Goal: Contribute content: Contribute content

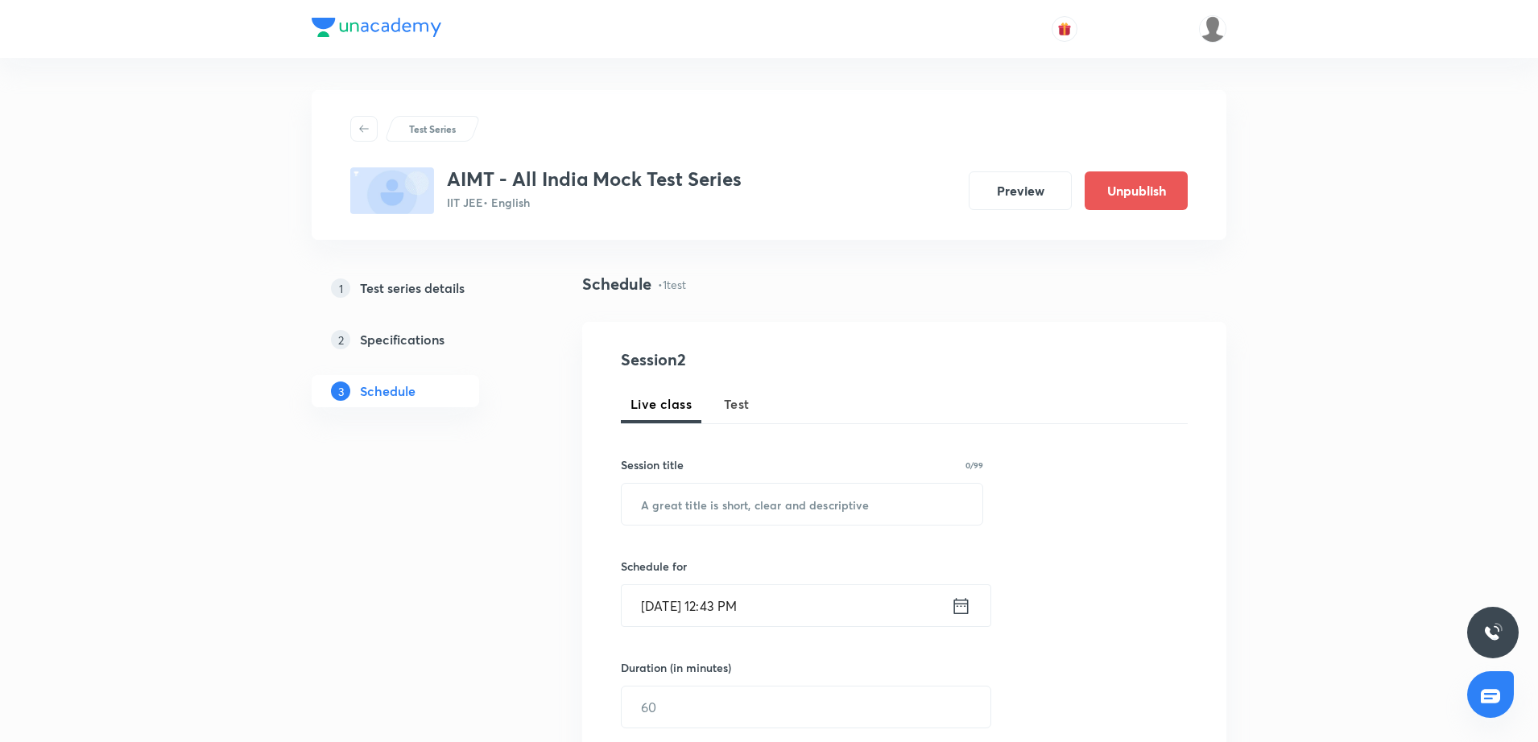
click at [1327, 517] on div "Test Series AIMT - All India Mock Test Series IIT JEE • English Preview Unpubli…" at bounding box center [769, 623] width 1538 height 1247
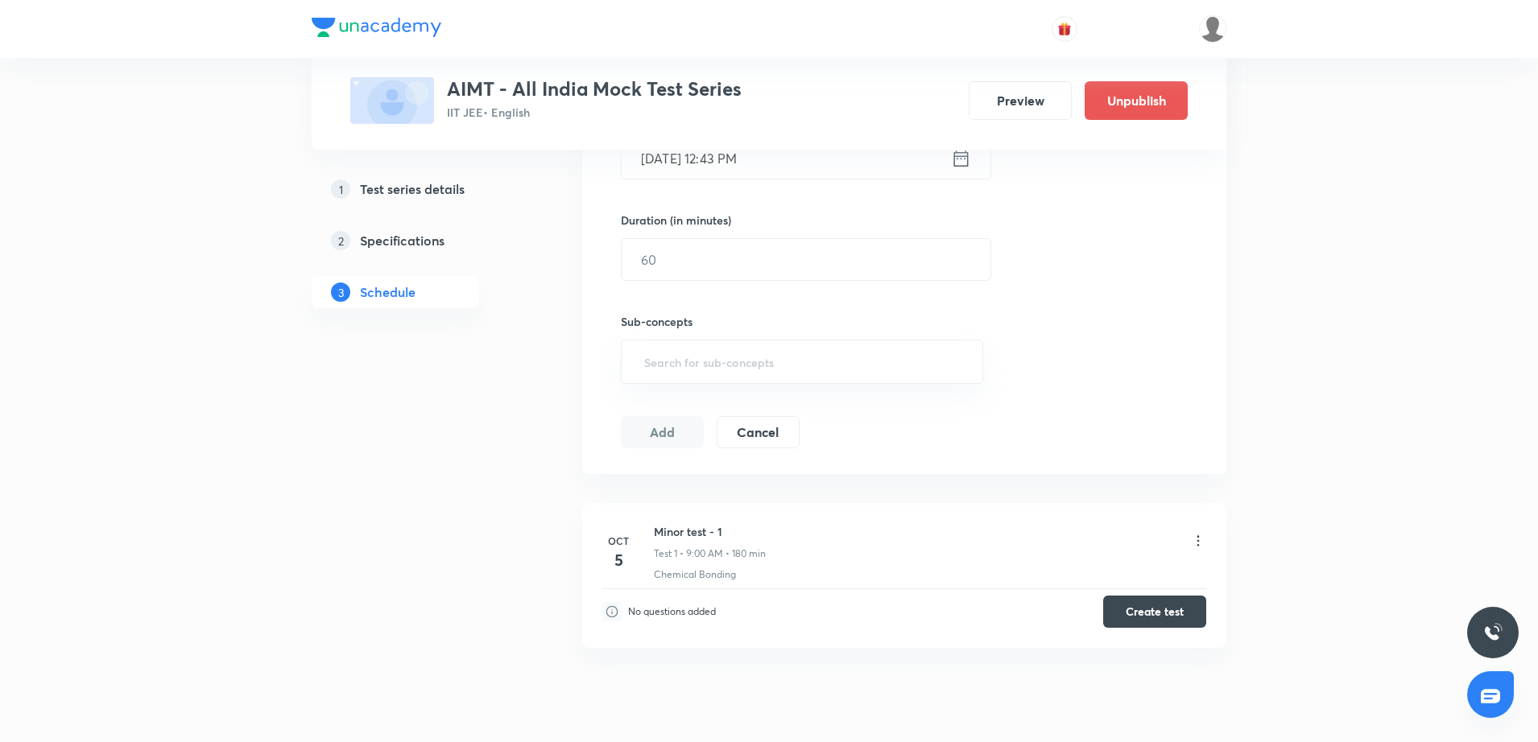
scroll to position [505, 0]
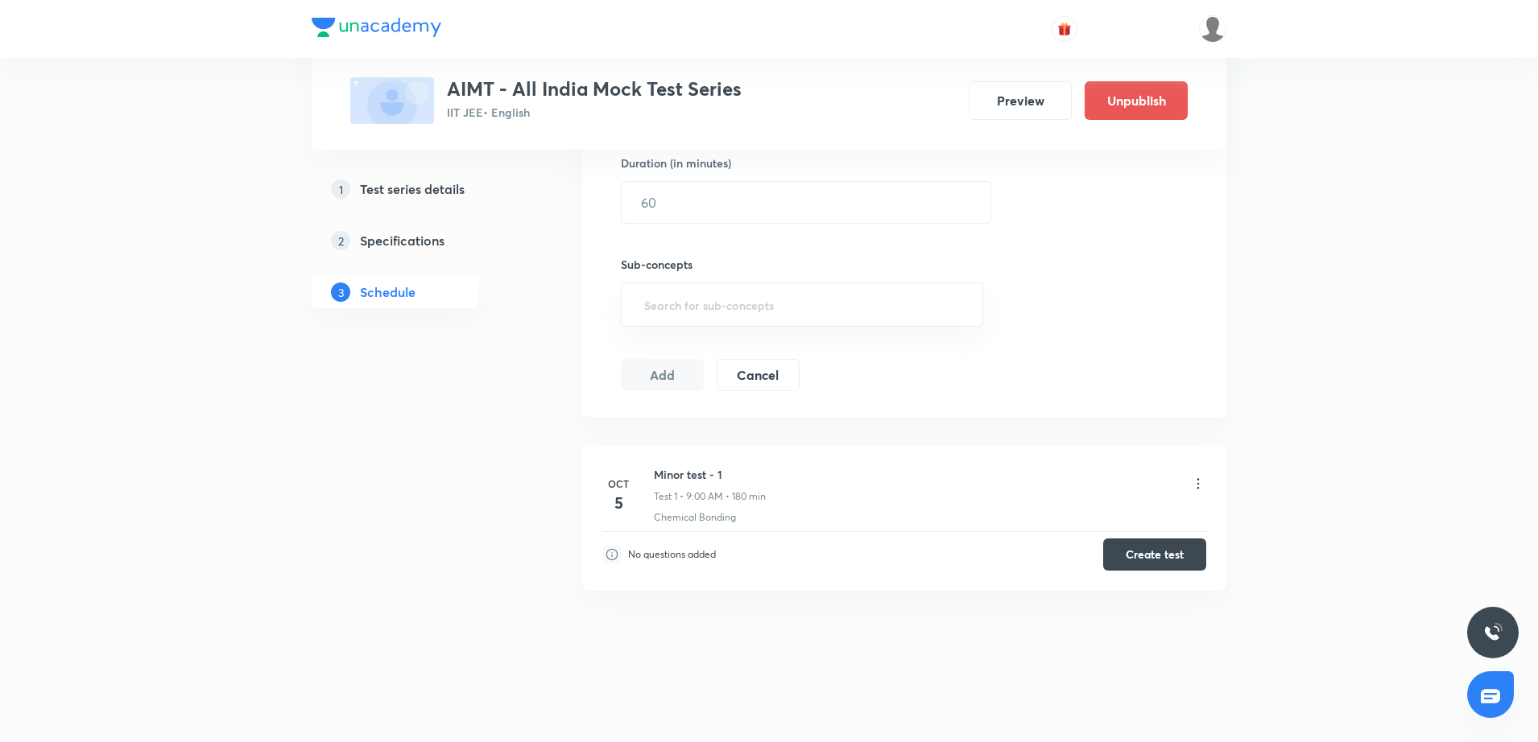
click at [1267, 499] on div "Test Series AIMT - All India Mock Test Series IIT JEE • English Preview Unpubli…" at bounding box center [769, 118] width 1538 height 1247
click at [1183, 548] on button "Create test" at bounding box center [1154, 553] width 103 height 32
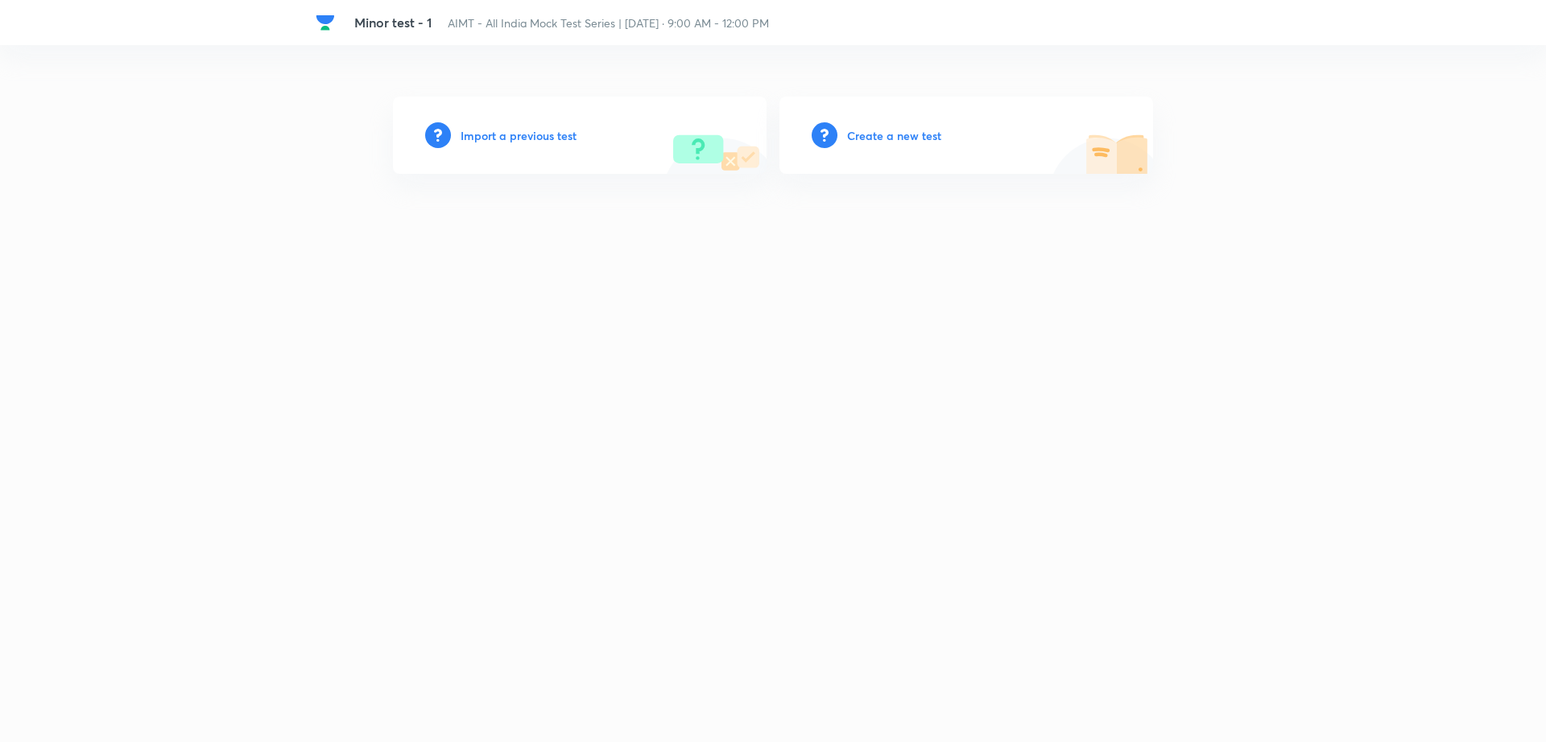
click at [919, 136] on h6 "Create a new test" at bounding box center [894, 135] width 94 height 17
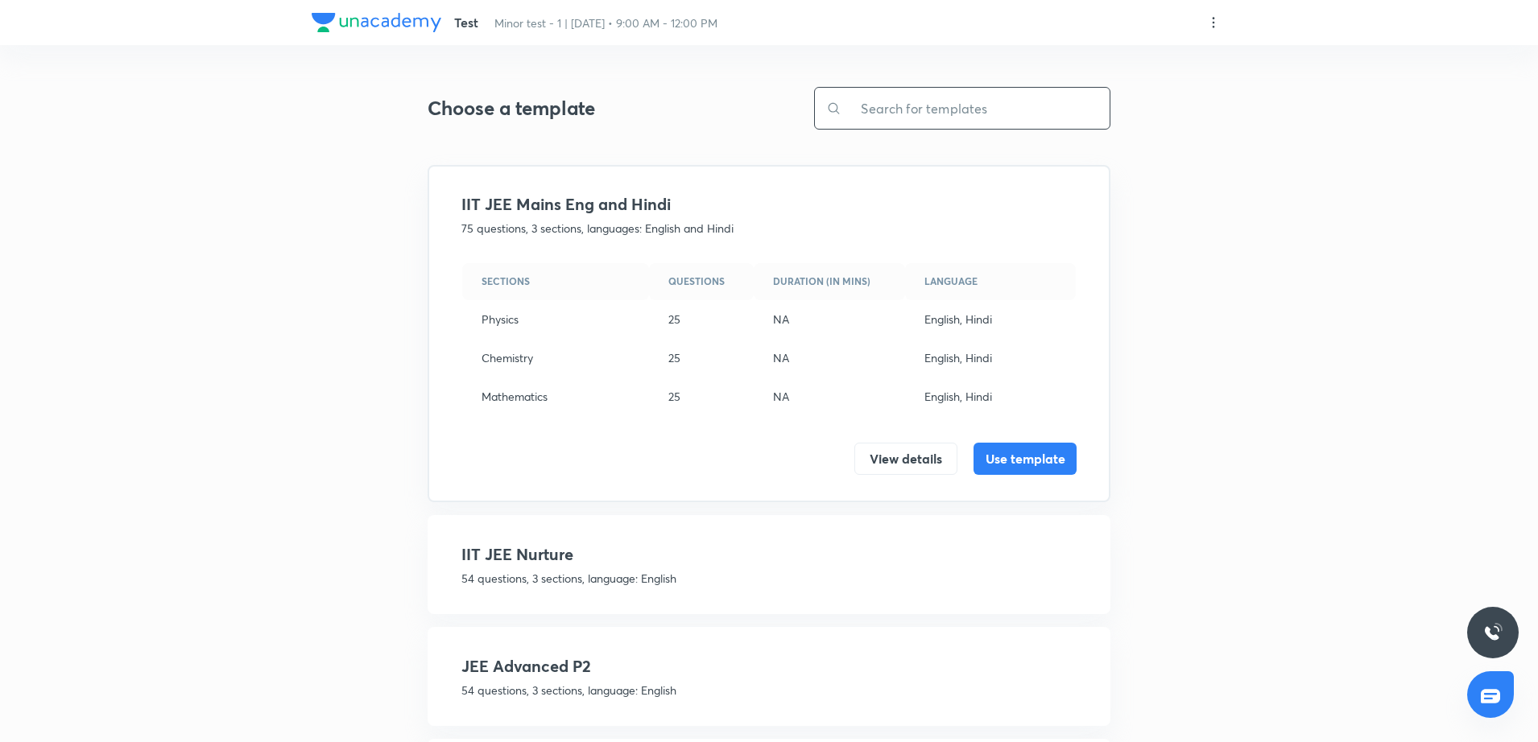
click at [927, 123] on input "text" at bounding box center [975, 108] width 268 height 41
drag, startPoint x: 927, startPoint y: 123, endPoint x: 1216, endPoint y: 550, distance: 515.3
click at [1216, 550] on div "Test Minor test - 1 | Oct 5 • 9:00 AM - 12:00 PM Choose a template 75 ​ Patna m…" at bounding box center [769, 665] width 915 height 1266
type input "75"
click at [1216, 550] on div "Test Minor test - 1 | Oct 5 • 9:00 AM - 12:00 PM Choose a template 75 ​ Patna m…" at bounding box center [769, 665] width 915 height 1266
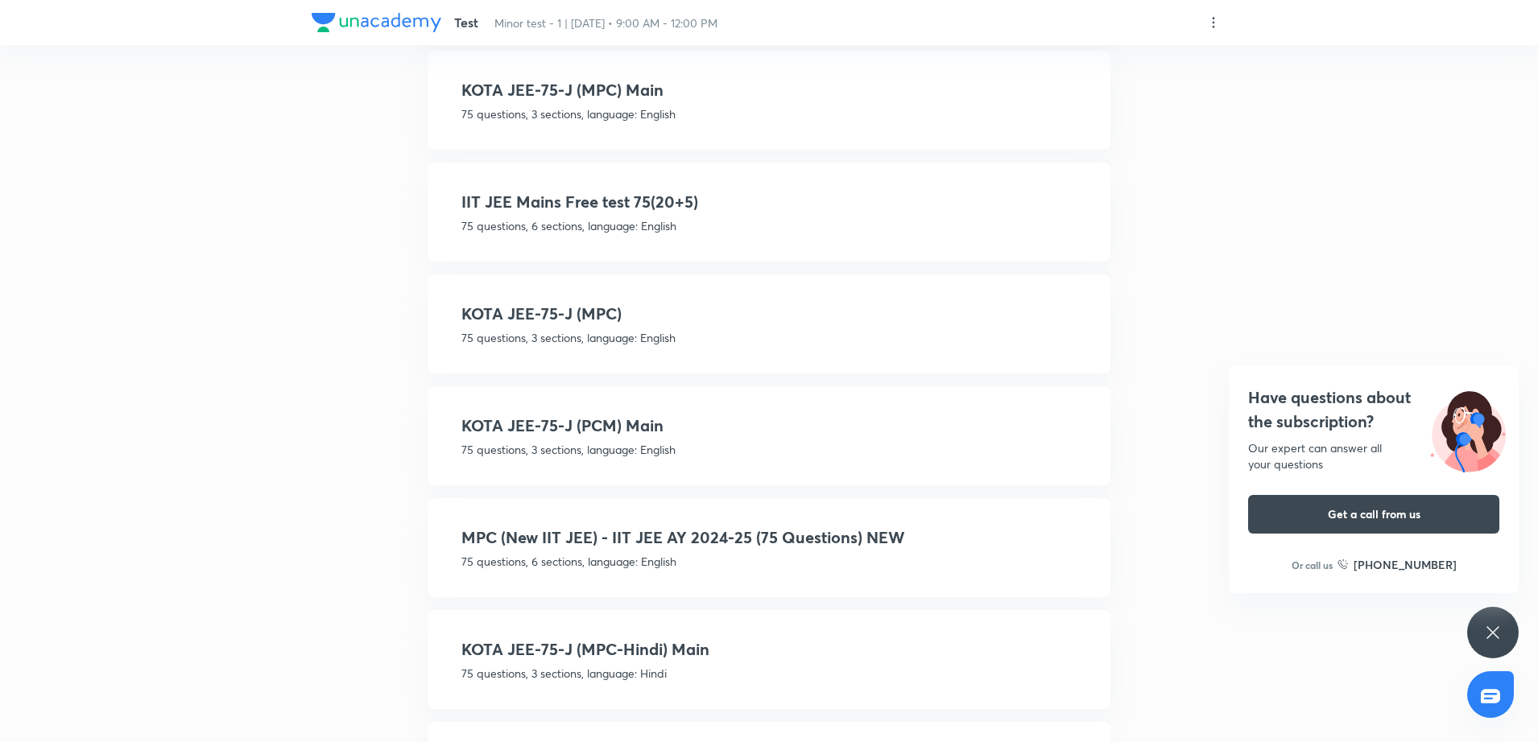
scroll to position [424, 0]
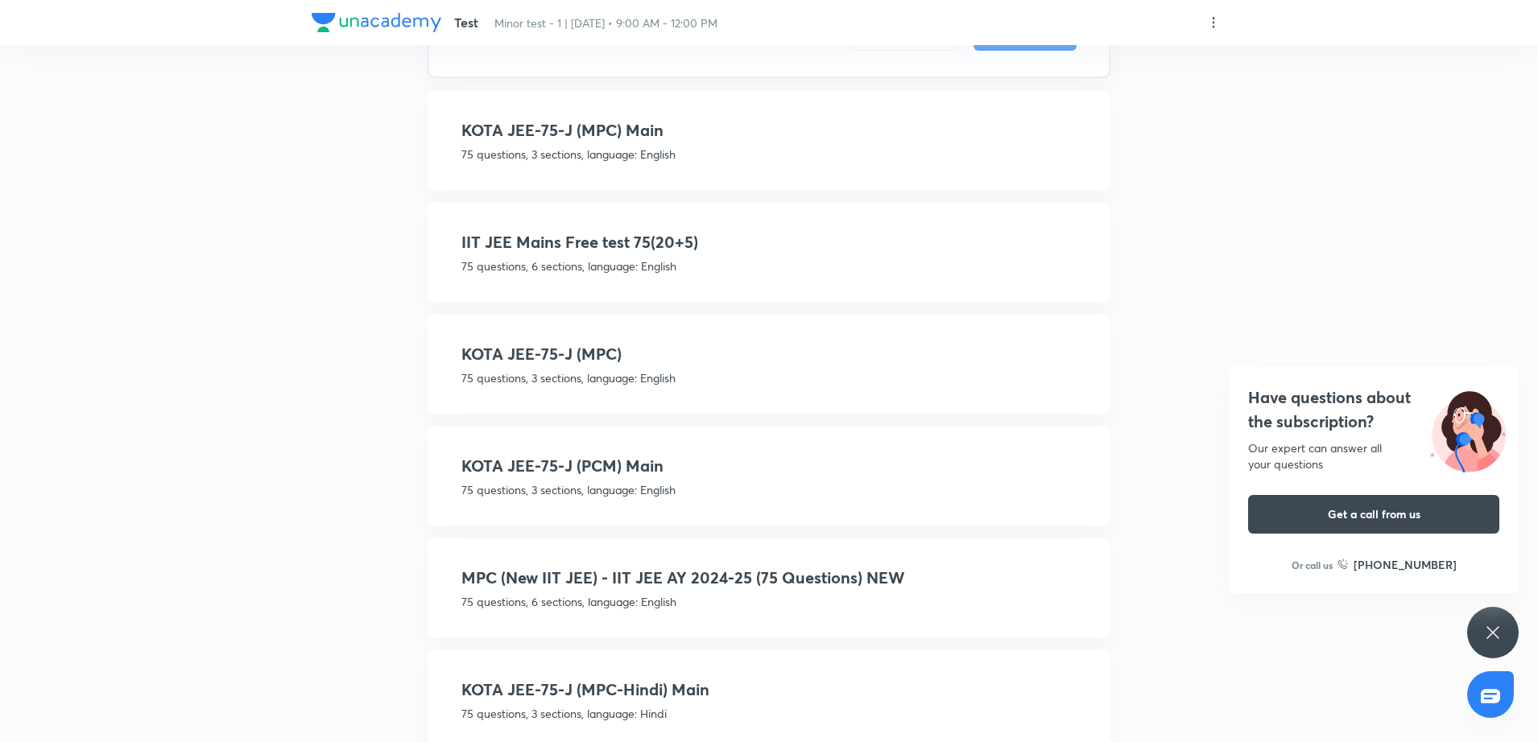
click at [742, 586] on h4 "MPC (New IIT JEE) - IIT JEE AY 2024-25 (75 Questions) NEW" at bounding box center [768, 578] width 615 height 24
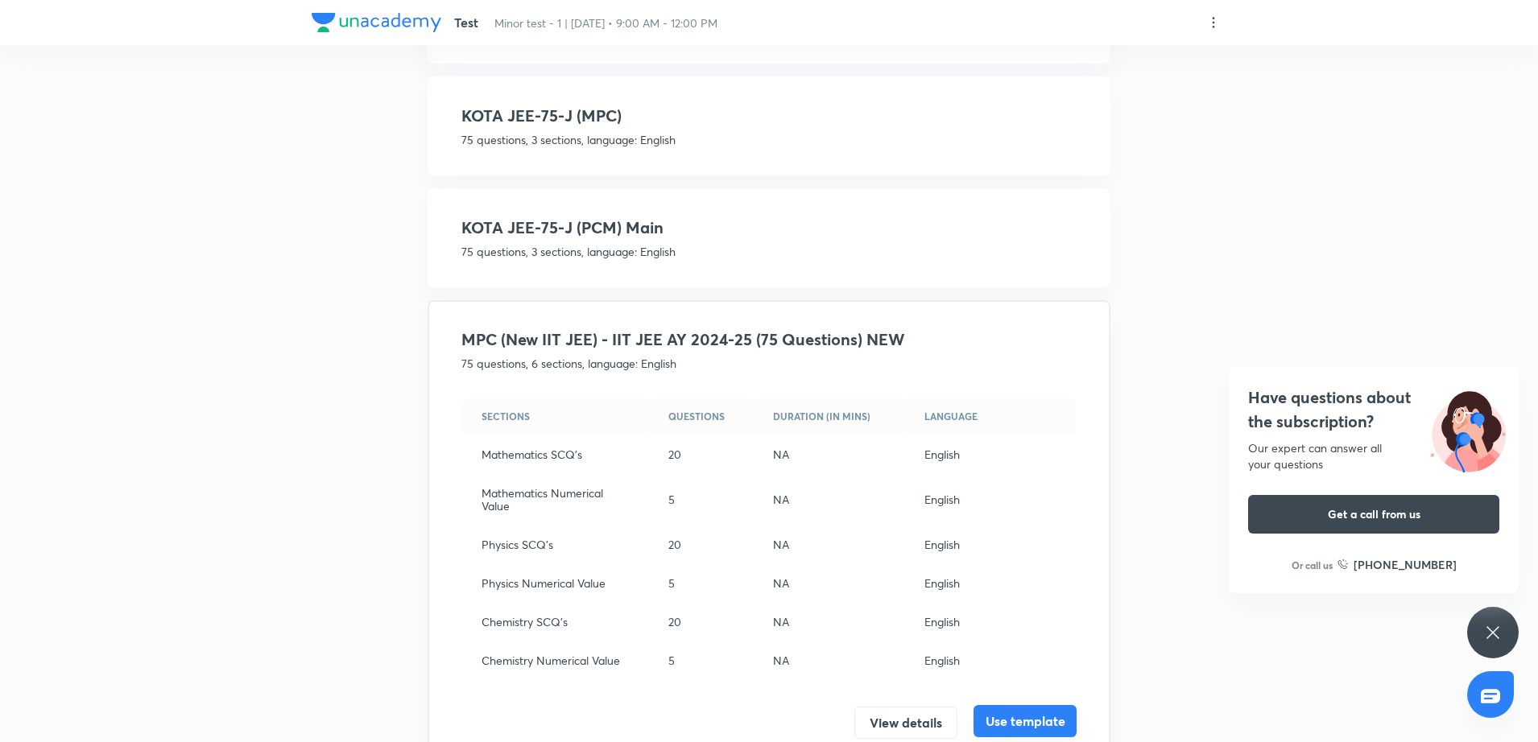
click at [1036, 719] on button "Use template" at bounding box center [1024, 721] width 103 height 32
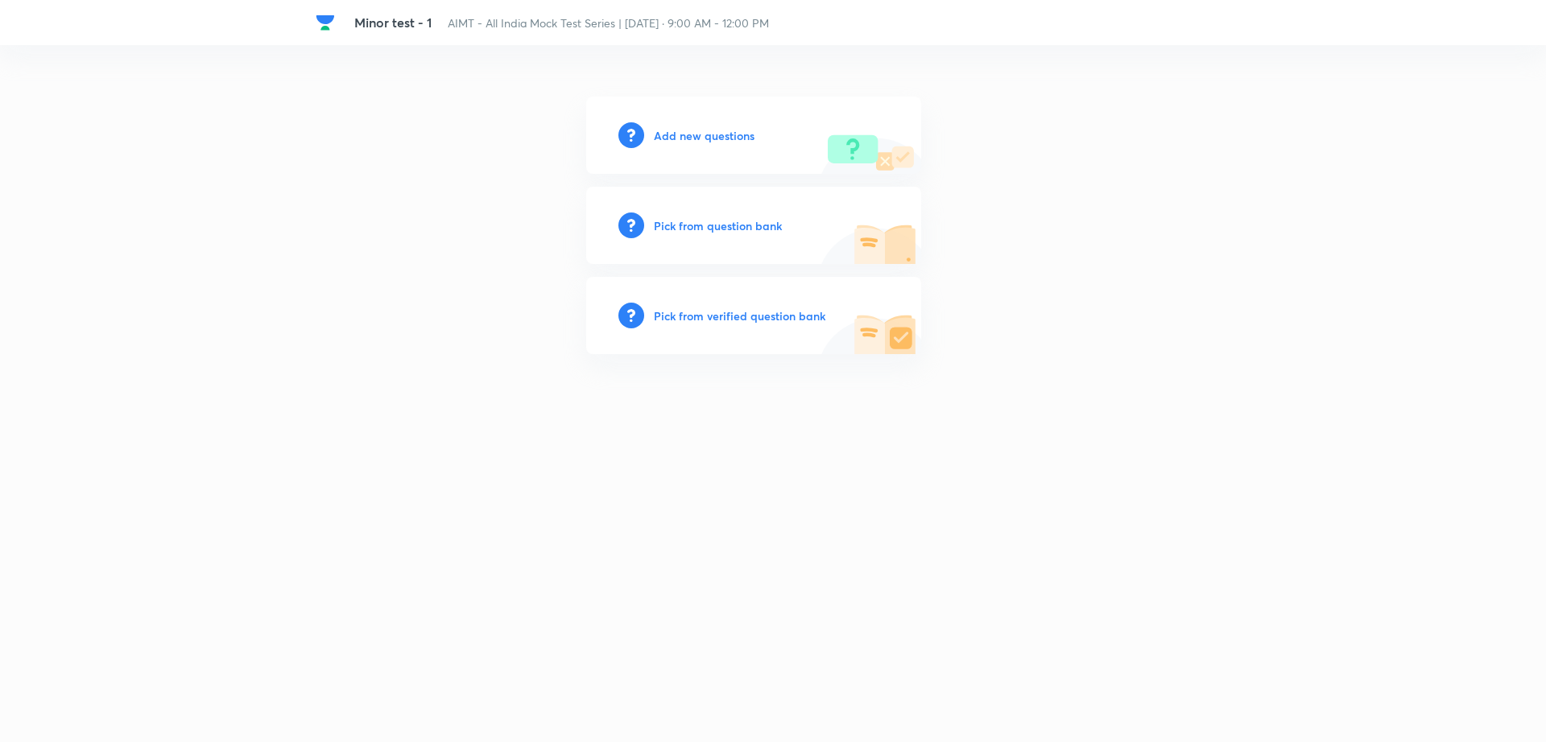
click at [701, 134] on h6 "Add new questions" at bounding box center [704, 135] width 101 height 17
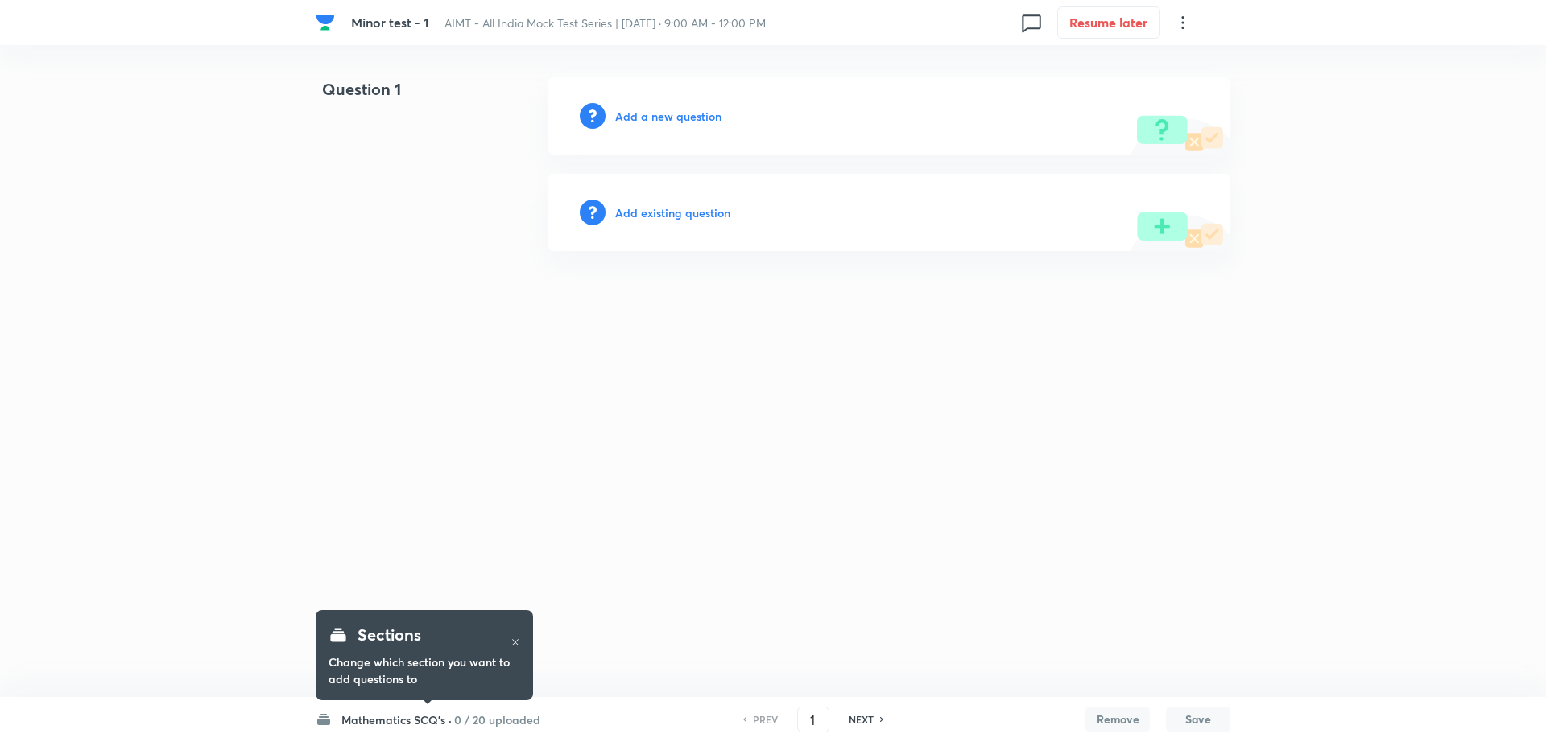
click at [683, 122] on h6 "Add a new question" at bounding box center [668, 116] width 106 height 17
click at [683, 122] on h6 "Choose a question type" at bounding box center [677, 116] width 124 height 17
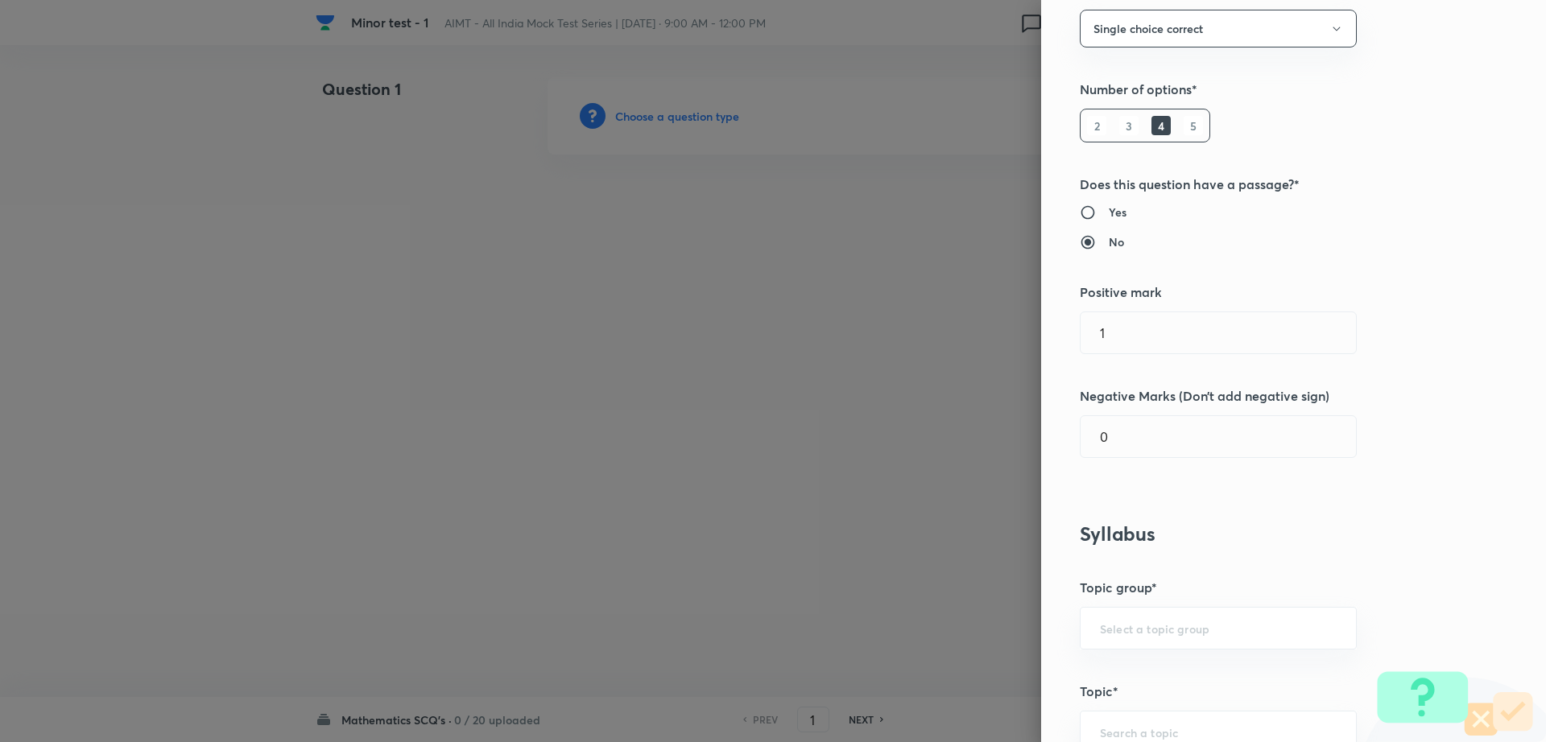
scroll to position [147, 0]
click at [1104, 354] on input "1" at bounding box center [1217, 335] width 275 height 41
type input "4"
click at [1120, 436] on input "0" at bounding box center [1217, 439] width 275 height 41
type input "1"
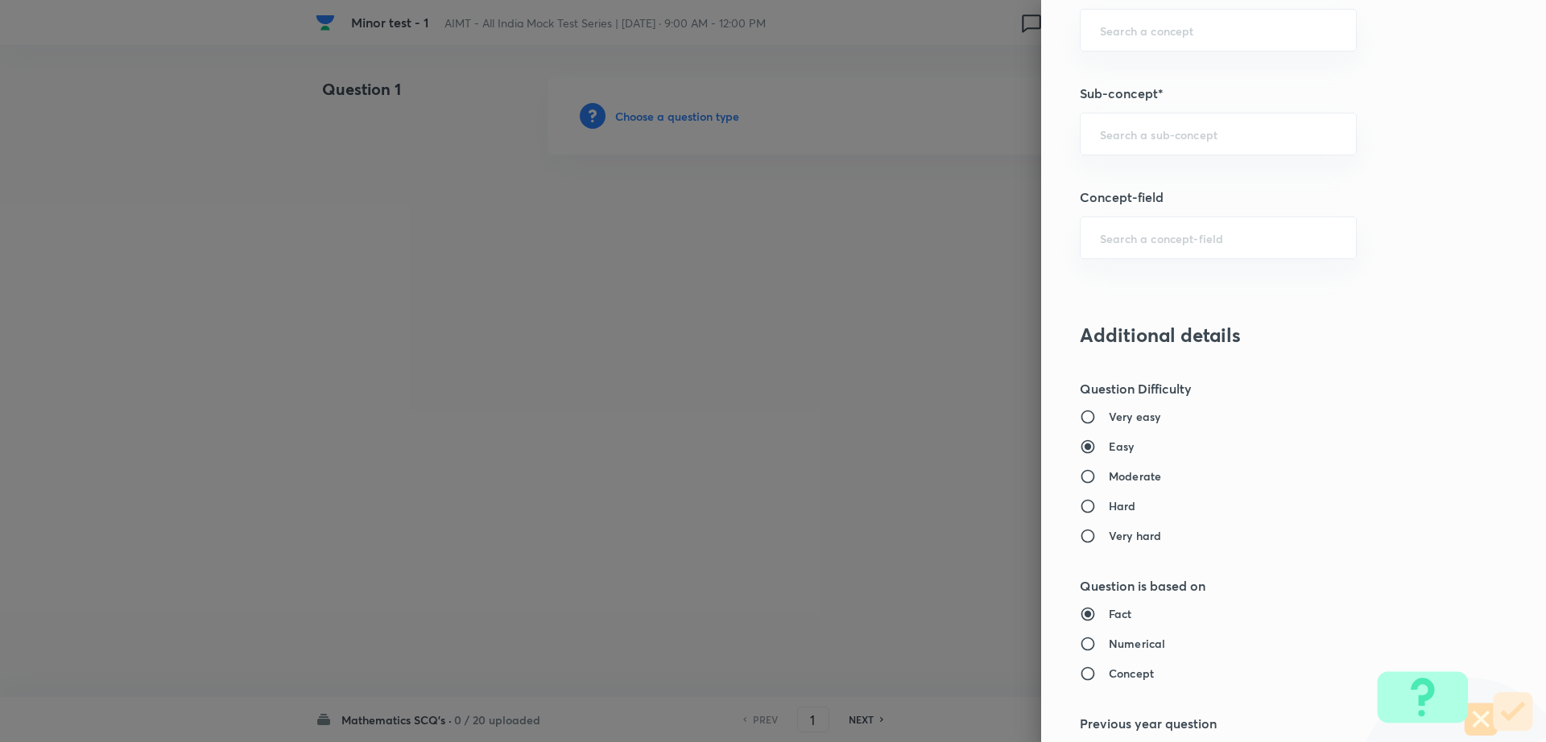
scroll to position [880, 0]
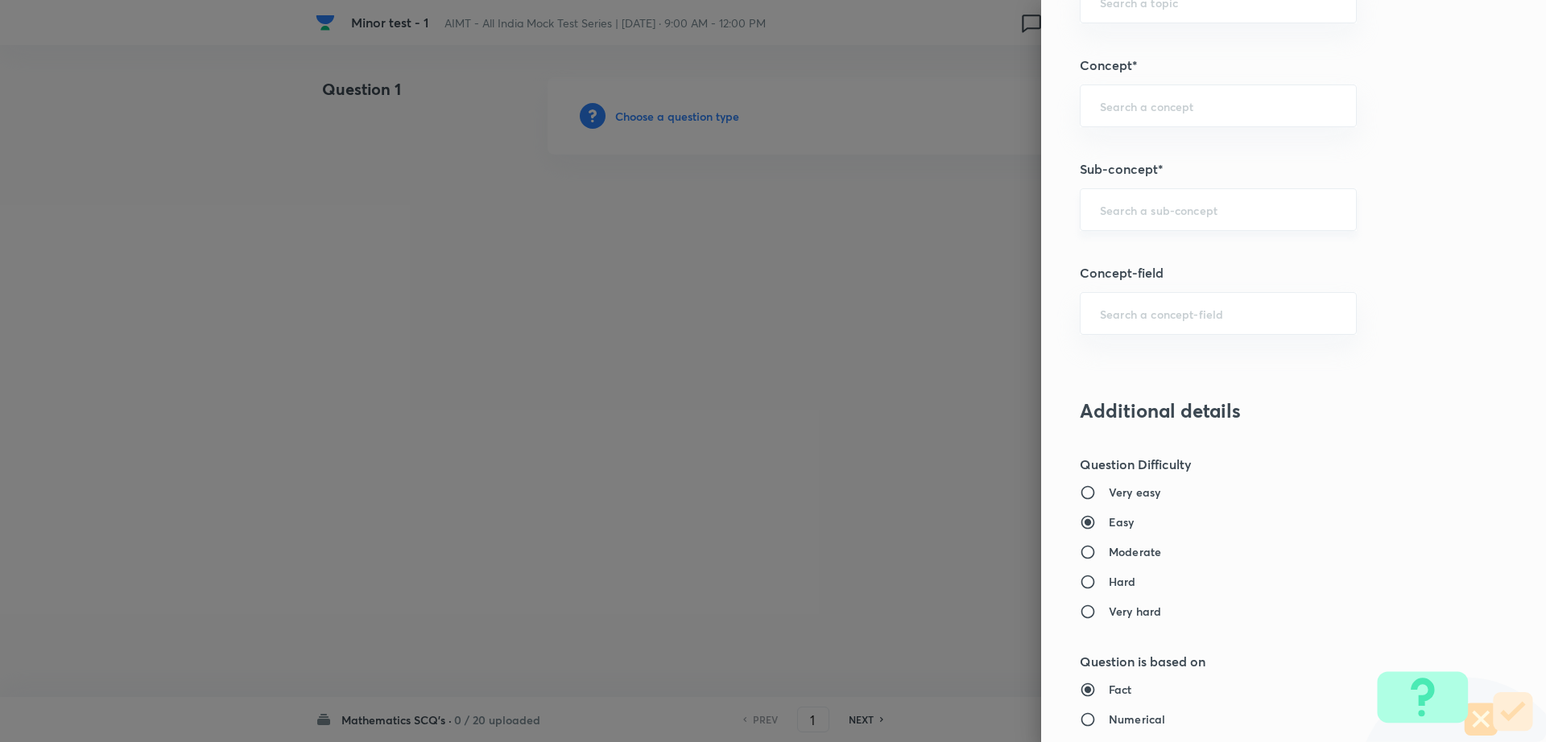
click at [1155, 196] on div "​" at bounding box center [1218, 209] width 277 height 43
click at [1133, 260] on li "Maths Mock Questions" at bounding box center [1202, 255] width 275 height 29
type input "Maths Mock Questions"
type input "Mathematics"
type input "Previous Year & Mock Questions"
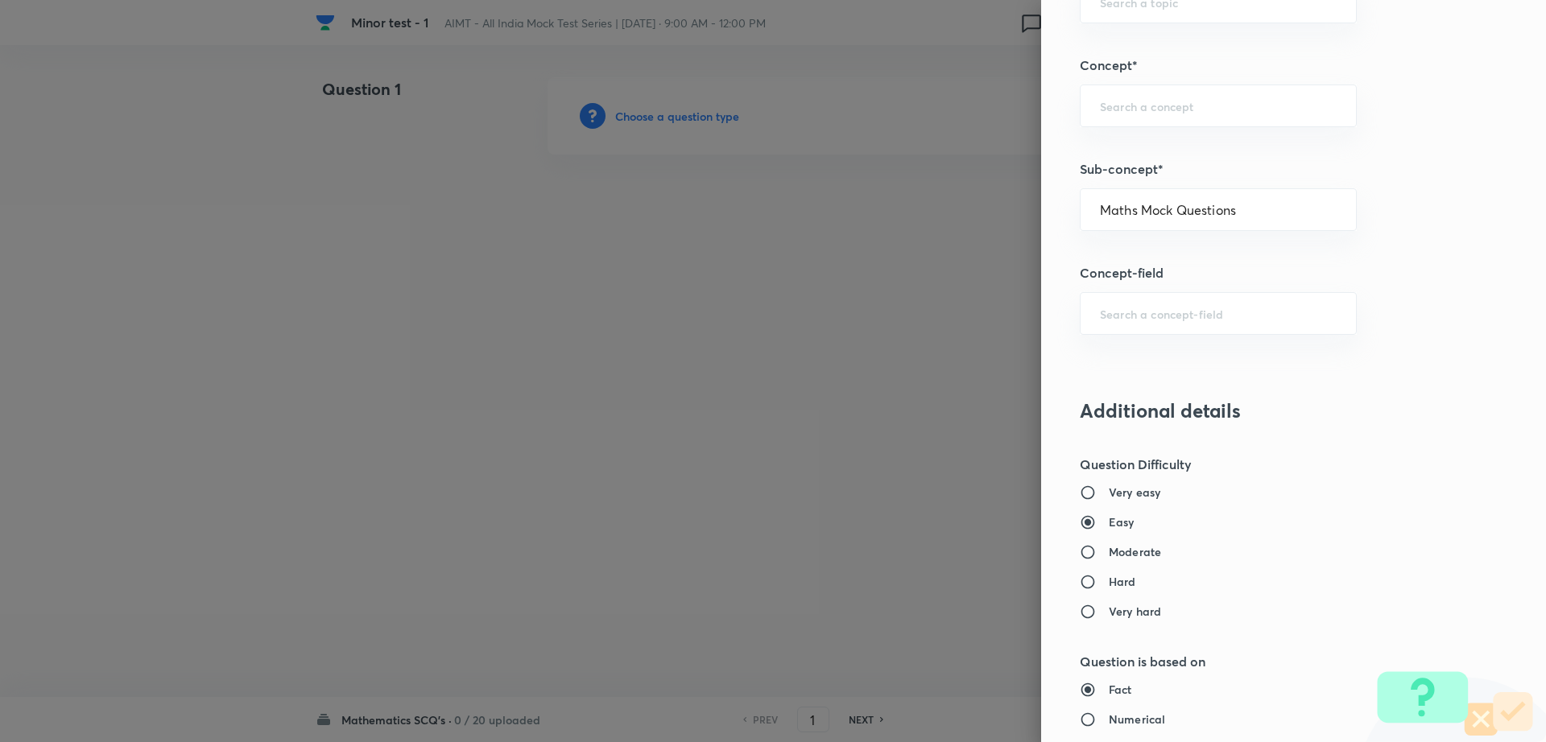
type input "Maths Mock Questions"
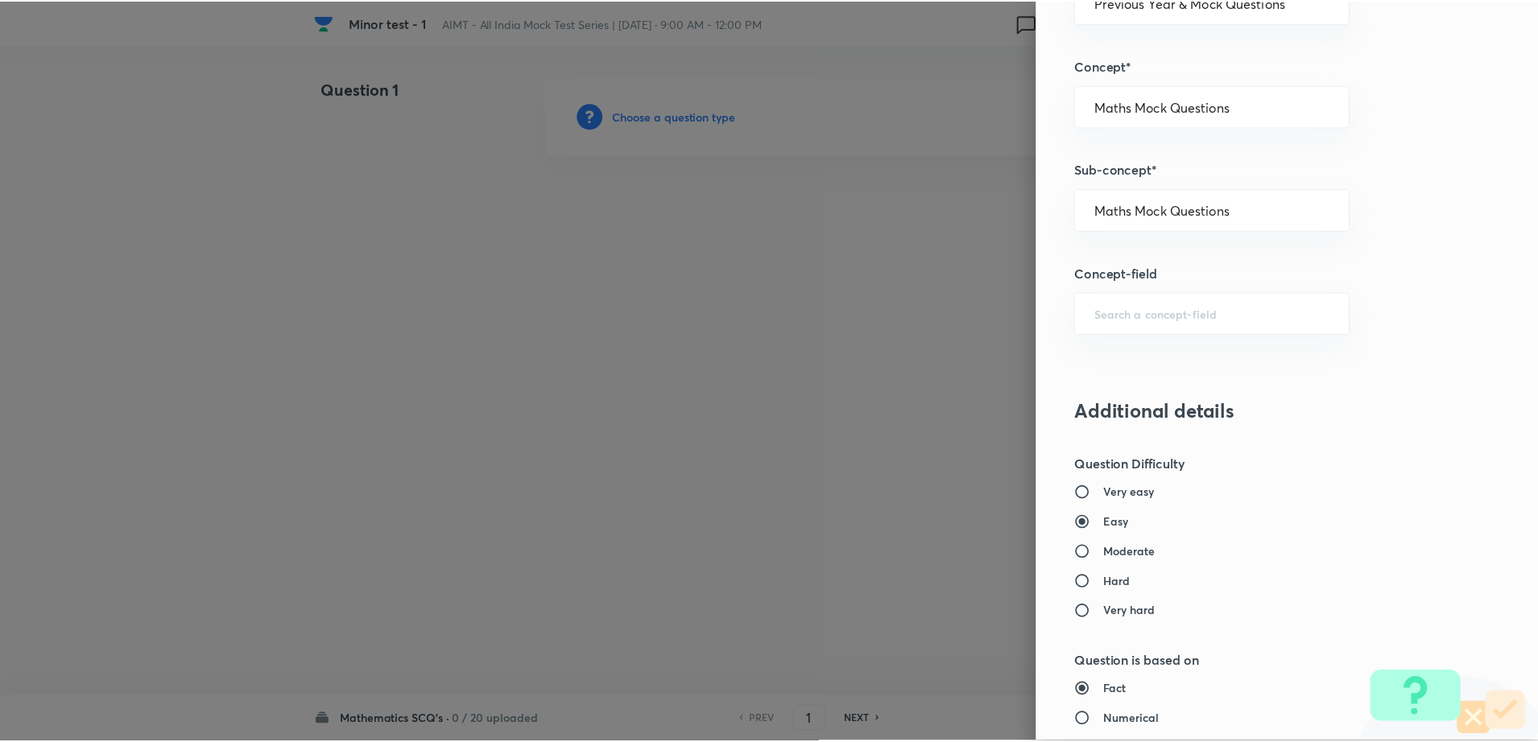
scroll to position [1452, 0]
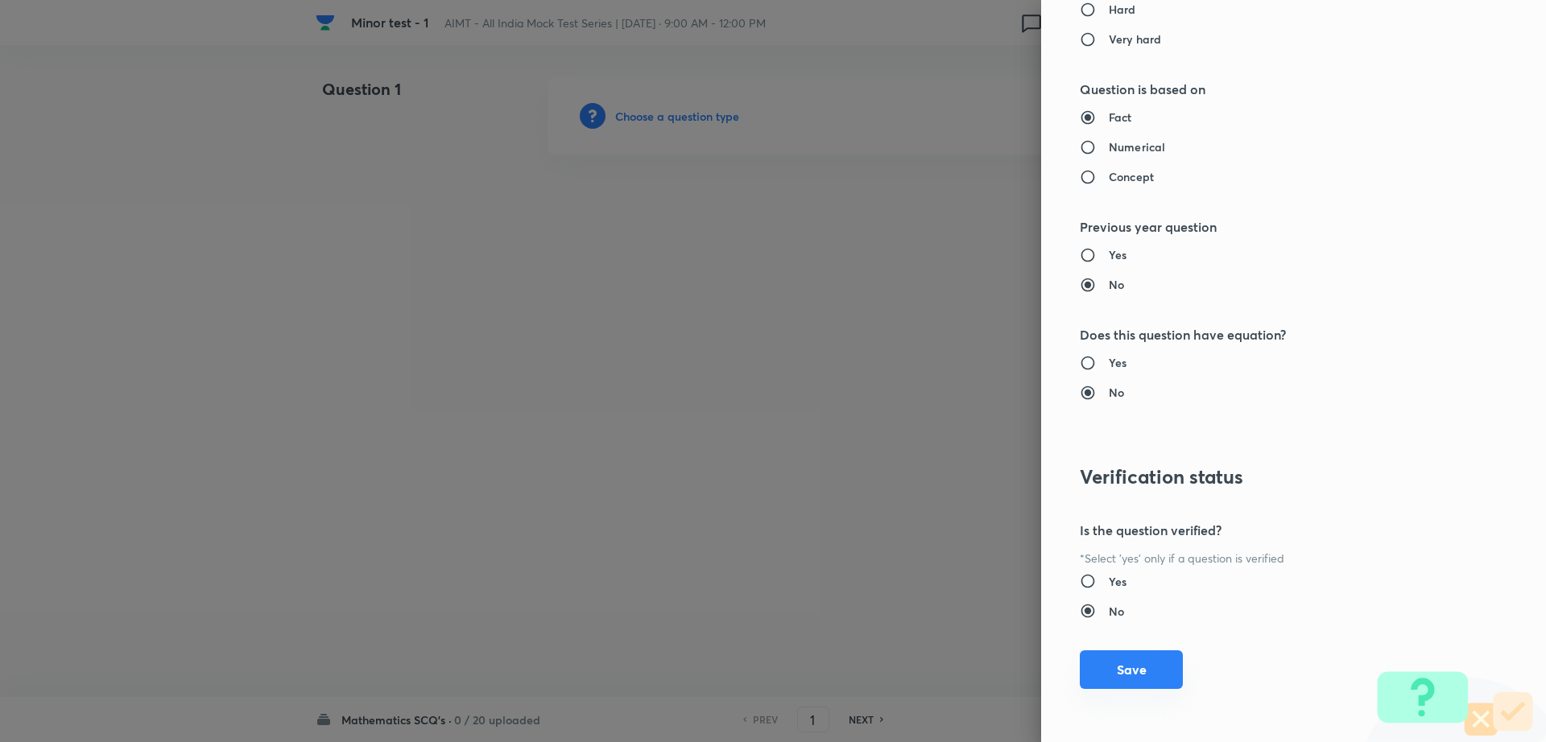
click at [1080, 656] on button "Save" at bounding box center [1131, 669] width 103 height 39
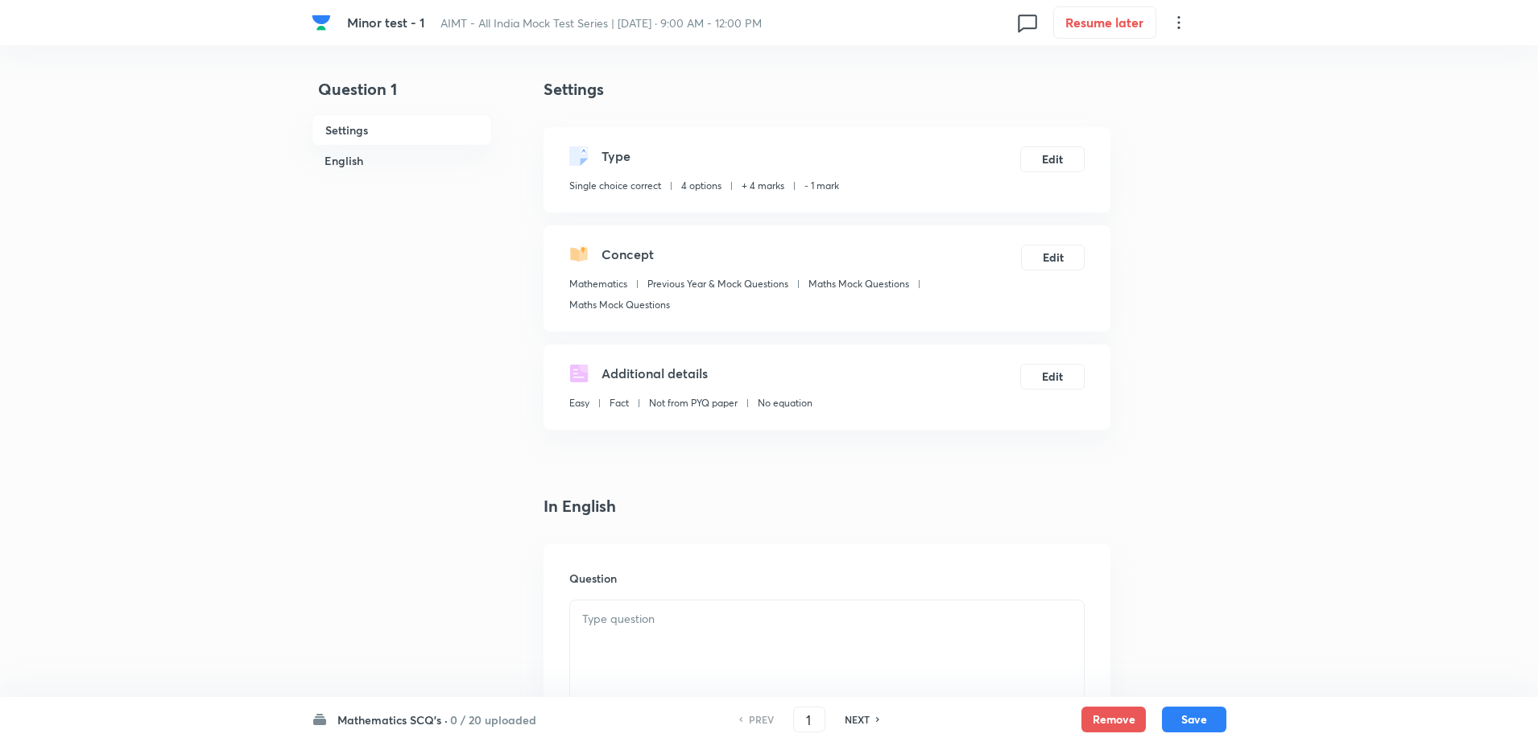
click at [797, 629] on div at bounding box center [827, 646] width 514 height 90
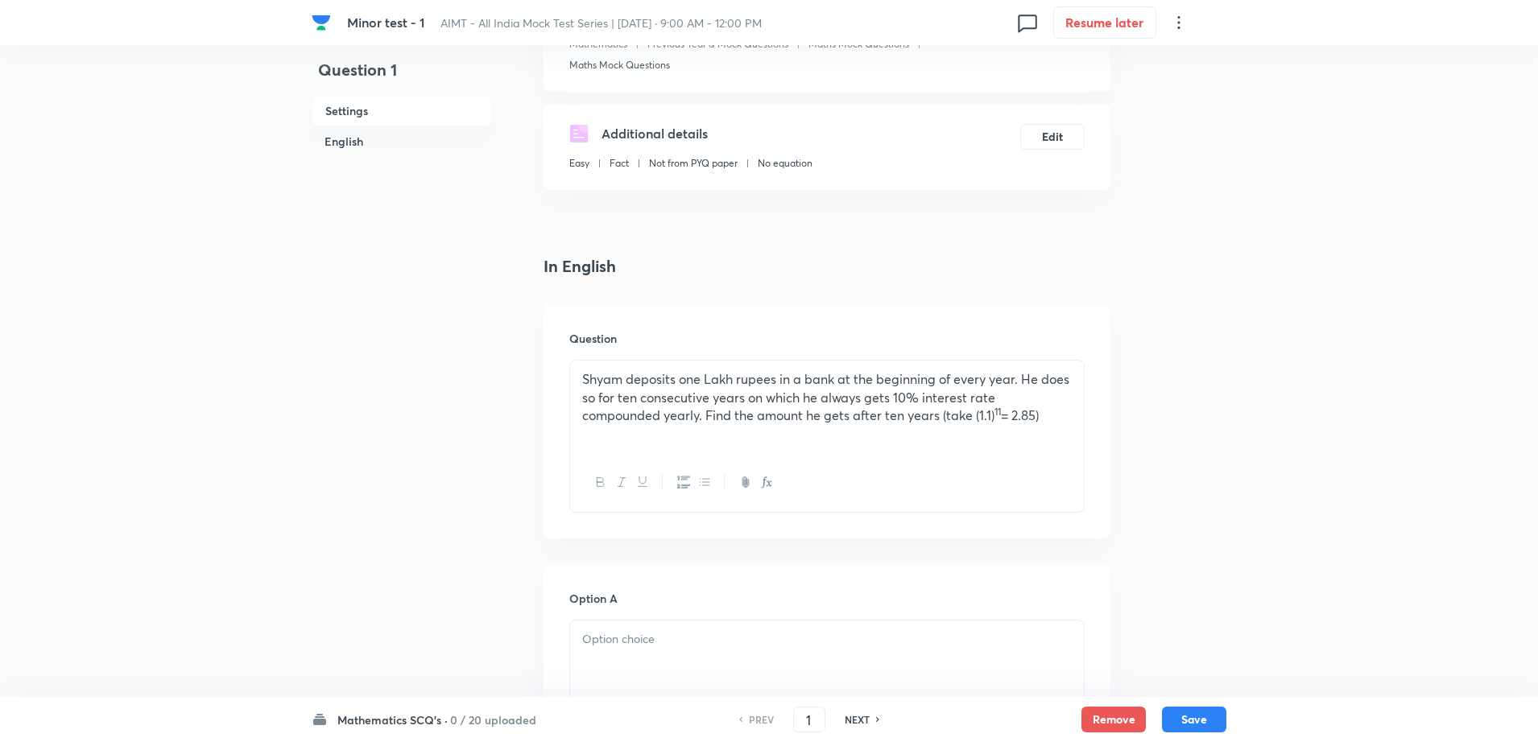
scroll to position [523, 0]
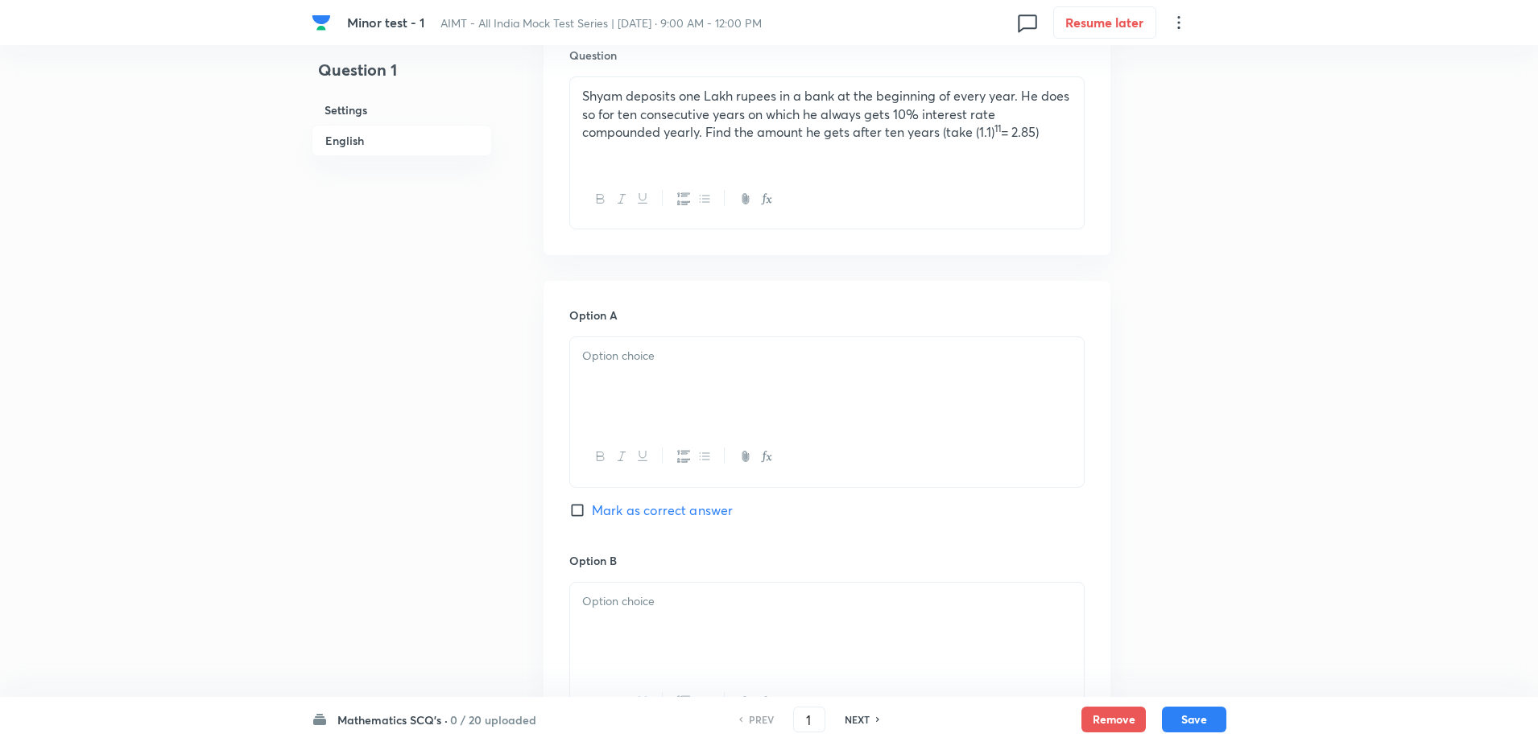
click at [713, 389] on div at bounding box center [827, 382] width 514 height 90
click at [697, 637] on div at bounding box center [827, 628] width 514 height 90
click at [481, 587] on div "Question 1 Settings English" at bounding box center [402, 578] width 180 height 2049
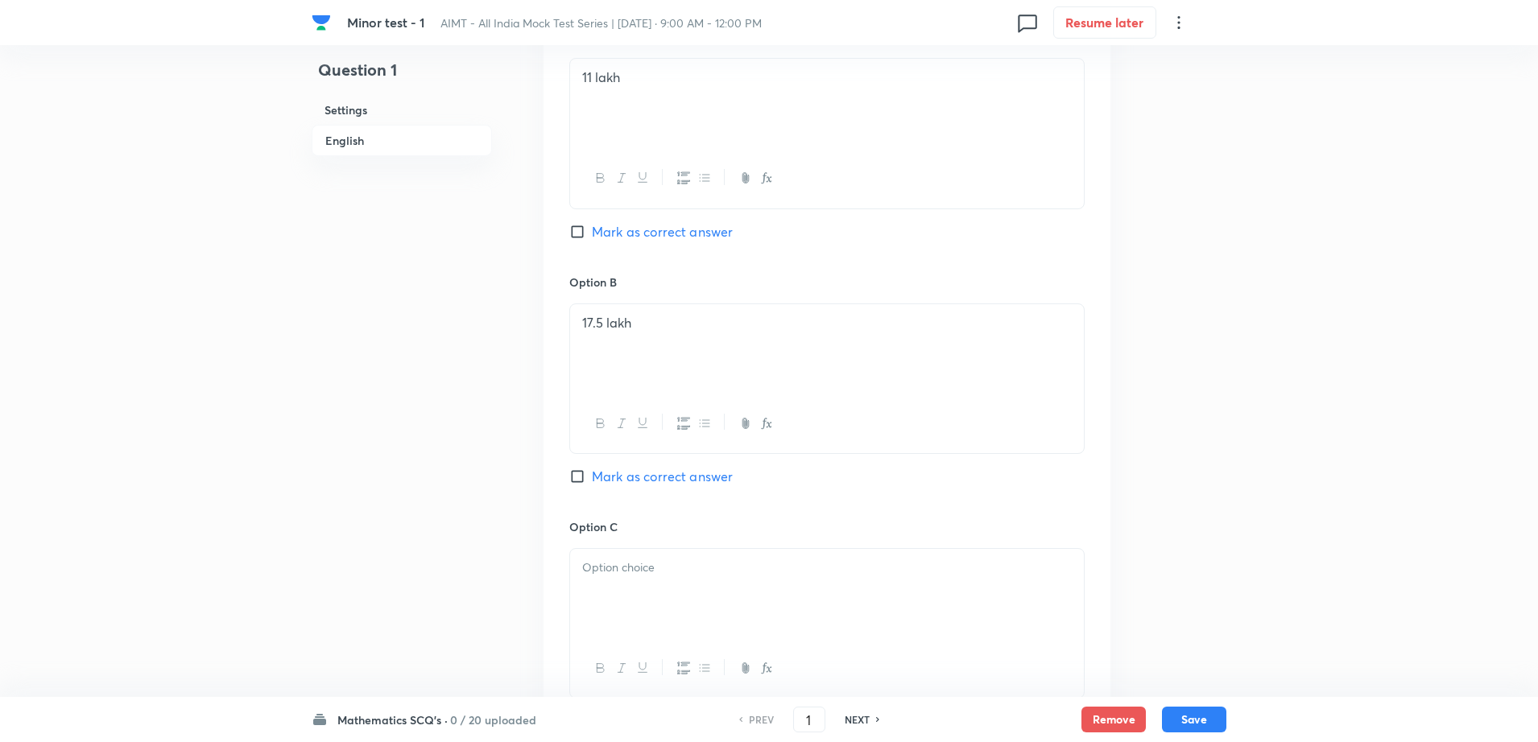
scroll to position [805, 0]
click at [698, 579] on div at bounding box center [827, 591] width 514 height 90
click at [440, 638] on div "Question 1 Settings English" at bounding box center [402, 296] width 180 height 2049
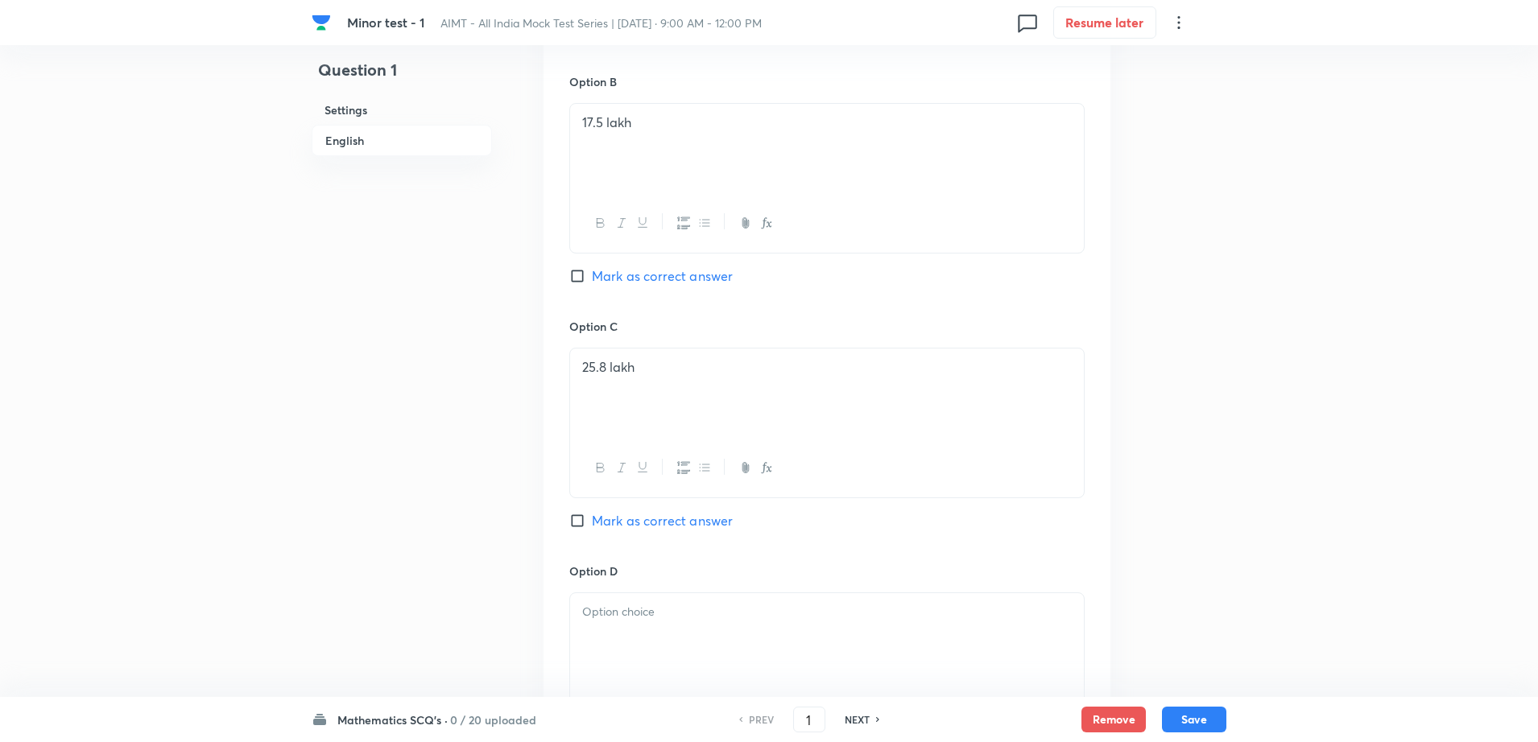
scroll to position [1006, 0]
click at [638, 654] on div at bounding box center [827, 634] width 514 height 90
click at [527, 642] on div "Question 1 Settings English Settings Type Single choice correct 4 options + 4 m…" at bounding box center [769, 95] width 915 height 2049
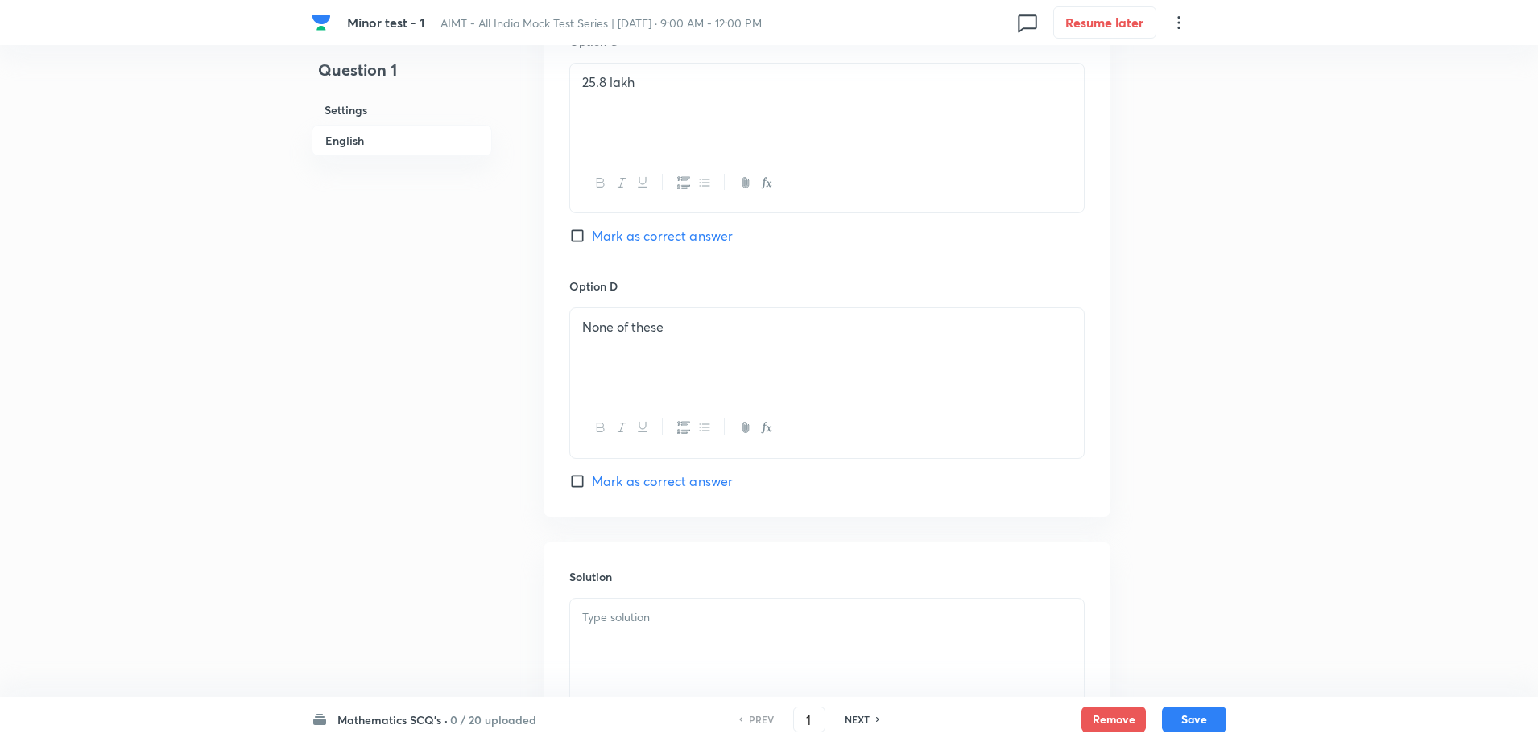
scroll to position [1409, 0]
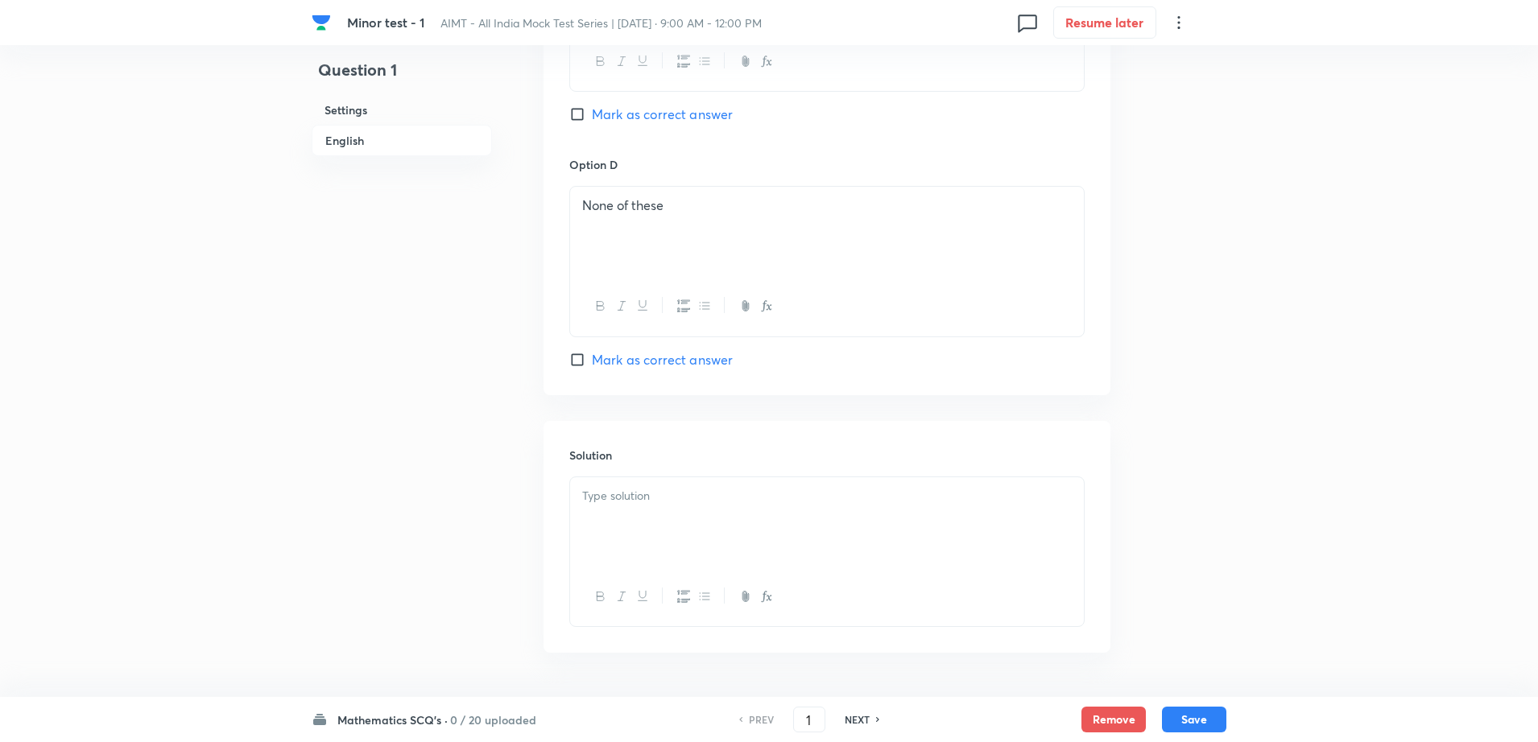
click at [656, 541] on div at bounding box center [827, 522] width 514 height 90
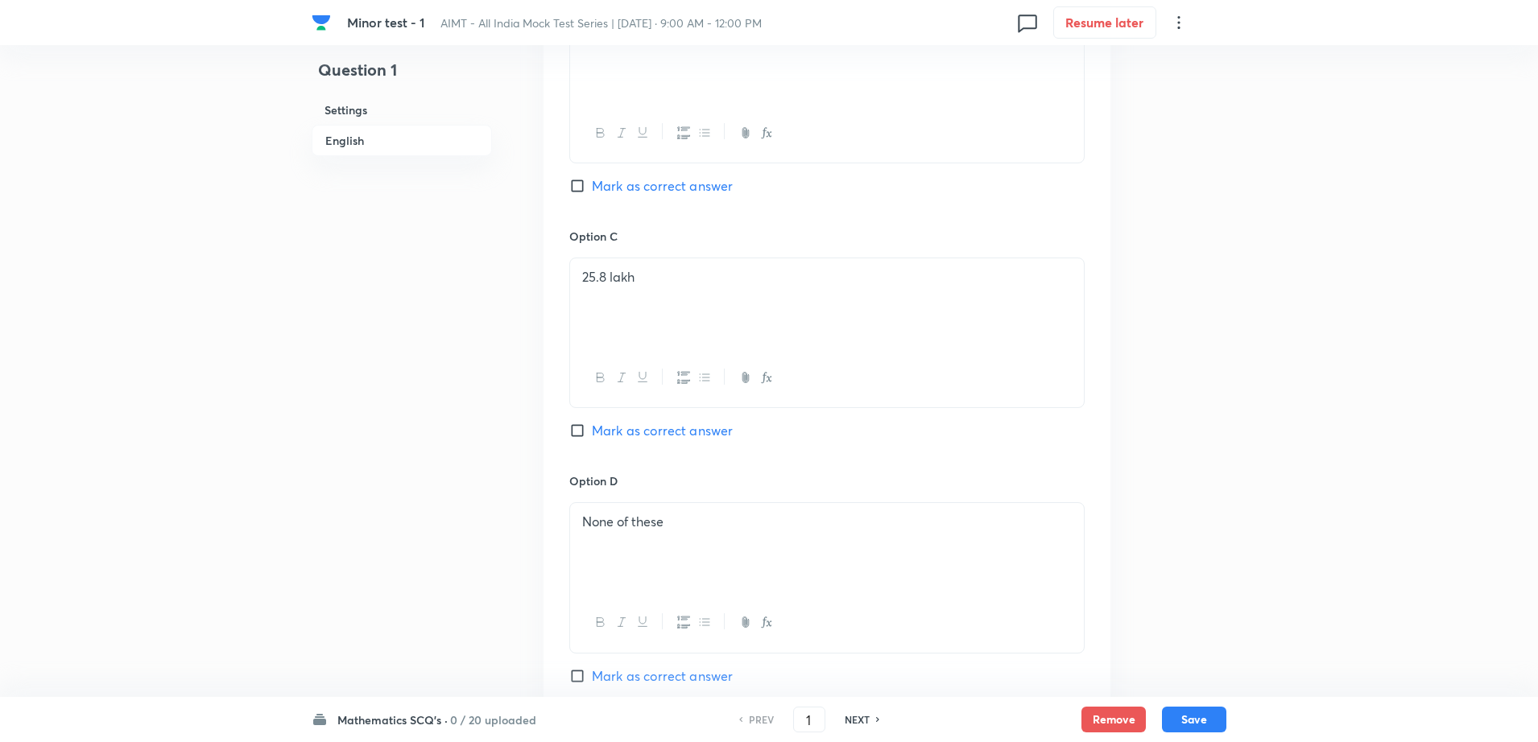
scroll to position [1087, 0]
click at [704, 190] on span "Mark as correct answer" at bounding box center [662, 191] width 141 height 19
click at [592, 190] on input "Mark as correct answer" at bounding box center [580, 192] width 23 height 16
checkbox input "true"
click at [357, 478] on div "Question 1 Settings English" at bounding box center [402, 14] width 180 height 2049
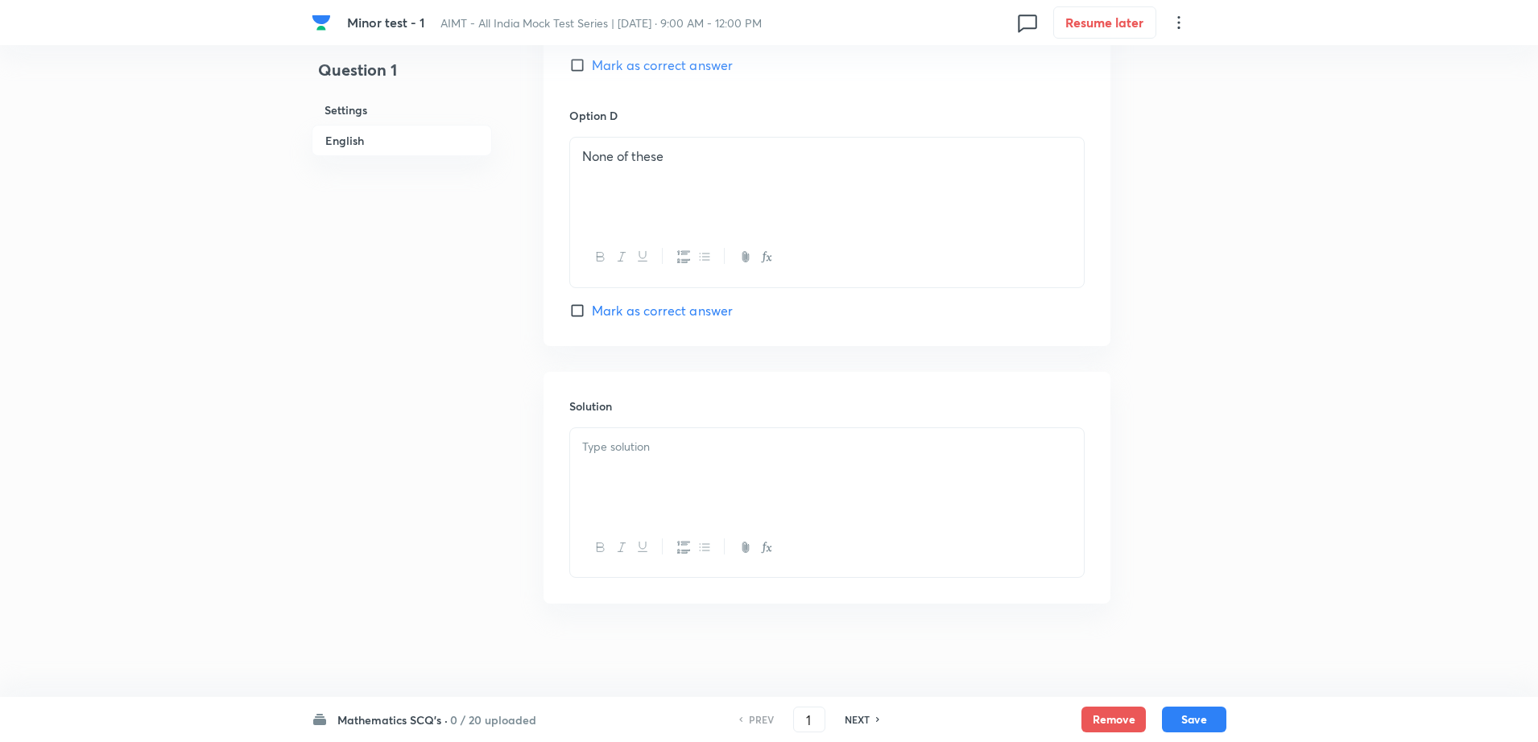
scroll to position [1461, 0]
click at [617, 490] on div at bounding box center [827, 470] width 514 height 90
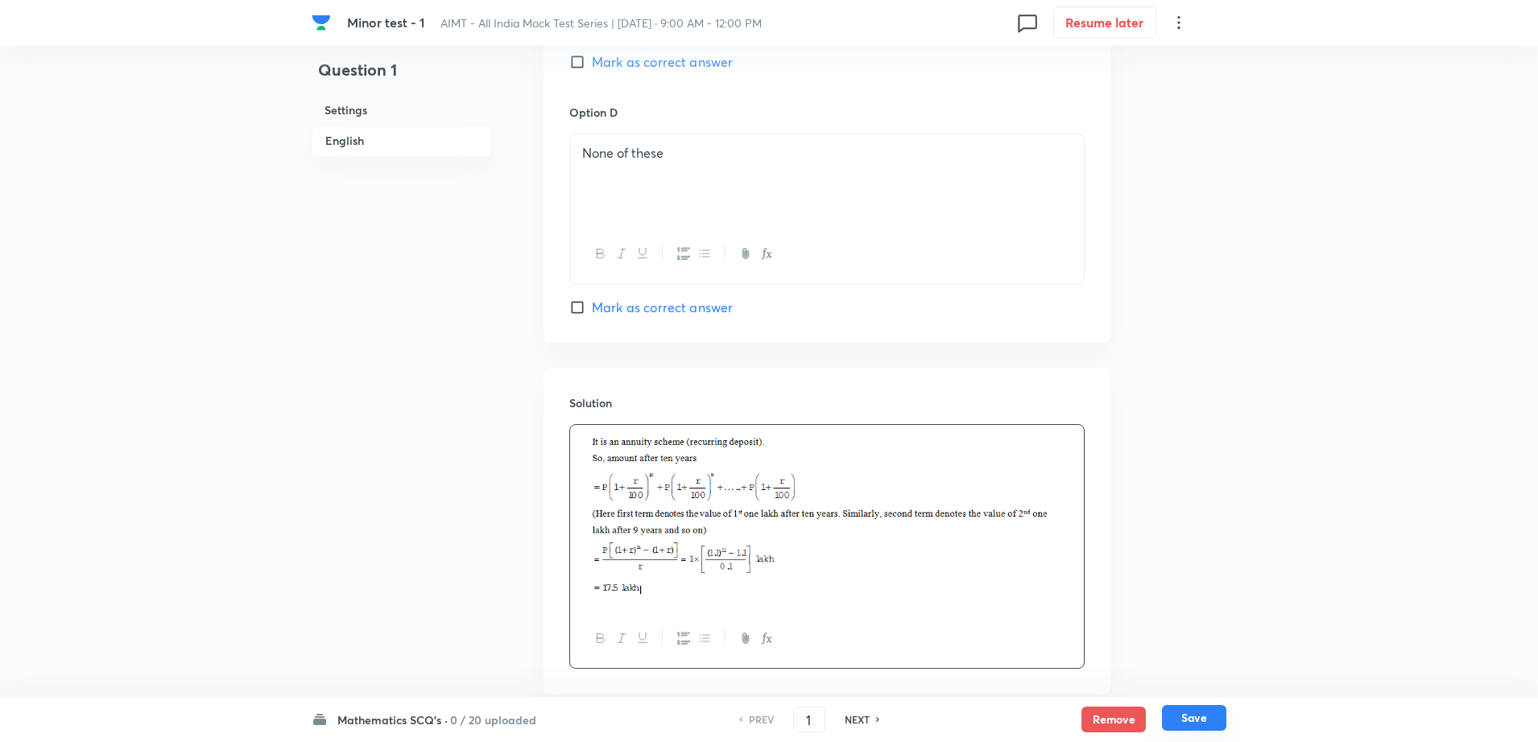
click at [1198, 723] on button "Save" at bounding box center [1194, 718] width 64 height 26
type input "2"
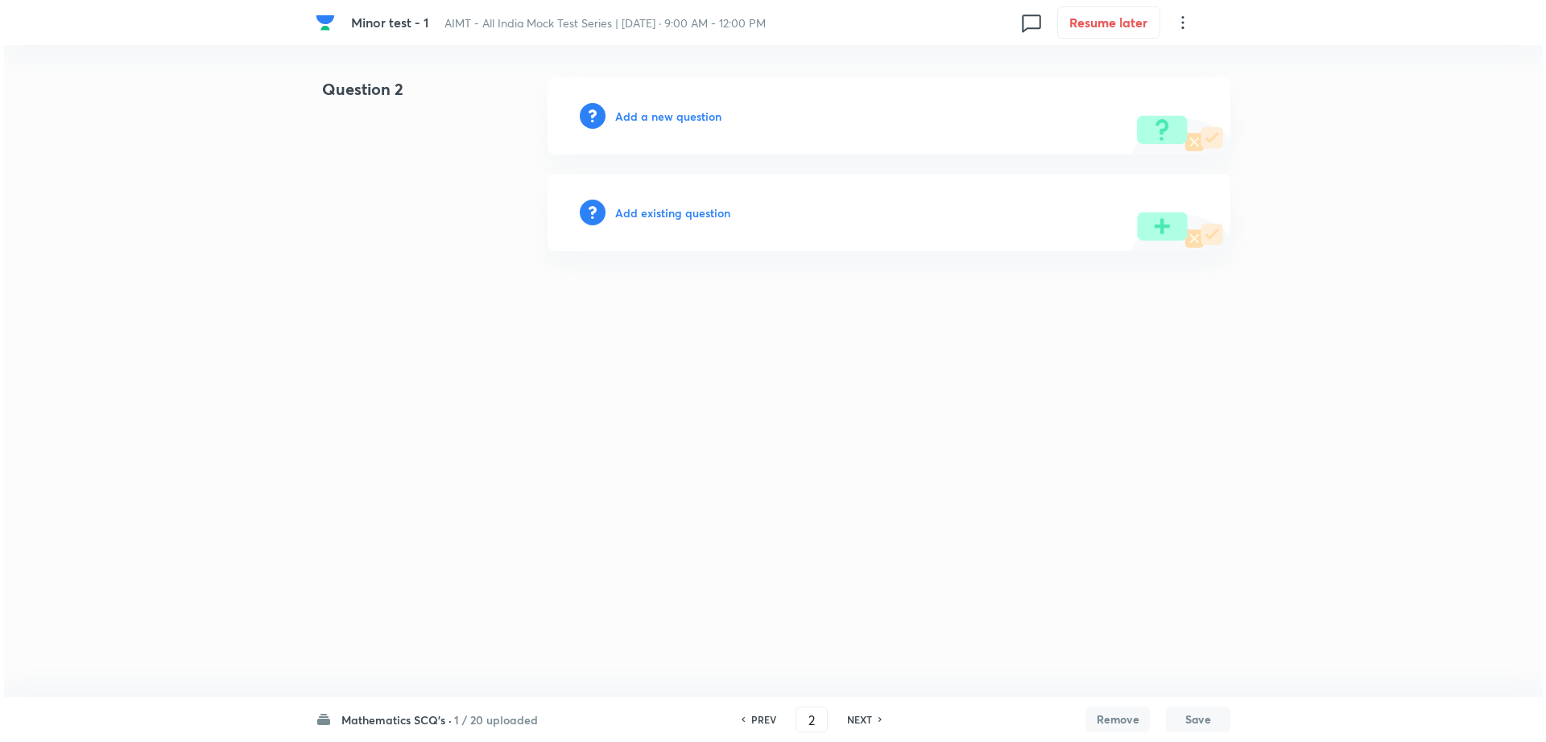
scroll to position [0, 0]
click at [669, 114] on h6 "Add a new question" at bounding box center [668, 116] width 106 height 17
click at [669, 114] on h6 "Choose a question type" at bounding box center [677, 116] width 124 height 17
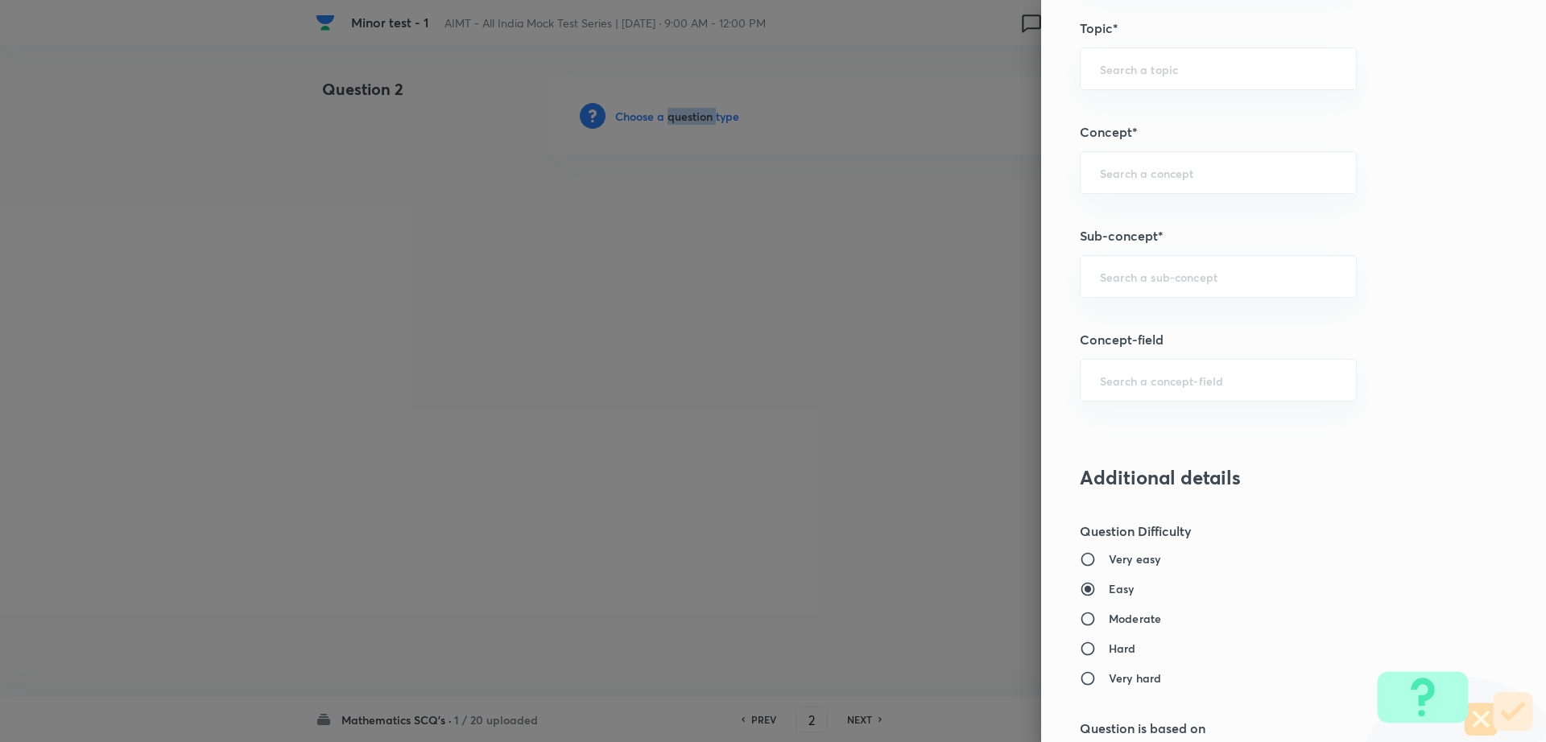
scroll to position [820, 0]
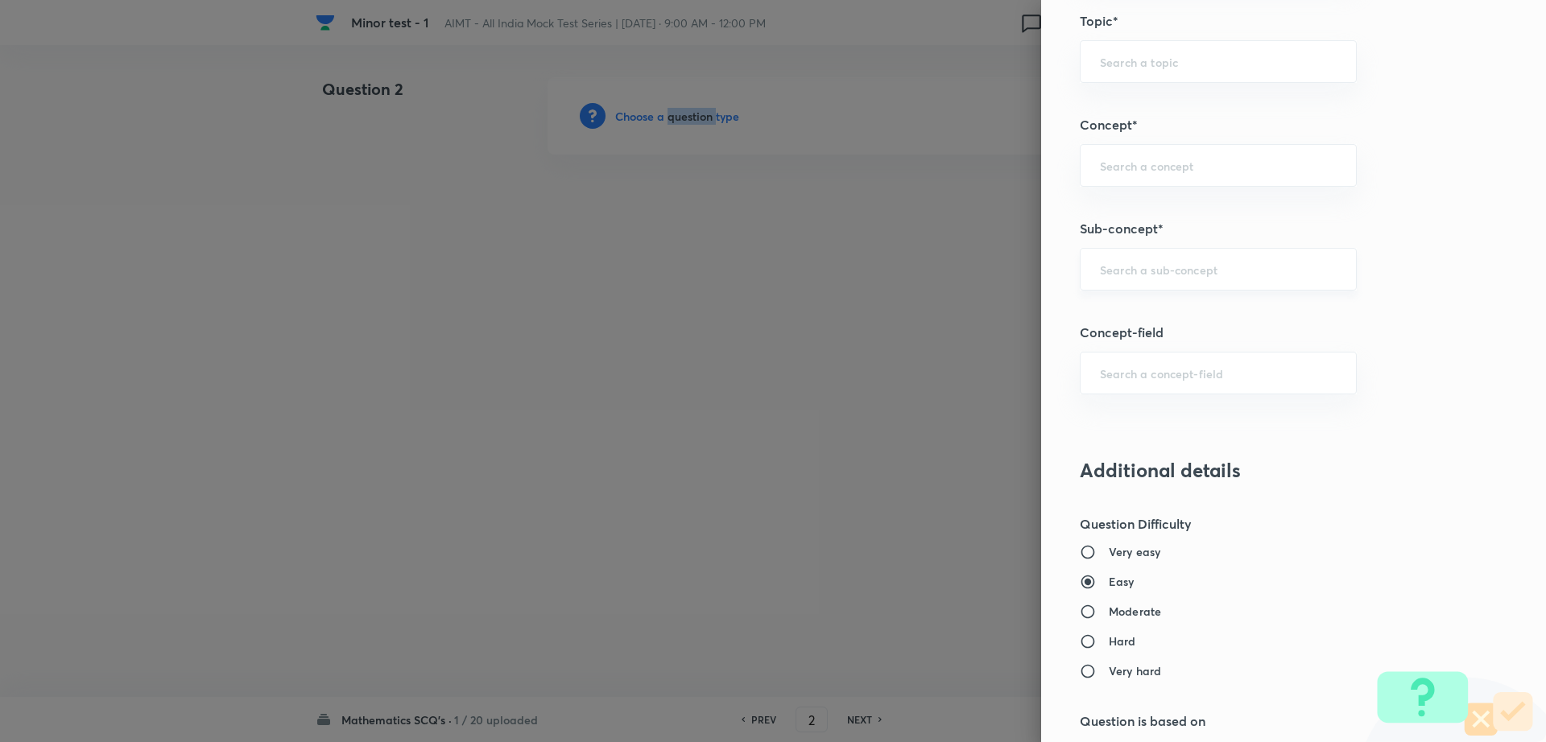
click at [1172, 279] on div "​" at bounding box center [1218, 269] width 277 height 43
click at [1155, 314] on li "Maths Mock Questions" at bounding box center [1202, 314] width 275 height 29
type input "Maths Mock Questions"
type input "Mathematics"
type input "Previous Year & Mock Questions"
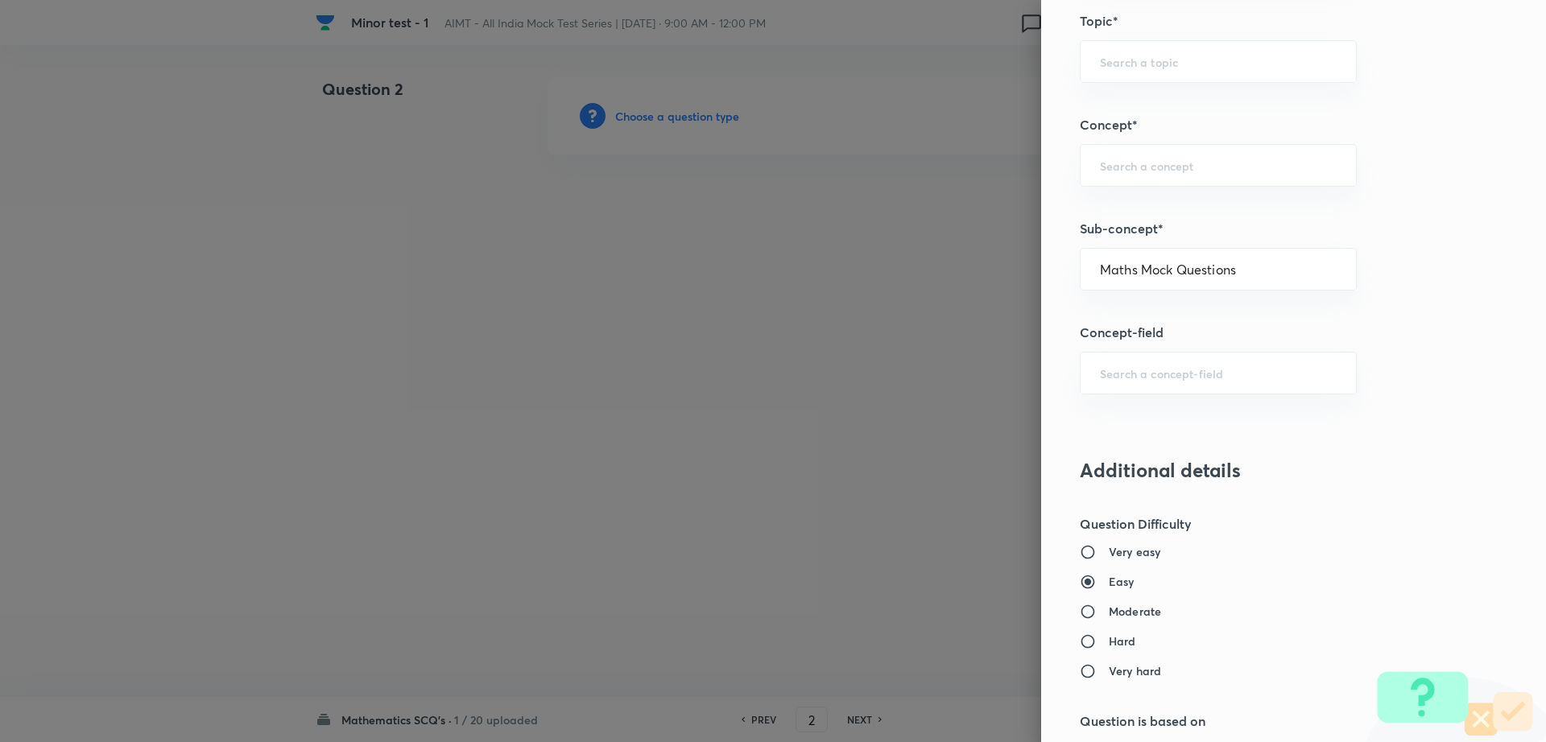
type input "Maths Mock Questions"
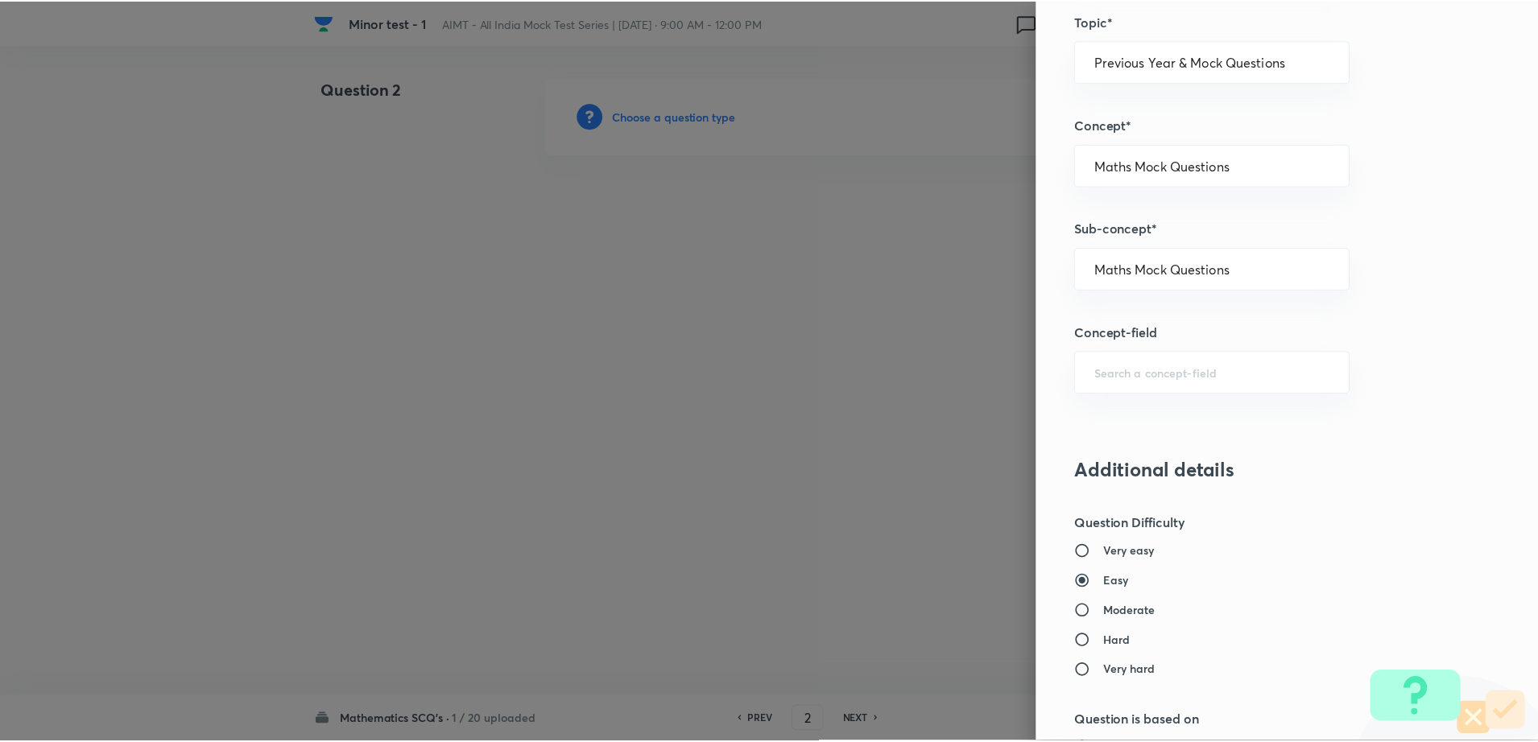
scroll to position [1452, 0]
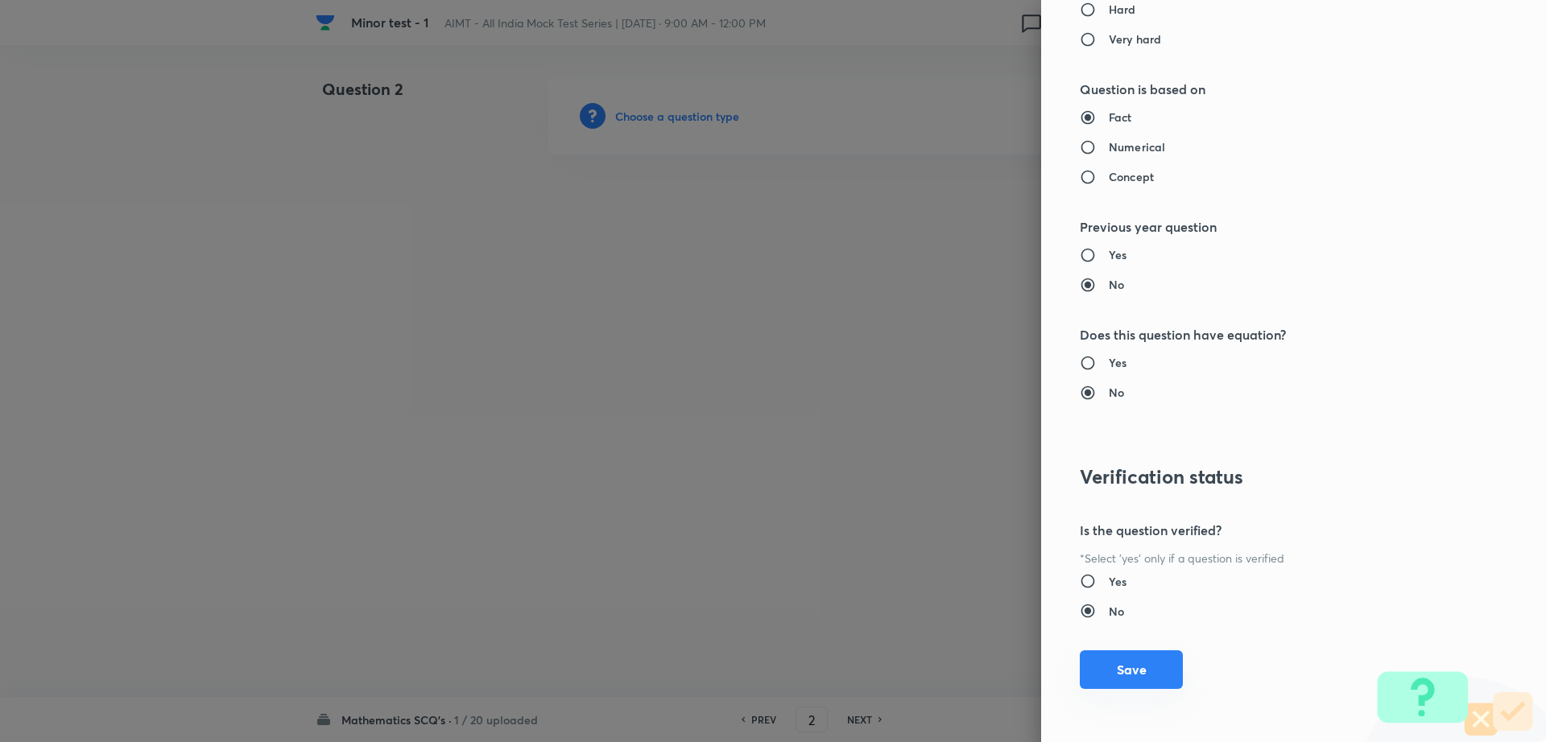
click at [1112, 673] on button "Save" at bounding box center [1131, 669] width 103 height 39
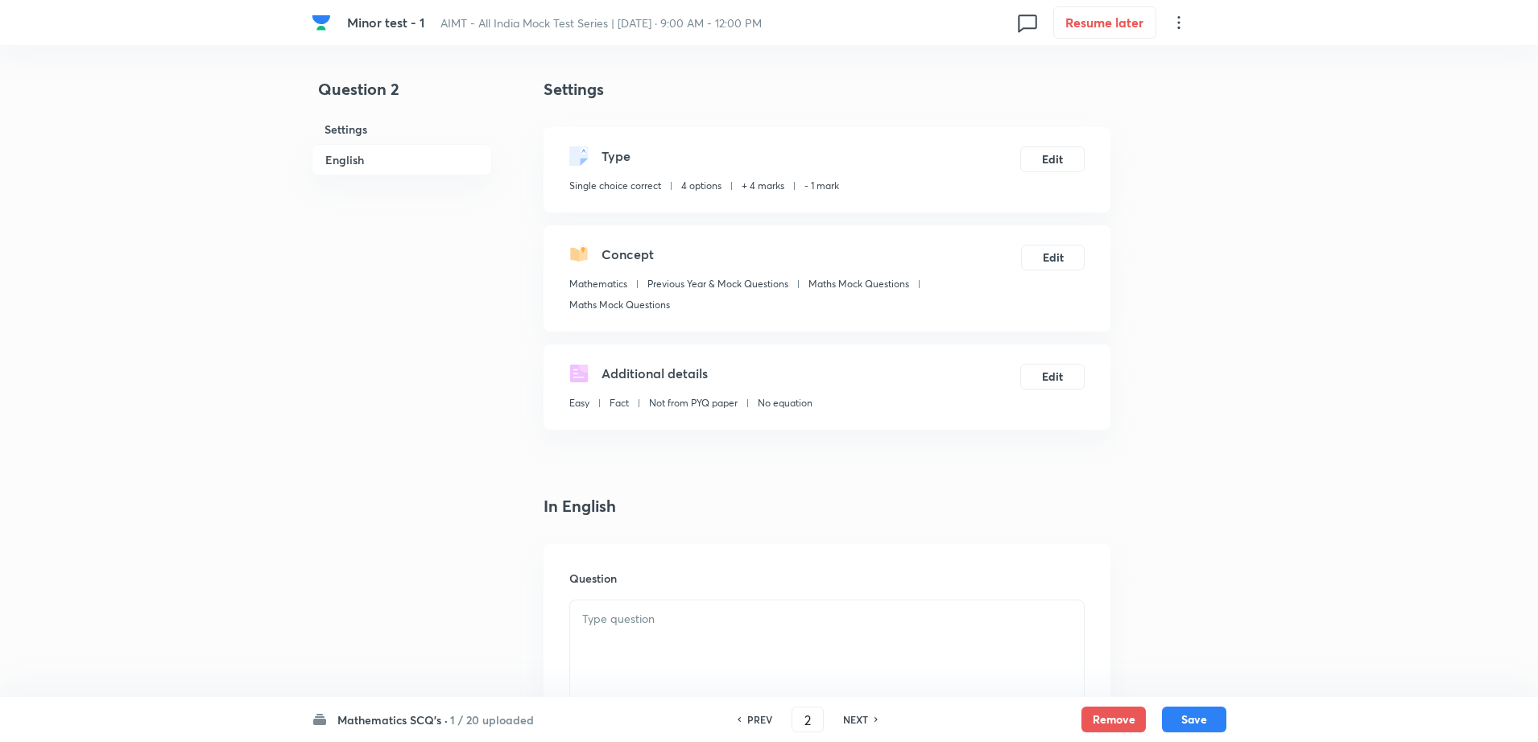
click at [671, 652] on div at bounding box center [827, 646] width 514 height 90
click at [712, 671] on div at bounding box center [827, 646] width 514 height 90
click at [730, 654] on div at bounding box center [827, 646] width 514 height 90
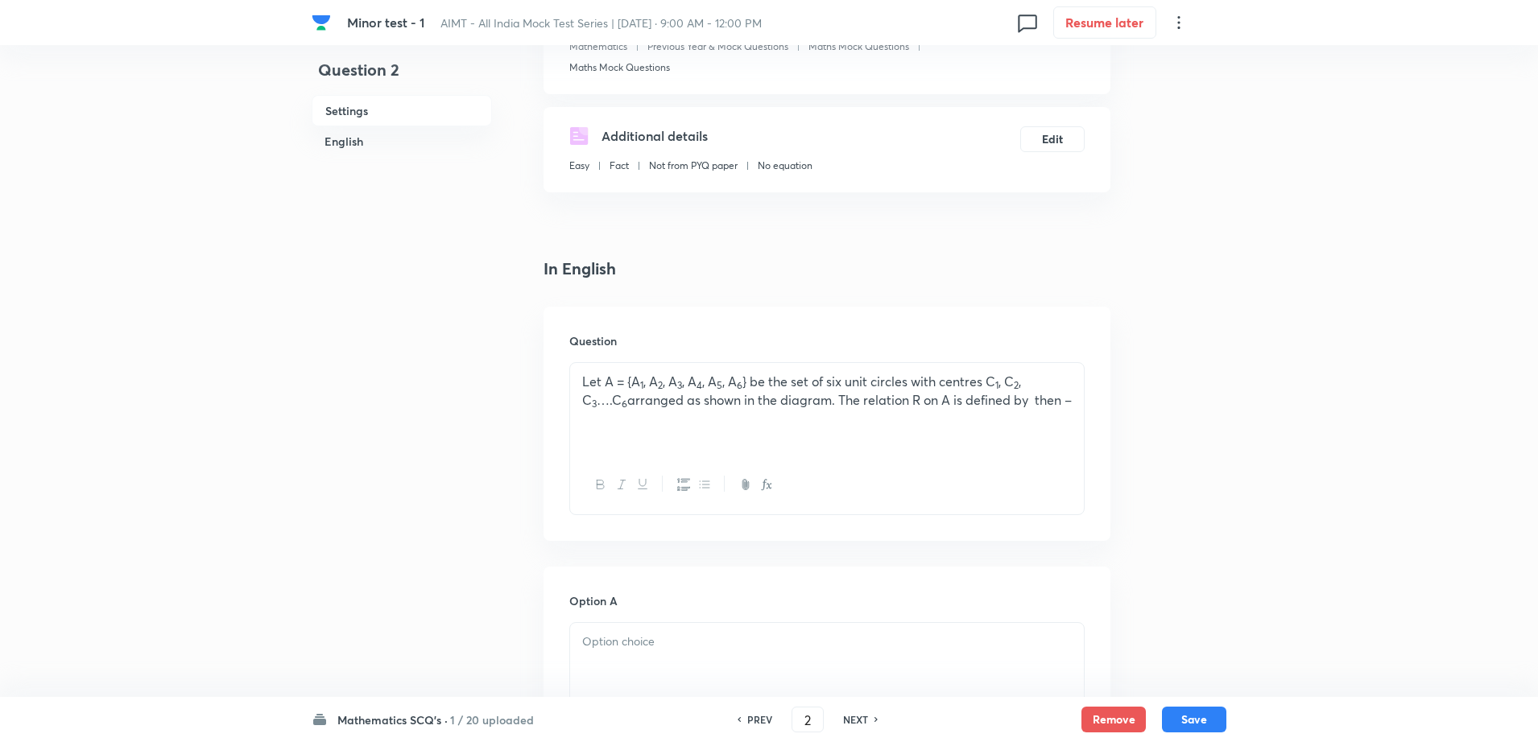
scroll to position [242, 0]
drag, startPoint x: 1063, startPoint y: 403, endPoint x: 473, endPoint y: 353, distance: 592.2
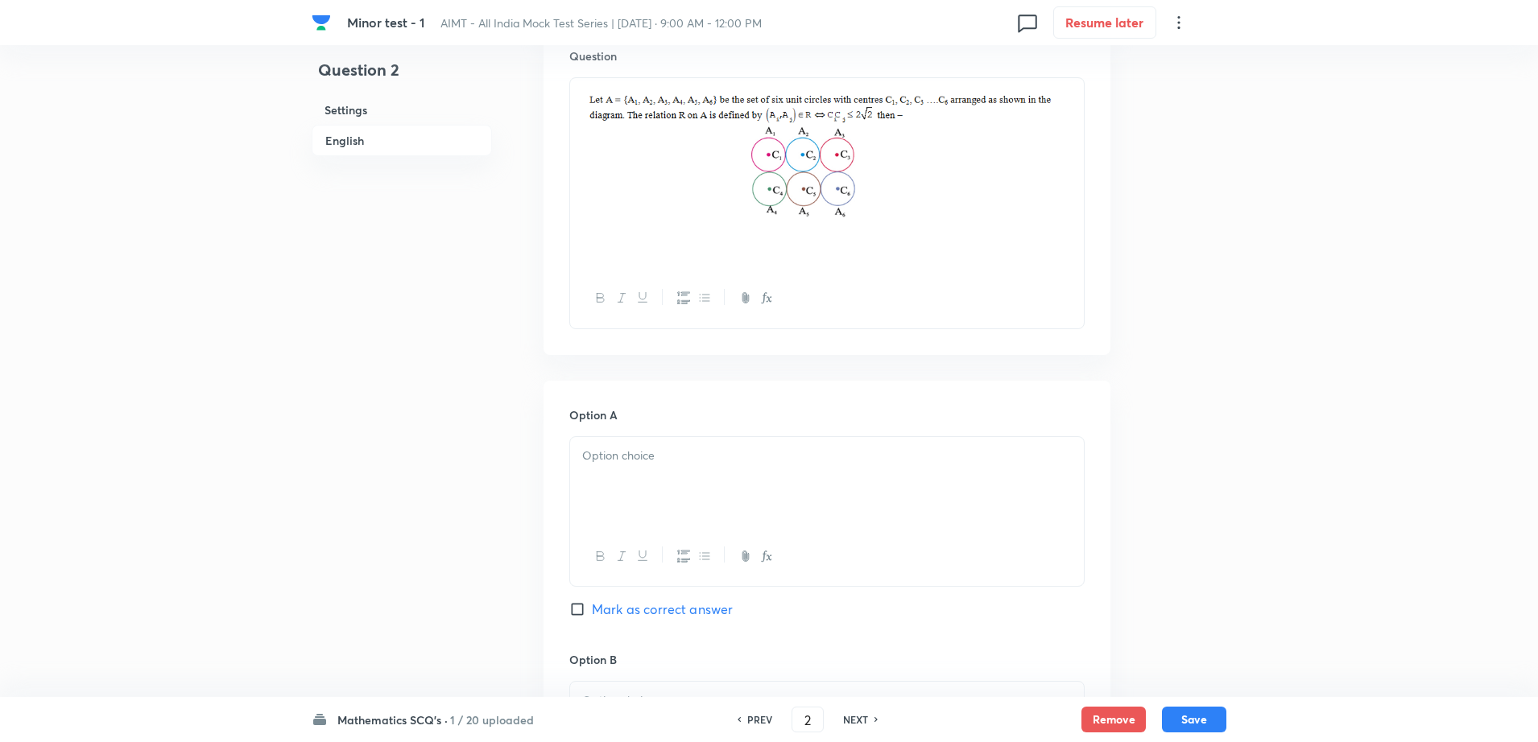
scroll to position [604, 0]
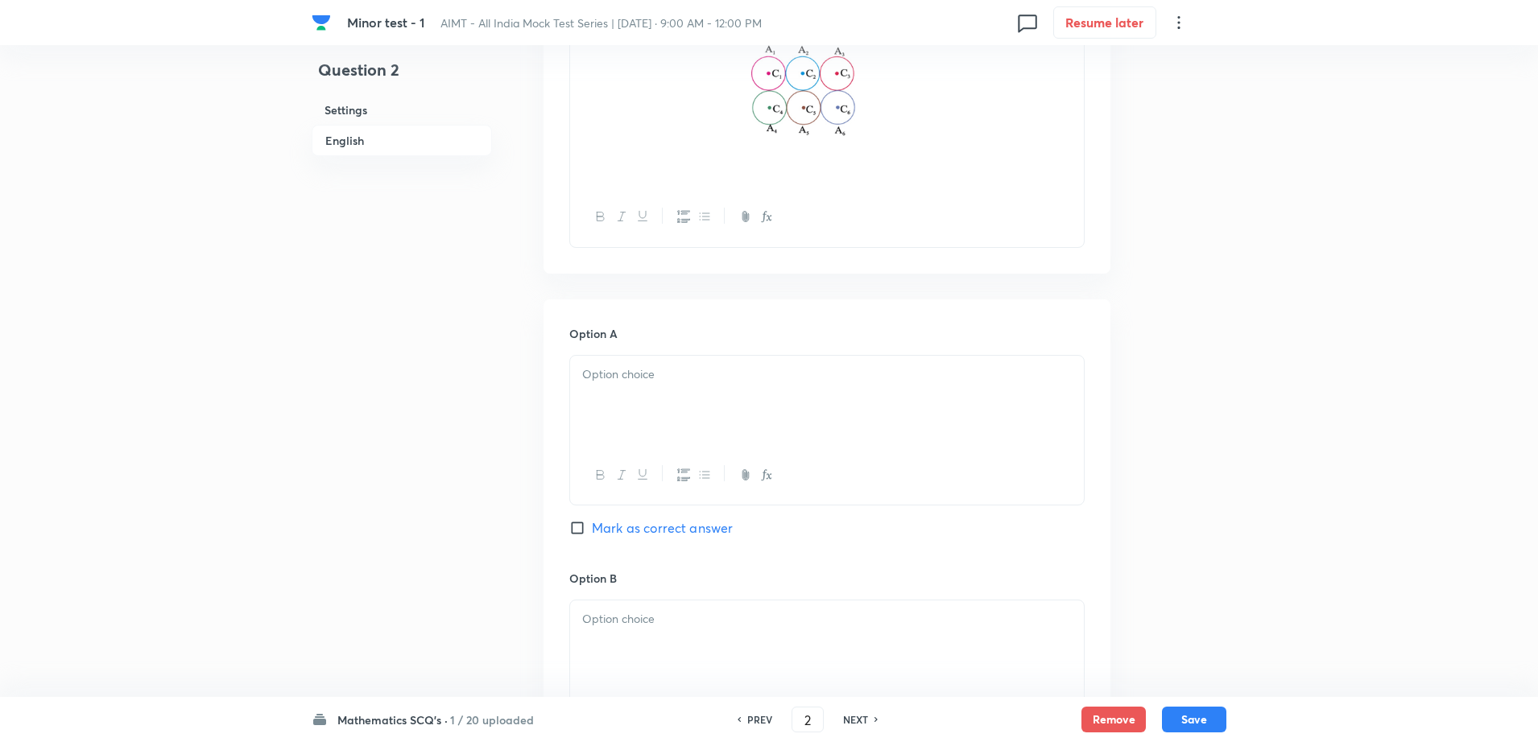
click at [673, 374] on p at bounding box center [826, 374] width 489 height 19
click at [664, 607] on div at bounding box center [827, 646] width 514 height 90
click at [262, 634] on div "Minor test - 1 AIMT - All India Mock Test Series | Oct 5, 2025 · 9:00 AM - 12:0…" at bounding box center [769, 548] width 1538 height 2148
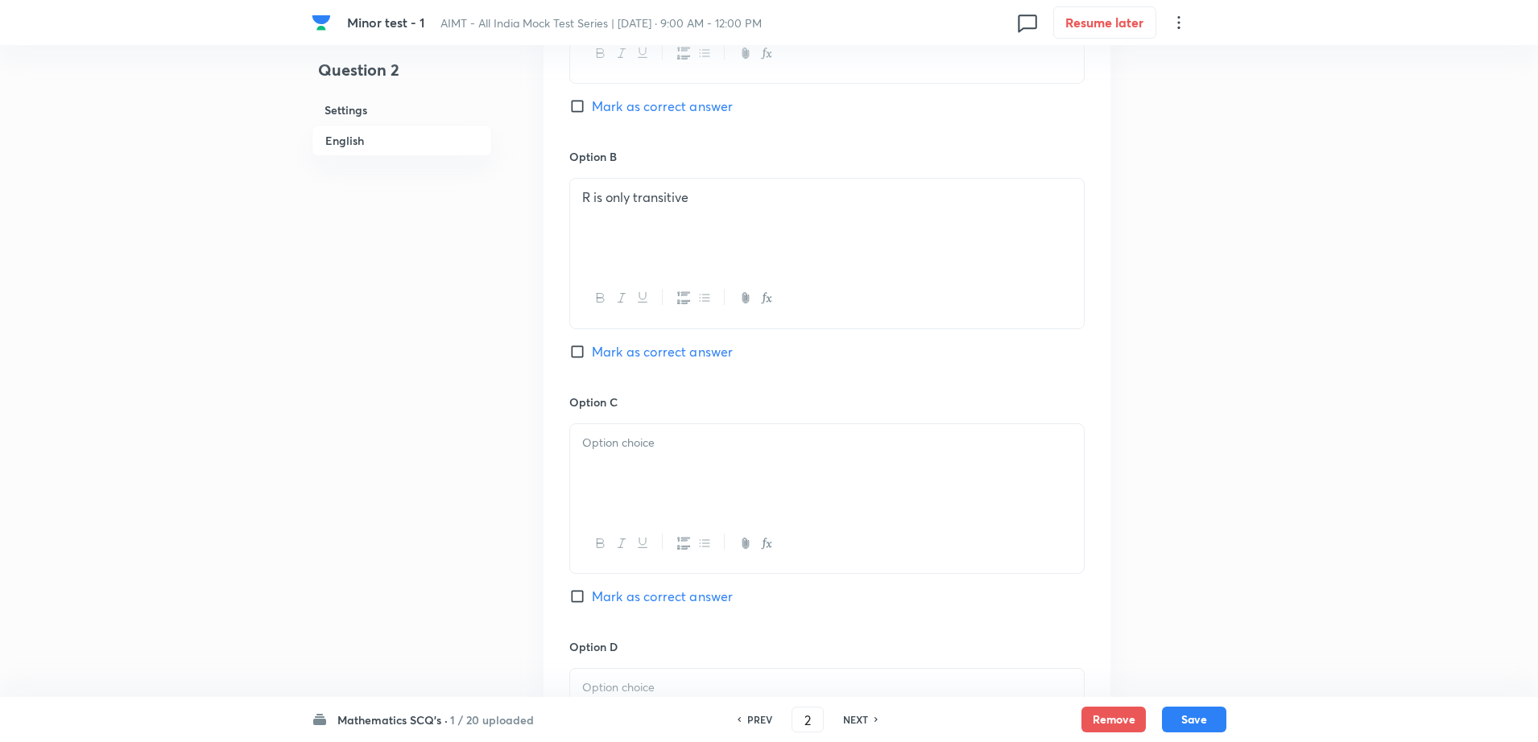
scroll to position [1288, 0]
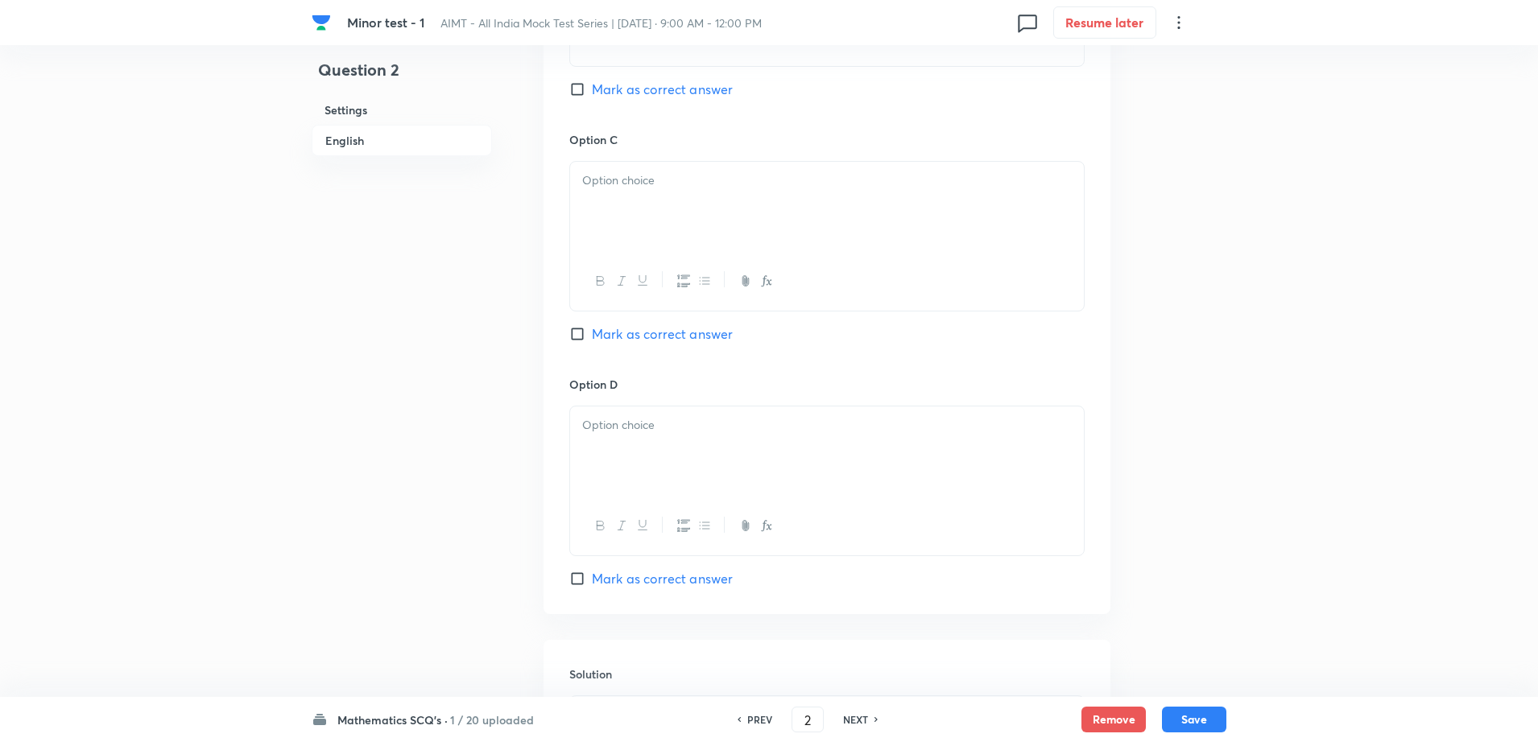
click at [634, 246] on div at bounding box center [827, 207] width 514 height 90
click at [638, 337] on span "Mark as correct answer" at bounding box center [662, 333] width 141 height 19
click at [592, 337] on input "Mark as correct answer" at bounding box center [580, 334] width 23 height 16
checkbox input "true"
click at [654, 443] on div at bounding box center [827, 452] width 514 height 90
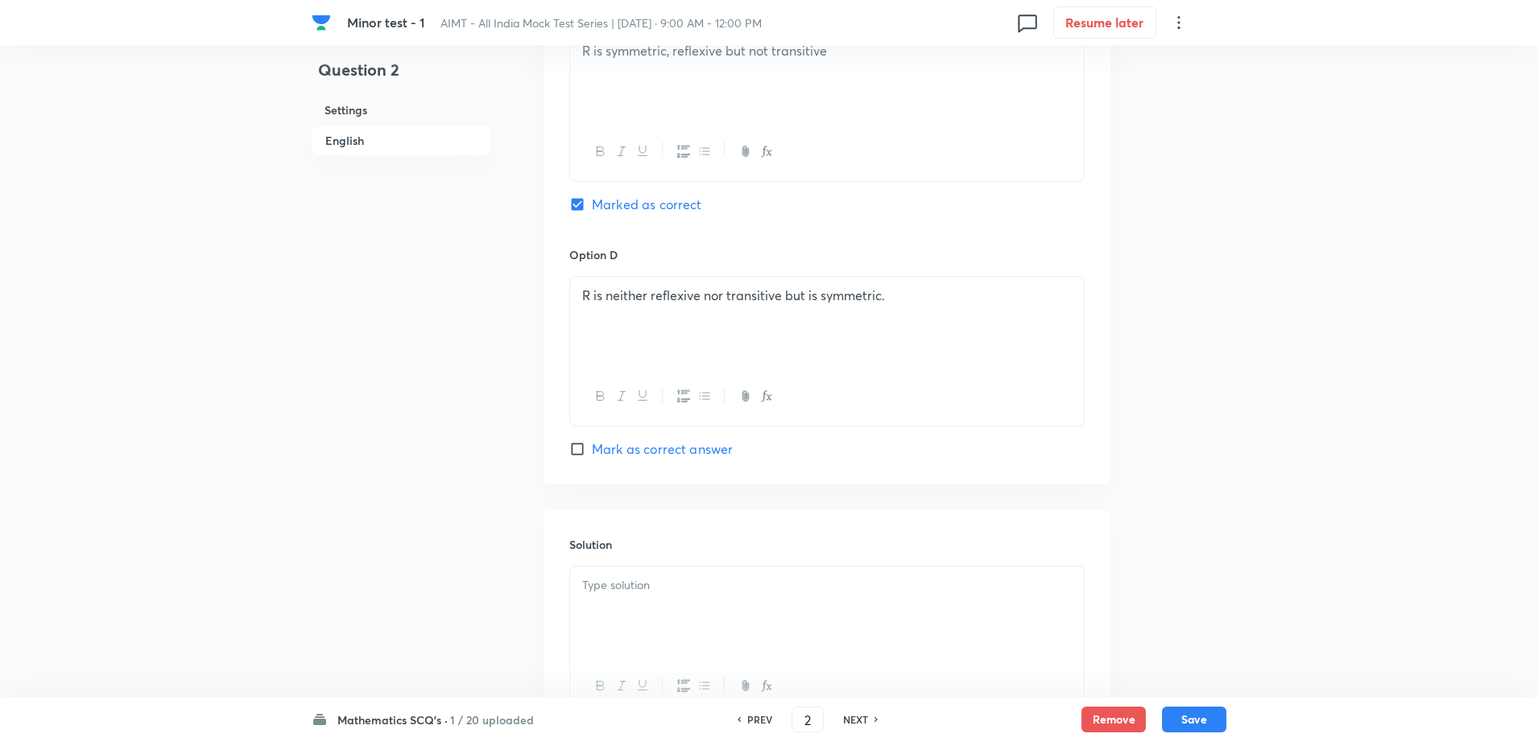
scroll to position [1560, 0]
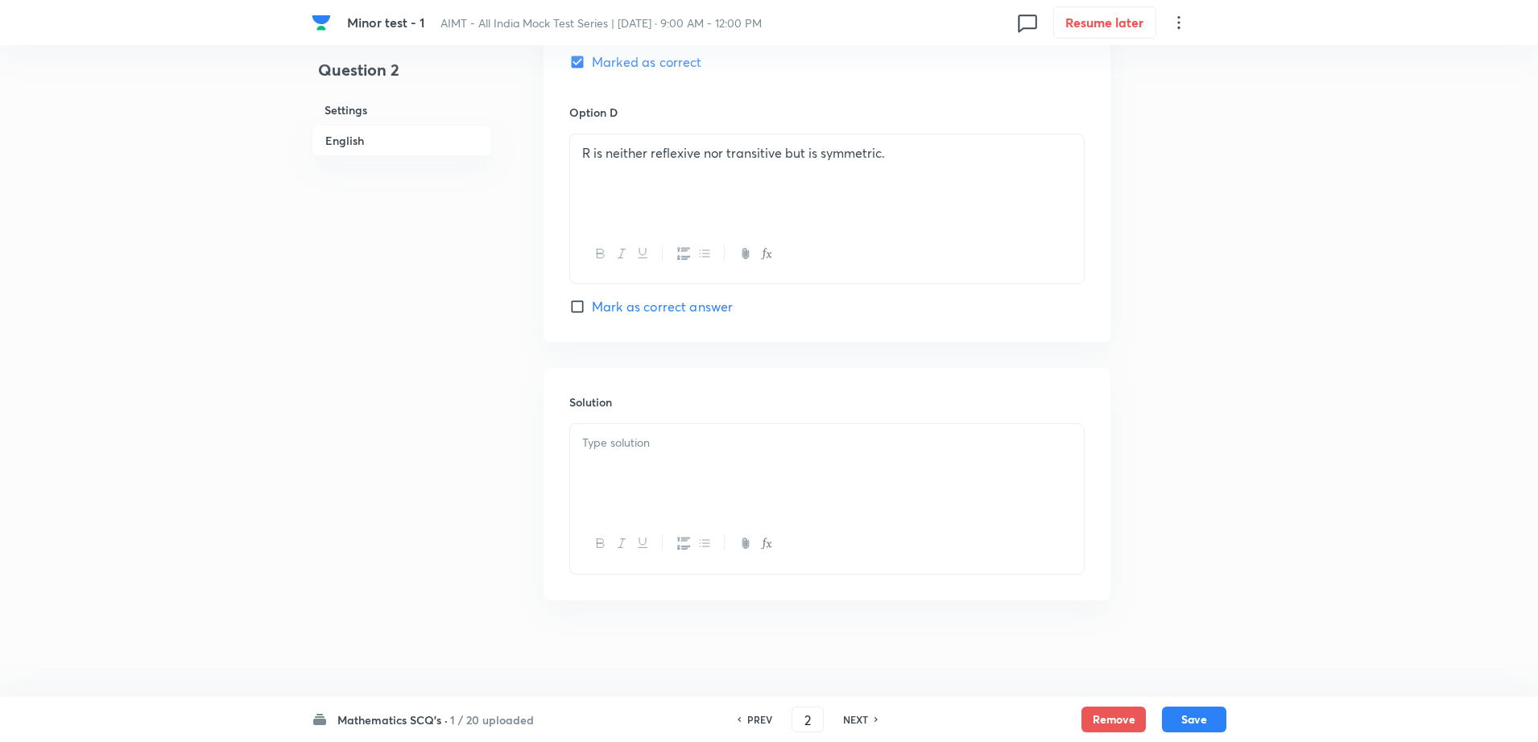
click at [654, 485] on div at bounding box center [827, 469] width 514 height 90
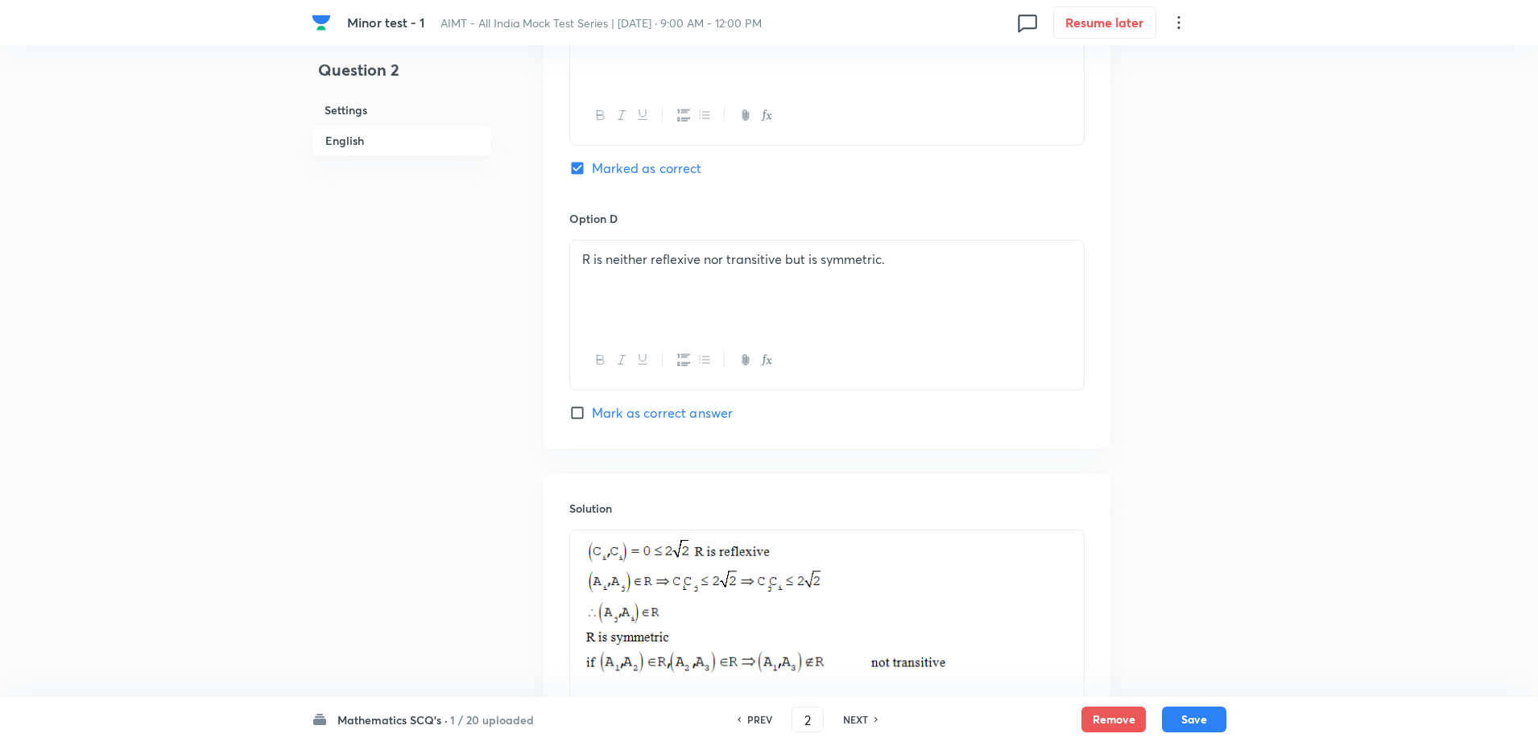
scroll to position [1238, 0]
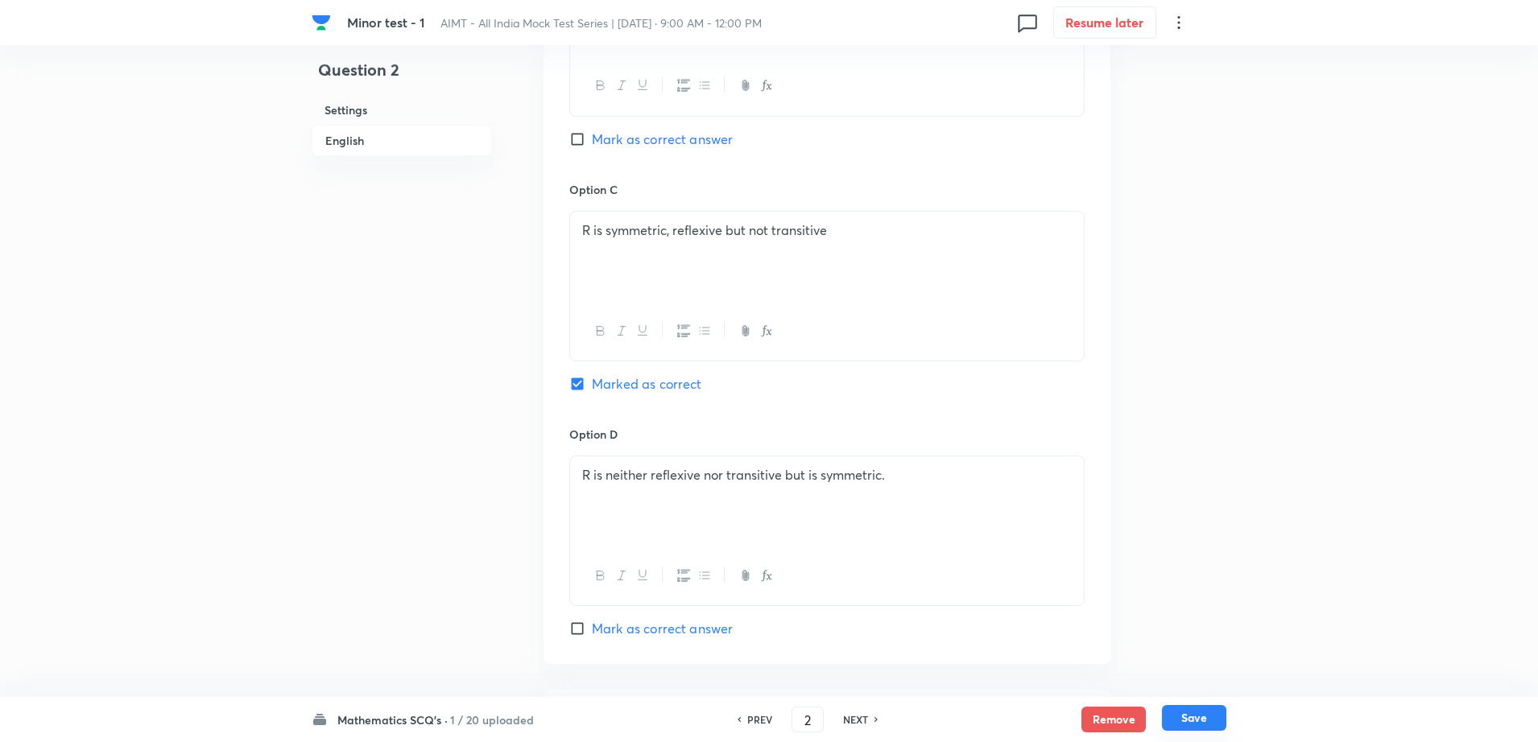
click at [1210, 719] on button "Save" at bounding box center [1194, 718] width 64 height 26
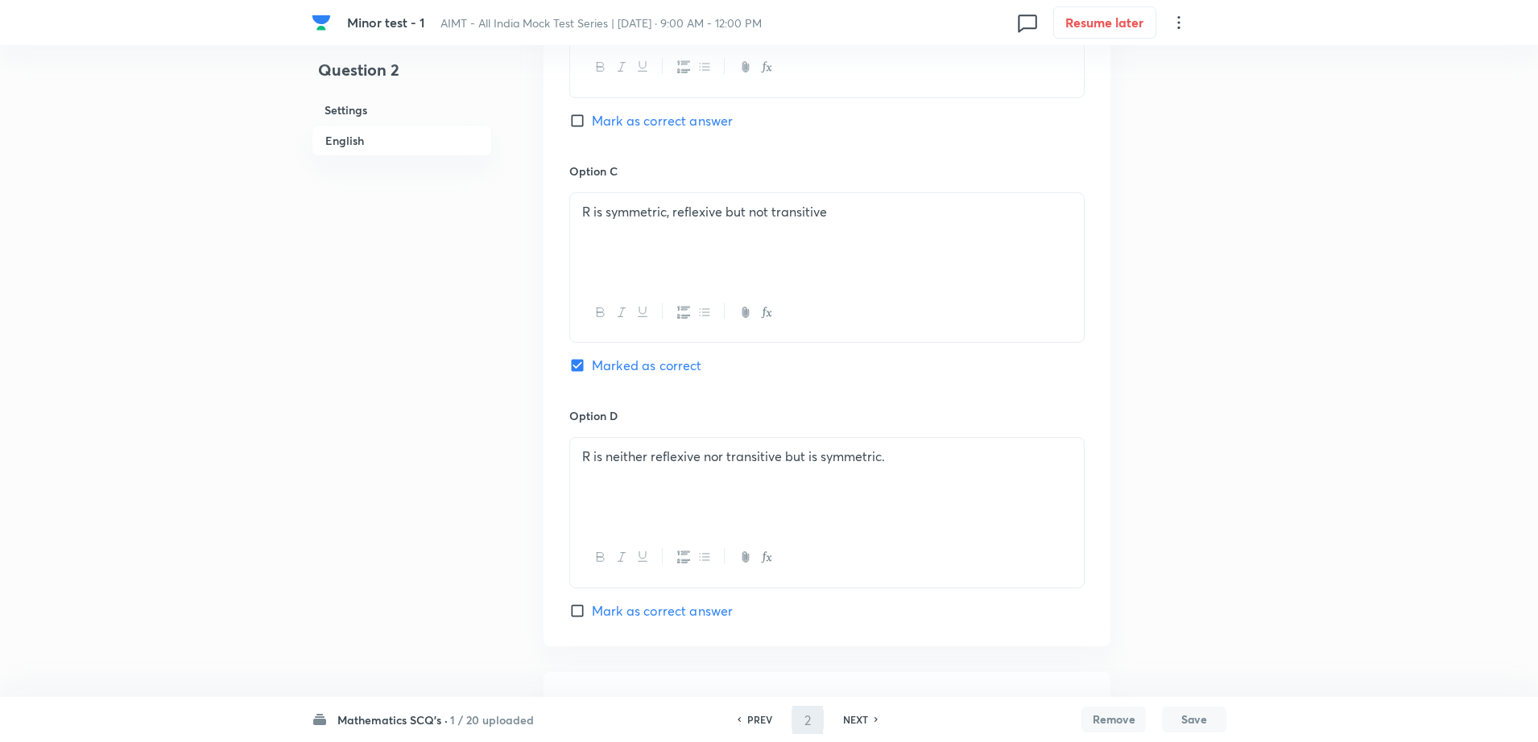
type input "3"
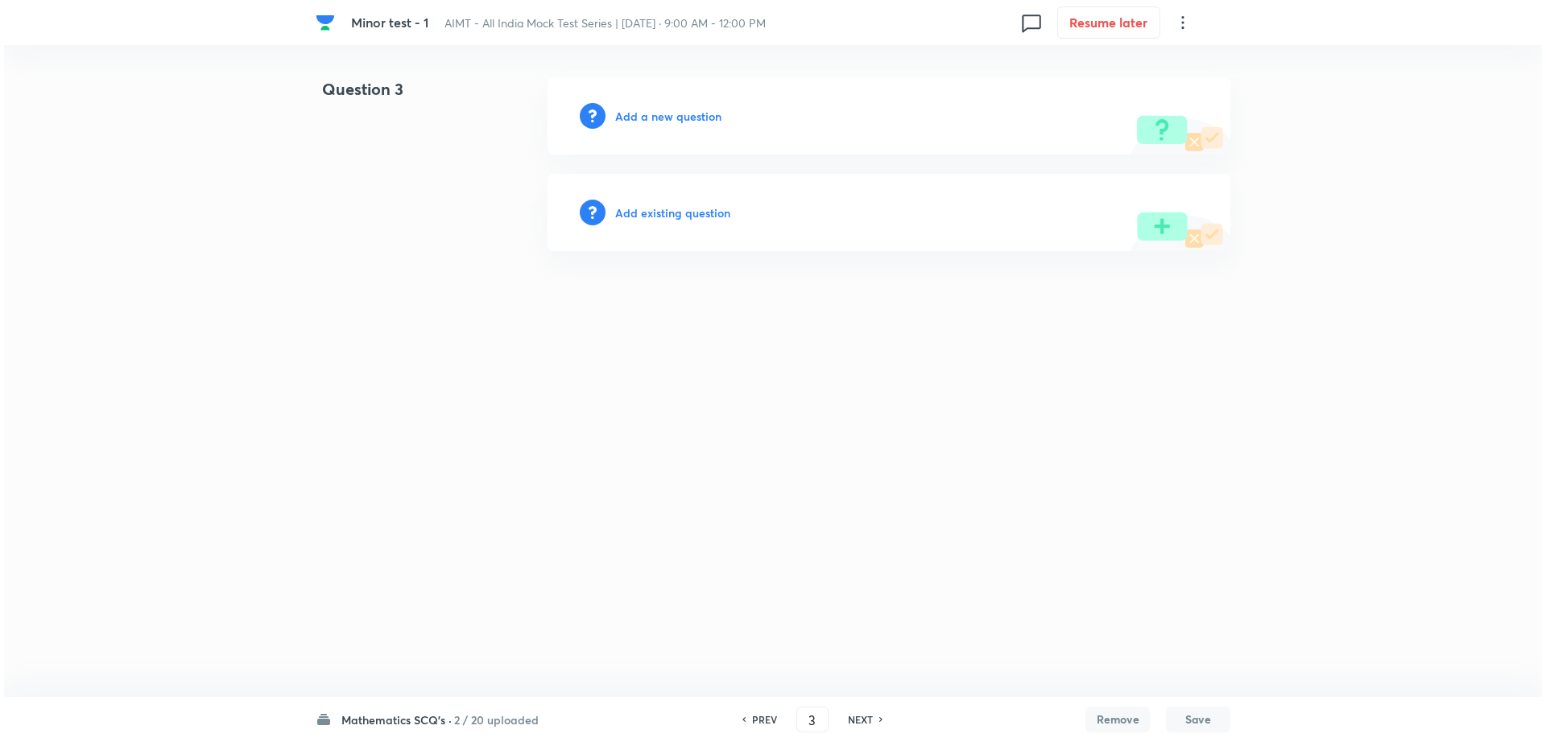
scroll to position [0, 0]
click at [658, 111] on h6 "Add a new question" at bounding box center [668, 116] width 106 height 17
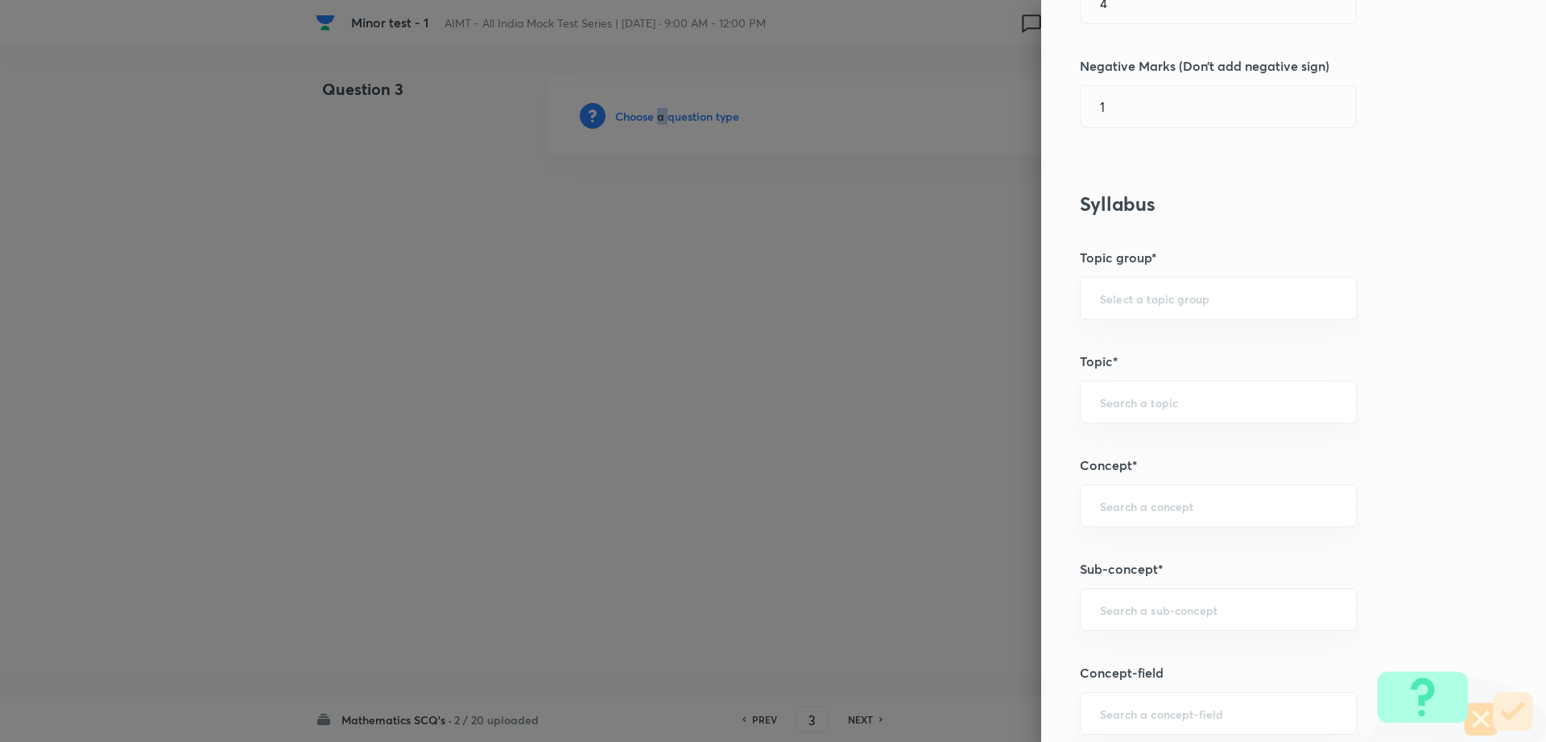
scroll to position [678, 0]
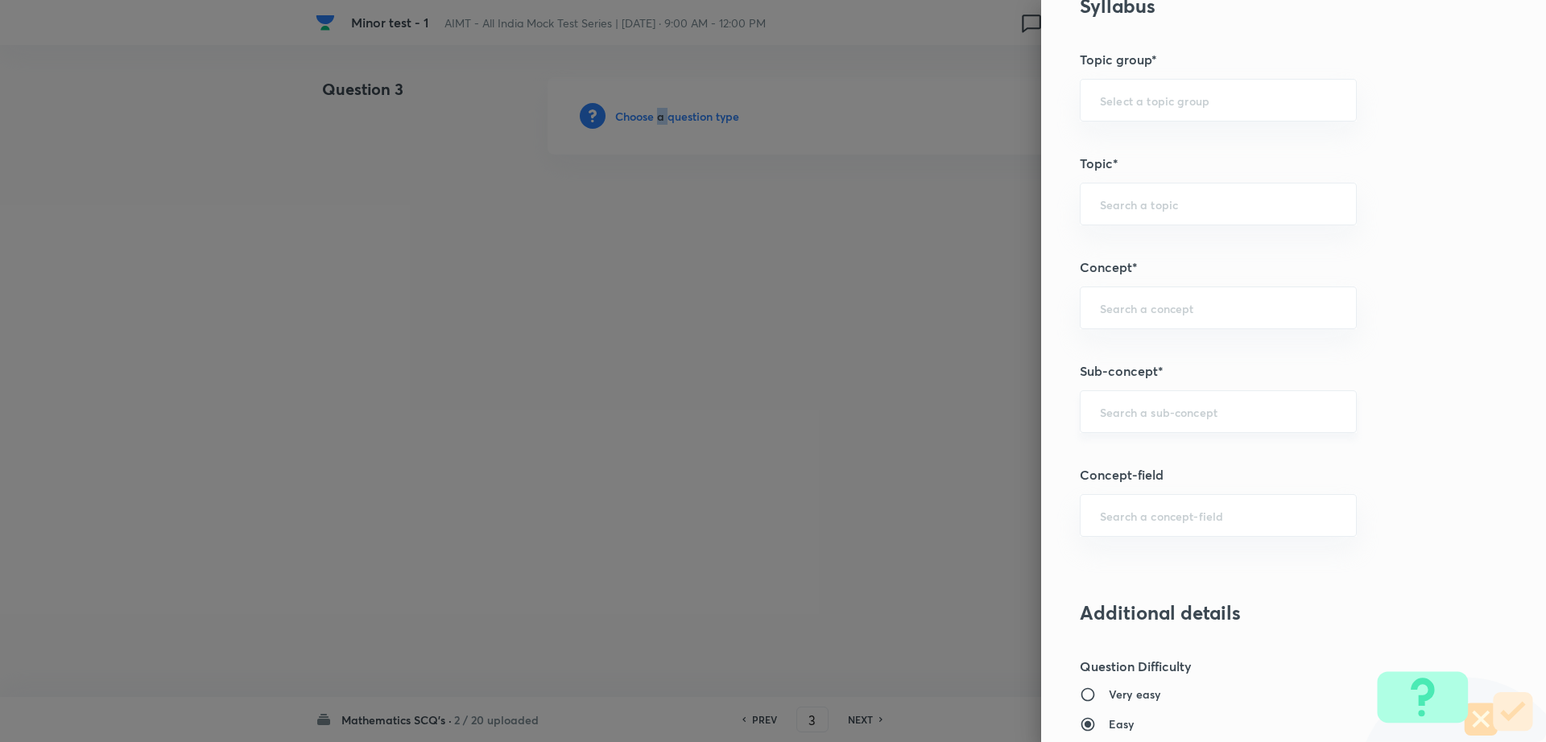
click at [1148, 419] on div "​" at bounding box center [1218, 411] width 277 height 43
click at [1132, 472] on ul "Maths Mock Questions" at bounding box center [1202, 457] width 275 height 42
click at [1132, 463] on li "Maths Mock Questions" at bounding box center [1202, 457] width 275 height 29
type input "Maths Mock Questions"
type input "Mathematics"
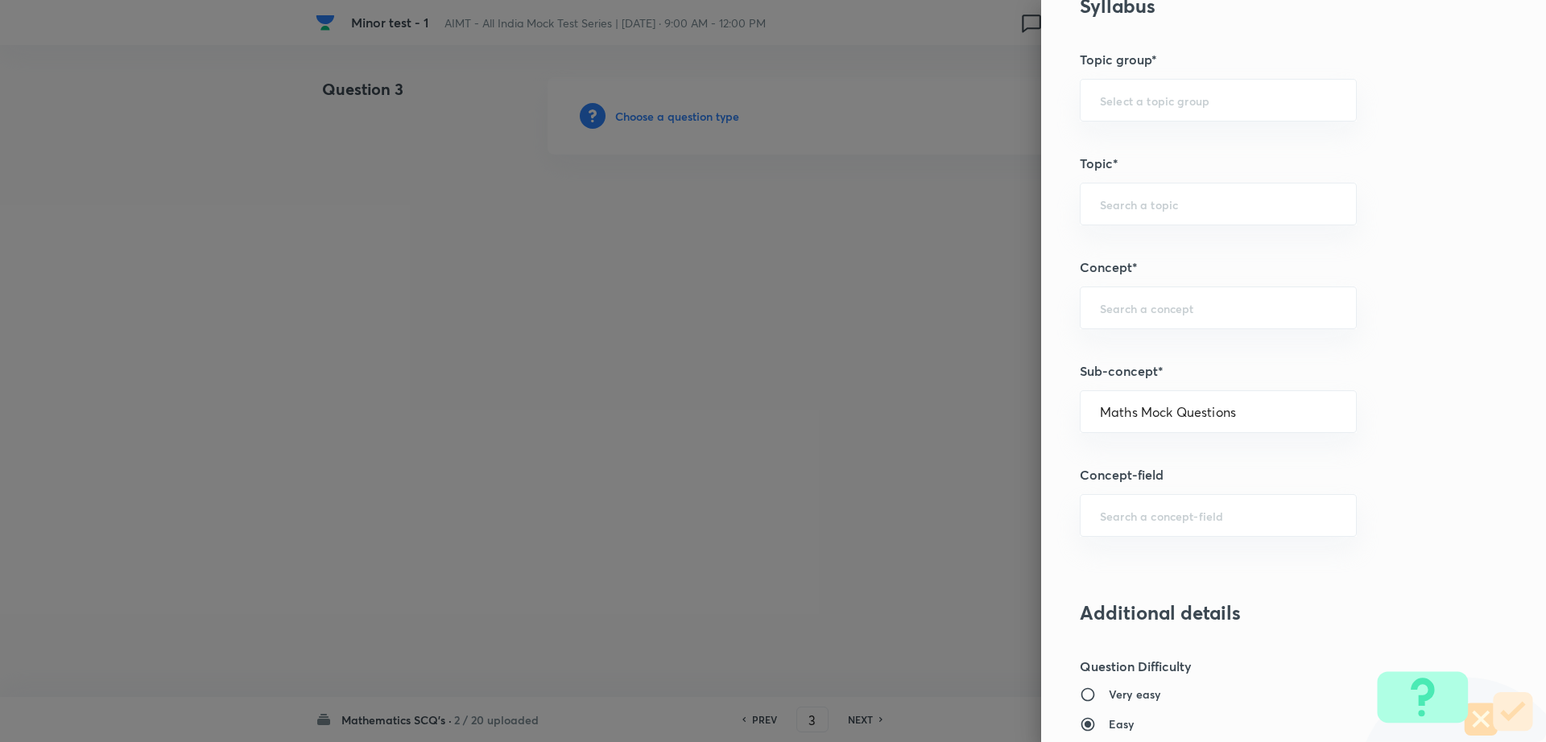
type input "Previous Year & Mock Questions"
type input "Maths Mock Questions"
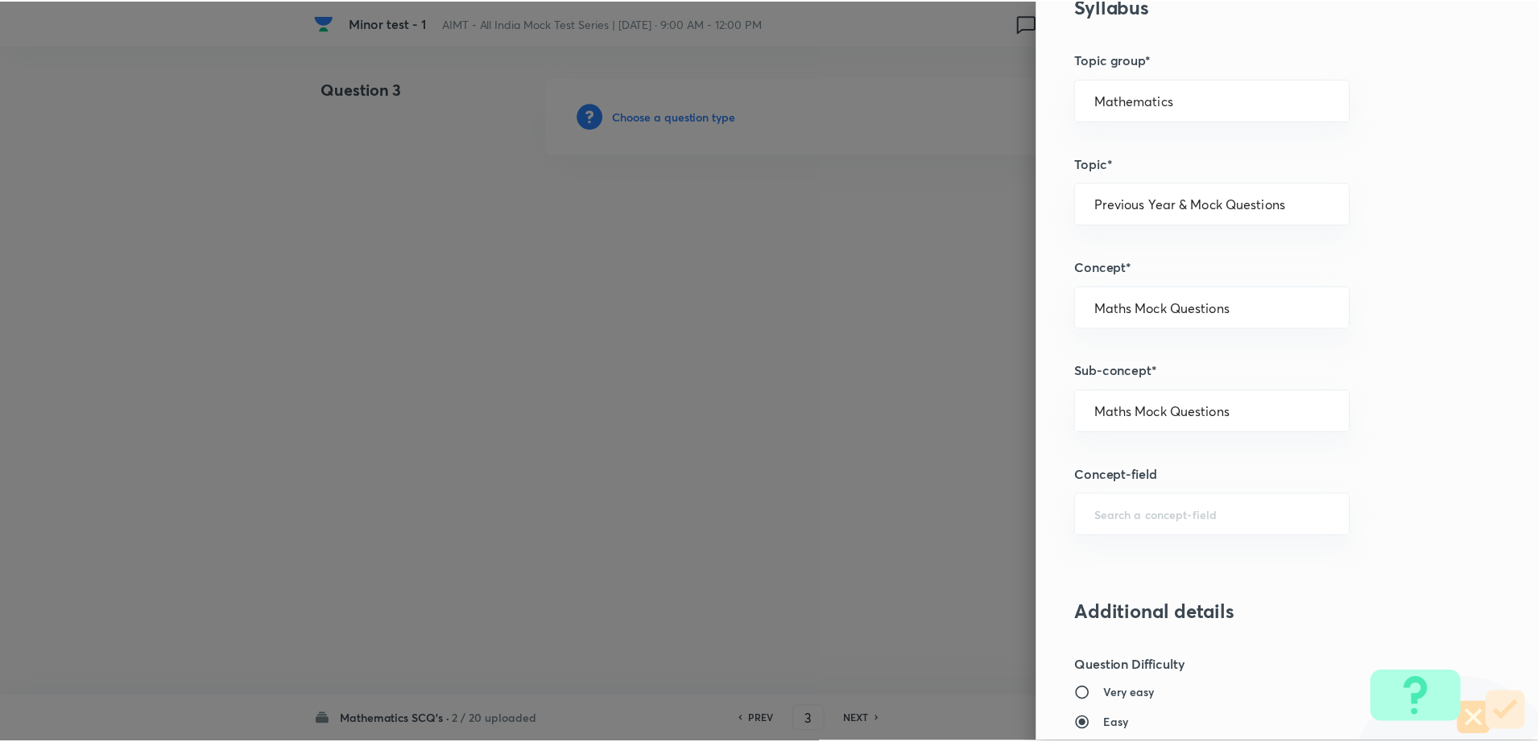
scroll to position [1452, 0]
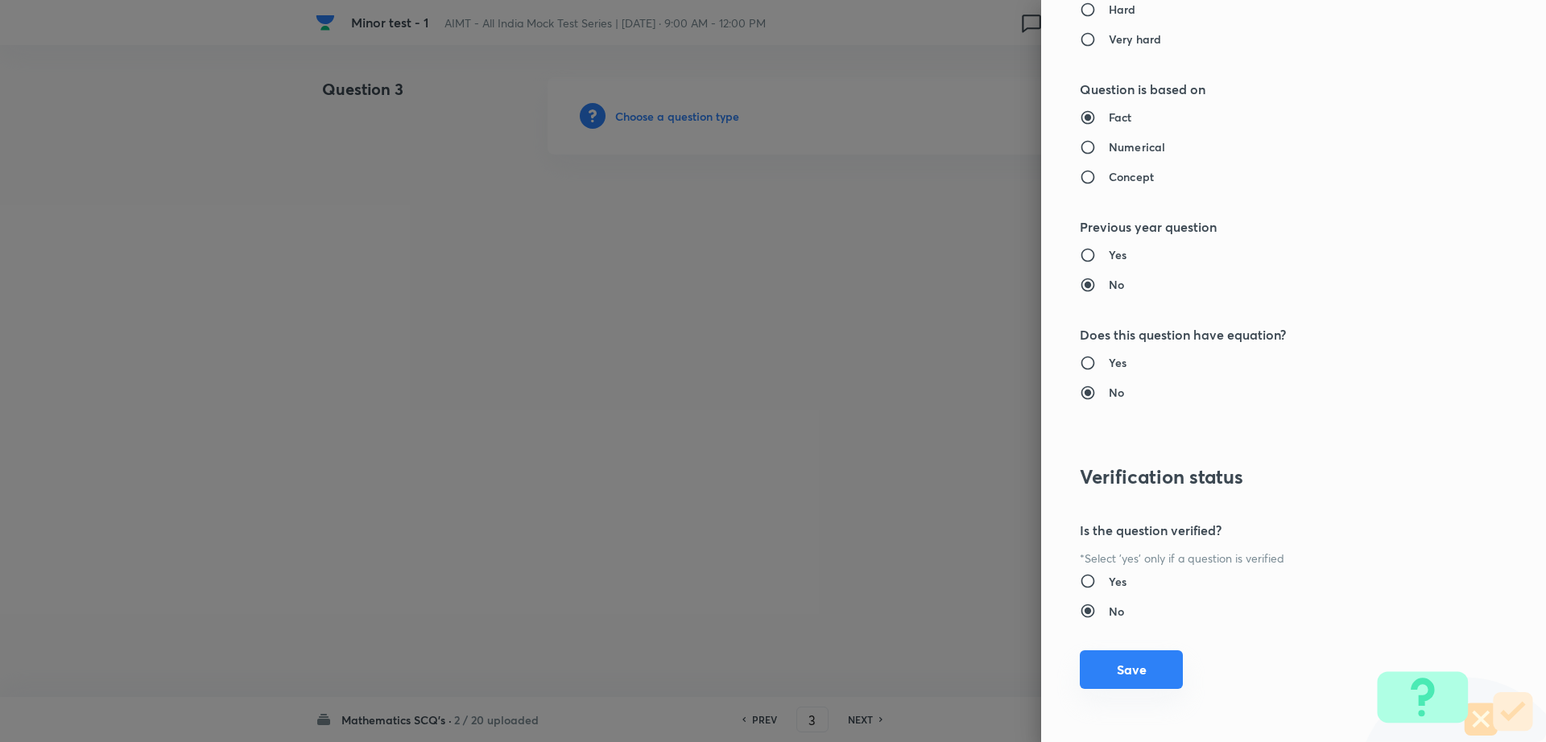
click at [1080, 672] on button "Save" at bounding box center [1131, 669] width 103 height 39
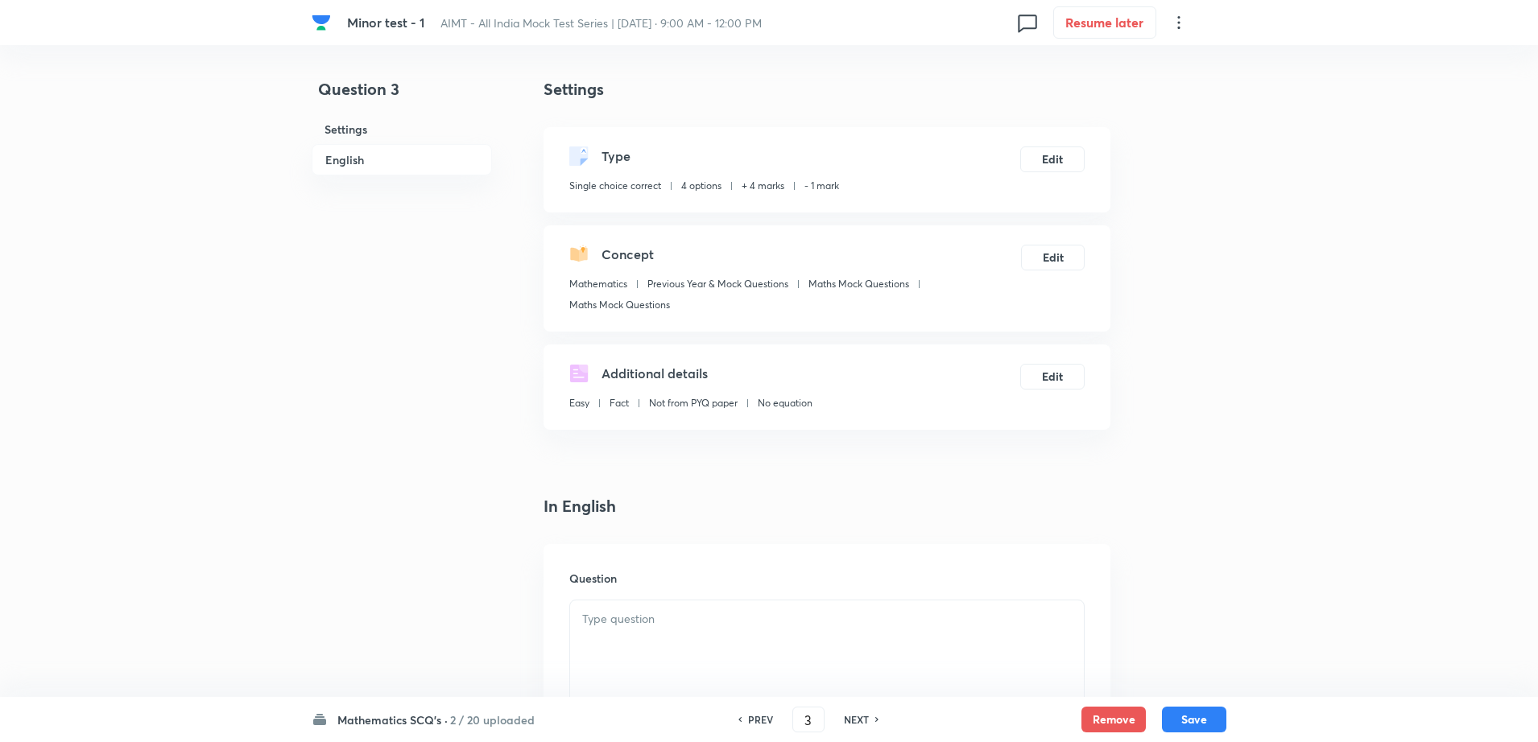
click at [720, 639] on div at bounding box center [827, 646] width 514 height 90
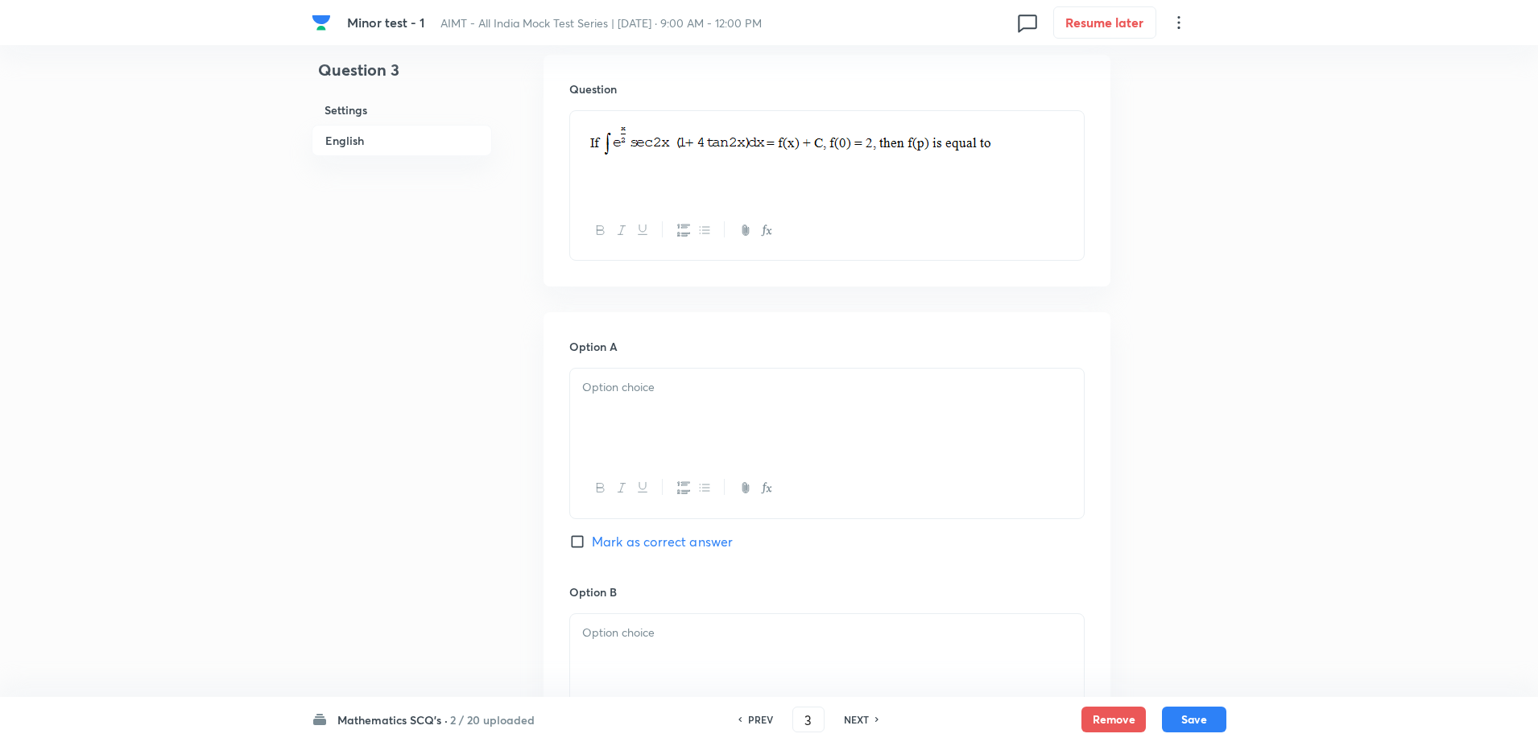
scroll to position [644, 0]
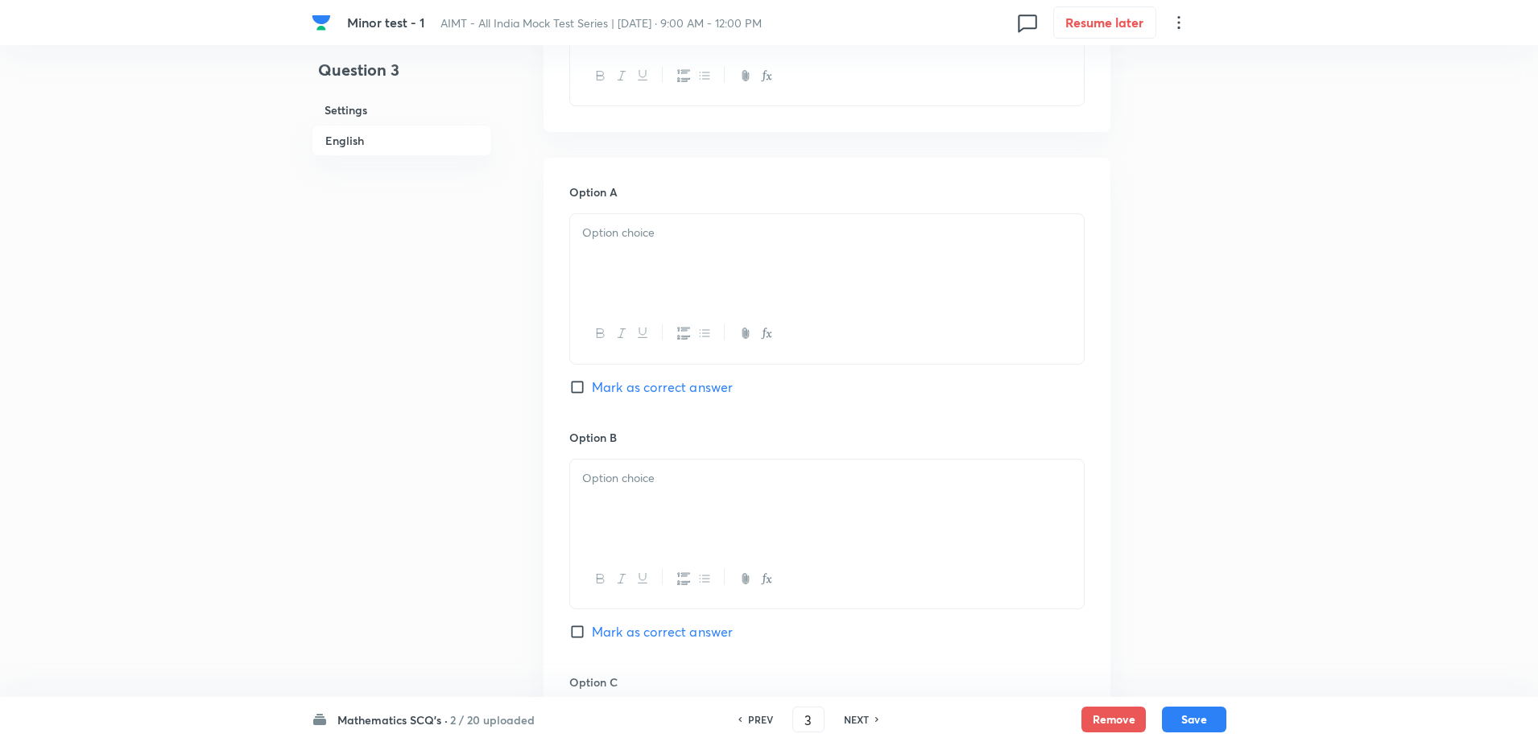
click at [646, 264] on div at bounding box center [827, 259] width 514 height 90
click at [671, 293] on div at bounding box center [827, 259] width 514 height 90
click at [630, 495] on div at bounding box center [827, 505] width 514 height 90
click at [640, 630] on span "Mark as correct answer" at bounding box center [662, 631] width 141 height 19
click at [592, 630] on input "Mark as correct answer" at bounding box center [580, 632] width 23 height 16
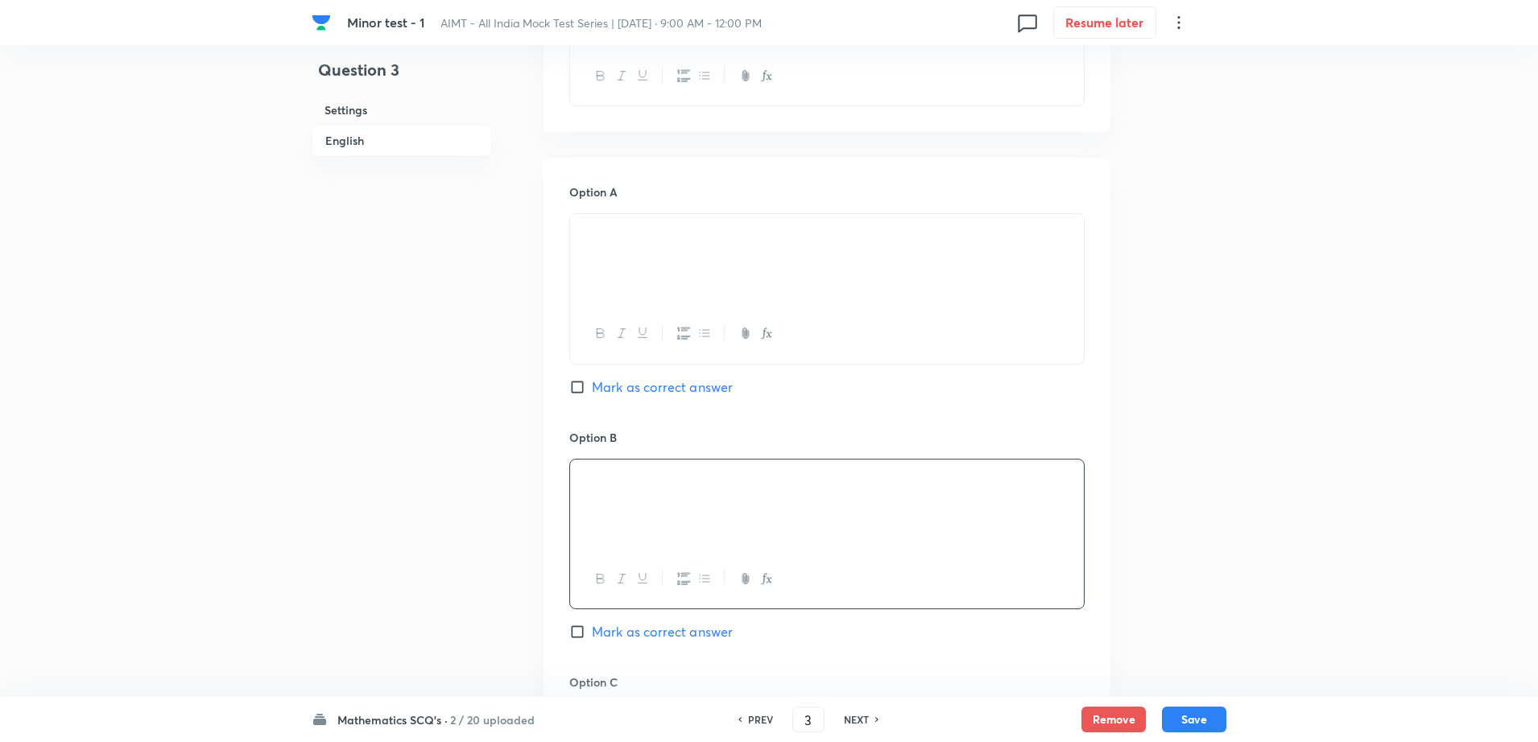
checkbox input "true"
click at [332, 631] on div "Question 3 Settings English" at bounding box center [402, 456] width 180 height 2046
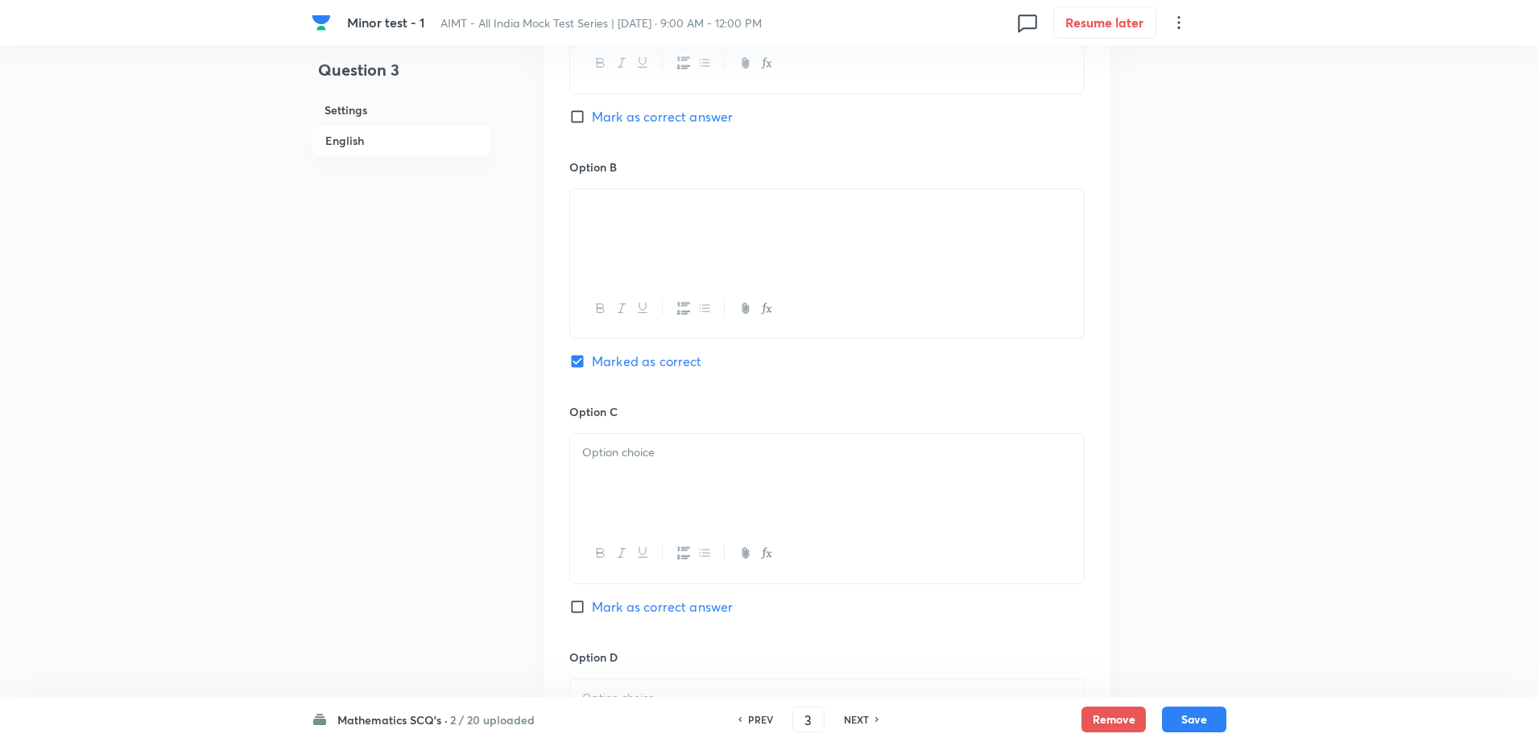
scroll to position [1006, 0]
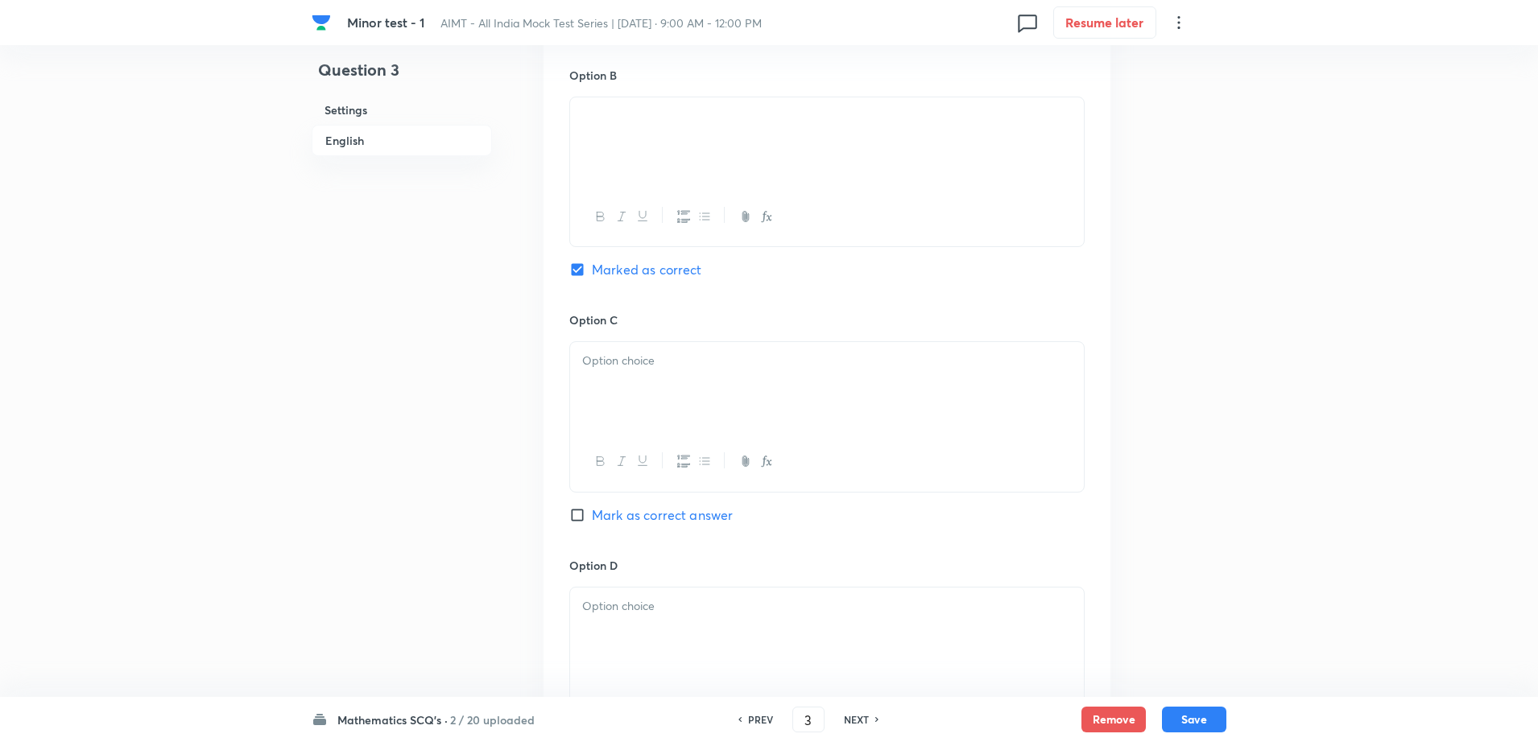
click at [647, 403] on div at bounding box center [827, 387] width 514 height 90
click at [661, 660] on div at bounding box center [827, 633] width 514 height 90
click at [338, 423] on div "Question 3 Settings English" at bounding box center [402, 94] width 180 height 2046
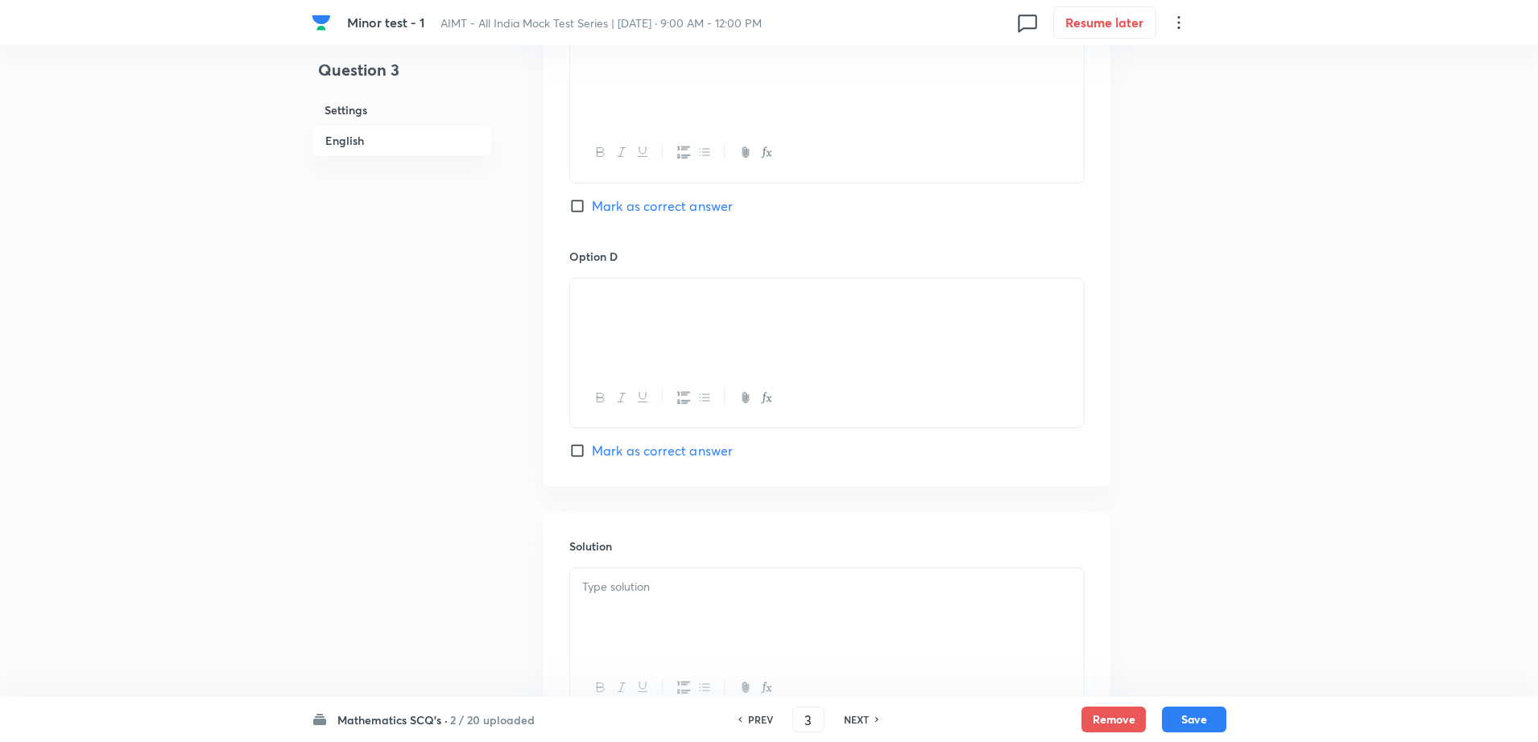
scroll to position [1459, 0]
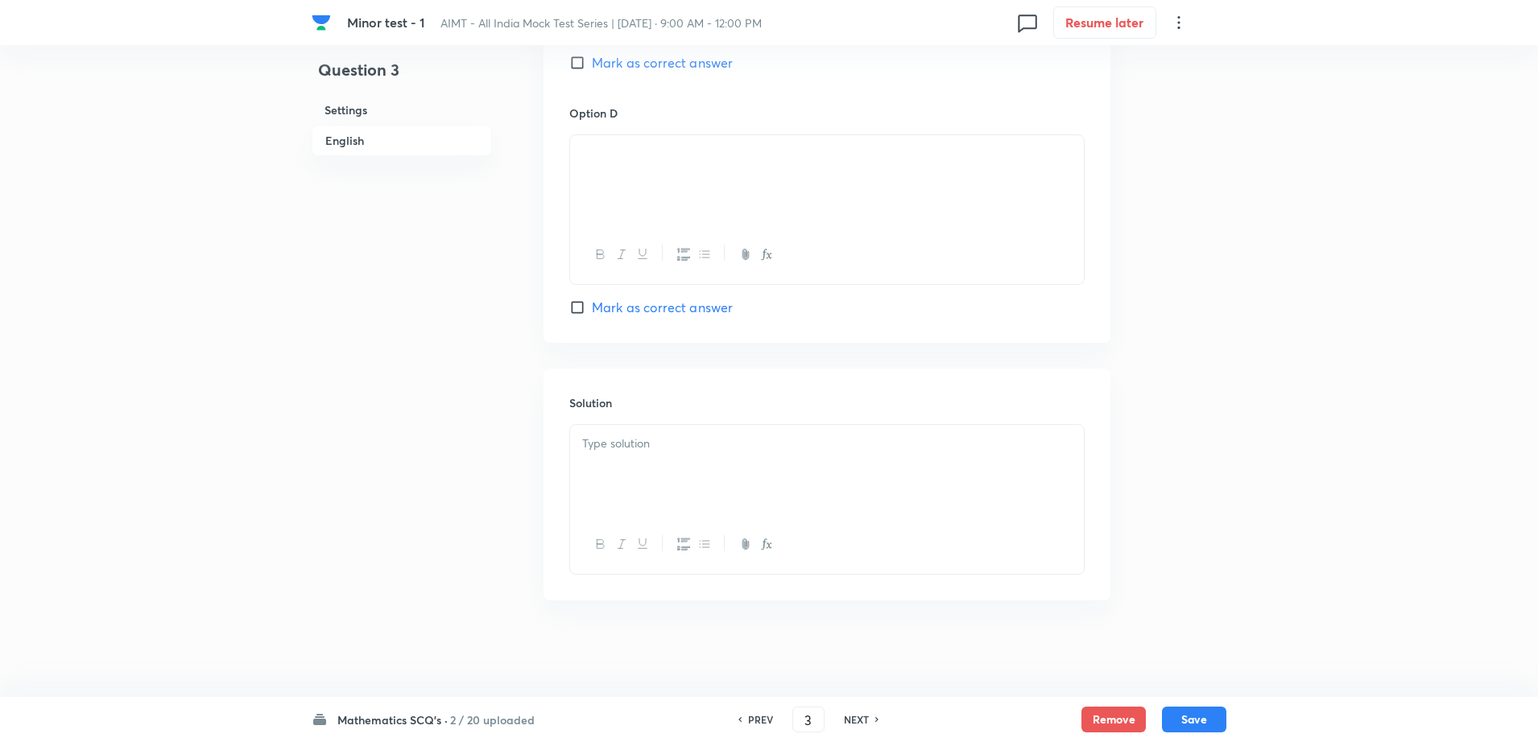
click at [671, 472] on div at bounding box center [827, 470] width 514 height 90
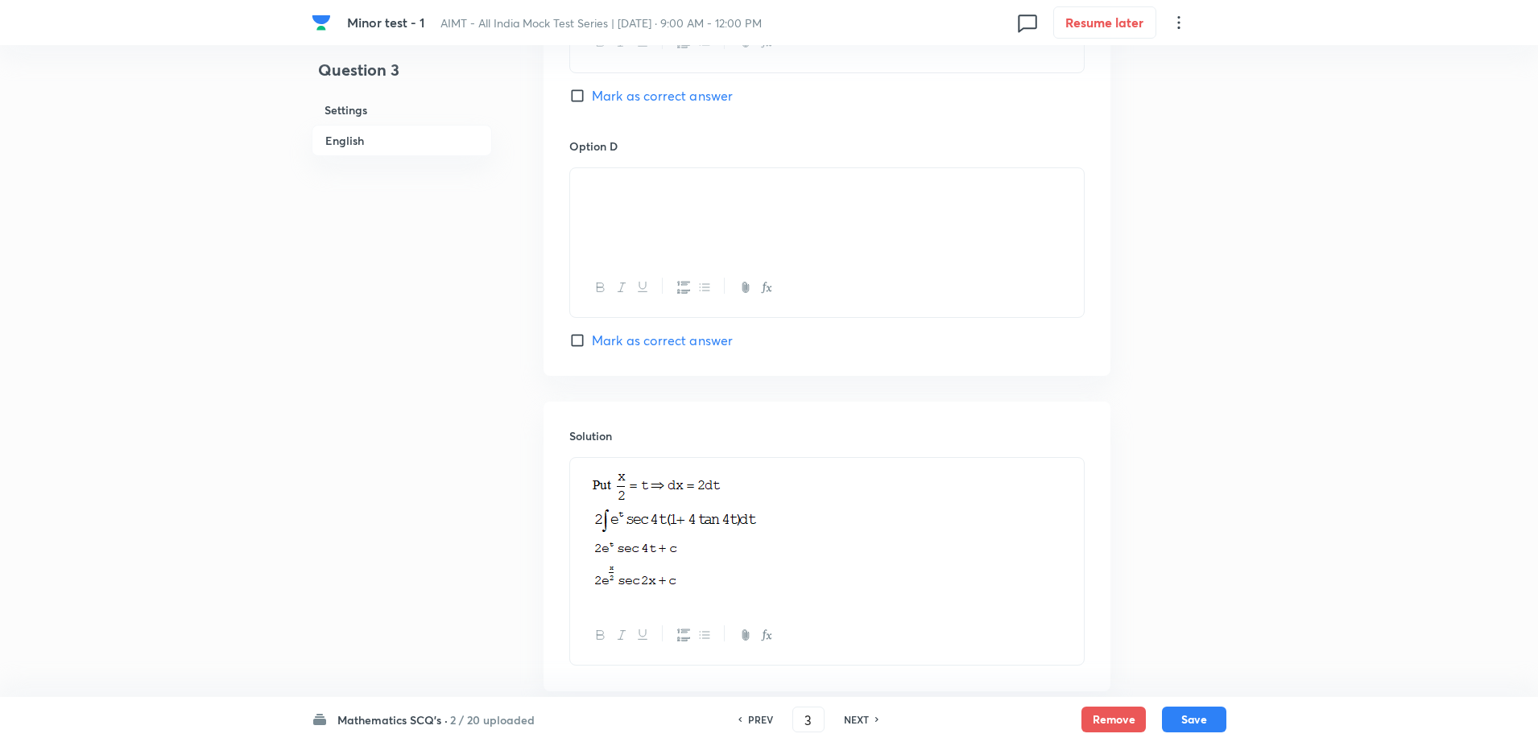
scroll to position [1517, 0]
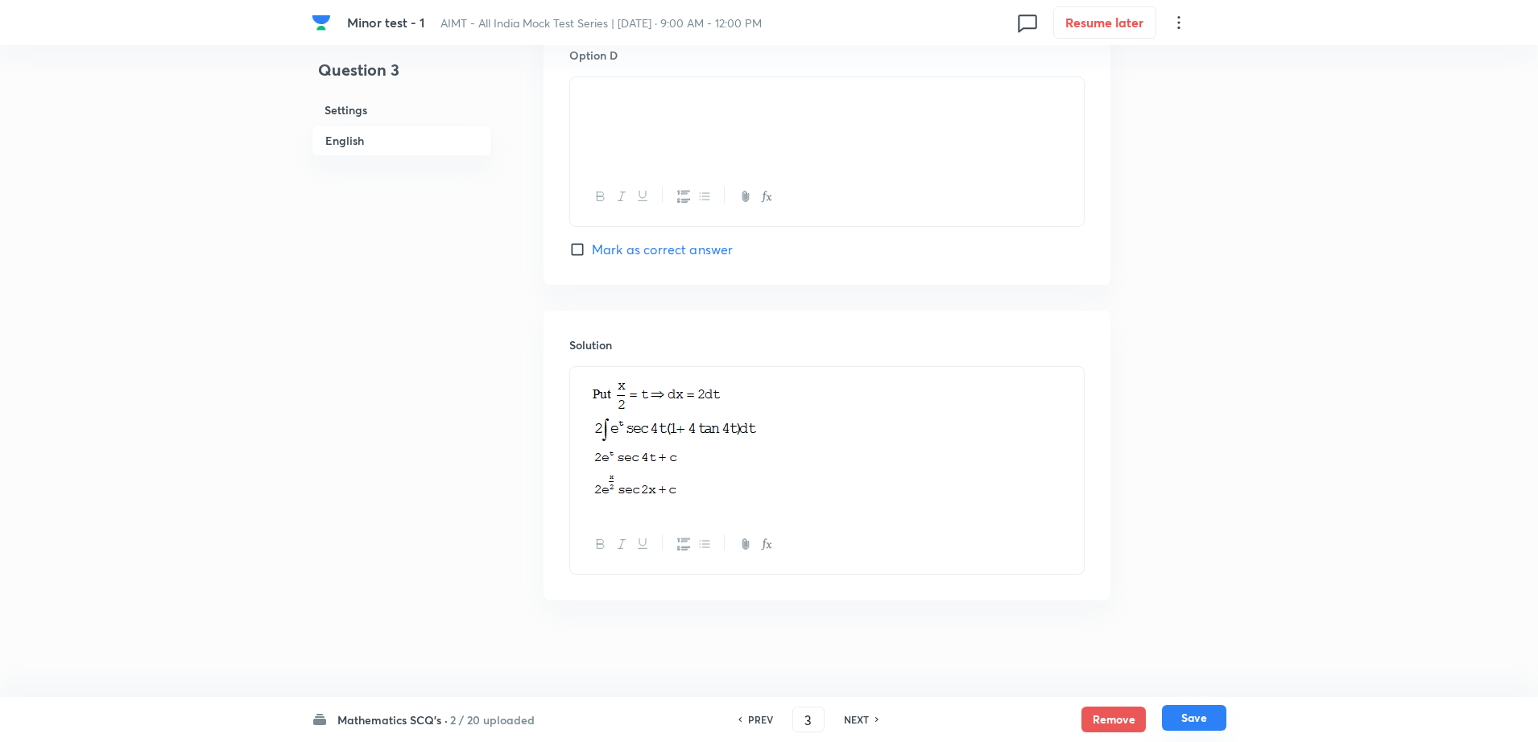
click at [1197, 712] on button "Save" at bounding box center [1194, 718] width 64 height 26
type input "4"
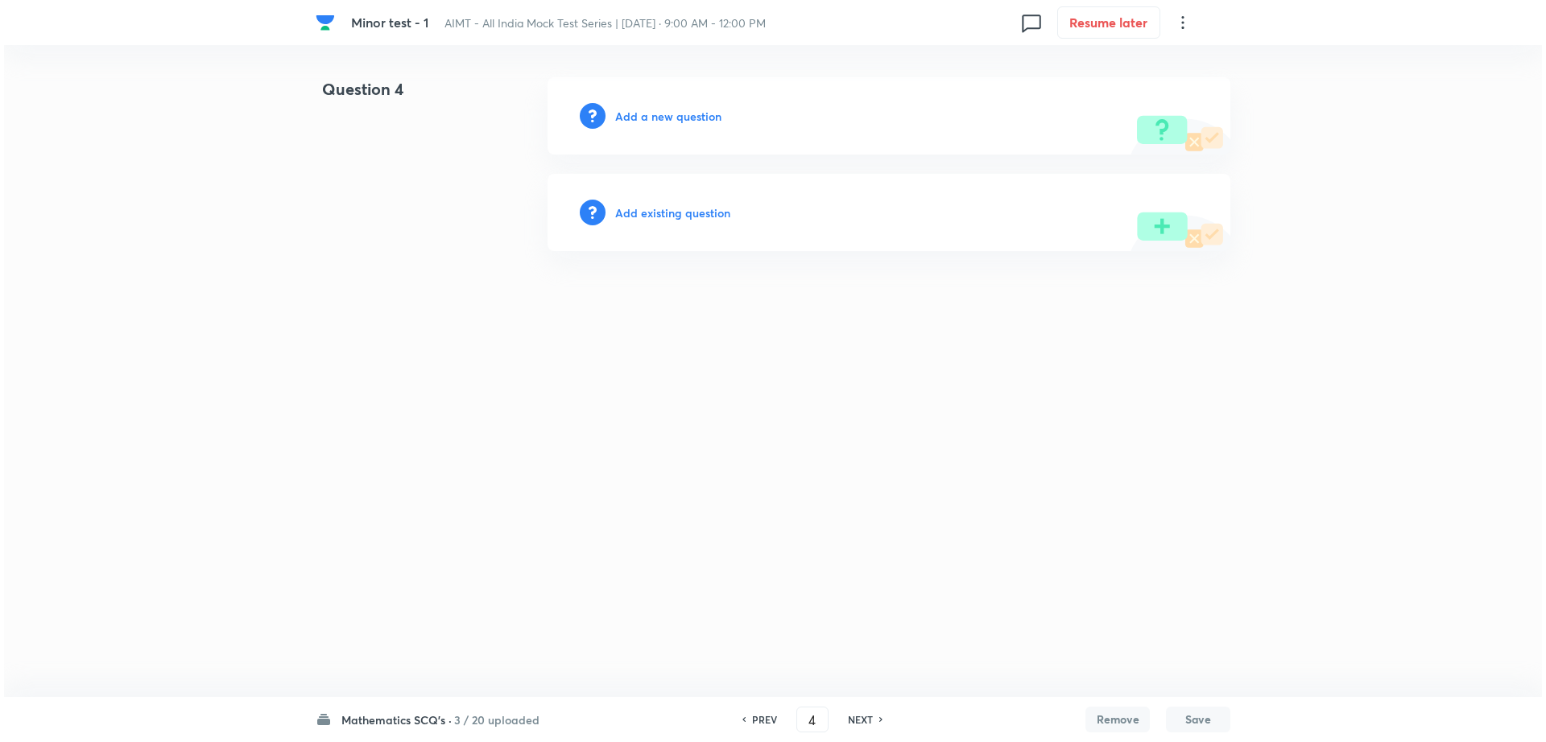
scroll to position [0, 0]
click at [659, 117] on h6 "Add a new question" at bounding box center [668, 116] width 106 height 17
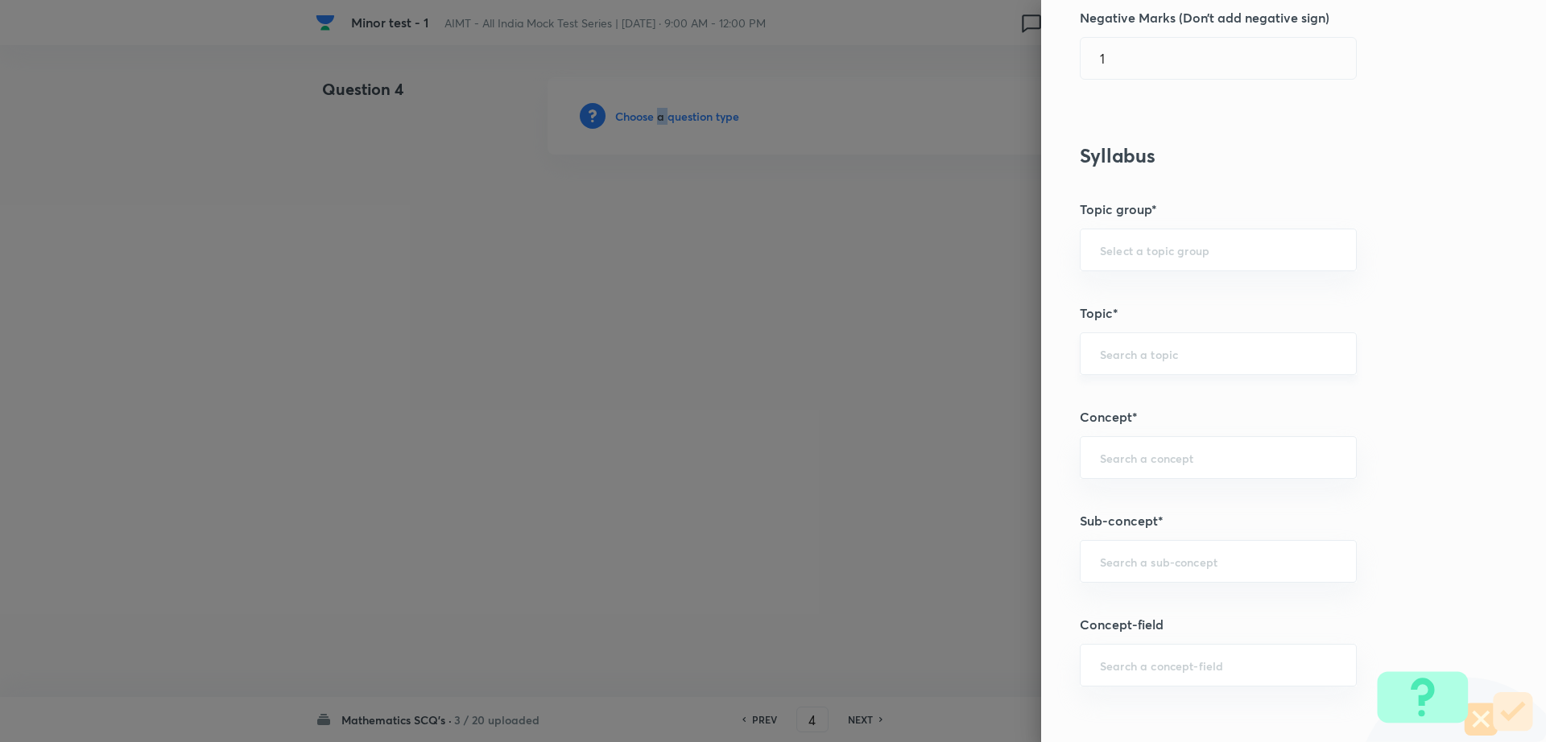
scroll to position [563, 0]
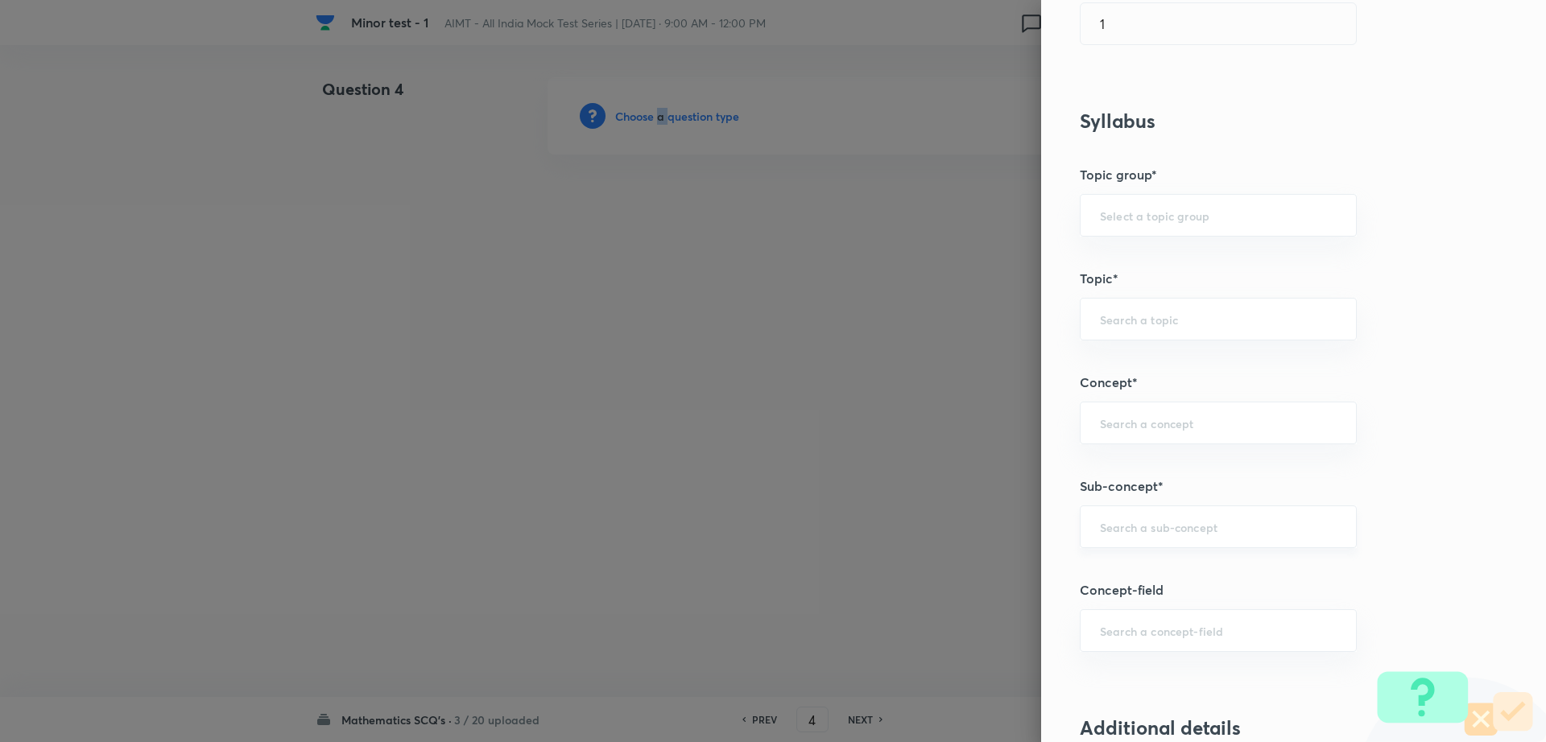
click at [1144, 532] on input "text" at bounding box center [1218, 526] width 237 height 15
click at [1087, 582] on li "Maths Mock Questions" at bounding box center [1202, 572] width 275 height 29
type input "Maths Mock Questions"
type input "Mathematics"
type input "Previous Year & Mock Questions"
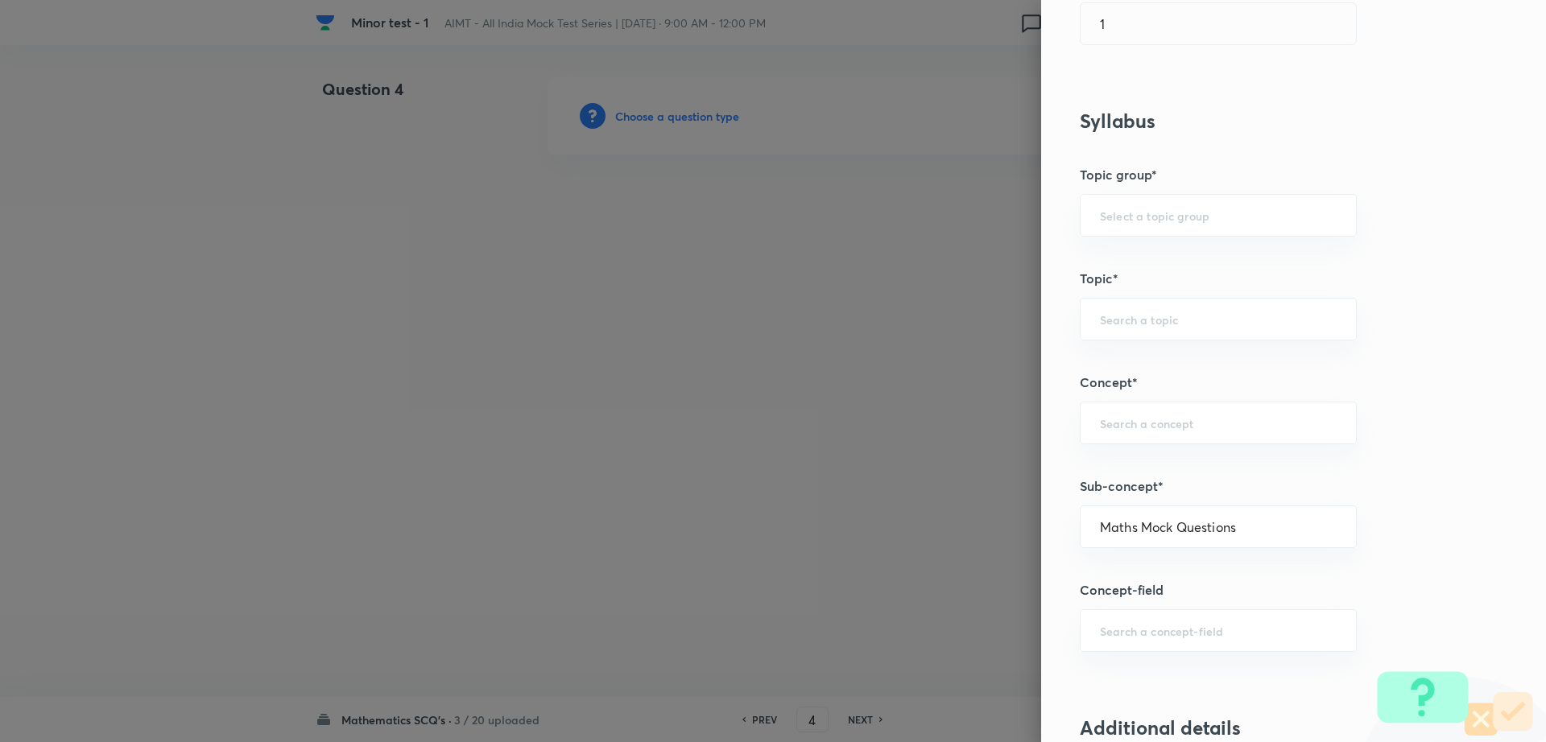
type input "Maths Mock Questions"
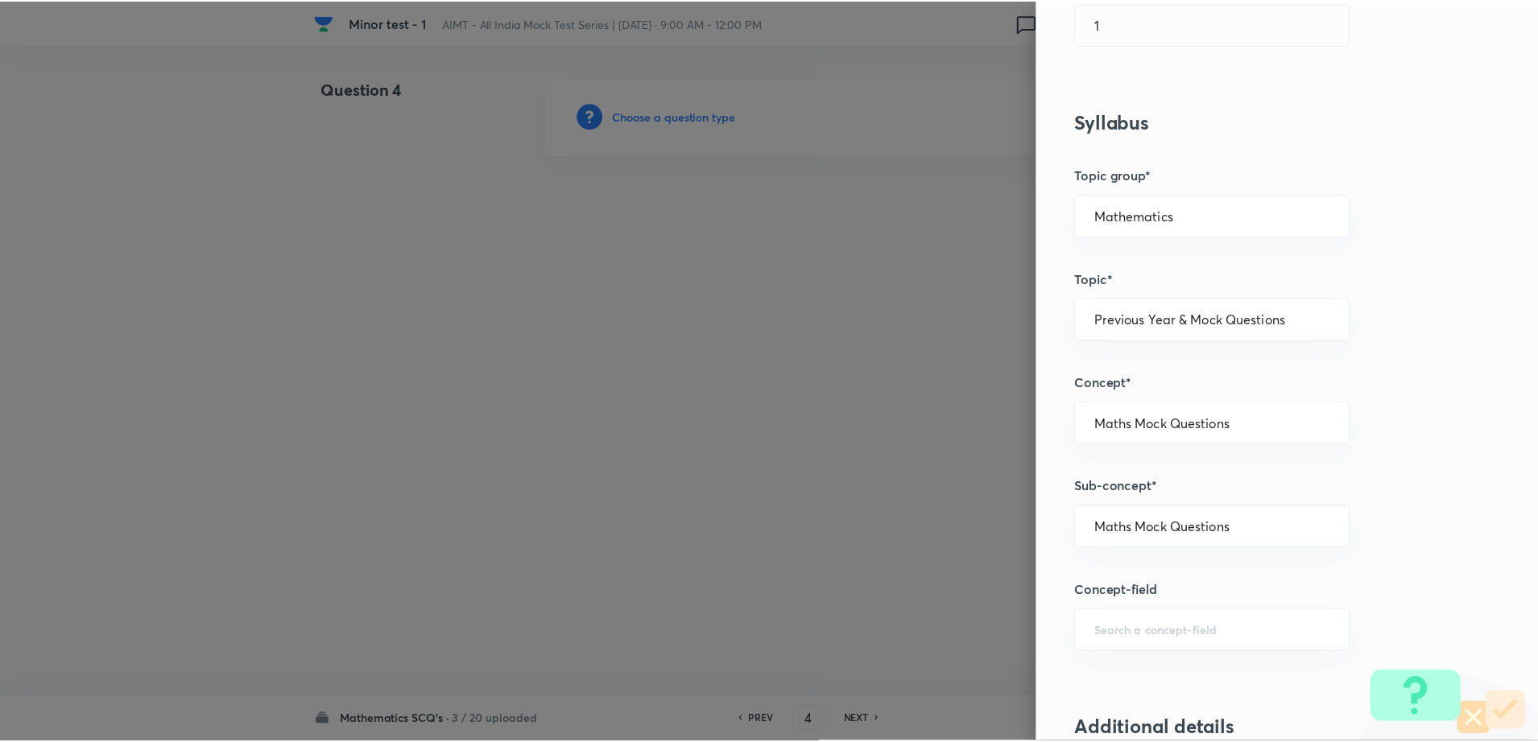
scroll to position [1452, 0]
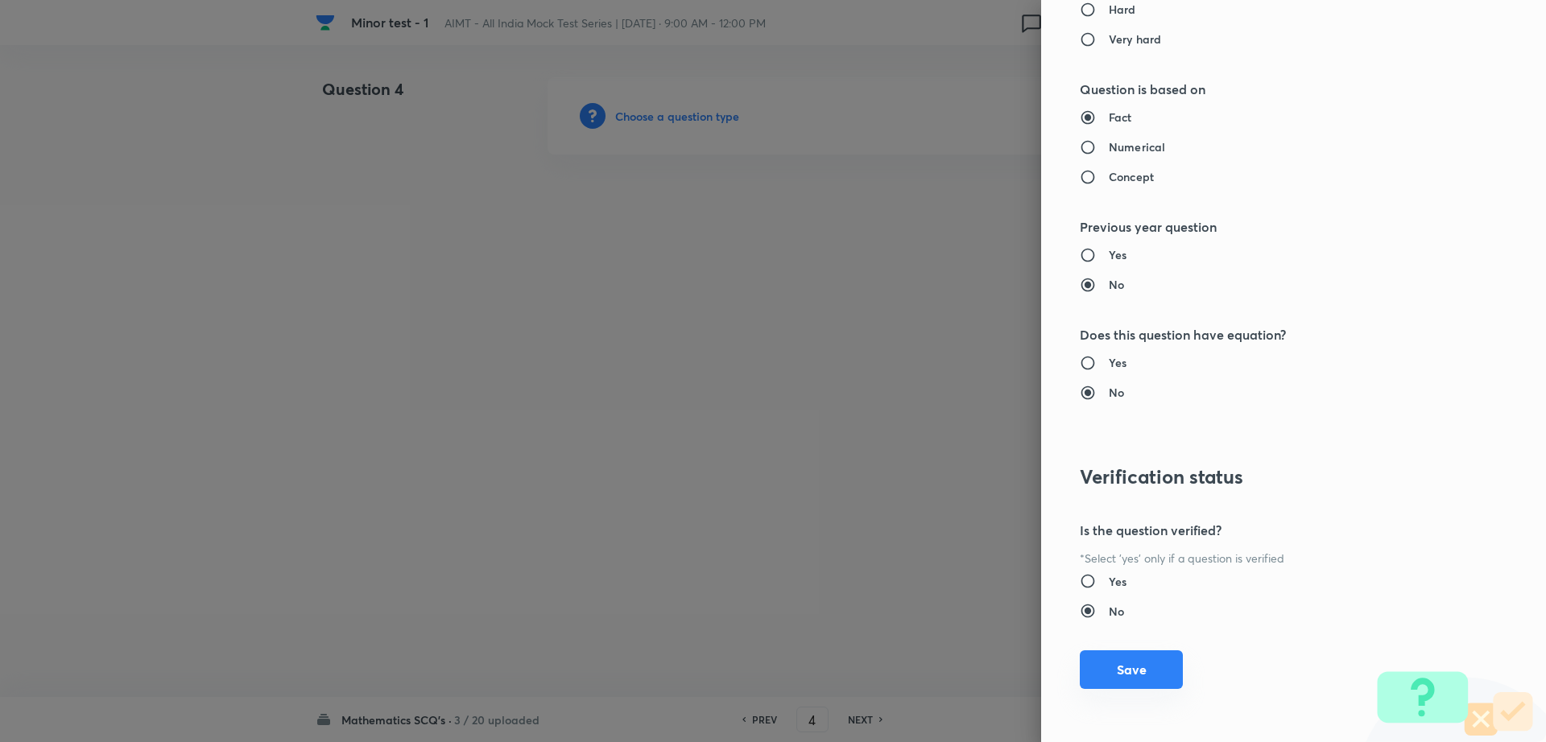
click at [1112, 677] on button "Save" at bounding box center [1131, 669] width 103 height 39
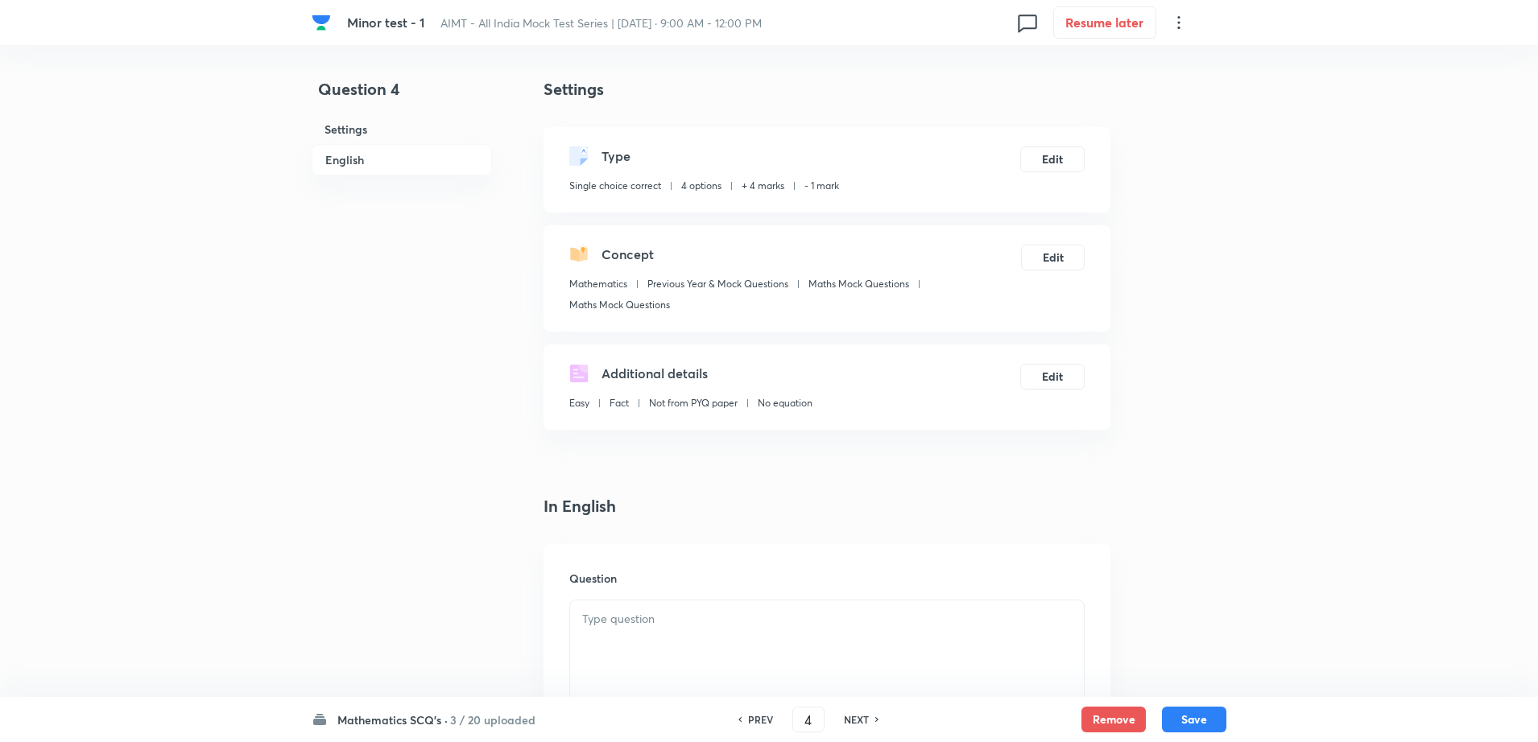
click at [689, 654] on div at bounding box center [827, 646] width 514 height 90
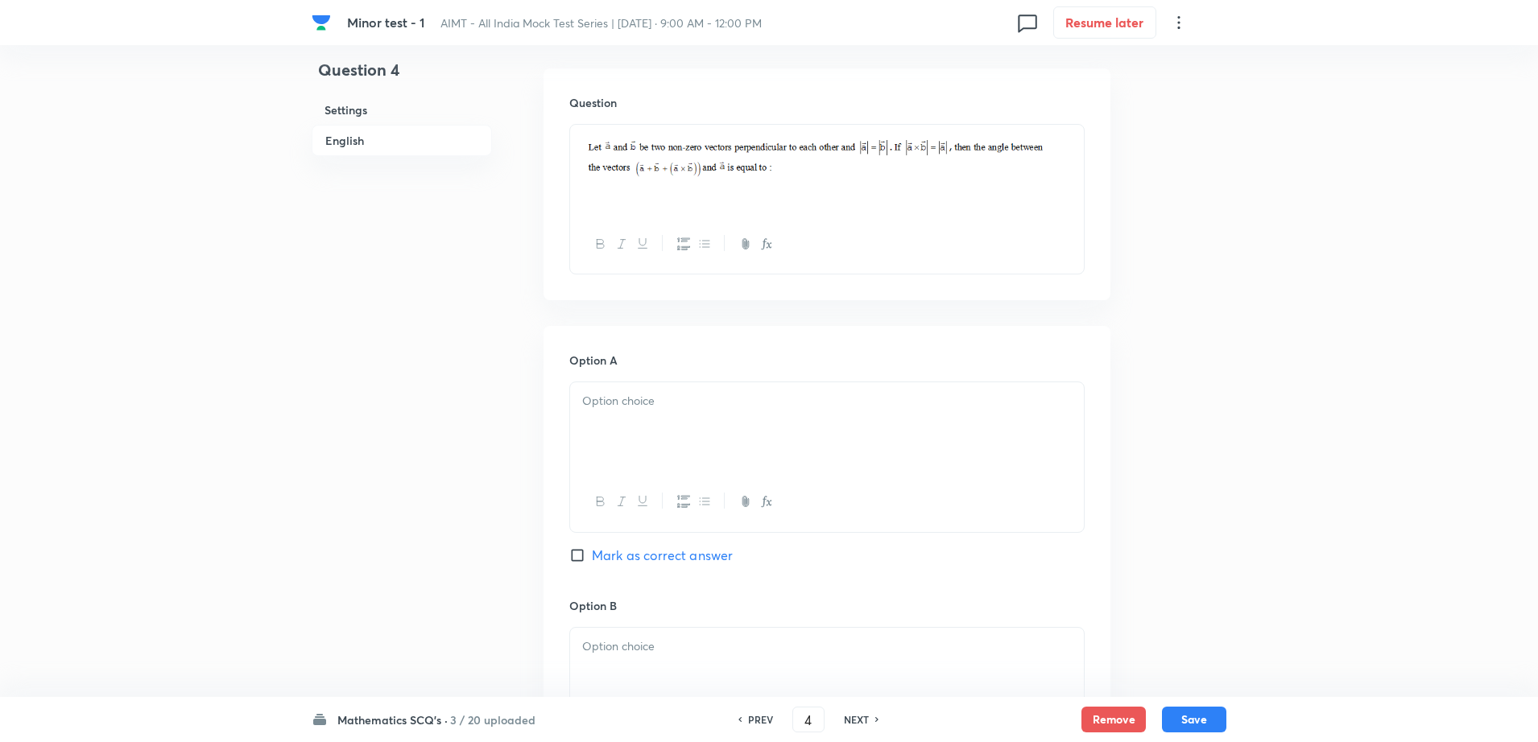
scroll to position [564, 0]
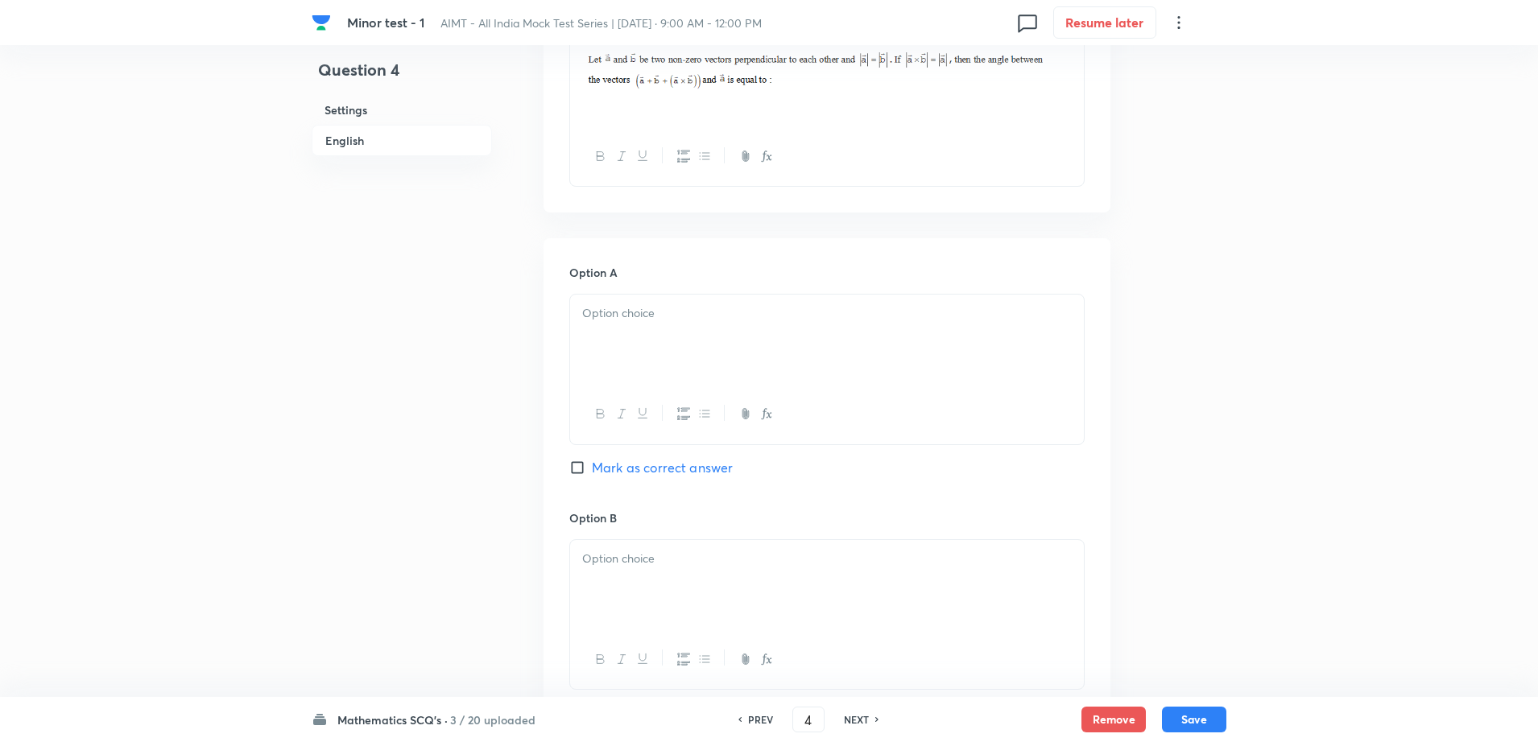
click at [613, 373] on div at bounding box center [827, 340] width 514 height 90
click at [619, 583] on div at bounding box center [827, 585] width 514 height 90
click at [284, 637] on div "Minor test - 1 AIMT - All India Mock Test Series | Oct 5, 2025 · 9:00 AM - 12:0…" at bounding box center [769, 537] width 1538 height 2046
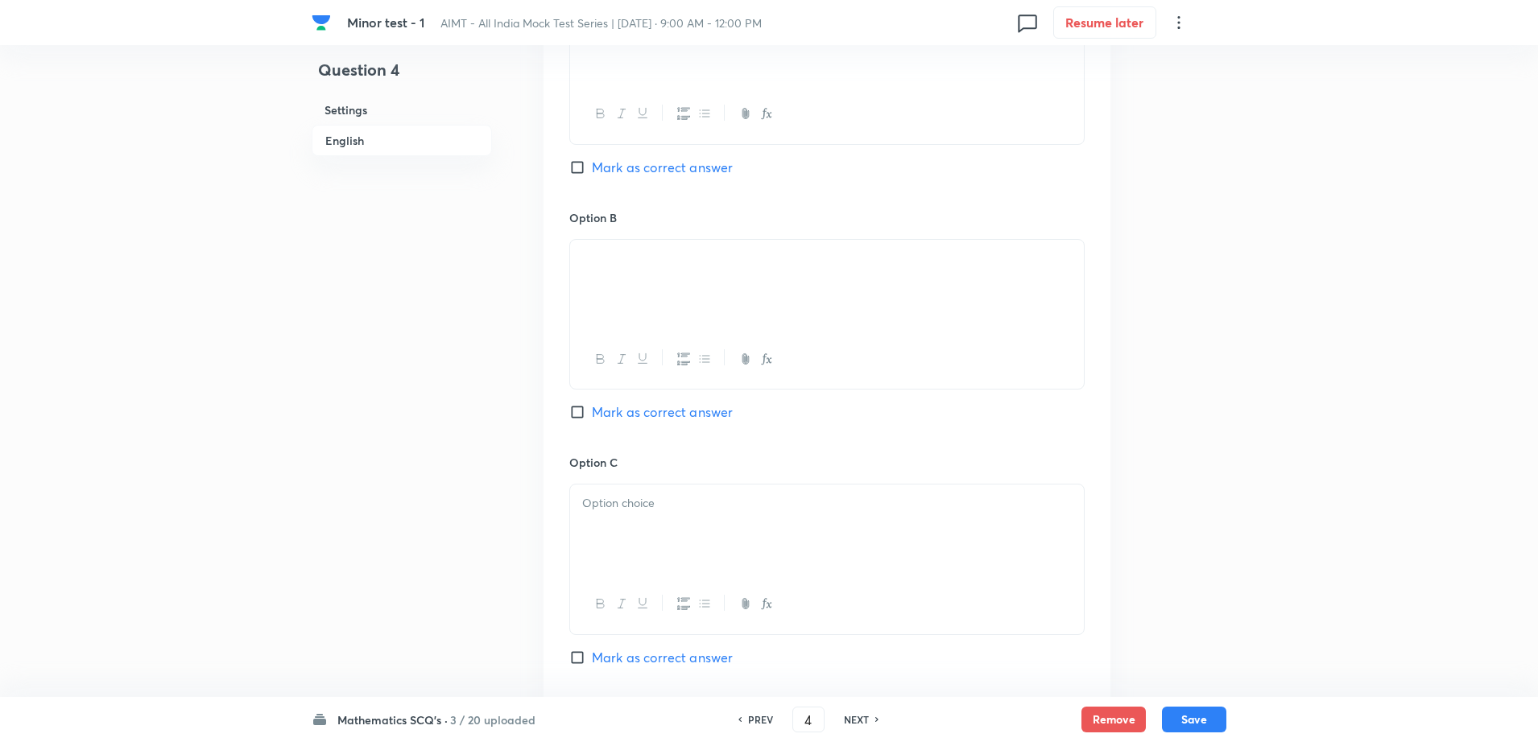
scroll to position [886, 0]
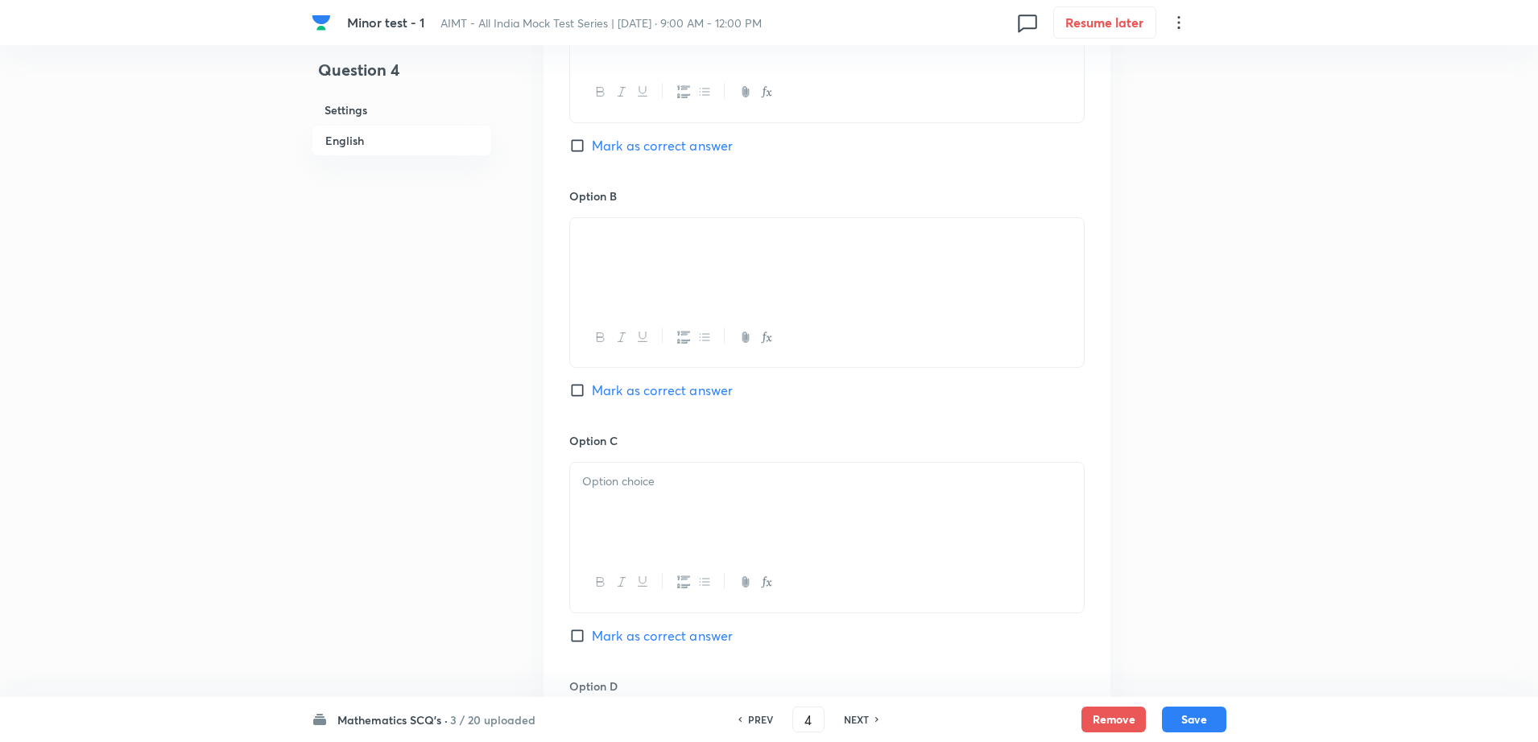
click at [695, 495] on div at bounding box center [827, 508] width 514 height 90
click at [690, 403] on div "Option B Mark as correct answer" at bounding box center [826, 310] width 515 height 245
click at [623, 391] on span "Mark as correct answer" at bounding box center [662, 390] width 141 height 19
click at [592, 391] on input "Mark as correct answer" at bounding box center [580, 390] width 23 height 16
checkbox input "true"
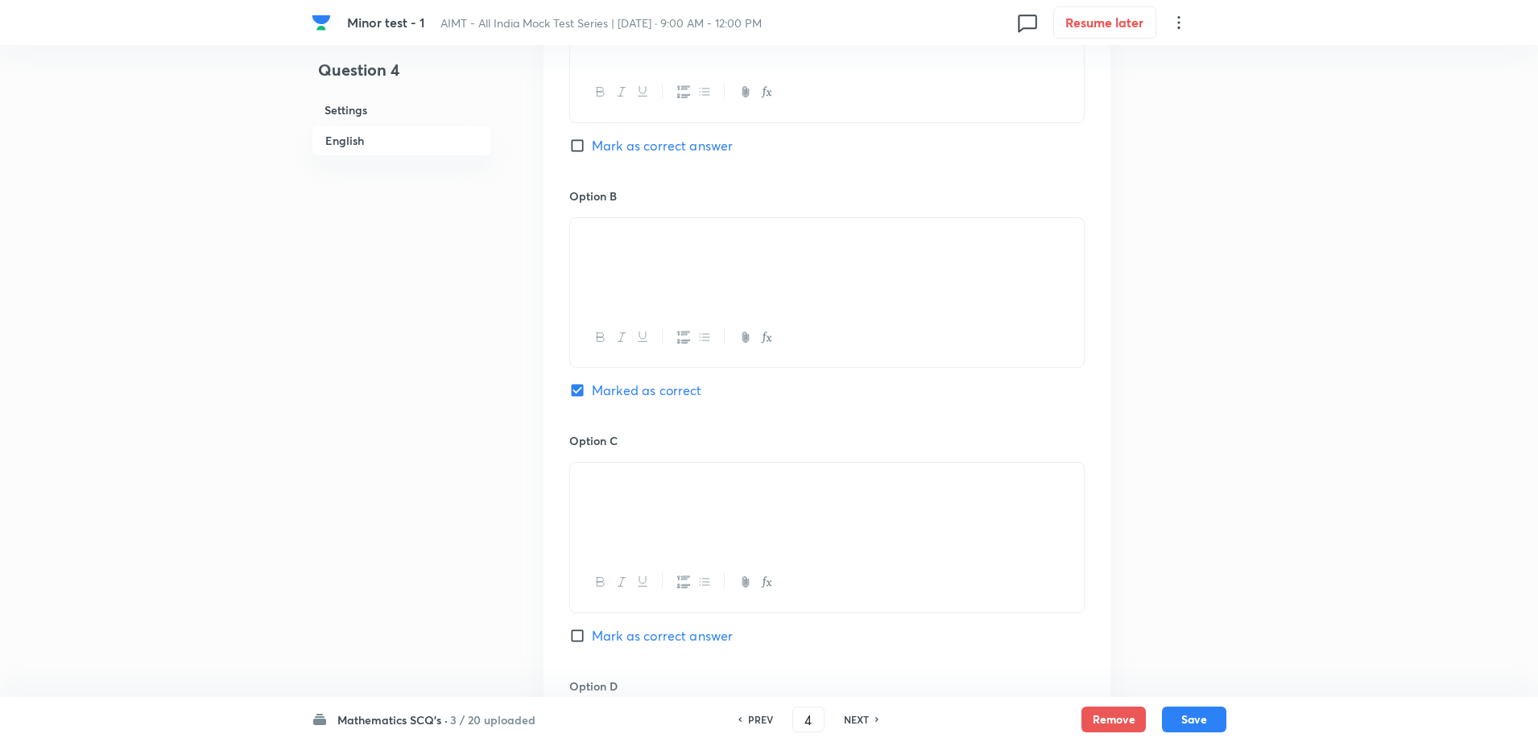
click at [311, 555] on div "Minor test - 1 AIMT - All India Mock Test Series | Oct 5, 2025 · 9:00 AM - 12:0…" at bounding box center [769, 215] width 1538 height 2046
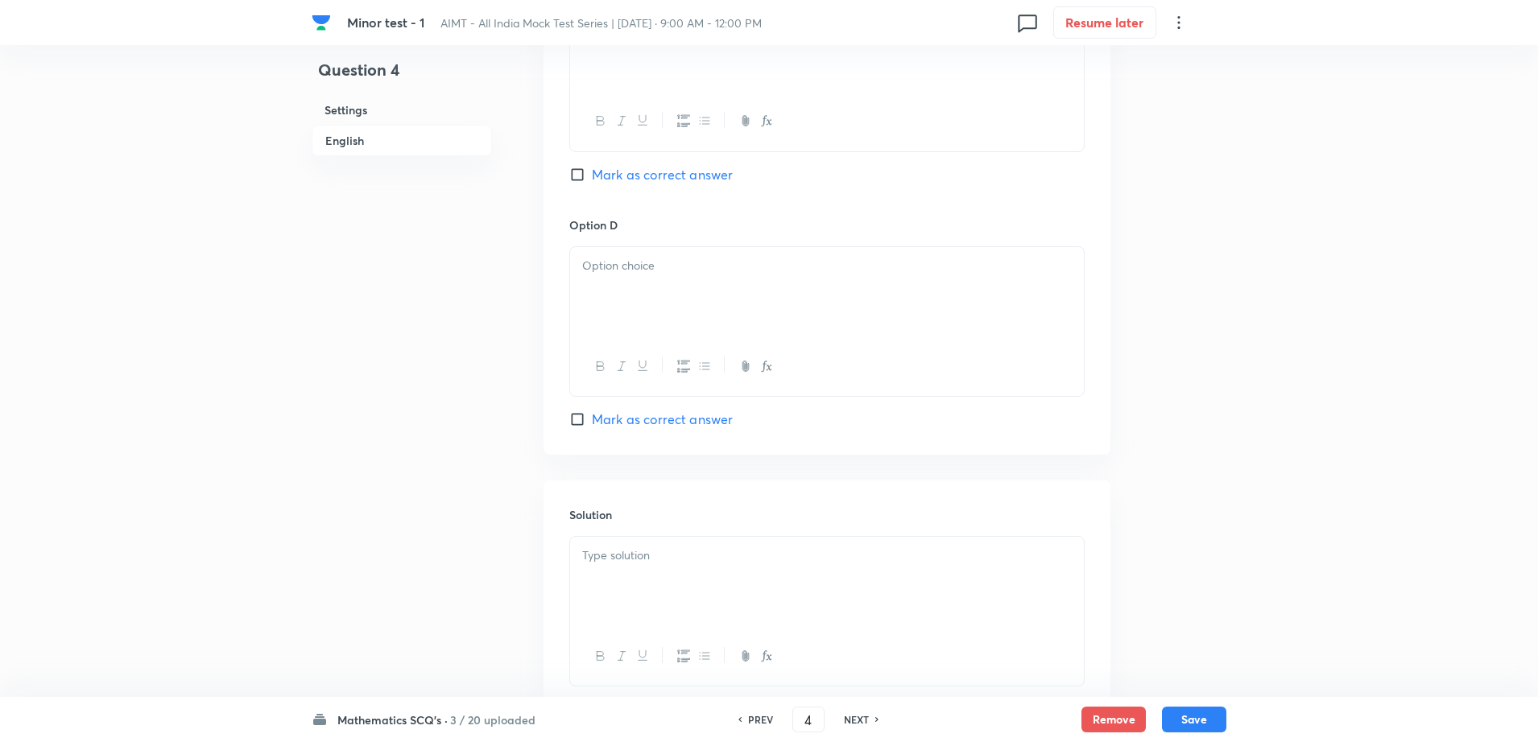
scroll to position [1369, 0]
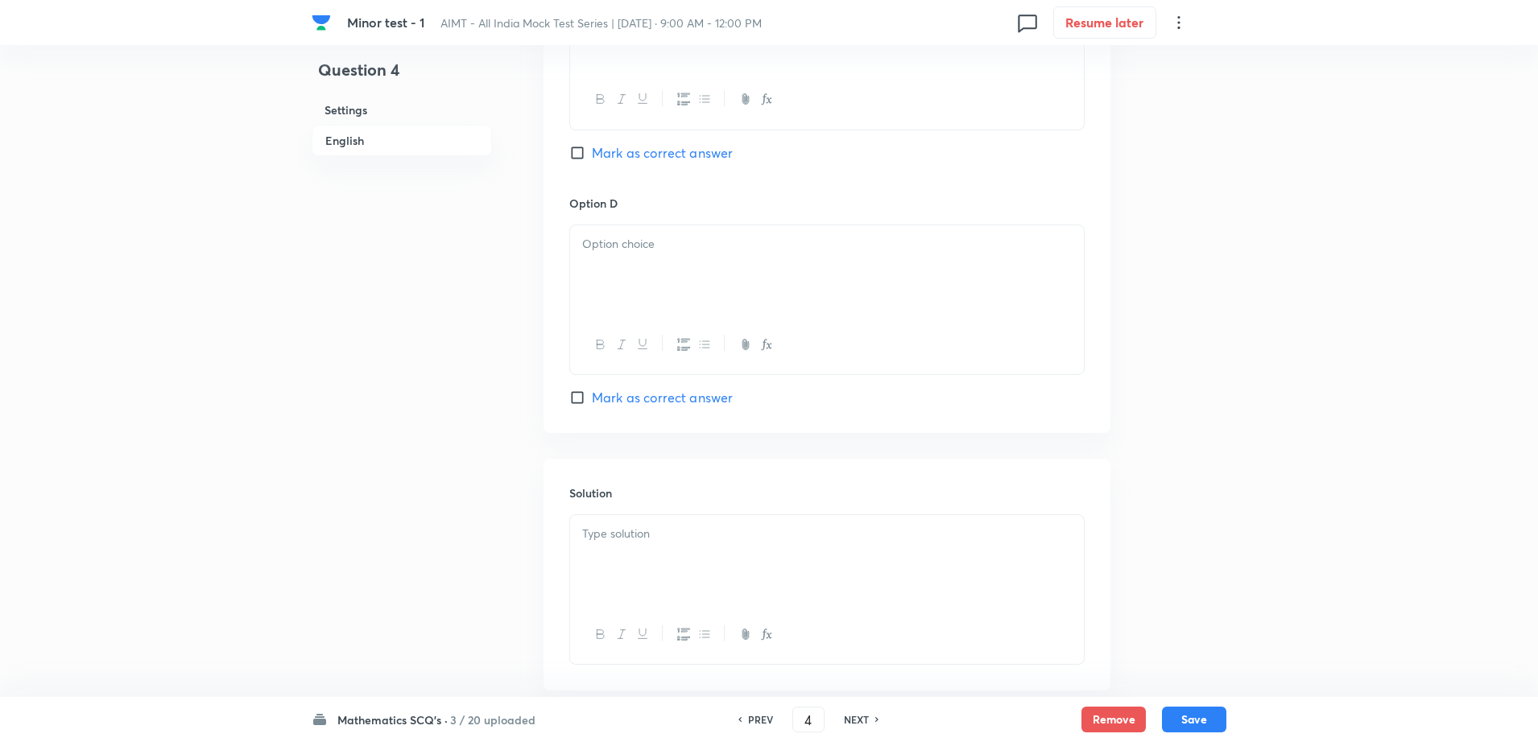
click at [642, 288] on div at bounding box center [827, 270] width 514 height 90
click at [649, 518] on div at bounding box center [827, 560] width 514 height 90
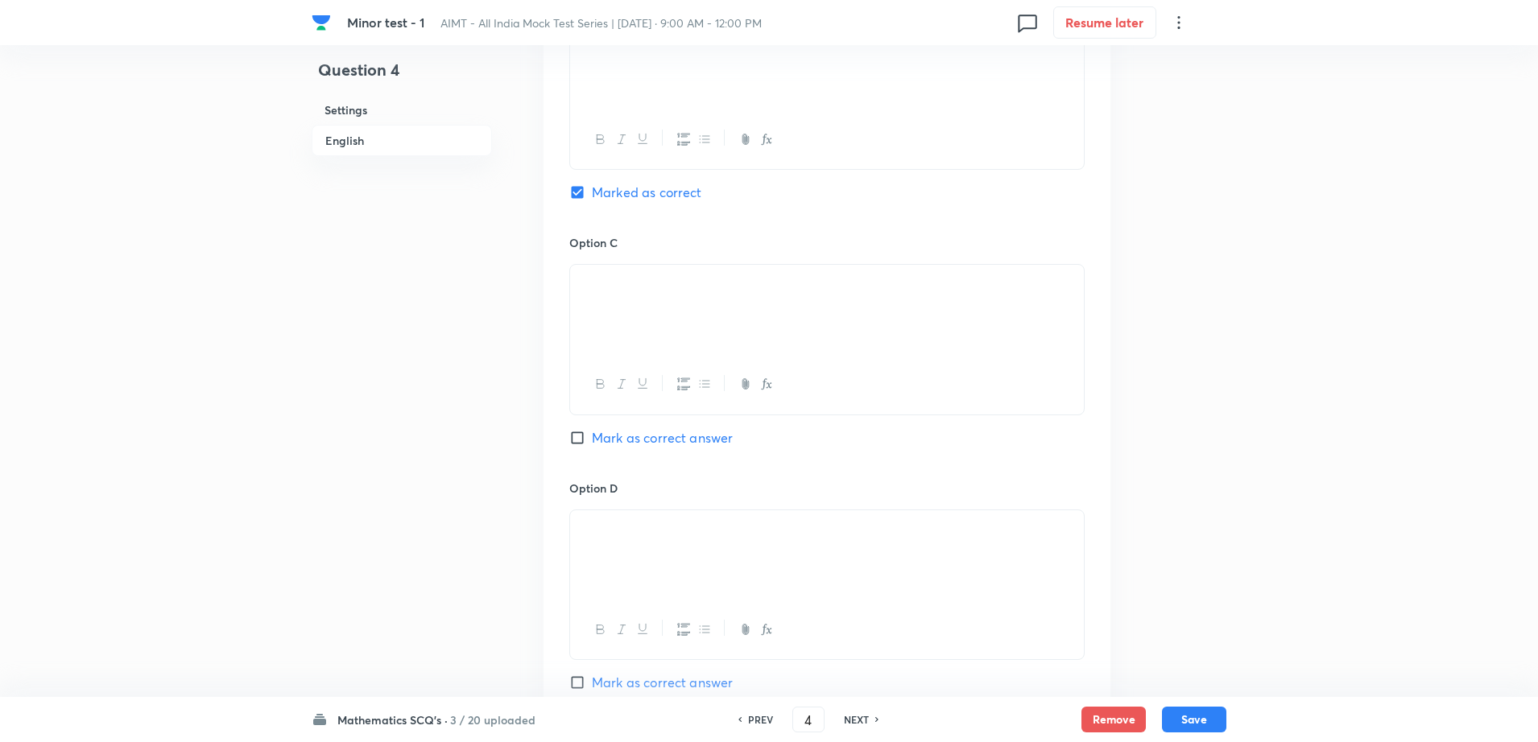
scroll to position [966, 0]
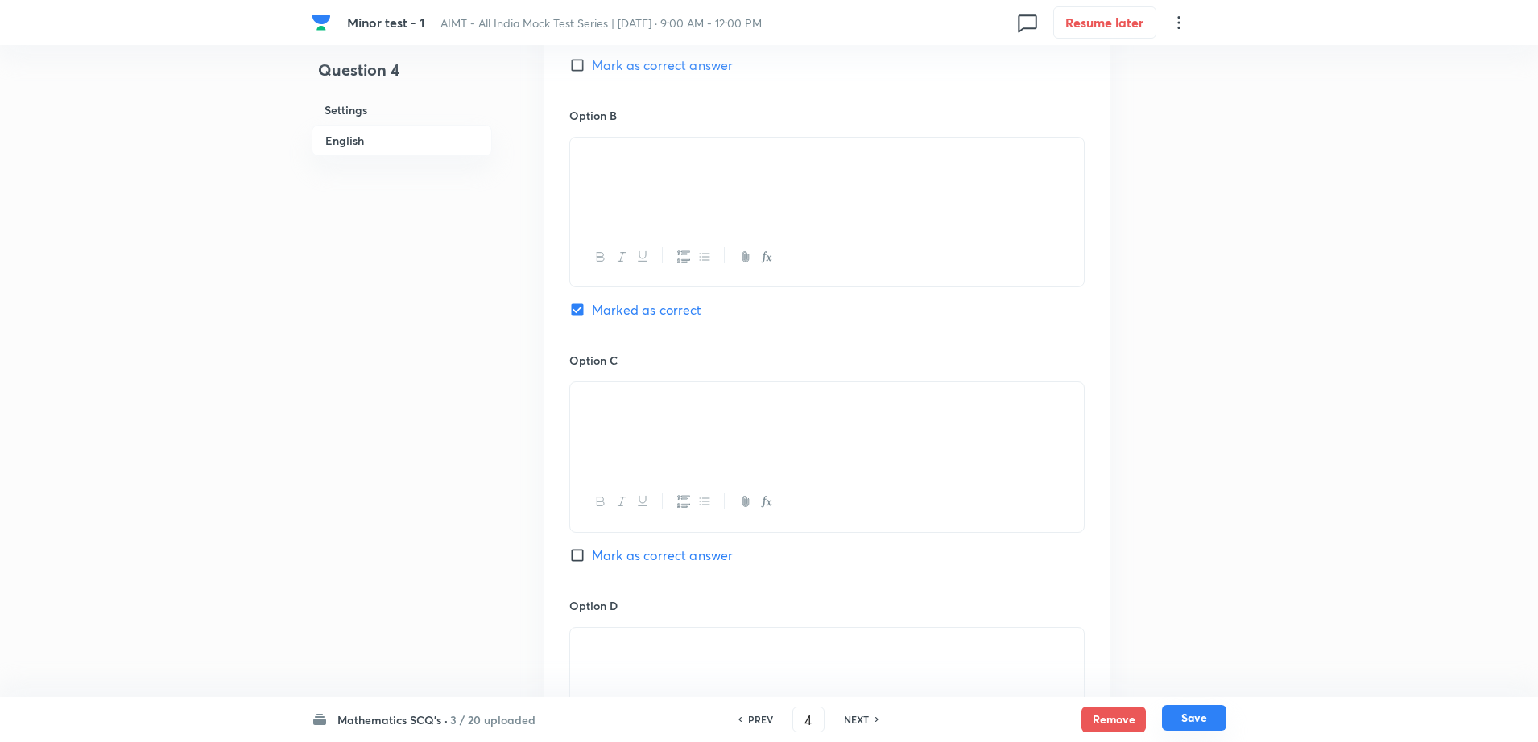
click at [1206, 714] on button "Save" at bounding box center [1194, 718] width 64 height 26
type input "5"
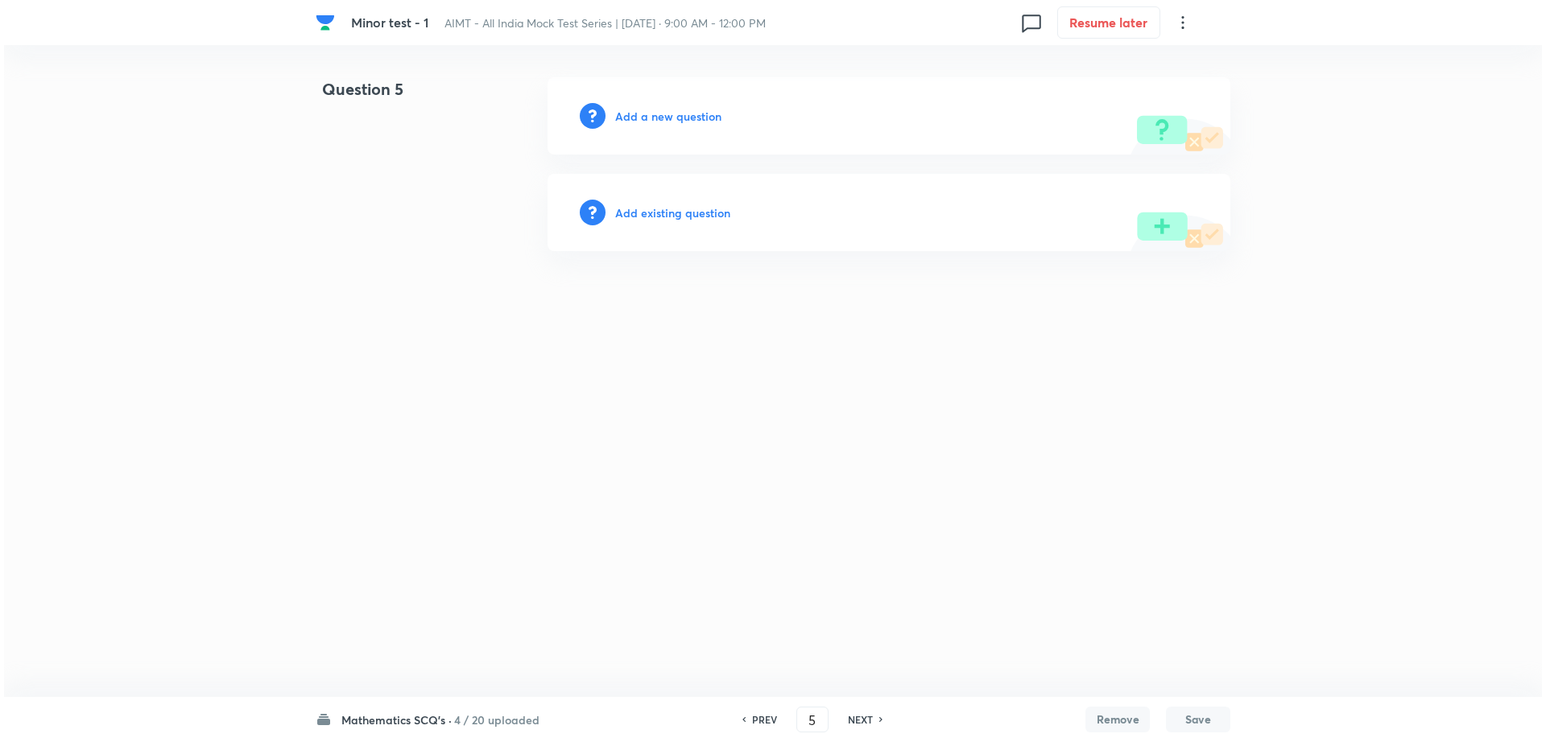
scroll to position [0, 0]
click at [697, 109] on h6 "Add a new question" at bounding box center [668, 116] width 106 height 17
click at [697, 109] on h6 "Choose a question type" at bounding box center [677, 116] width 124 height 17
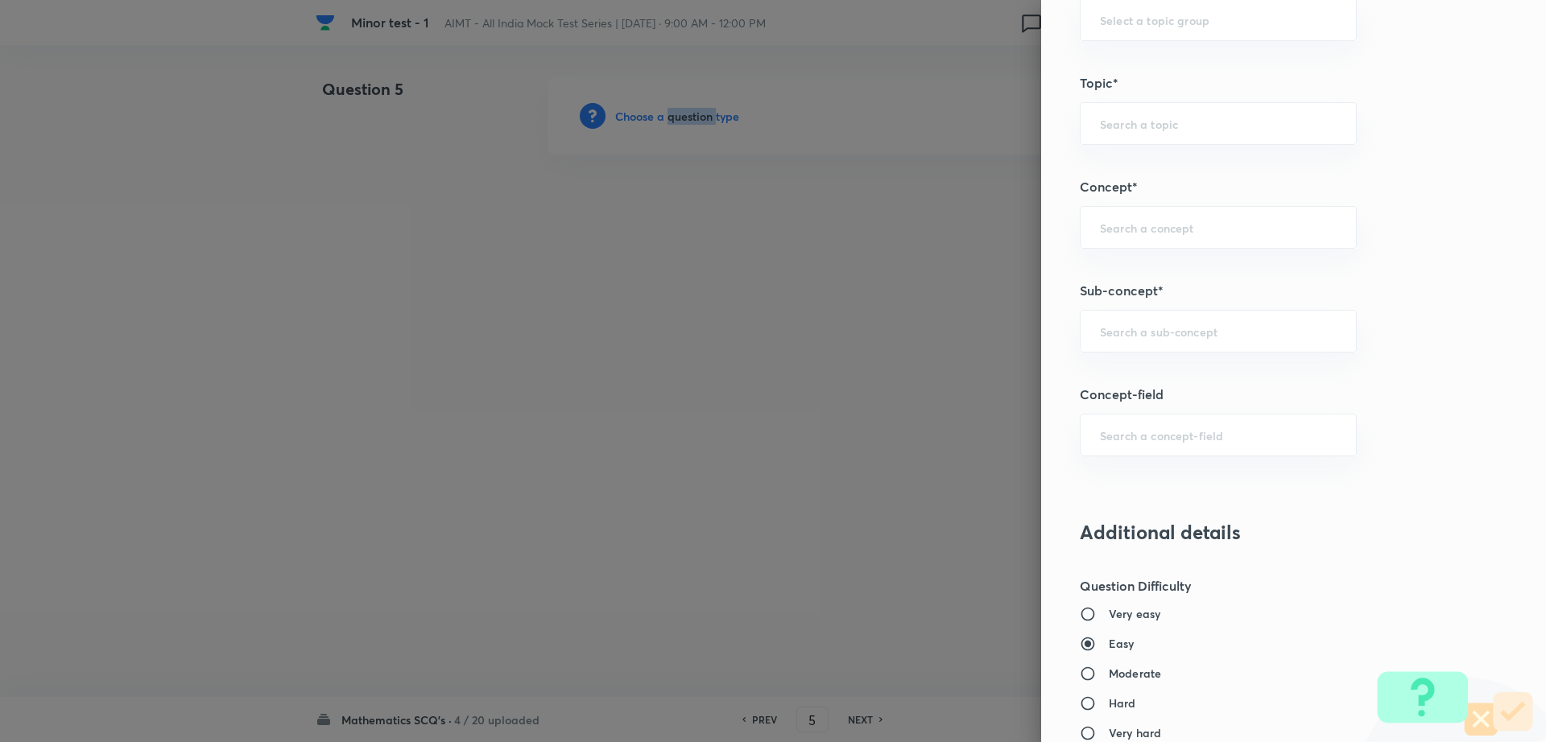
scroll to position [806, 0]
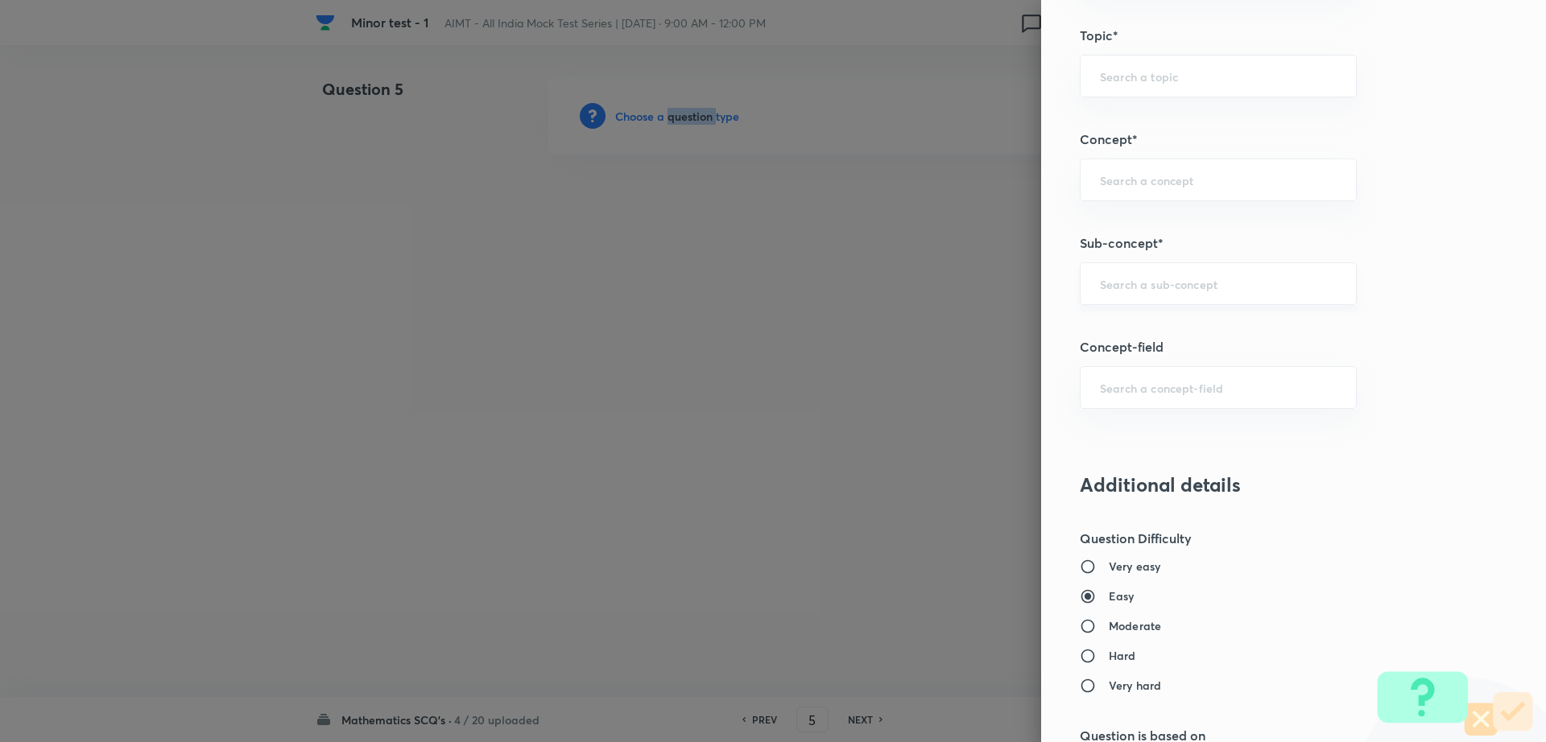
click at [1256, 274] on div "​" at bounding box center [1218, 283] width 277 height 43
click at [1184, 319] on li "Maths Mock Questions" at bounding box center [1202, 329] width 275 height 29
type input "Maths Mock Questions"
type input "Mathematics"
type input "Previous Year & Mock Questions"
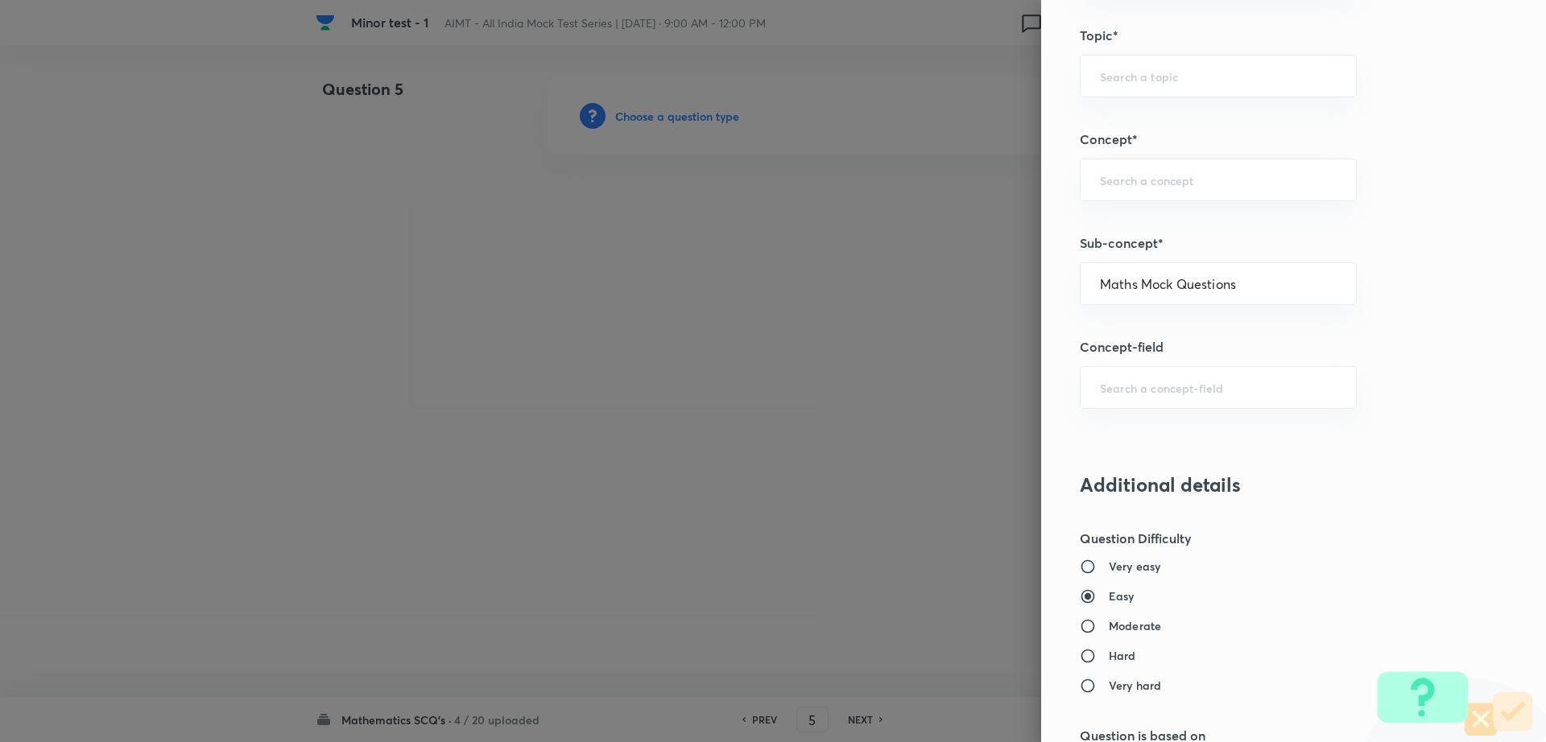
type input "Maths Mock Questions"
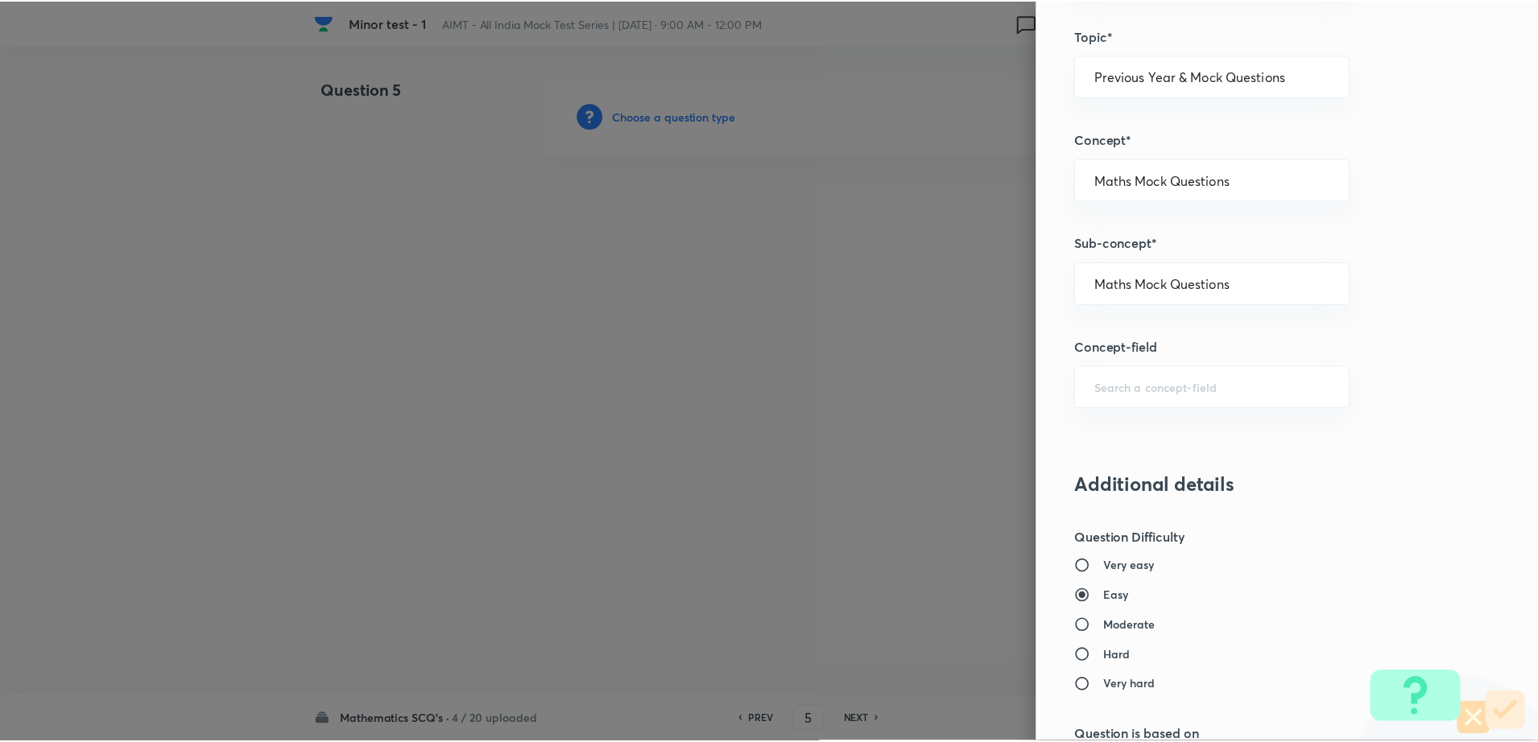
scroll to position [1452, 0]
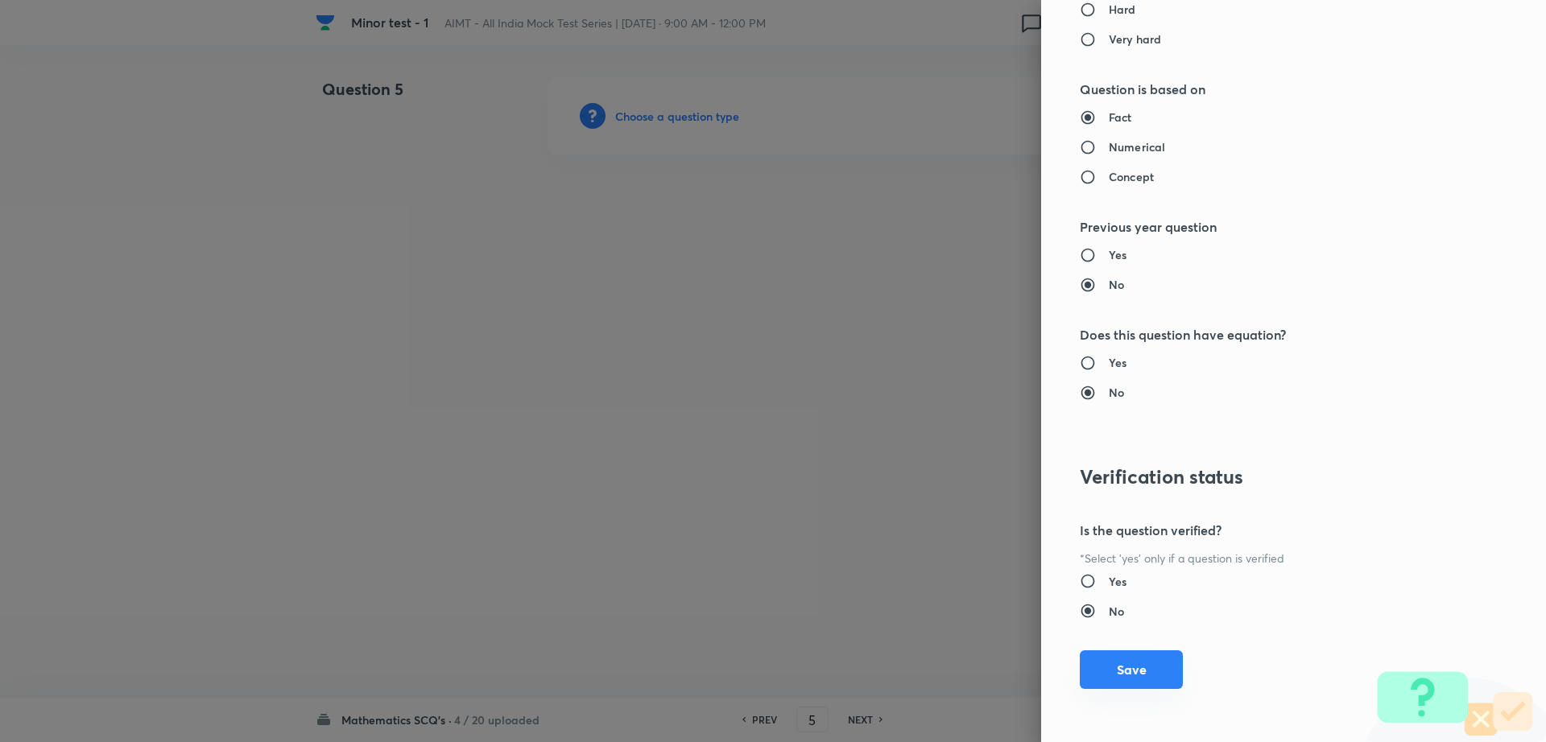
click at [1144, 679] on button "Save" at bounding box center [1131, 669] width 103 height 39
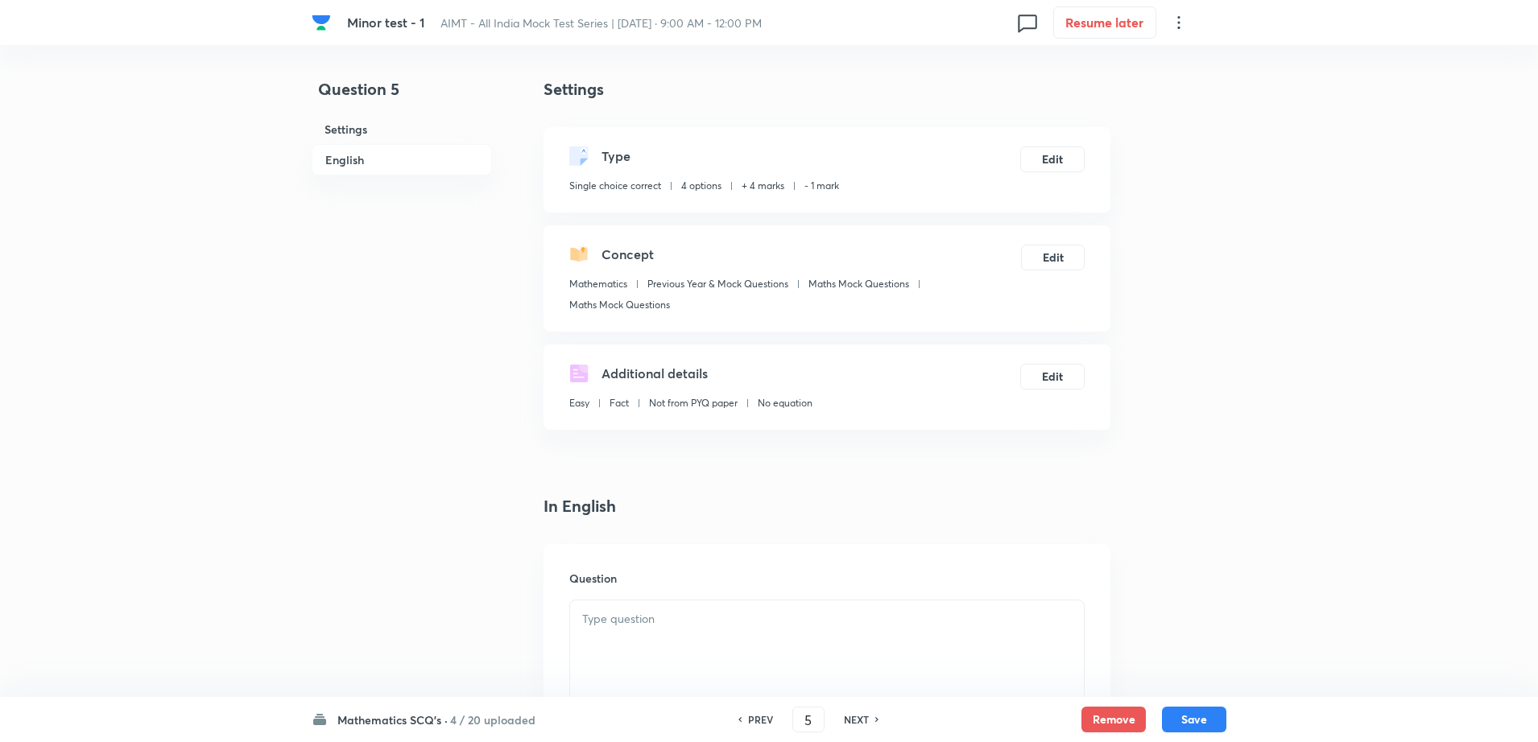
click at [621, 636] on div at bounding box center [827, 646] width 514 height 90
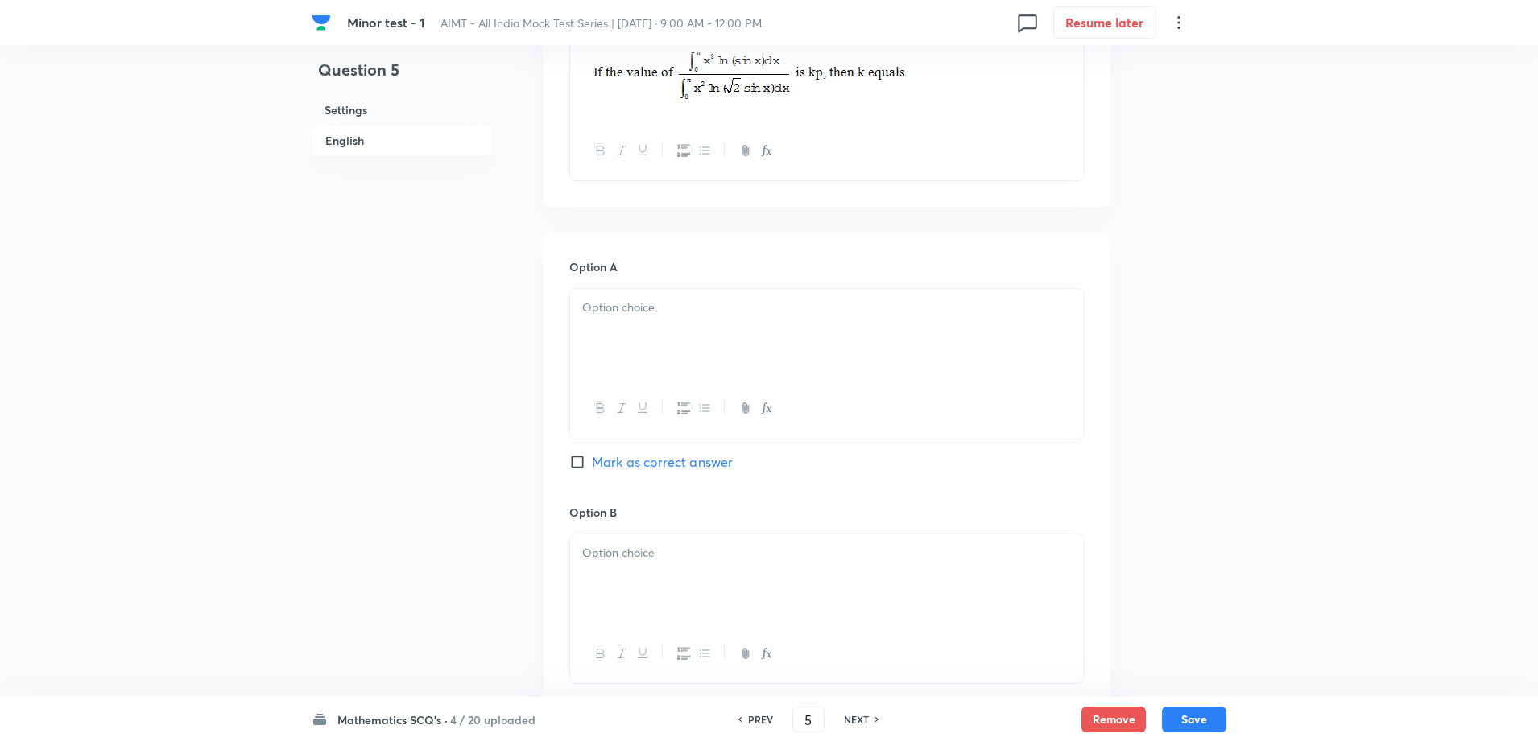
scroll to position [604, 0]
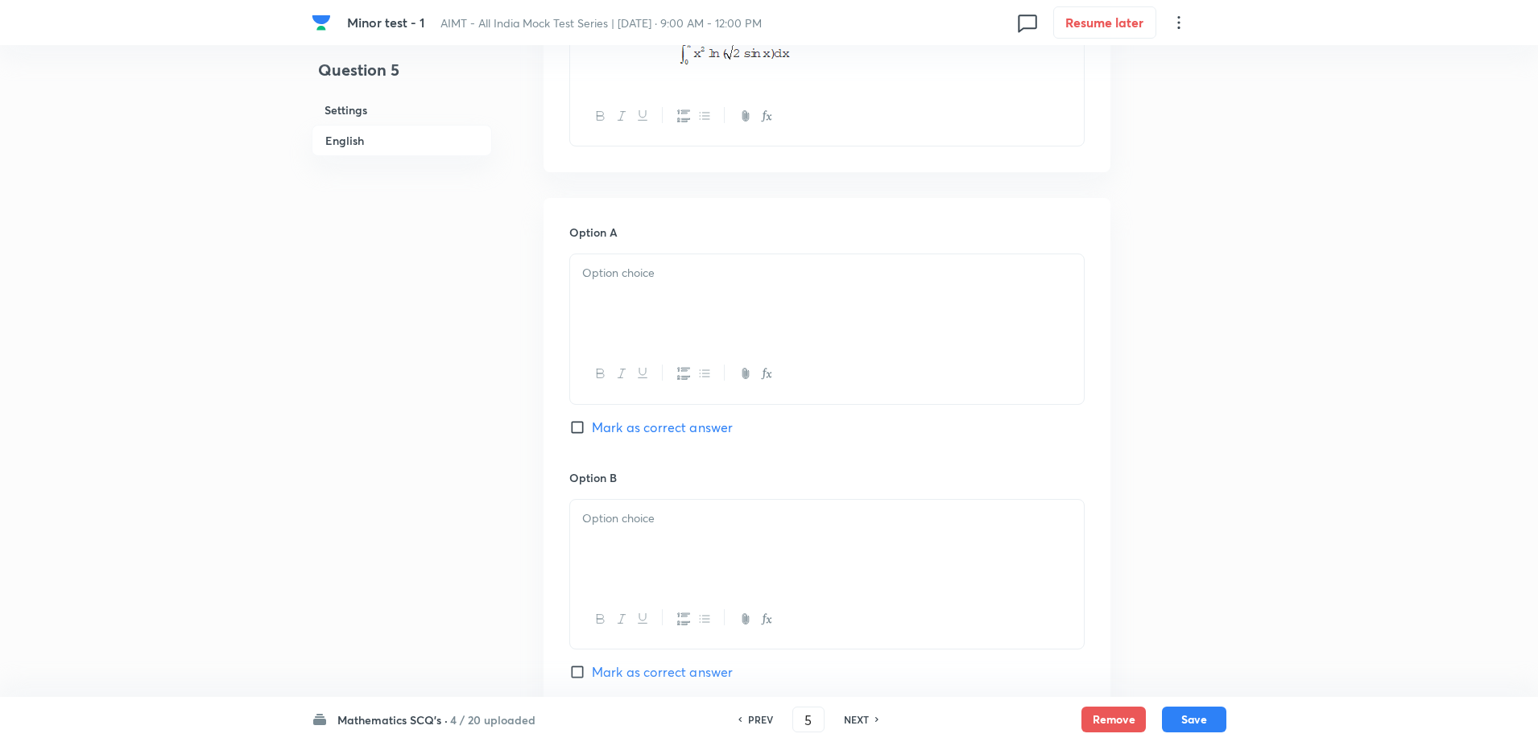
click at [675, 307] on div at bounding box center [827, 299] width 514 height 90
click at [653, 531] on div at bounding box center [827, 545] width 514 height 90
click at [403, 535] on div "Question 5 Settings English" at bounding box center [402, 497] width 180 height 2046
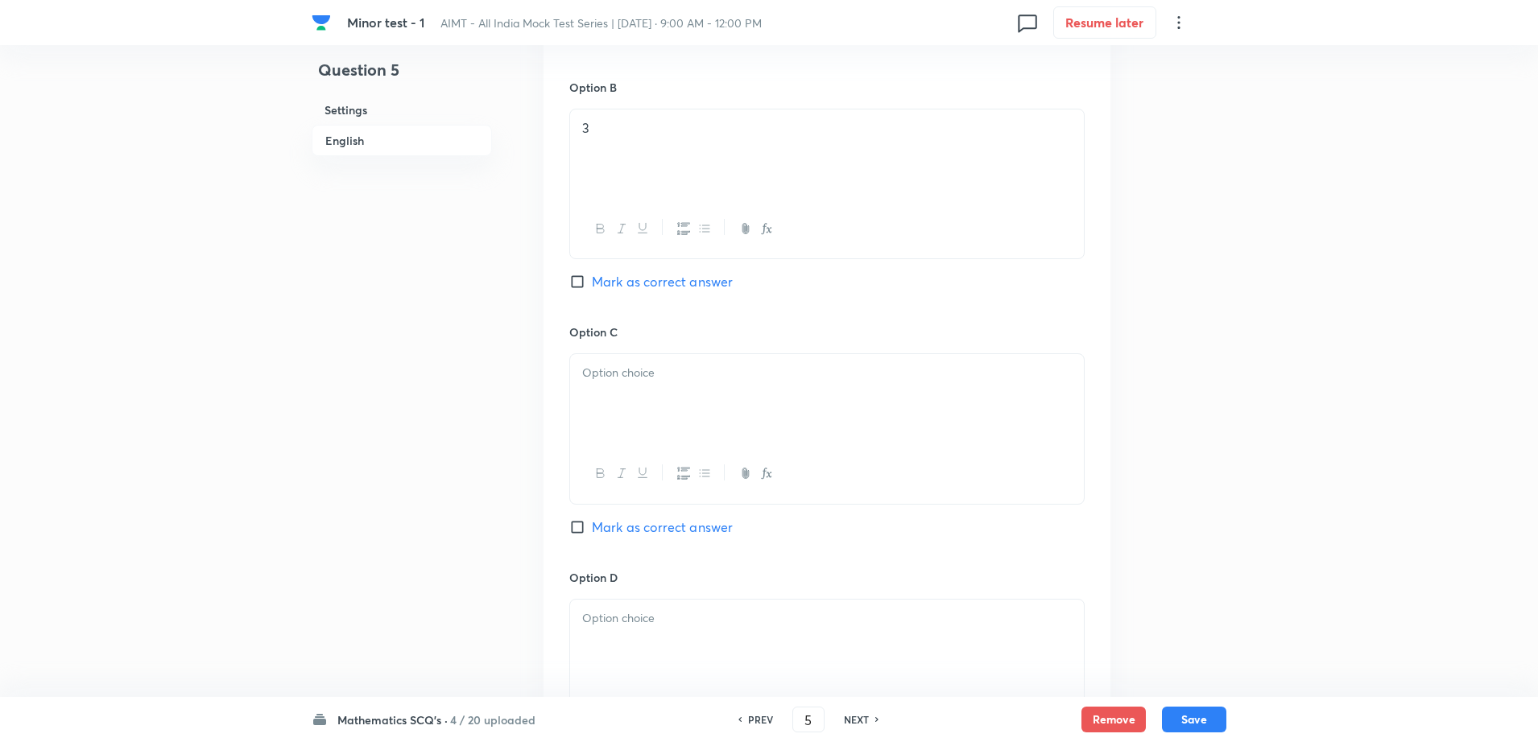
scroll to position [1006, 0]
click at [663, 382] on div at bounding box center [827, 387] width 514 height 90
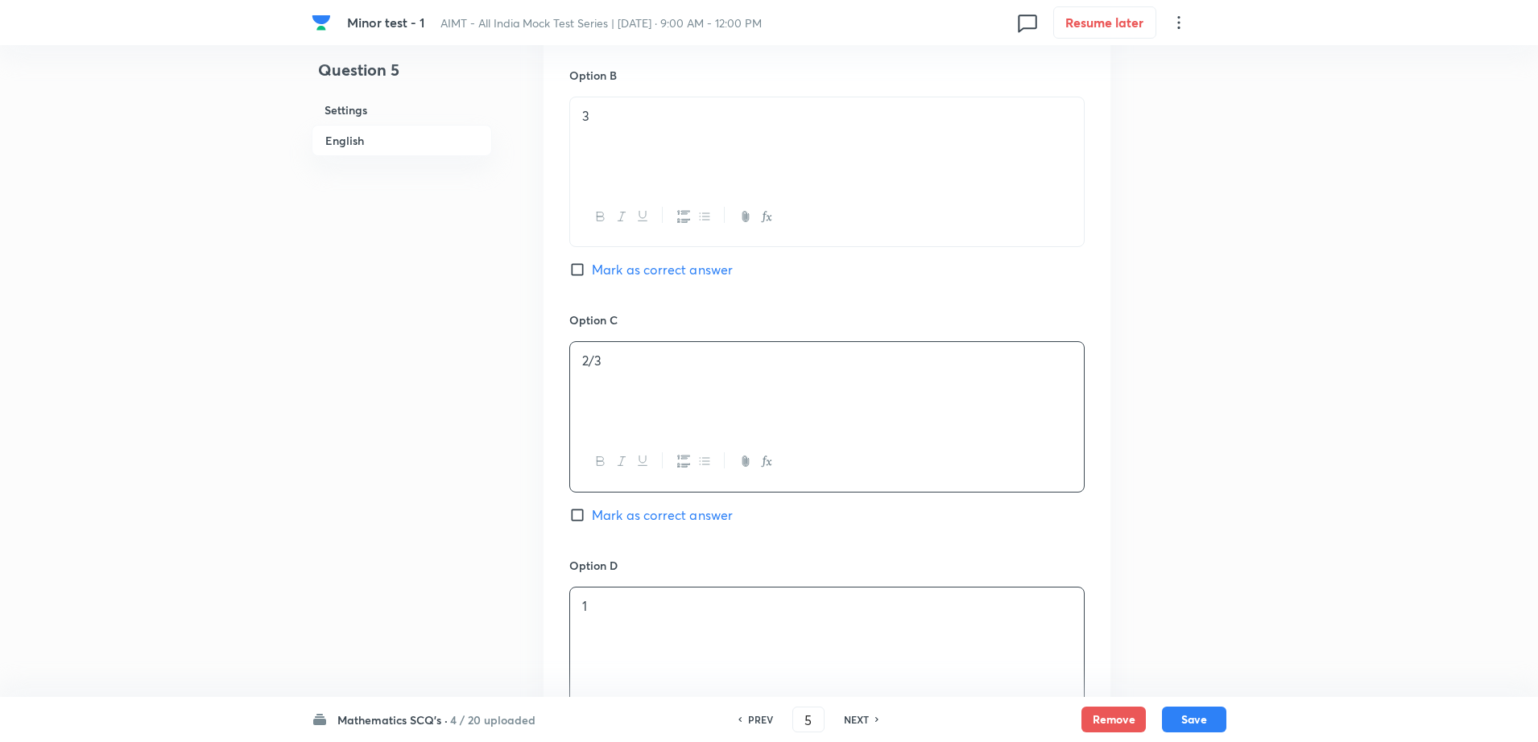
click at [646, 619] on div "1" at bounding box center [827, 633] width 514 height 90
click at [399, 395] on div "Question 5 Settings English" at bounding box center [402, 94] width 180 height 2046
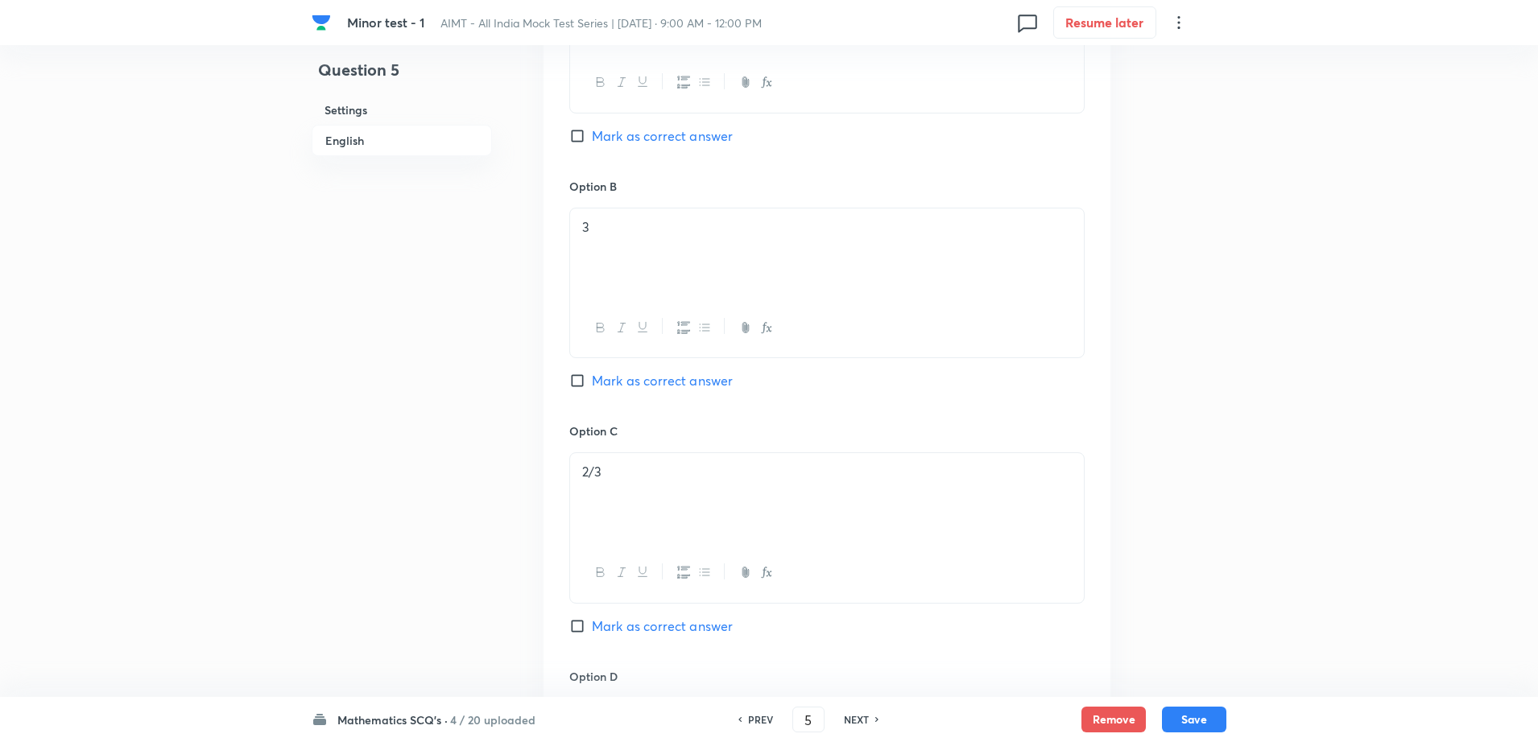
scroll to position [805, 0]
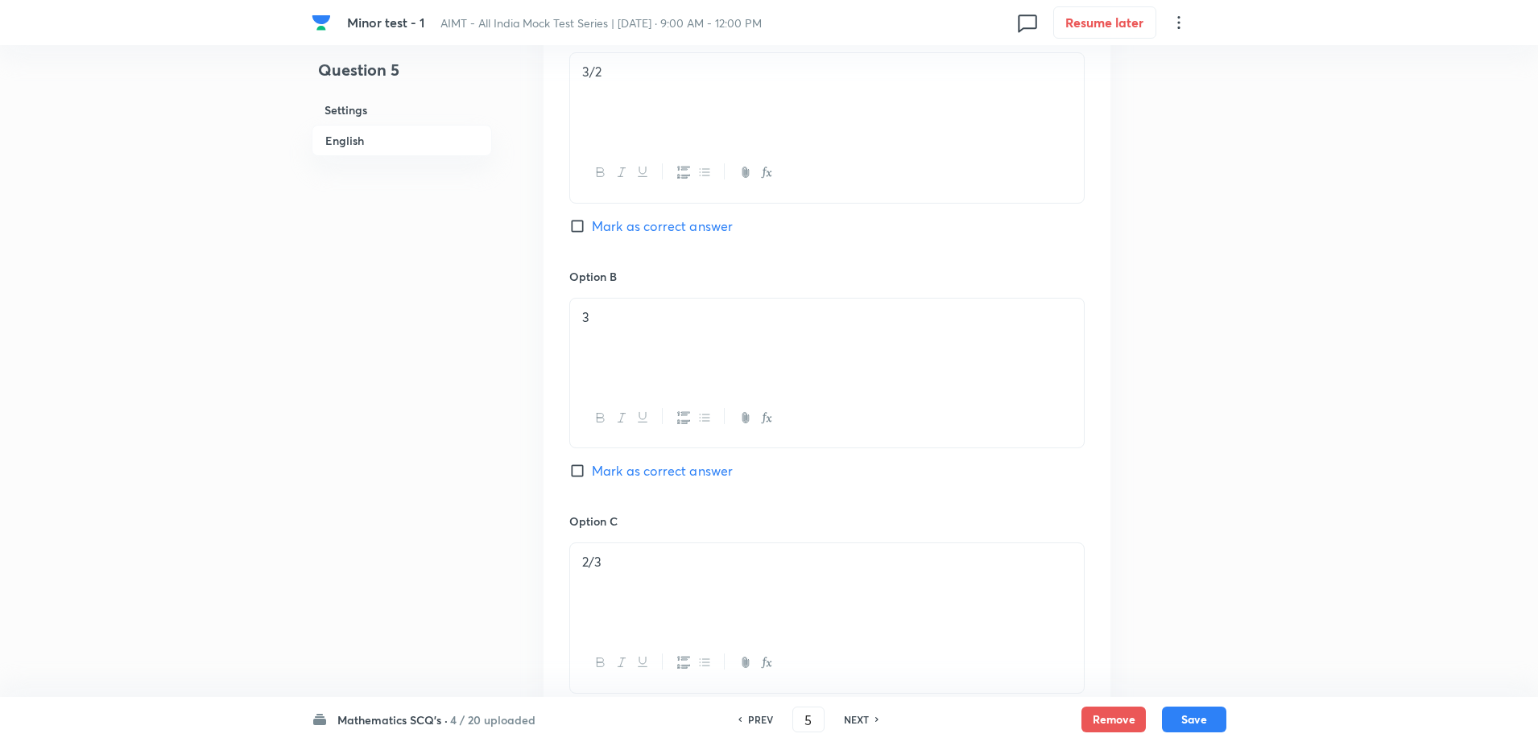
click at [631, 223] on span "Mark as correct answer" at bounding box center [662, 226] width 141 height 19
click at [592, 223] on input "Mark as correct answer" at bounding box center [580, 226] width 23 height 16
checkbox input "true"
click at [398, 374] on div "Question 5 Settings English" at bounding box center [402, 295] width 180 height 2046
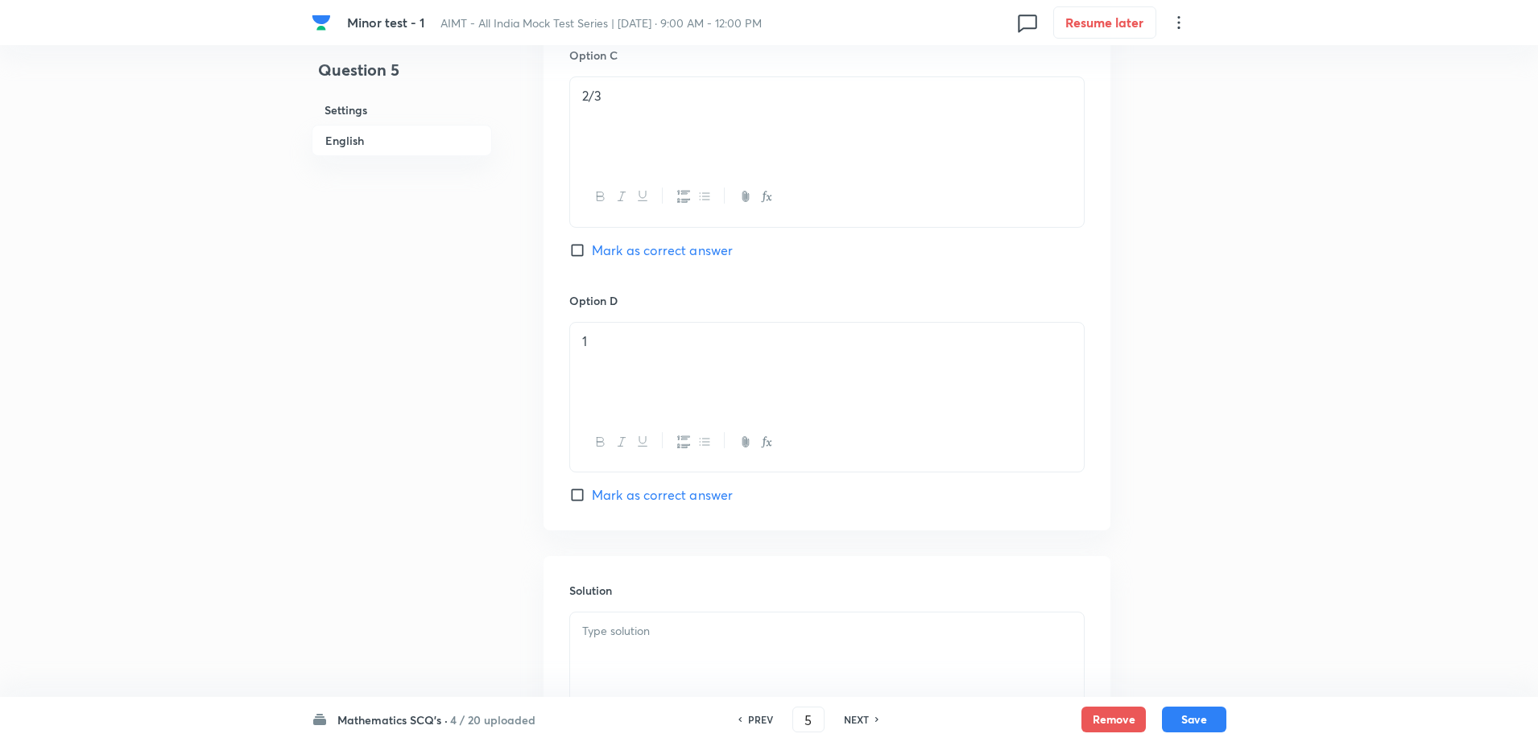
scroll to position [1328, 0]
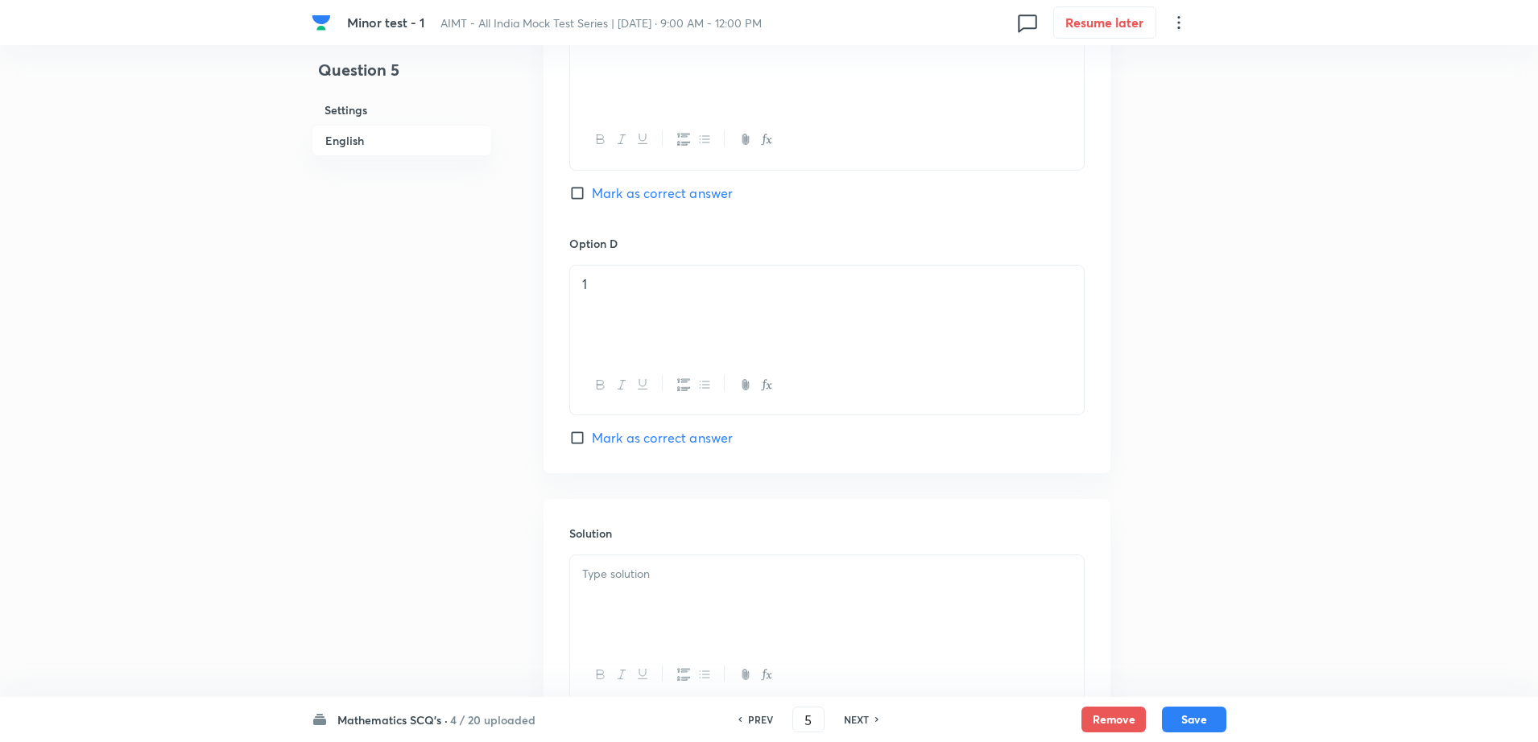
click at [619, 588] on div at bounding box center [827, 600] width 514 height 90
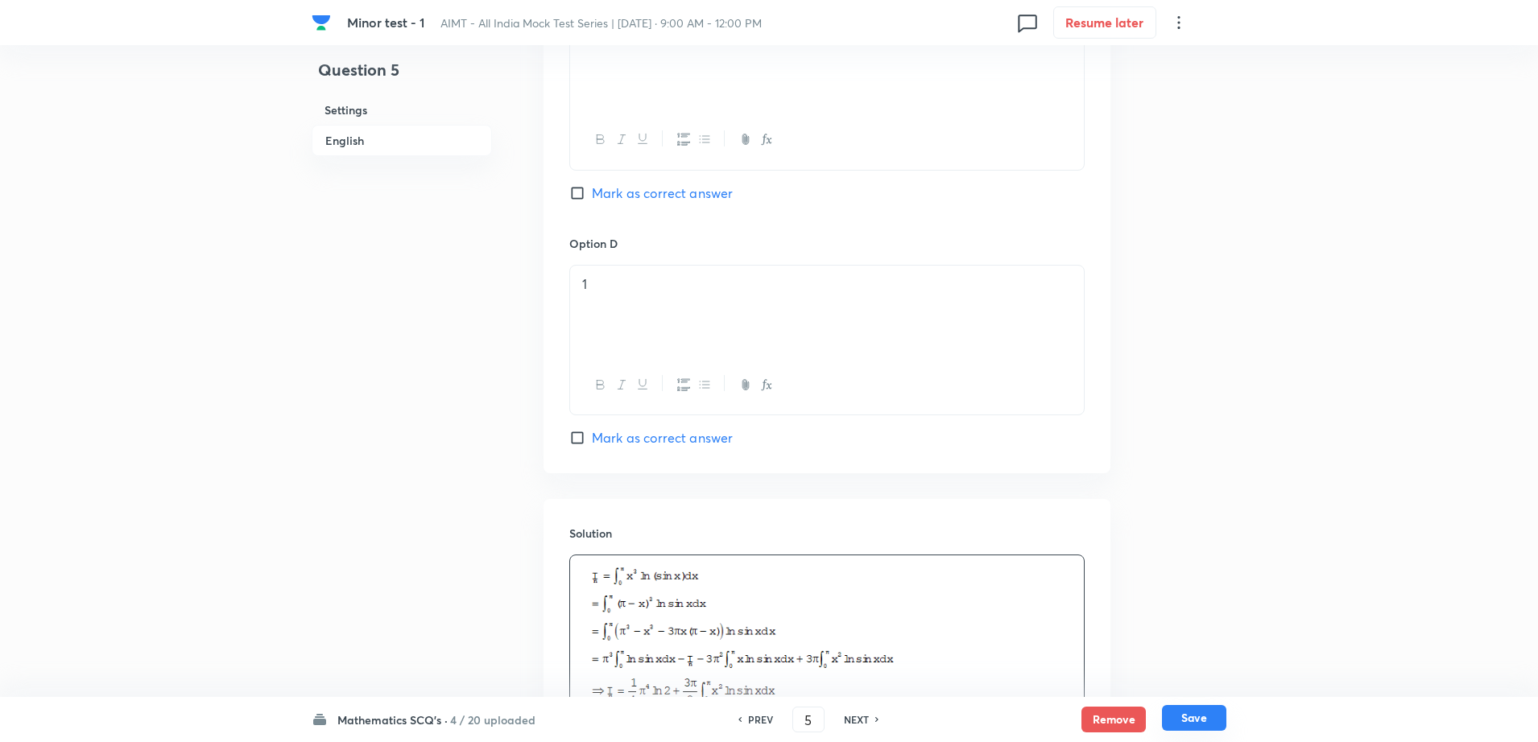
click at [1218, 708] on button "Save" at bounding box center [1194, 718] width 64 height 26
type input "6"
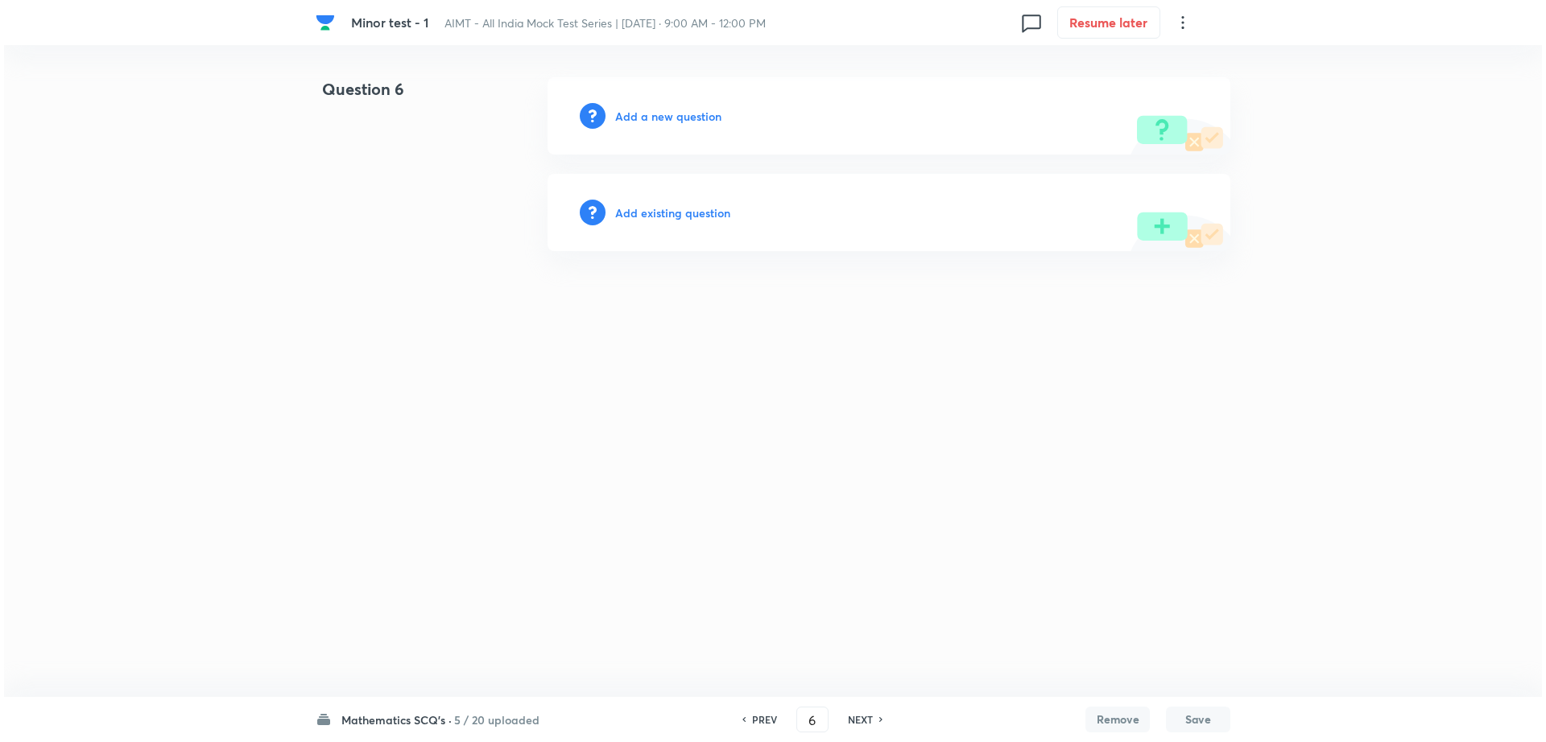
scroll to position [0, 0]
click at [641, 112] on h6 "Add a new question" at bounding box center [668, 116] width 106 height 17
click at [641, 112] on h6 "Choose a question type" at bounding box center [677, 116] width 124 height 17
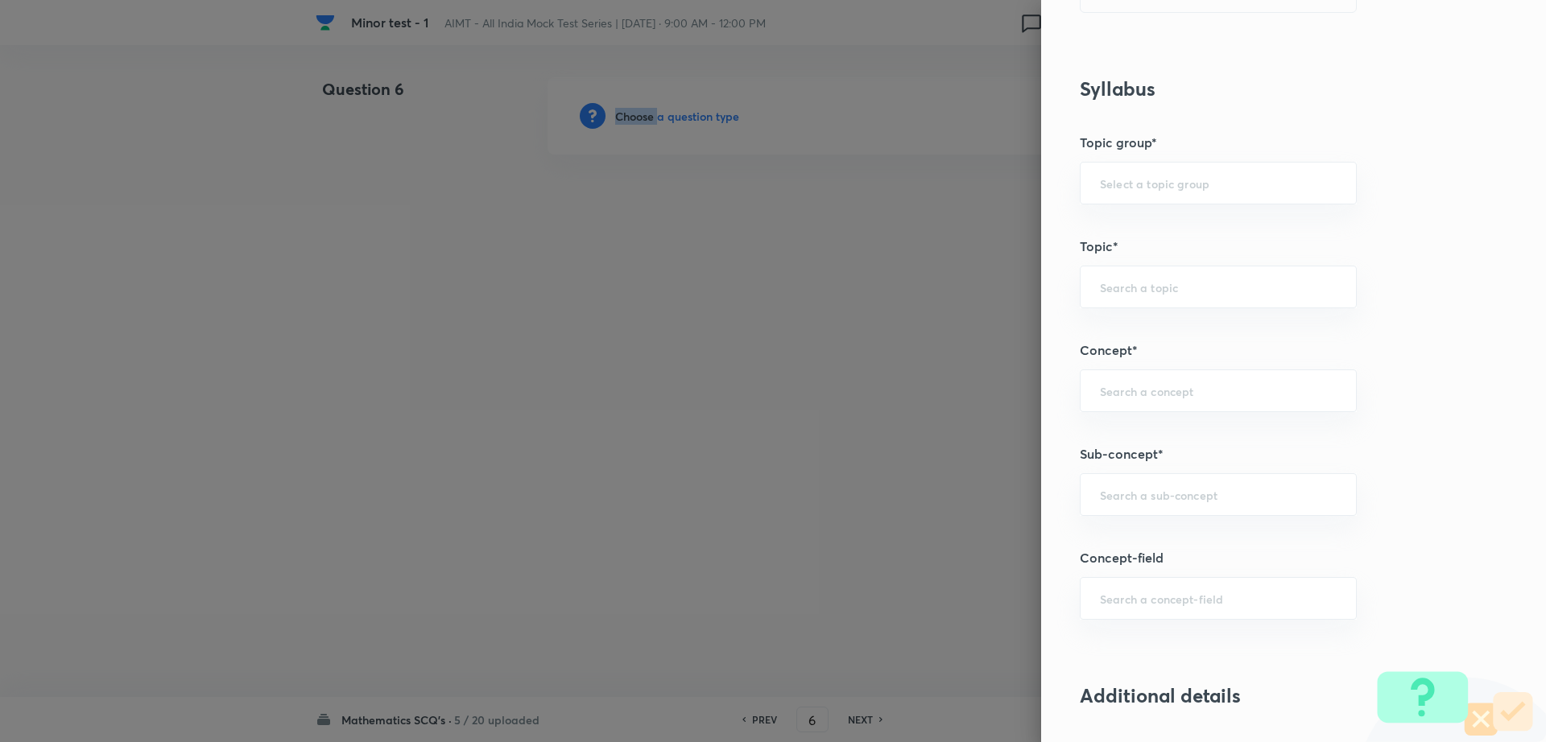
scroll to position [623, 0]
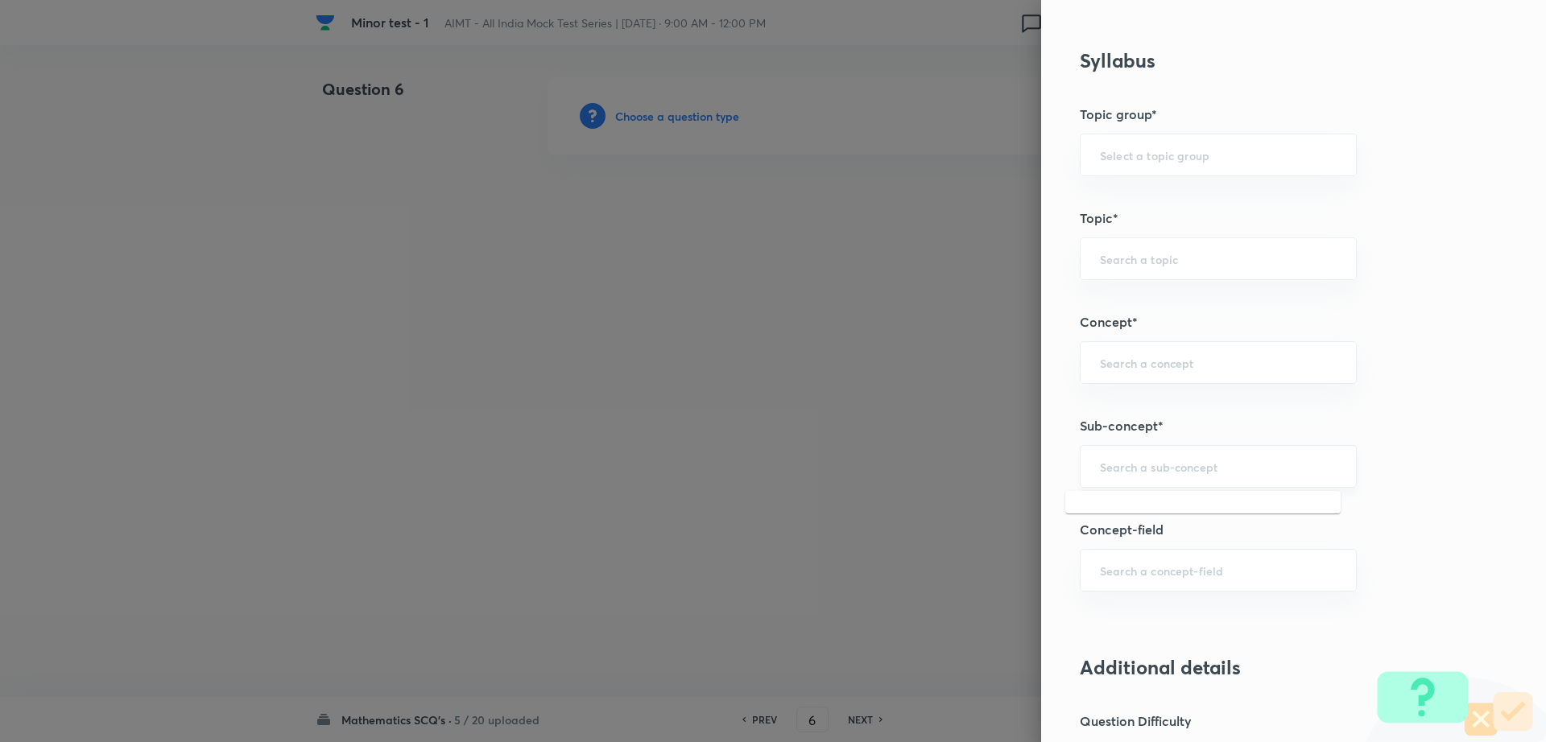
click at [1222, 467] on input "text" at bounding box center [1218, 466] width 237 height 15
click at [1182, 515] on li "Maths Mock Questions" at bounding box center [1202, 512] width 275 height 29
type input "Maths Mock Questions"
type input "Mathematics"
type input "Previous Year & Mock Questions"
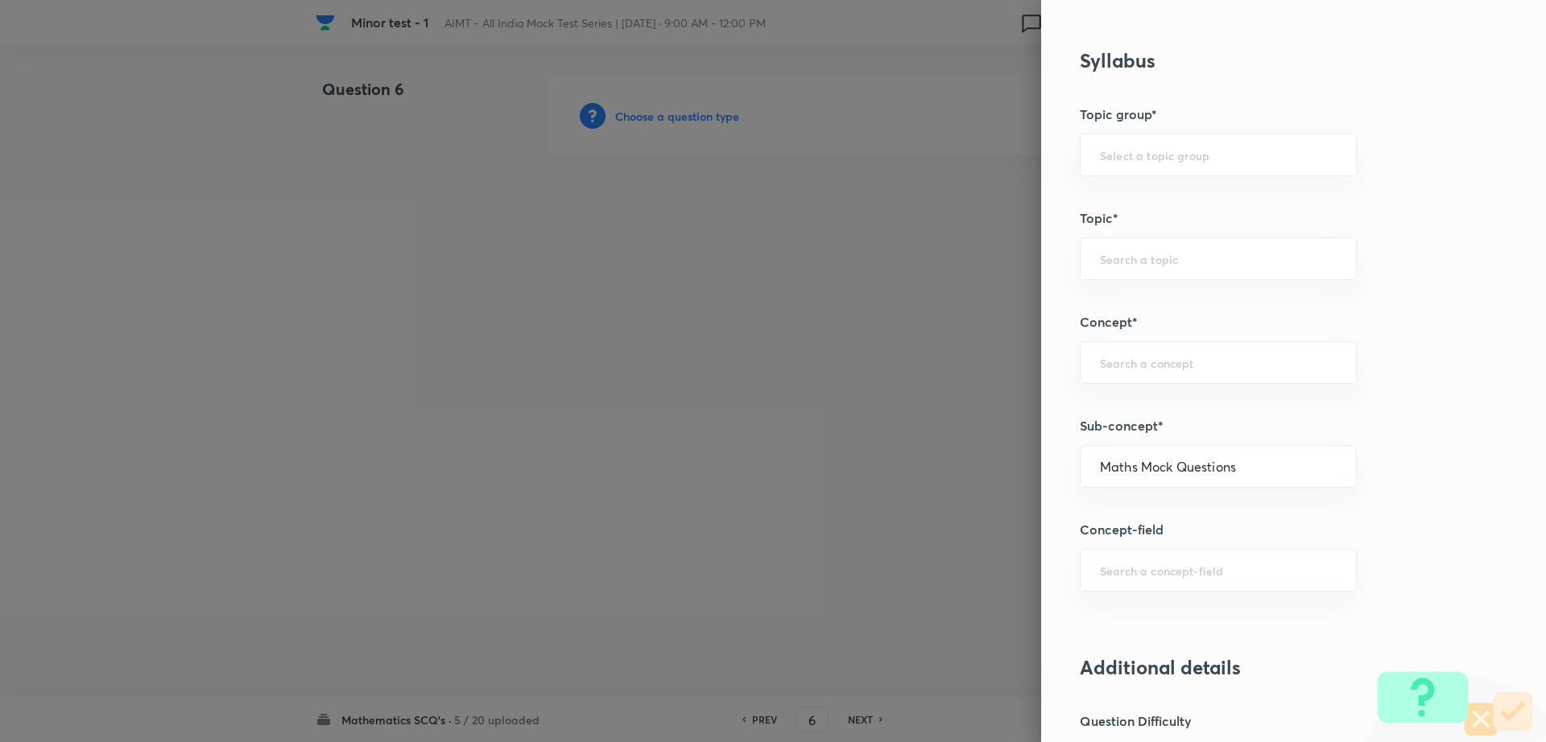
type input "Maths Mock Questions"
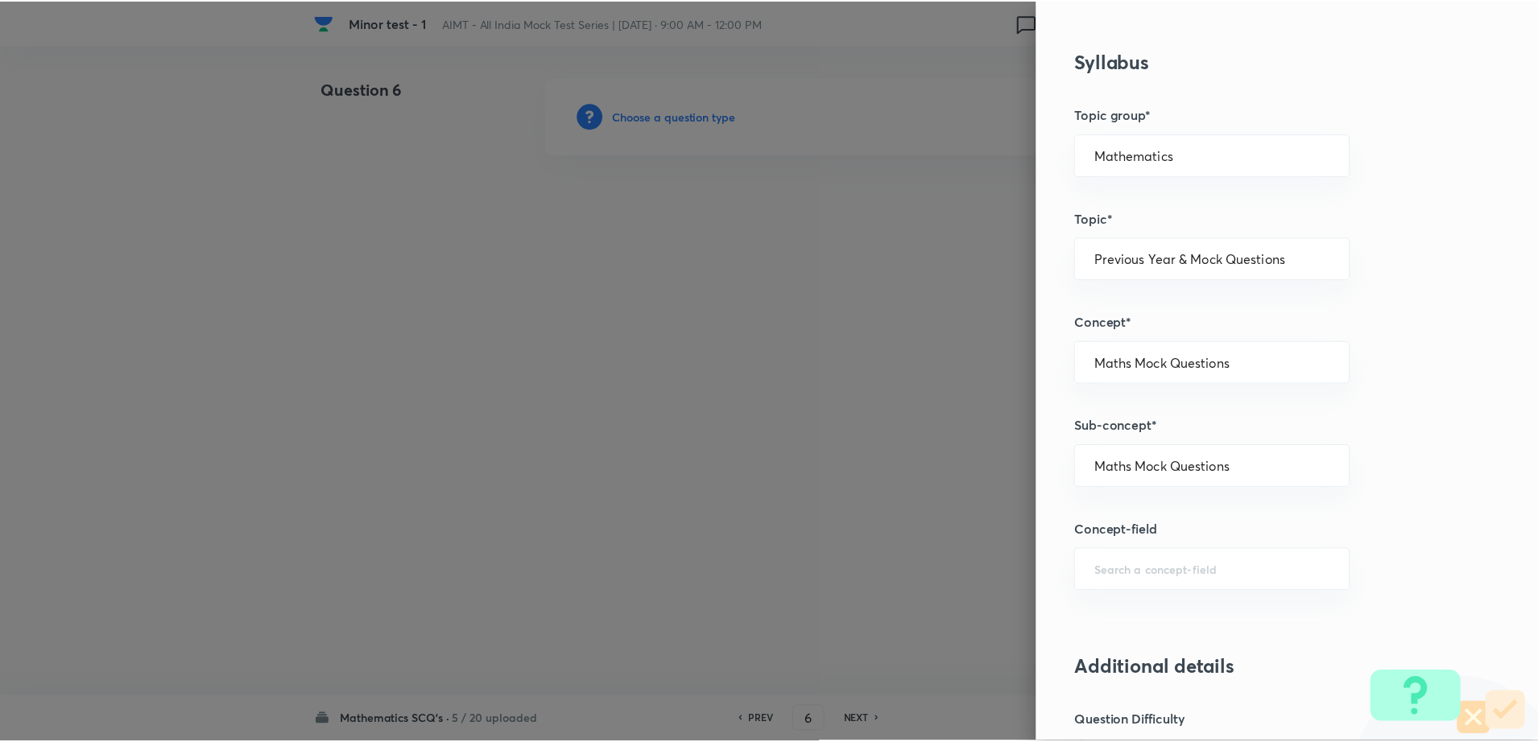
scroll to position [1452, 0]
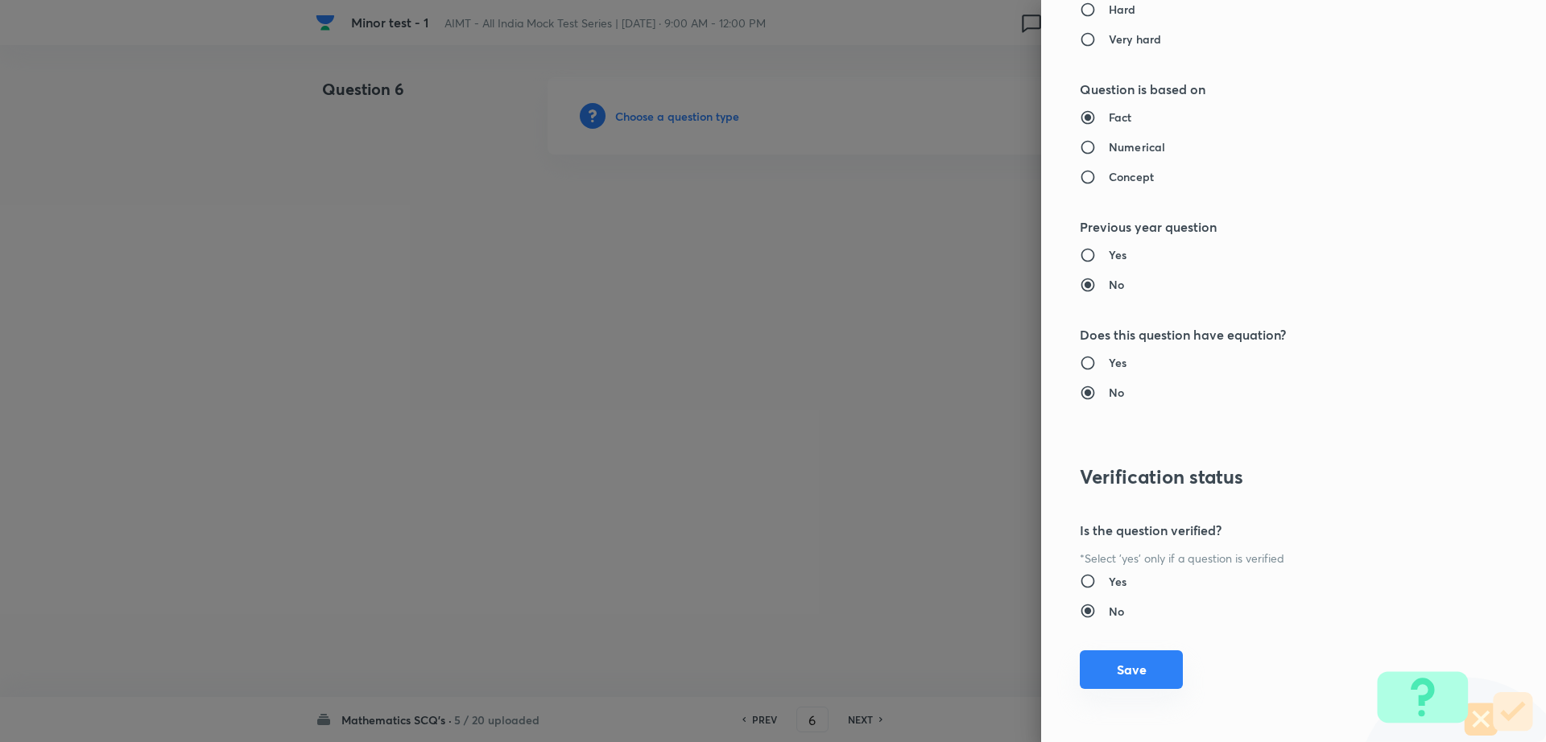
click at [1098, 679] on button "Save" at bounding box center [1131, 669] width 103 height 39
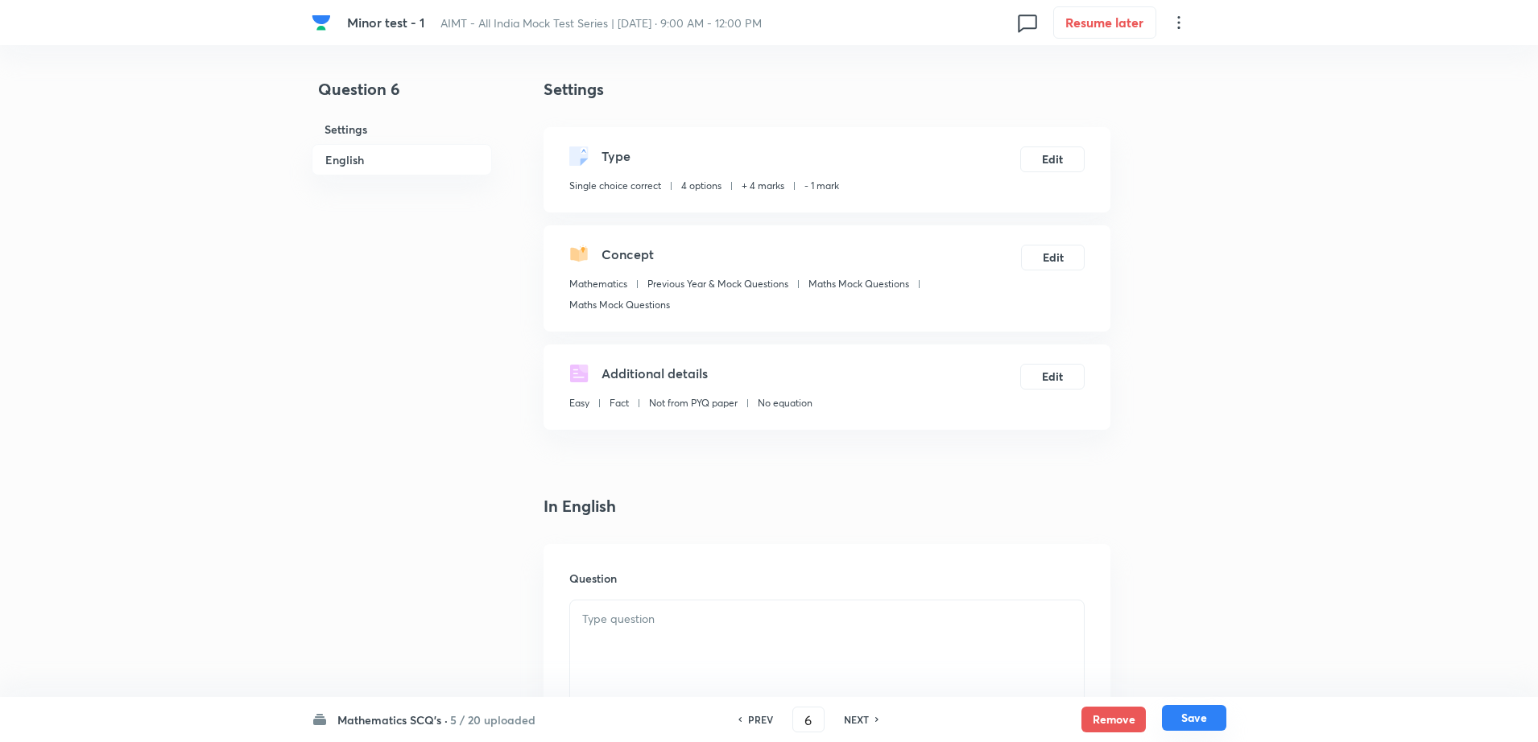
click at [1185, 728] on button "Save" at bounding box center [1194, 718] width 64 height 26
click at [625, 583] on h6 "Question" at bounding box center [826, 578] width 515 height 17
click at [610, 627] on p at bounding box center [826, 619] width 489 height 19
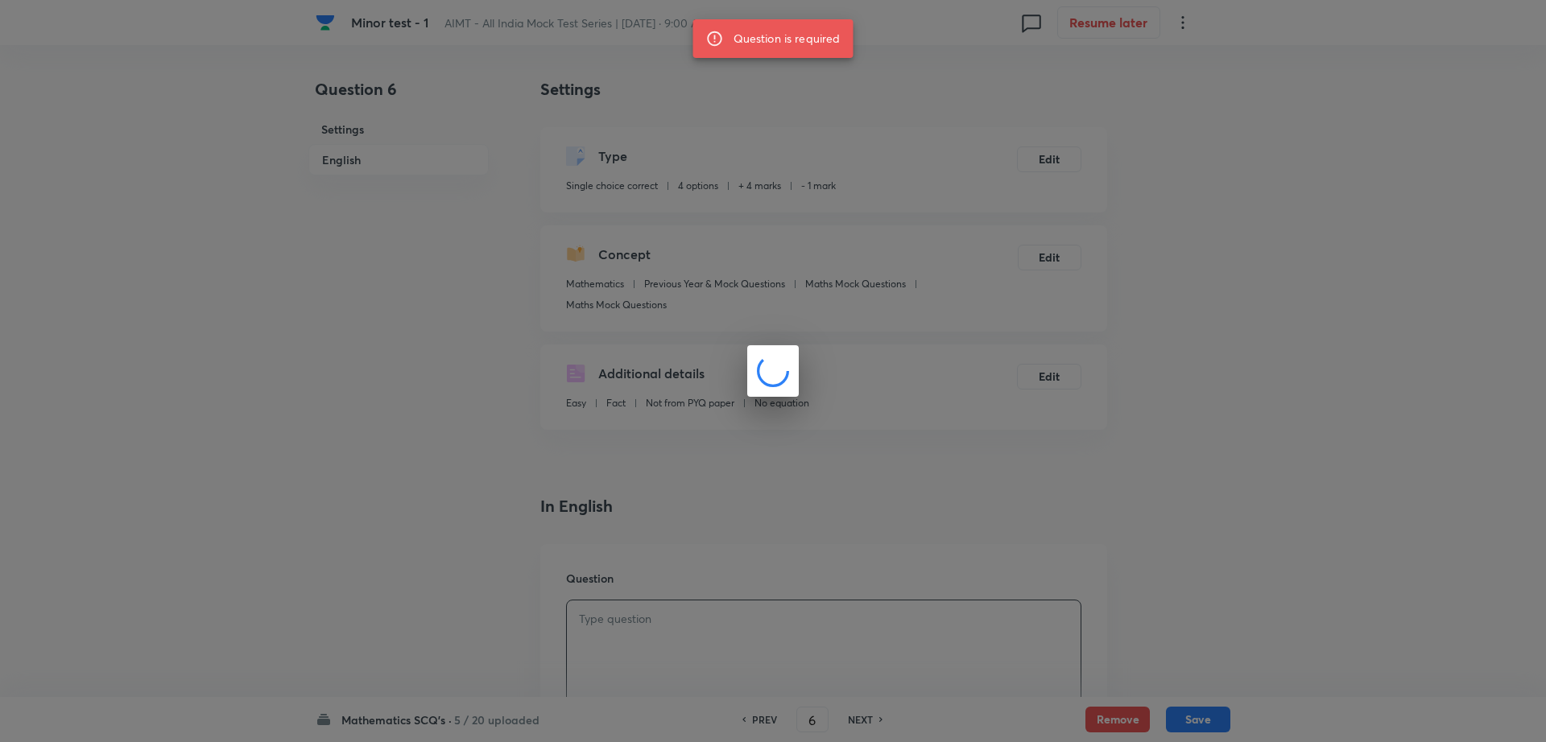
click at [376, 565] on div at bounding box center [773, 371] width 1546 height 742
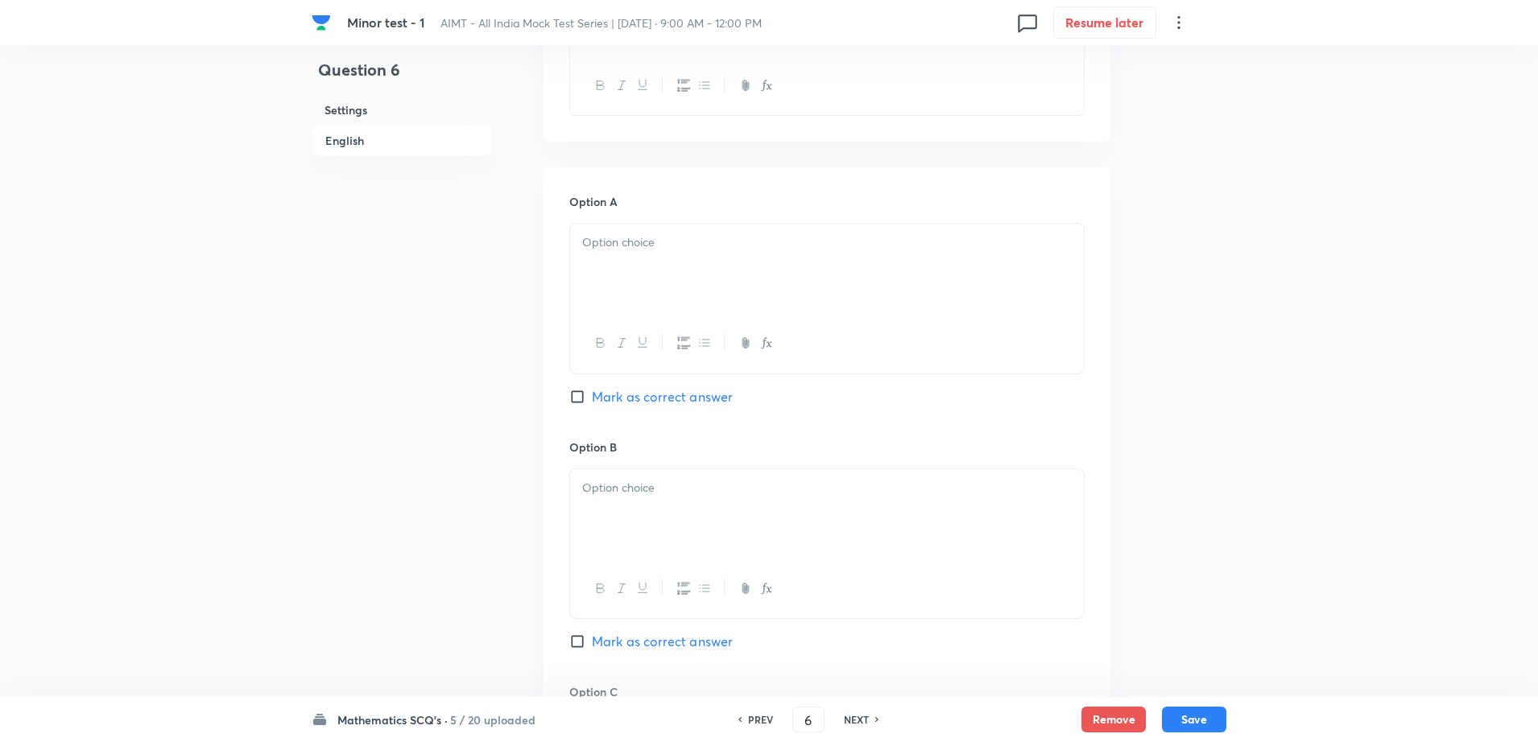
scroll to position [765, 0]
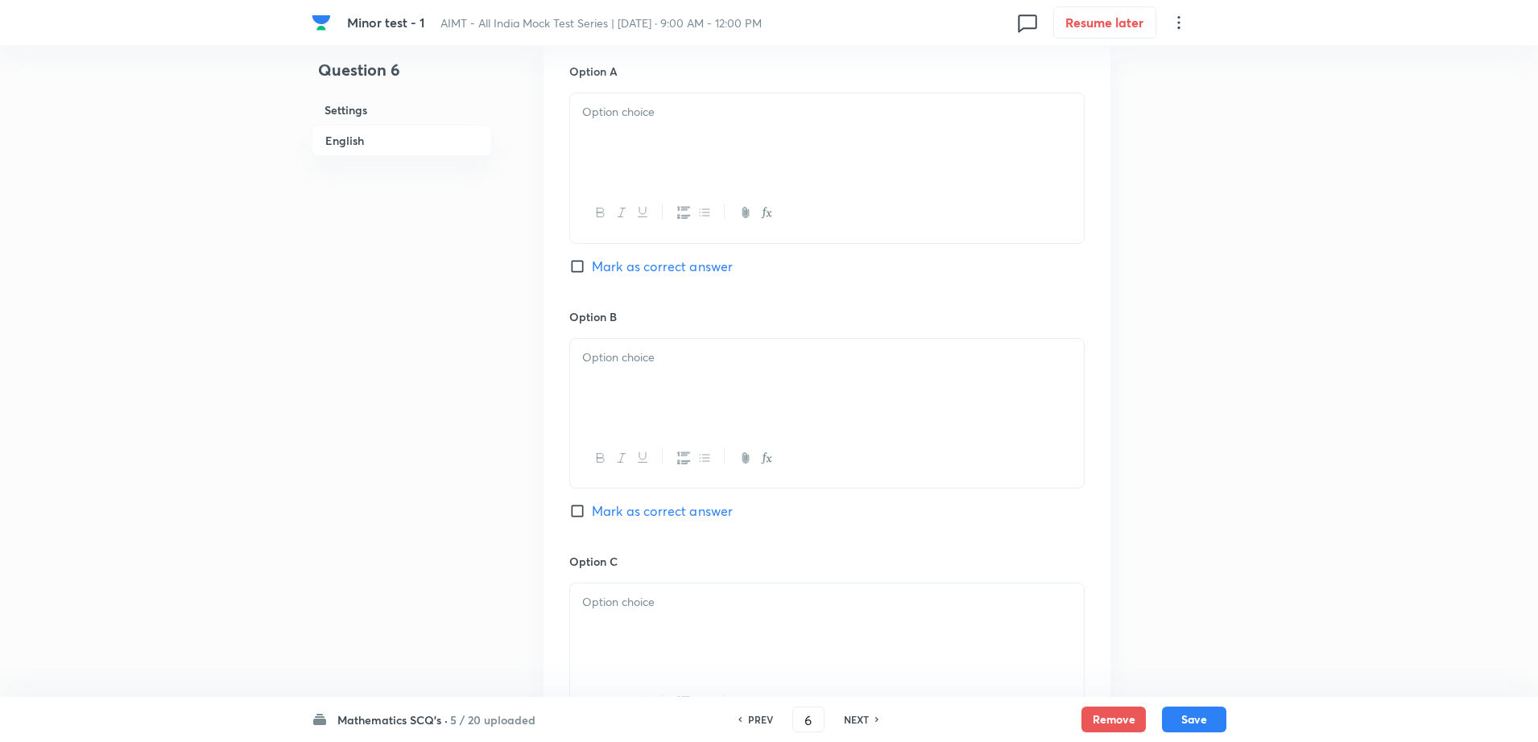
click at [671, 126] on div at bounding box center [827, 138] width 514 height 90
click at [638, 384] on div at bounding box center [827, 384] width 514 height 90
click at [640, 638] on div at bounding box center [827, 629] width 514 height 90
click at [295, 598] on div "Minor test - 1 AIMT - All India Mock Test Series | Oct 5, 2025 · 9:00 AM - 12:0…" at bounding box center [769, 336] width 1538 height 2046
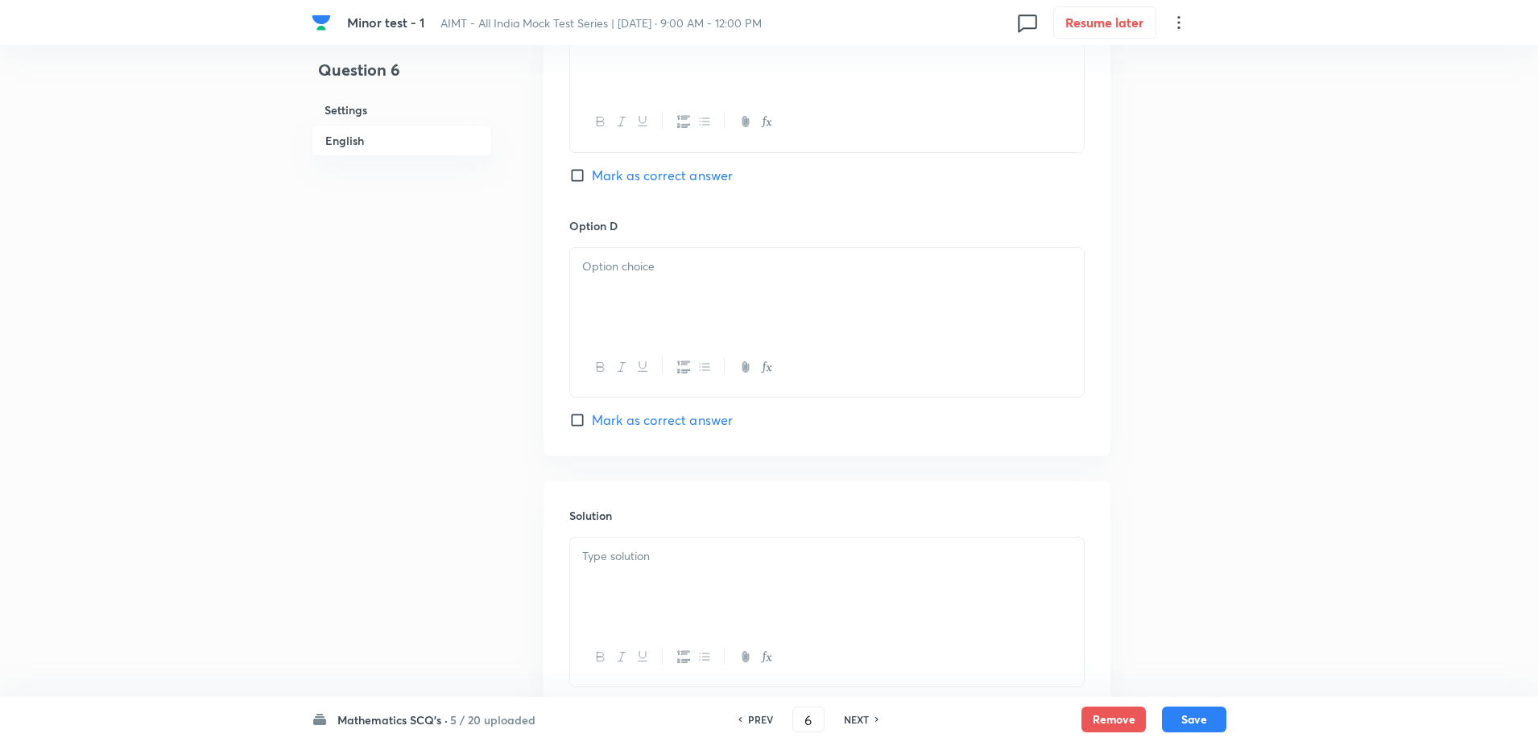
scroll to position [1369, 0]
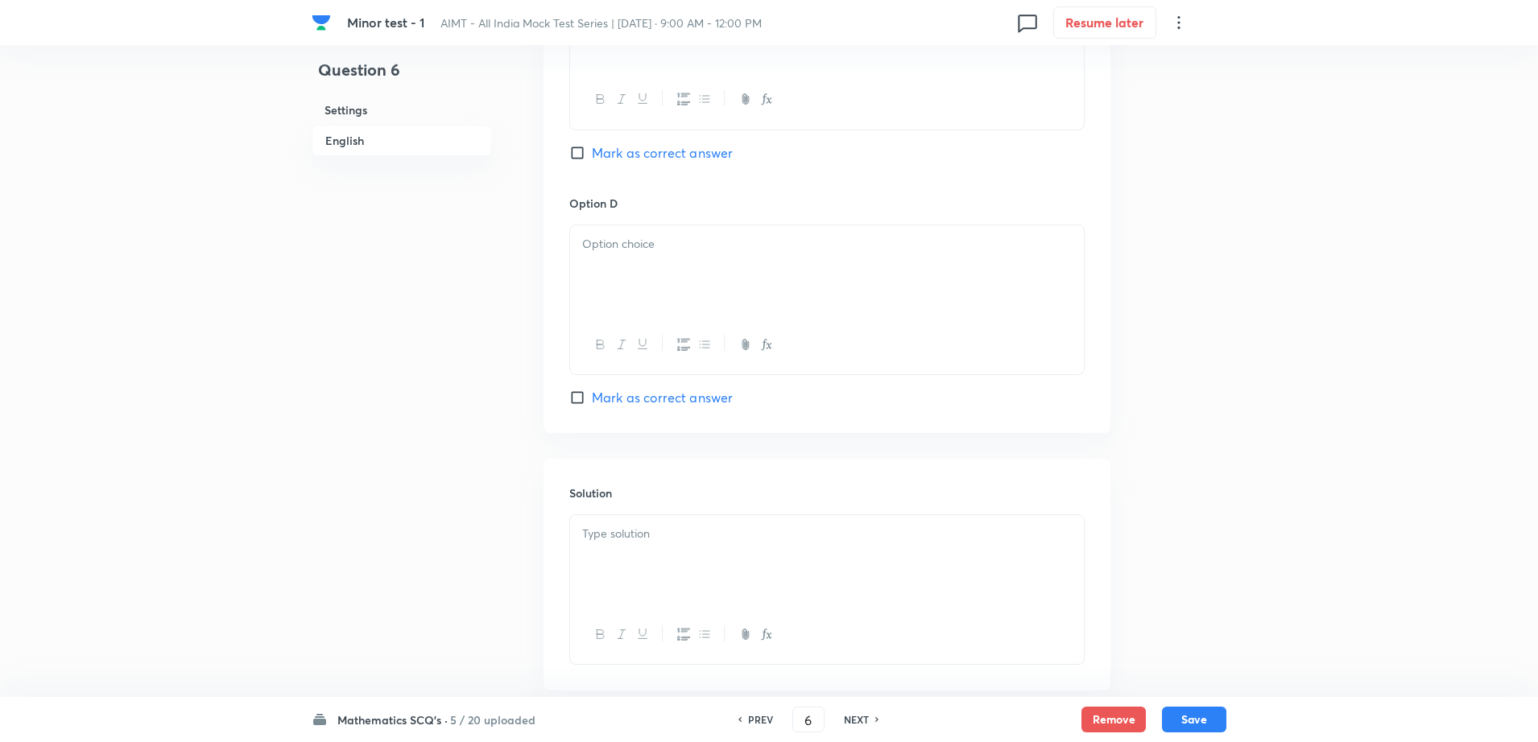
click at [628, 268] on div at bounding box center [827, 270] width 514 height 90
click at [626, 400] on span "Mark as correct answer" at bounding box center [662, 397] width 141 height 19
click at [592, 400] on input "Mark as correct answer" at bounding box center [580, 398] width 23 height 16
checkbox input "true"
click at [710, 557] on div at bounding box center [827, 560] width 514 height 90
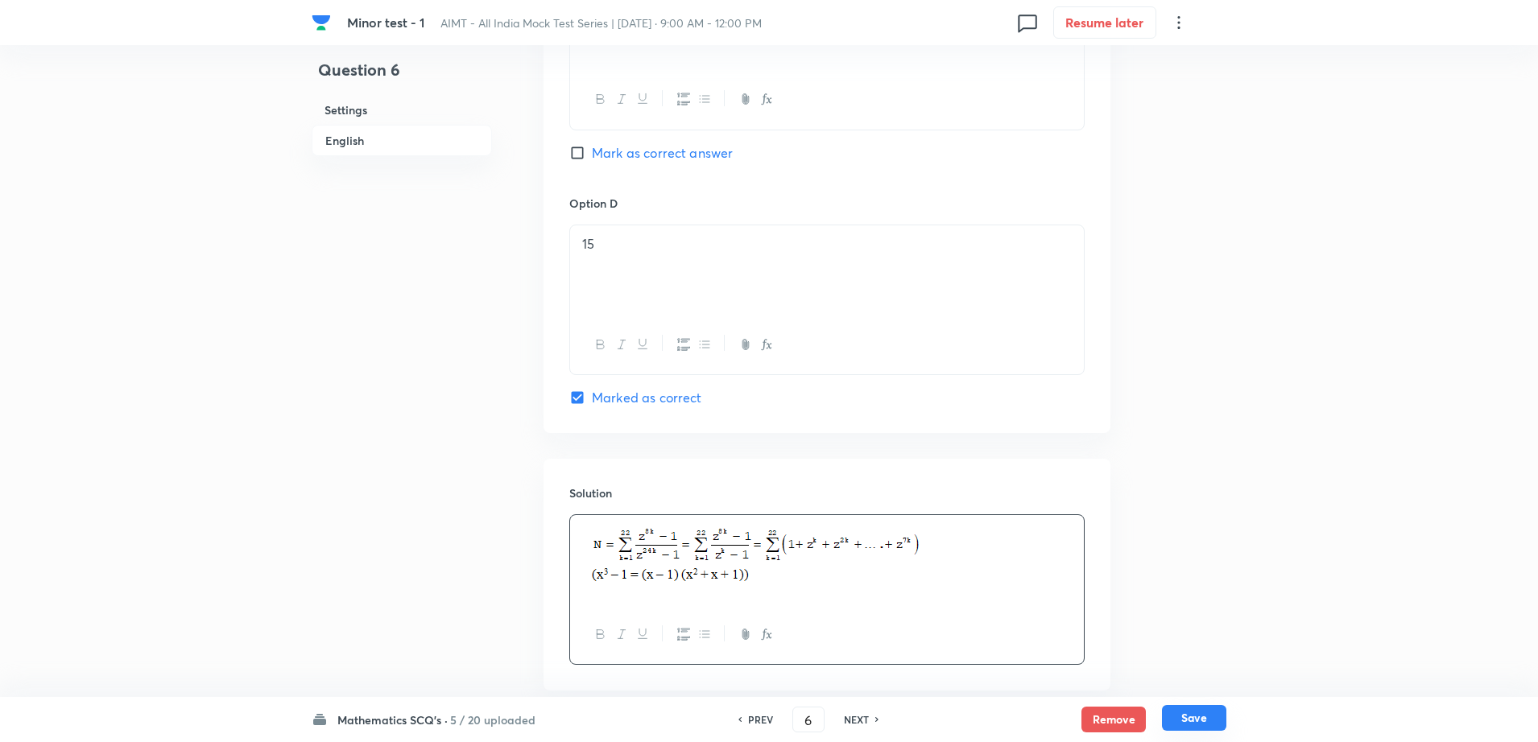
click at [1193, 708] on button "Save" at bounding box center [1194, 718] width 64 height 26
type input "7"
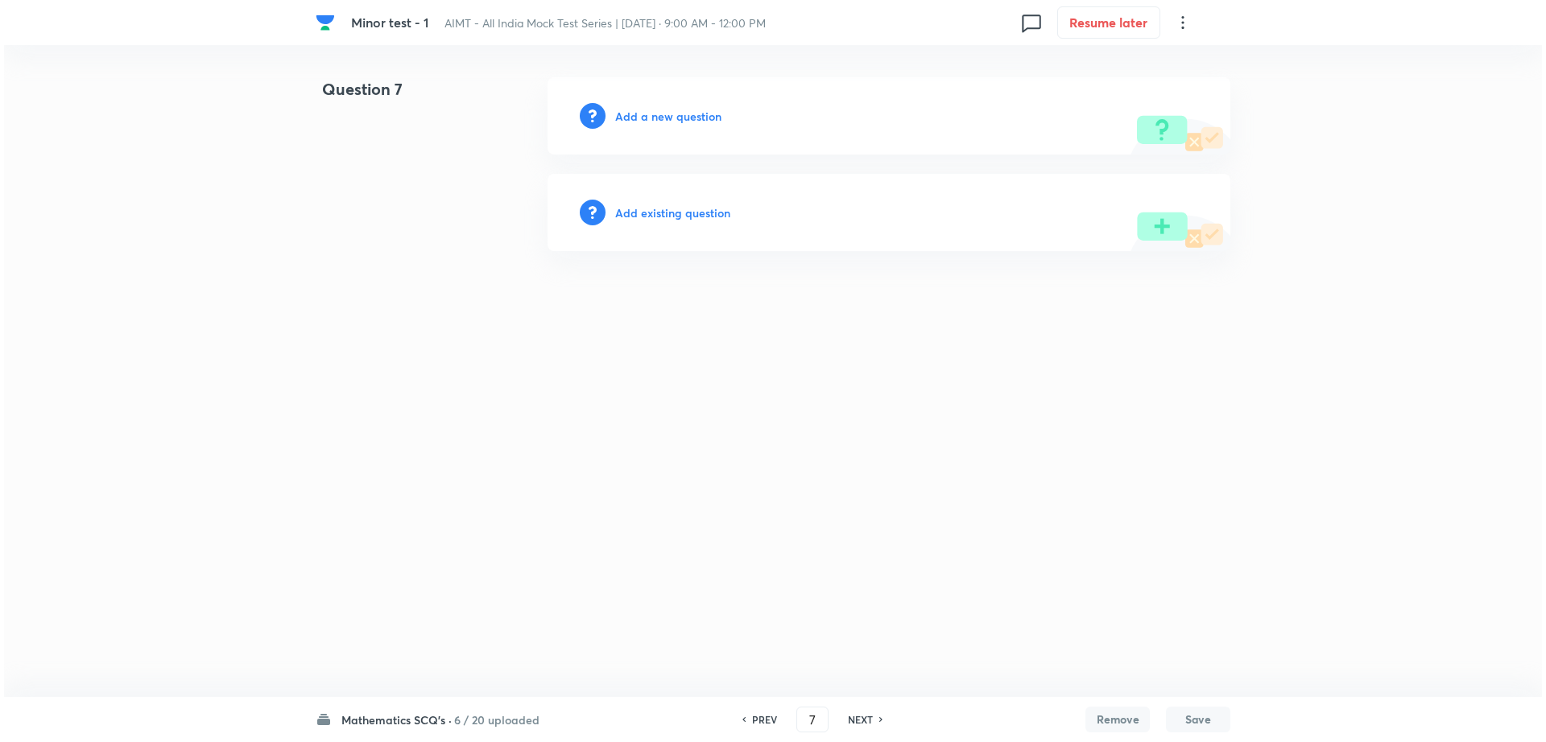
scroll to position [0, 0]
click at [680, 117] on h6 "Add a new question" at bounding box center [668, 116] width 106 height 17
click at [680, 117] on h6 "Choose a question type" at bounding box center [677, 116] width 124 height 17
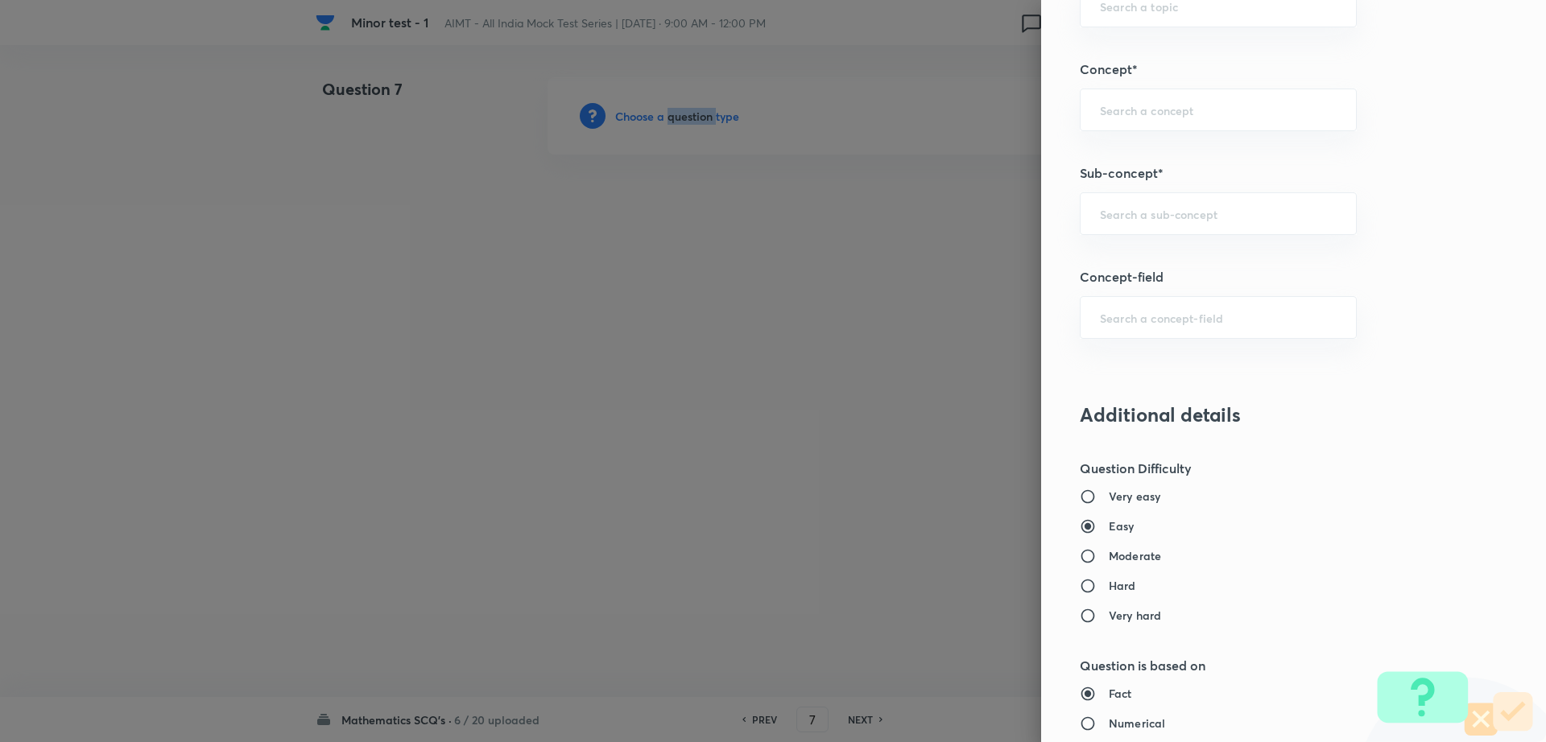
scroll to position [903, 0]
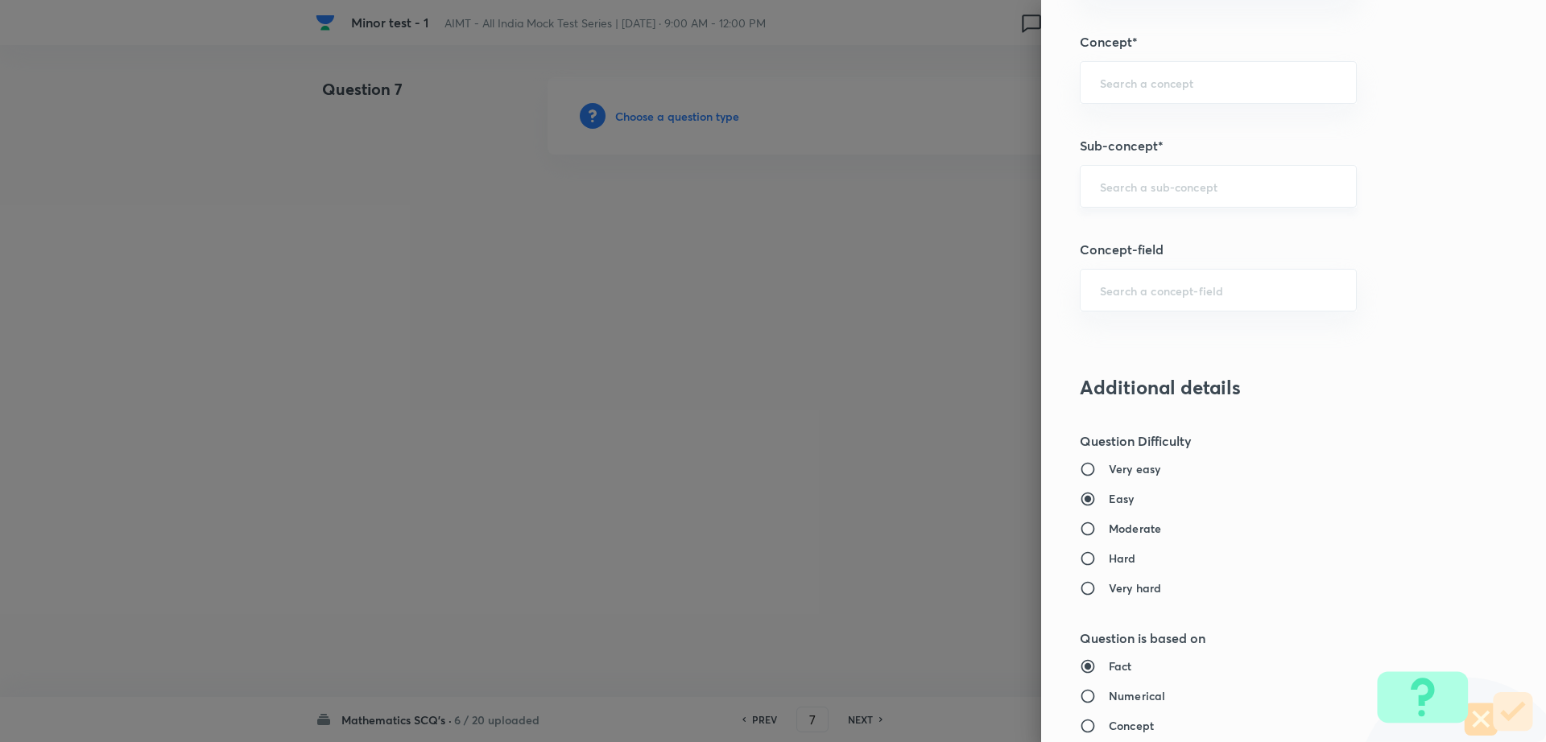
click at [1238, 181] on input "text" at bounding box center [1218, 186] width 237 height 15
click at [1185, 223] on li "Maths Mock Questions" at bounding box center [1202, 231] width 275 height 29
type input "Maths Mock Questions"
type input "Mathematics"
type input "Previous Year & Mock Questions"
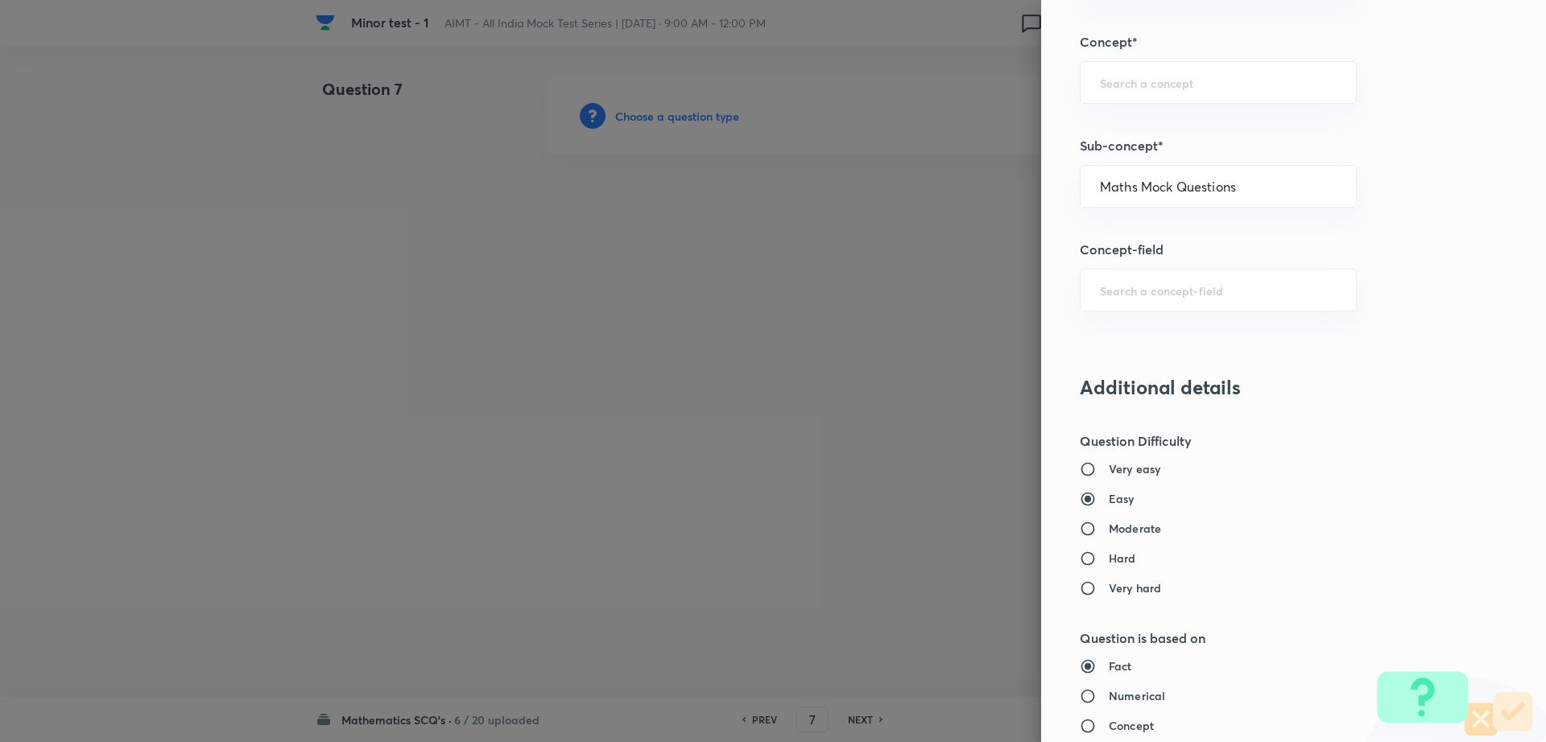
type input "Maths Mock Questions"
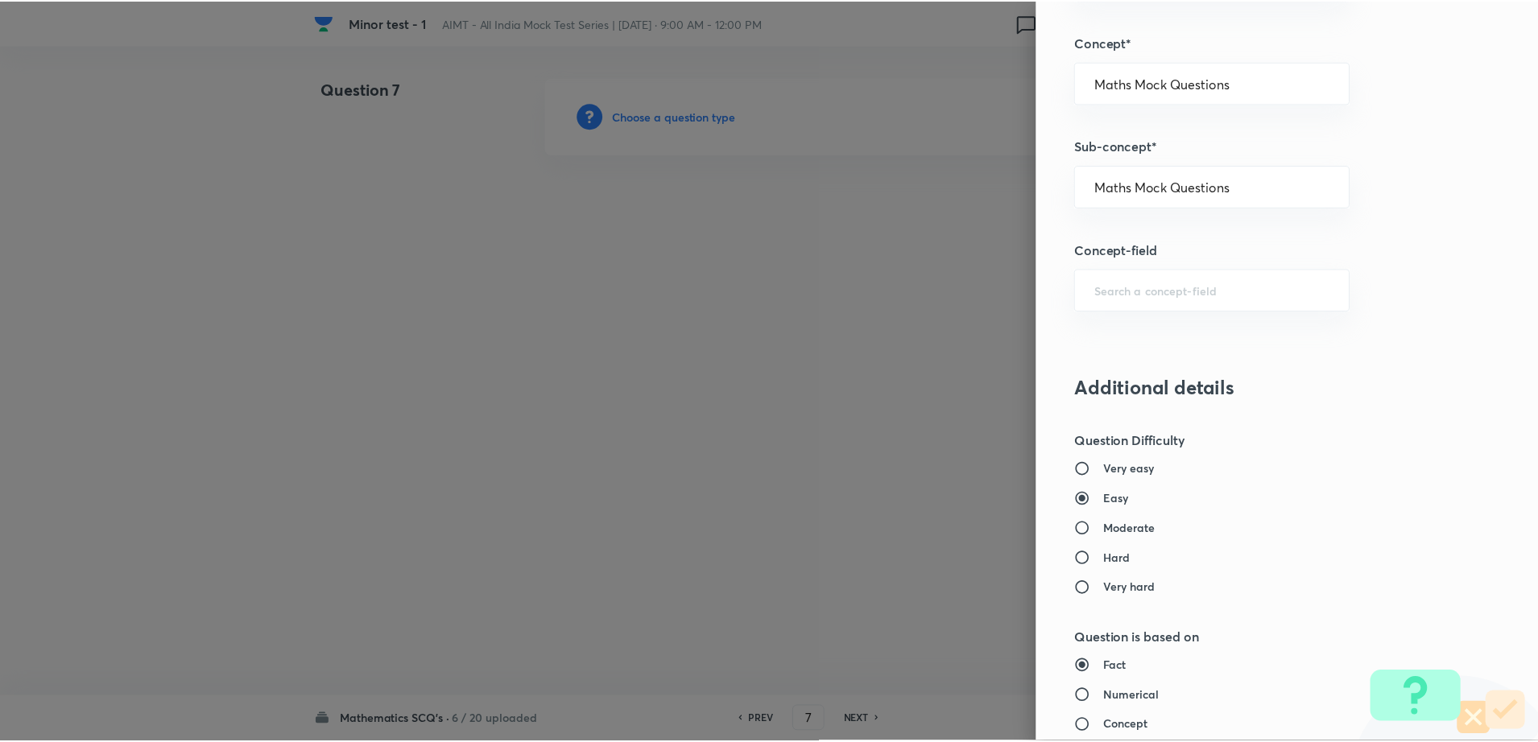
scroll to position [1452, 0]
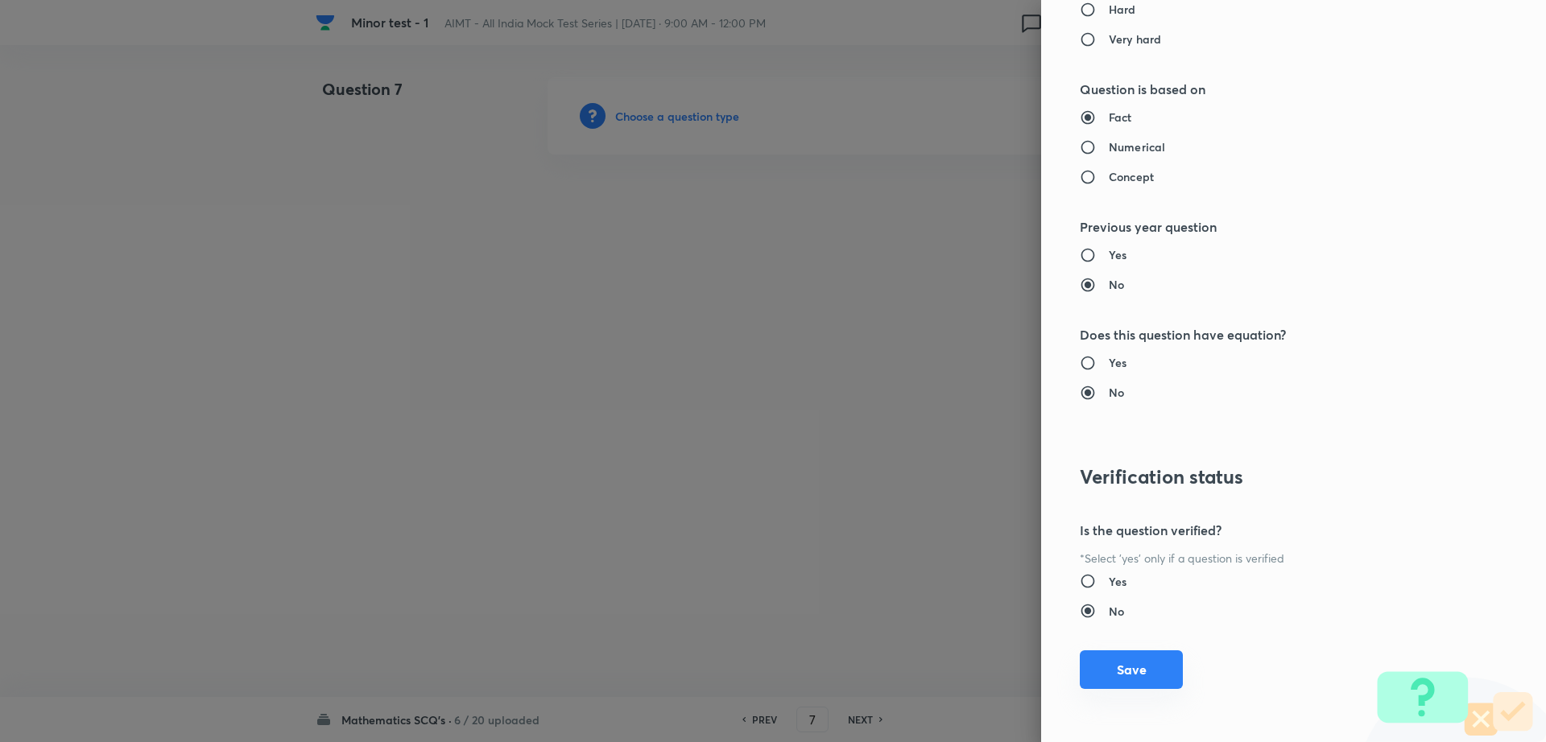
click at [1127, 678] on button "Save" at bounding box center [1131, 669] width 103 height 39
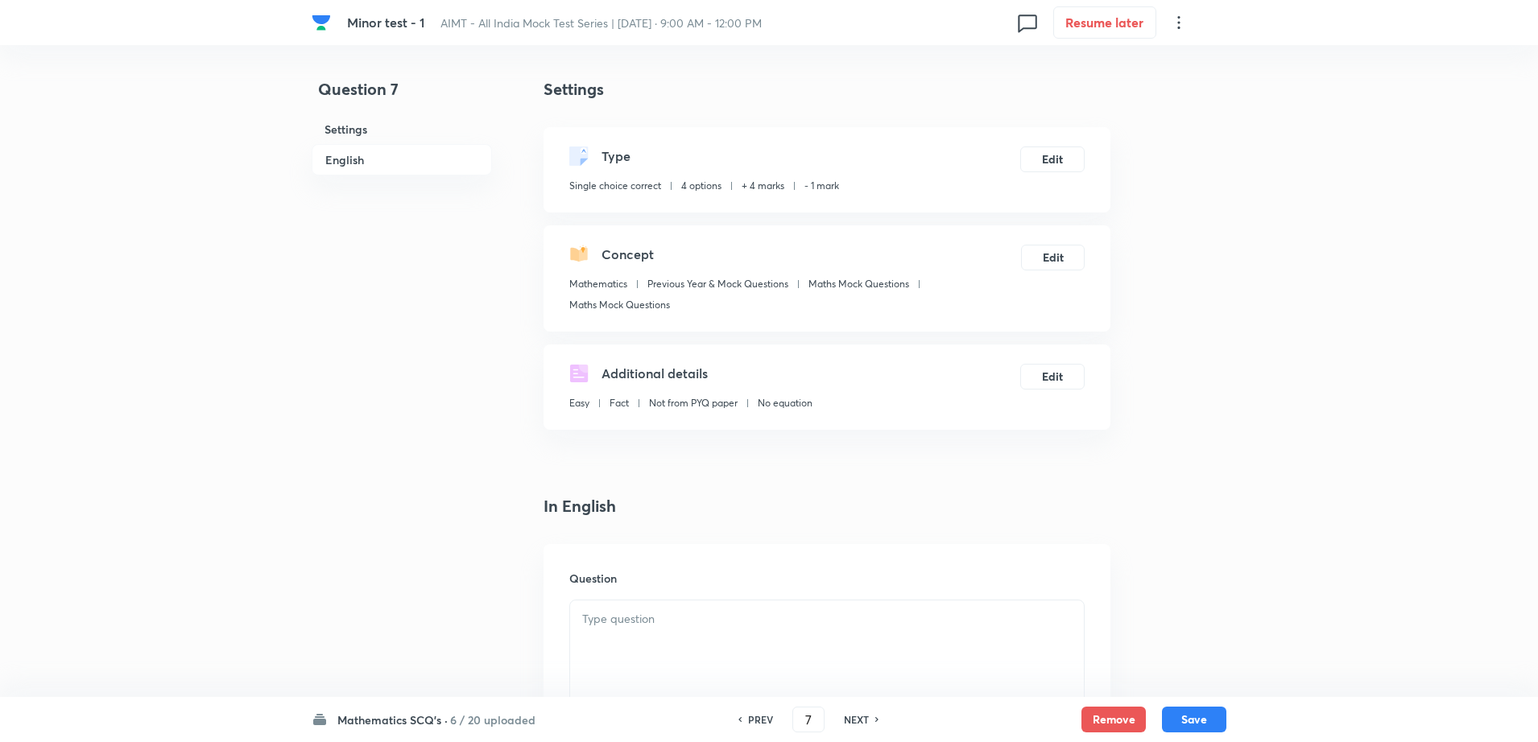
click at [608, 647] on div at bounding box center [827, 646] width 514 height 90
click at [643, 645] on div at bounding box center [827, 646] width 514 height 90
click at [673, 637] on div at bounding box center [827, 646] width 514 height 90
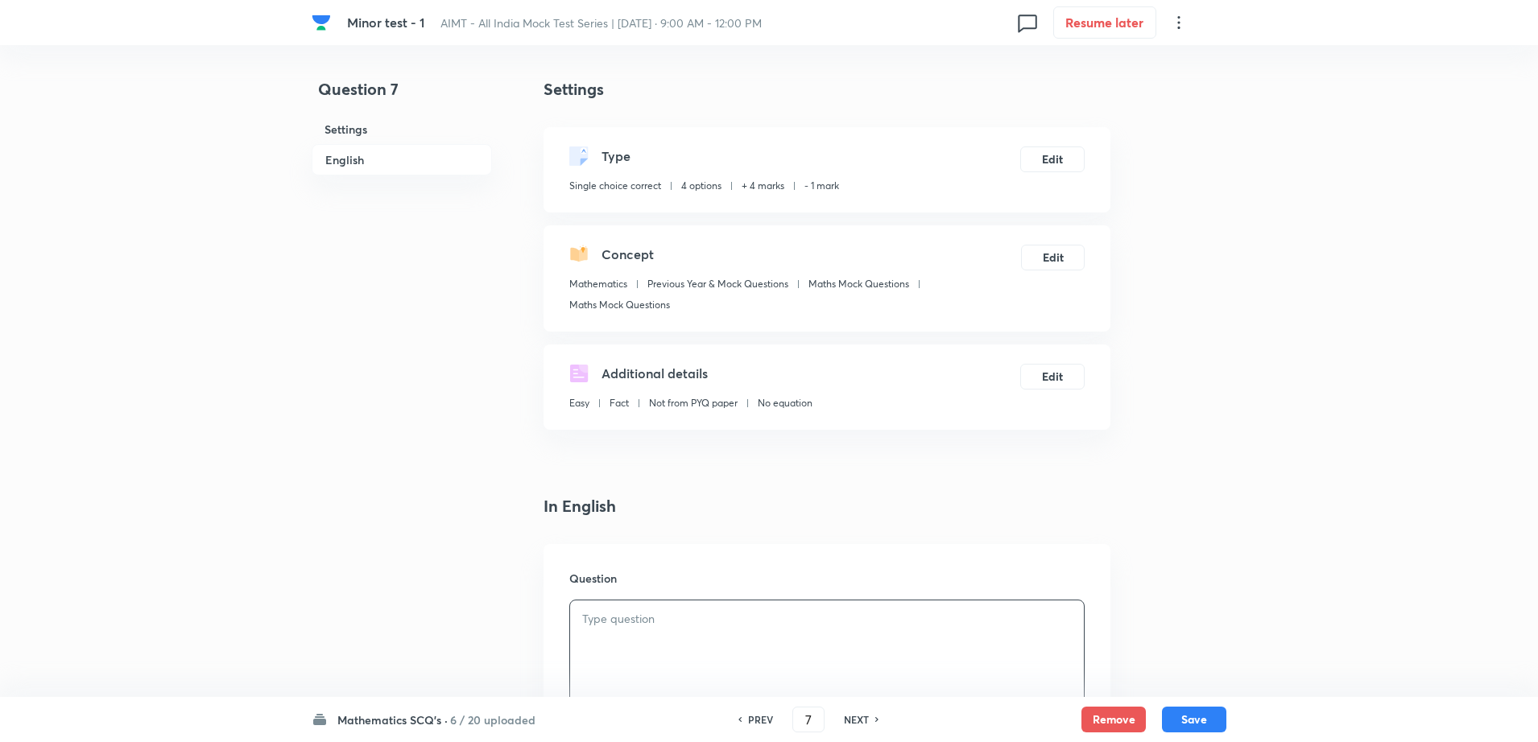
click at [673, 637] on div at bounding box center [827, 646] width 514 height 90
click at [696, 643] on div at bounding box center [827, 646] width 514 height 90
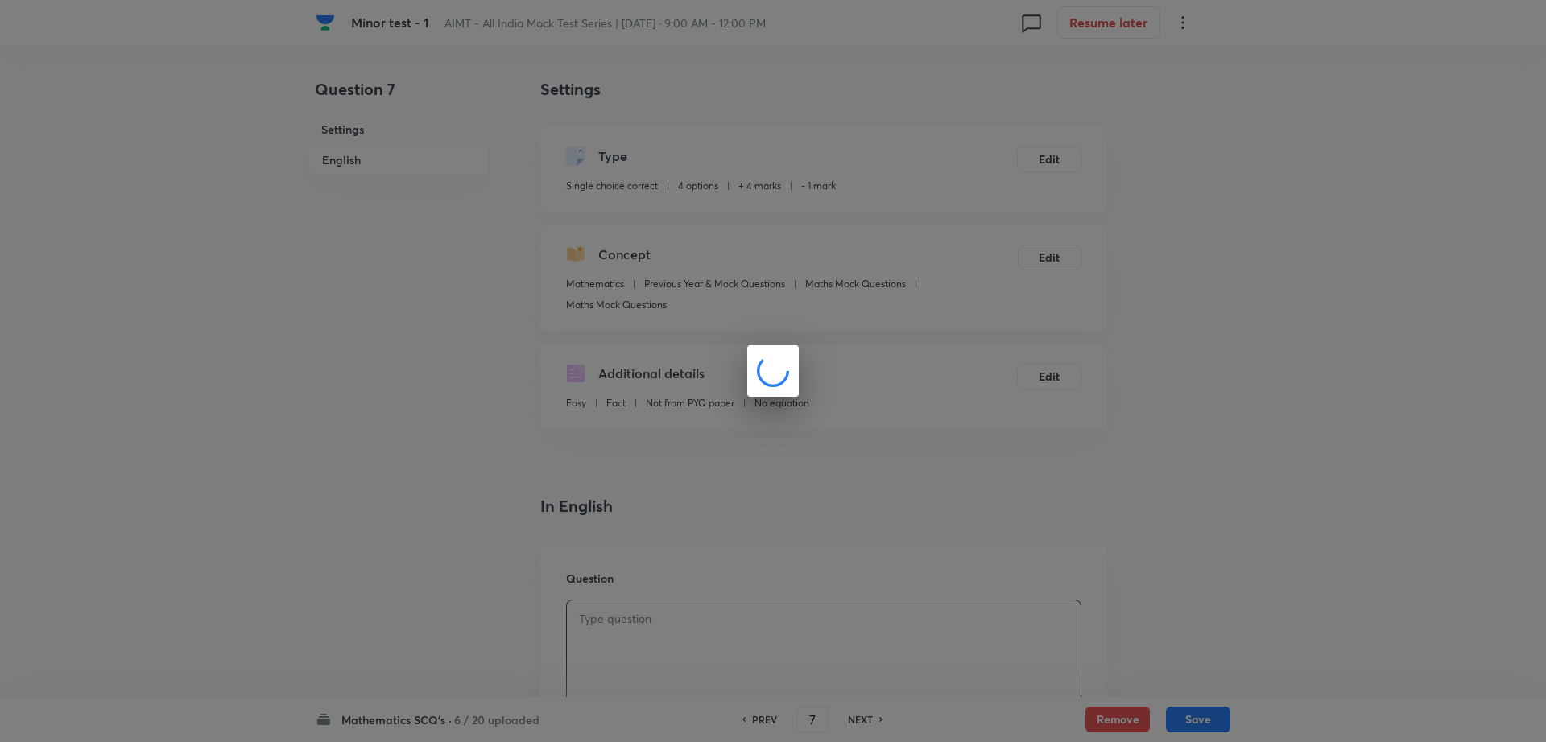
click at [481, 594] on div at bounding box center [773, 371] width 1546 height 742
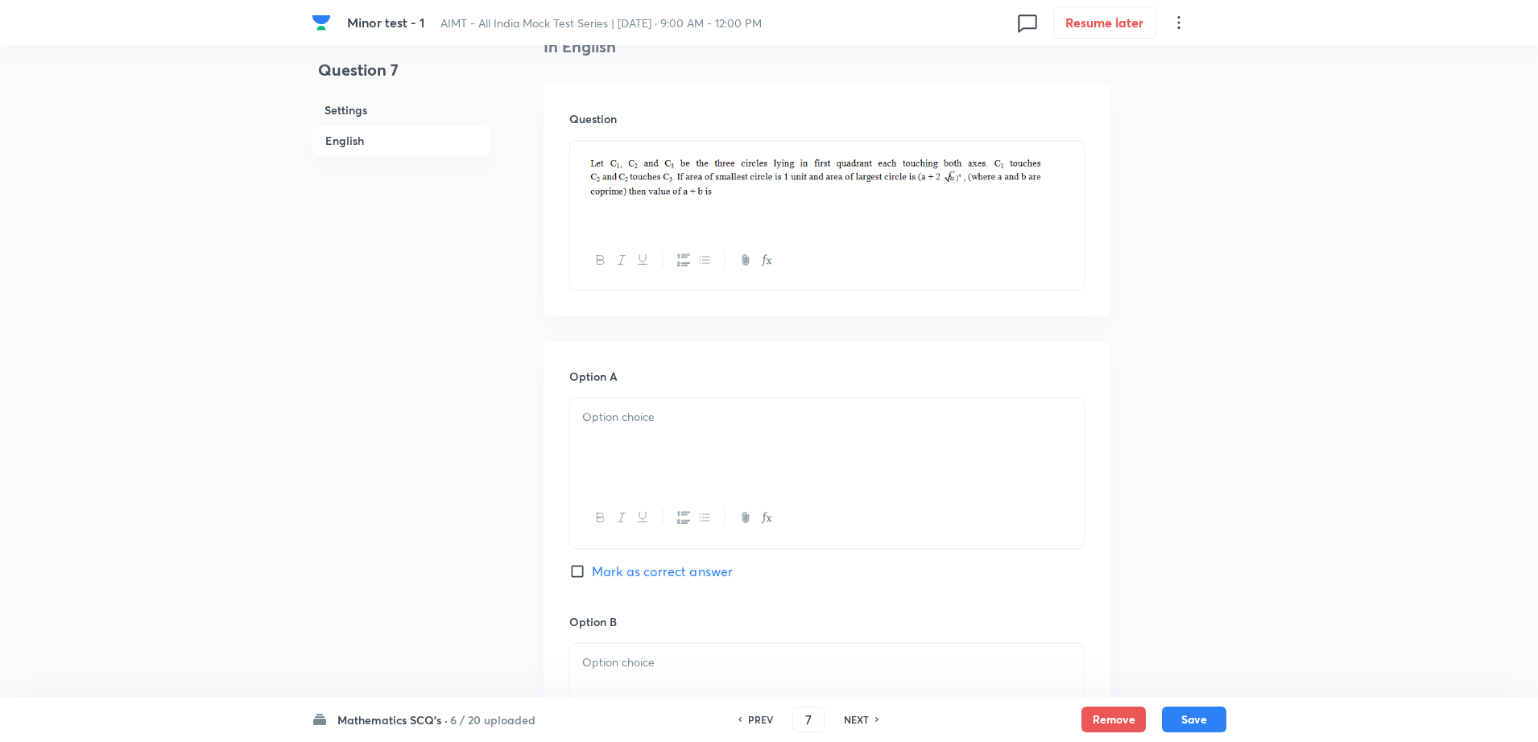
scroll to position [725, 0]
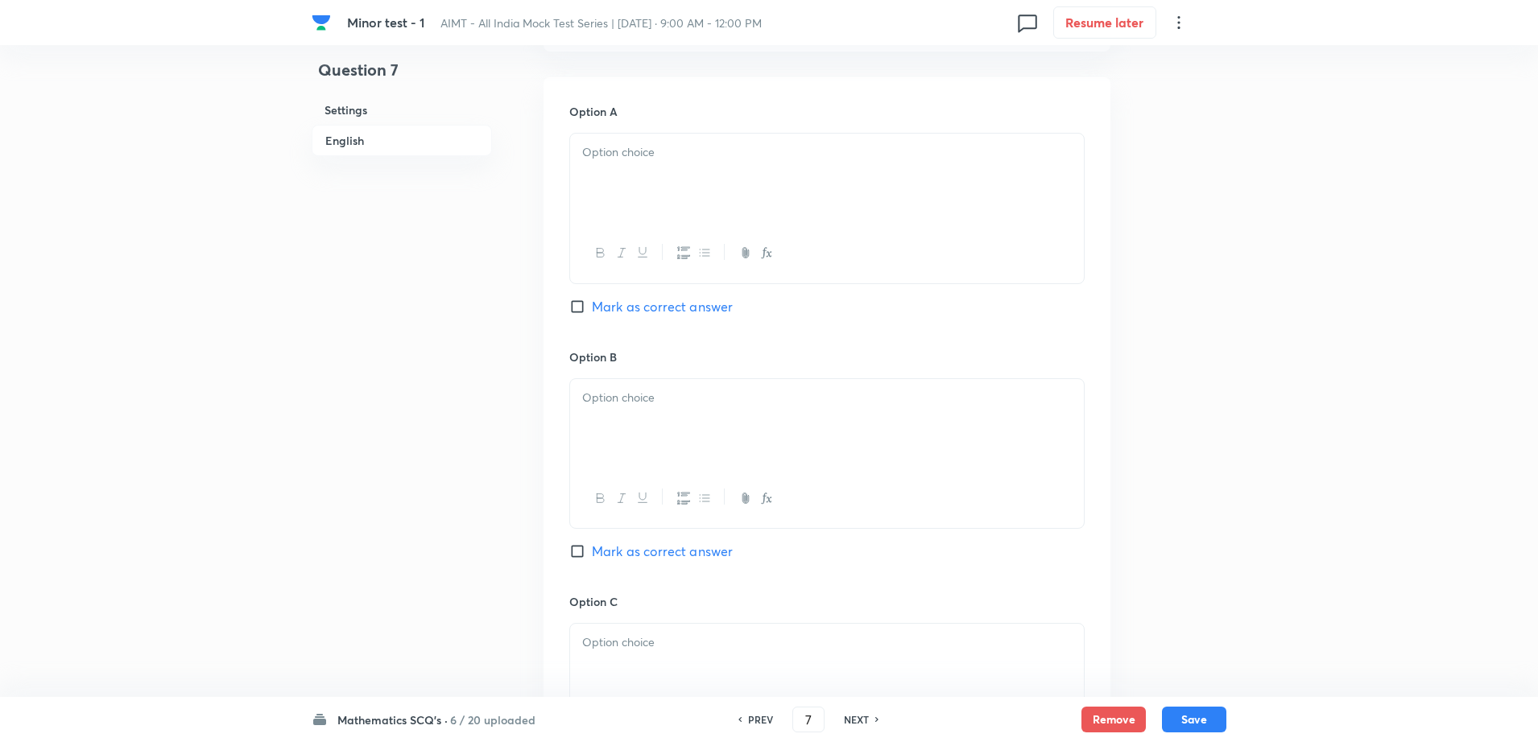
click at [736, 204] on div at bounding box center [827, 179] width 514 height 90
click at [664, 315] on span "Mark as correct answer" at bounding box center [662, 306] width 141 height 19
click at [592, 315] on input "Mark as correct answer" at bounding box center [580, 307] width 23 height 16
checkbox input "true"
click at [638, 404] on p at bounding box center [826, 398] width 489 height 19
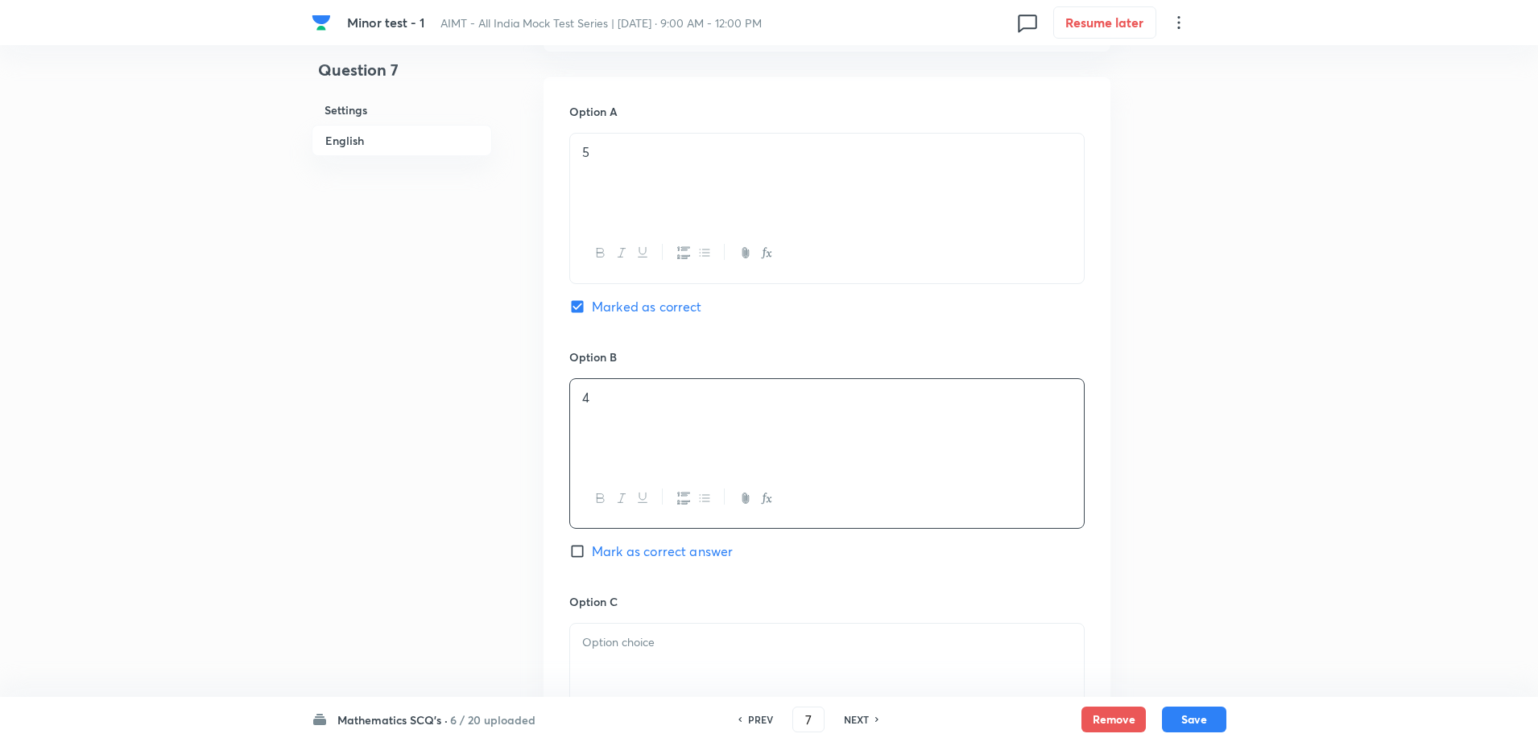
click at [632, 675] on div at bounding box center [827, 669] width 514 height 90
click at [385, 564] on div "Question 7 Settings English" at bounding box center [402, 376] width 180 height 2046
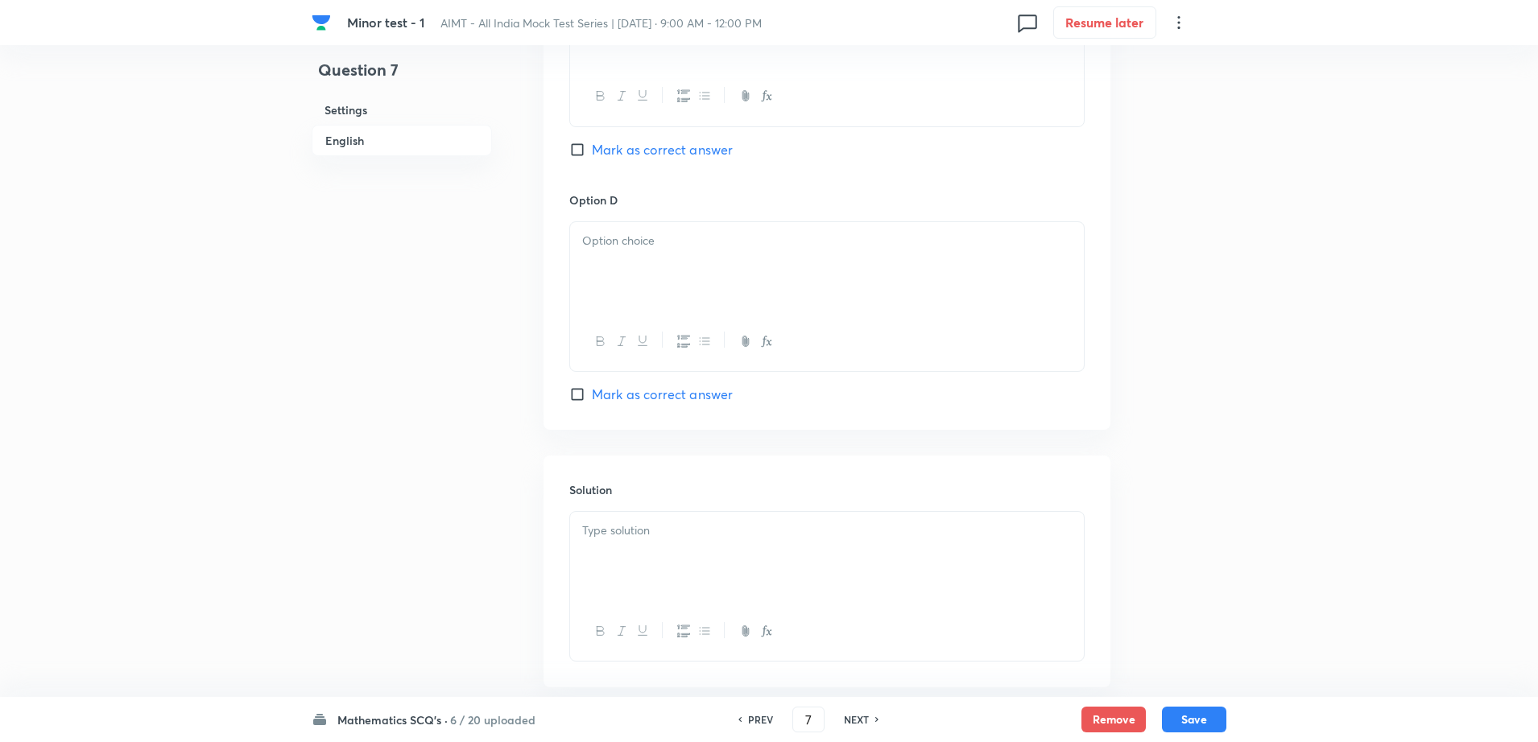
scroll to position [1459, 0]
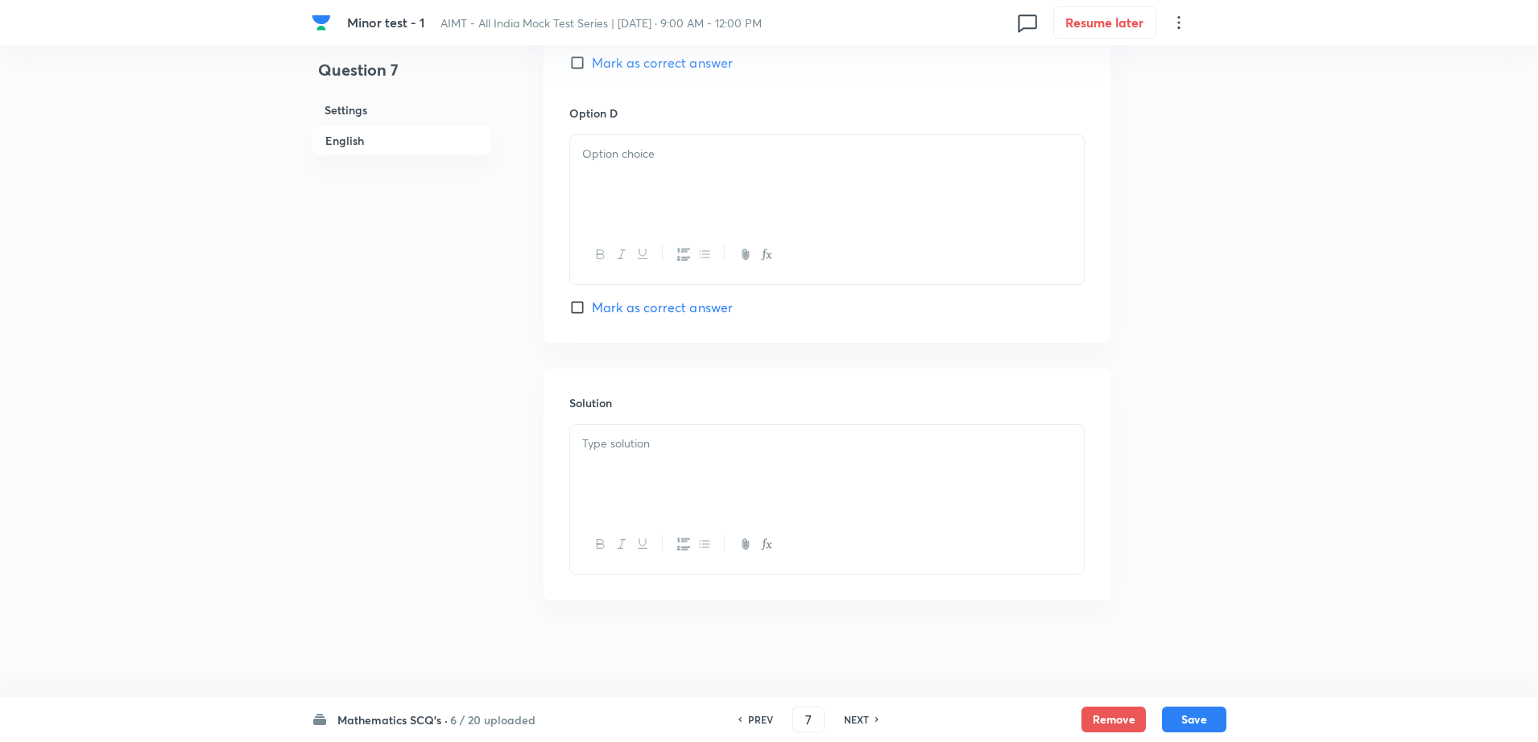
click at [677, 155] on p at bounding box center [826, 154] width 489 height 19
click at [626, 454] on div at bounding box center [827, 470] width 514 height 90
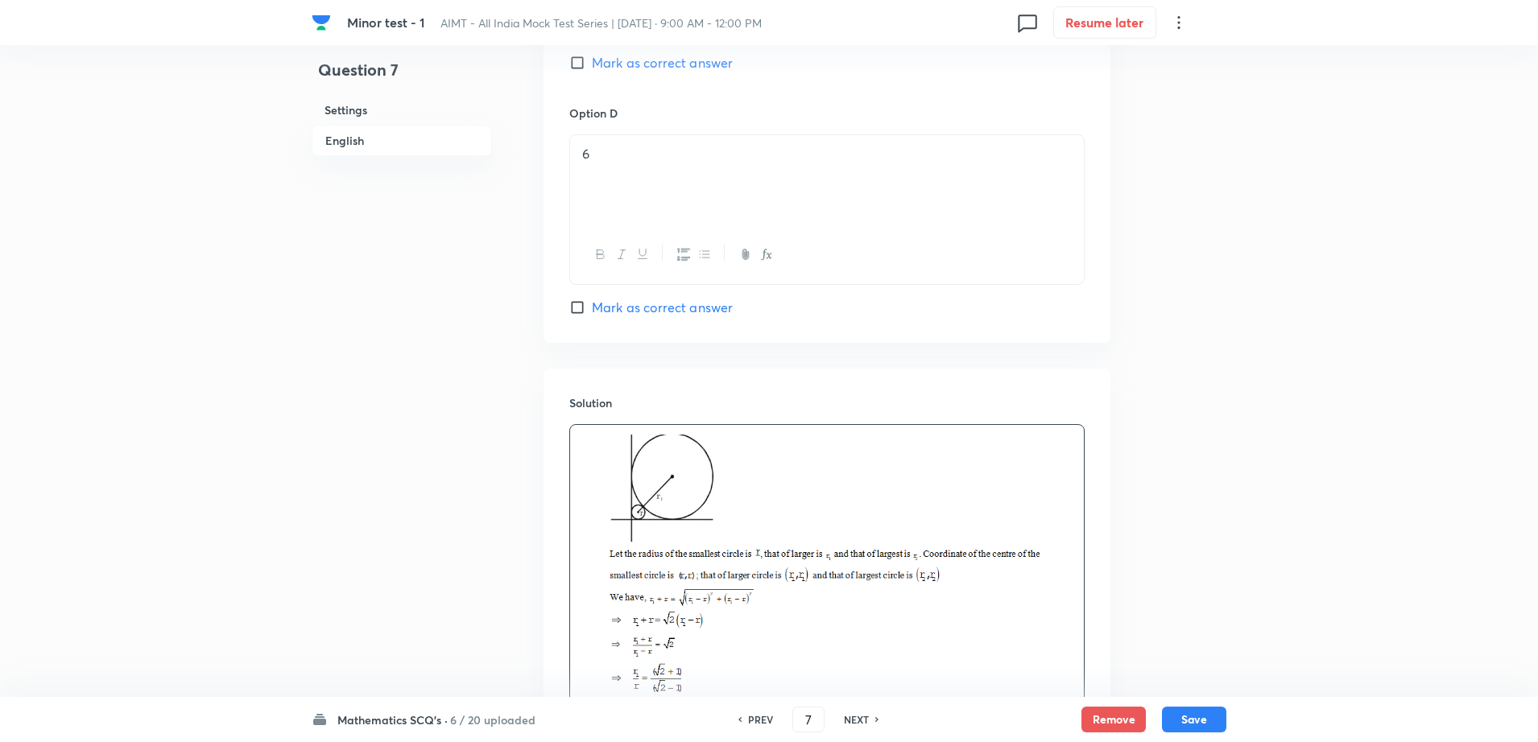
scroll to position [1596, 0]
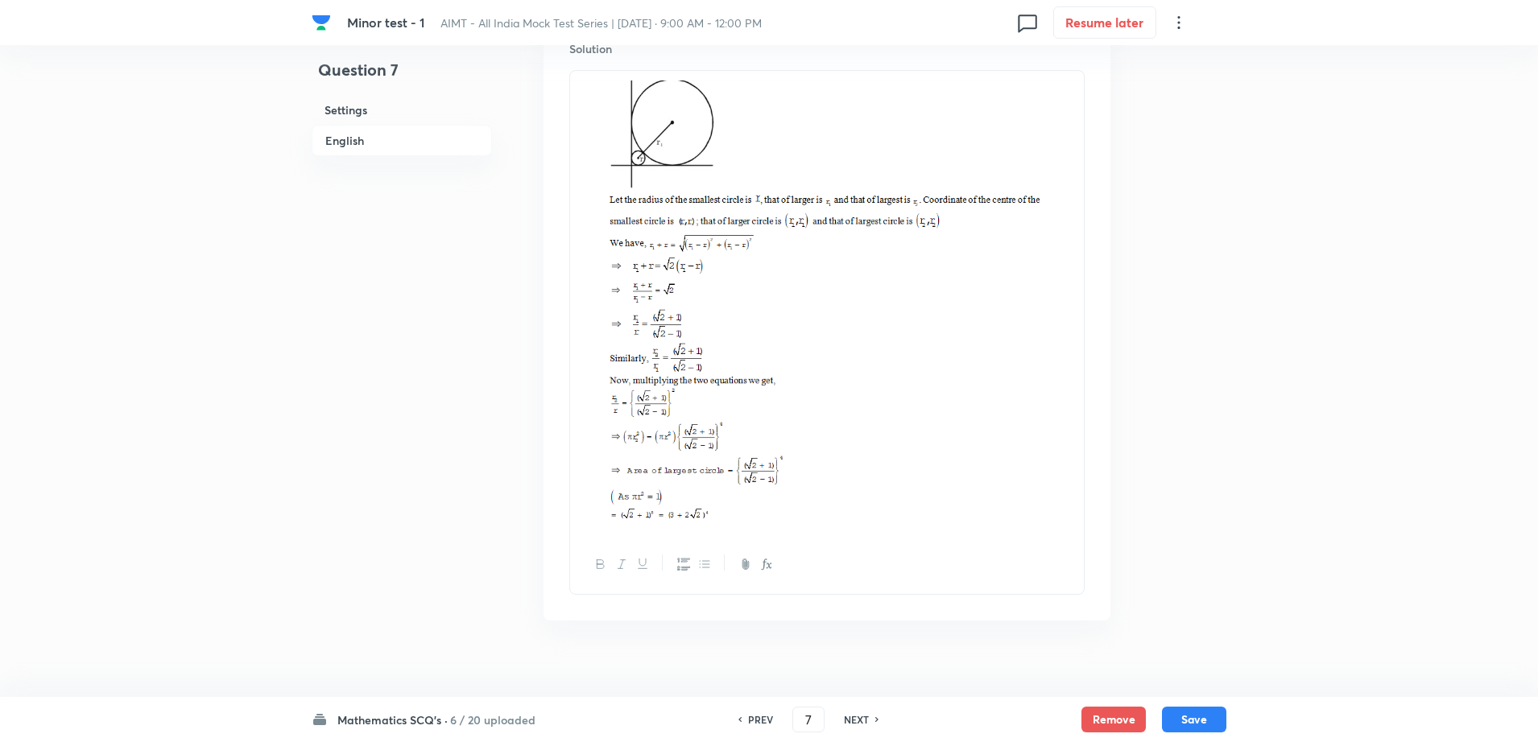
scroll to position [1833, 0]
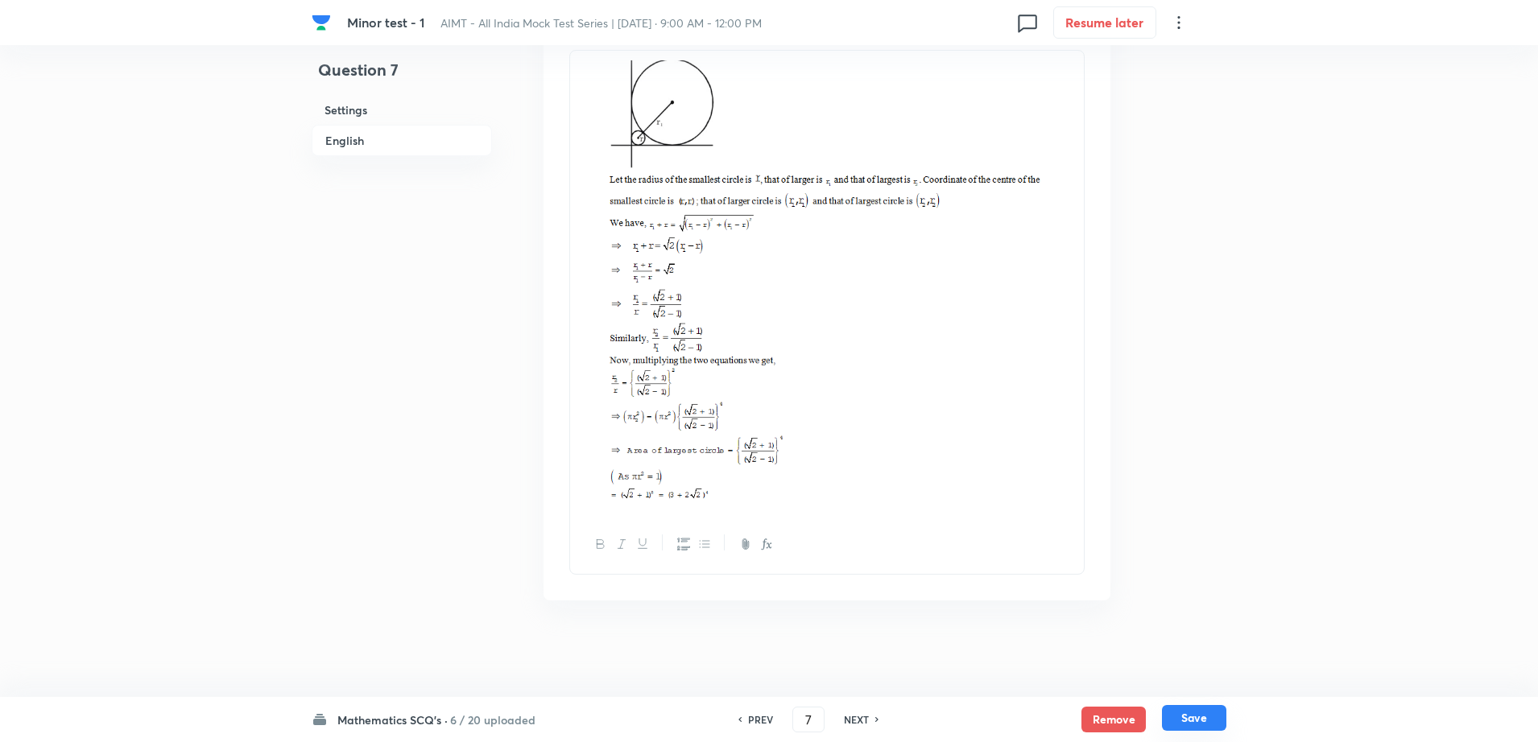
click at [1195, 727] on button "Save" at bounding box center [1194, 718] width 64 height 26
type input "8"
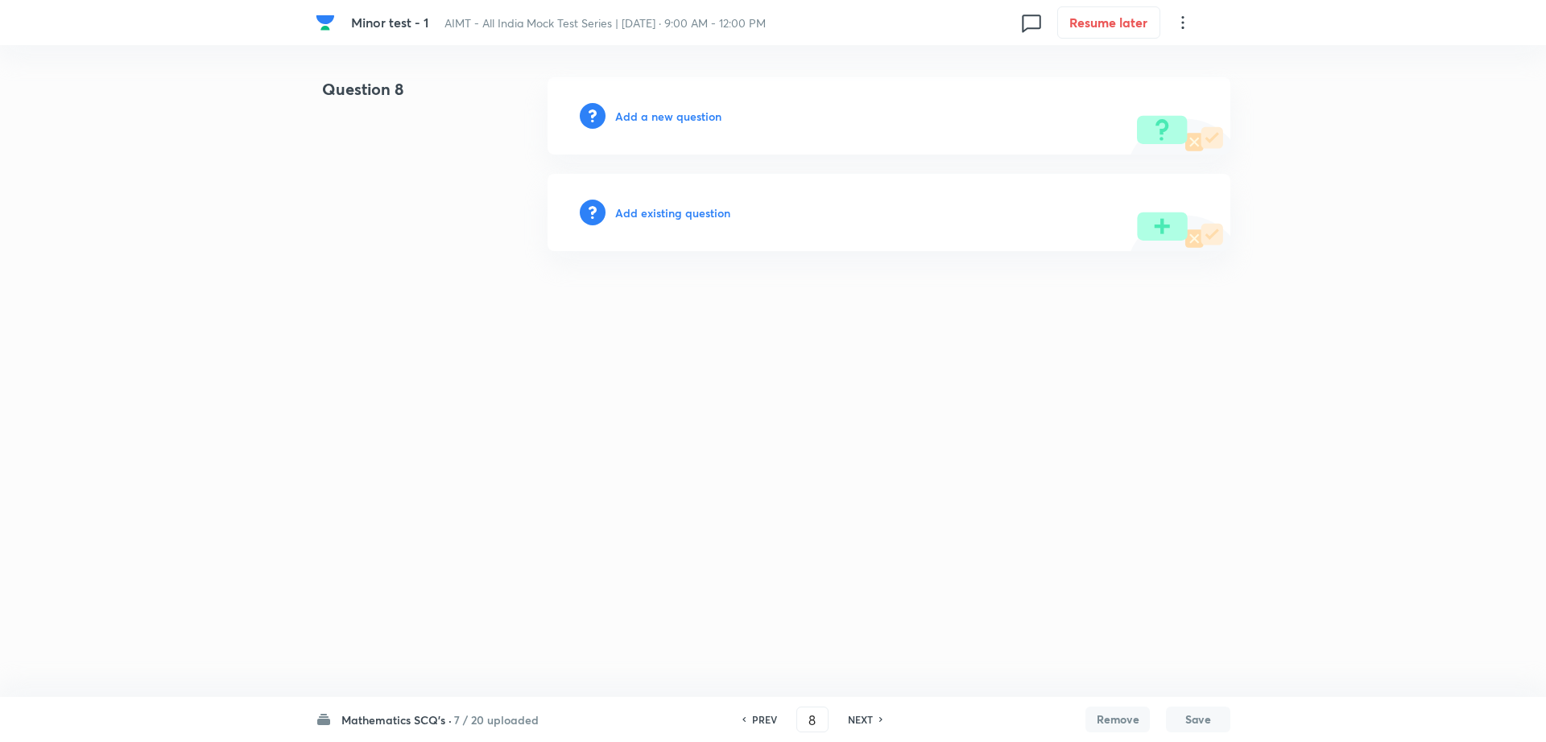
click at [687, 122] on h6 "Add a new question" at bounding box center [668, 116] width 106 height 17
click at [687, 122] on h6 "Choose a question type" at bounding box center [677, 116] width 124 height 17
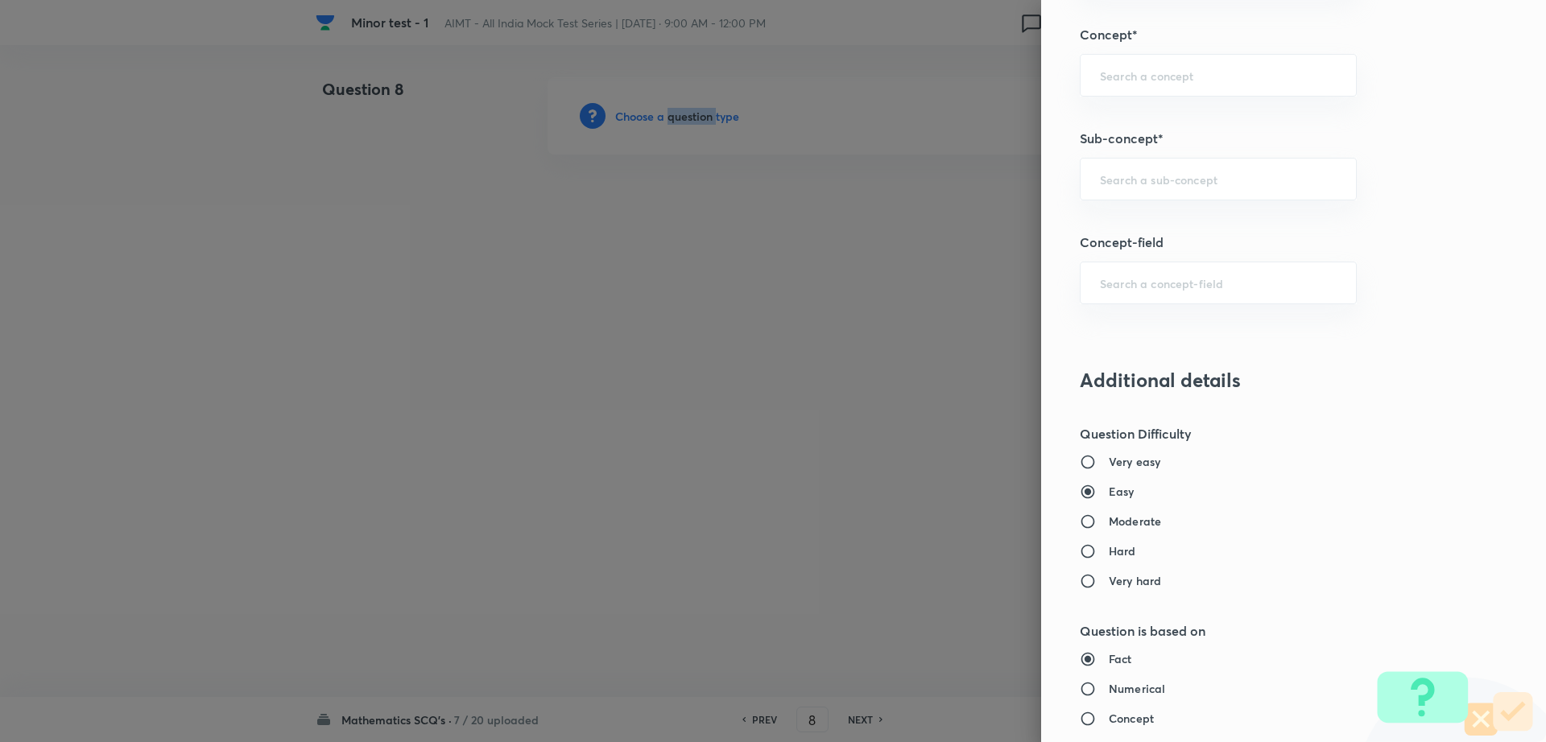
scroll to position [928, 0]
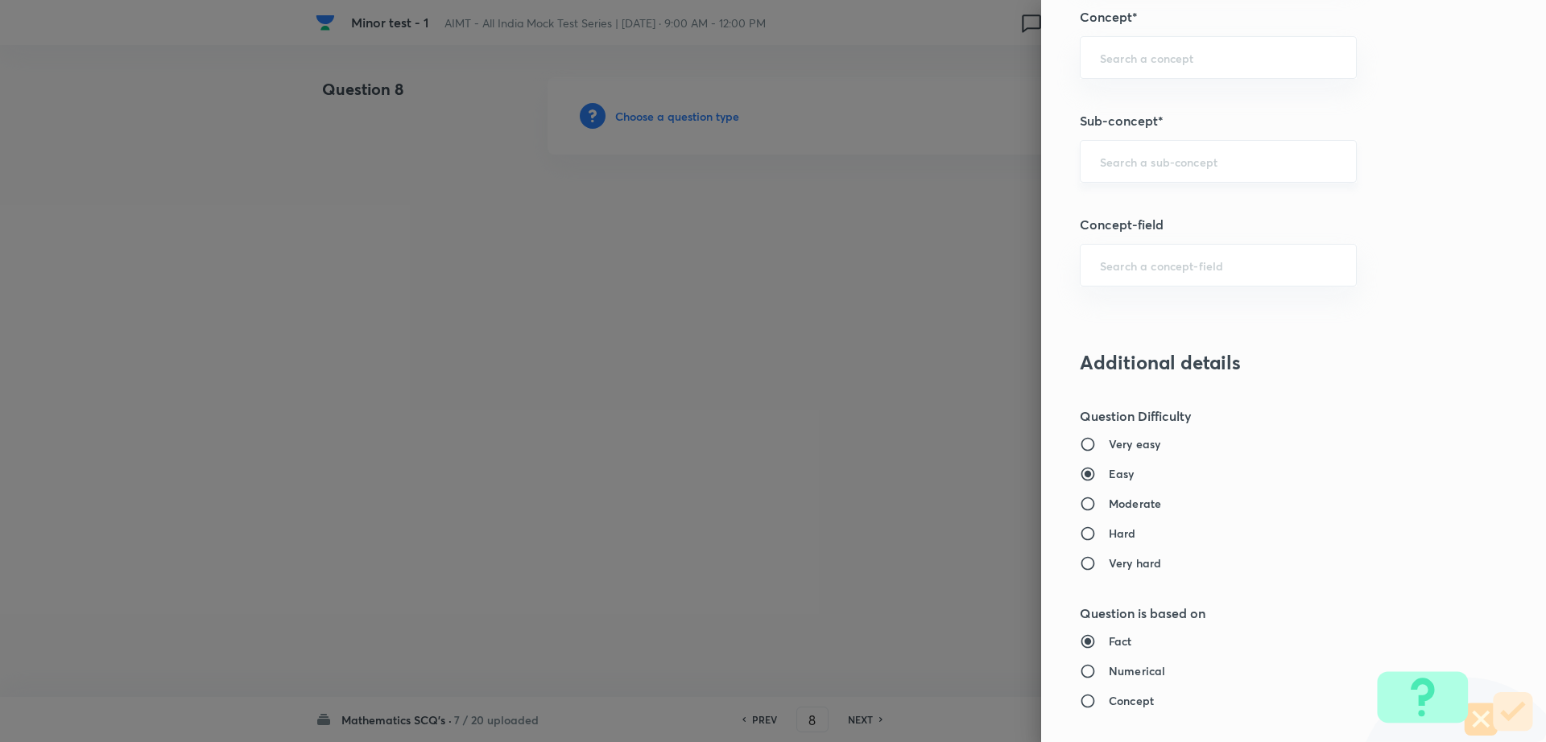
click at [1237, 166] on input "text" at bounding box center [1218, 161] width 237 height 15
click at [1182, 205] on li "Maths Mock Questions" at bounding box center [1202, 206] width 275 height 29
type input "Maths Mock Questions"
type input "Mathematics"
type input "Previous Year & Mock Questions"
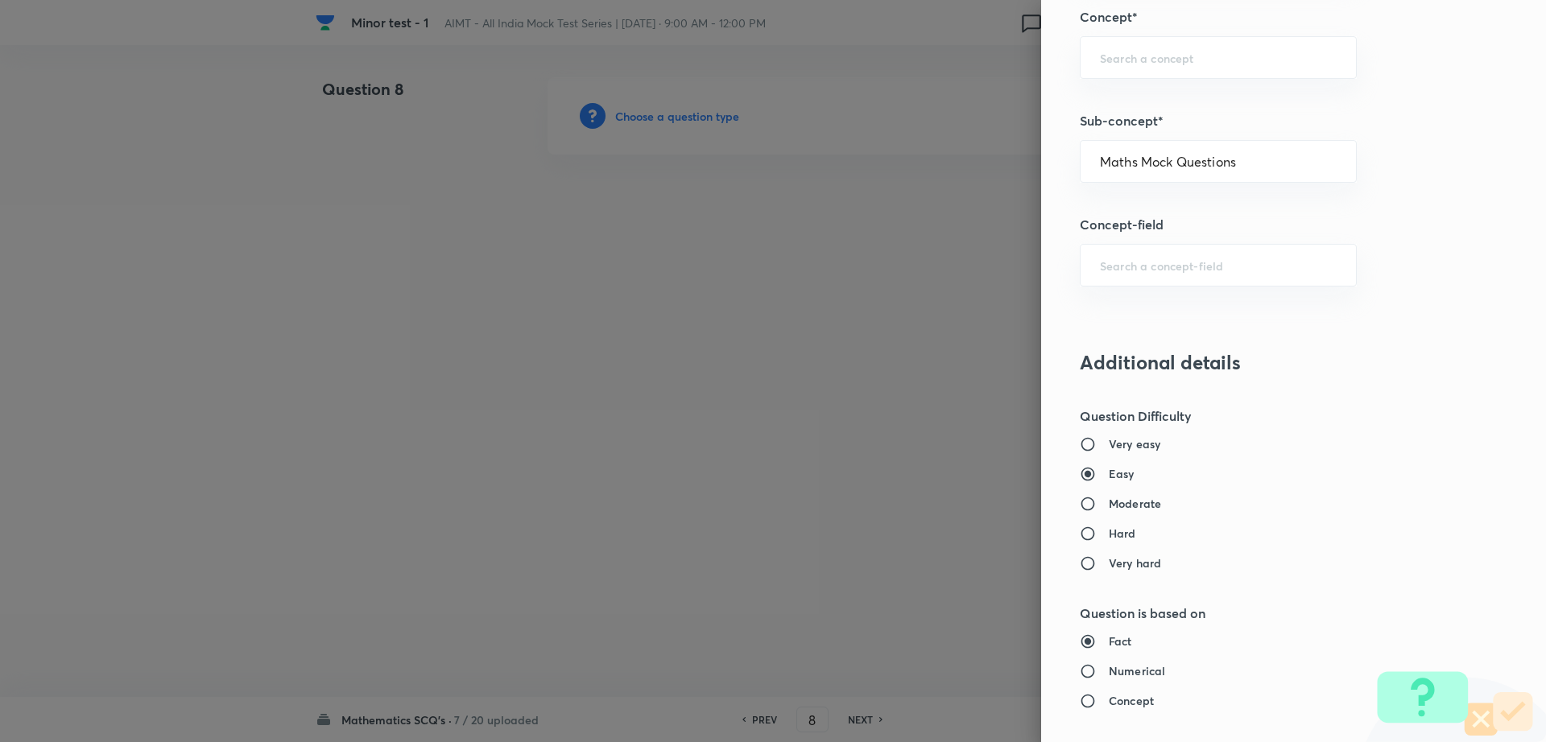
type input "Maths Mock Questions"
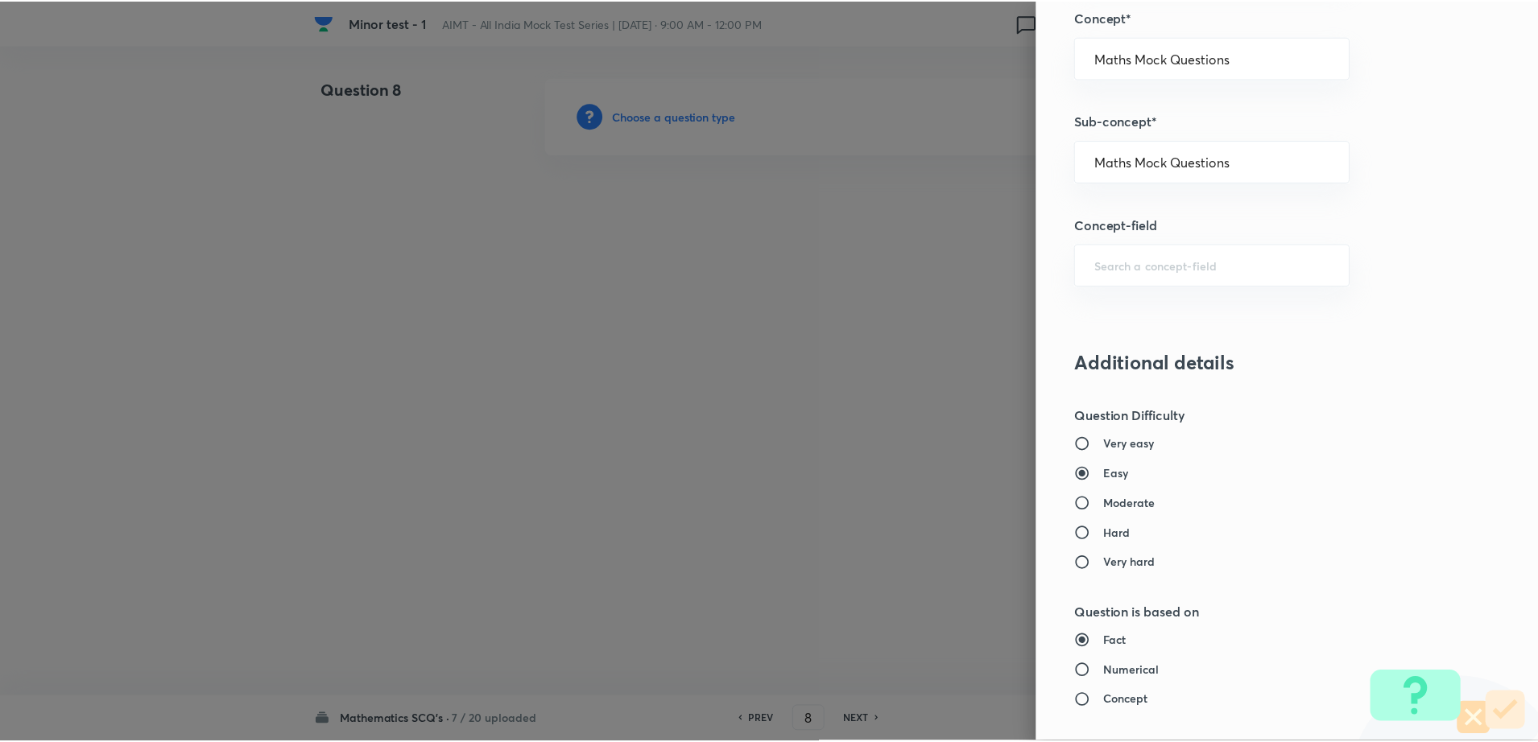
scroll to position [1452, 0]
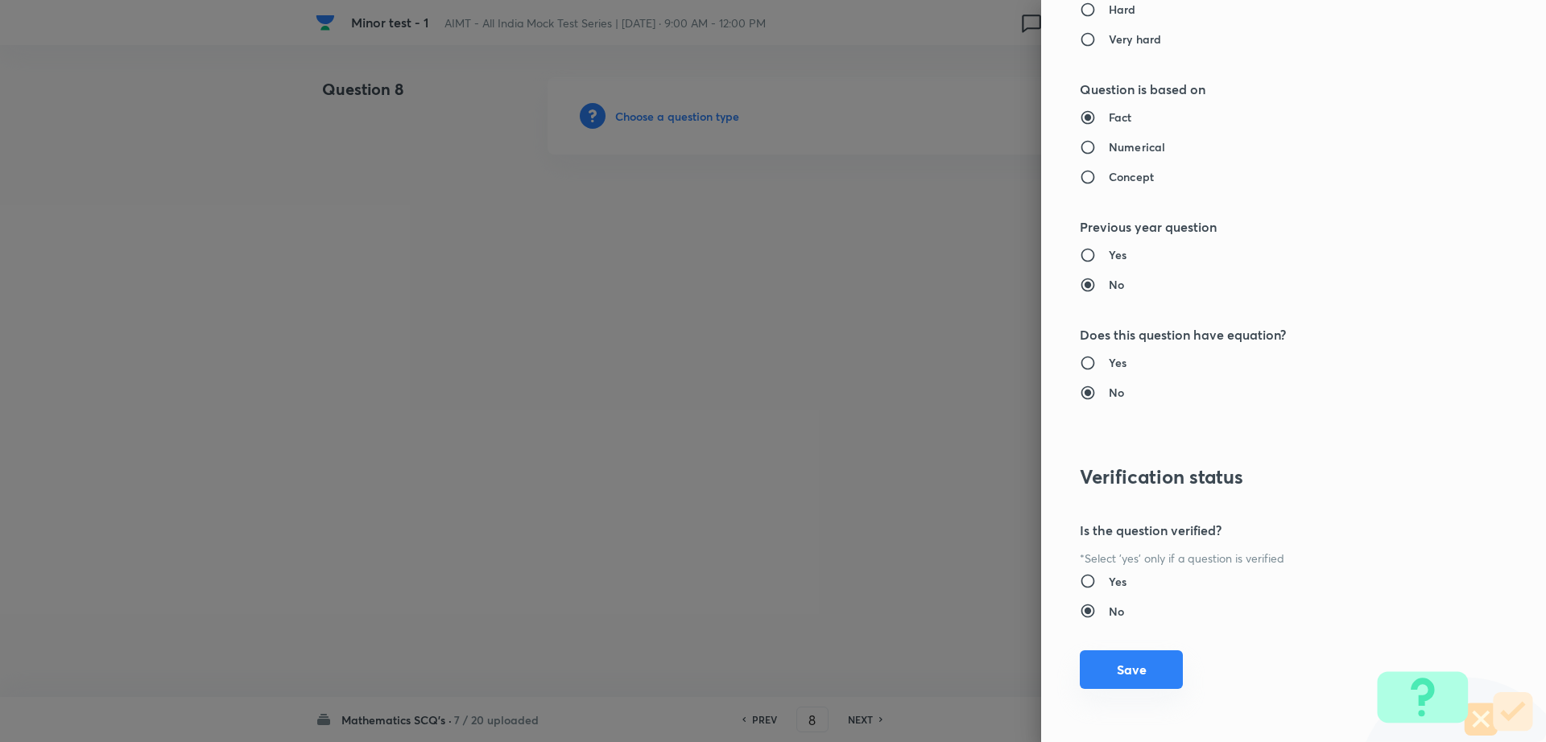
click at [1127, 668] on button "Save" at bounding box center [1131, 669] width 103 height 39
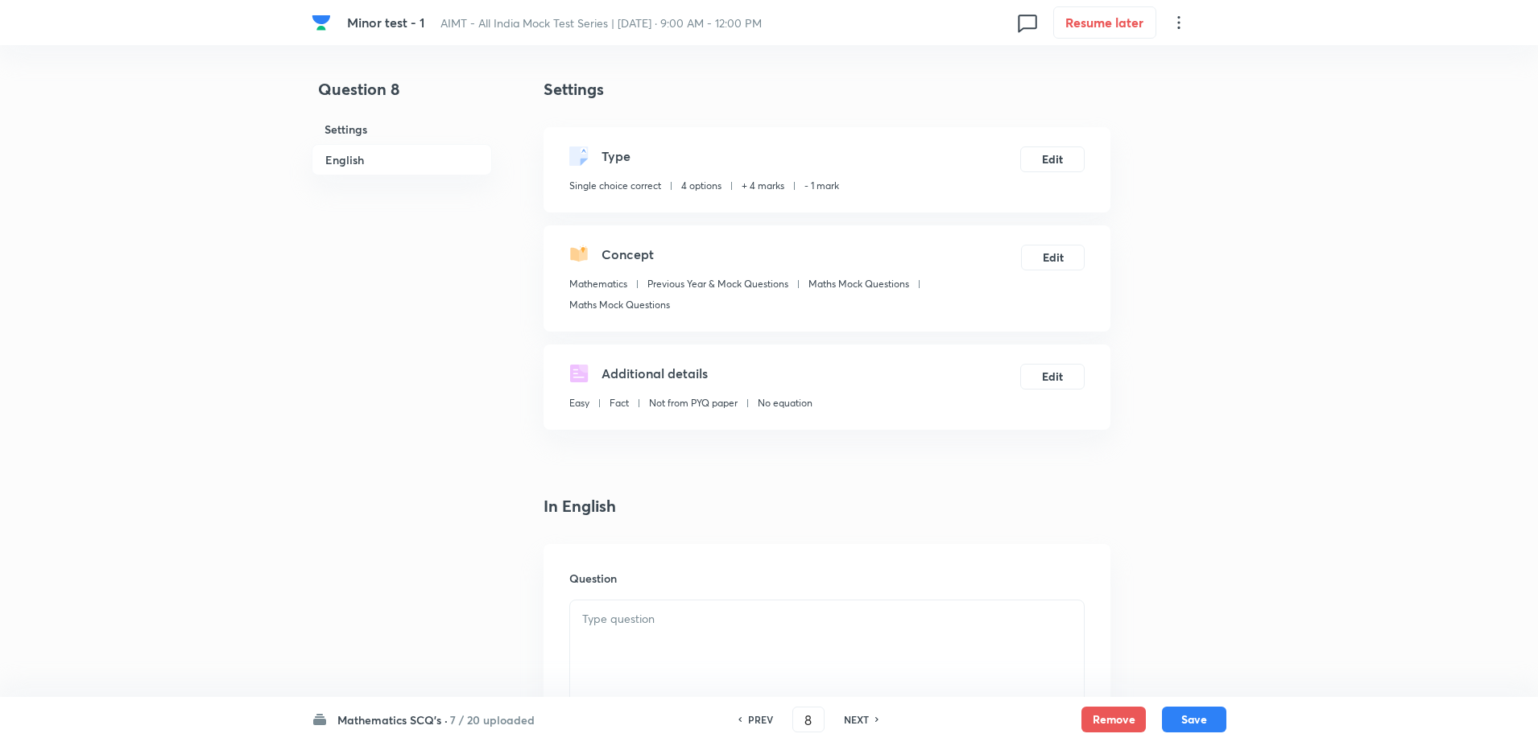
click at [699, 643] on div at bounding box center [827, 646] width 514 height 90
click at [605, 661] on div at bounding box center [827, 646] width 514 height 90
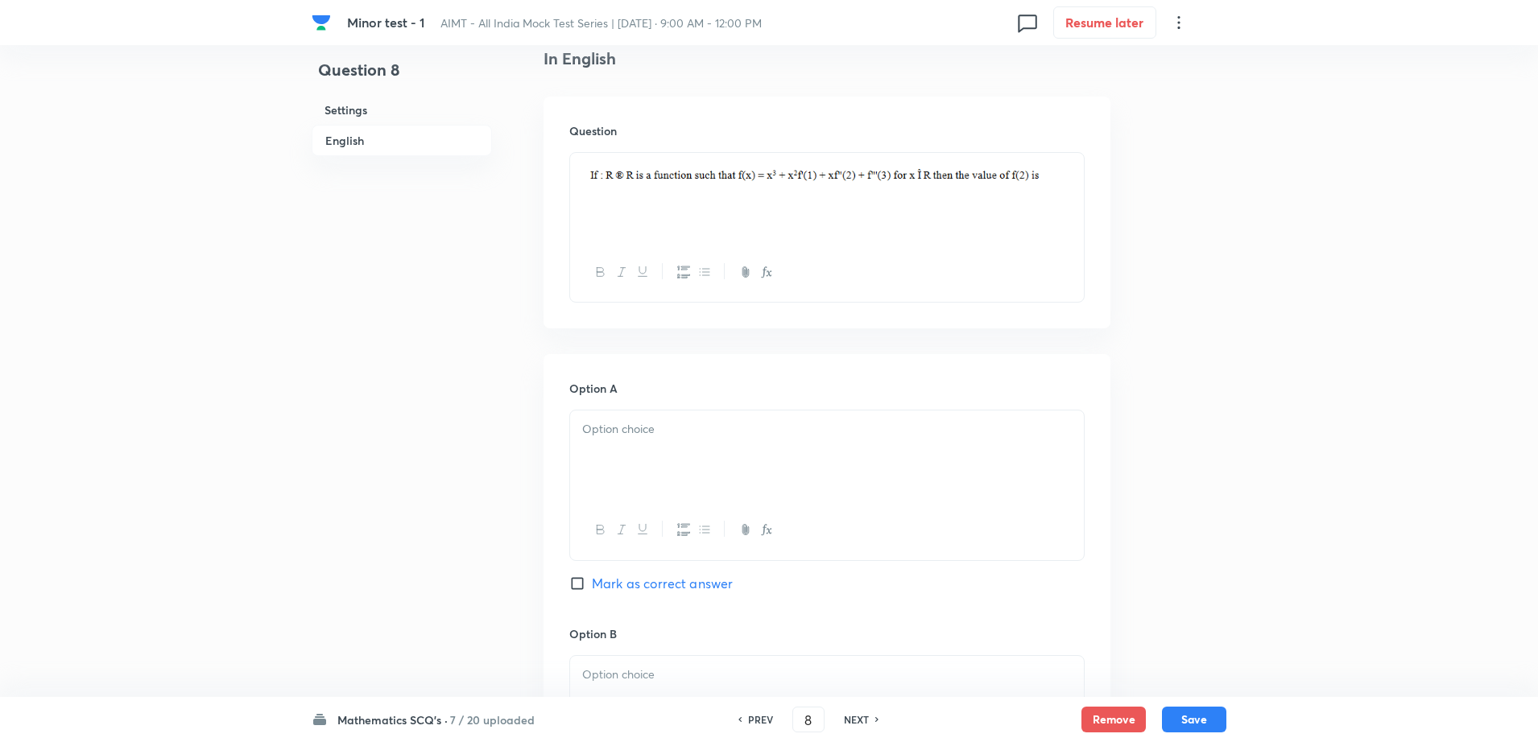
scroll to position [523, 0]
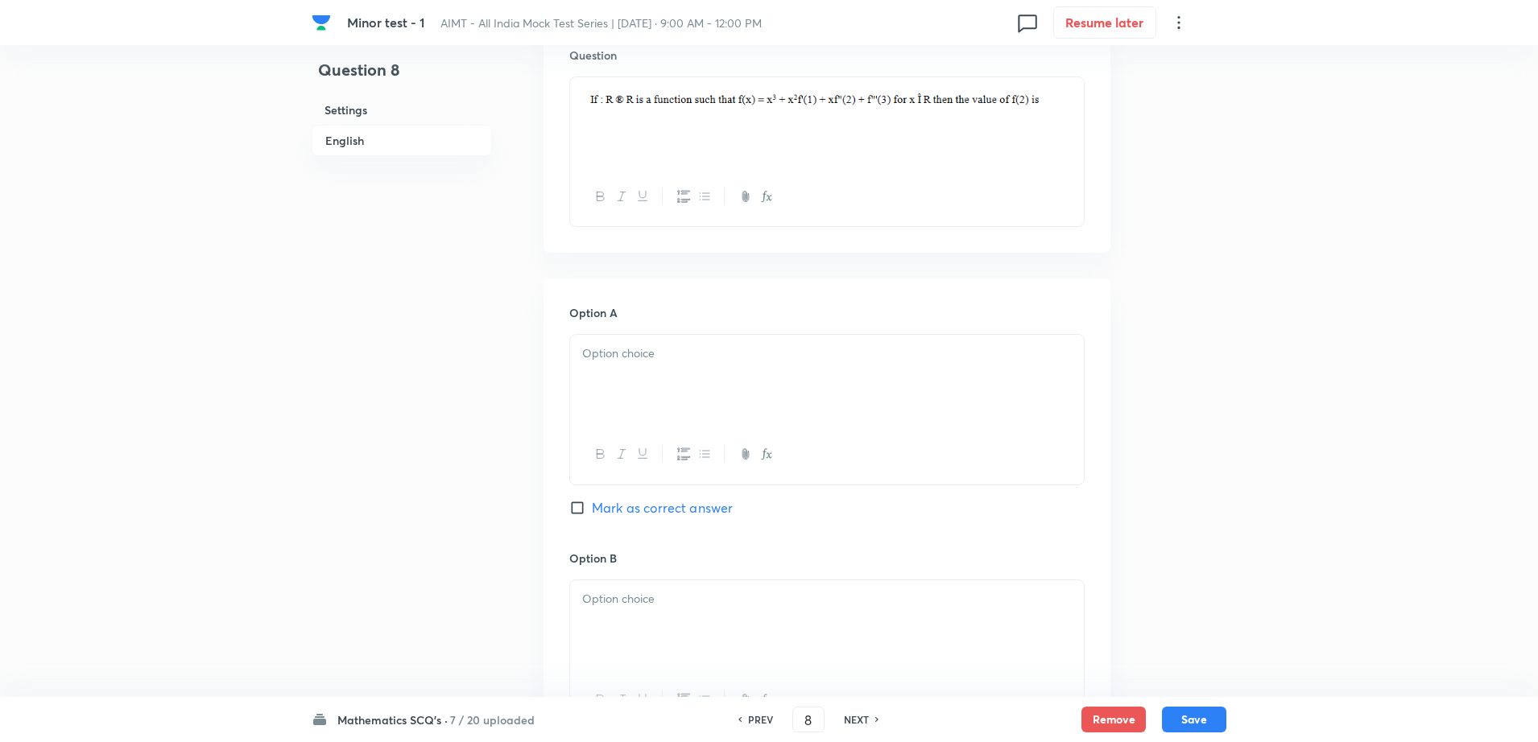
click at [675, 349] on p at bounding box center [826, 354] width 489 height 19
click at [629, 612] on div at bounding box center [827, 625] width 514 height 90
click at [487, 595] on div "Question 8 Settings English" at bounding box center [402, 577] width 180 height 2046
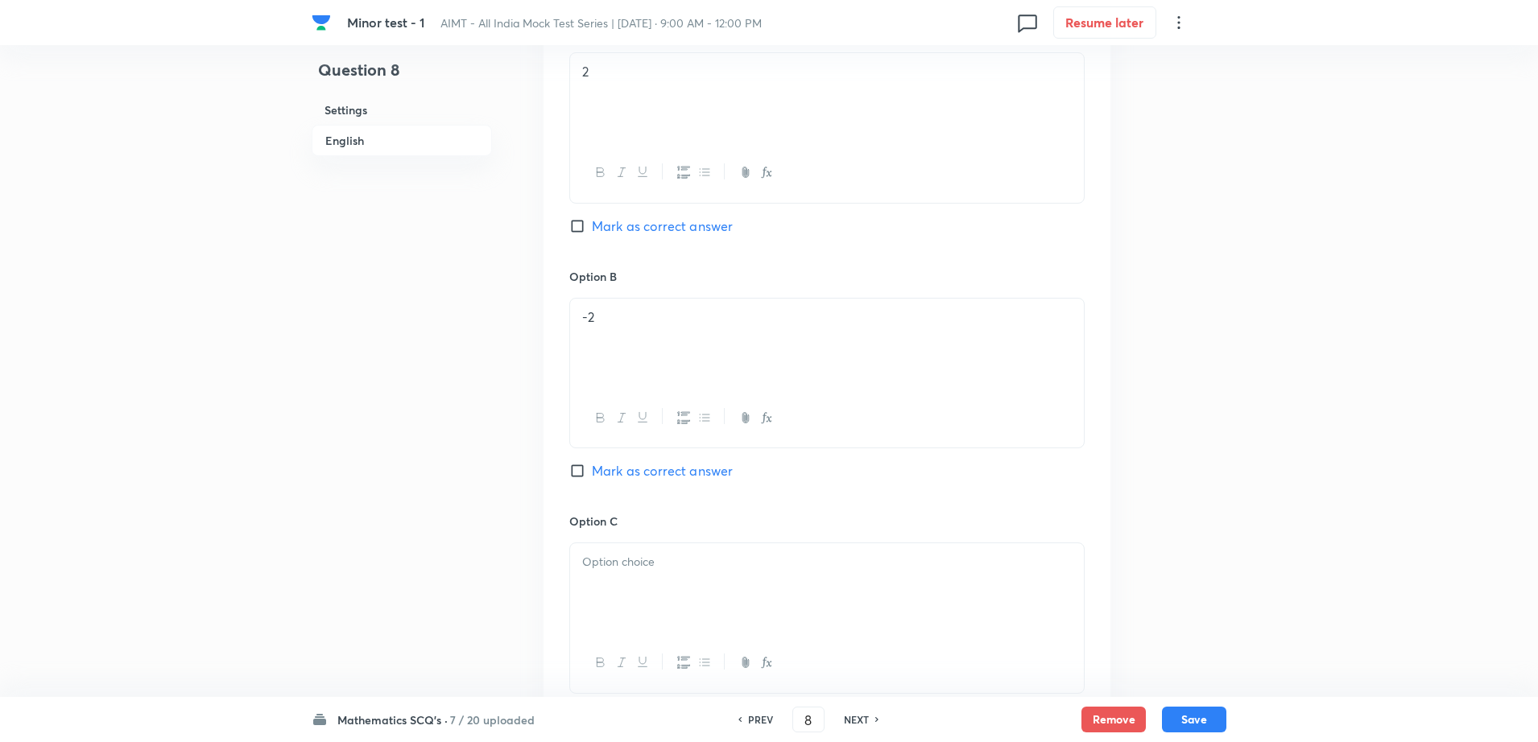
scroll to position [1006, 0]
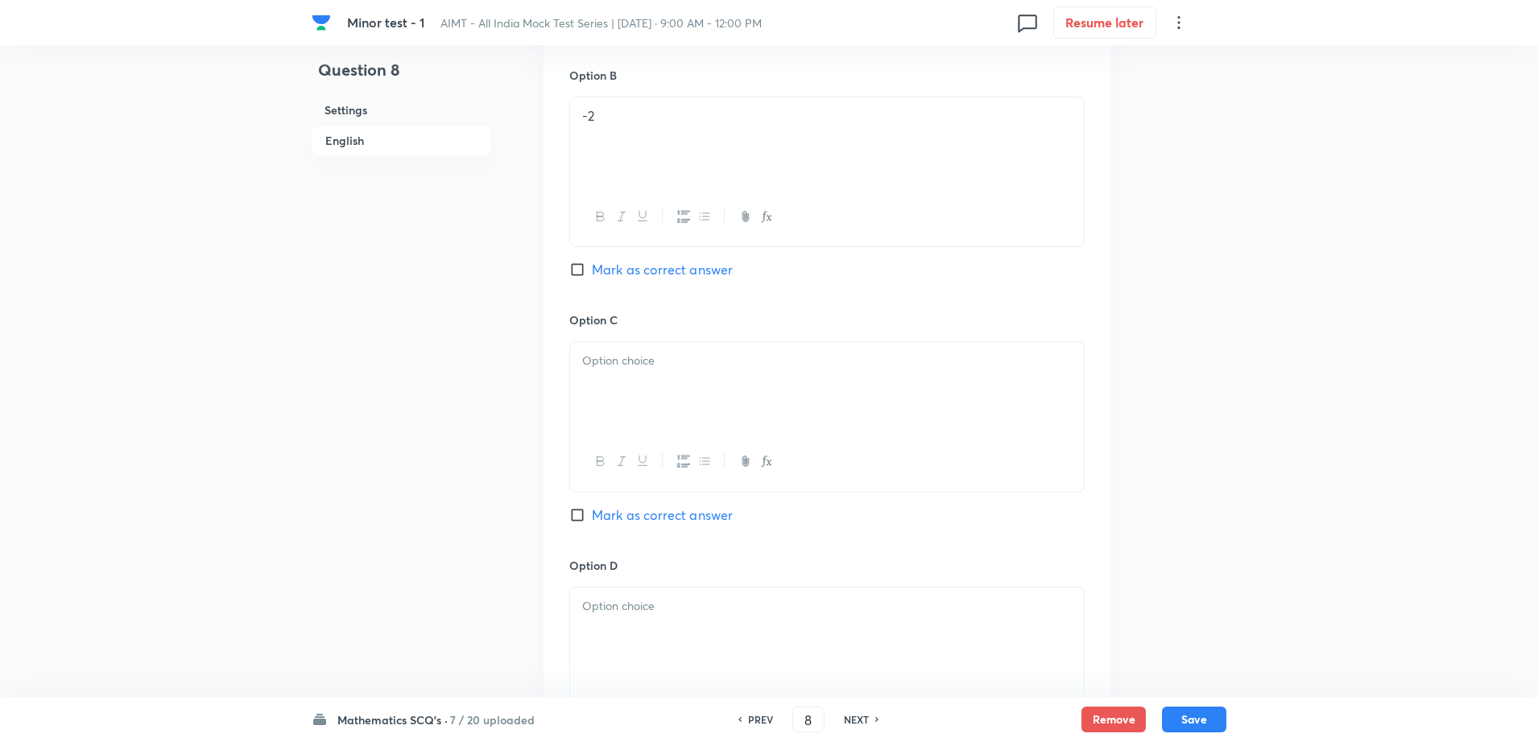
click at [707, 260] on span "Mark as correct answer" at bounding box center [662, 269] width 141 height 19
click at [592, 262] on input "Mark as correct answer" at bounding box center [580, 270] width 23 height 16
checkbox input "true"
click at [649, 364] on p at bounding box center [826, 361] width 489 height 19
click at [624, 646] on div at bounding box center [827, 633] width 514 height 90
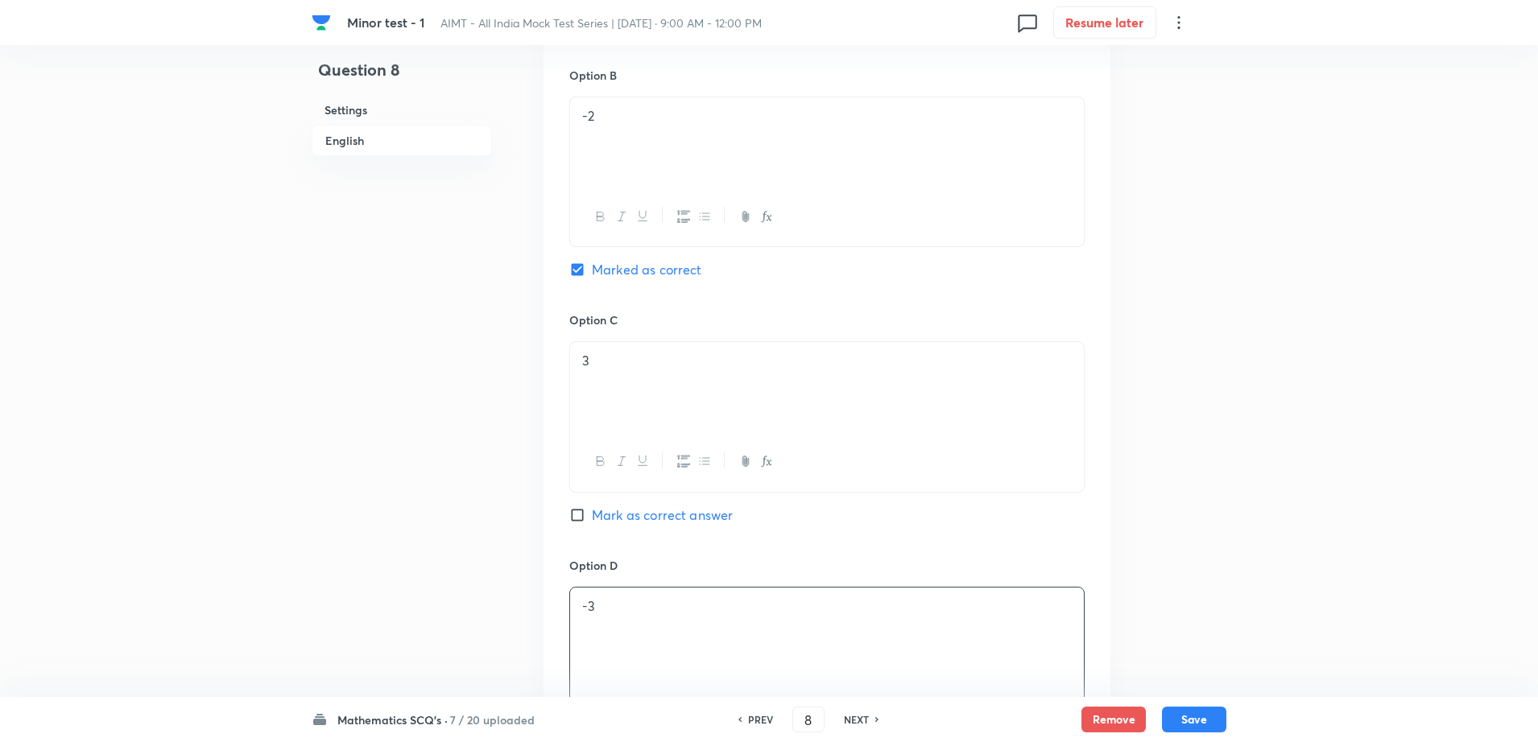
click at [332, 593] on div "Question 8 Settings English" at bounding box center [402, 94] width 180 height 2046
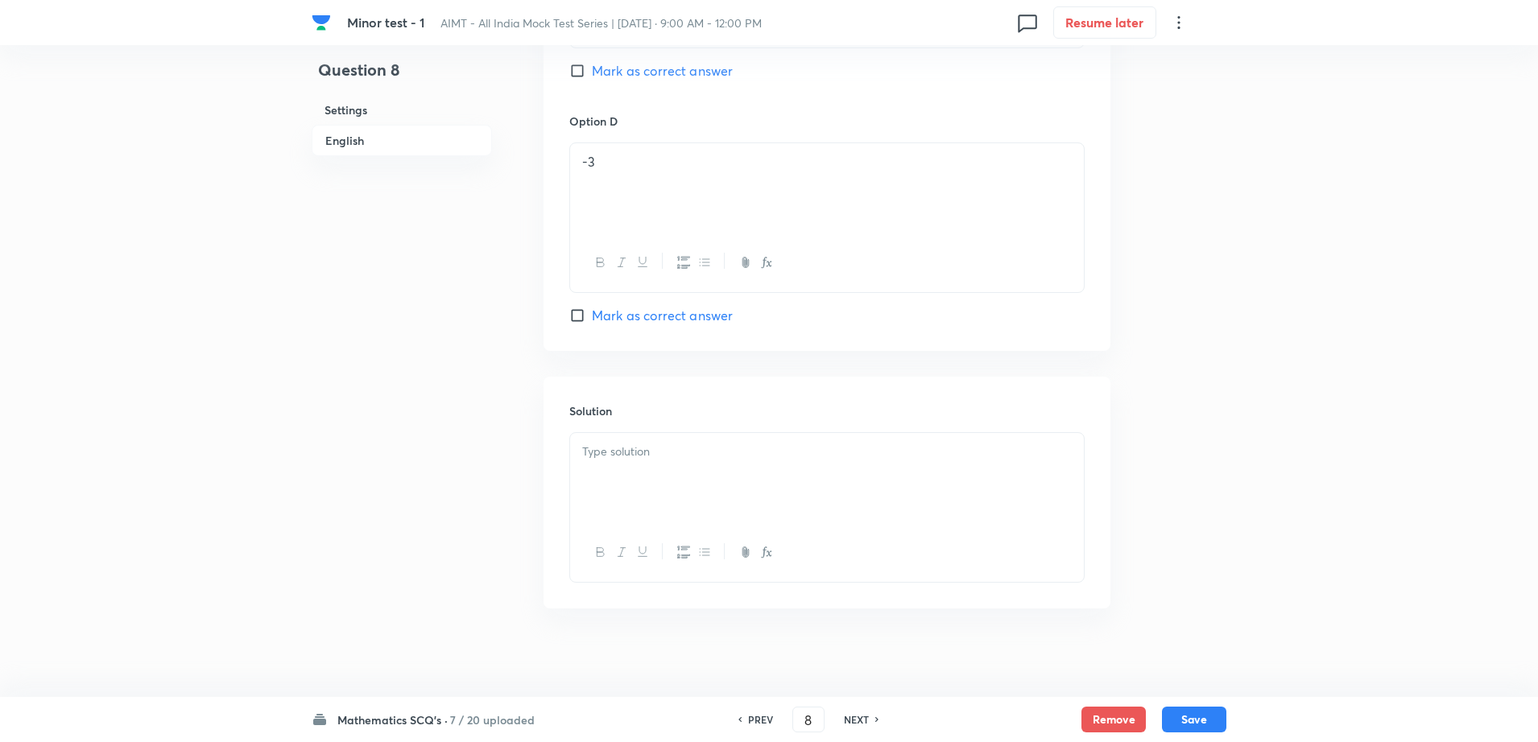
scroll to position [1459, 0]
click at [686, 425] on div at bounding box center [827, 470] width 514 height 90
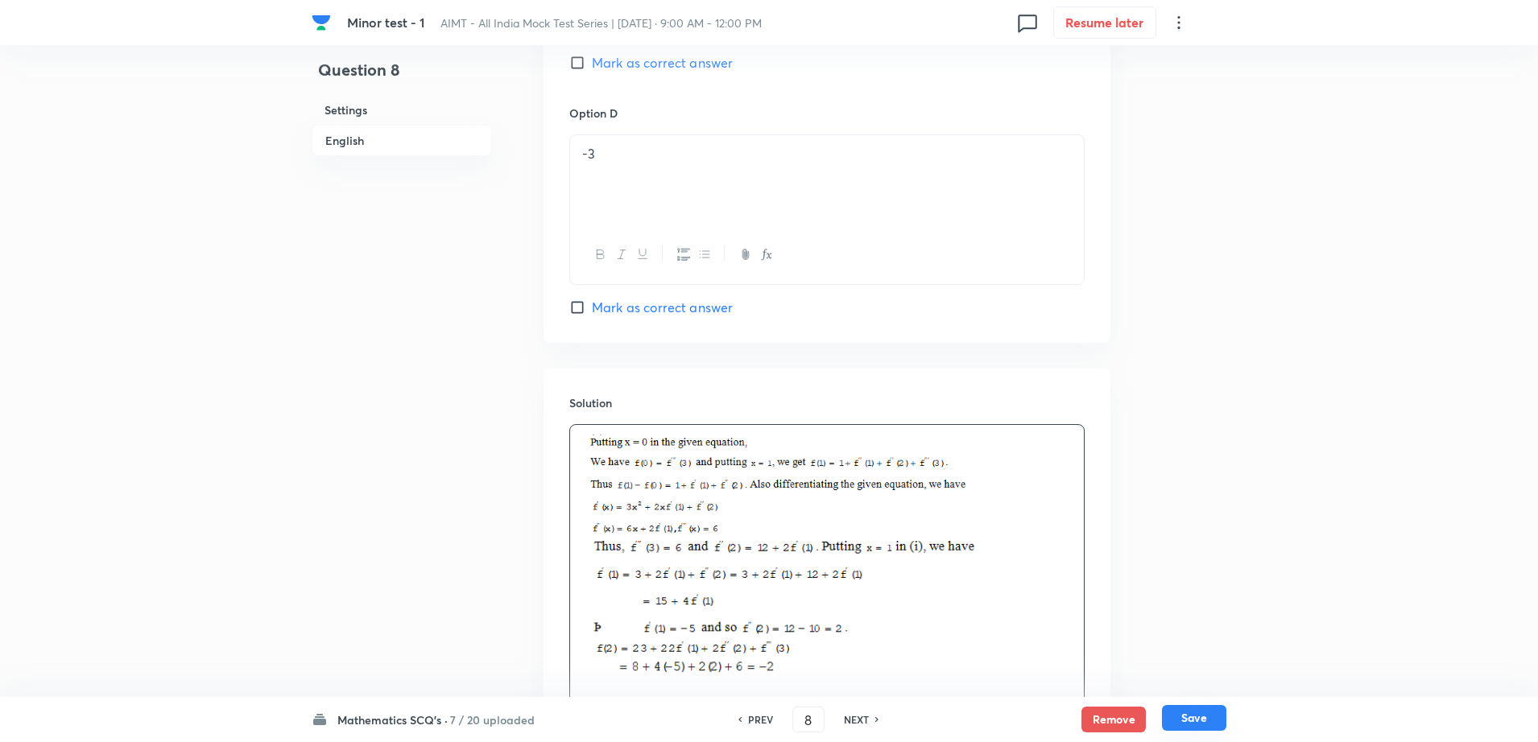
click at [1175, 713] on button "Save" at bounding box center [1194, 718] width 64 height 26
type input "9"
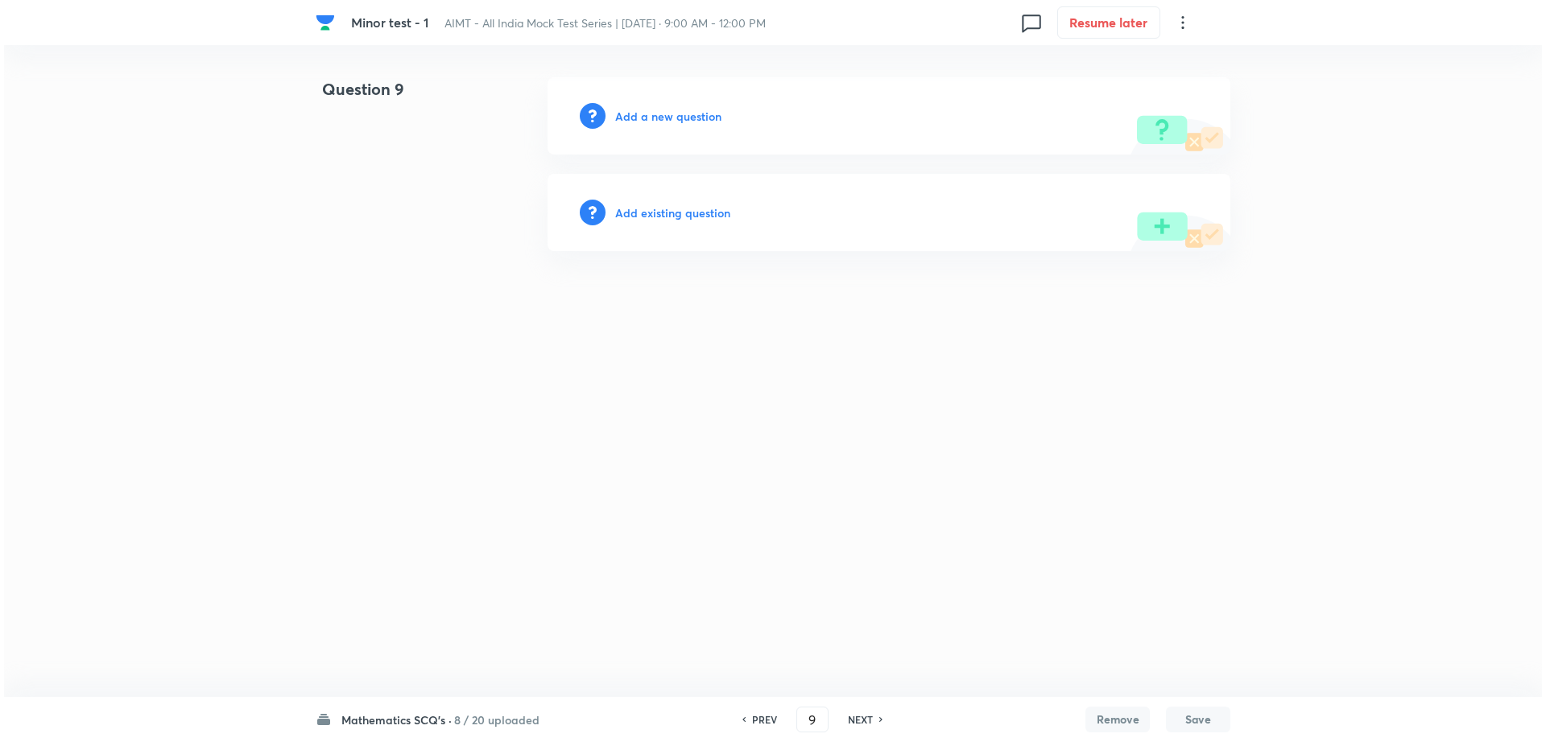
scroll to position [0, 0]
click at [686, 112] on h6 "Add a new question" at bounding box center [668, 116] width 106 height 17
click at [686, 112] on h6 "Choose a question type" at bounding box center [677, 116] width 124 height 17
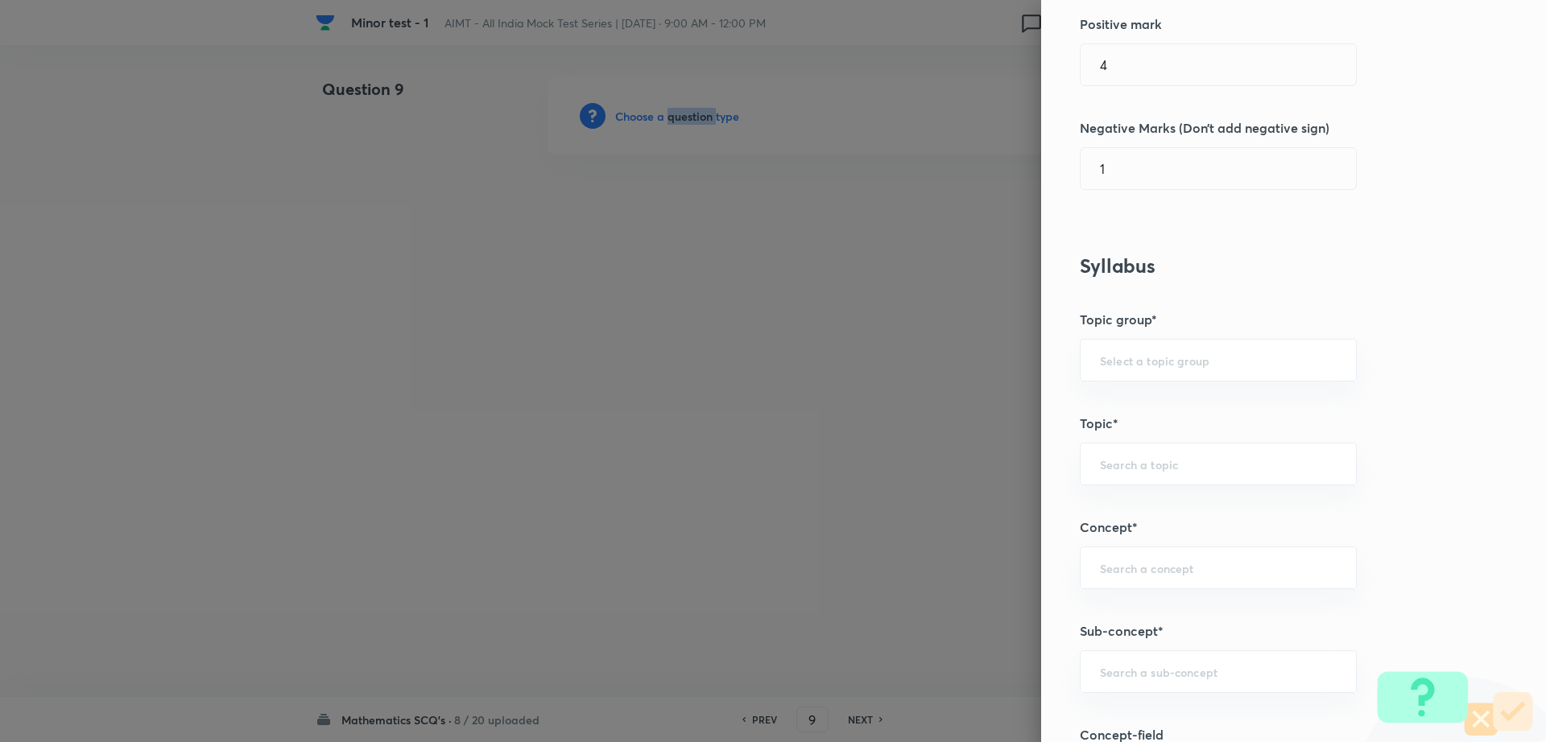
scroll to position [508, 0]
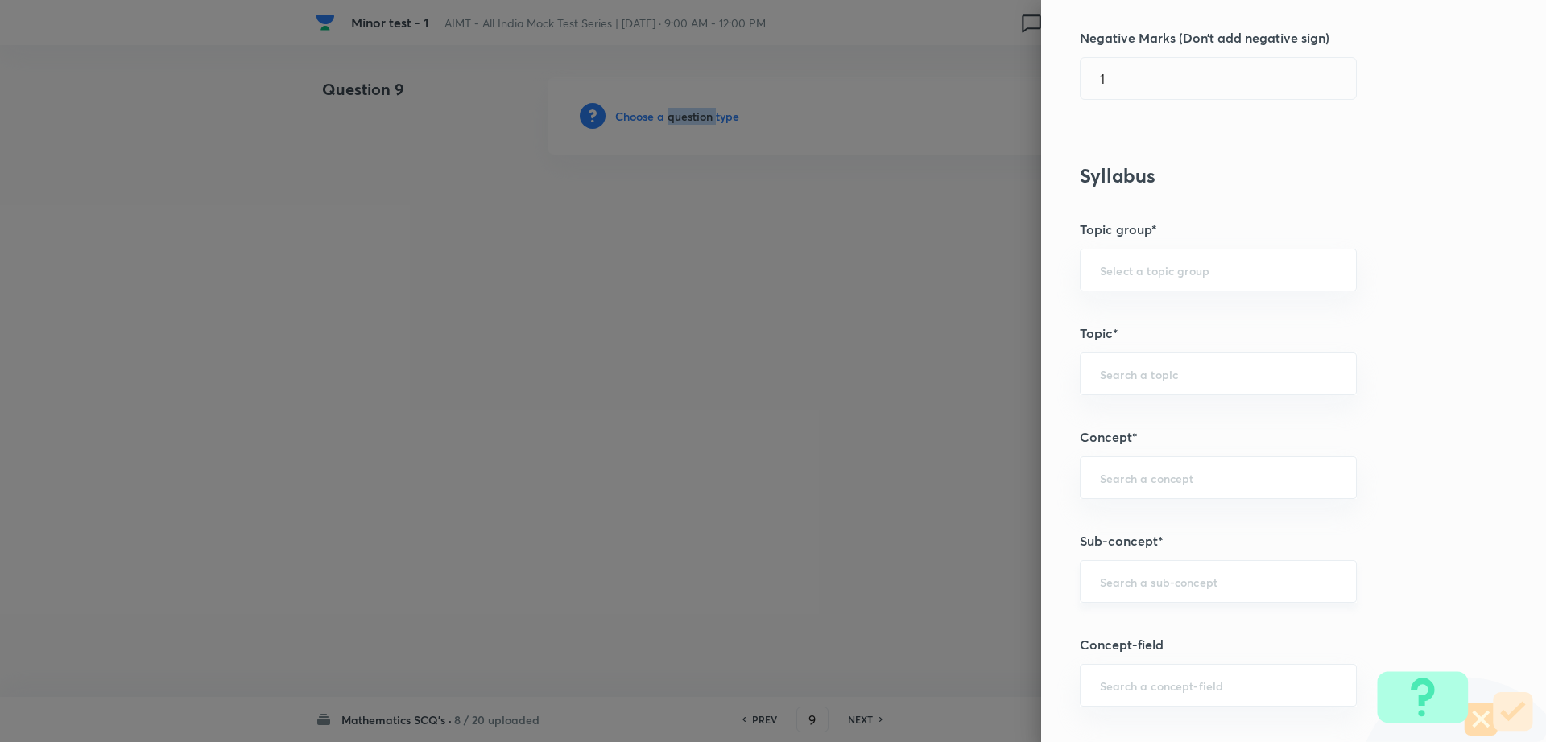
click at [1175, 572] on div "​" at bounding box center [1218, 581] width 277 height 43
click at [1159, 642] on ul "Maths Mock Questions" at bounding box center [1202, 627] width 275 height 42
click at [1228, 642] on ul "Maths Mock Questions" at bounding box center [1202, 627] width 275 height 42
click at [1191, 627] on li "Maths Mock Questions" at bounding box center [1202, 627] width 275 height 29
type input "Maths Mock Questions"
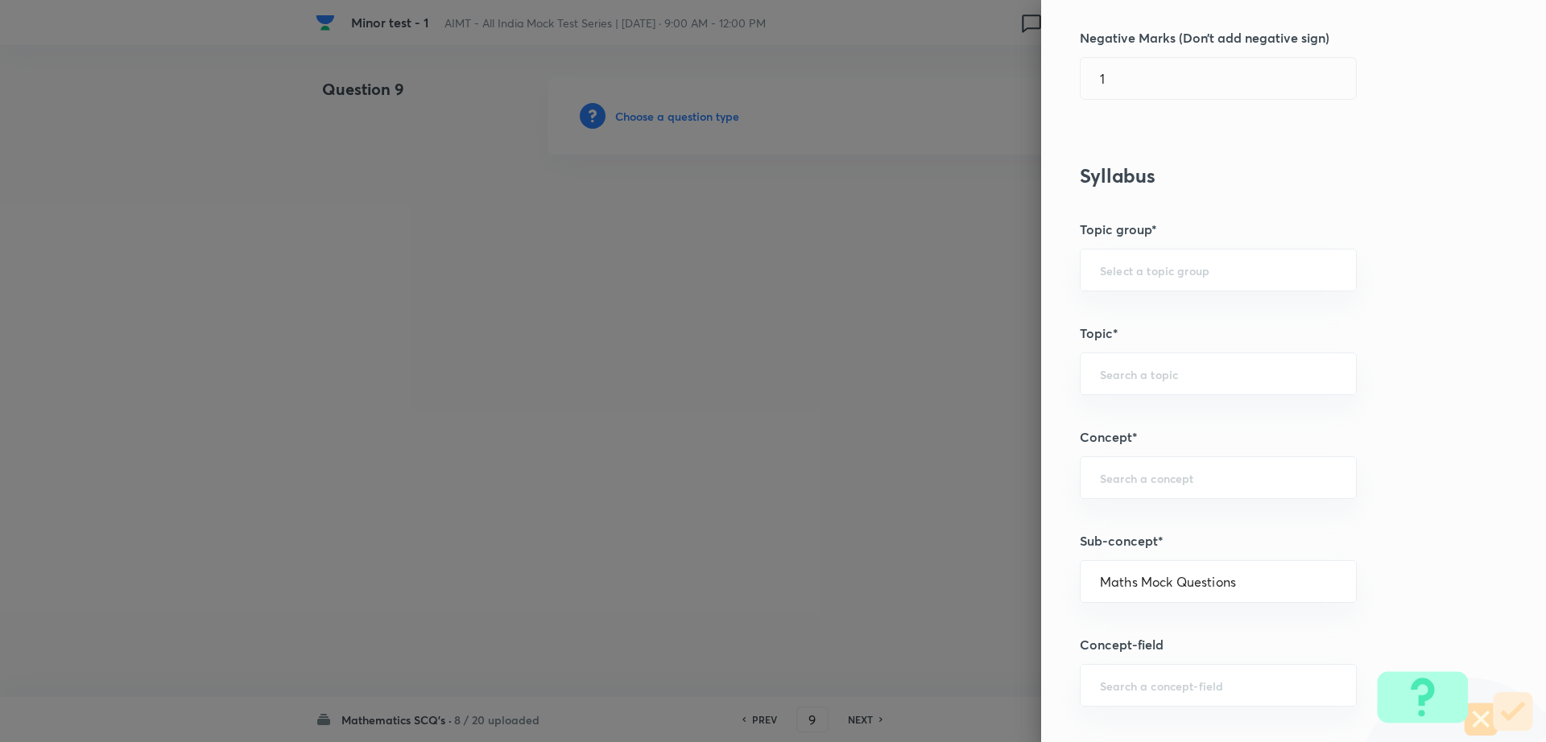
type input "Mathematics"
type input "Previous Year & Mock Questions"
type input "Maths Mock Questions"
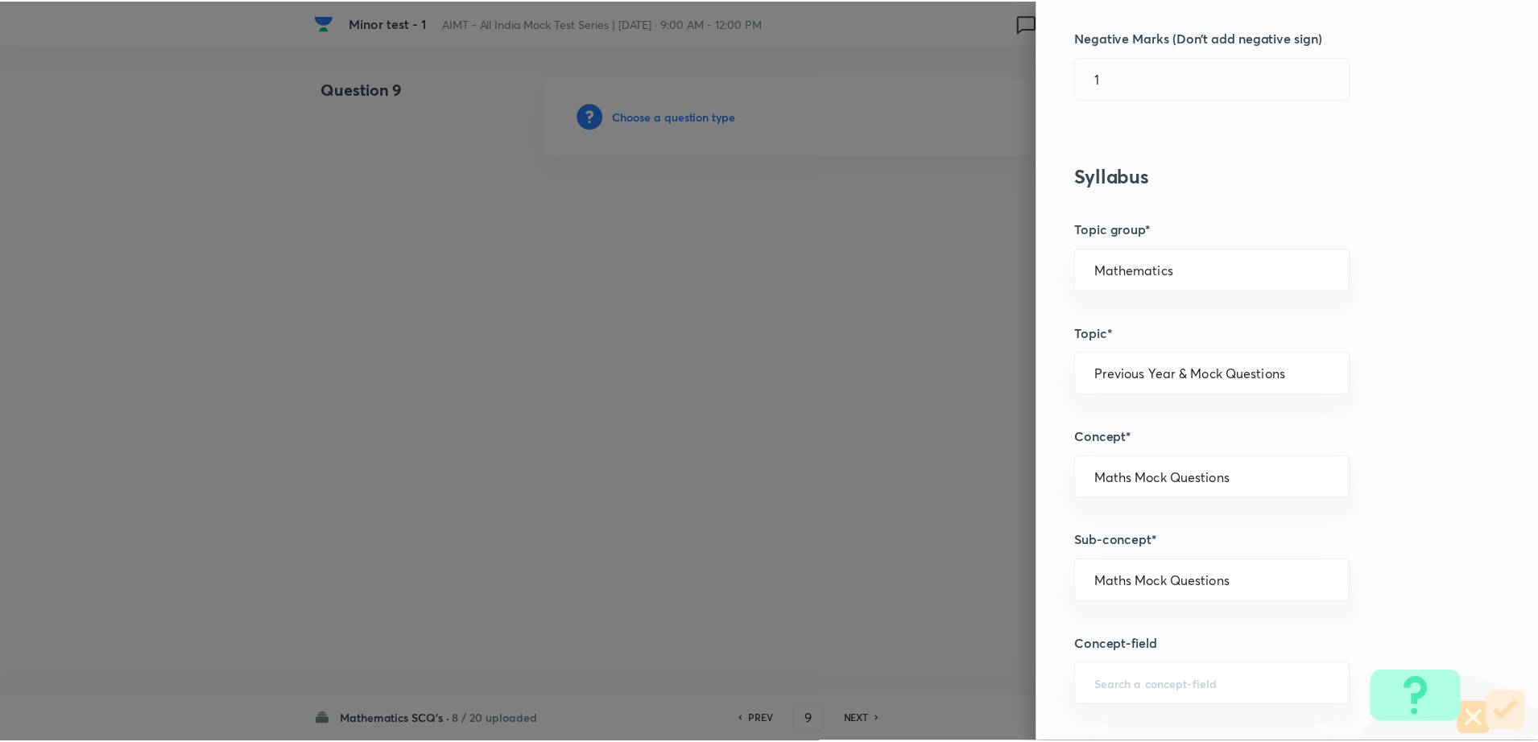
scroll to position [1452, 0]
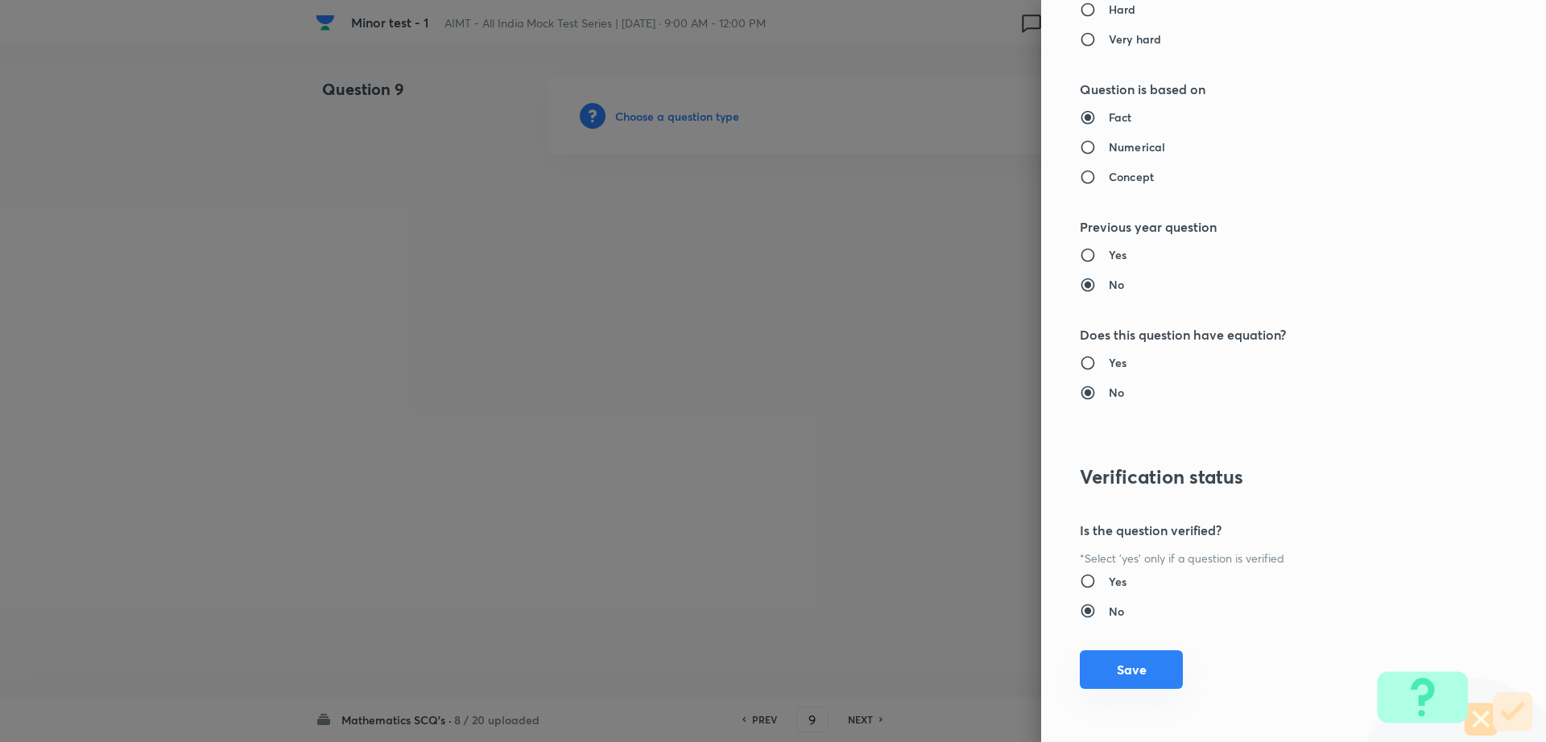
click at [1122, 656] on button "Save" at bounding box center [1131, 669] width 103 height 39
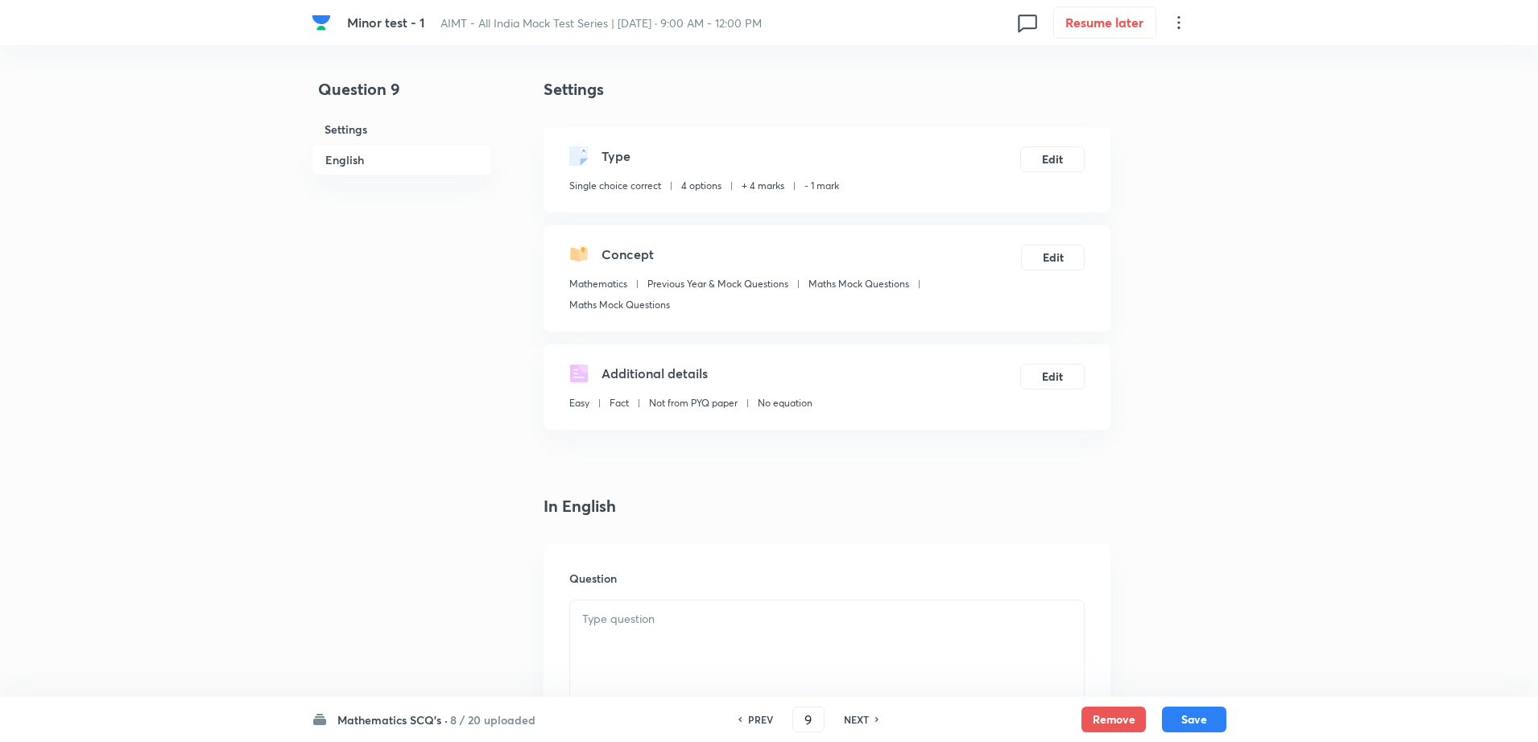
click at [683, 647] on div at bounding box center [827, 646] width 514 height 90
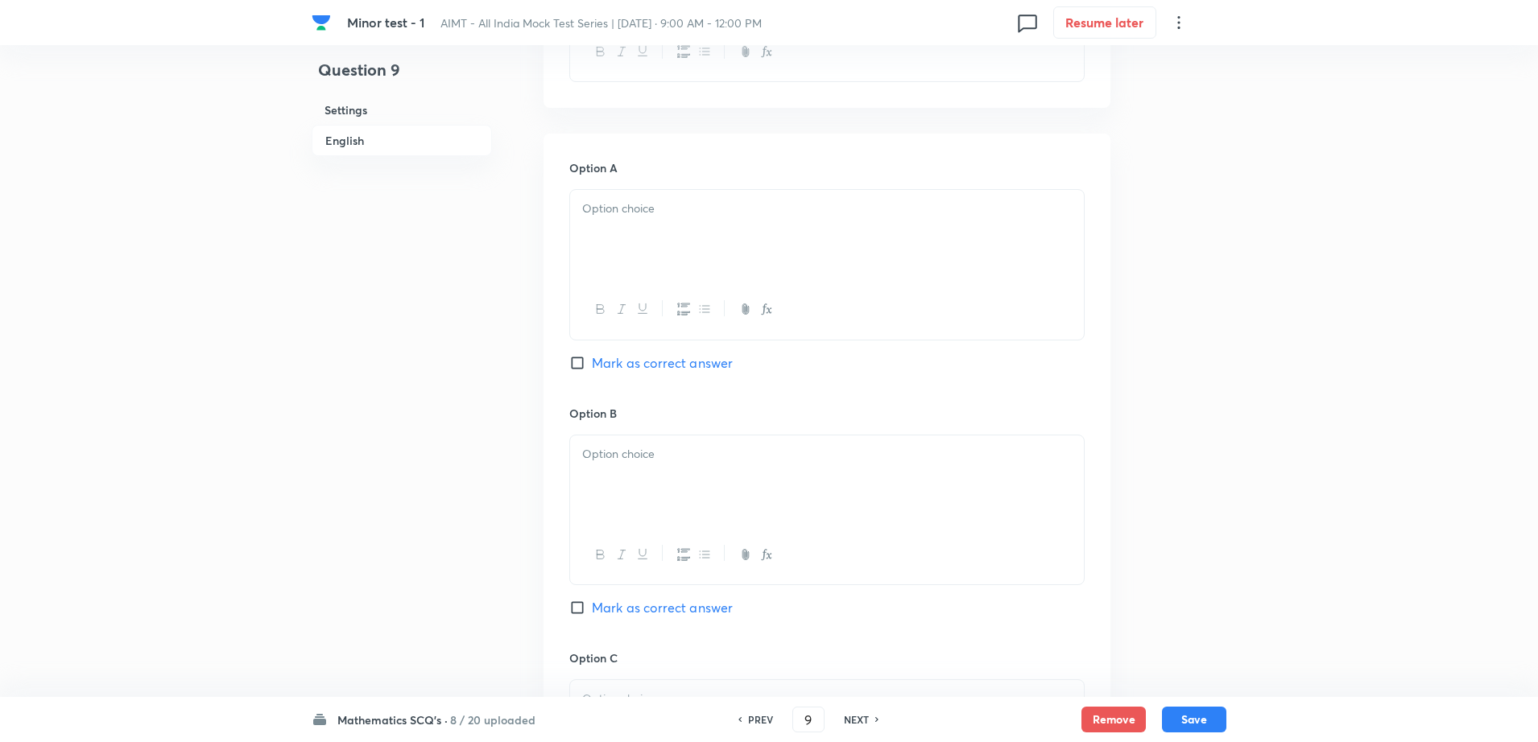
scroll to position [644, 0]
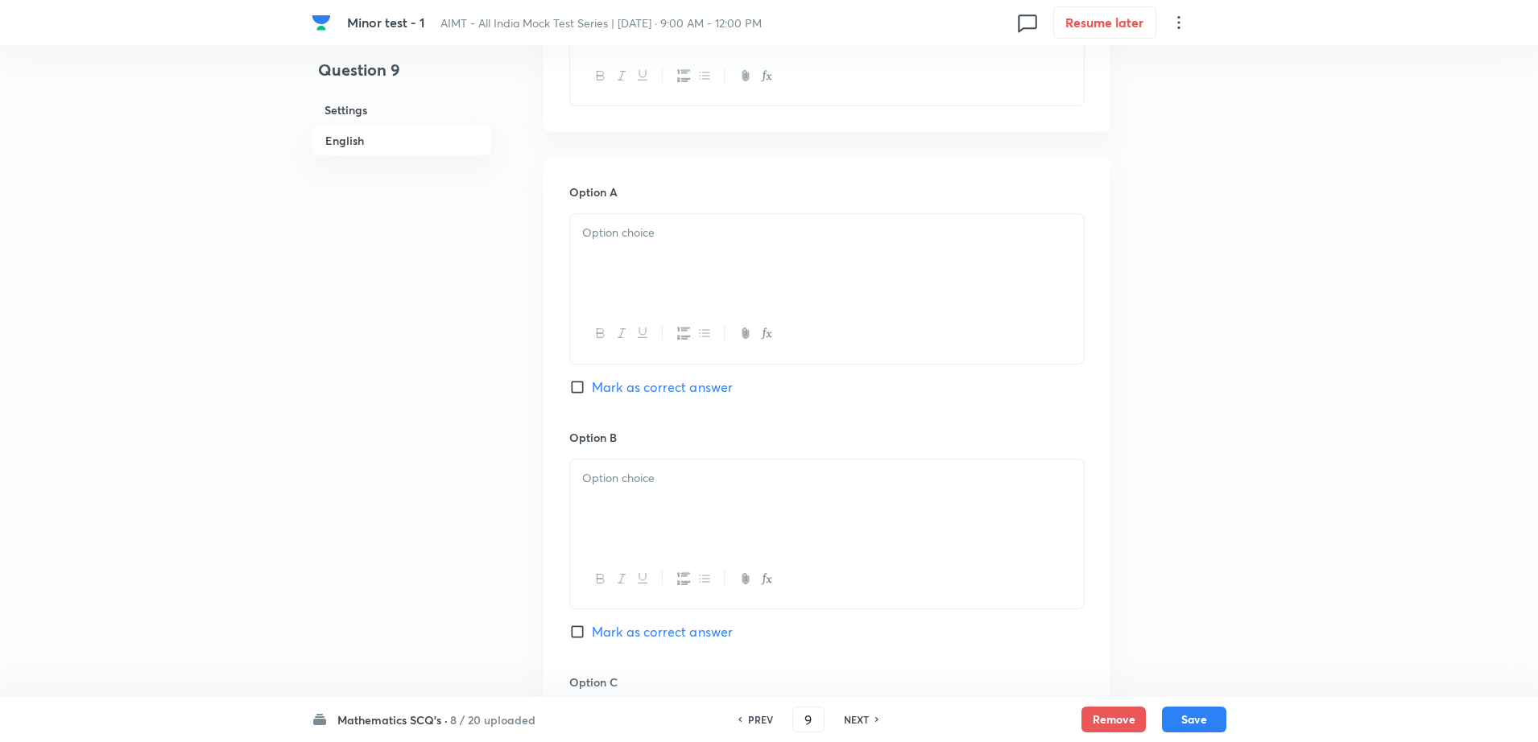
click at [683, 241] on p at bounding box center [826, 233] width 489 height 19
click at [627, 498] on div at bounding box center [827, 505] width 514 height 90
click at [379, 550] on div "Question 9 Settings English" at bounding box center [402, 456] width 180 height 2046
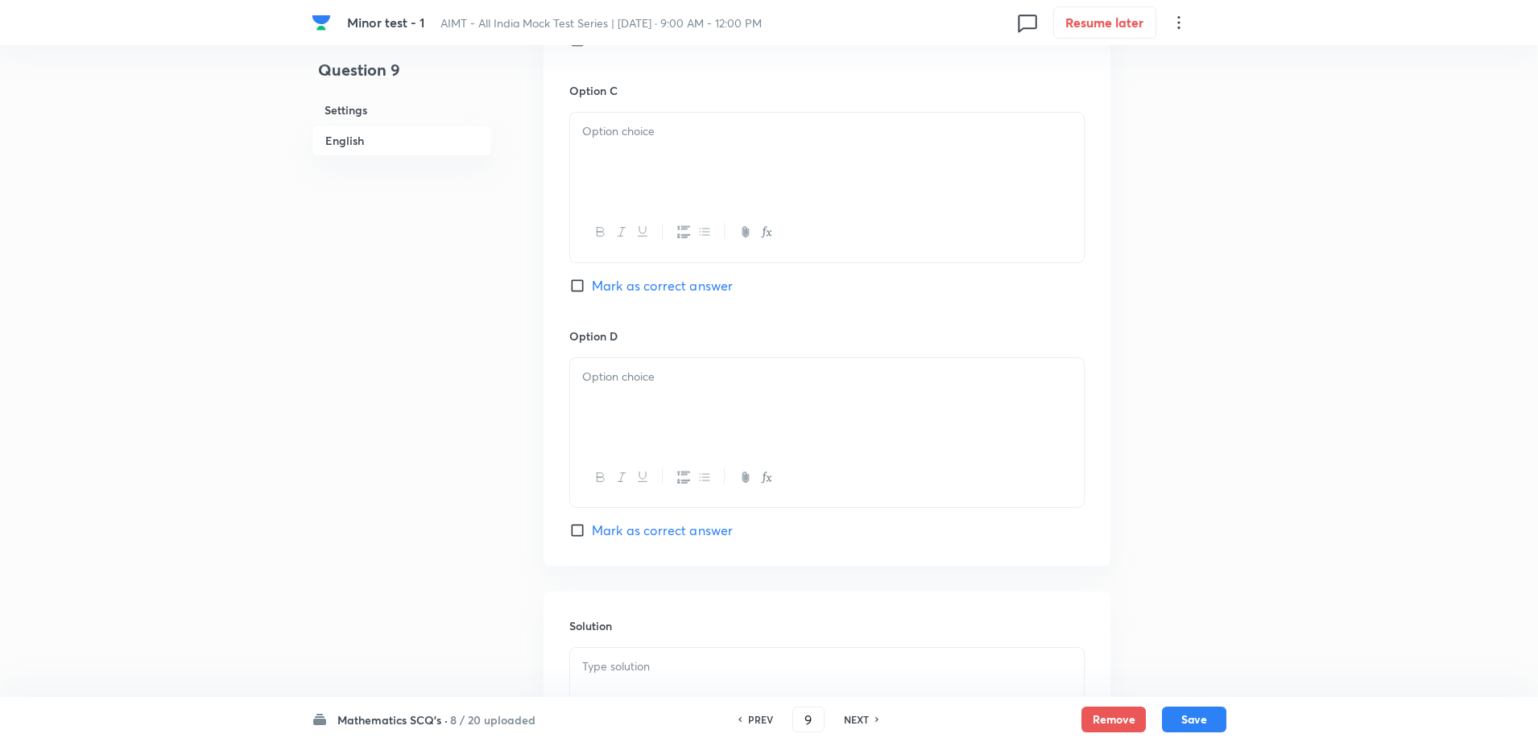
scroll to position [1248, 0]
click at [660, 180] on div at bounding box center [827, 146] width 514 height 90
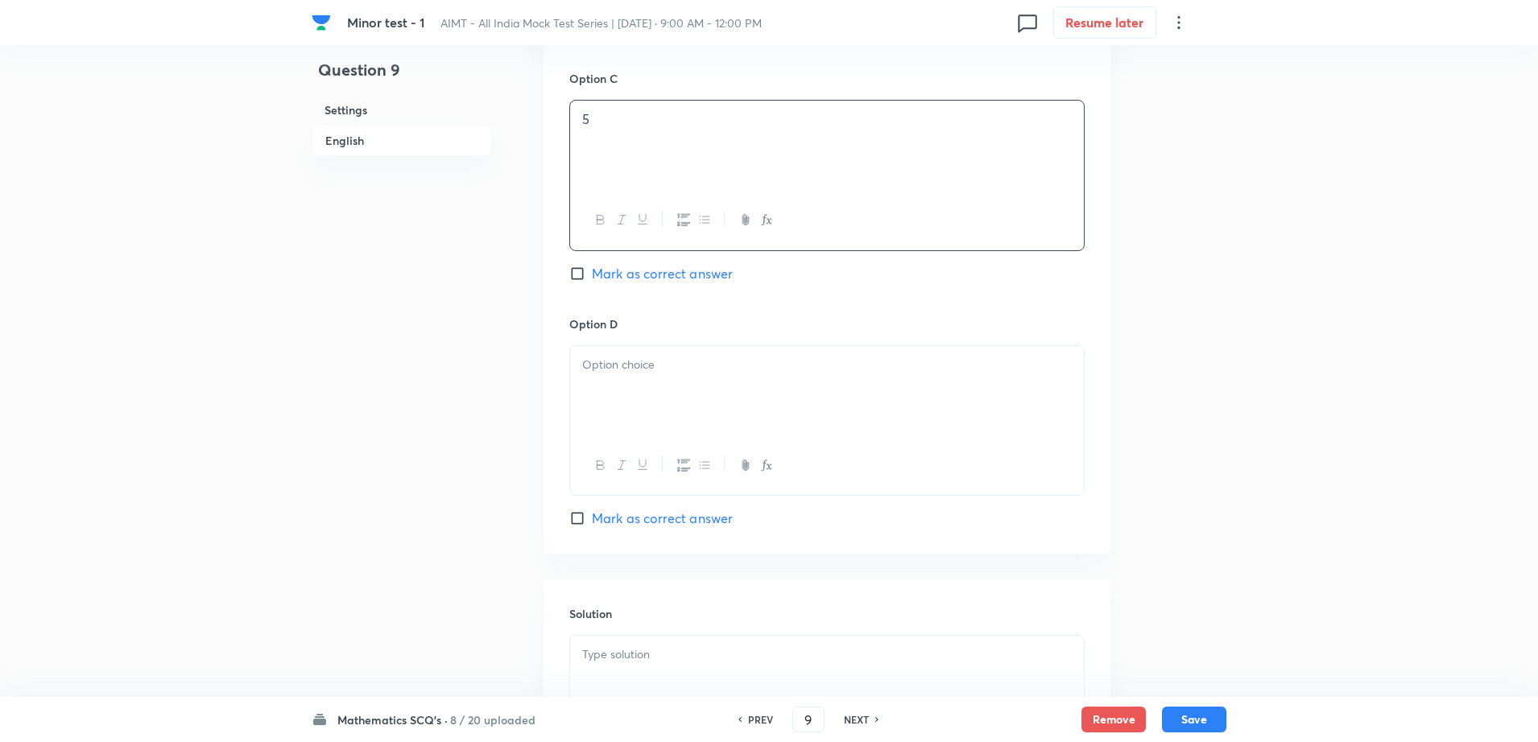
click at [626, 395] on div at bounding box center [827, 391] width 514 height 90
click at [604, 513] on span "Mark as correct answer" at bounding box center [662, 518] width 141 height 19
click at [592, 513] on input "Mark as correct answer" at bounding box center [580, 518] width 23 height 16
checkbox input "true"
click at [671, 663] on p at bounding box center [826, 655] width 489 height 19
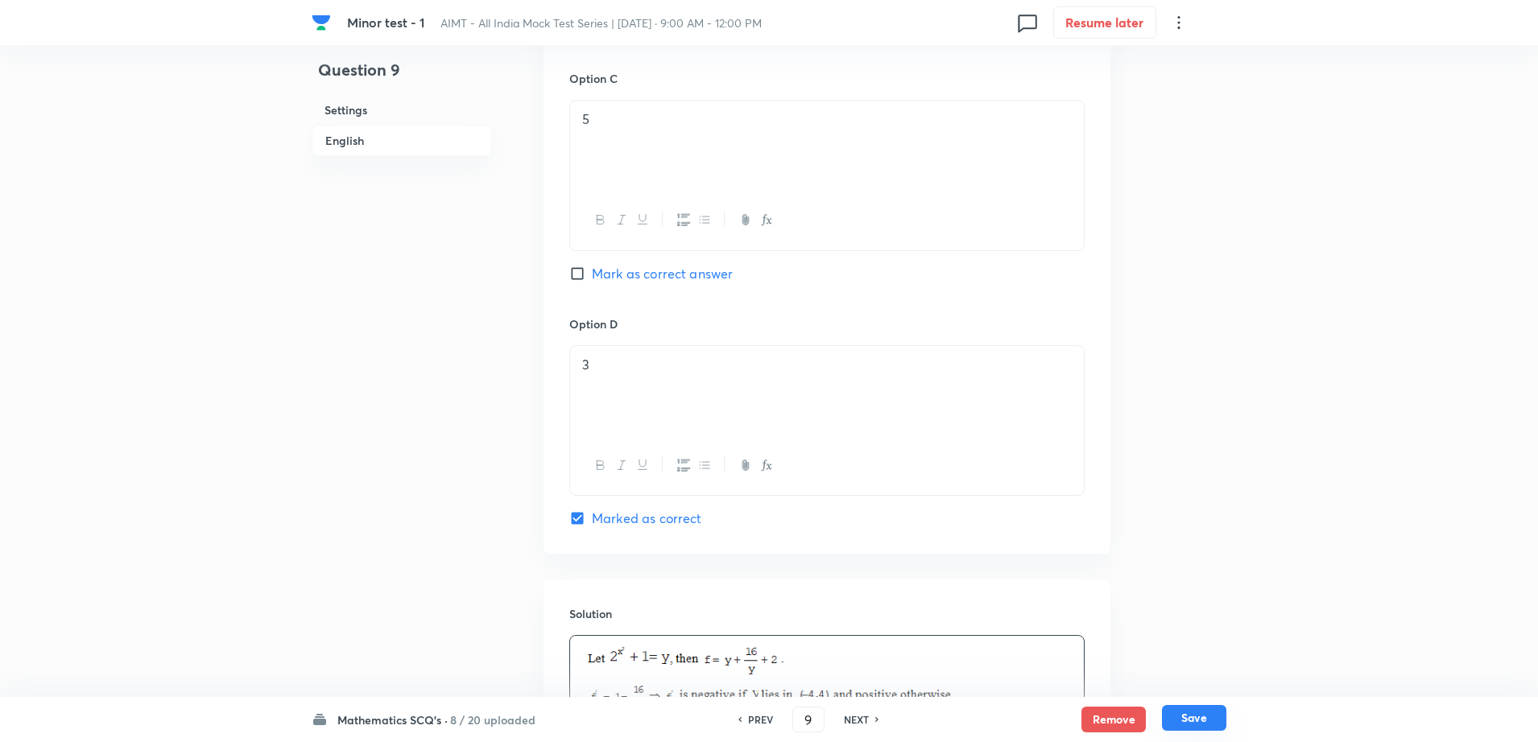
click at [1203, 716] on button "Save" at bounding box center [1194, 718] width 64 height 26
type input "10"
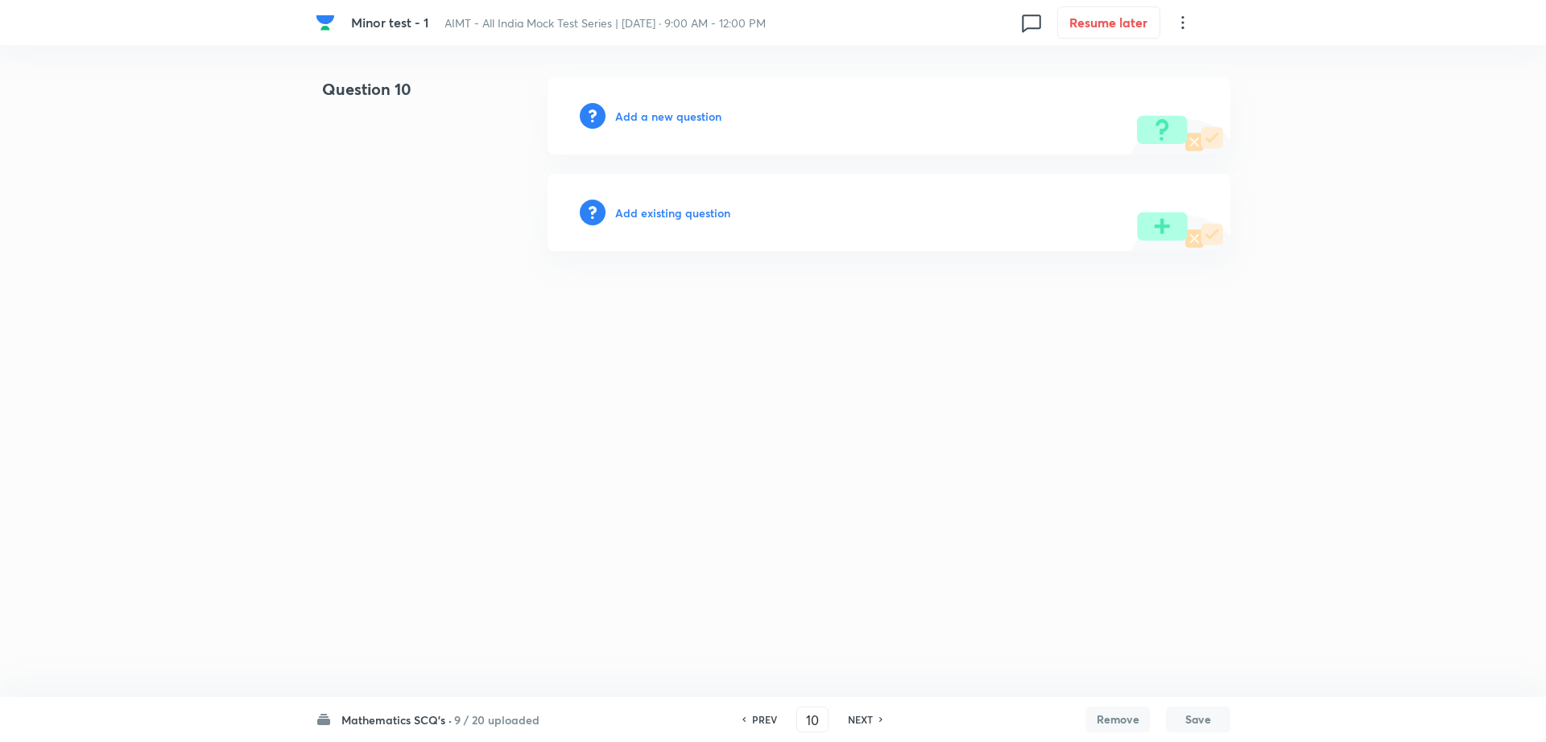
click at [642, 112] on h6 "Add a new question" at bounding box center [668, 116] width 106 height 17
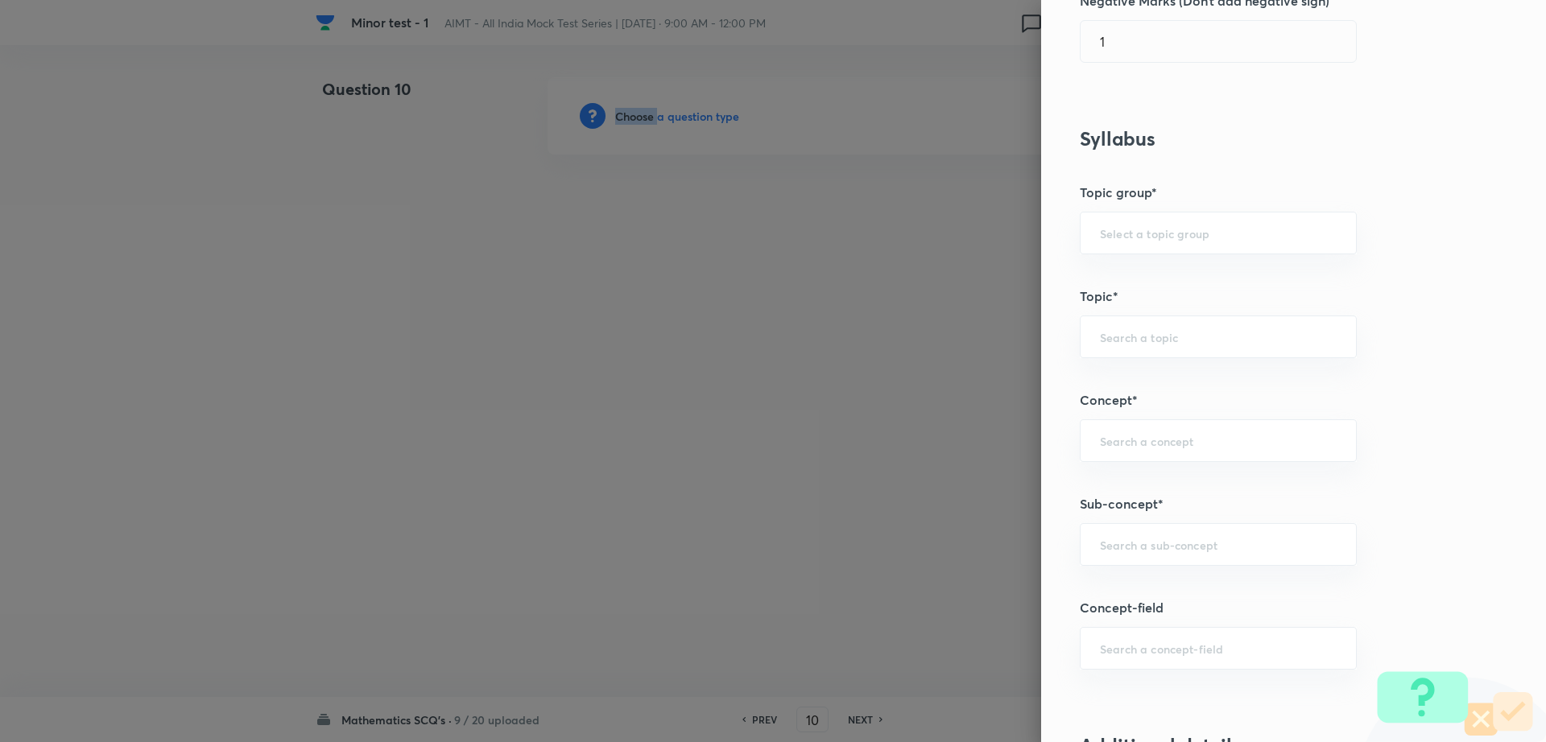
scroll to position [588, 0]
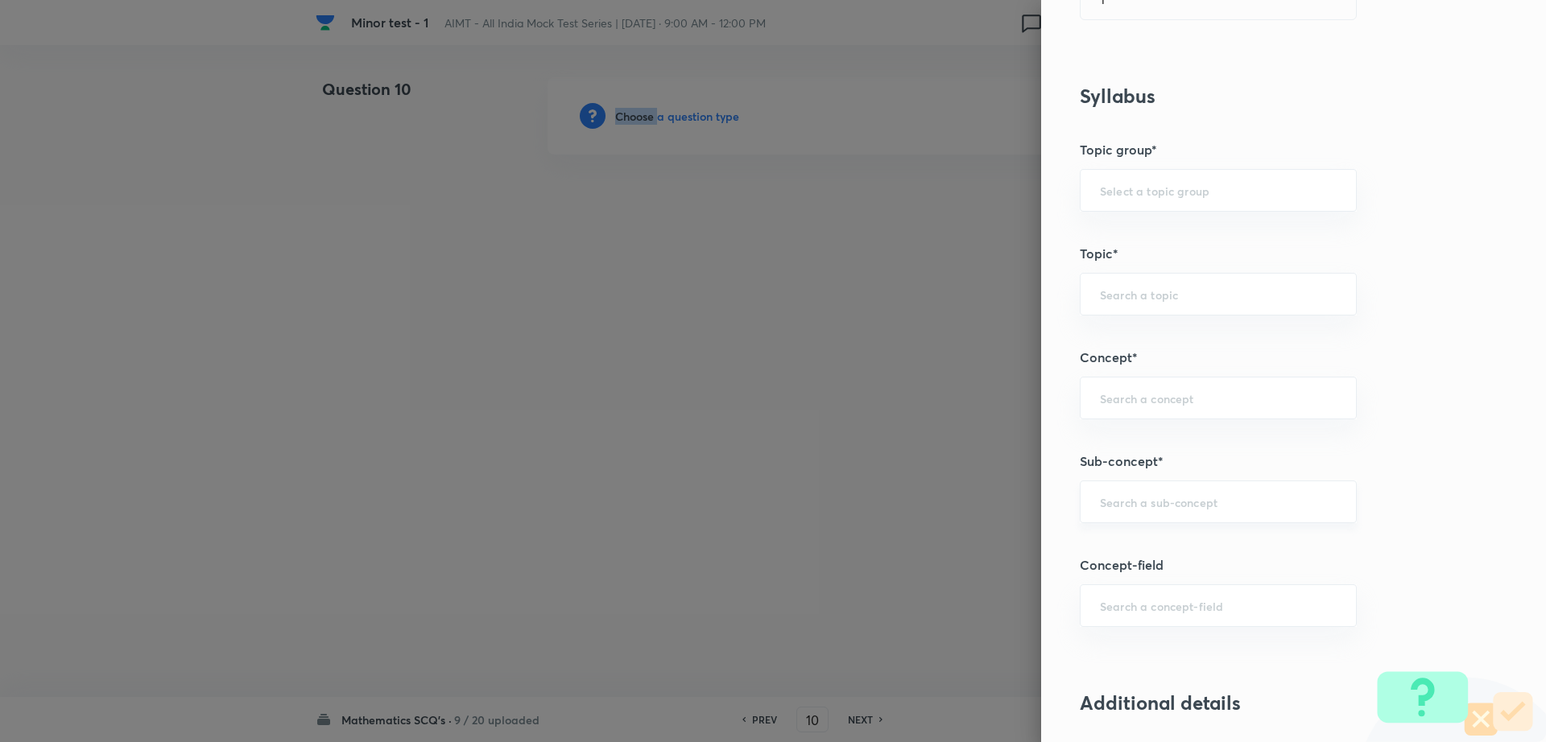
click at [1221, 488] on div "​" at bounding box center [1218, 502] width 277 height 43
click at [1125, 550] on li "Maths Mock Questions" at bounding box center [1202, 547] width 275 height 29
type input "Maths Mock Questions"
type input "Mathematics"
type input "Previous Year & Mock Questions"
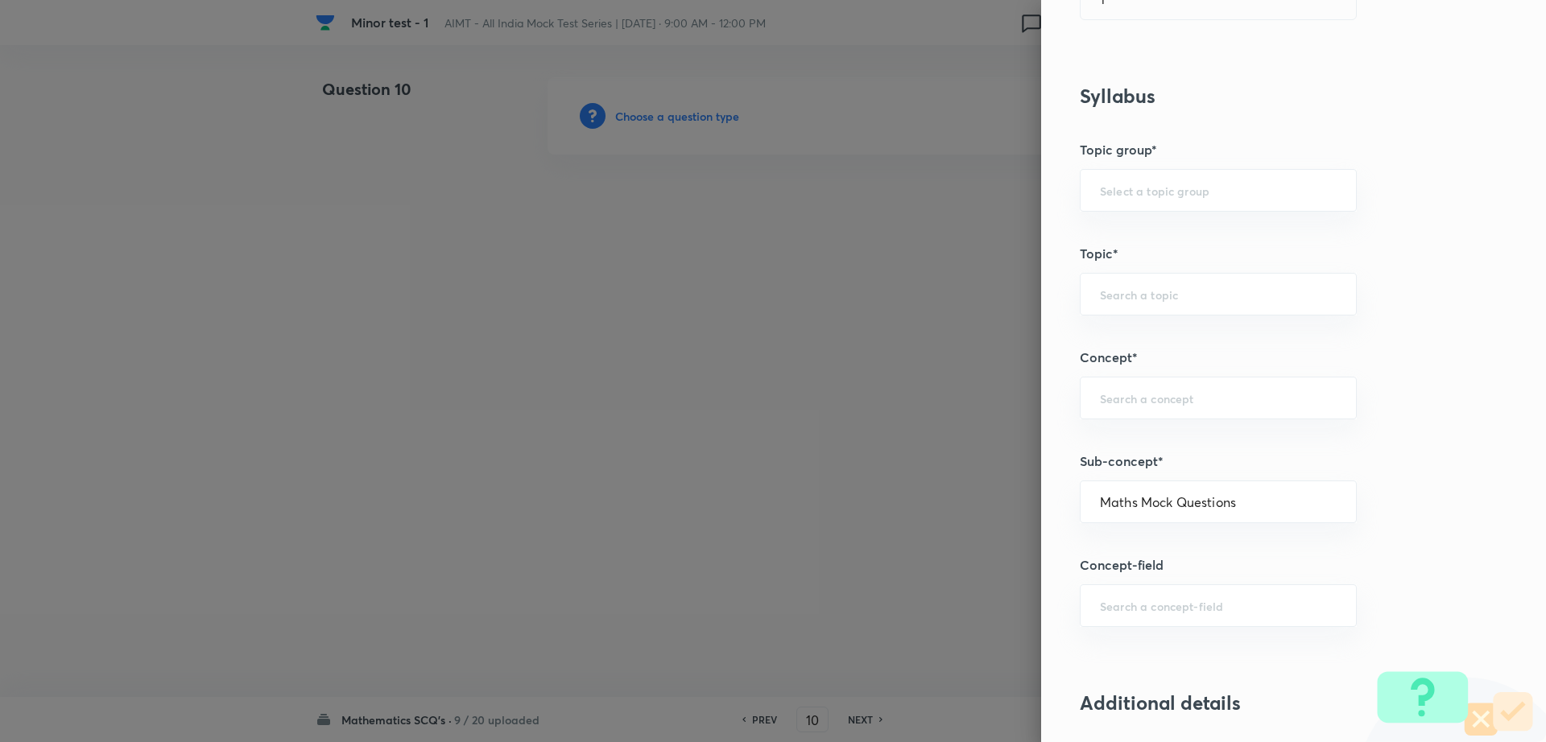
type input "Maths Mock Questions"
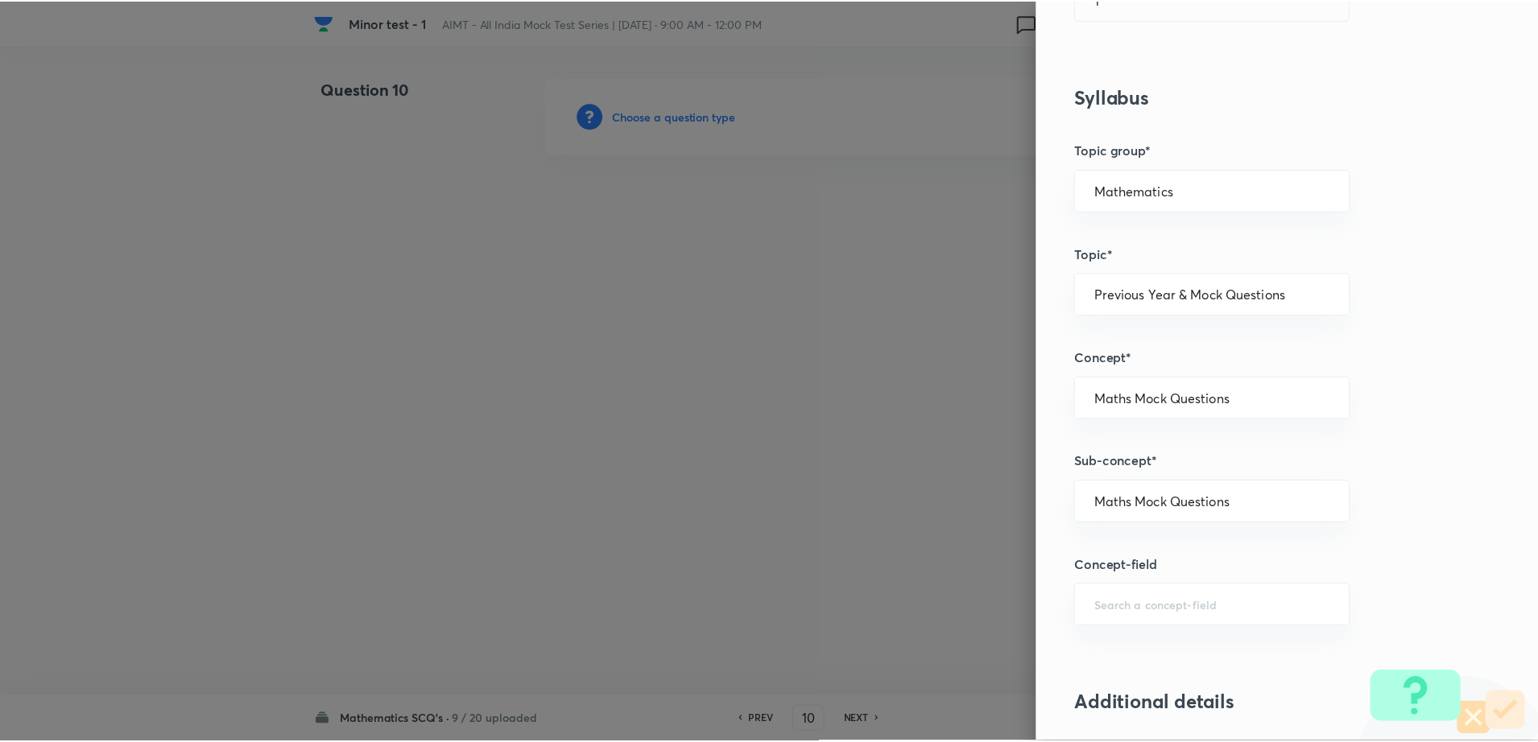
scroll to position [1452, 0]
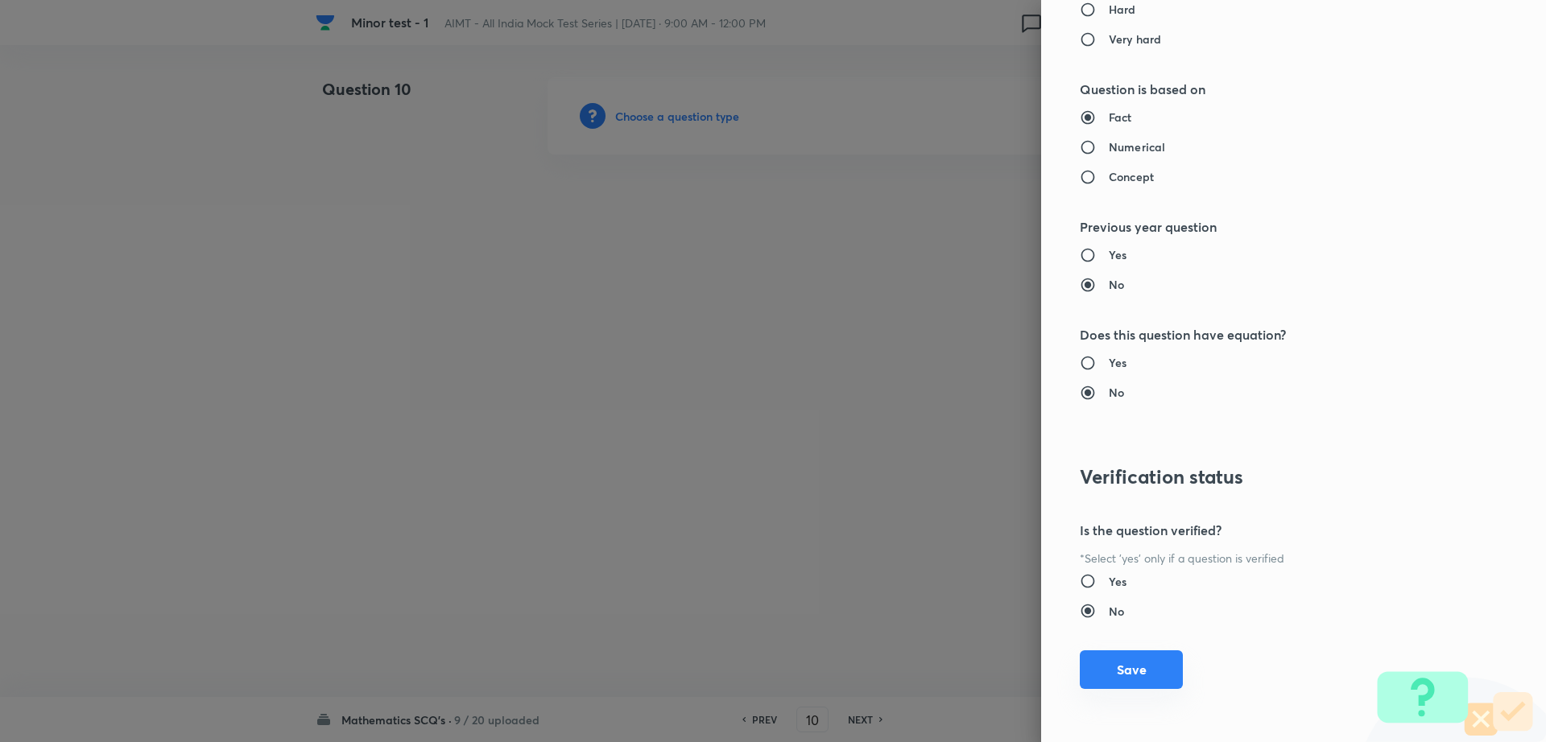
click at [1096, 654] on button "Save" at bounding box center [1131, 669] width 103 height 39
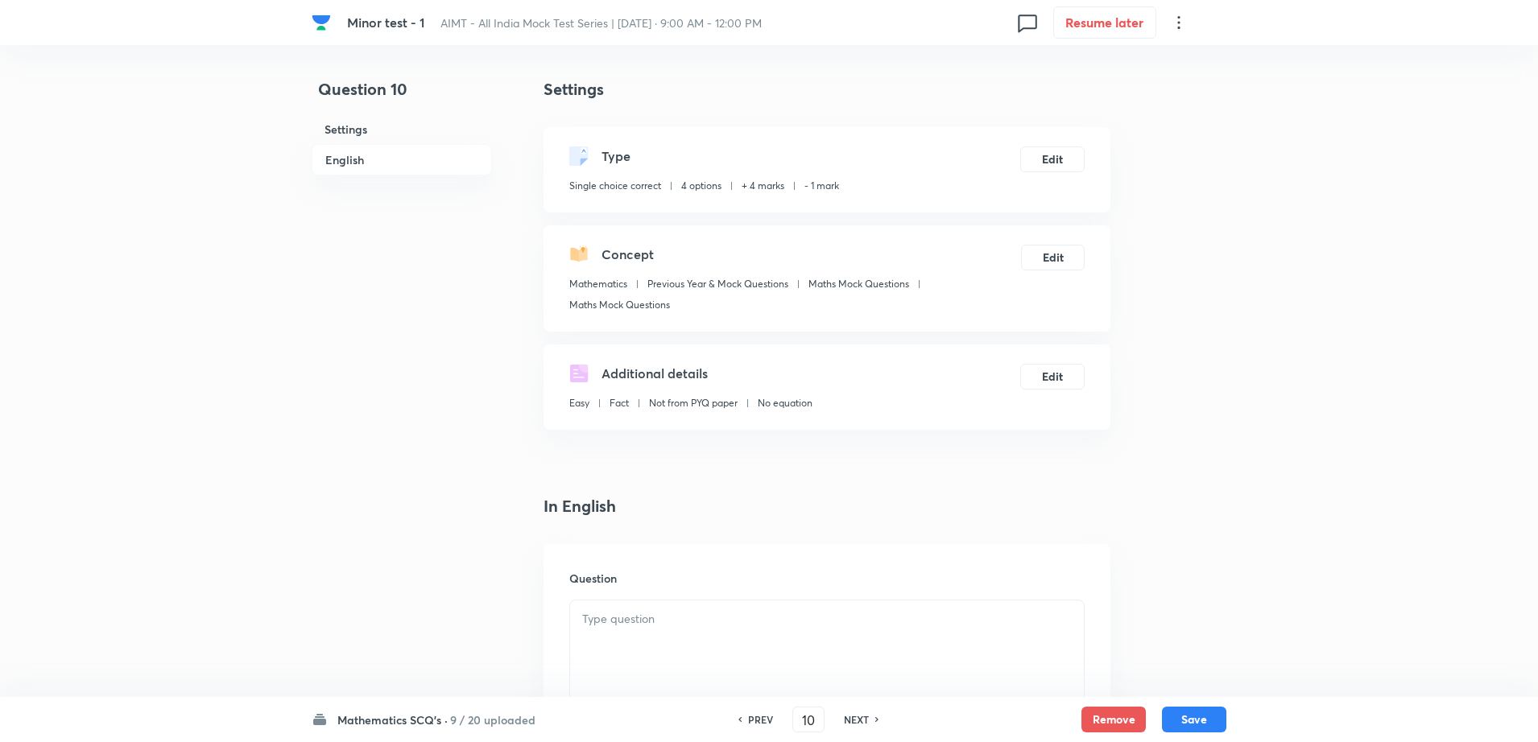
click at [674, 683] on div at bounding box center [827, 646] width 514 height 90
click at [687, 663] on div at bounding box center [827, 646] width 514 height 90
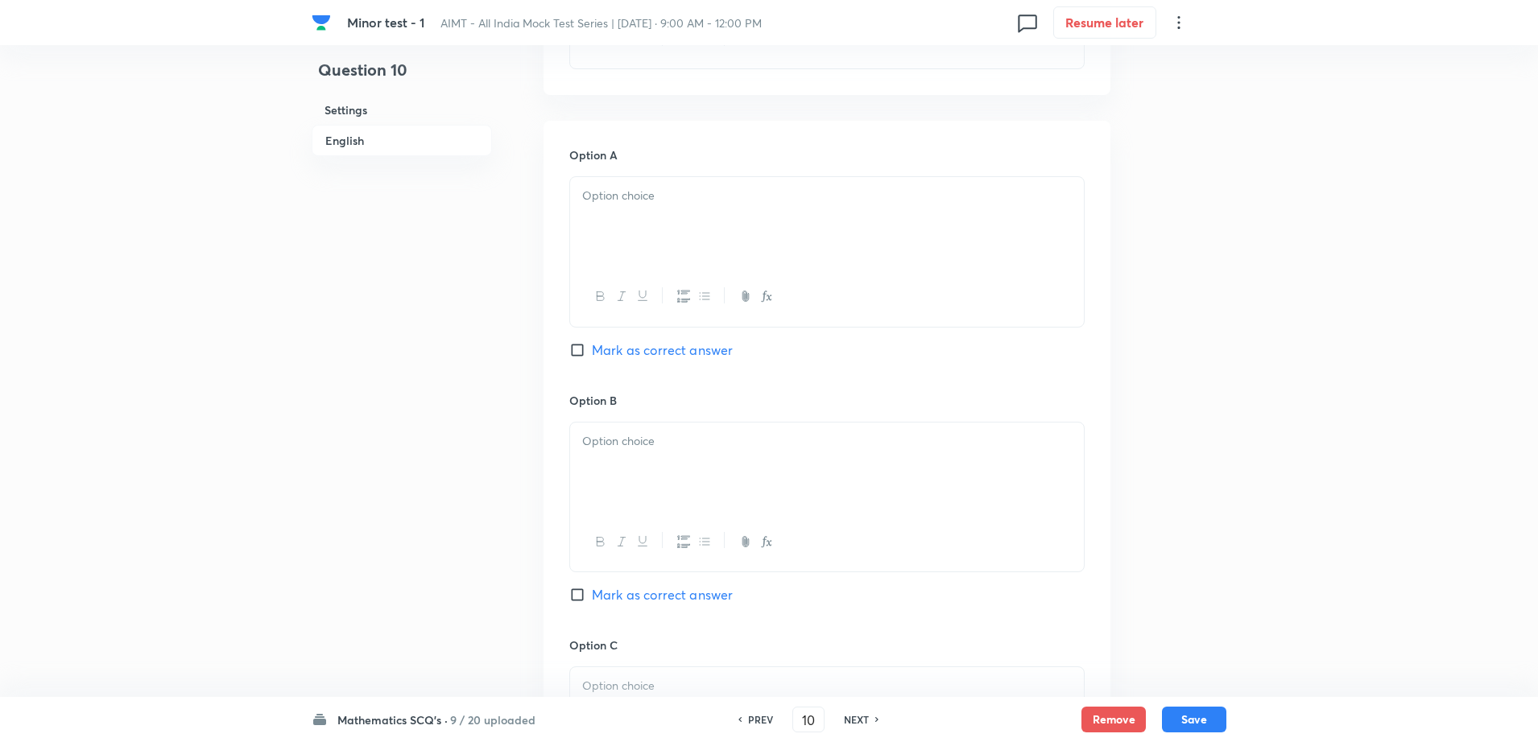
scroll to position [684, 0]
click at [643, 181] on div at bounding box center [827, 219] width 514 height 90
click at [630, 503] on div at bounding box center [827, 464] width 514 height 90
click at [386, 491] on div "Question 10 Settings English" at bounding box center [402, 416] width 180 height 2046
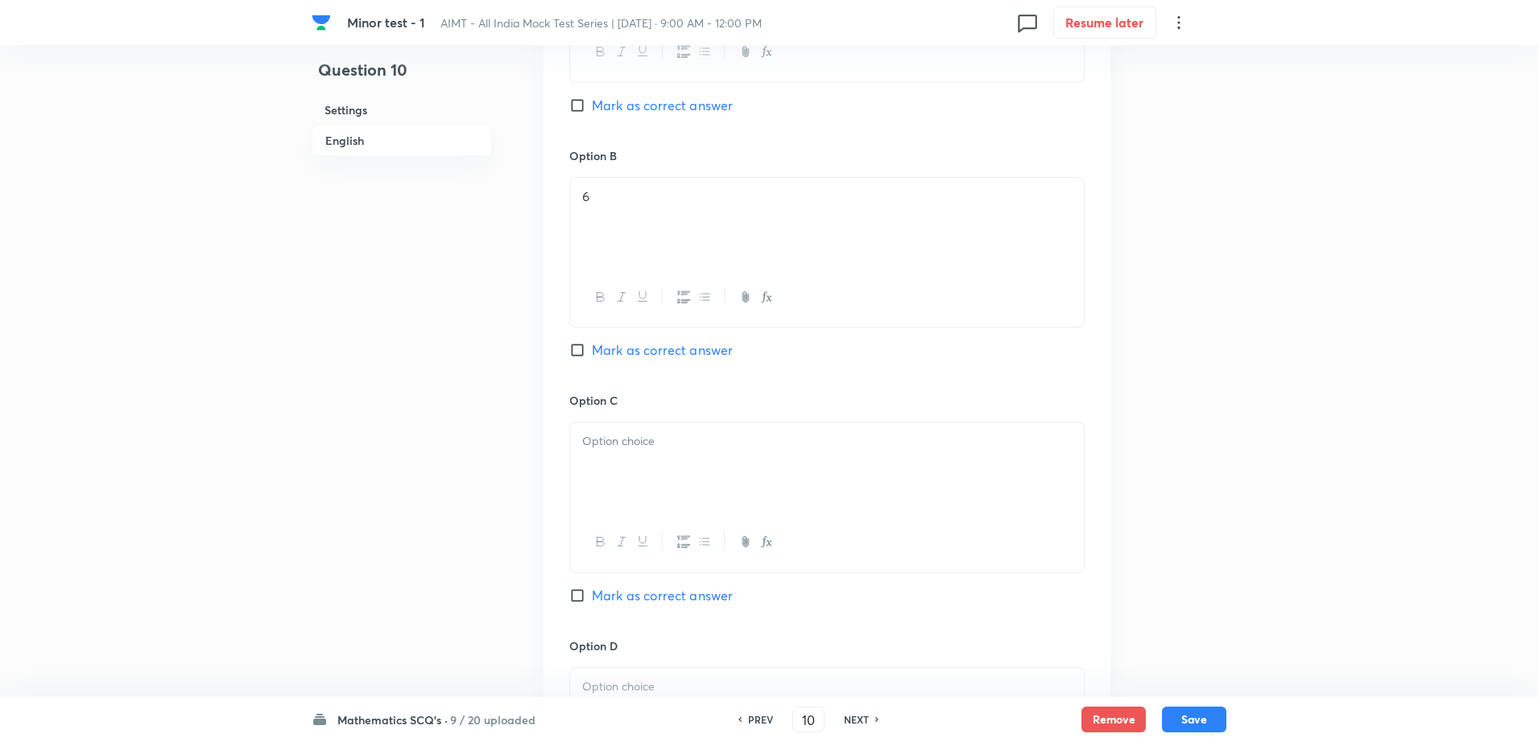
click at [637, 466] on div at bounding box center [827, 468] width 514 height 90
click at [621, 671] on div at bounding box center [827, 713] width 514 height 90
click at [438, 607] on div "Question 10 Settings English" at bounding box center [402, 175] width 180 height 2046
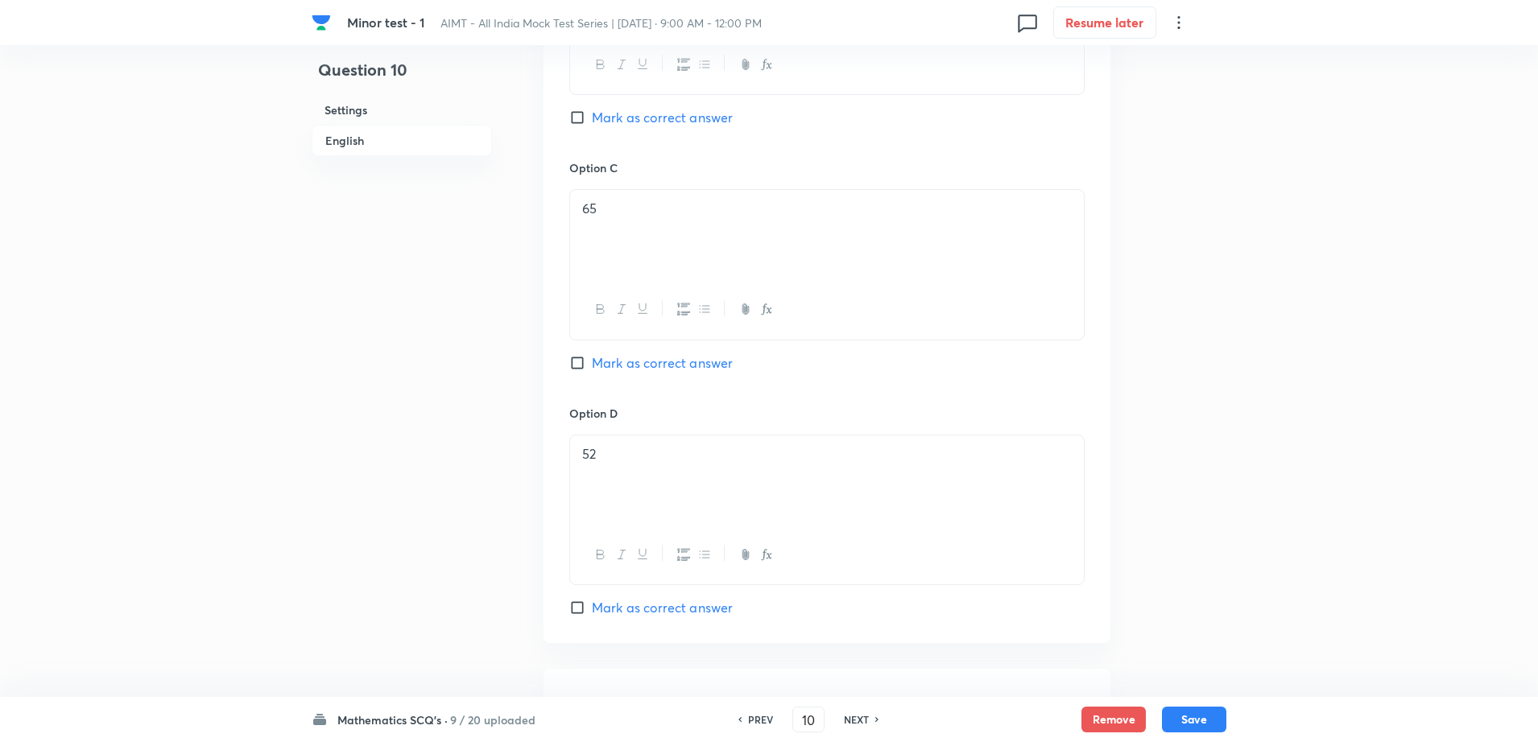
scroll to position [1208, 0]
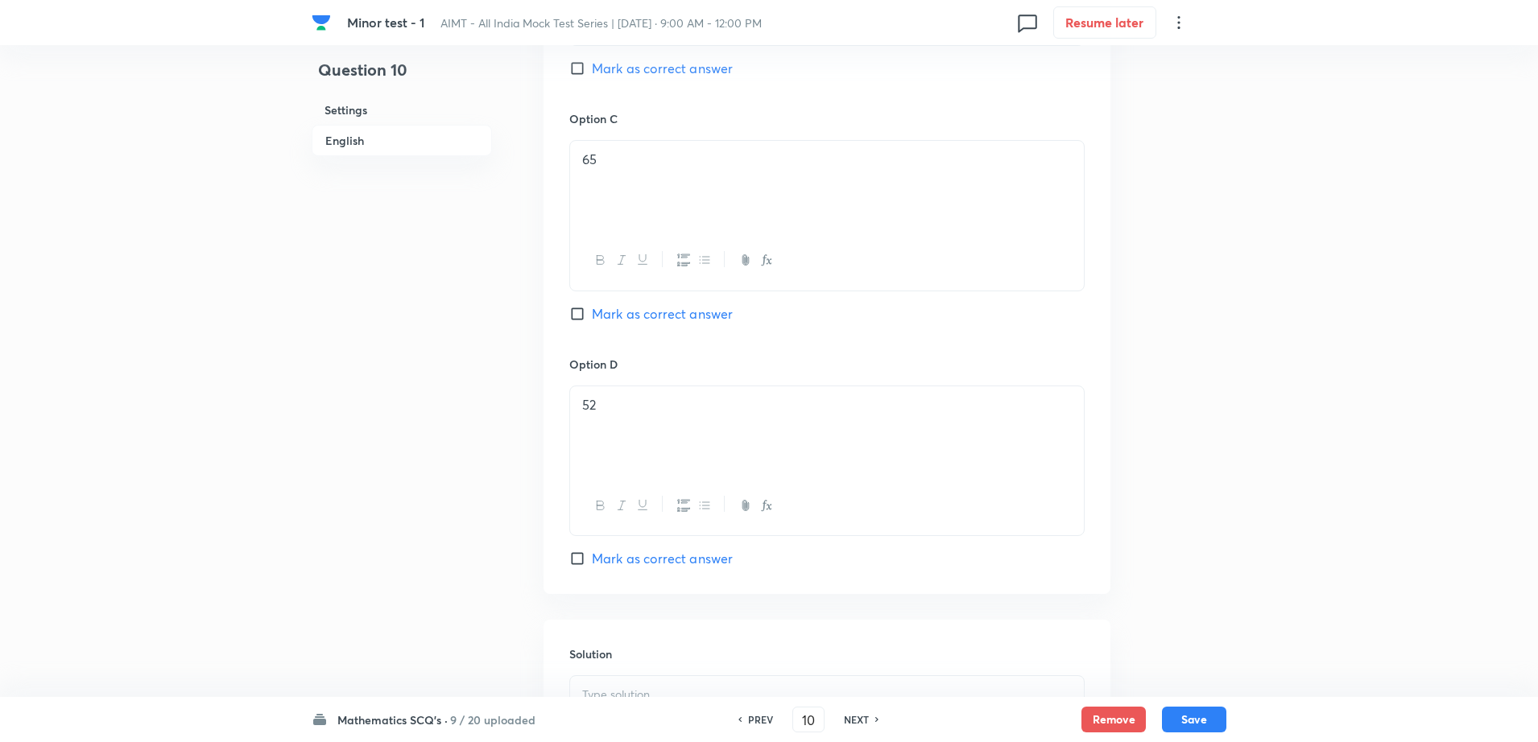
click at [625, 303] on div "Option C 65 Mark as correct answer" at bounding box center [826, 232] width 515 height 245
click at [621, 303] on div "Option C 65 Mark as correct answer" at bounding box center [826, 232] width 515 height 245
click at [621, 311] on span "Mark as correct answer" at bounding box center [662, 313] width 141 height 19
click at [592, 311] on input "Mark as correct answer" at bounding box center [580, 314] width 23 height 16
checkbox input "true"
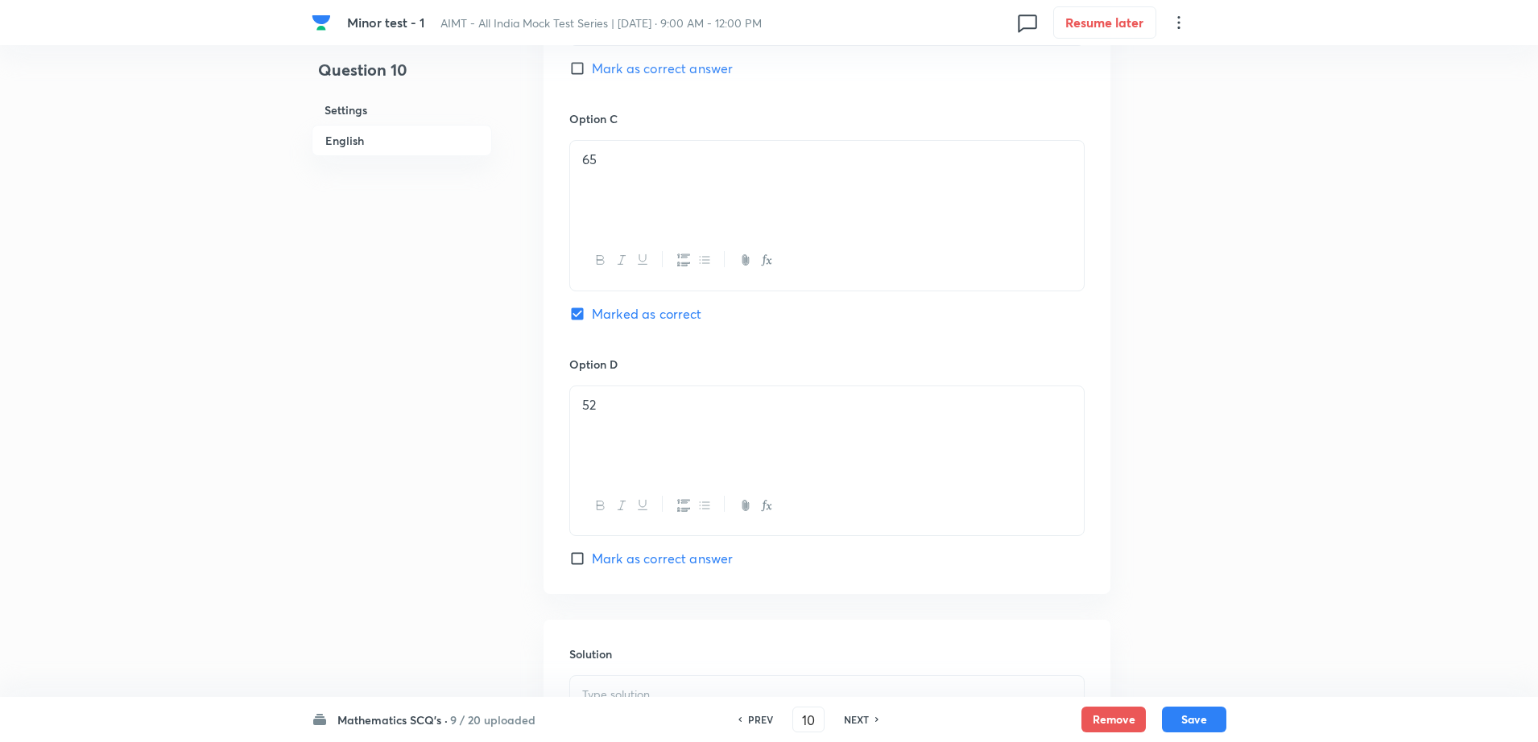
click at [634, 687] on p at bounding box center [826, 695] width 489 height 19
click at [1201, 711] on button "Save" at bounding box center [1194, 718] width 64 height 26
type input "11"
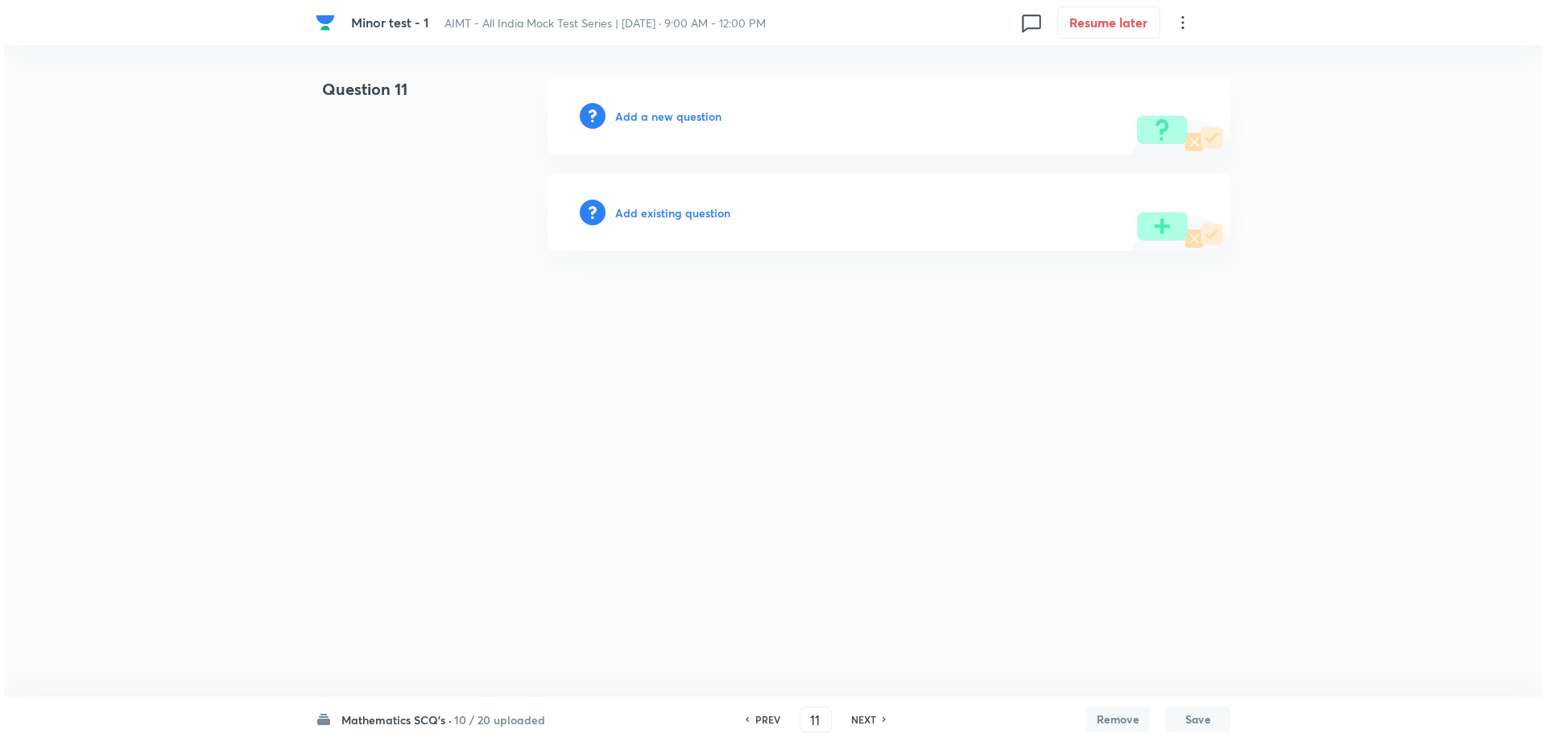
scroll to position [0, 0]
click at [667, 129] on div "Add a new question" at bounding box center [888, 115] width 683 height 77
click at [664, 126] on div "Add a new question" at bounding box center [888, 115] width 683 height 77
click at [664, 122] on h6 "Add a new question" at bounding box center [668, 116] width 106 height 17
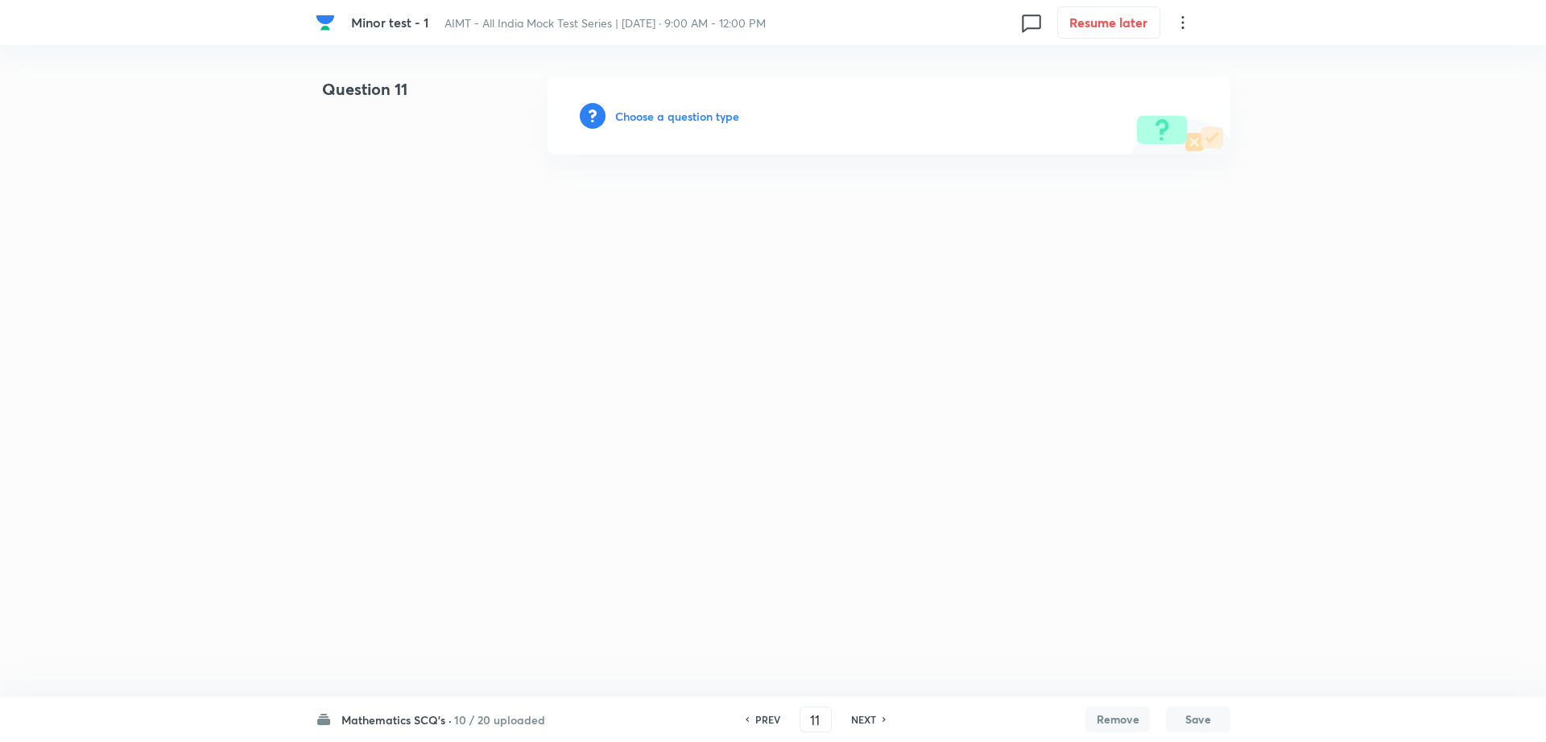
click at [681, 122] on h6 "Choose a question type" at bounding box center [677, 116] width 124 height 17
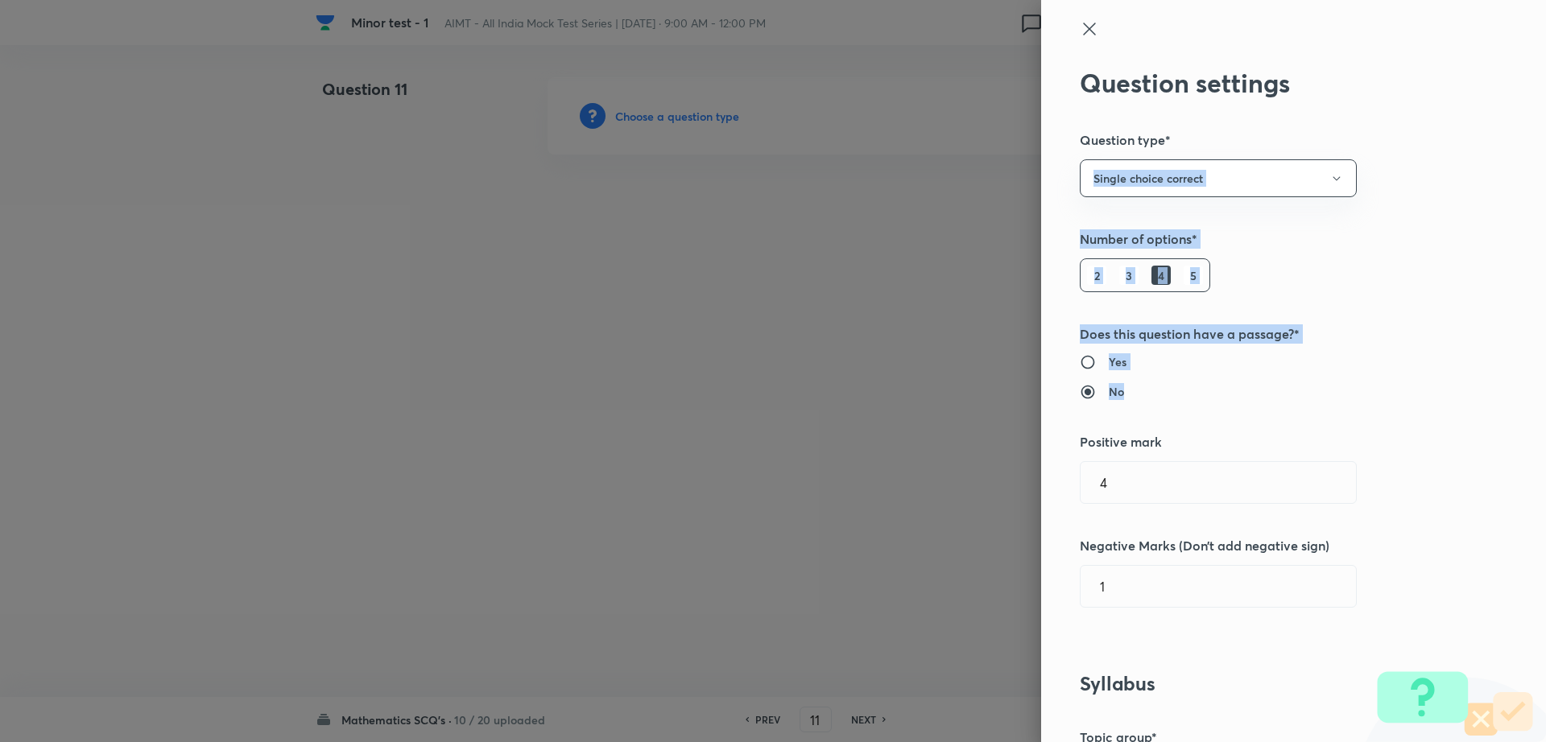
drag, startPoint x: 1530, startPoint y: 150, endPoint x: 1506, endPoint y: 415, distance: 266.8
click at [1506, 415] on div "Question settings Question type* Single choice correct Number of options* 2 3 4…" at bounding box center [1293, 371] width 505 height 742
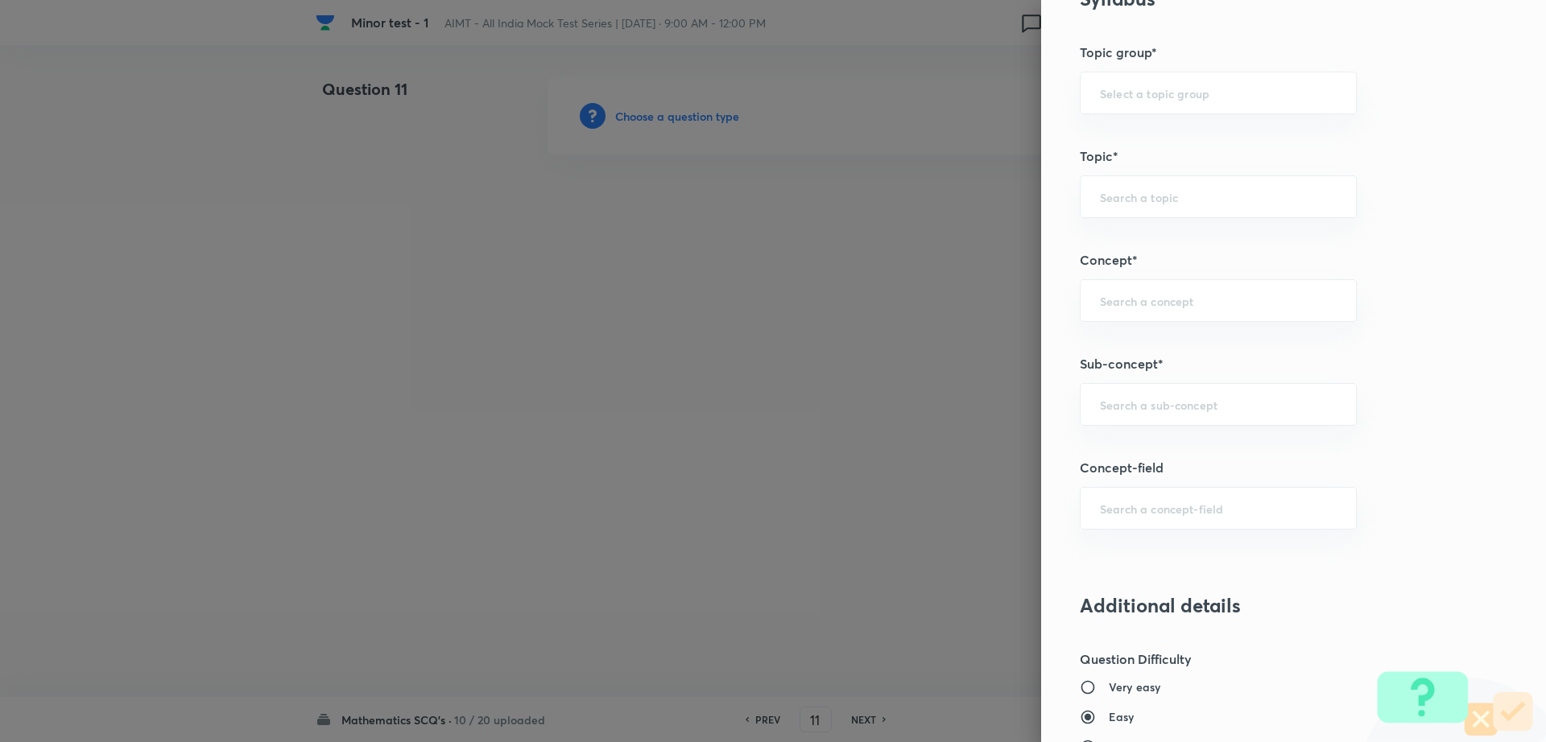
scroll to position [703, 0]
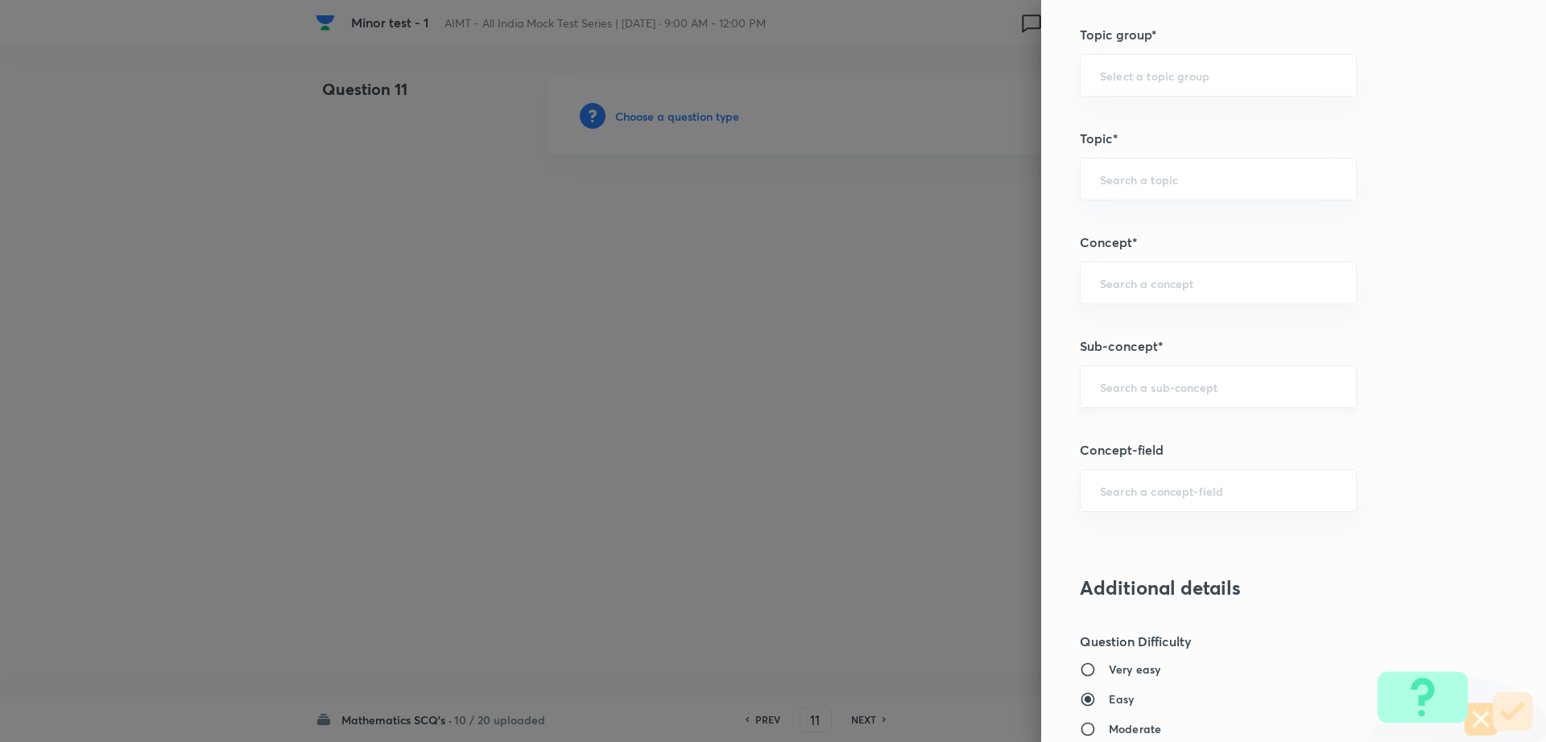
click at [1309, 379] on input "text" at bounding box center [1218, 386] width 237 height 15
click at [1183, 439] on li "Maths Mock Questions" at bounding box center [1202, 432] width 275 height 29
type input "Maths Mock Questions"
type input "Mathematics"
type input "Previous Year & Mock Questions"
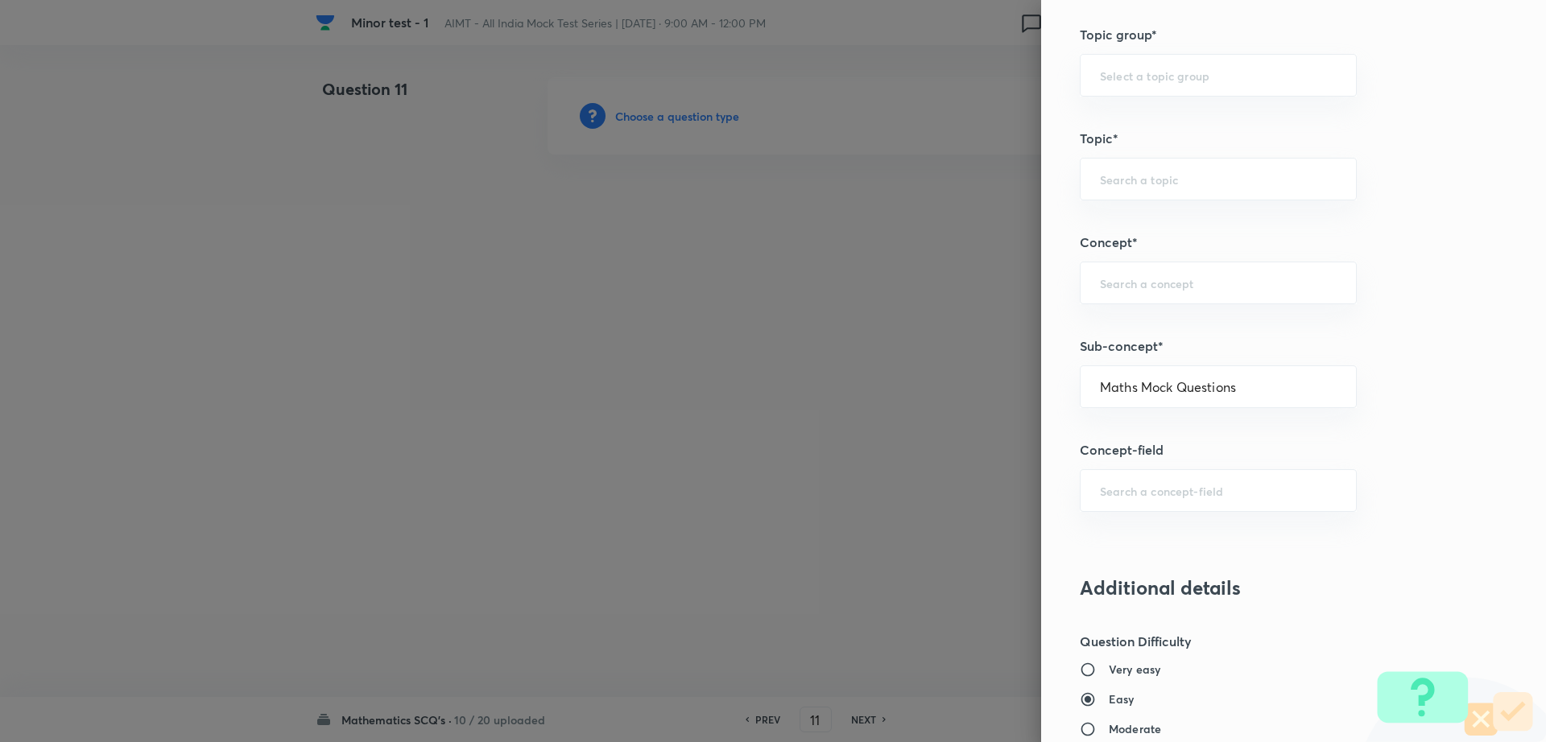
type input "Maths Mock Questions"
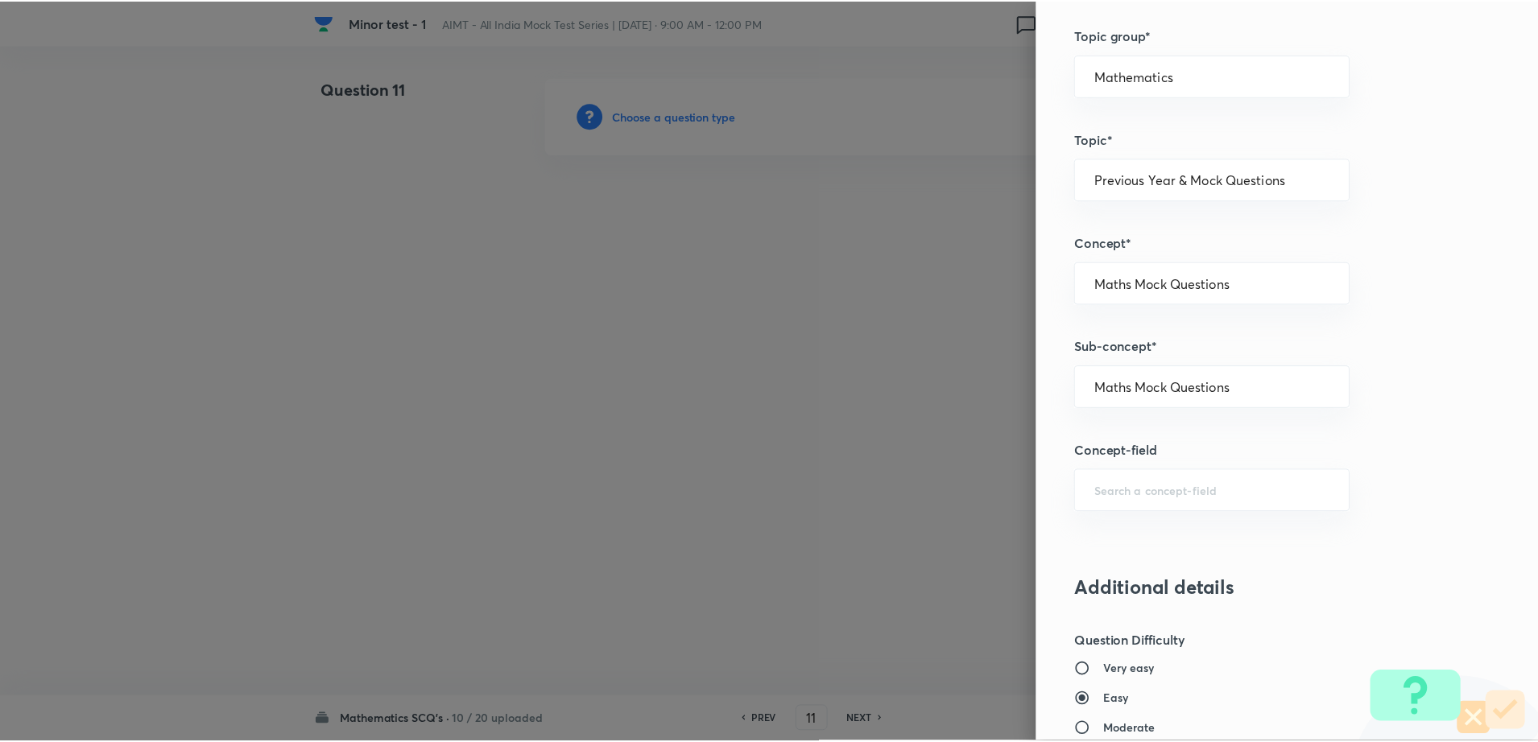
scroll to position [1452, 0]
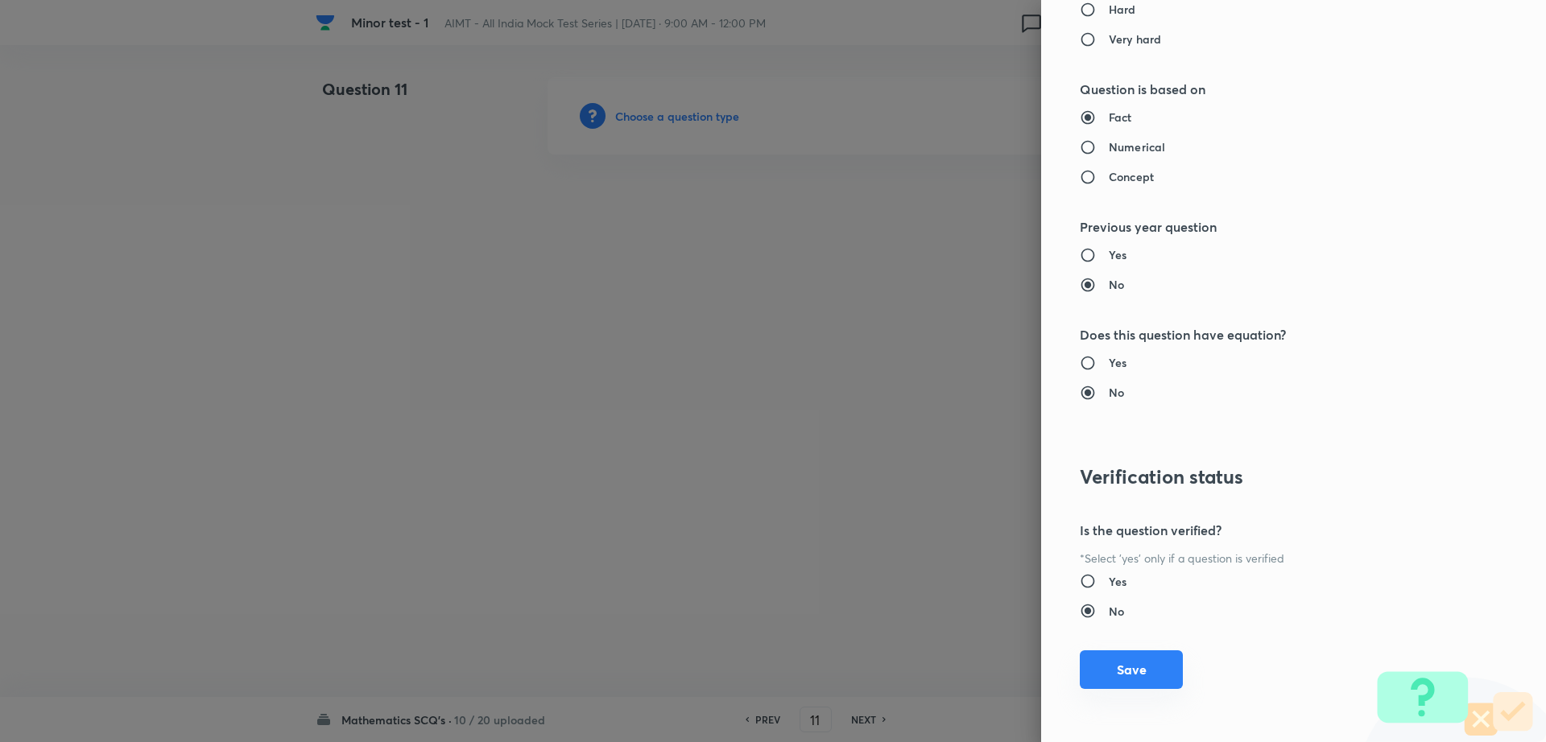
click at [1123, 673] on button "Save" at bounding box center [1131, 669] width 103 height 39
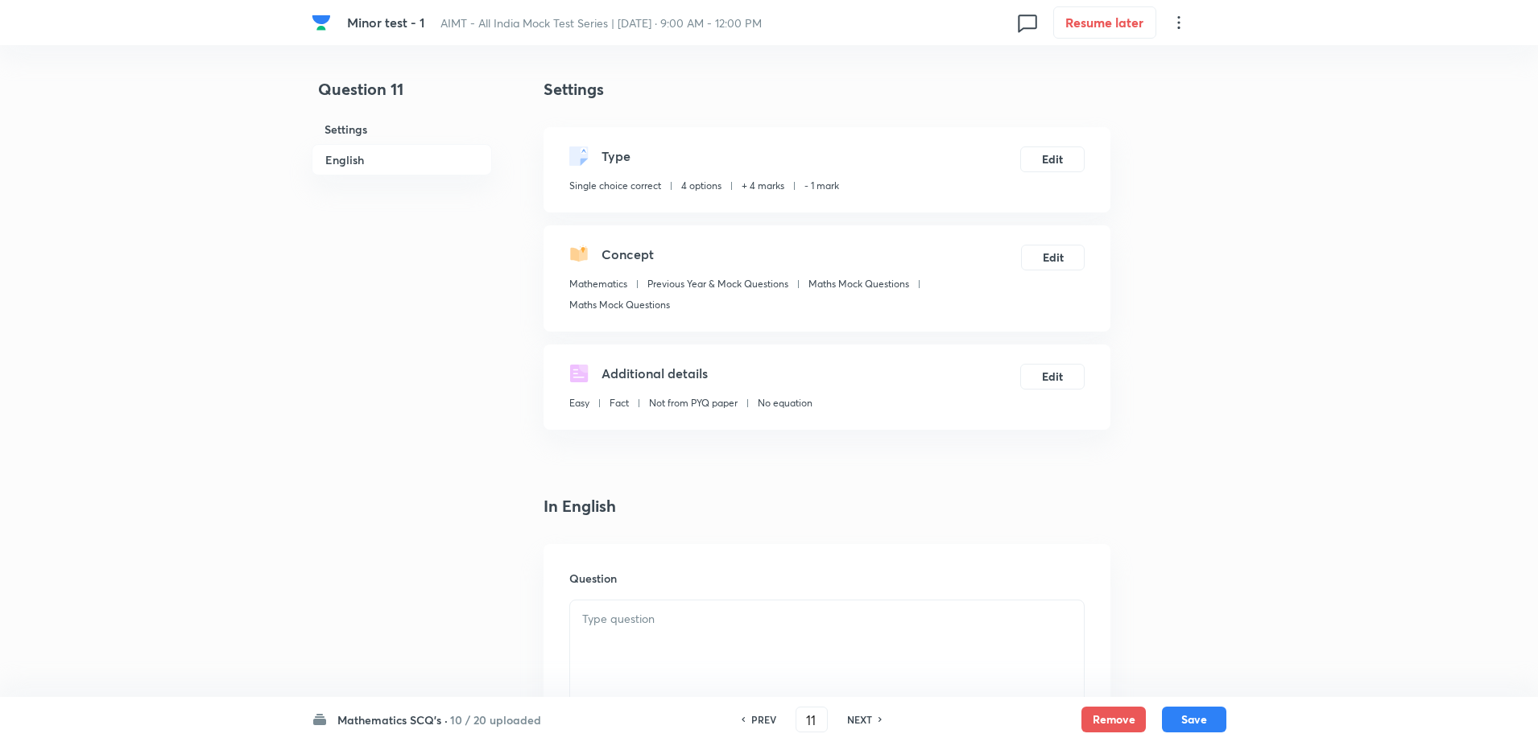
click at [646, 683] on div at bounding box center [827, 646] width 514 height 90
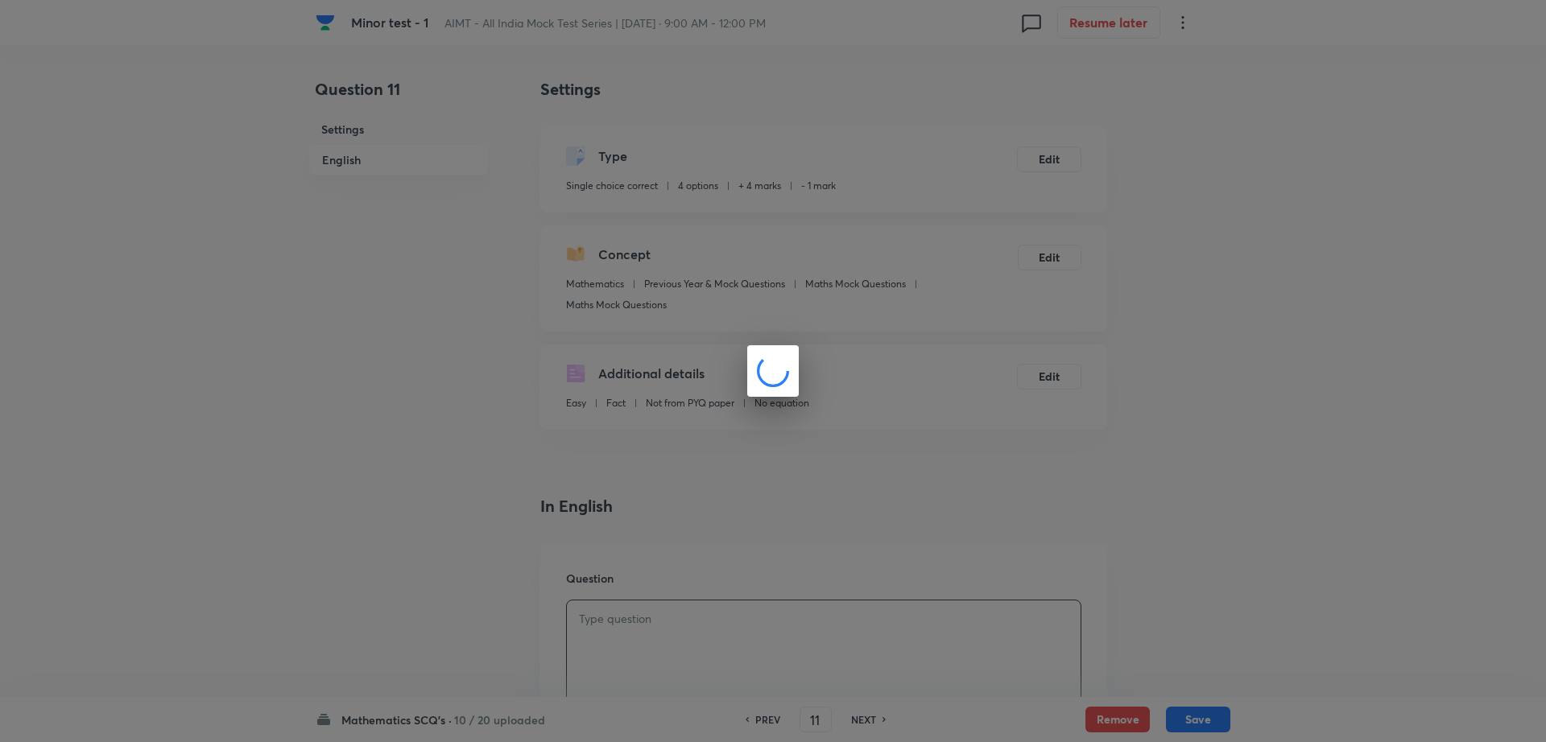
click at [398, 549] on div at bounding box center [773, 371] width 1546 height 742
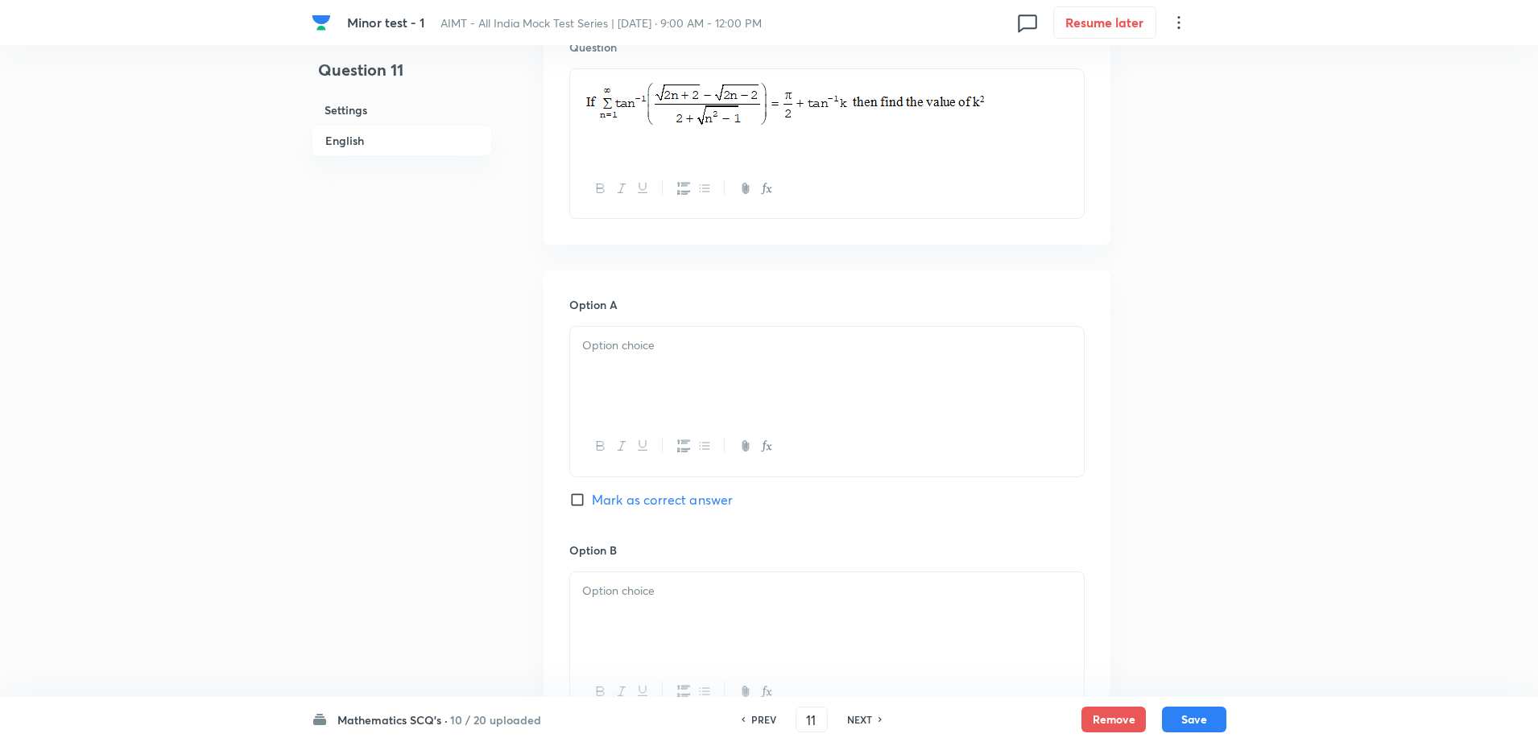
scroll to position [604, 0]
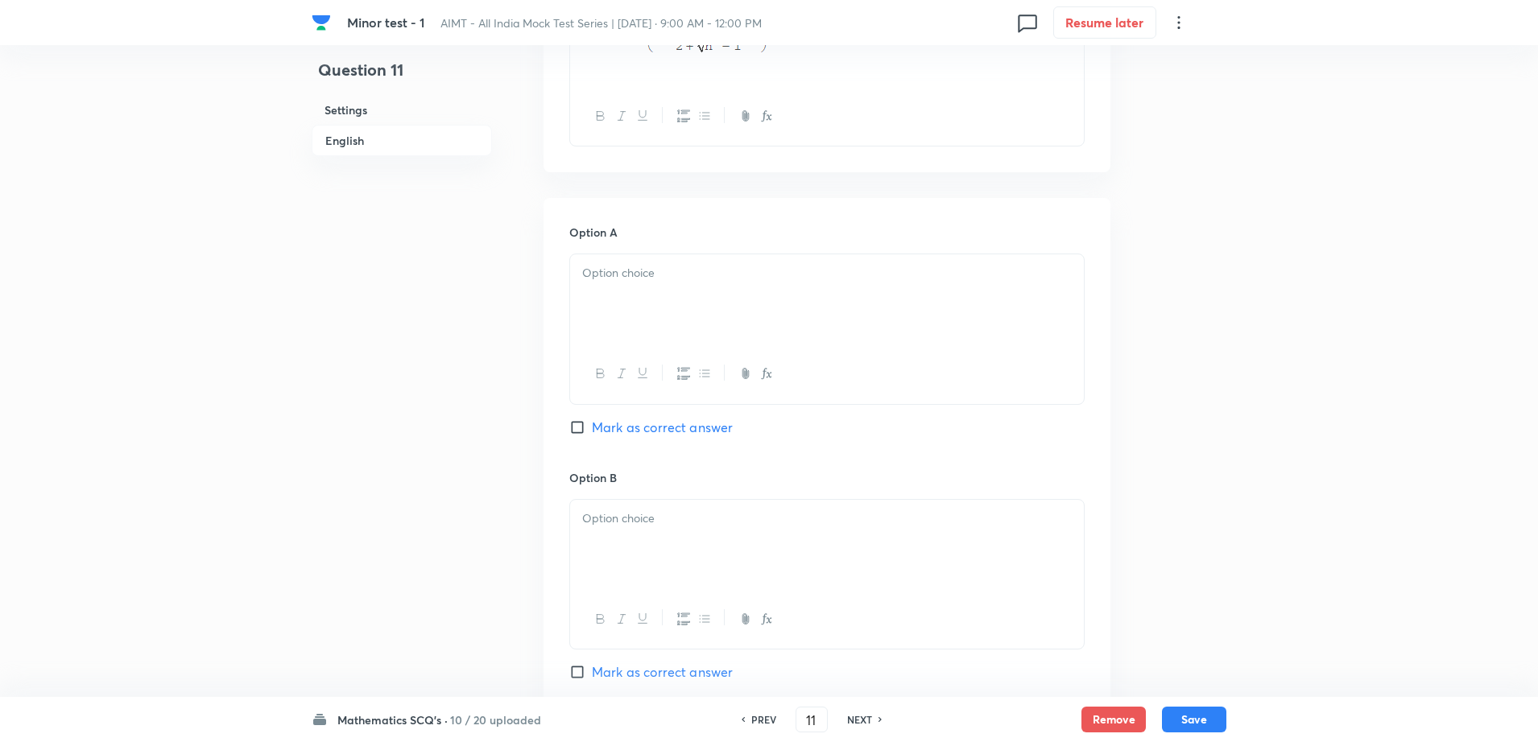
click at [604, 312] on div at bounding box center [827, 299] width 514 height 90
click at [608, 543] on div "2" at bounding box center [827, 545] width 514 height 90
click at [612, 667] on span "Mark as correct answer" at bounding box center [662, 672] width 141 height 19
click at [592, 667] on input "Mark as correct answer" at bounding box center [580, 672] width 23 height 16
checkbox input "true"
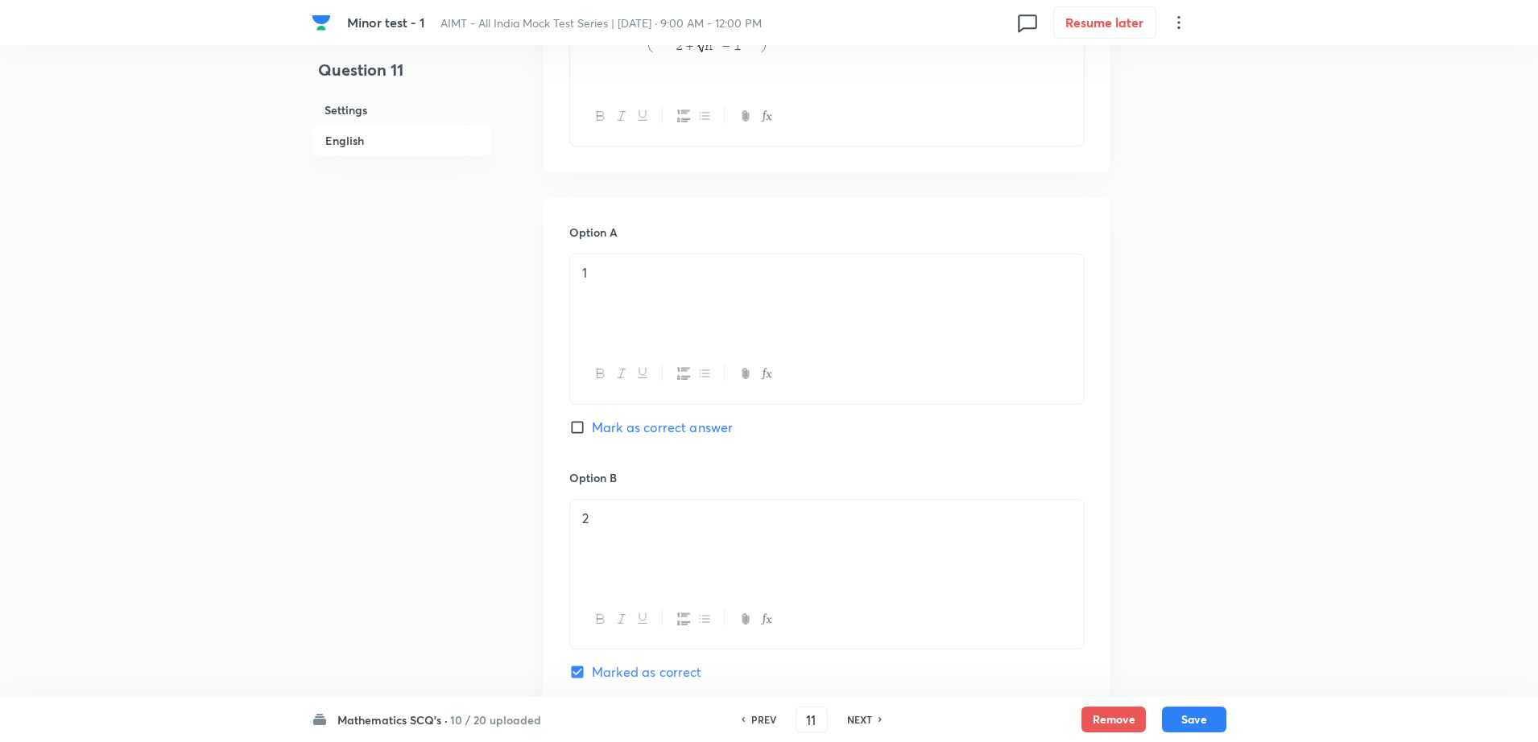
click at [338, 659] on div "Question 11 Settings English" at bounding box center [402, 497] width 180 height 2046
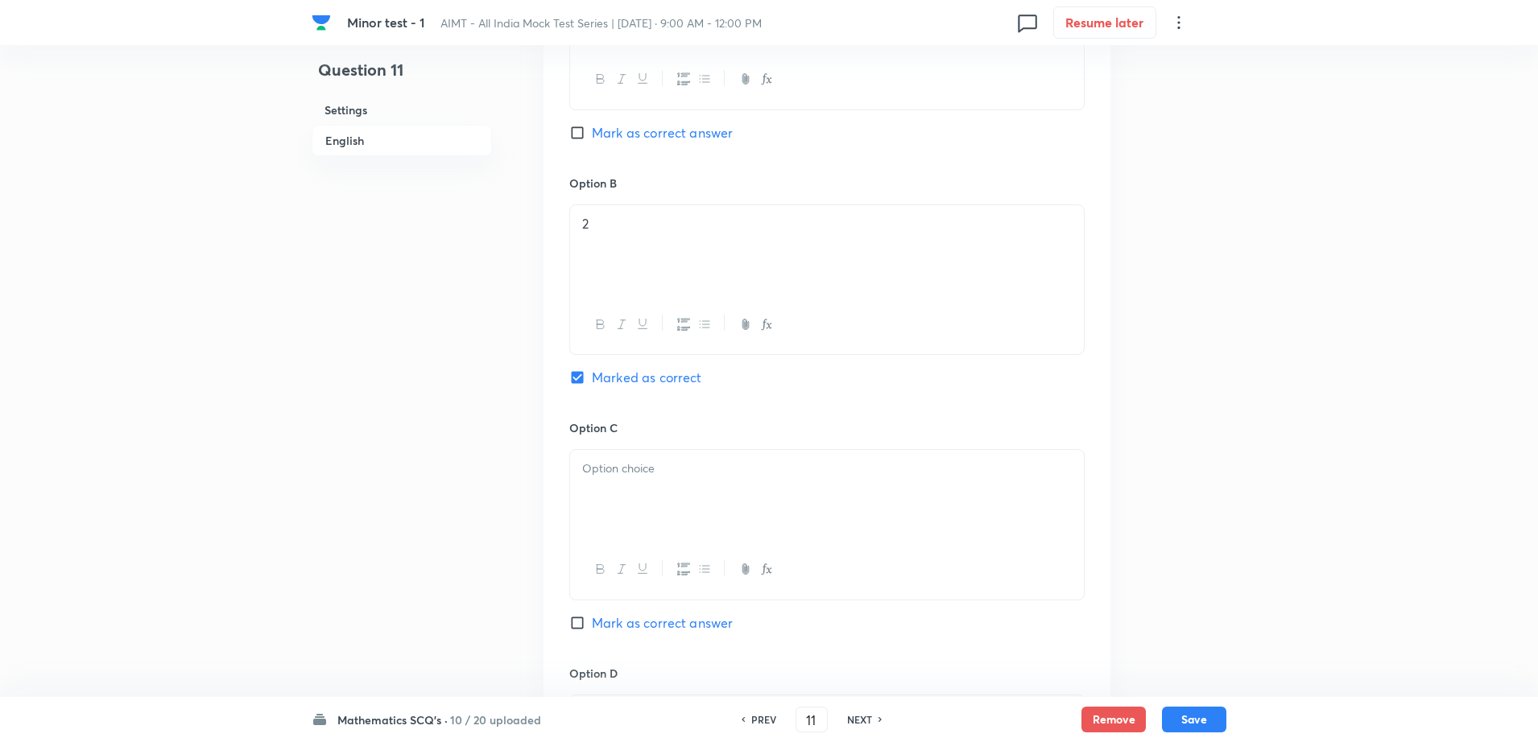
scroll to position [1047, 0]
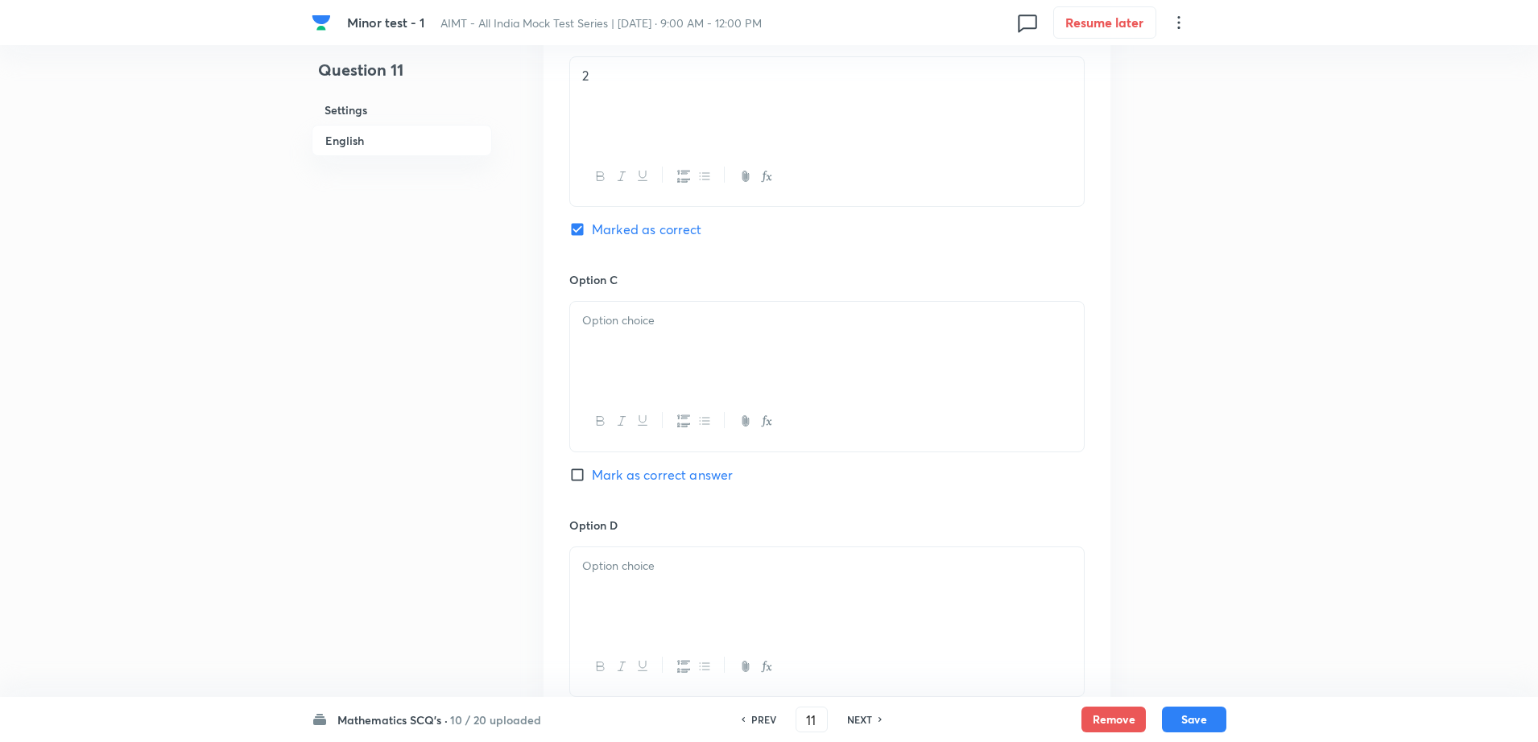
click at [609, 395] on div at bounding box center [827, 421] width 514 height 59
click at [663, 360] on div at bounding box center [827, 347] width 514 height 90
click at [627, 632] on div at bounding box center [827, 592] width 514 height 90
click at [414, 609] on div "Question 11 Settings English" at bounding box center [402, 54] width 180 height 2046
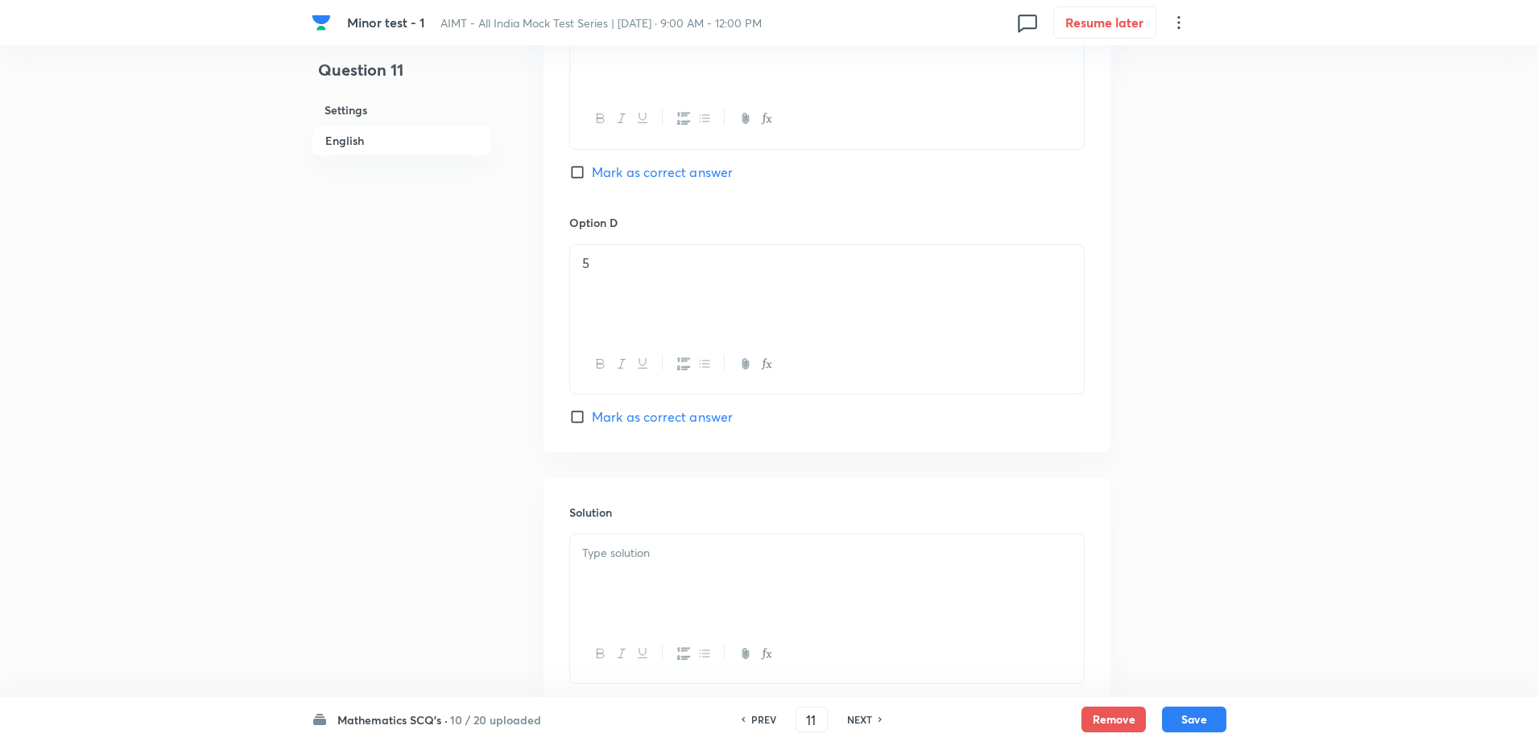
scroll to position [1459, 0]
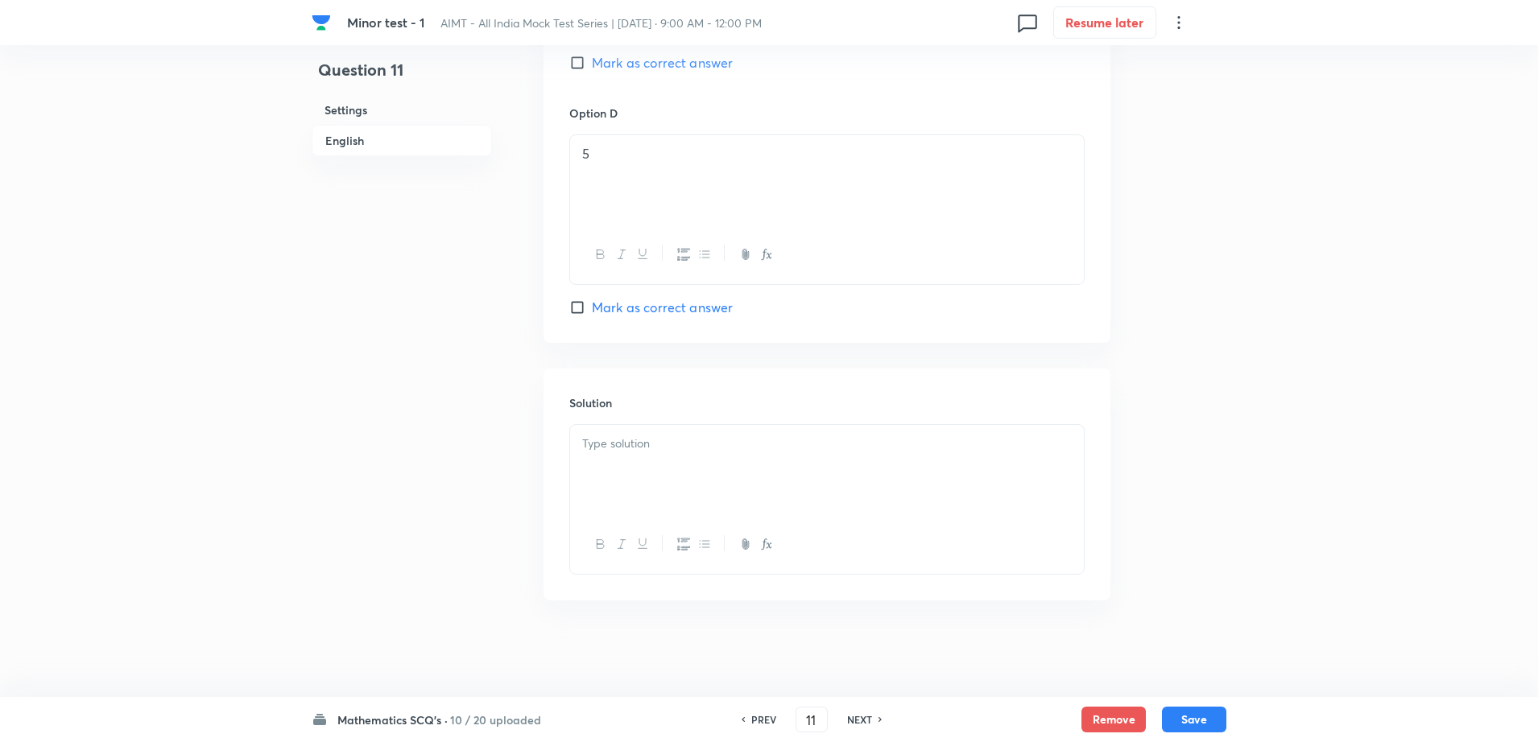
click at [726, 398] on h6 "Solution" at bounding box center [826, 402] width 515 height 17
click at [674, 455] on div at bounding box center [827, 470] width 514 height 90
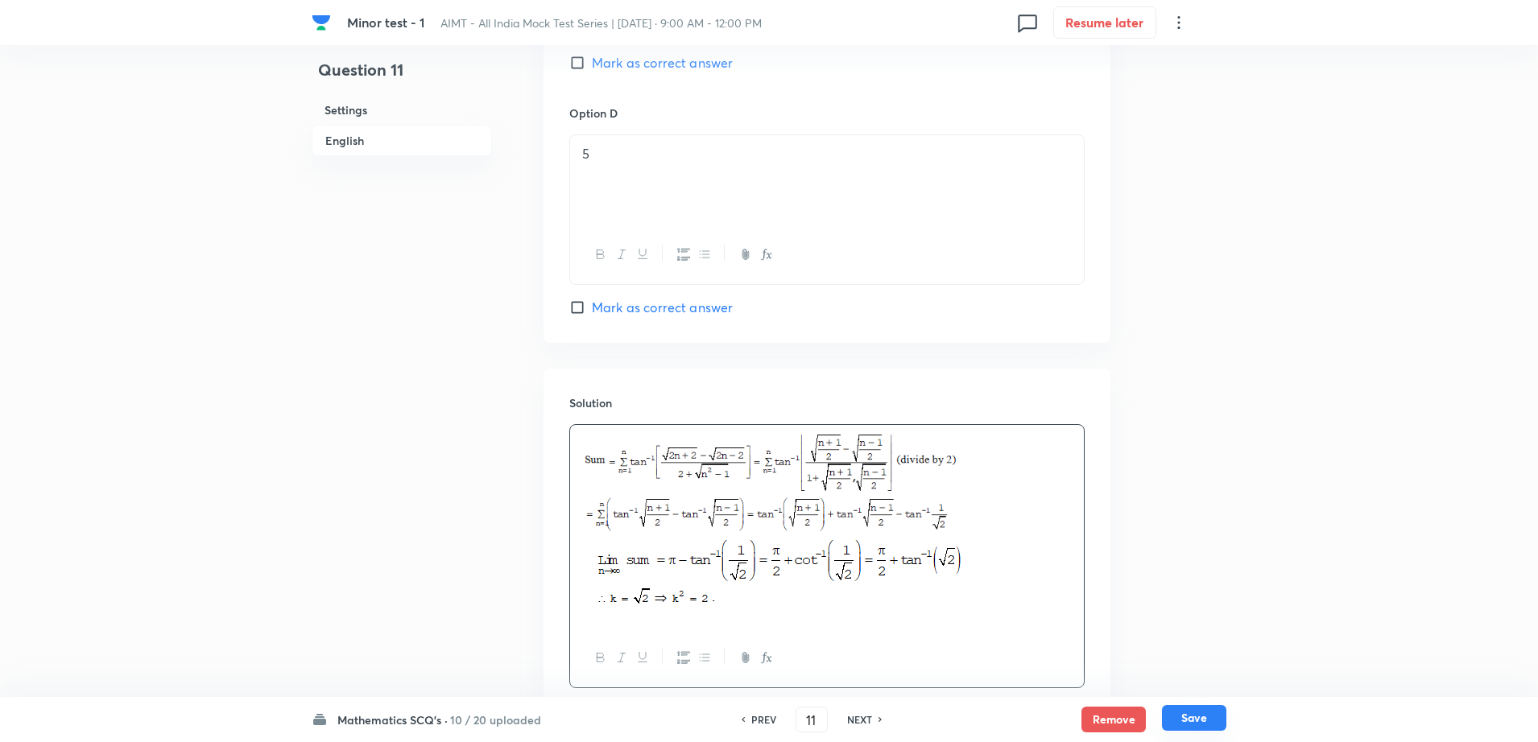
click at [1178, 720] on button "Save" at bounding box center [1194, 718] width 64 height 26
type input "12"
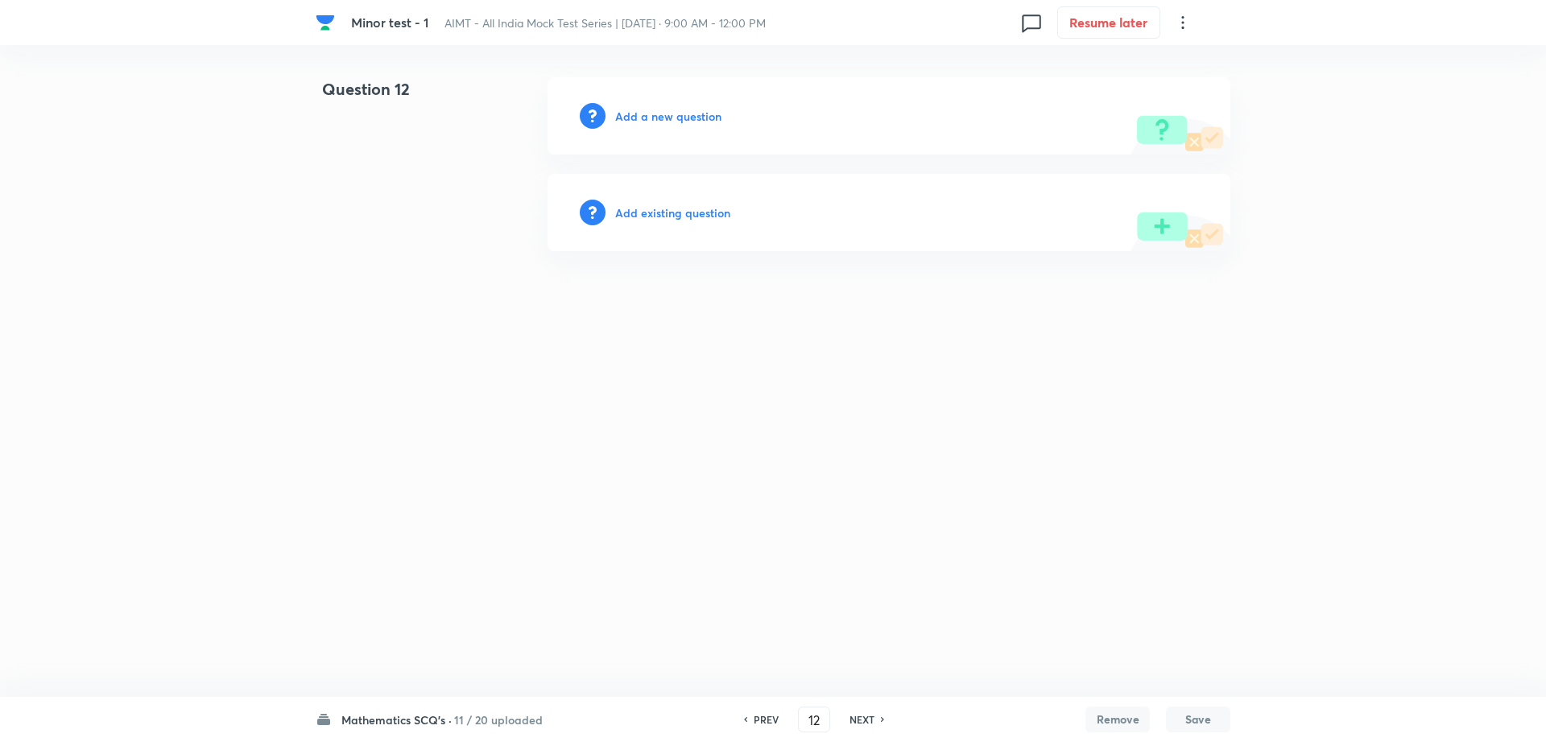
click at [675, 111] on h6 "Add a new question" at bounding box center [668, 116] width 106 height 17
click at [675, 111] on h6 "Choose a question type" at bounding box center [677, 116] width 124 height 17
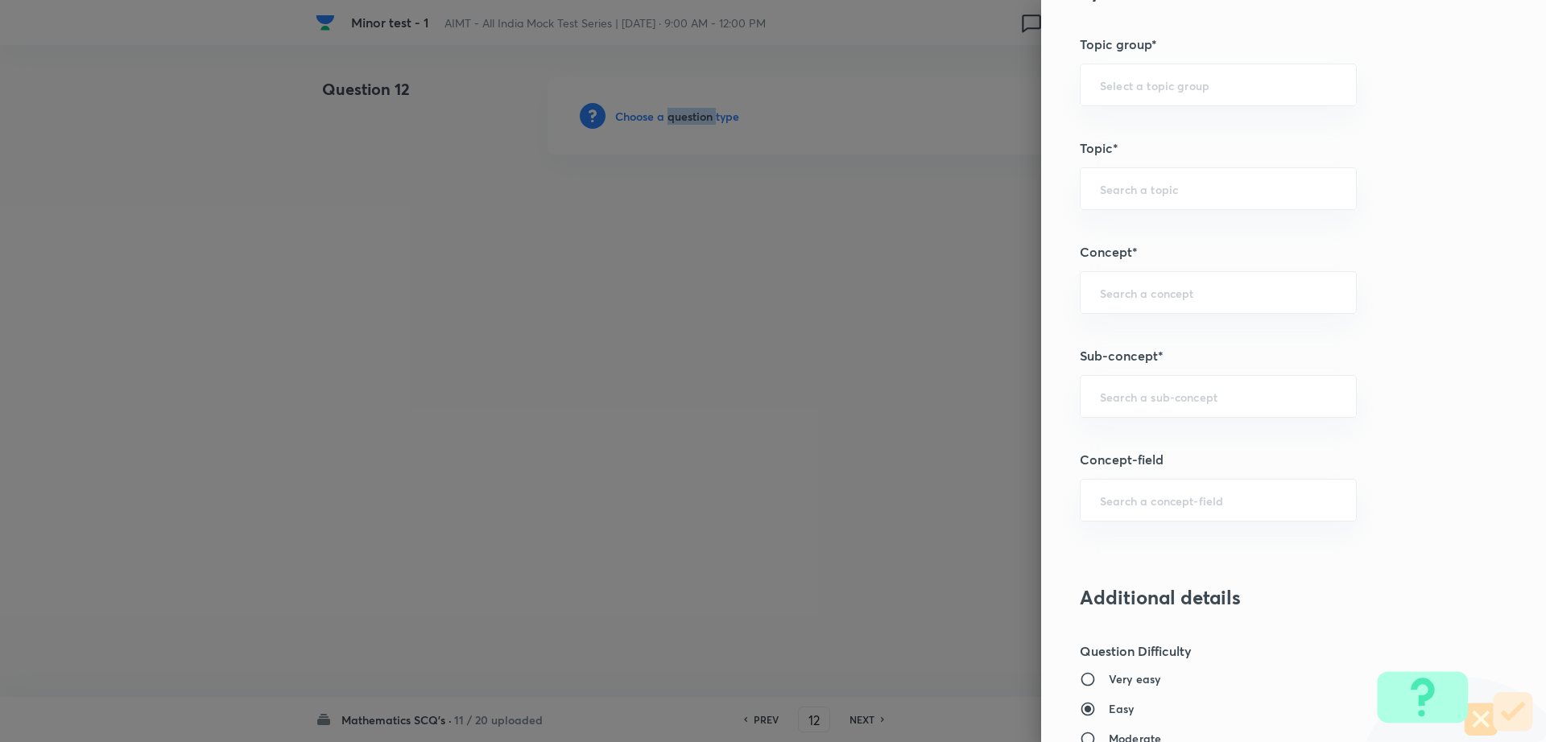
scroll to position [728, 0]
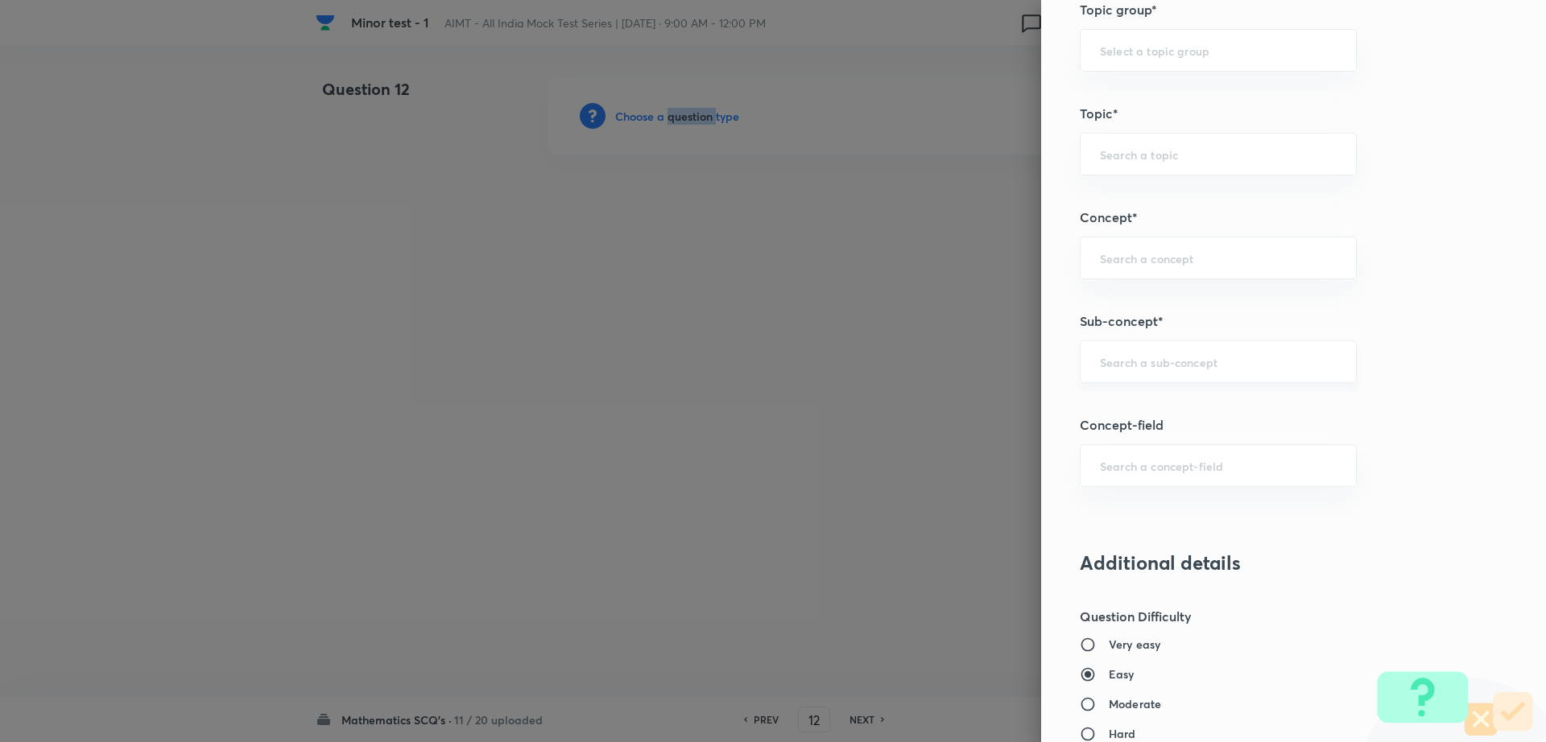
click at [1220, 354] on input "text" at bounding box center [1218, 361] width 237 height 15
click at [1166, 419] on li "Maths Mock Questions" at bounding box center [1202, 407] width 275 height 29
type input "Maths Mock Questions"
type input "Mathematics"
type input "Previous Year & Mock Questions"
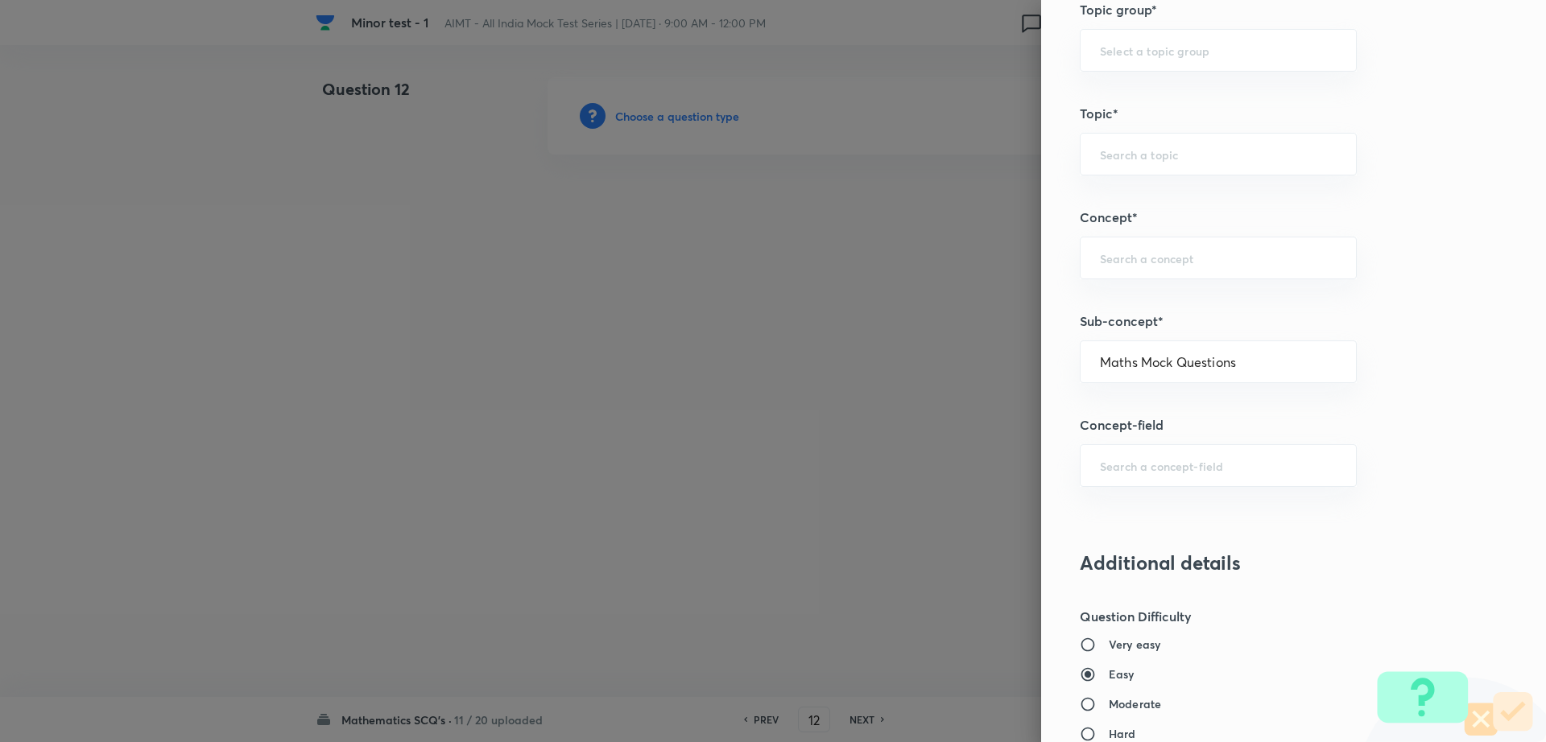
type input "Maths Mock Questions"
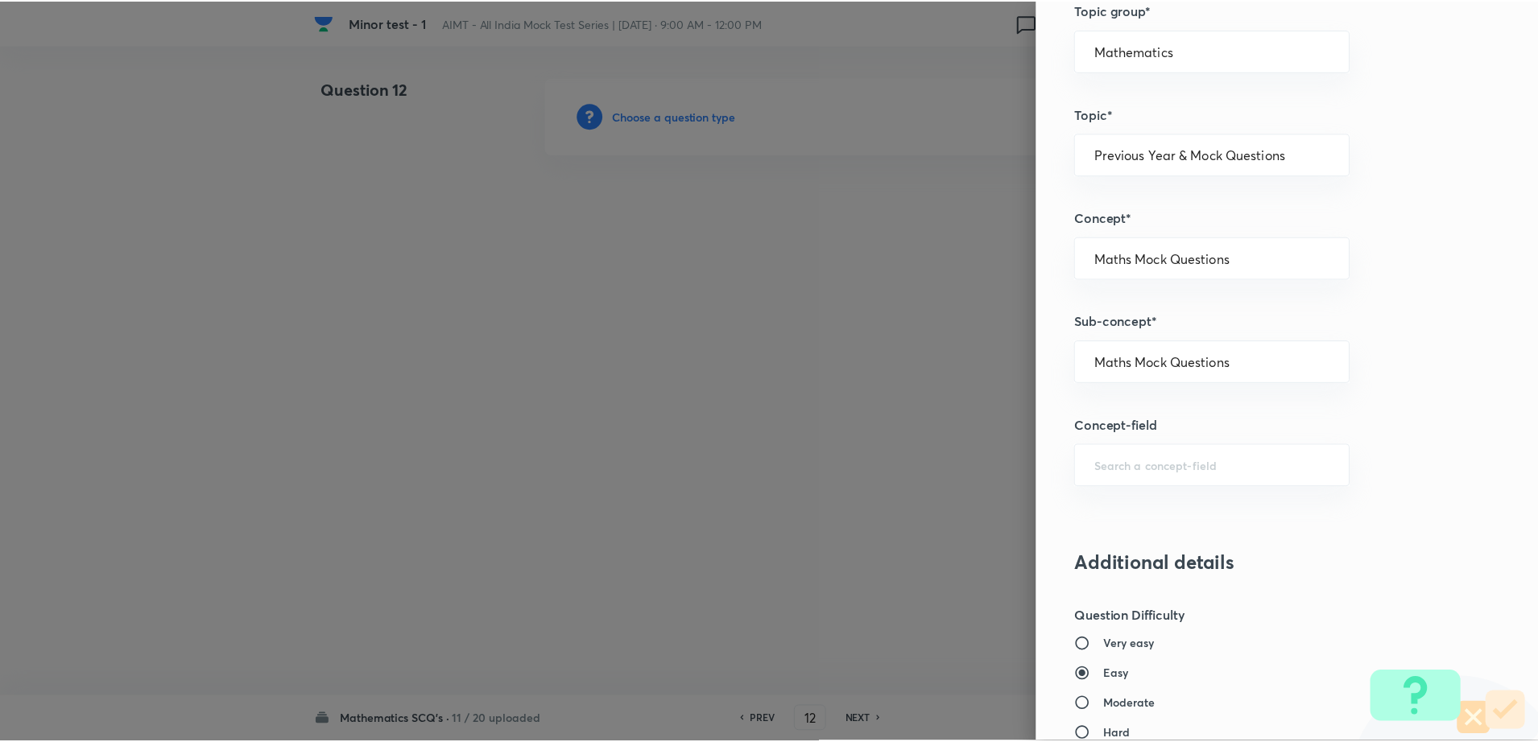
scroll to position [1452, 0]
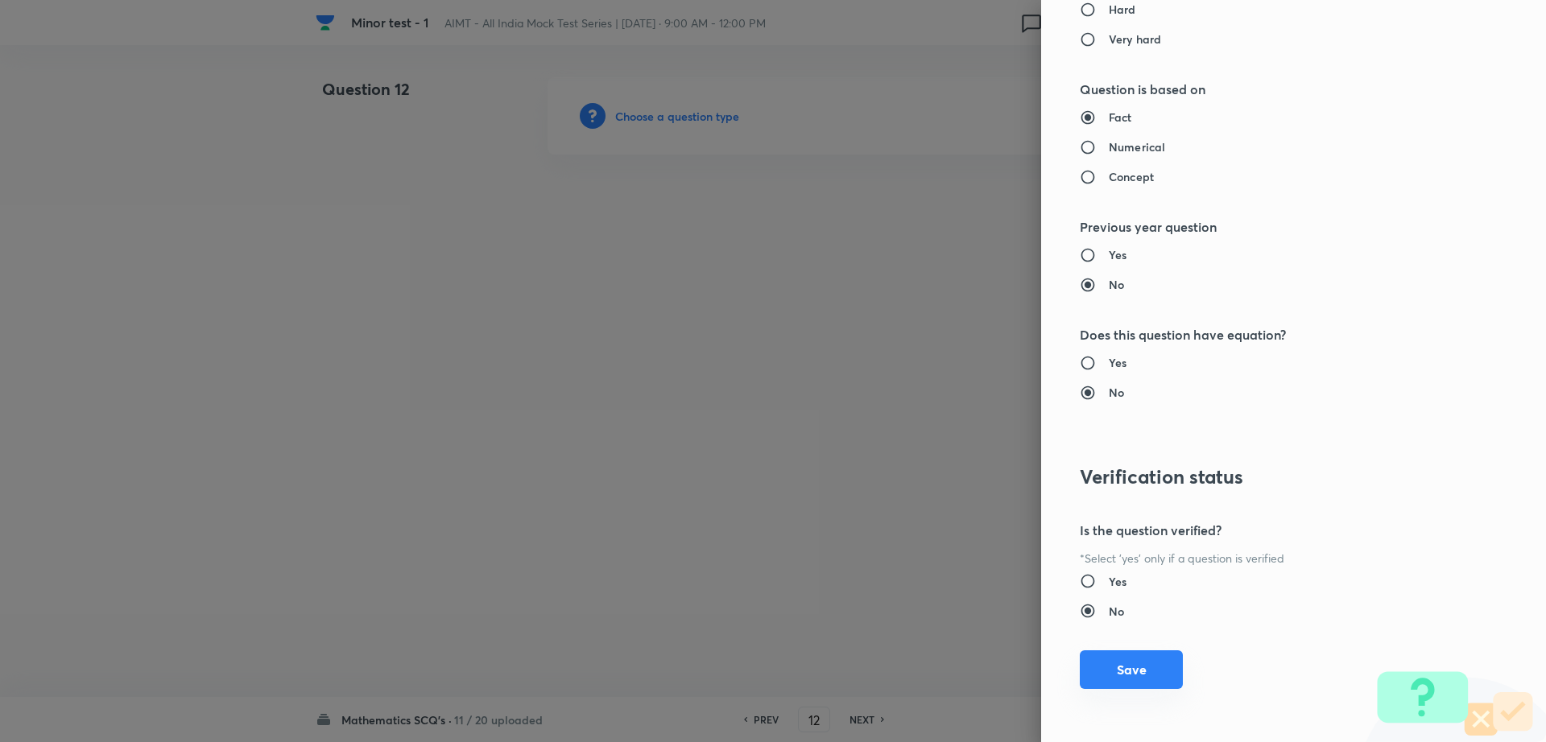
click at [1107, 678] on button "Save" at bounding box center [1131, 669] width 103 height 39
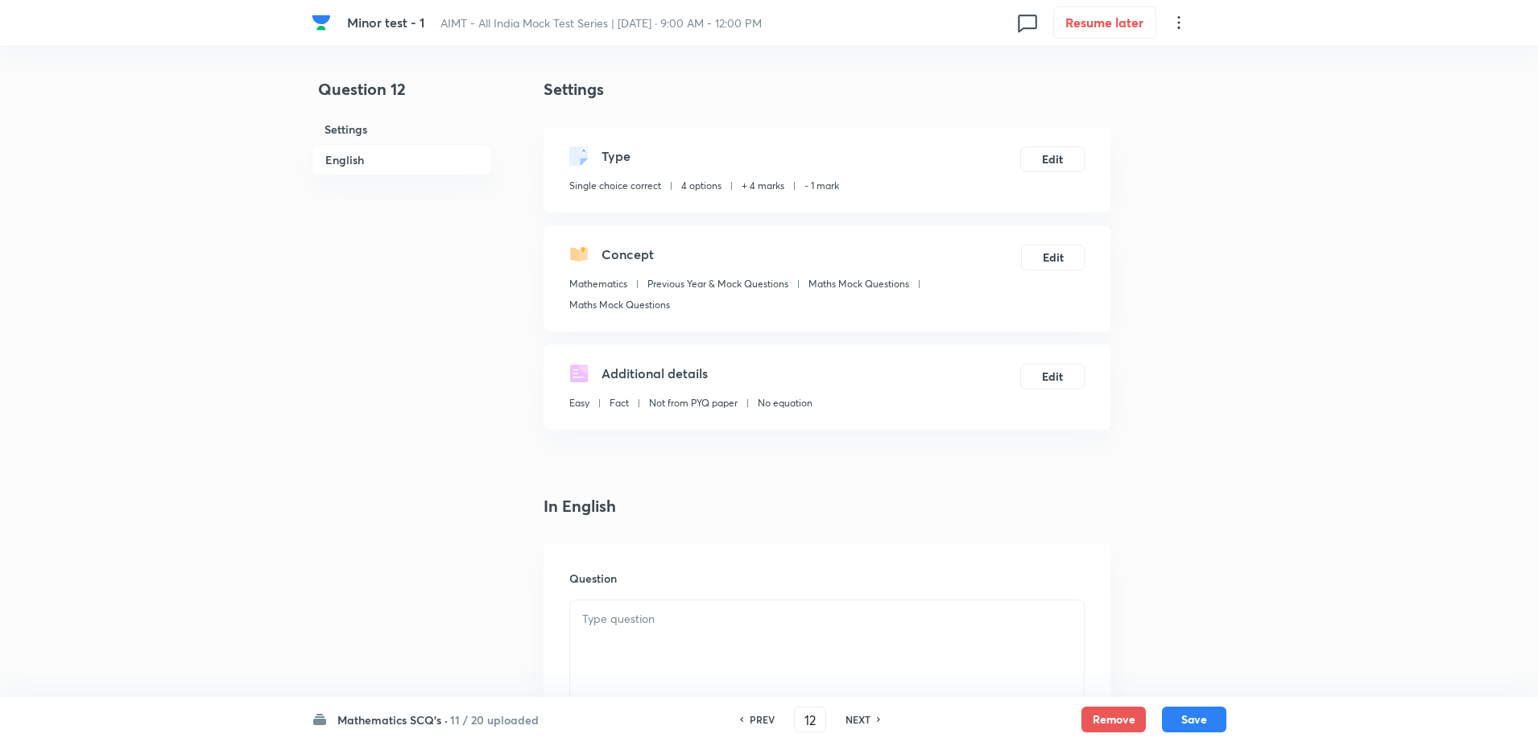
click at [817, 662] on div at bounding box center [827, 646] width 514 height 90
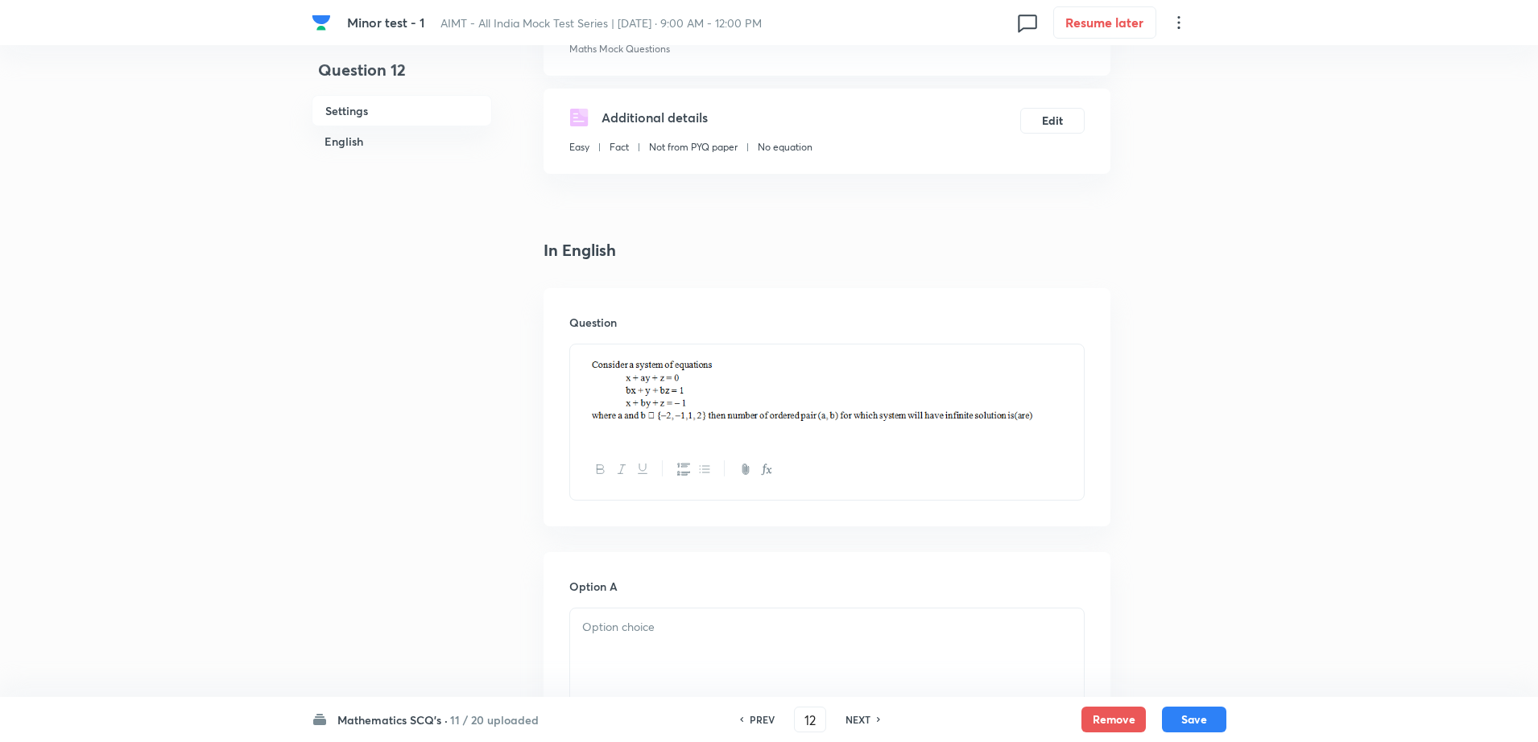
scroll to position [362, 0]
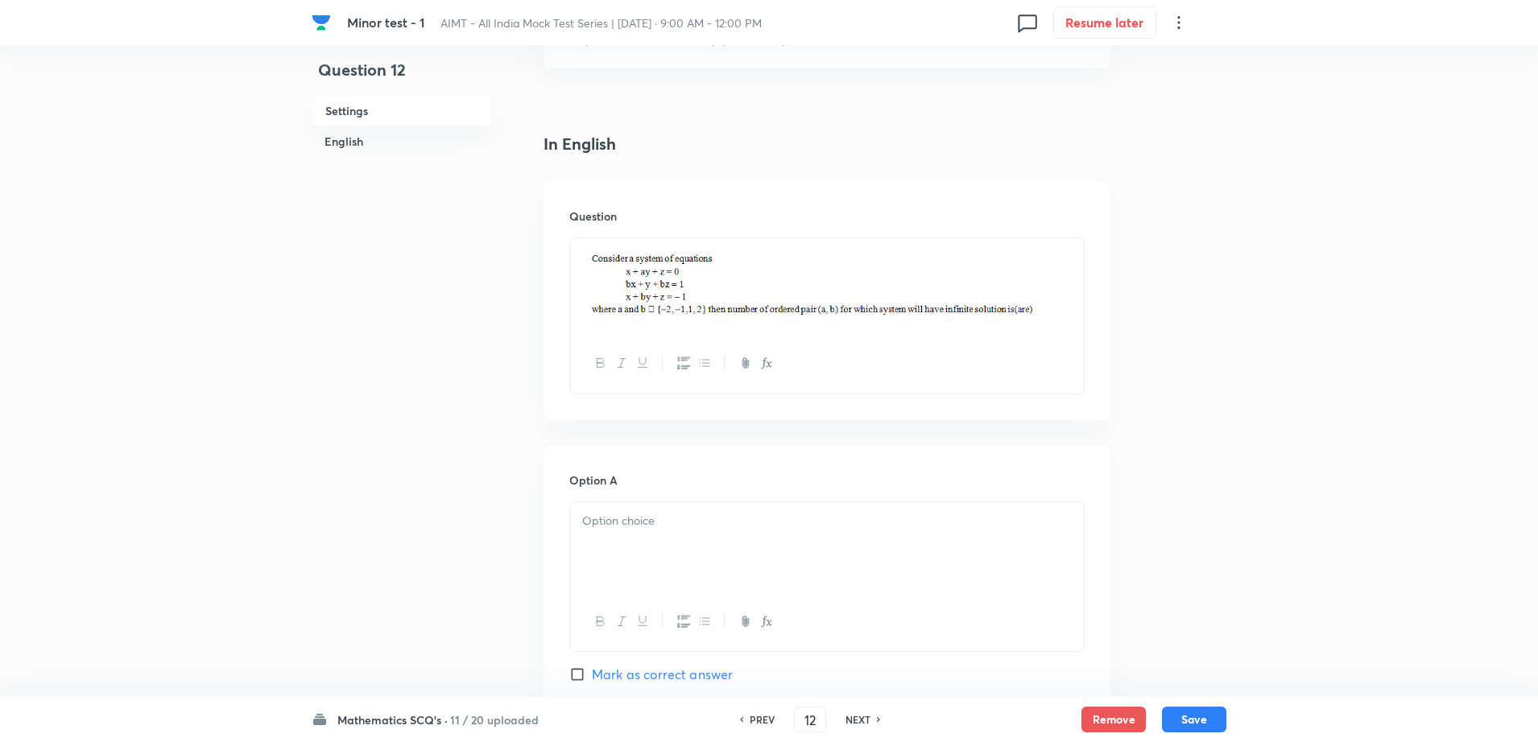
click at [671, 552] on div at bounding box center [827, 547] width 514 height 90
click at [506, 559] on div "Question 12 Settings English Settings Type Single choice correct 4 options + 4 …" at bounding box center [769, 741] width 915 height 2053
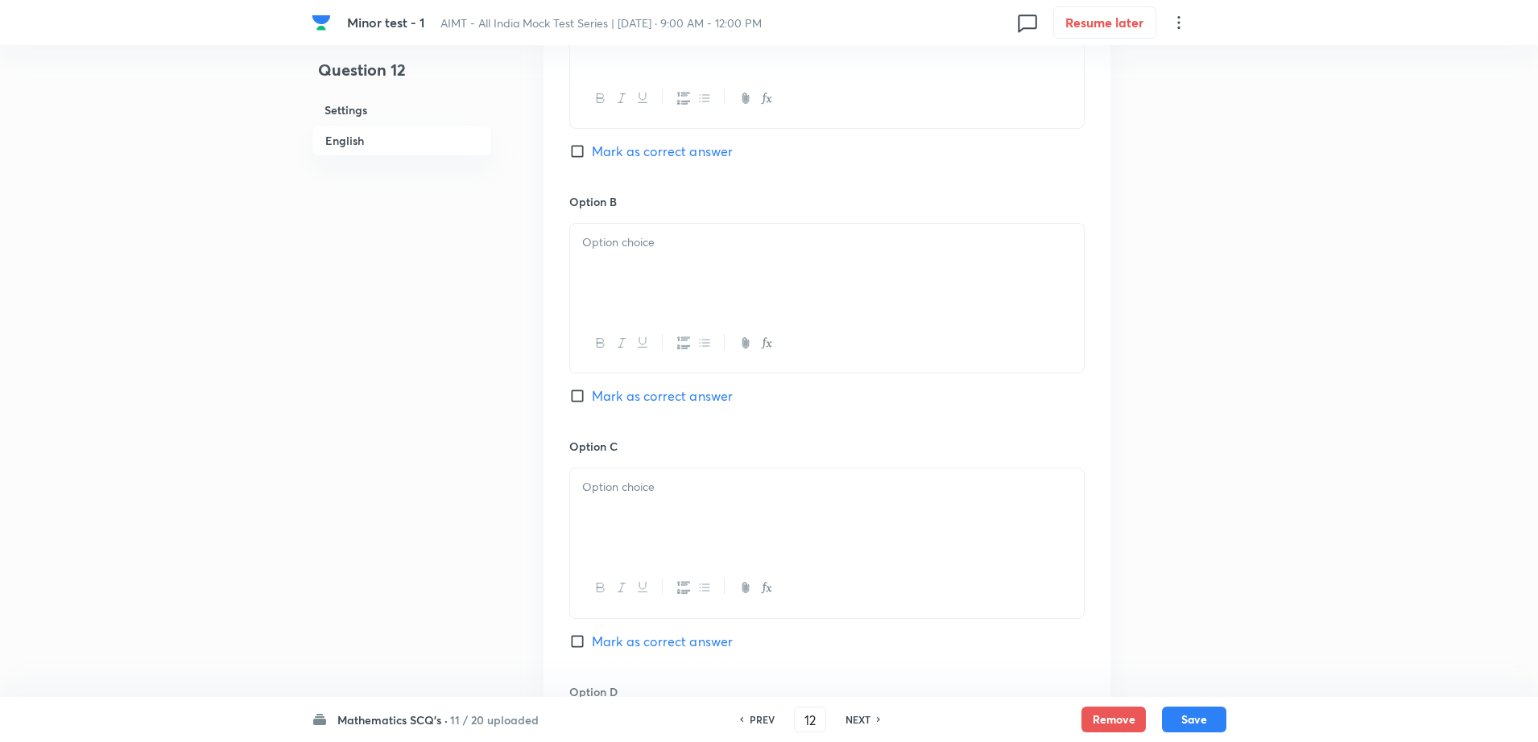
scroll to position [926, 0]
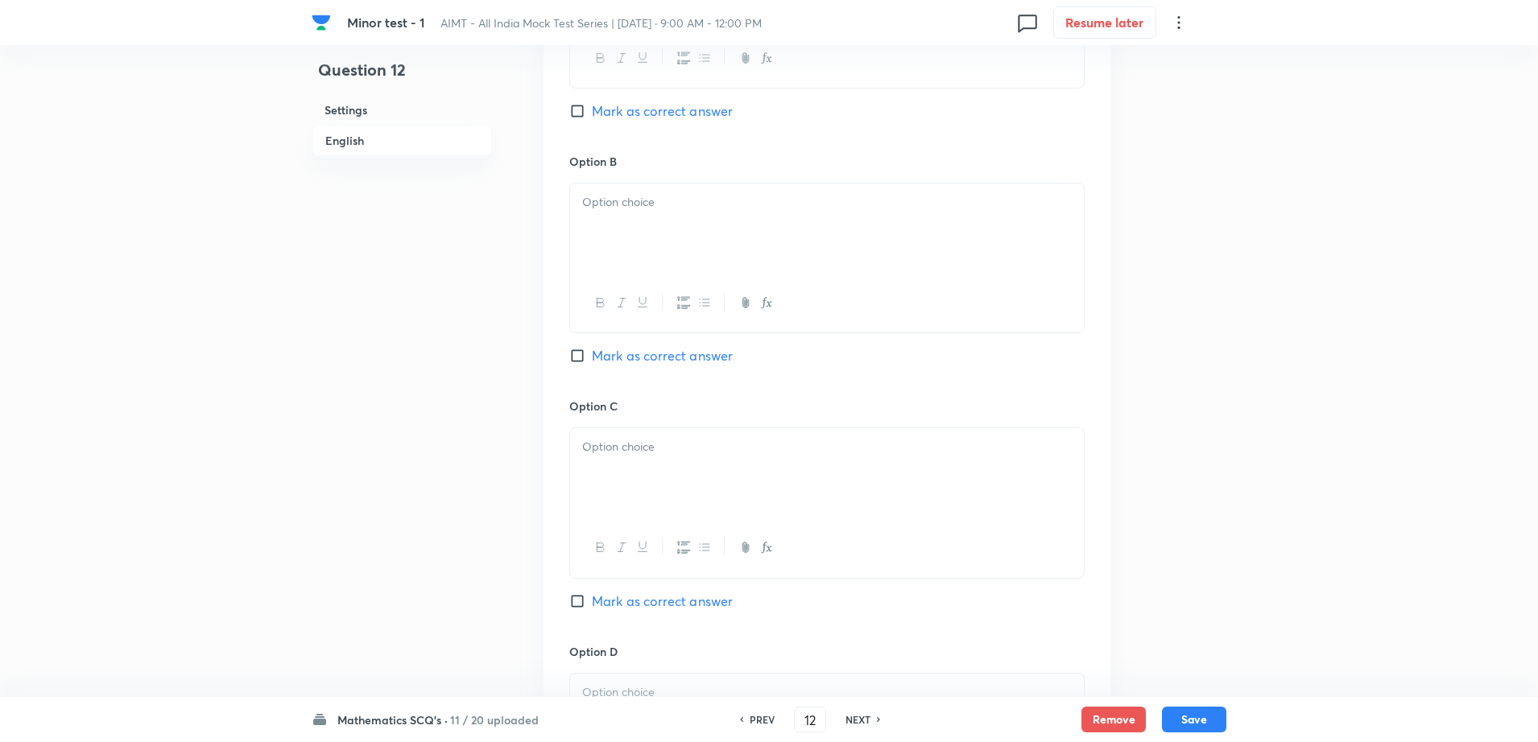
click at [691, 237] on div at bounding box center [827, 229] width 514 height 90
click at [647, 474] on div at bounding box center [827, 473] width 514 height 90
click at [612, 685] on p at bounding box center [826, 692] width 489 height 19
click at [485, 562] on div "Question 12 Settings English" at bounding box center [402, 178] width 180 height 2053
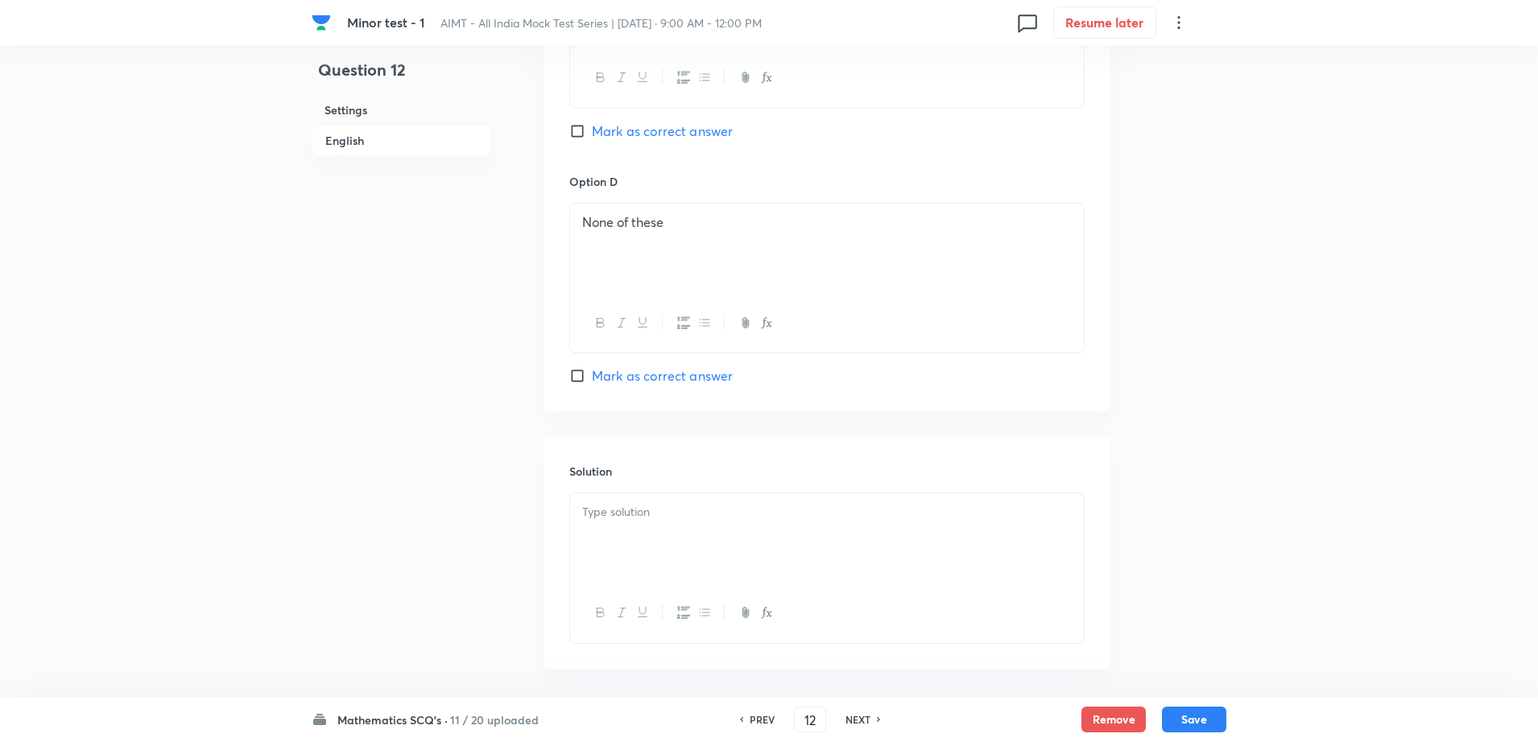
scroll to position [1409, 0]
click at [614, 538] on div at bounding box center [827, 526] width 514 height 90
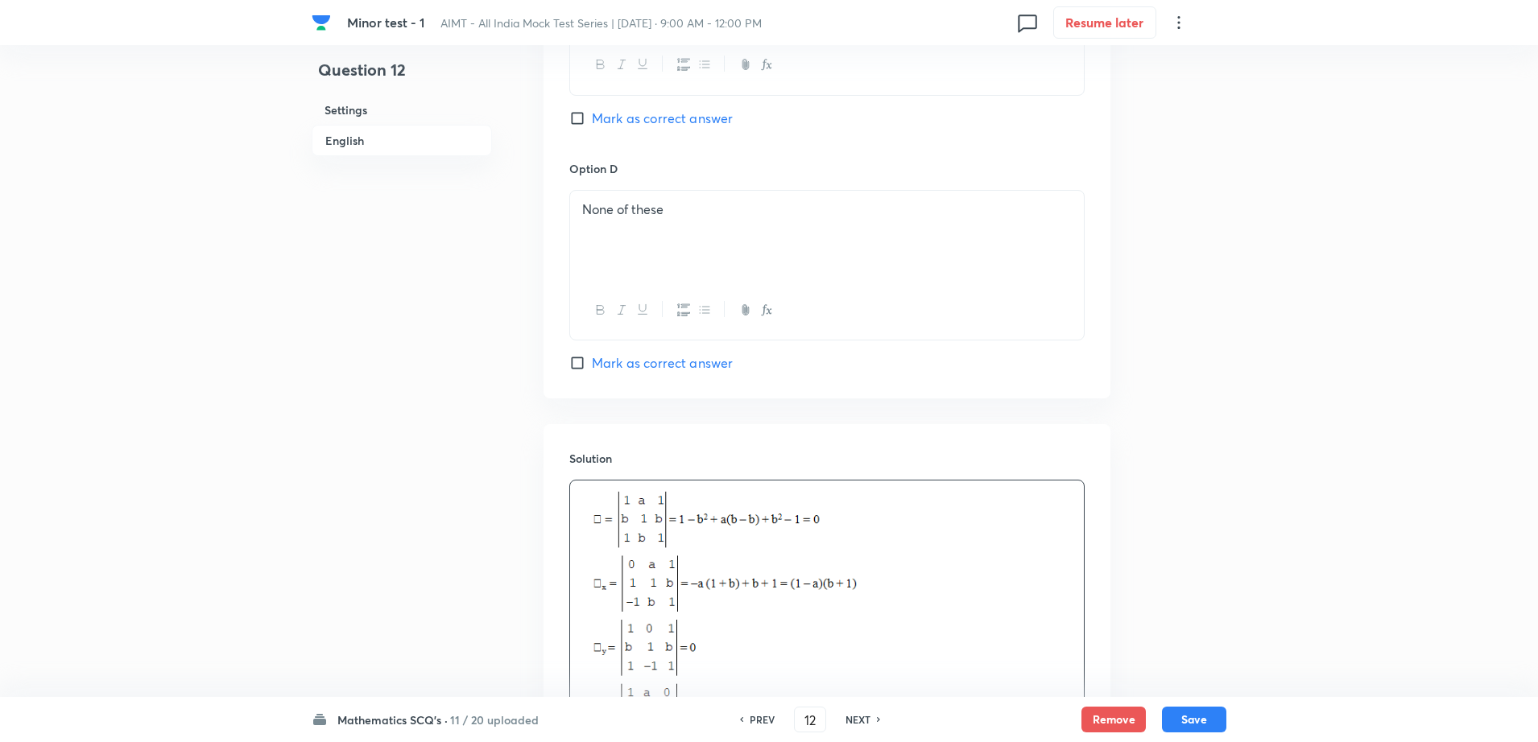
click at [630, 365] on span "Mark as correct answer" at bounding box center [662, 362] width 141 height 19
click at [592, 365] on input "Mark as correct answer" at bounding box center [580, 363] width 23 height 16
checkbox input "true"
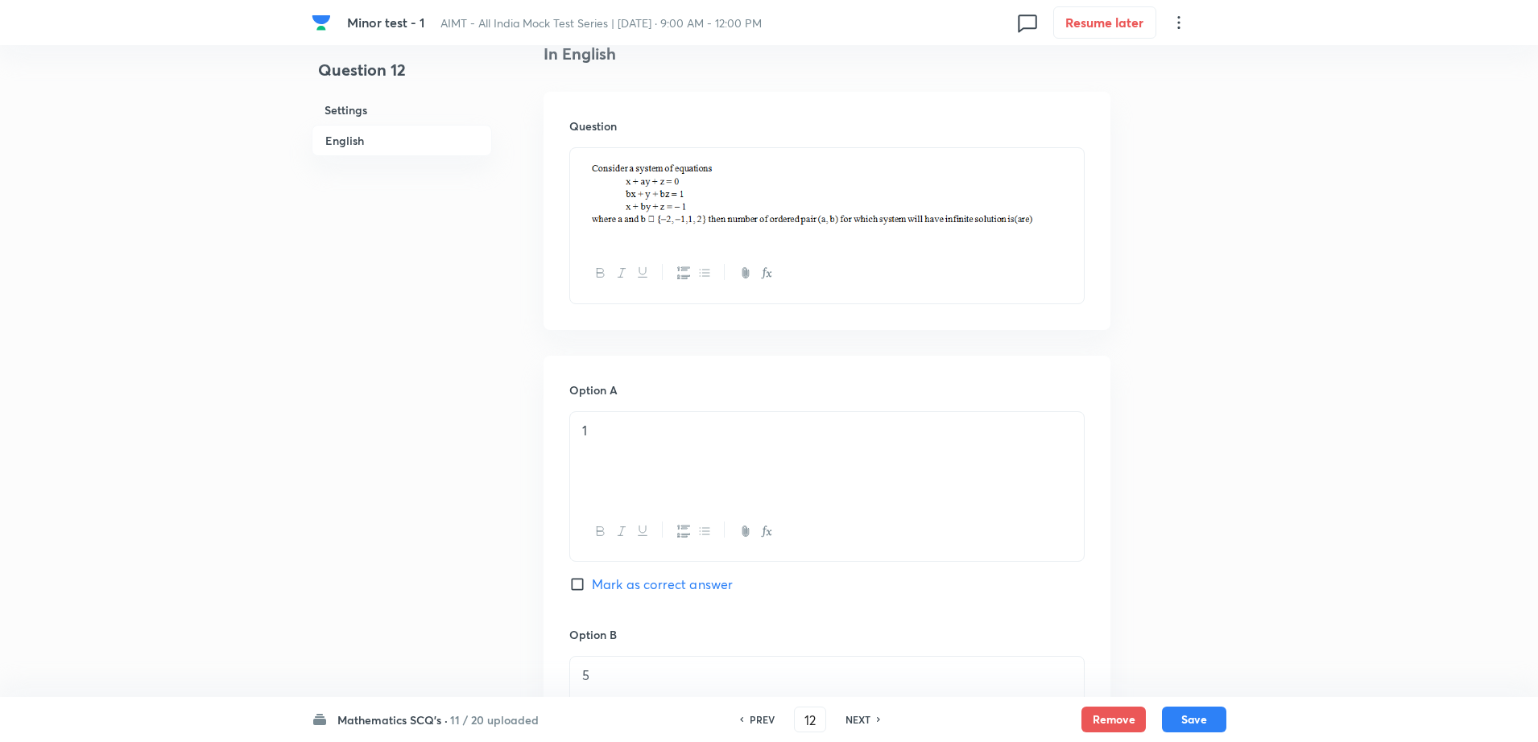
scroll to position [365, 0]
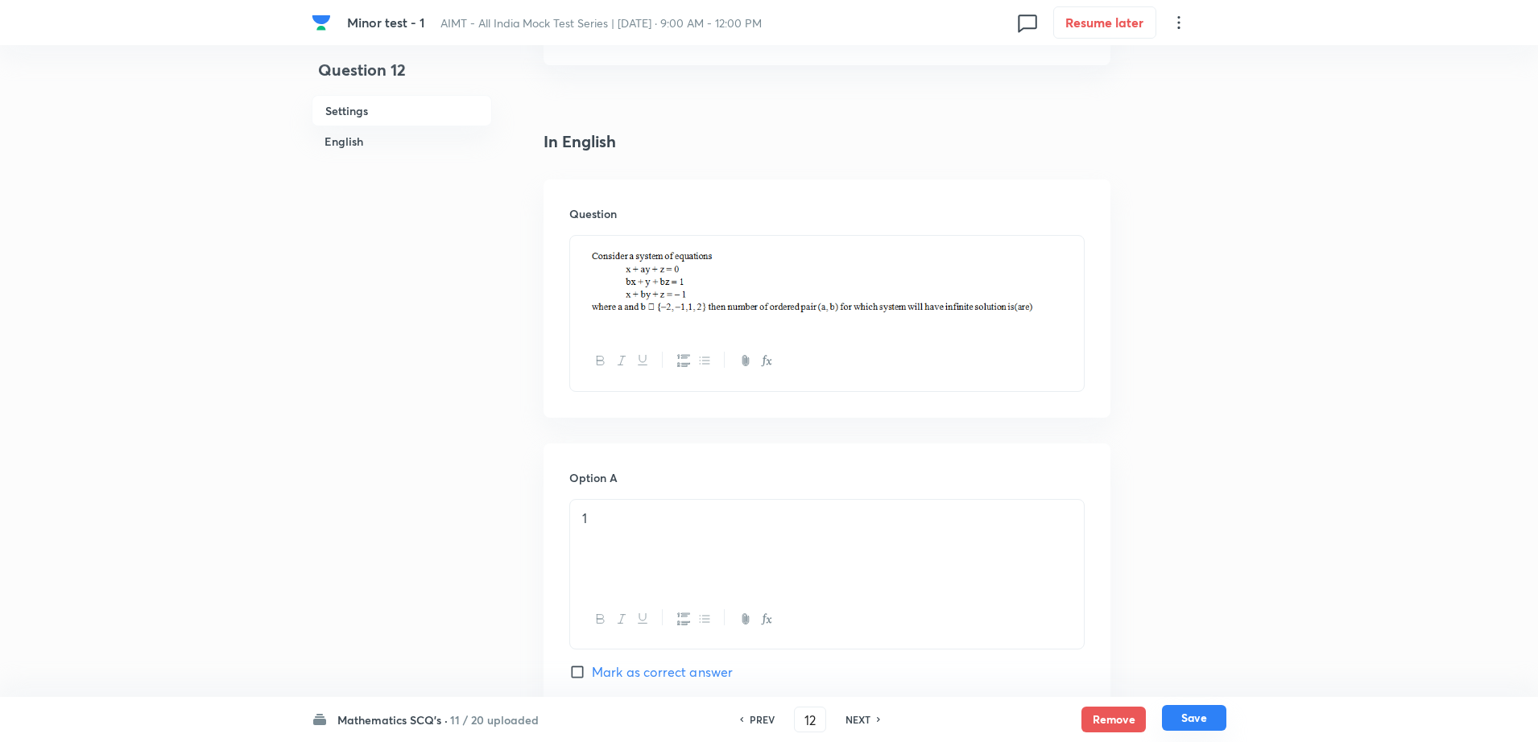
click at [1183, 726] on button "Save" at bounding box center [1194, 718] width 64 height 26
type input "13"
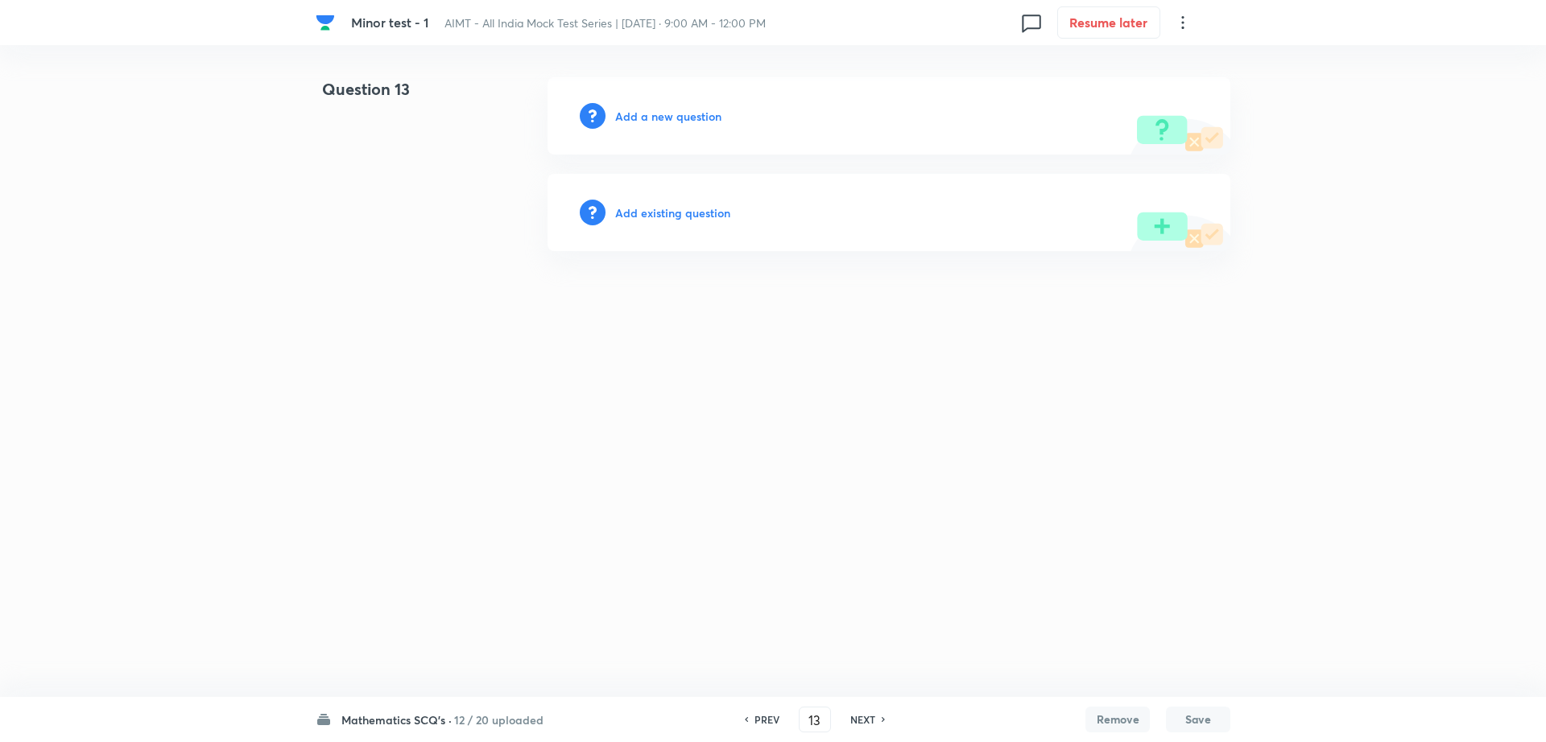
click at [676, 112] on h6 "Add a new question" at bounding box center [668, 116] width 106 height 17
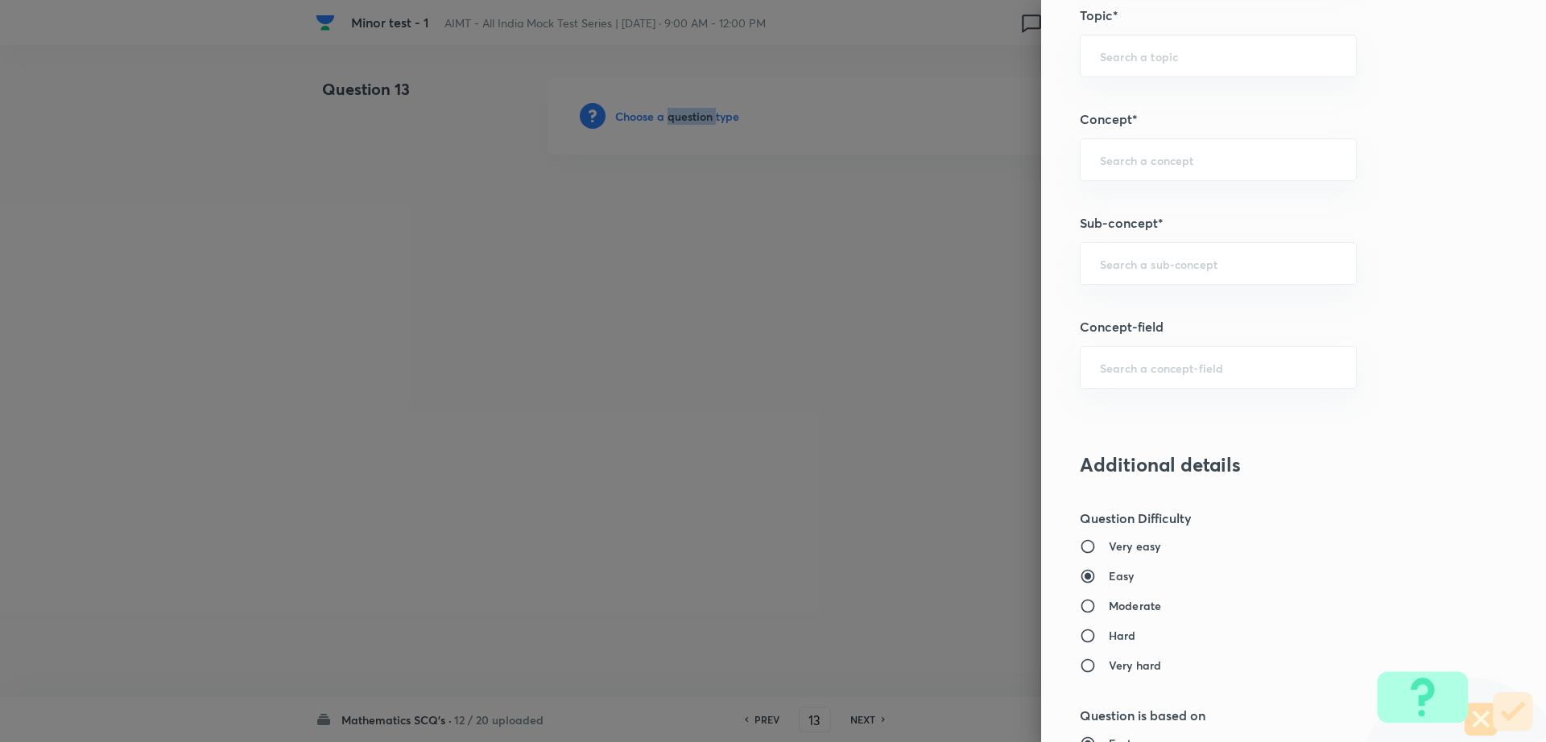
scroll to position [840, 0]
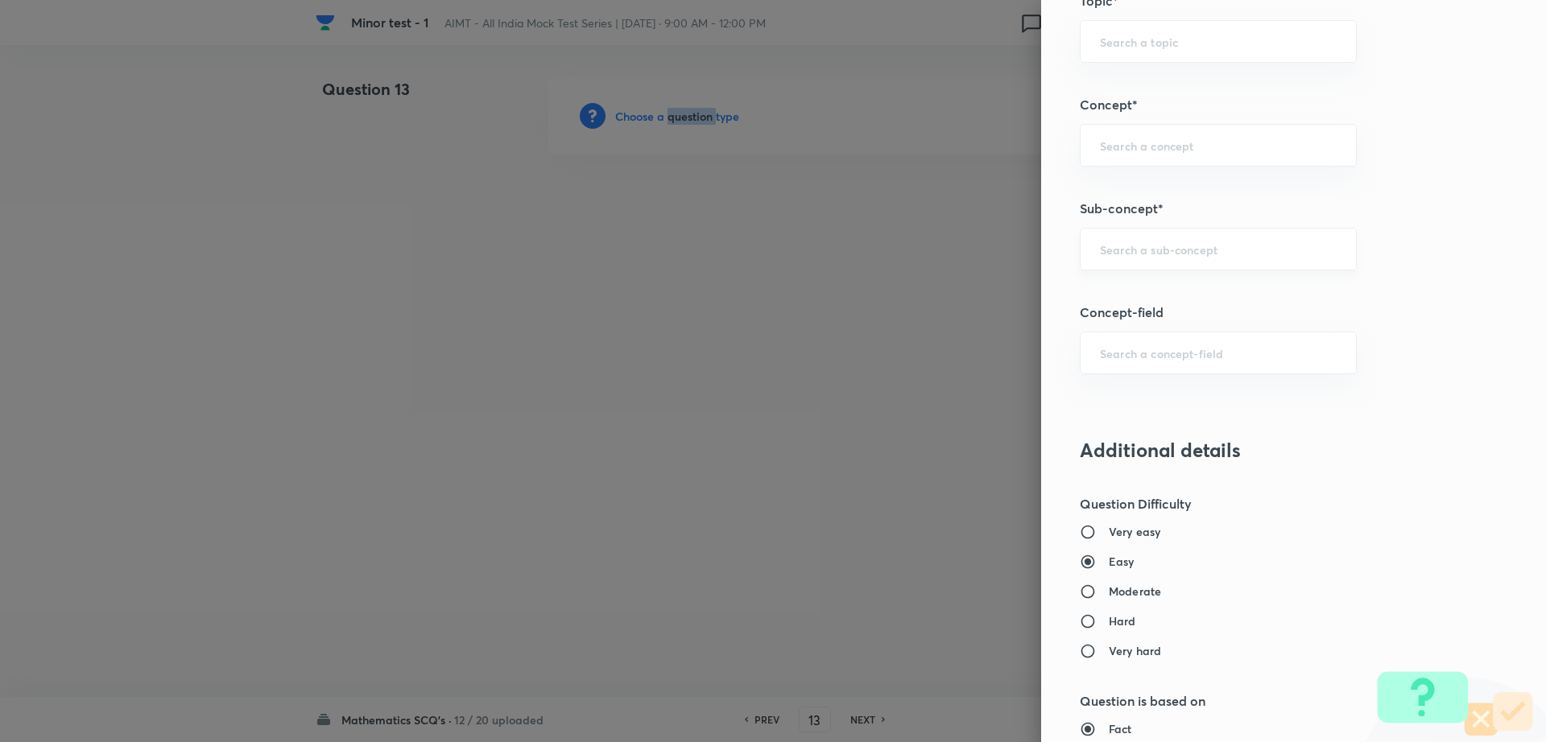
click at [1203, 258] on div "​" at bounding box center [1218, 249] width 277 height 43
click at [1133, 304] on li "Maths Mock Questions" at bounding box center [1202, 294] width 275 height 29
type input "Maths Mock Questions"
type input "Mathematics"
type input "Previous Year & Mock Questions"
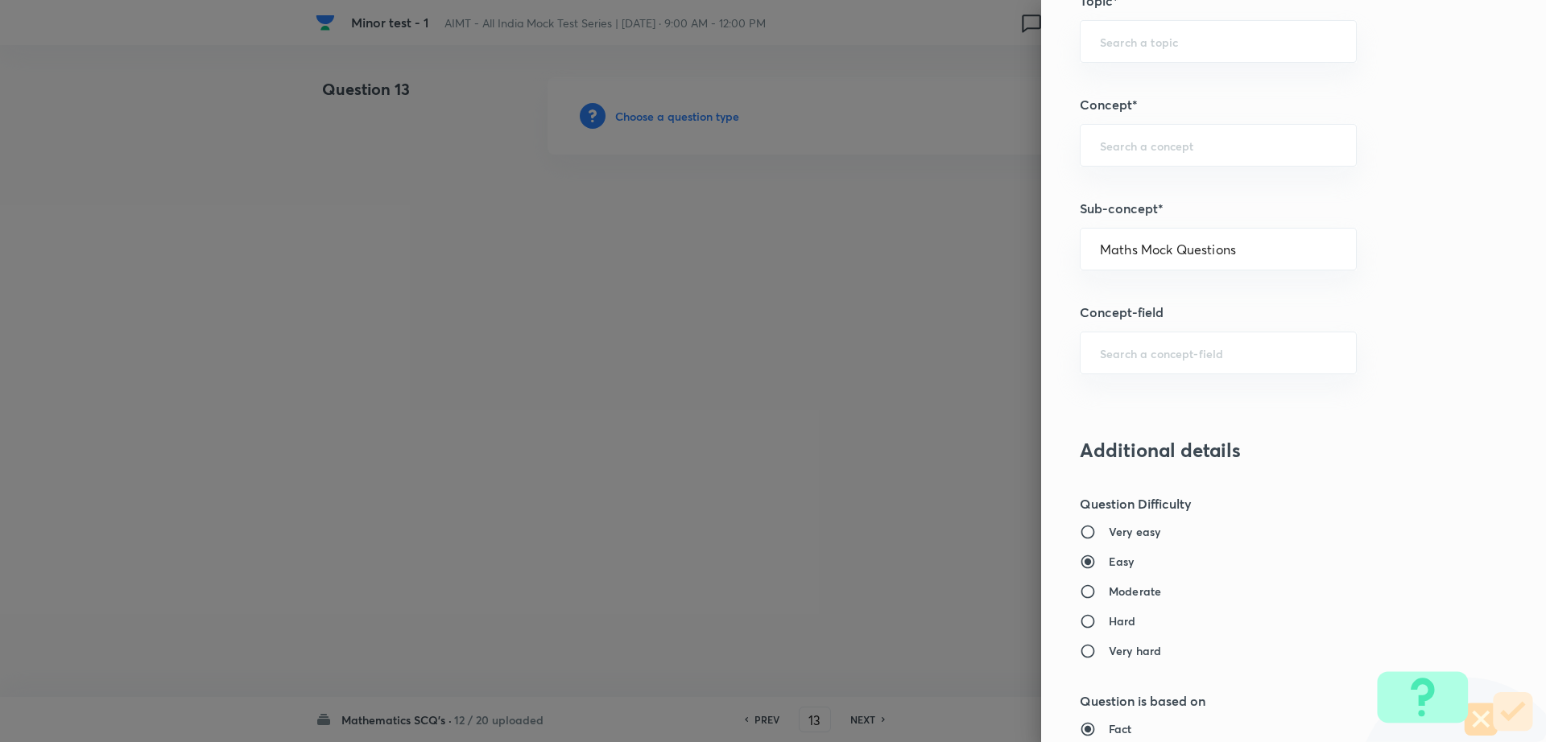
type input "Maths Mock Questions"
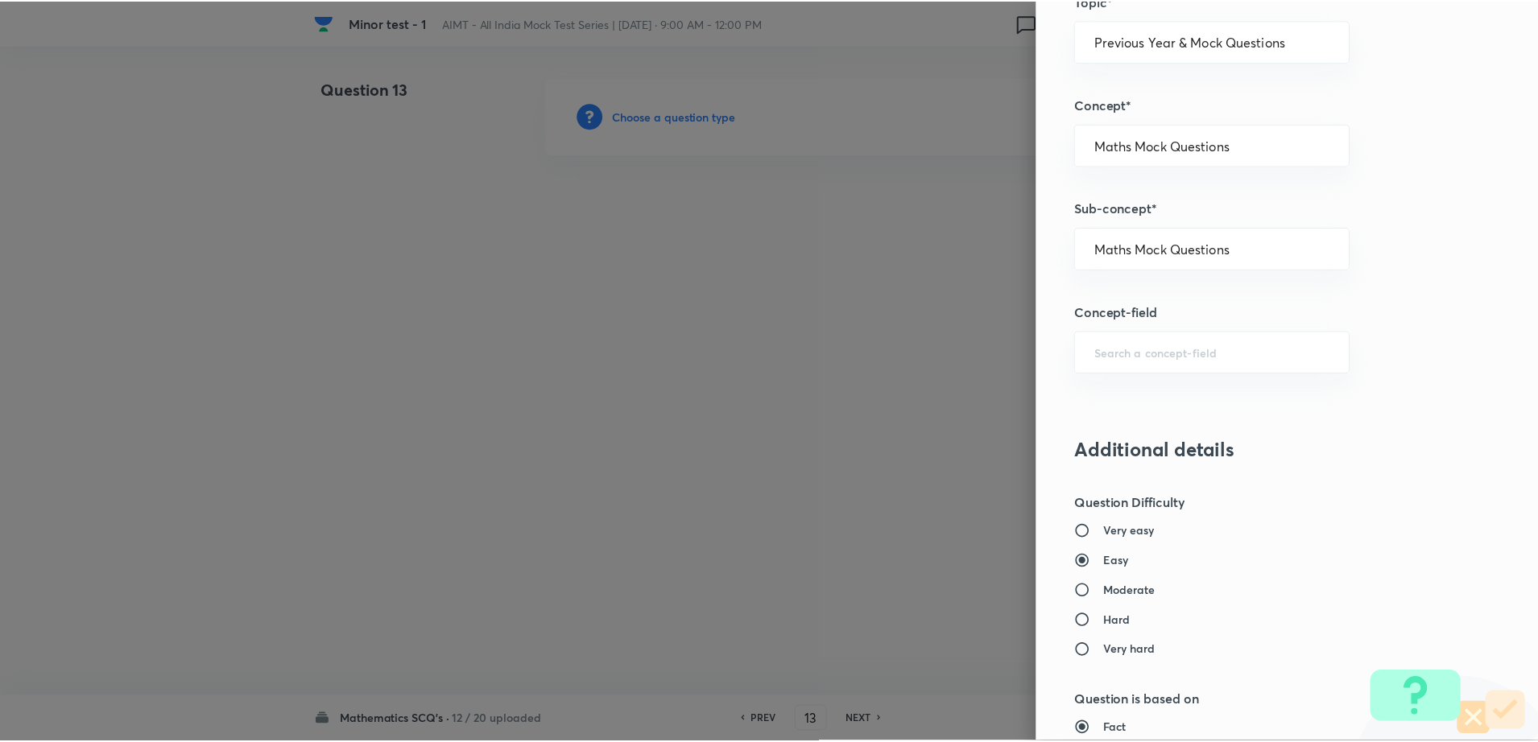
scroll to position [1452, 0]
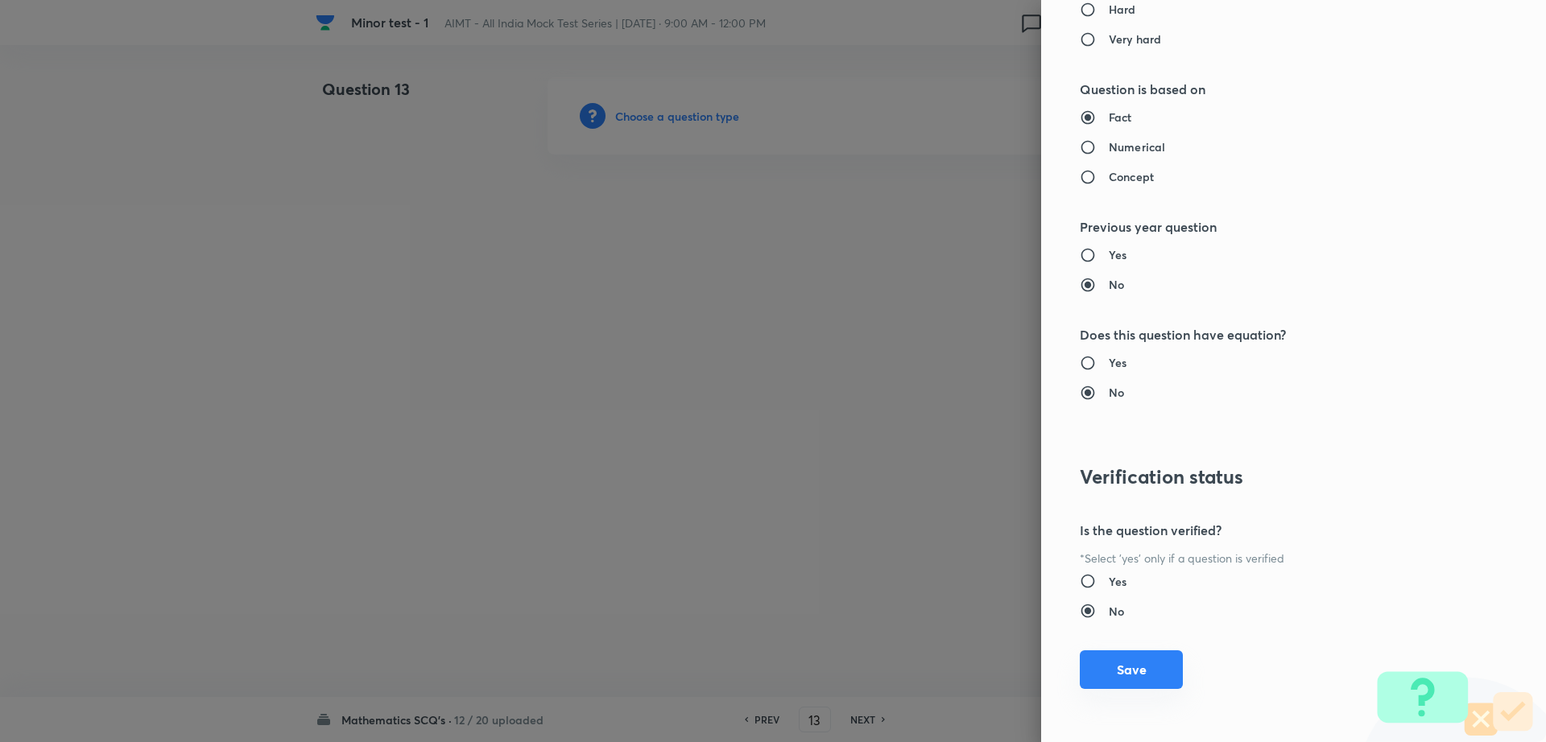
click at [1092, 676] on button "Save" at bounding box center [1131, 669] width 103 height 39
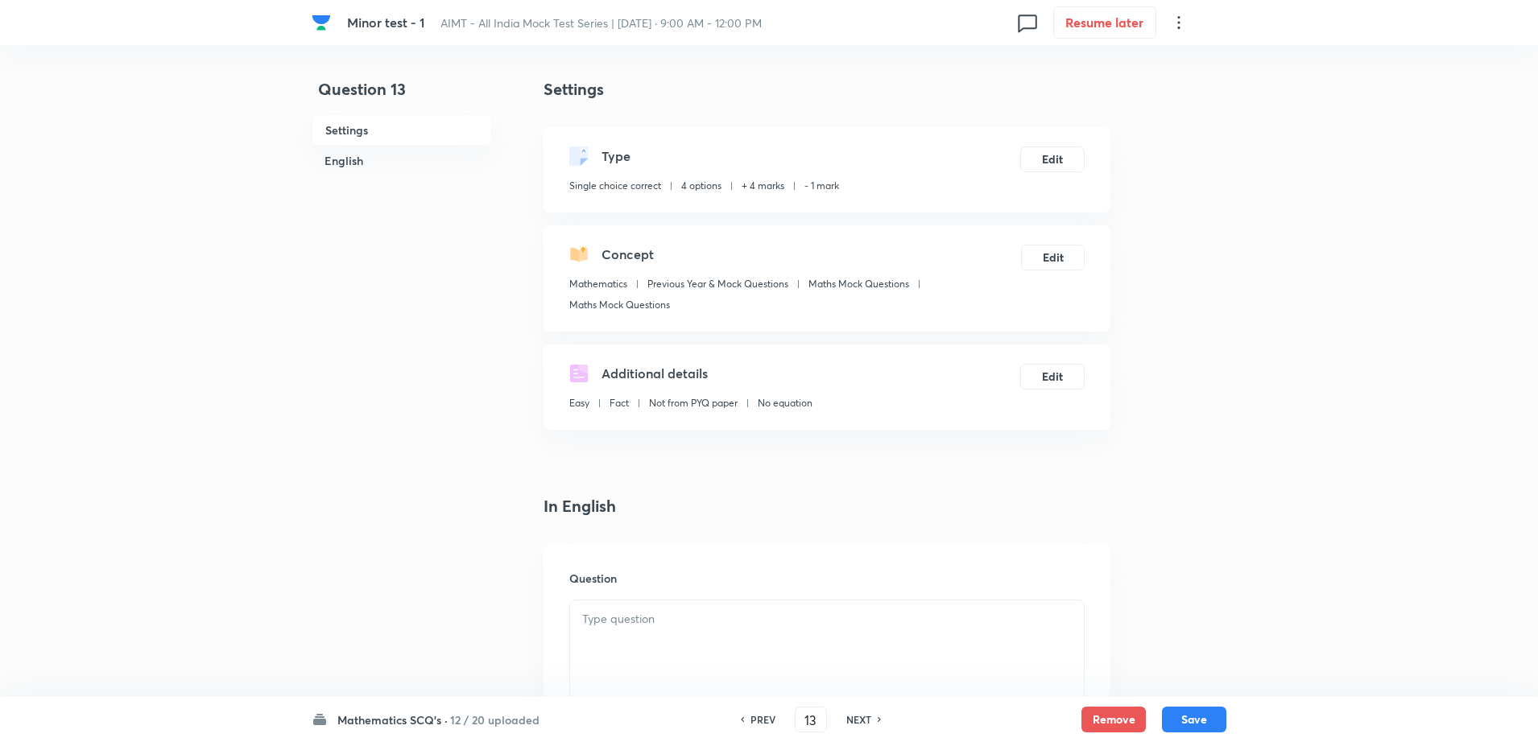
click at [683, 623] on p at bounding box center [826, 619] width 489 height 19
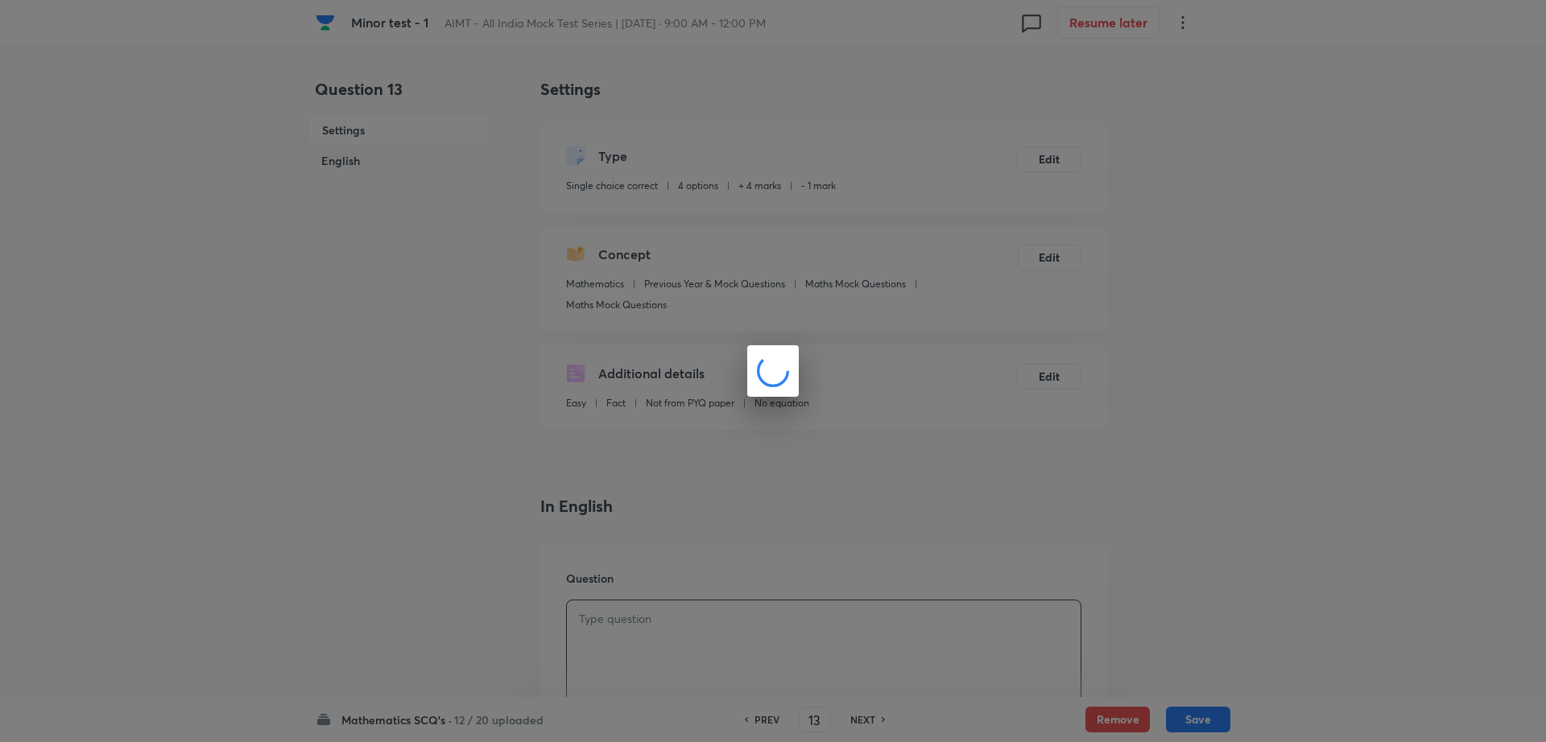
click at [368, 572] on div at bounding box center [773, 371] width 1546 height 742
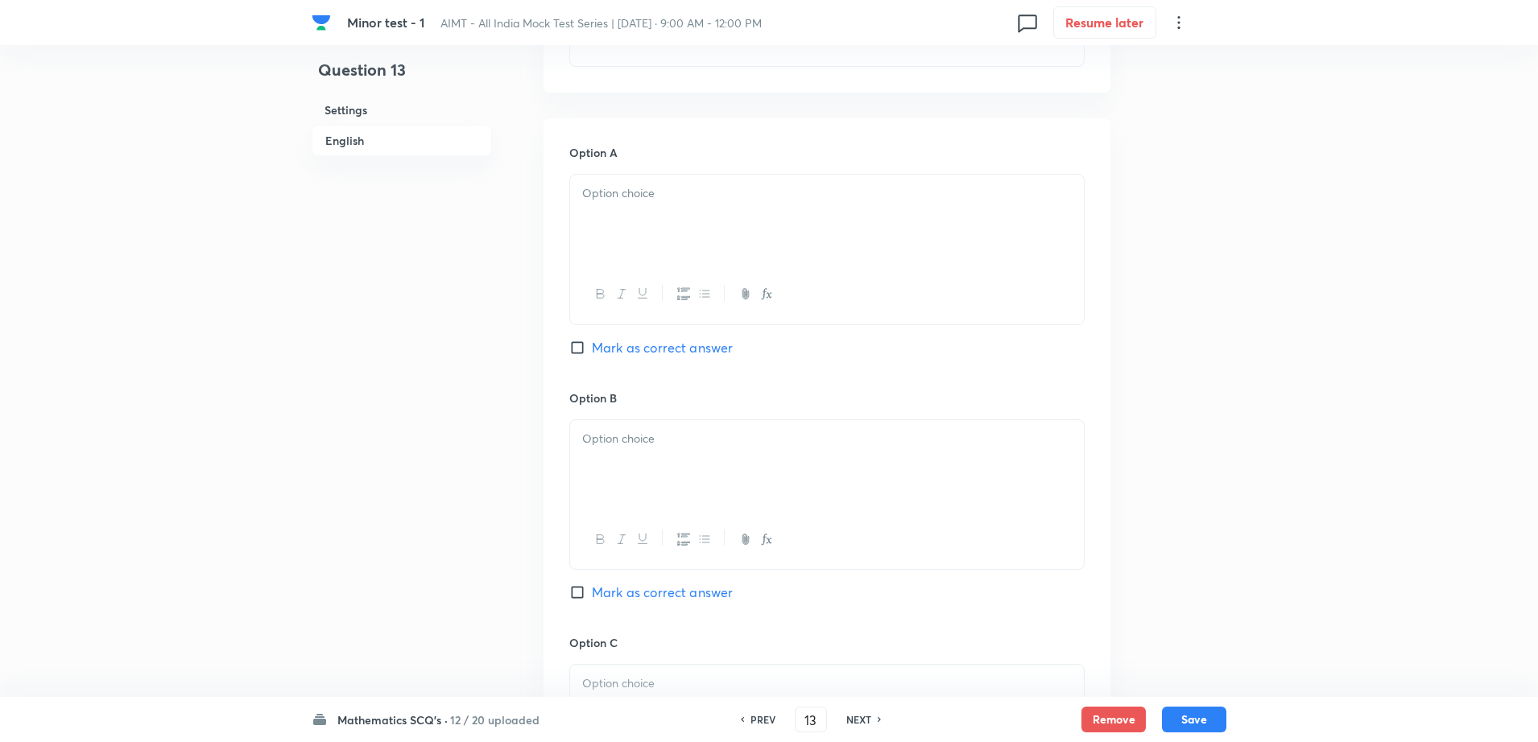
scroll to position [725, 0]
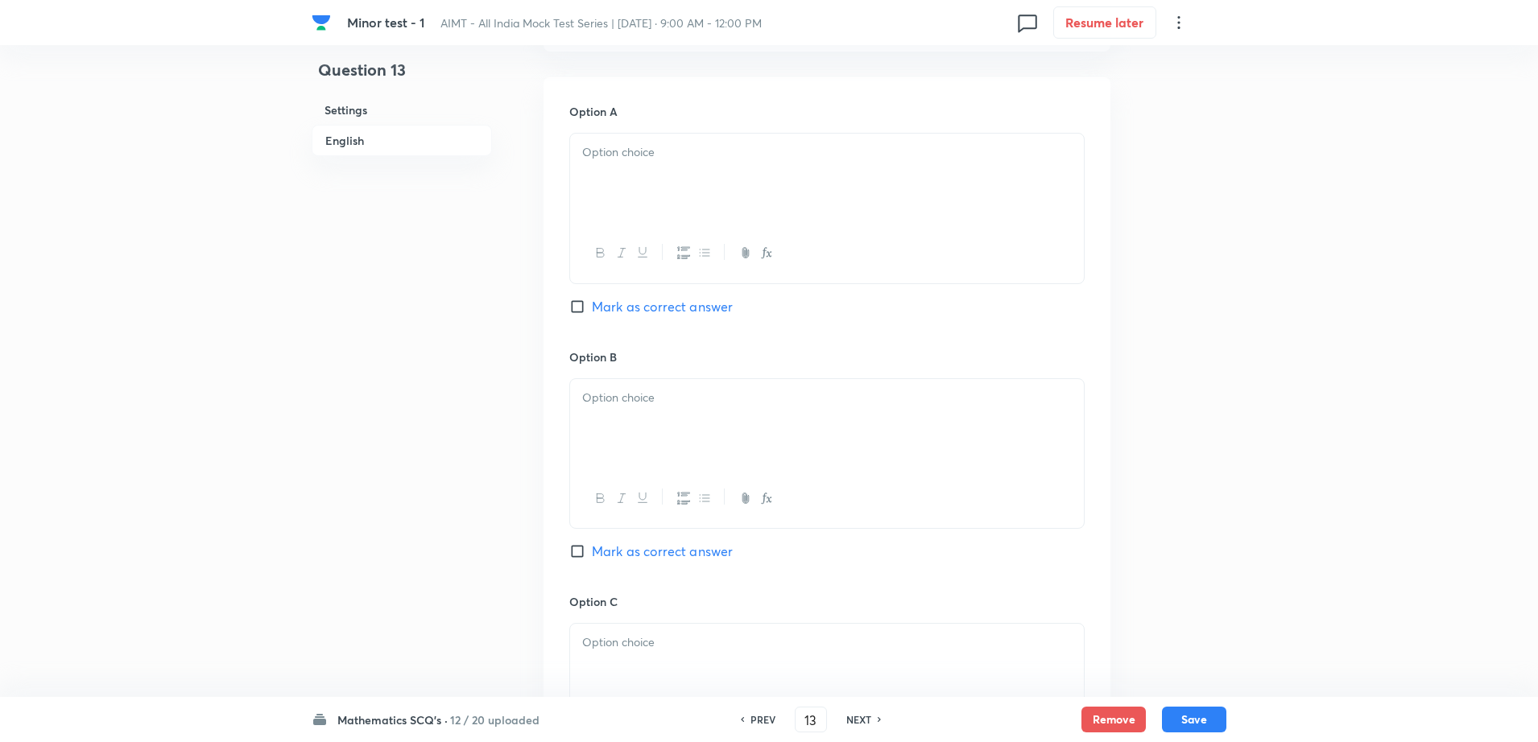
click at [701, 189] on div at bounding box center [827, 179] width 514 height 90
click at [638, 436] on div at bounding box center [827, 424] width 514 height 90
click at [636, 671] on div at bounding box center [827, 669] width 514 height 90
click at [498, 621] on div "Question 13 Settings English Settings Type Single choice correct 4 options + 4 …" at bounding box center [769, 376] width 915 height 2046
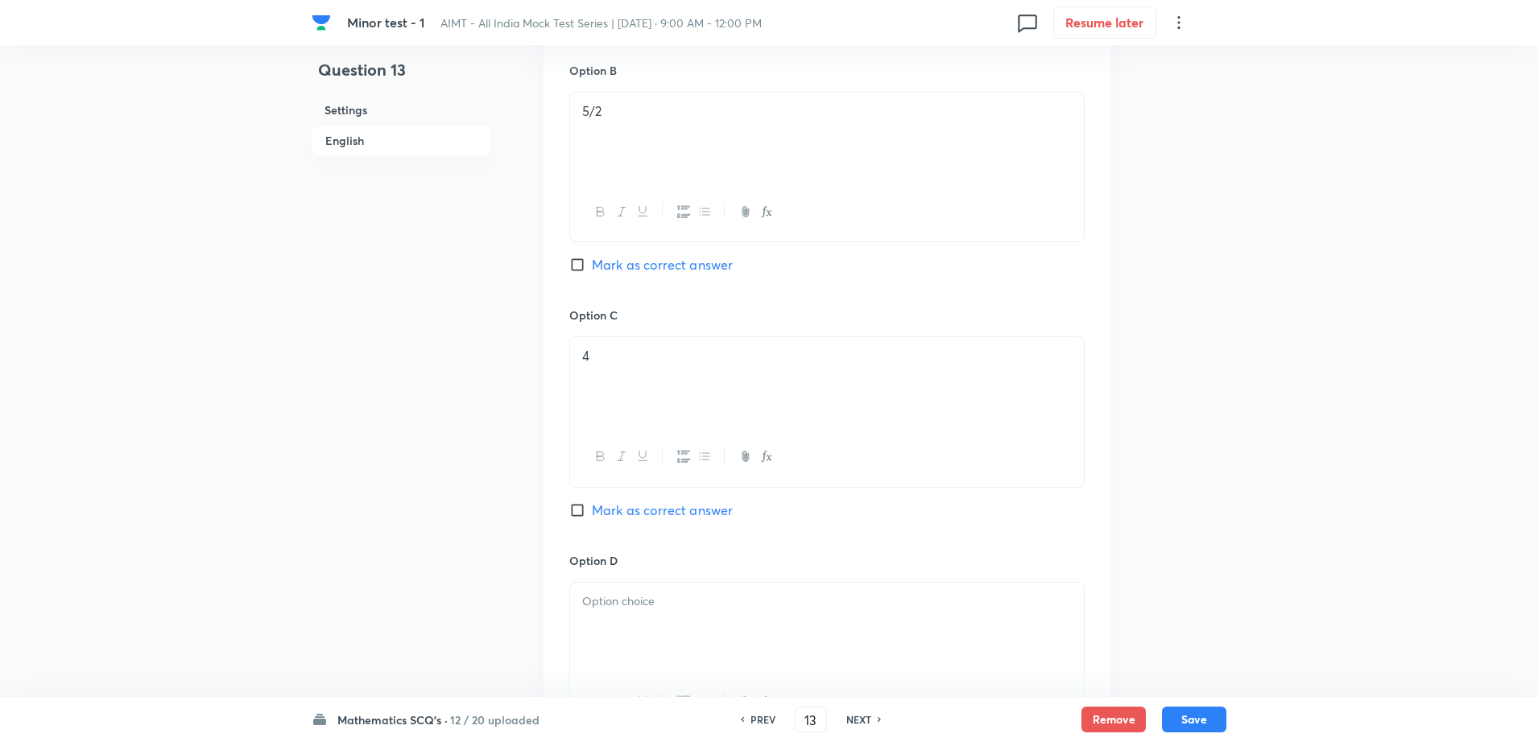
scroll to position [1208, 0]
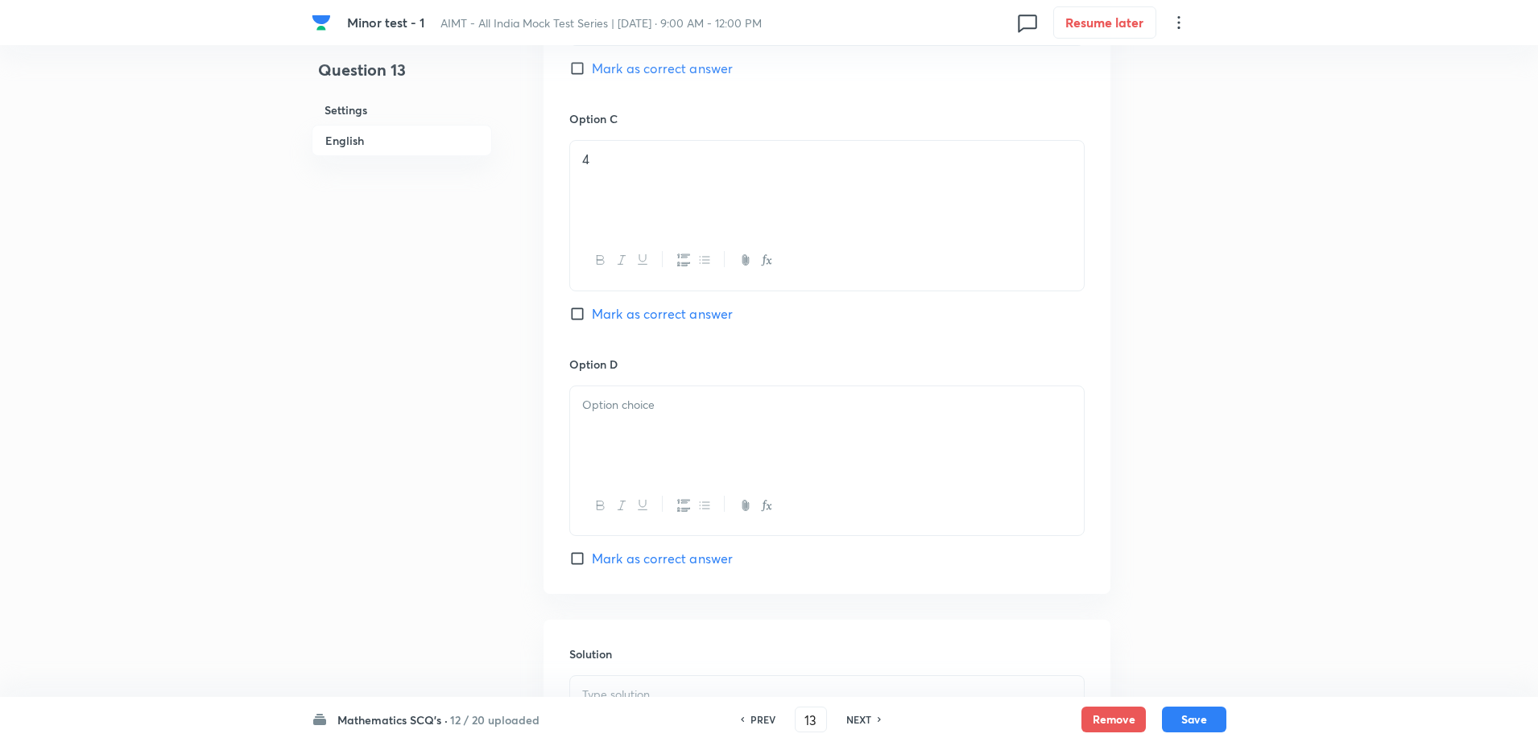
click at [749, 419] on div at bounding box center [827, 431] width 514 height 90
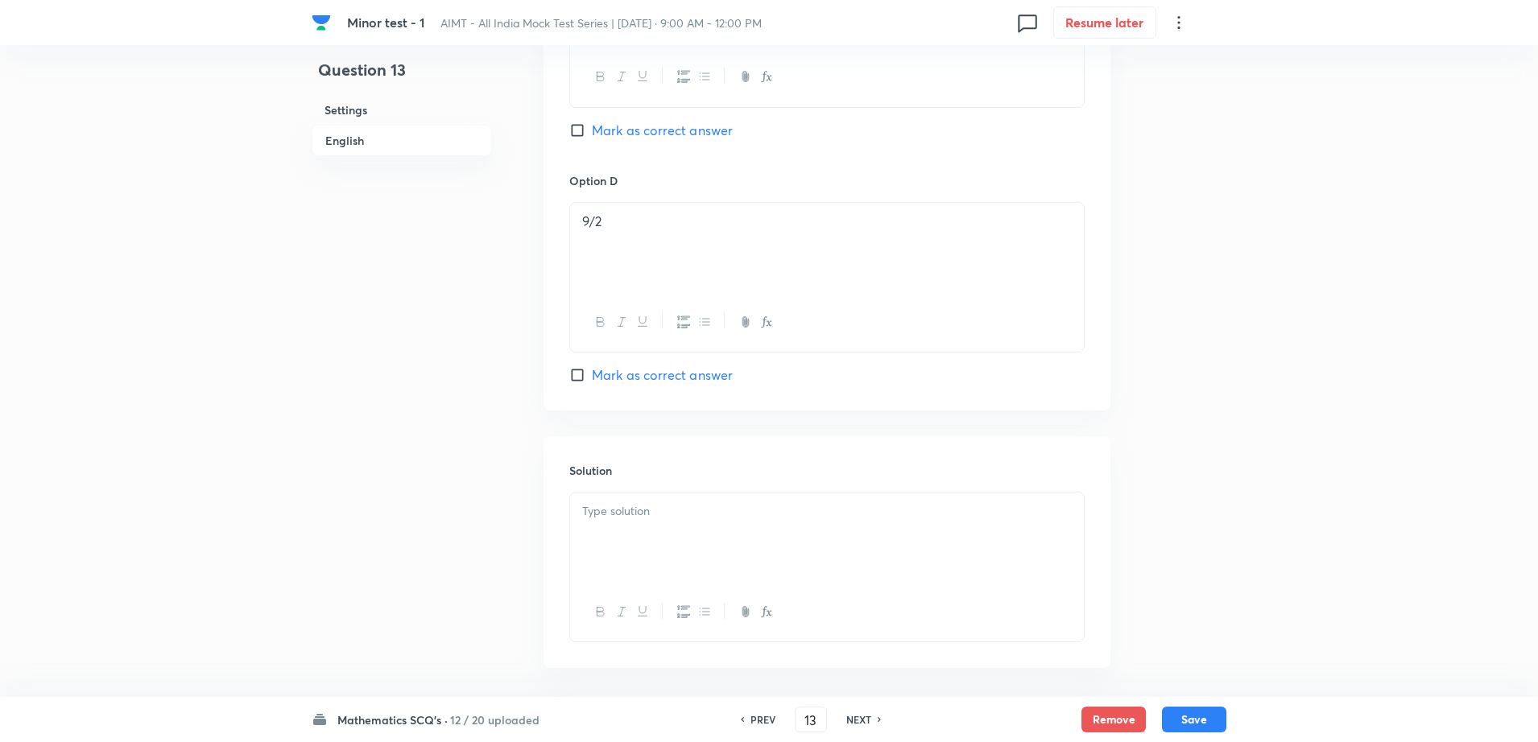
scroll to position [1459, 0]
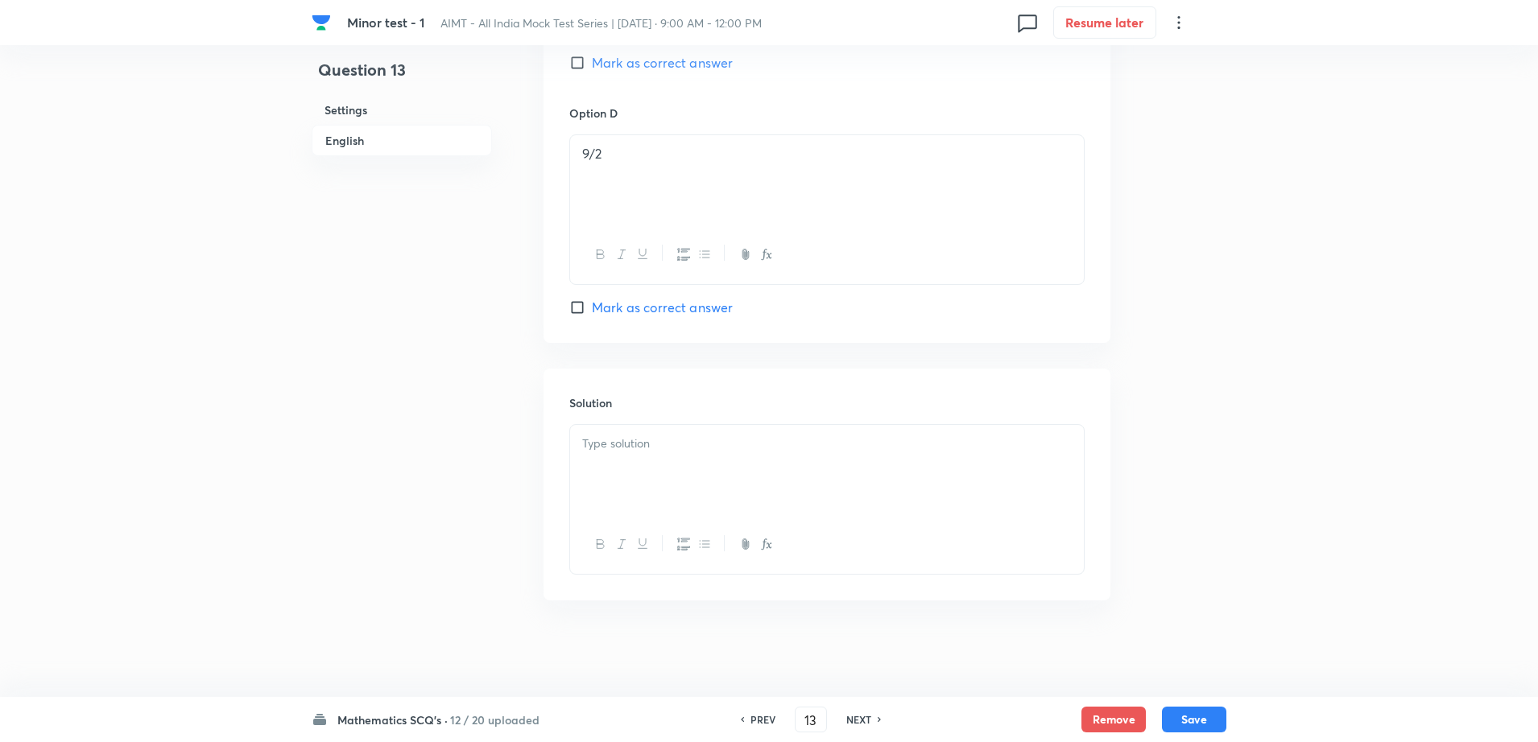
click at [667, 429] on div at bounding box center [827, 470] width 514 height 90
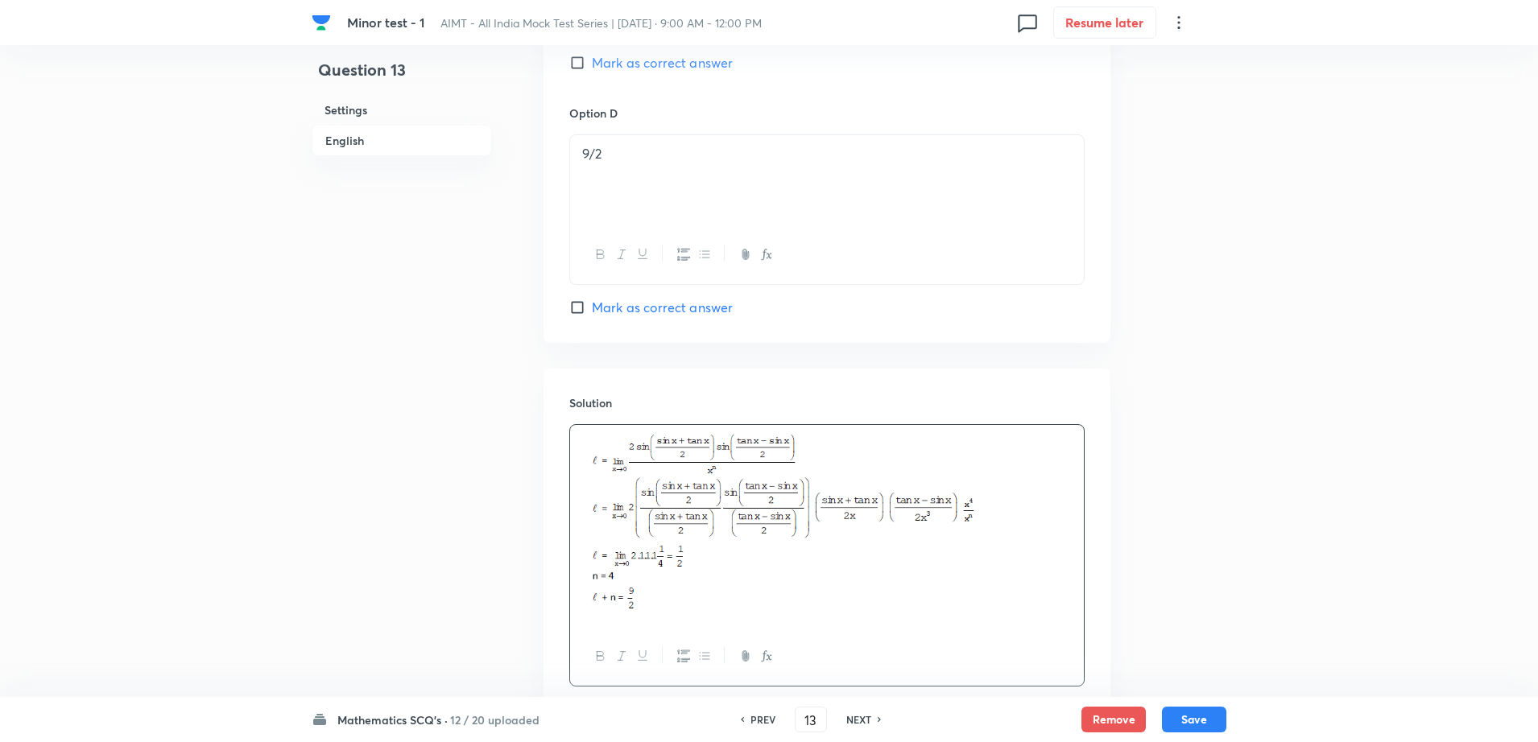
click at [707, 299] on span "Mark as correct answer" at bounding box center [662, 307] width 141 height 19
click at [592, 299] on input "Mark as correct answer" at bounding box center [580, 307] width 23 height 16
checkbox input "true"
click at [1196, 725] on button "Save" at bounding box center [1194, 718] width 64 height 26
type input "14"
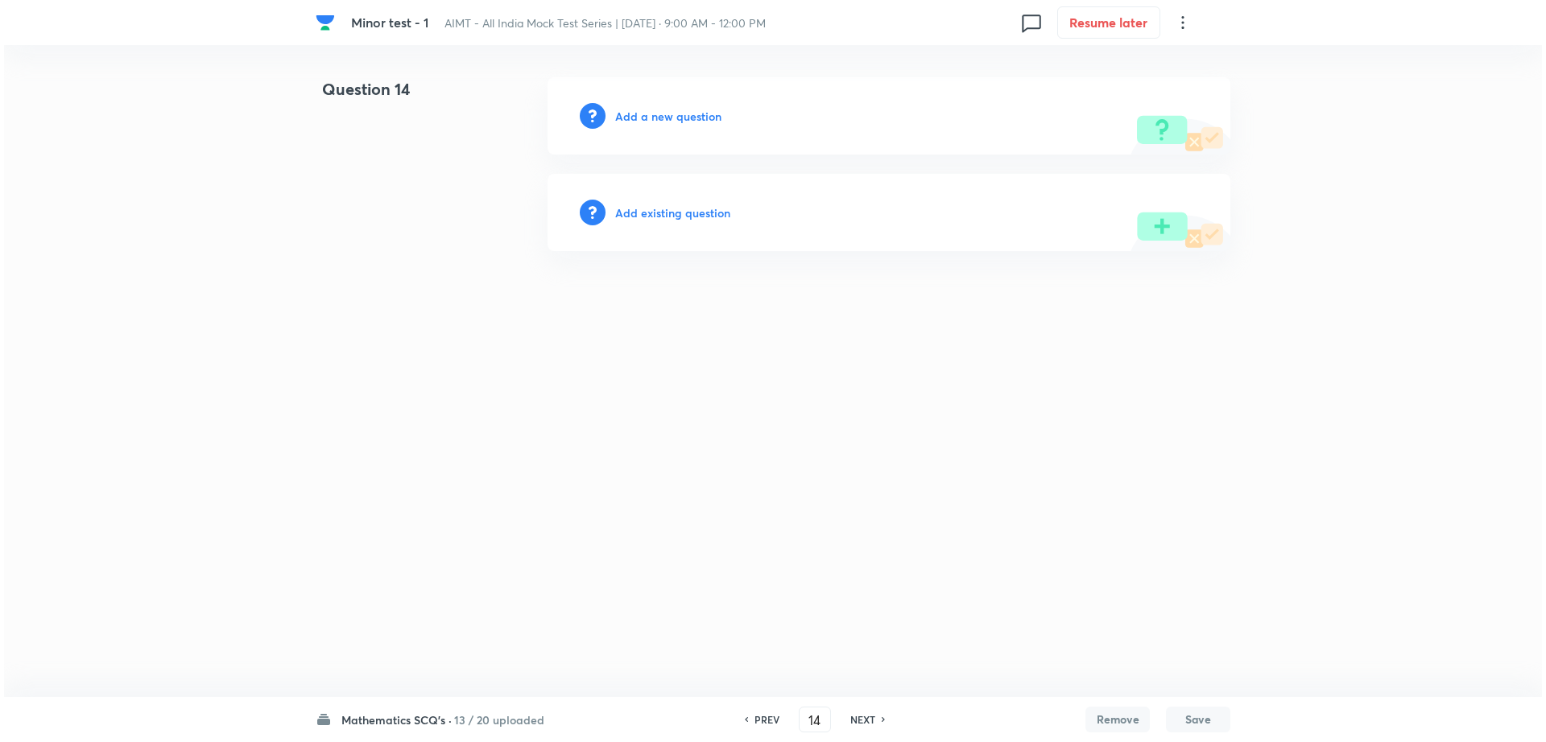
scroll to position [0, 0]
click at [638, 105] on div "Add a new question" at bounding box center [888, 115] width 683 height 77
click at [640, 113] on h6 "Add a new question" at bounding box center [668, 116] width 106 height 17
click at [640, 113] on h6 "Choose a question type" at bounding box center [677, 116] width 124 height 17
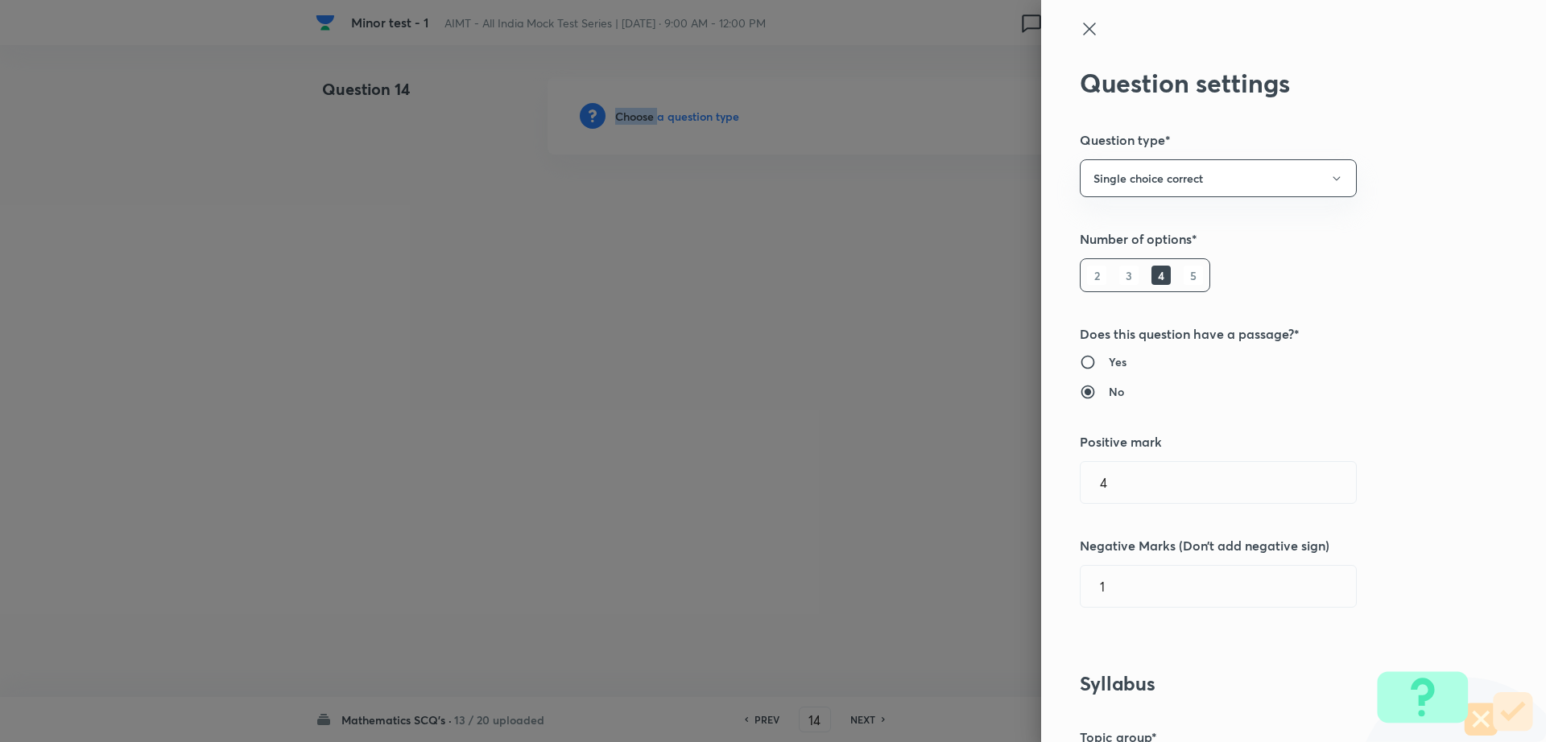
scroll to position [831, 0]
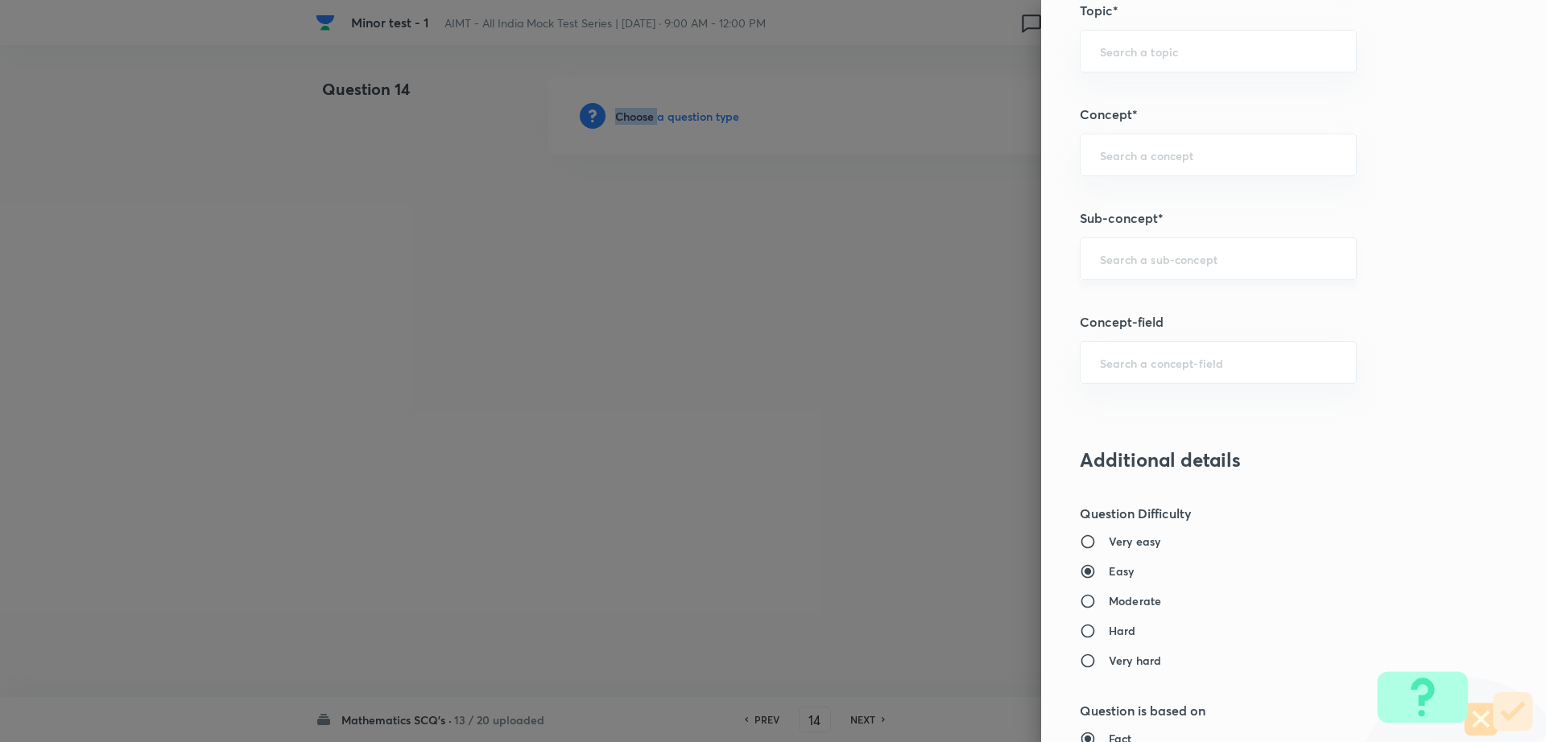
click at [1225, 250] on div "​" at bounding box center [1218, 258] width 277 height 43
click at [1175, 291] on li "Maths Mock Questions" at bounding box center [1202, 304] width 275 height 29
type input "Maths Mock Questions"
type input "Mathematics"
type input "Previous Year & Mock Questions"
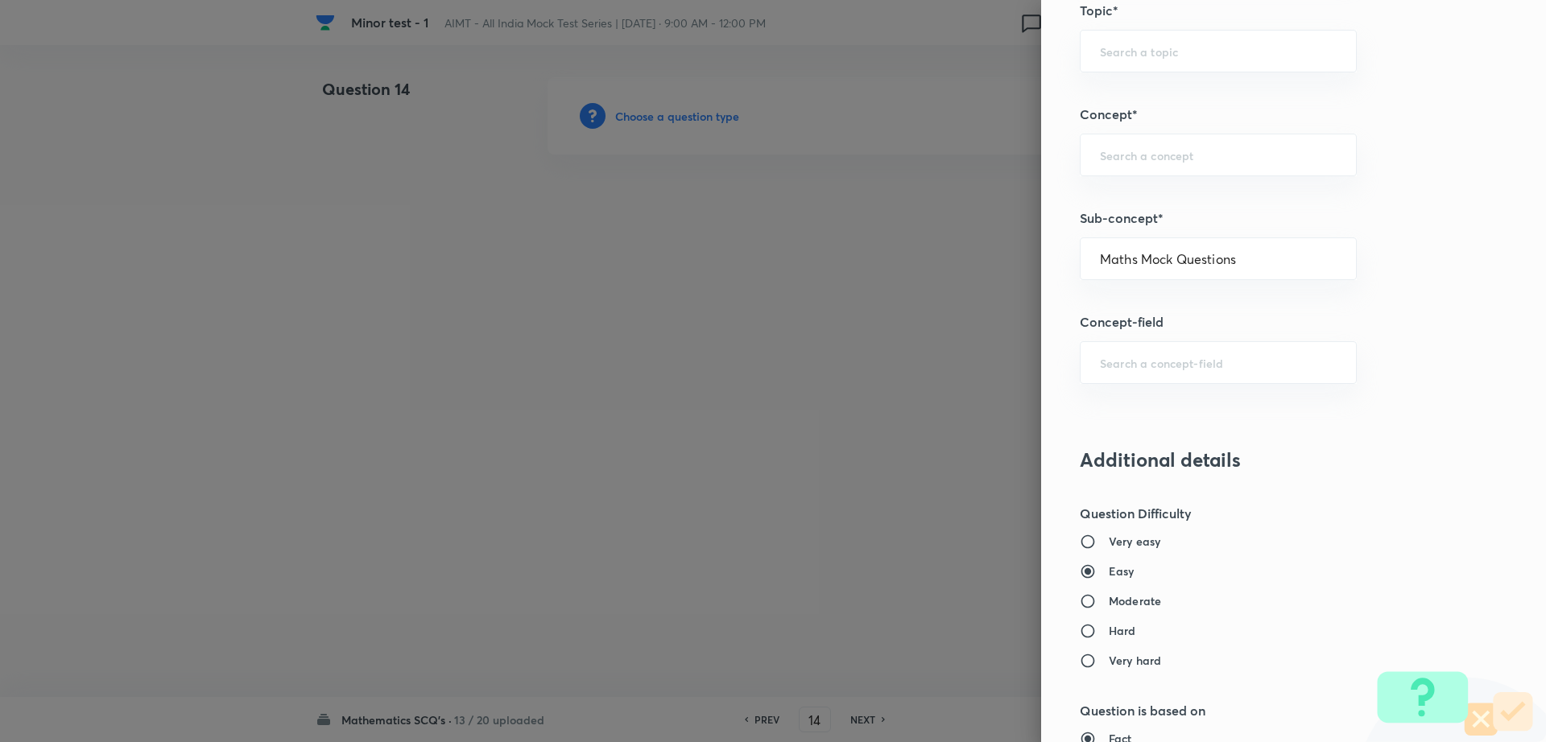
type input "Maths Mock Questions"
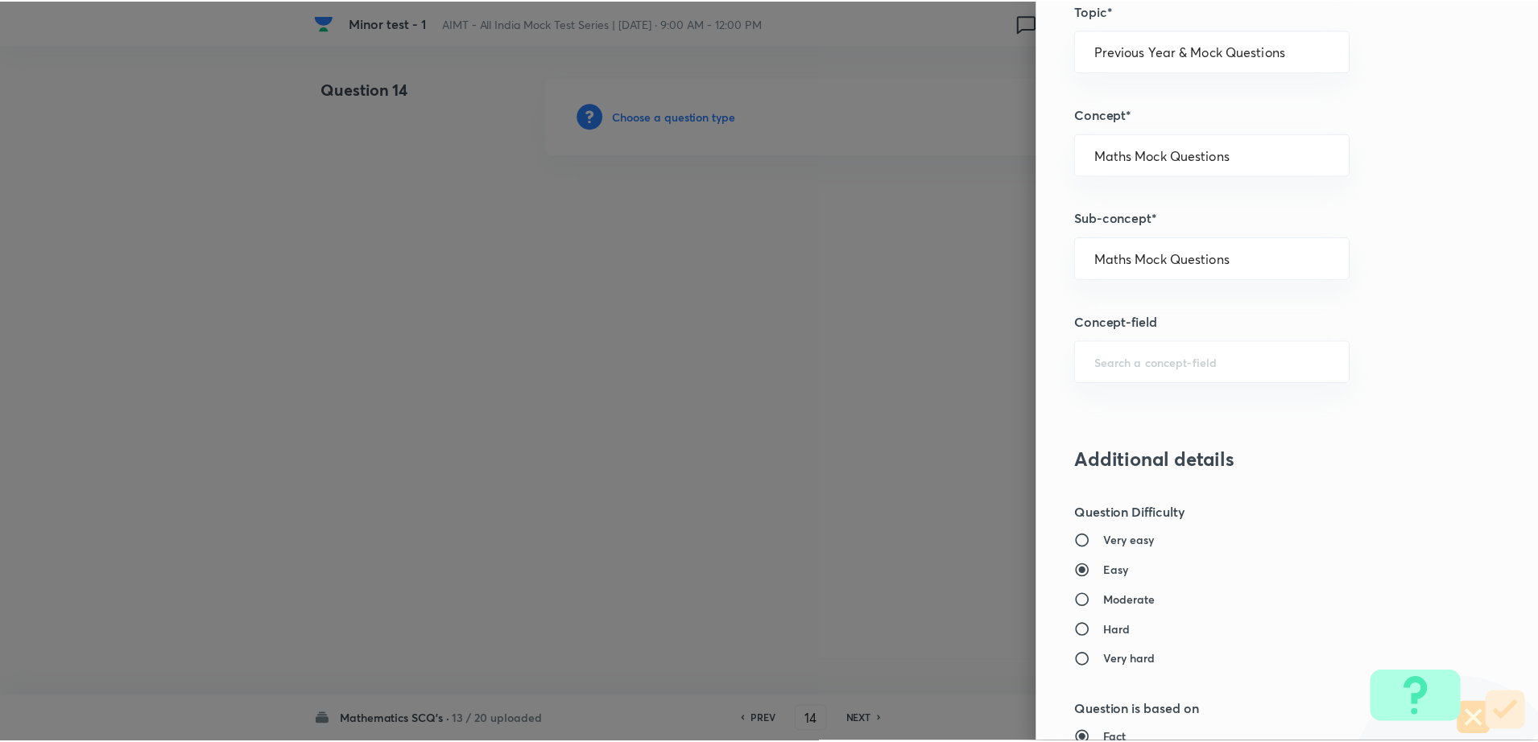
scroll to position [1452, 0]
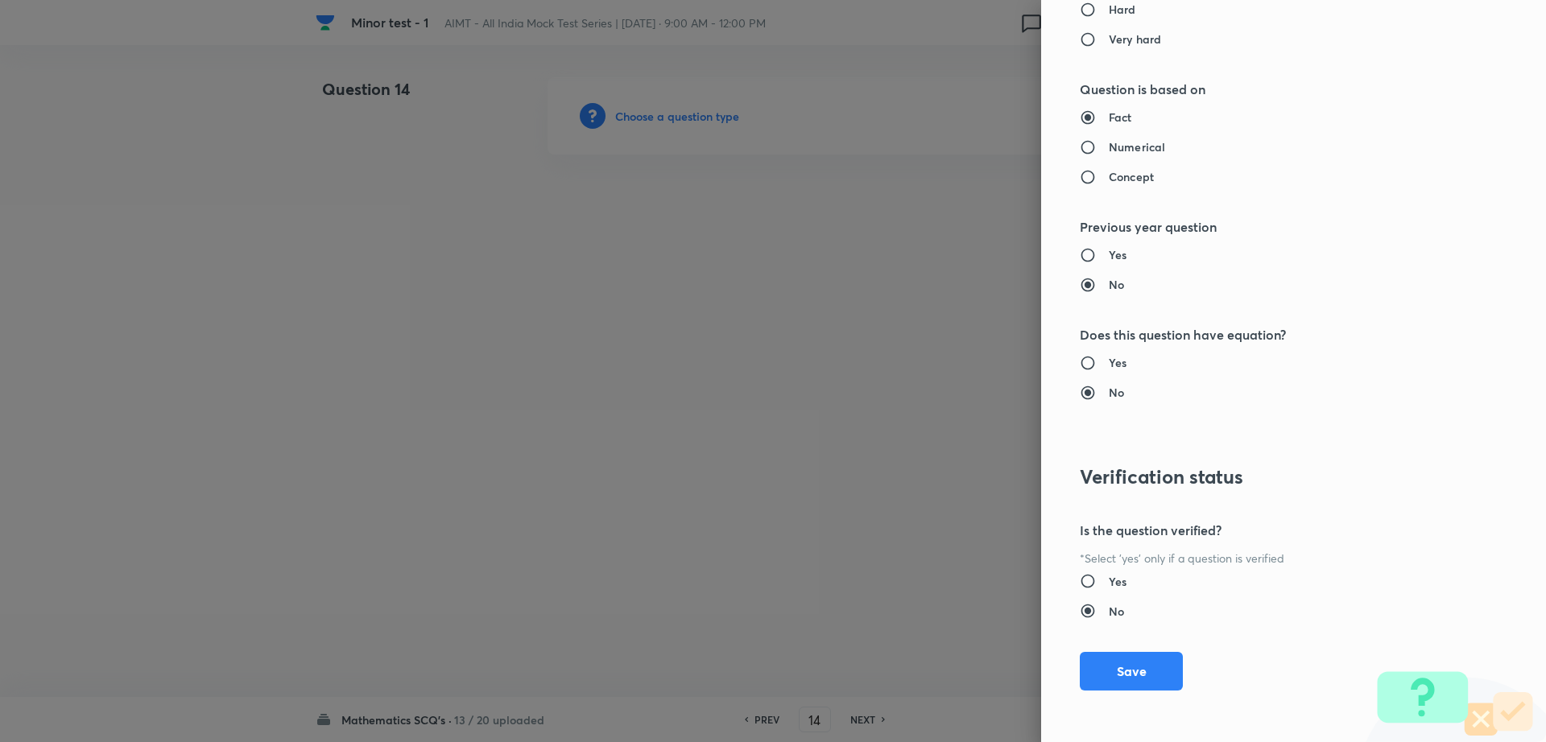
click at [1136, 645] on div "Question settings Question type* Single choice correct Number of options* 2 3 4…" at bounding box center [1293, 371] width 505 height 742
click at [1129, 661] on button "Save" at bounding box center [1131, 669] width 103 height 39
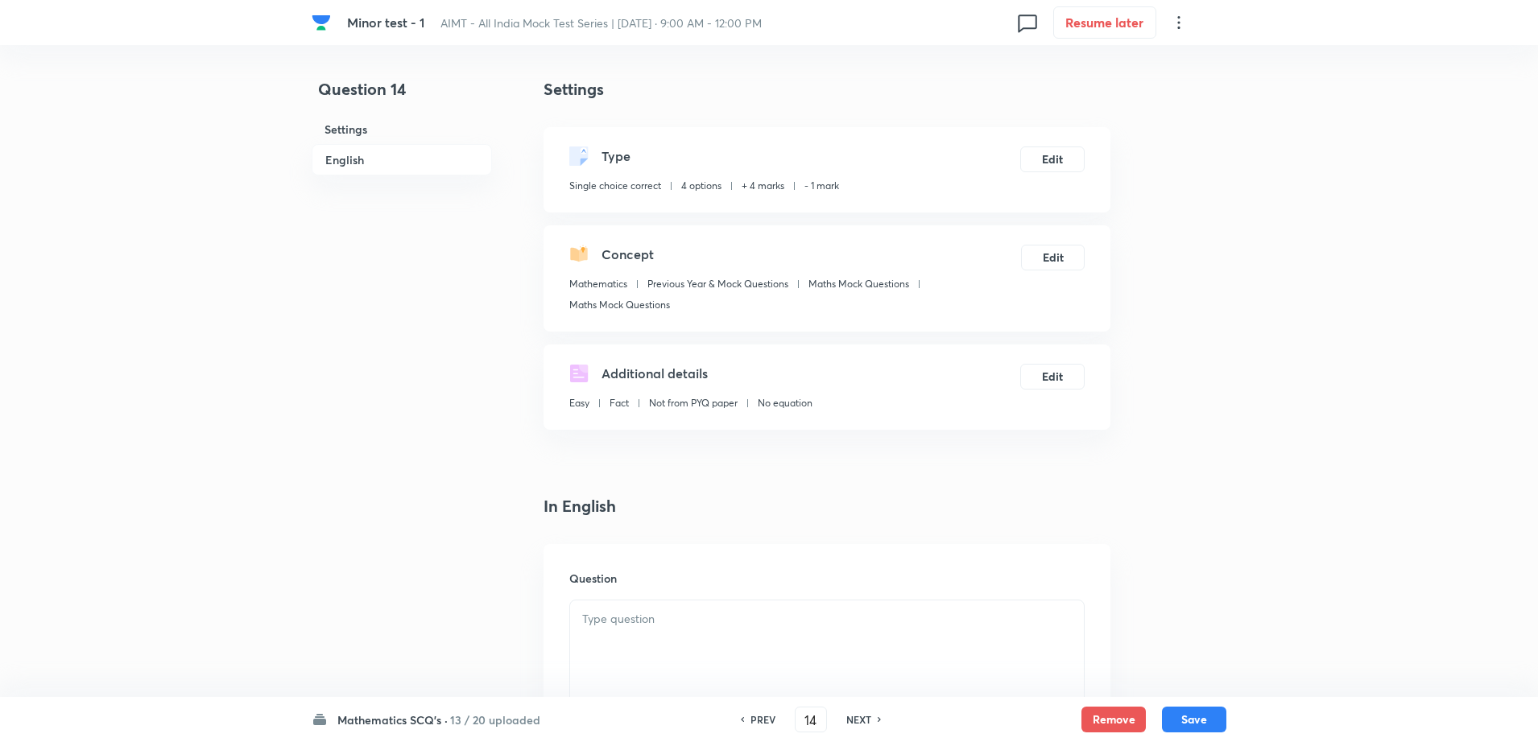
click at [655, 628] on p at bounding box center [826, 619] width 489 height 19
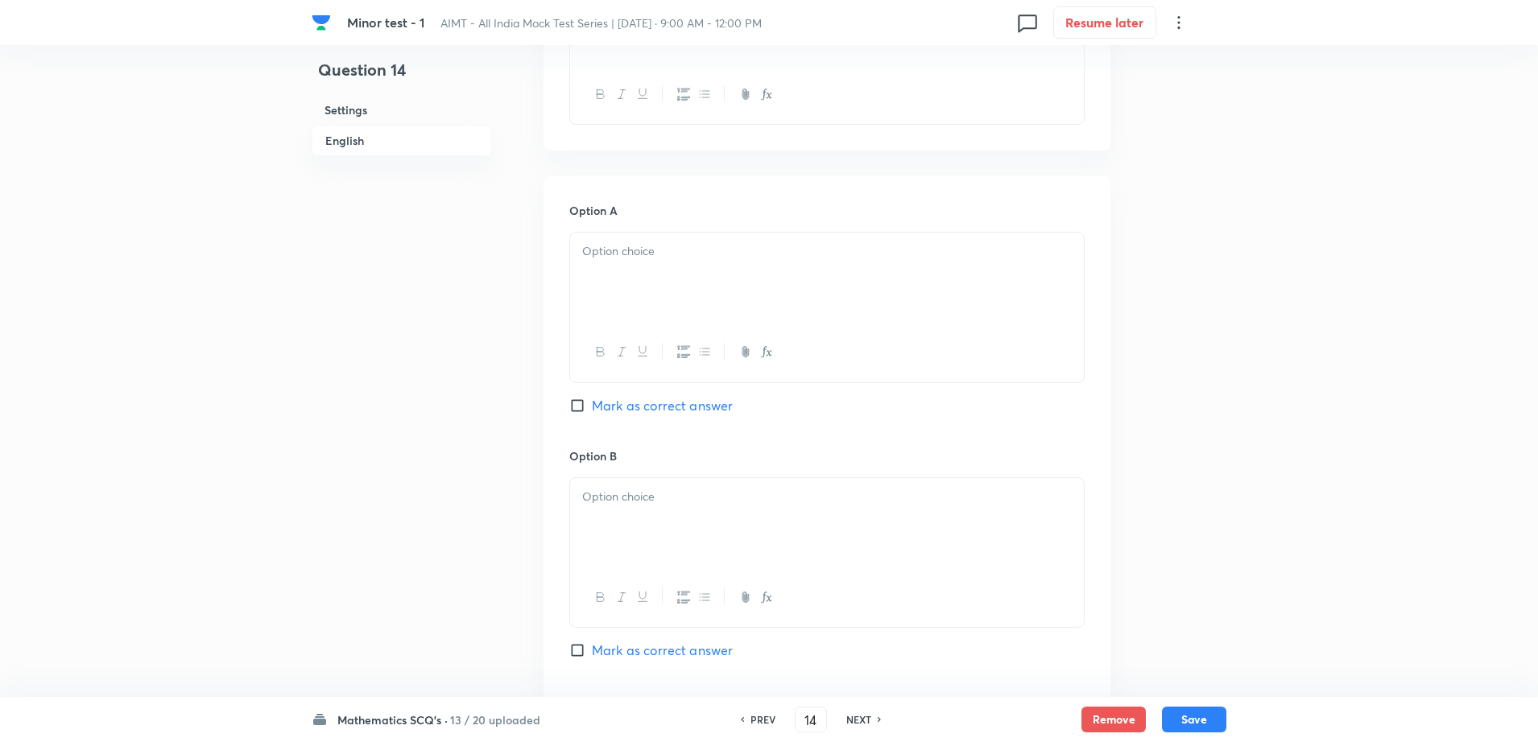
scroll to position [644, 0]
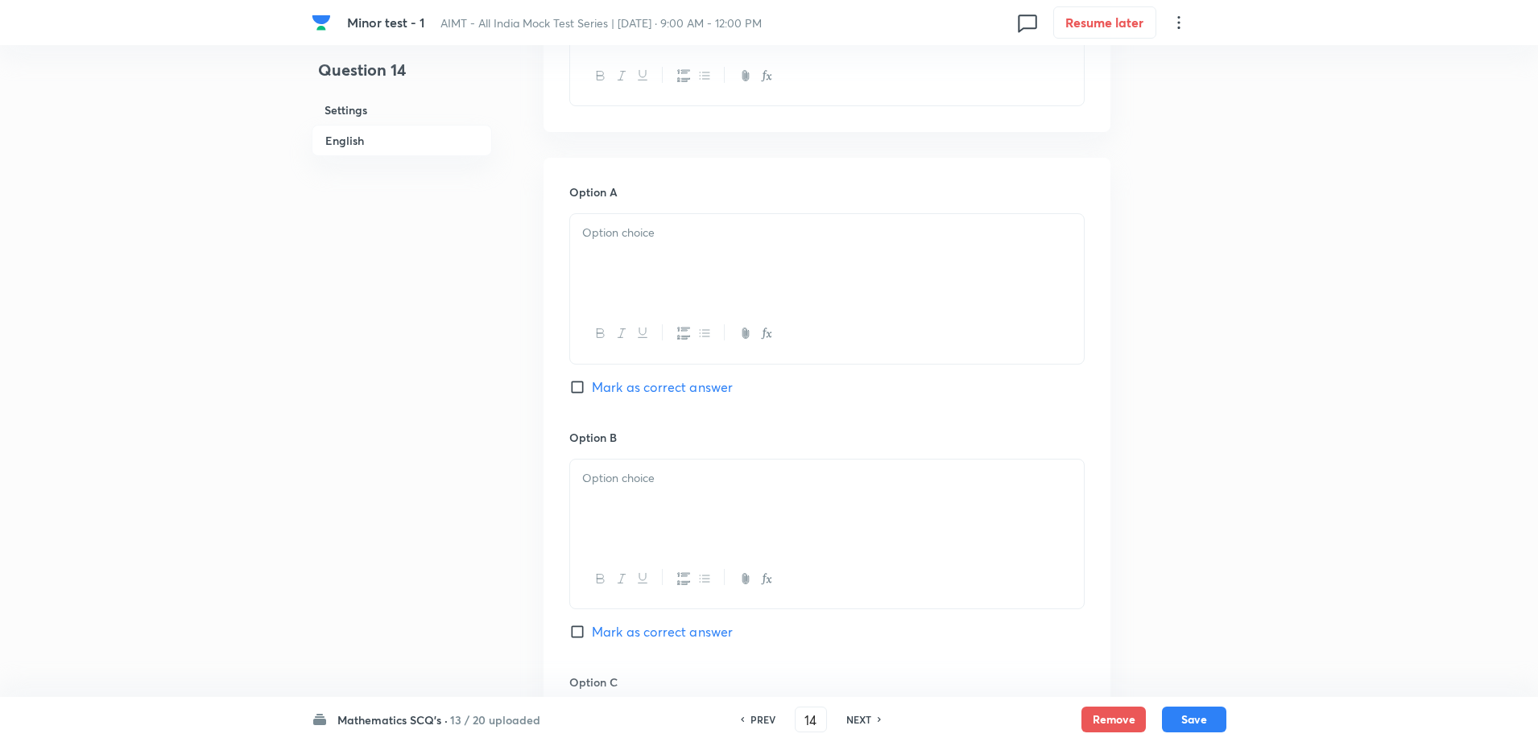
click at [650, 270] on div at bounding box center [827, 259] width 514 height 90
click at [630, 384] on span "Mark as correct answer" at bounding box center [662, 387] width 141 height 19
click at [592, 384] on input "Mark as correct answer" at bounding box center [580, 387] width 23 height 16
checkbox input "true"
click at [617, 505] on div at bounding box center [827, 505] width 514 height 90
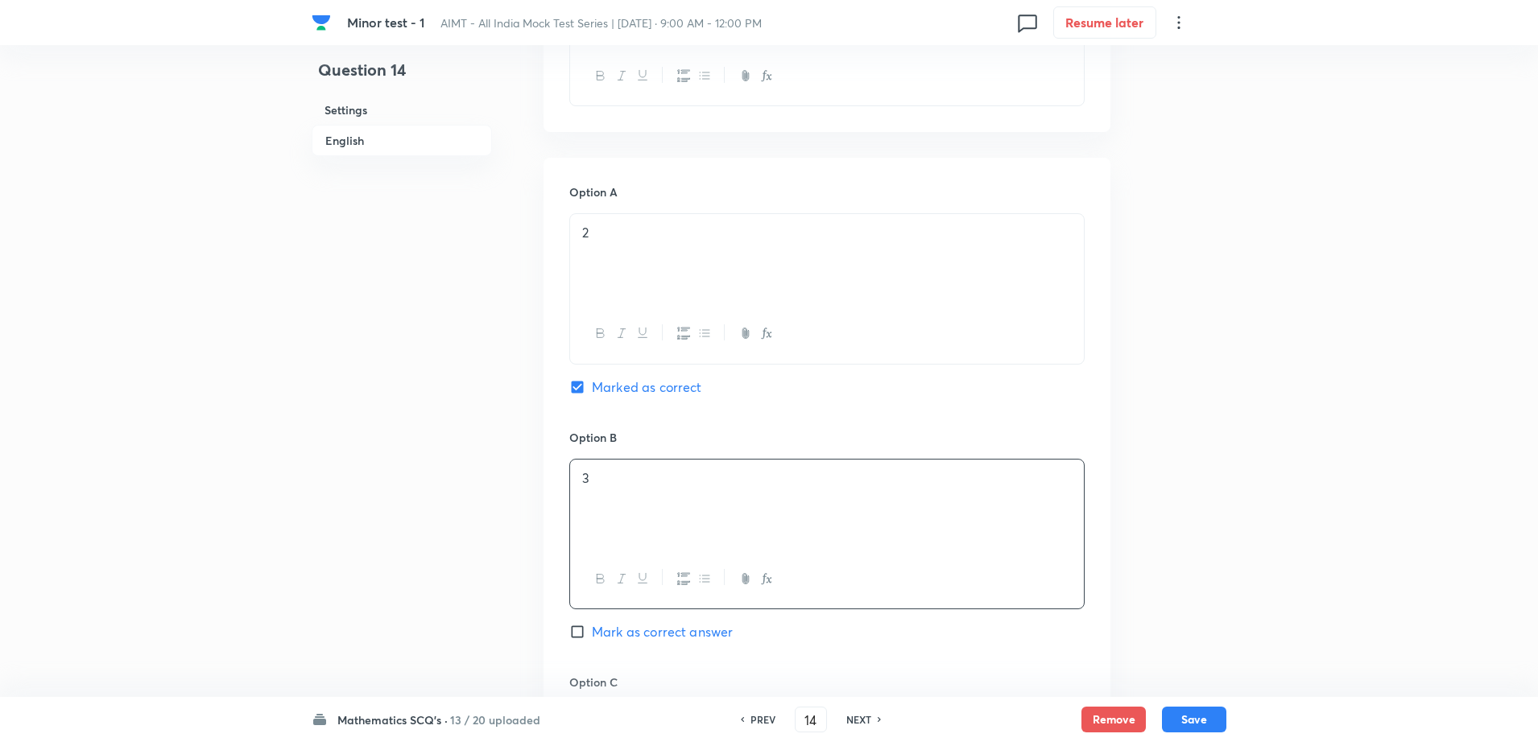
click at [390, 576] on div "Question 14 Settings English" at bounding box center [402, 456] width 180 height 2046
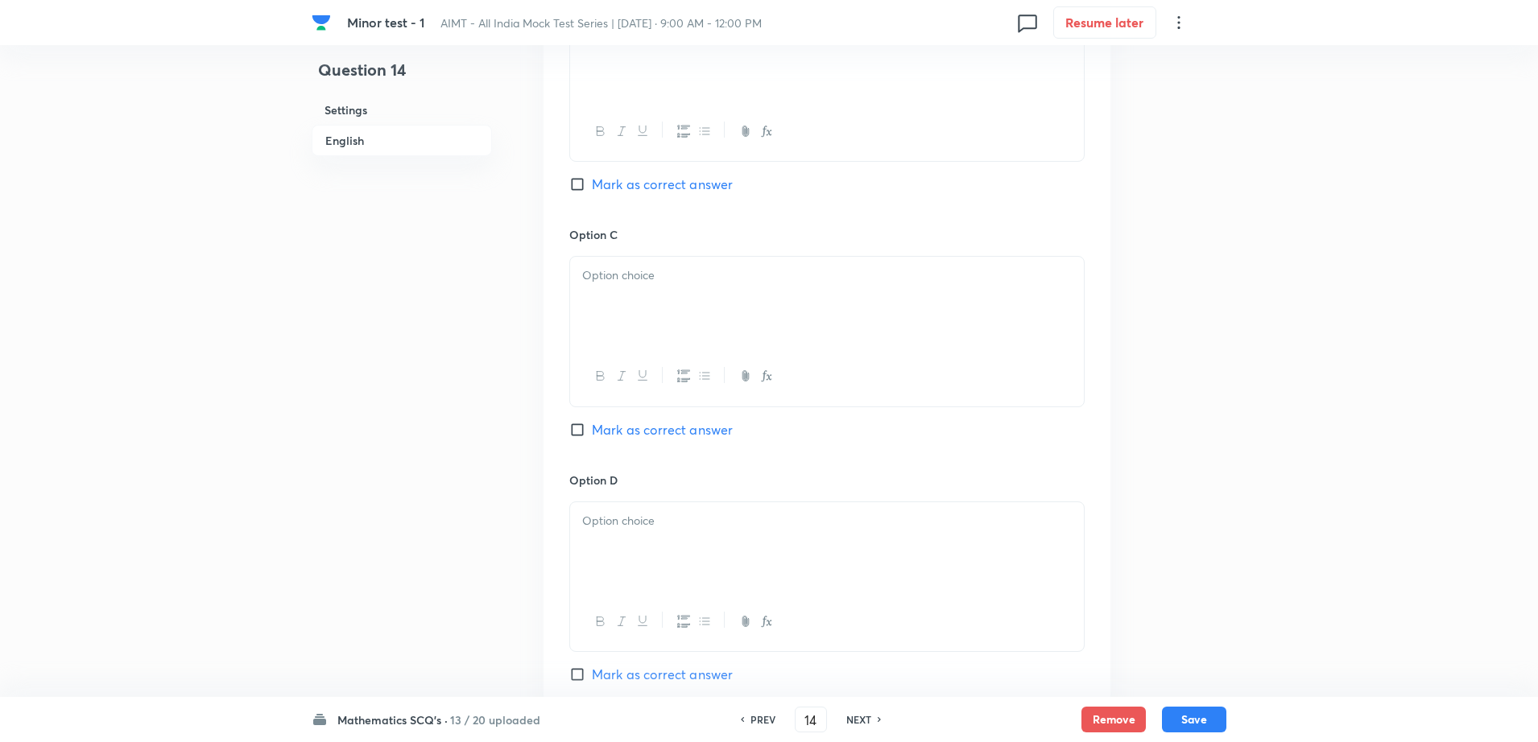
scroll to position [1127, 0]
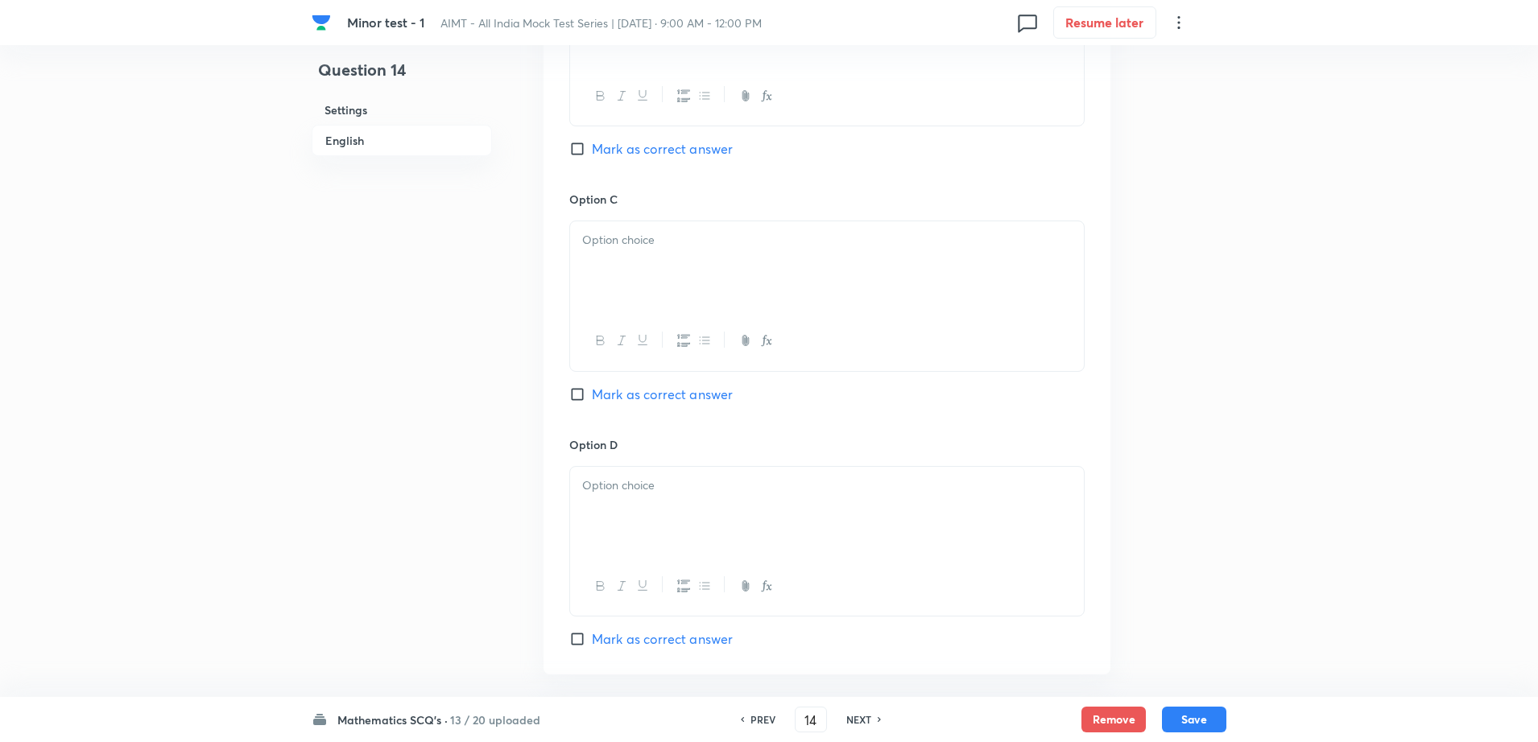
click at [698, 255] on div at bounding box center [827, 266] width 514 height 90
click at [630, 503] on div at bounding box center [827, 512] width 514 height 90
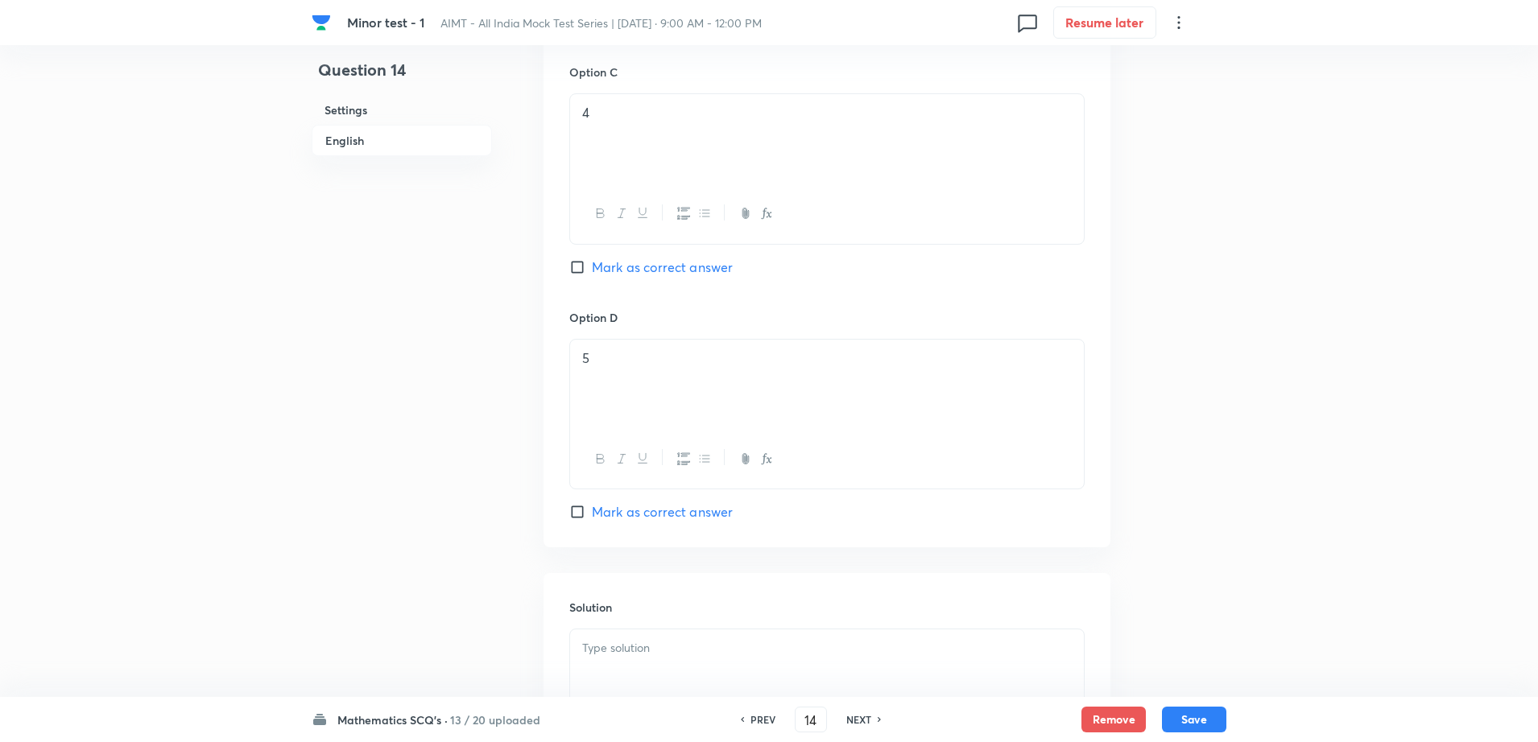
scroll to position [1459, 0]
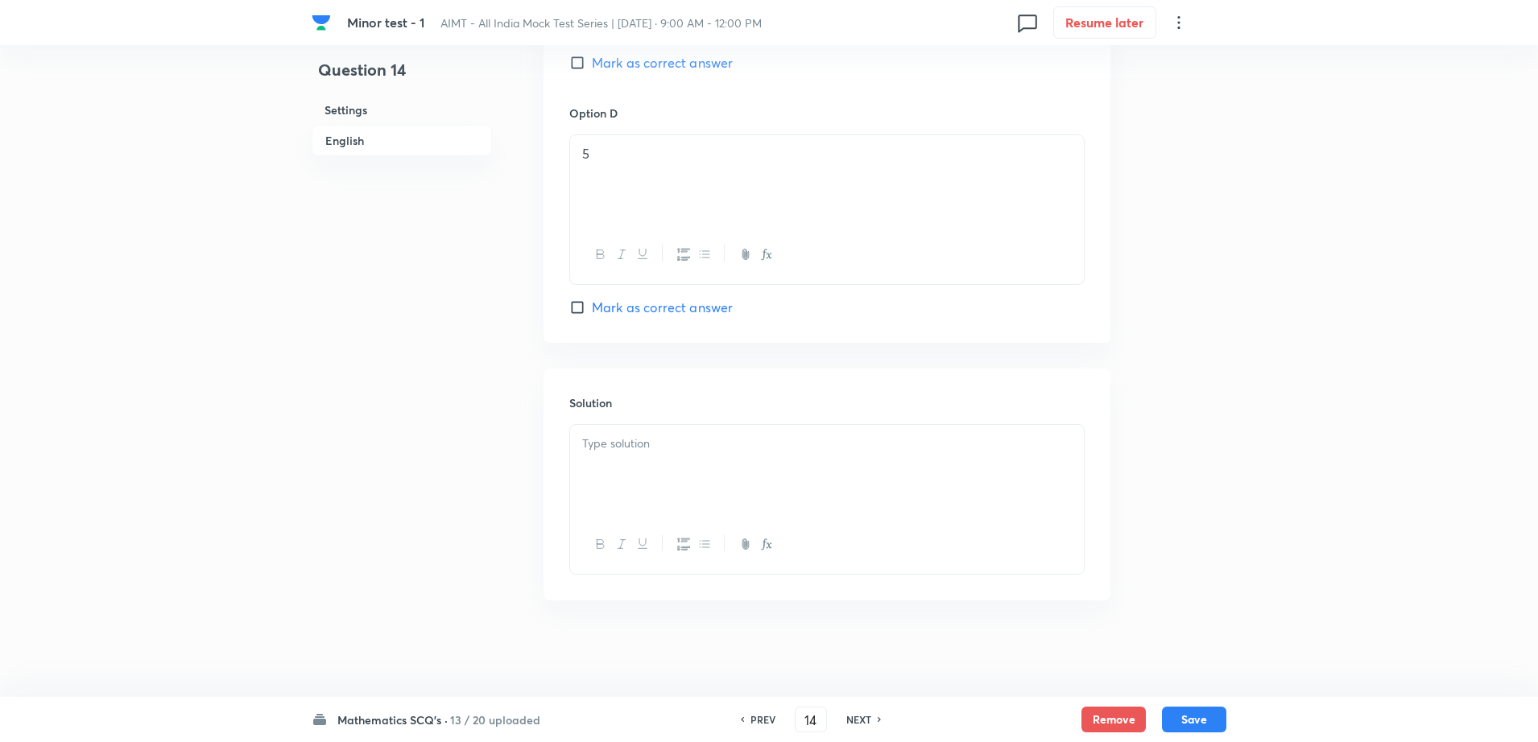
click at [704, 469] on div at bounding box center [827, 470] width 514 height 90
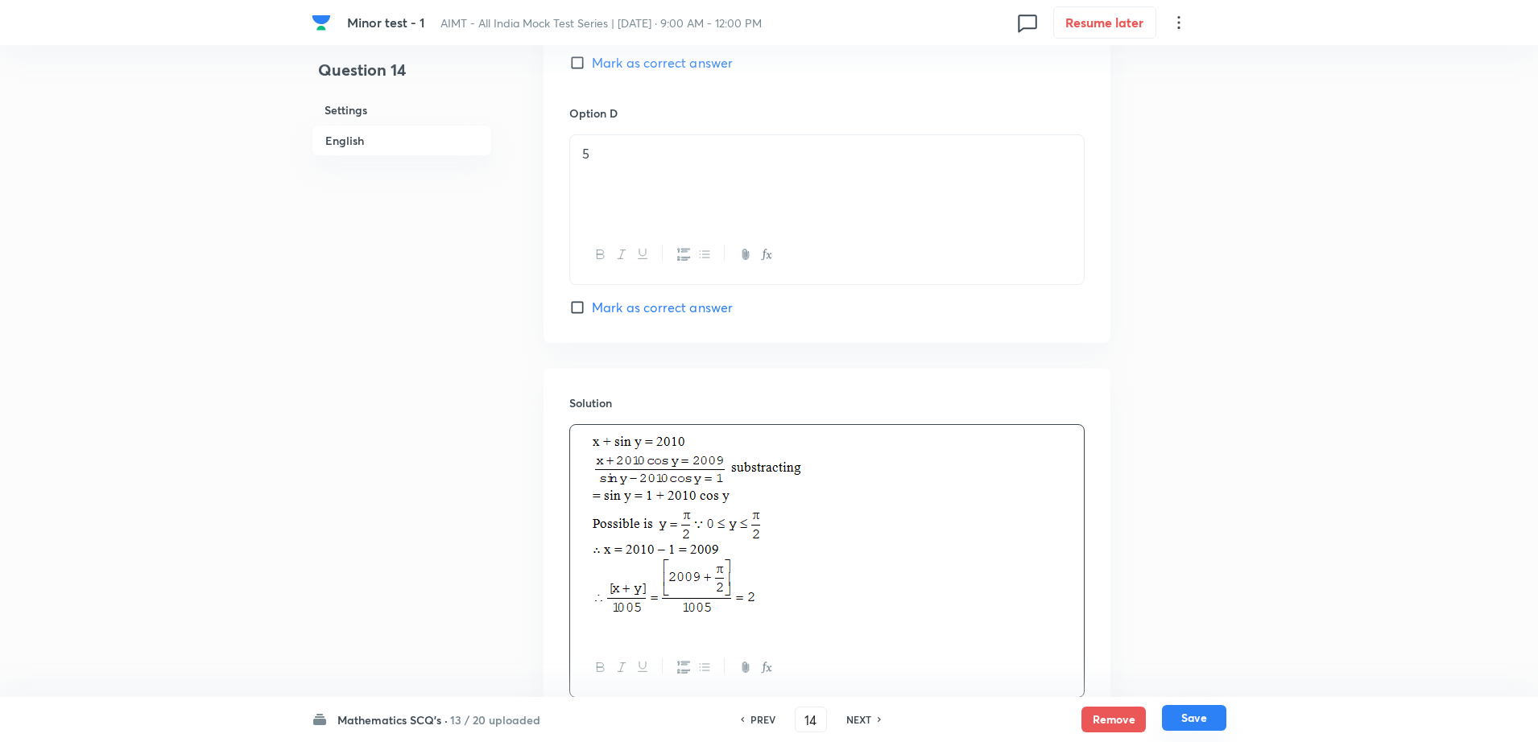
click at [1216, 710] on button "Save" at bounding box center [1194, 718] width 64 height 26
type input "15"
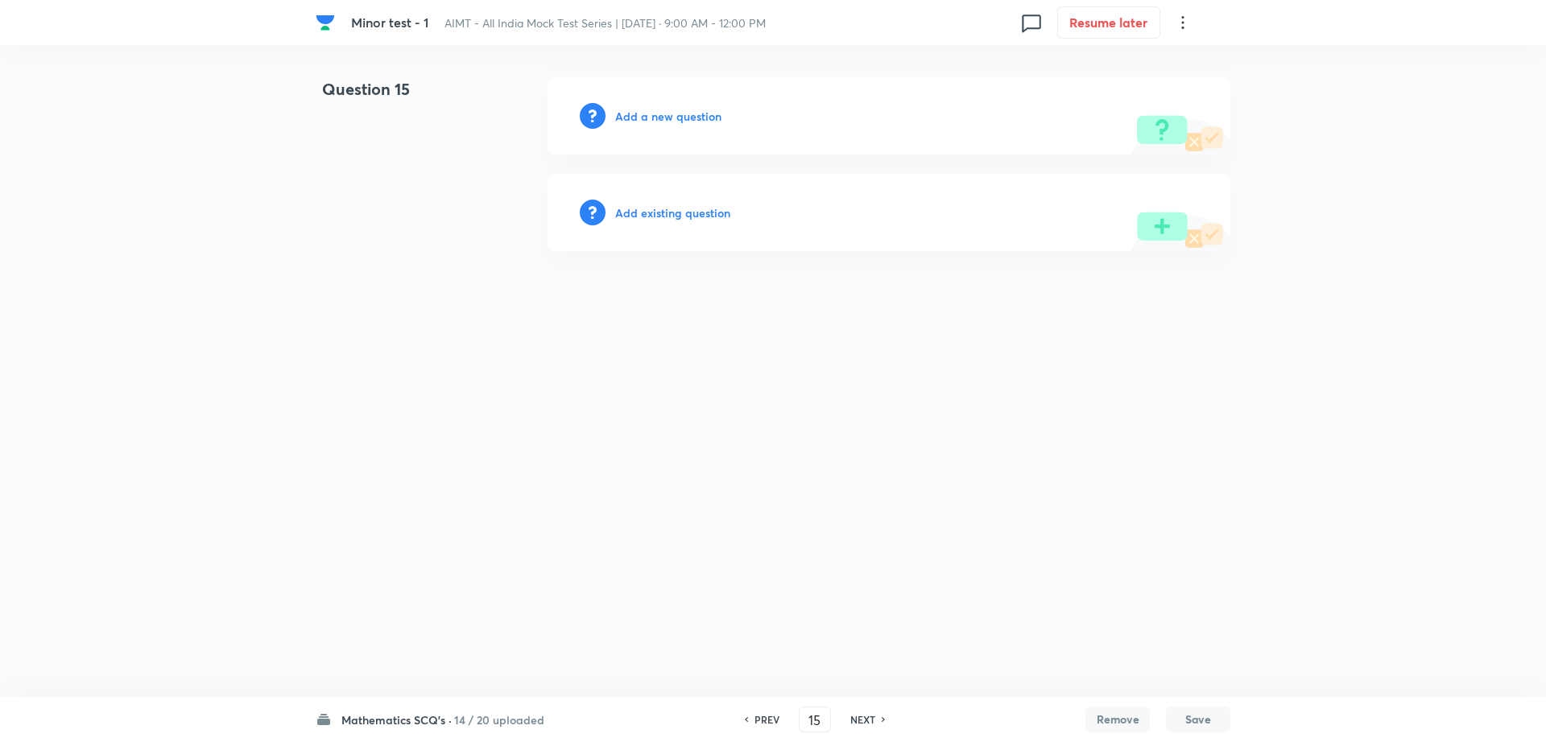
drag, startPoint x: 1216, startPoint y: 710, endPoint x: 1247, endPoint y: 298, distance: 413.4
click at [1247, 298] on html "Minor test - 1 AIMT - All India Mock Test Series | Oct 5, 2025 · 9:00 AM - 12:0…" at bounding box center [773, 164] width 1546 height 328
click at [671, 115] on h6 "Add a new question" at bounding box center [668, 116] width 106 height 17
click at [671, 115] on h6 "Choose a question type" at bounding box center [677, 116] width 124 height 17
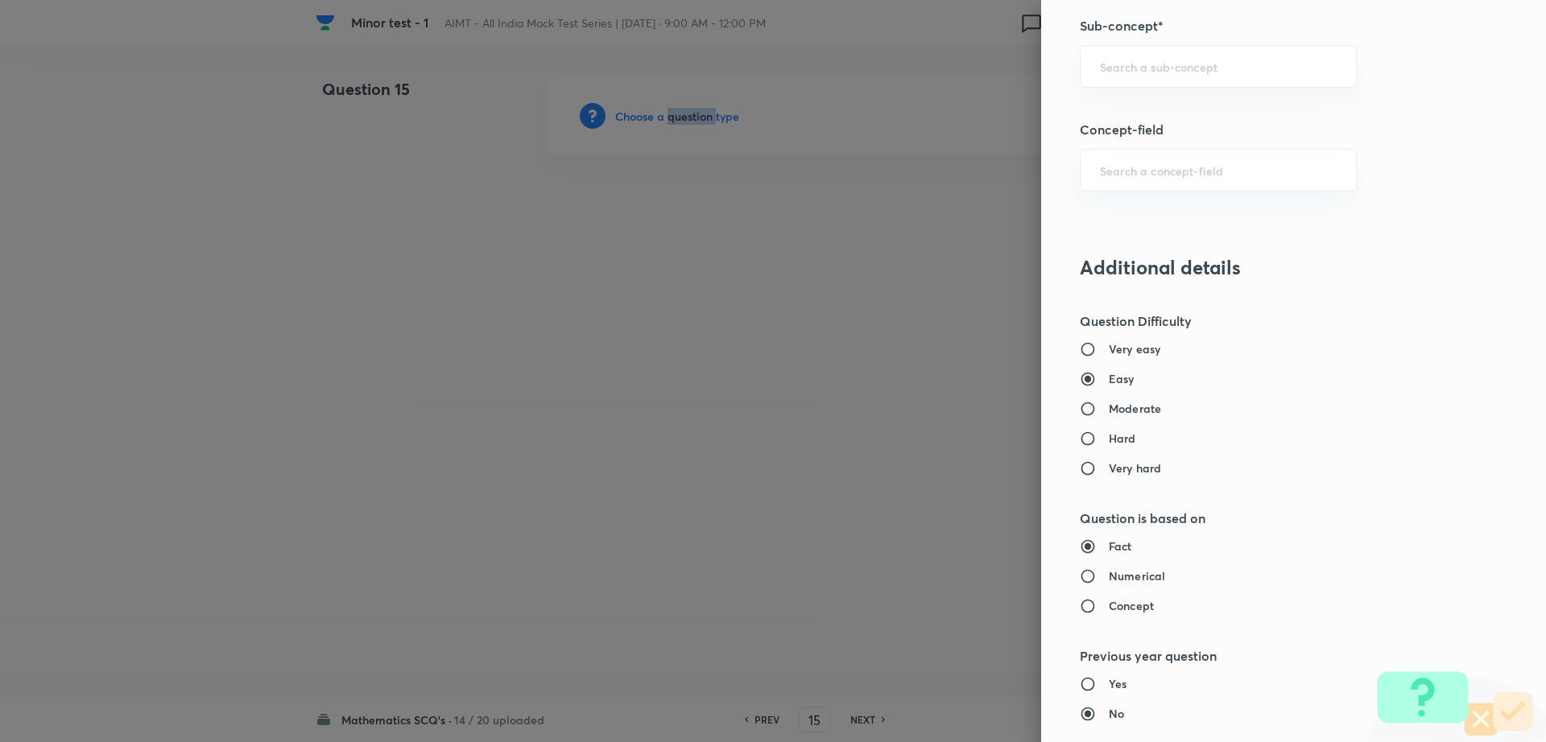
scroll to position [1038, 0]
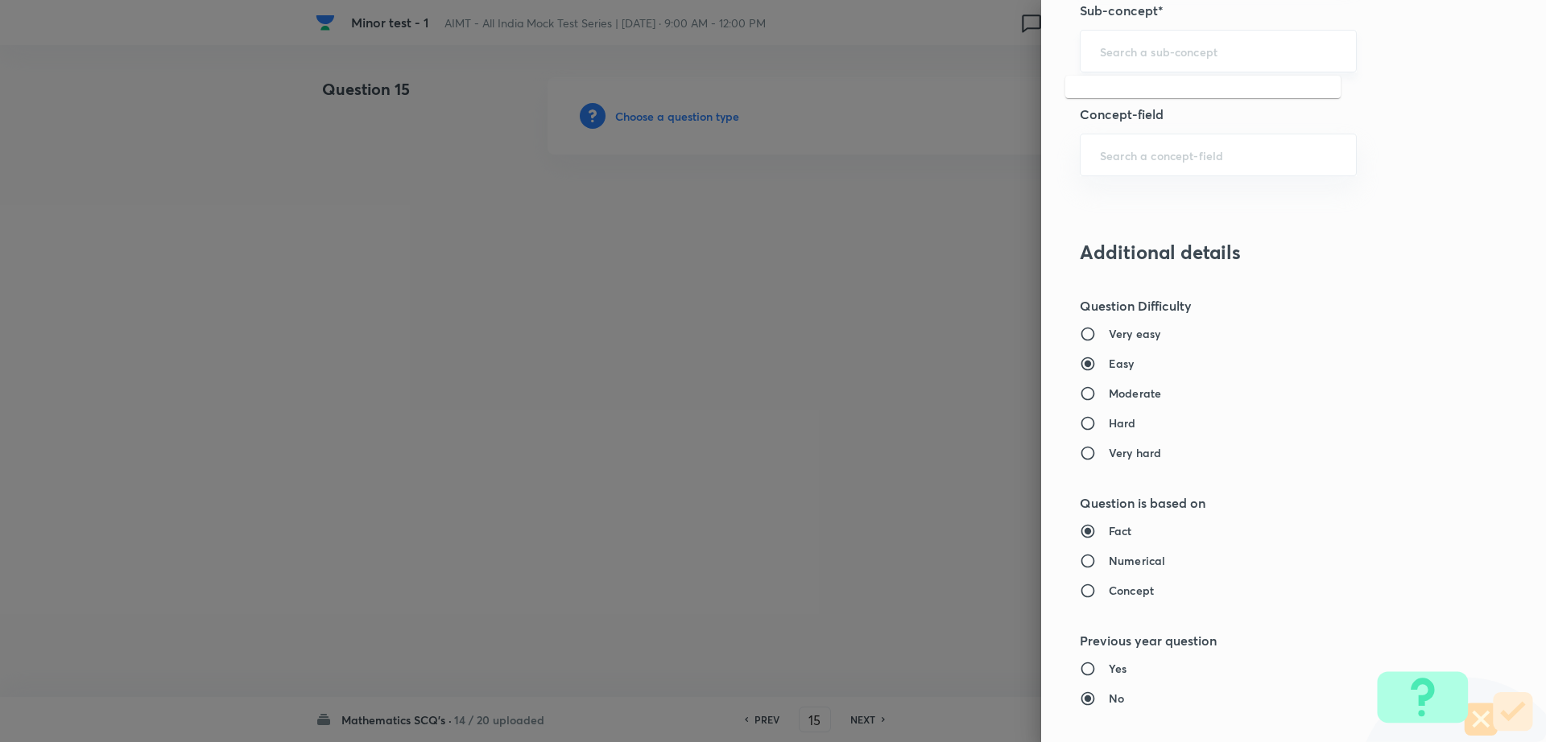
click at [1143, 48] on input "text" at bounding box center [1218, 50] width 237 height 15
click at [1122, 98] on li "Maths Mock Questions" at bounding box center [1202, 96] width 275 height 29
type input "Maths Mock Questions"
type input "Mathematics"
type input "Previous Year & Mock Questions"
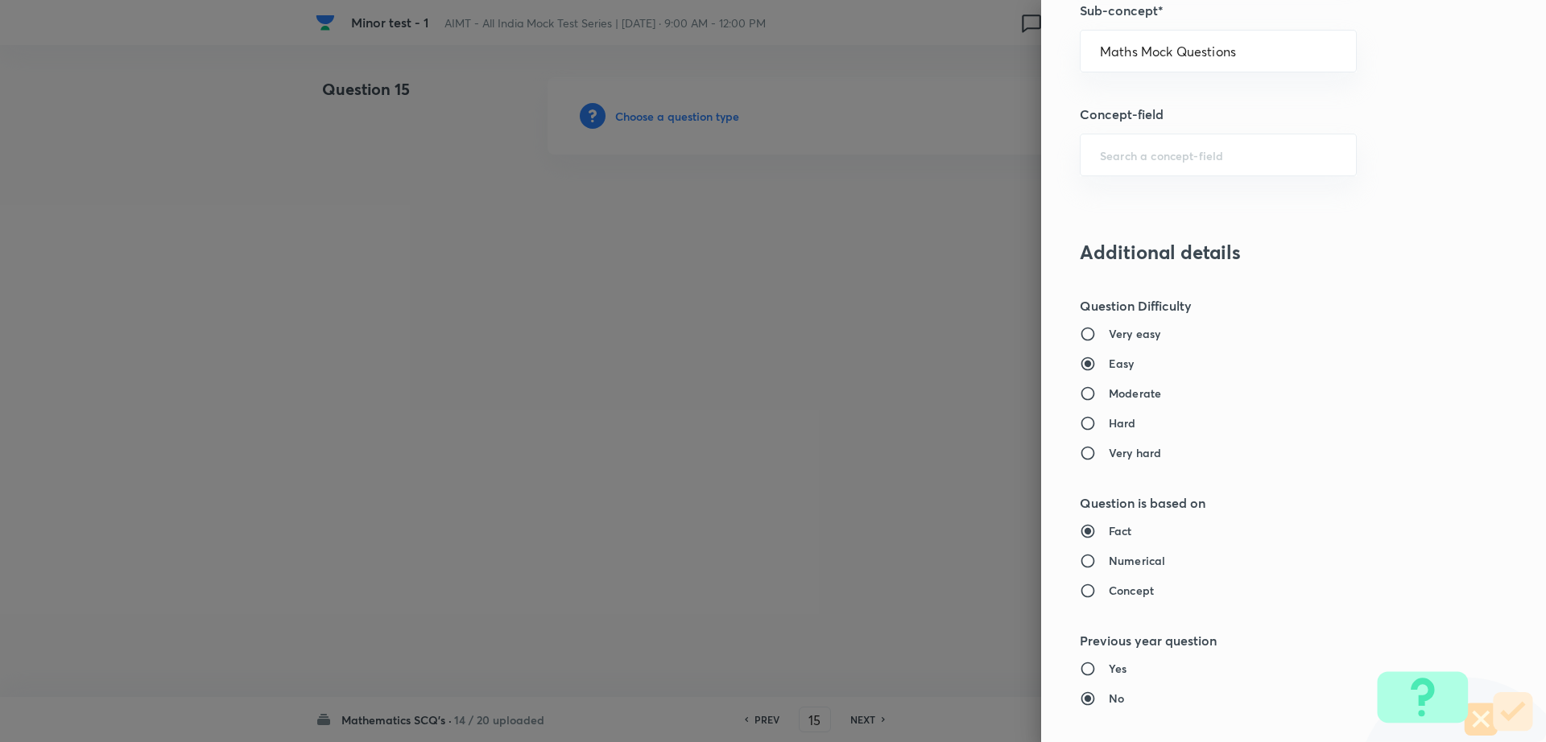
type input "Maths Mock Questions"
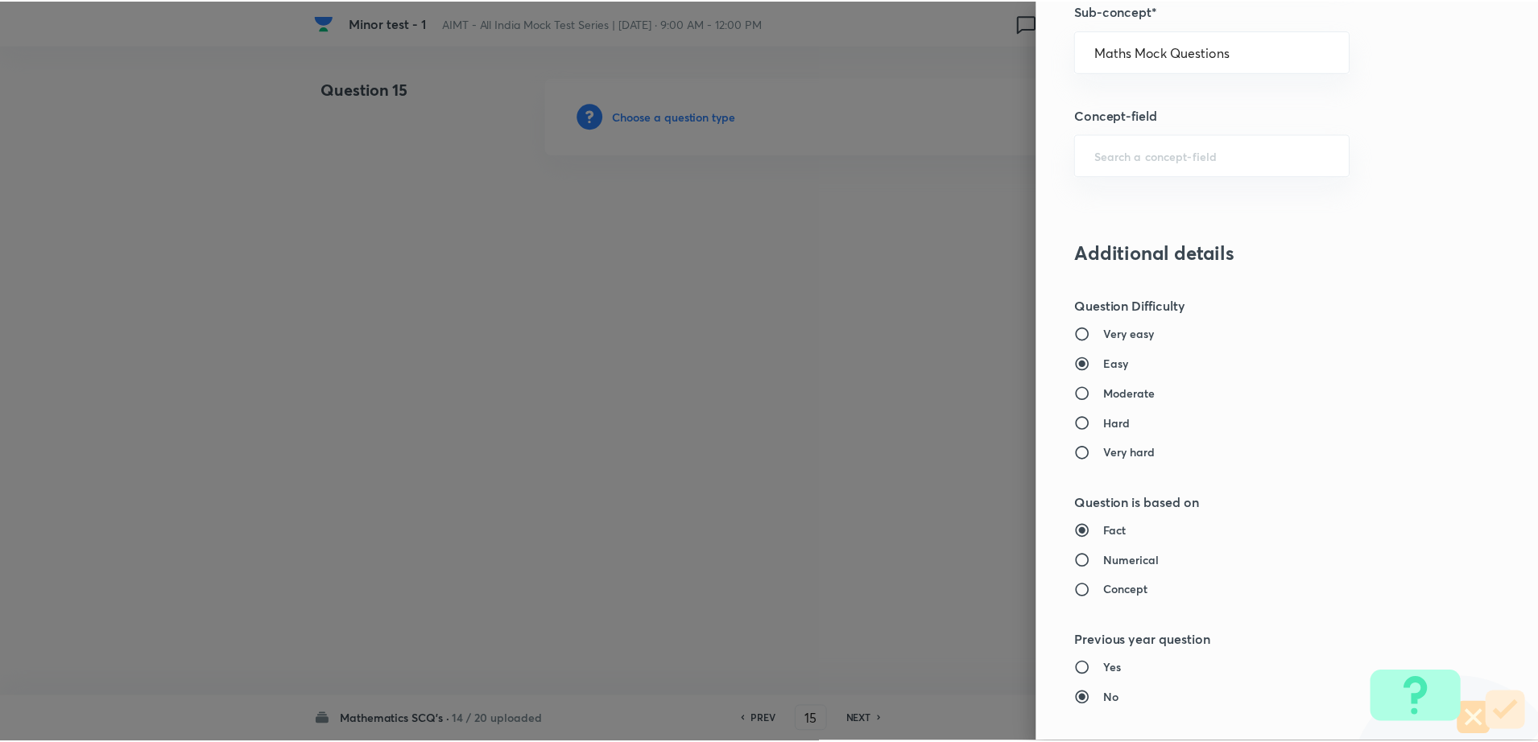
scroll to position [1452, 0]
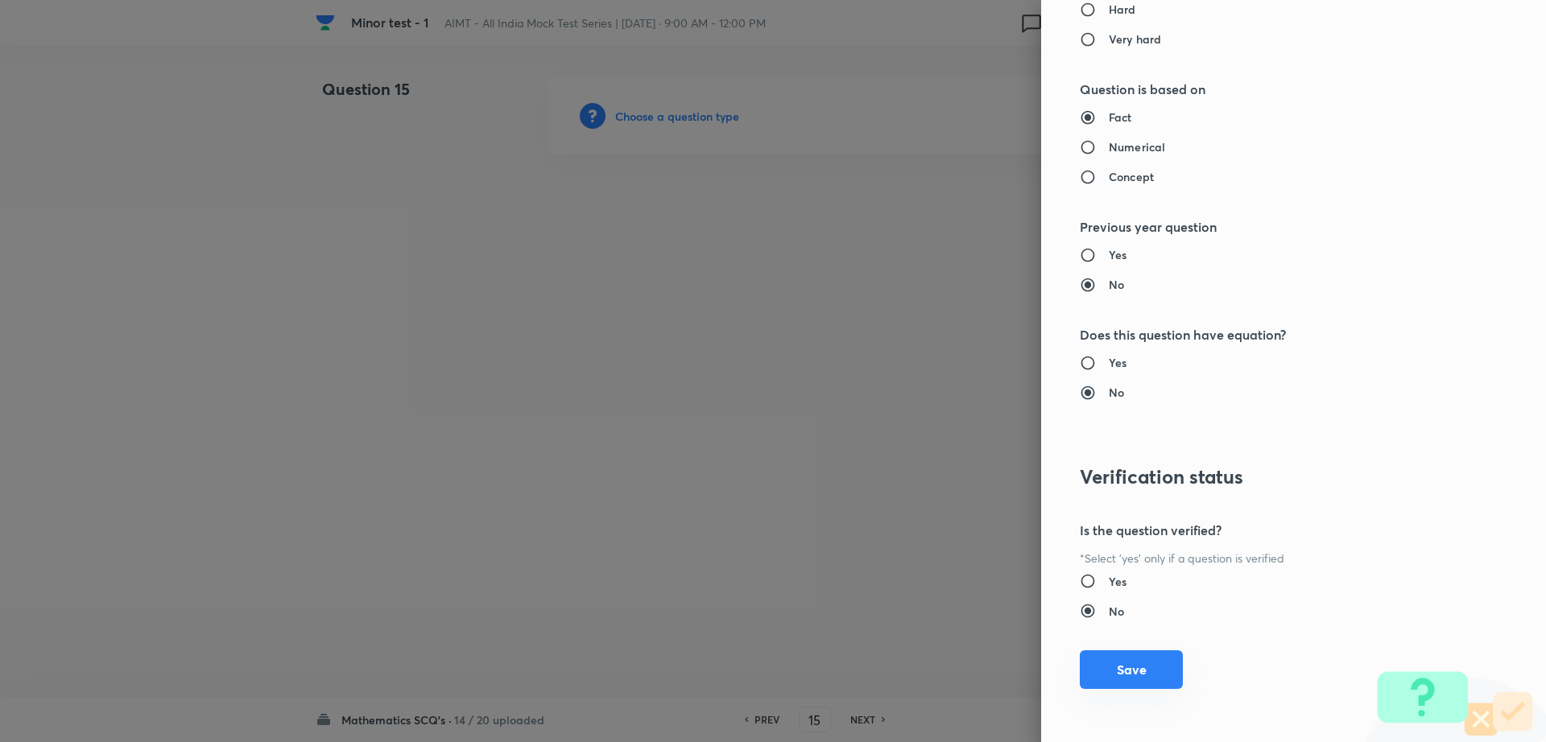
click at [1109, 660] on button "Save" at bounding box center [1131, 669] width 103 height 39
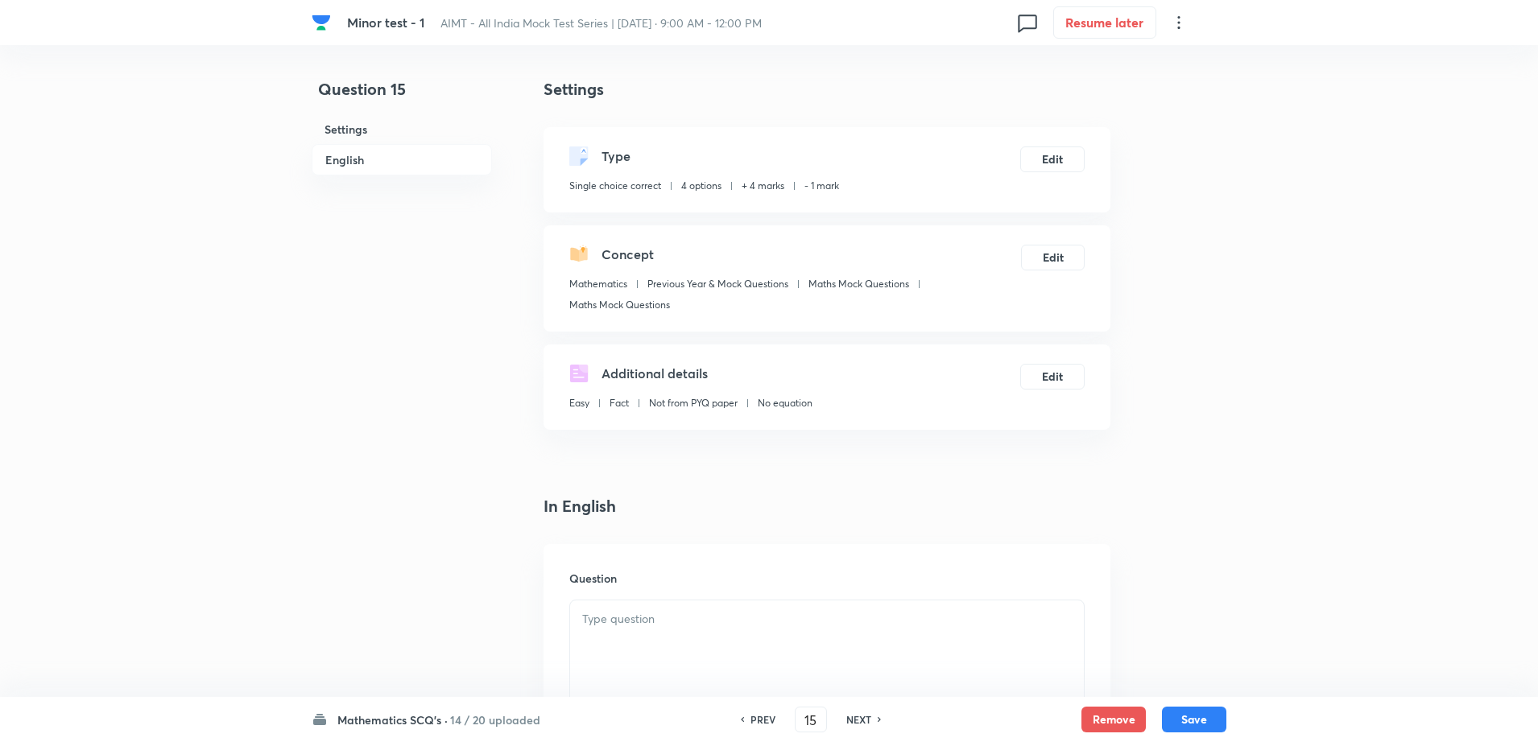
click at [609, 623] on p at bounding box center [826, 619] width 489 height 19
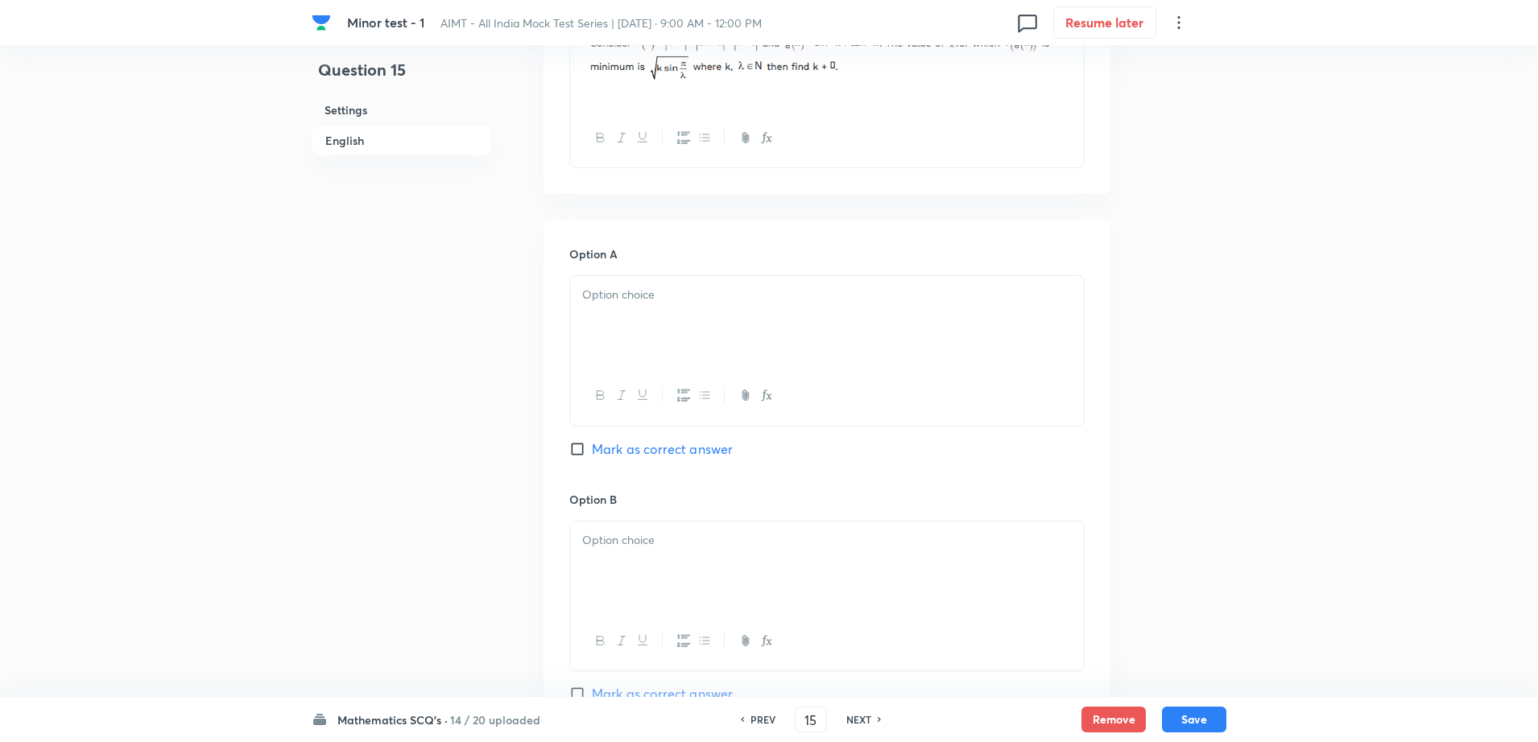
scroll to position [604, 0]
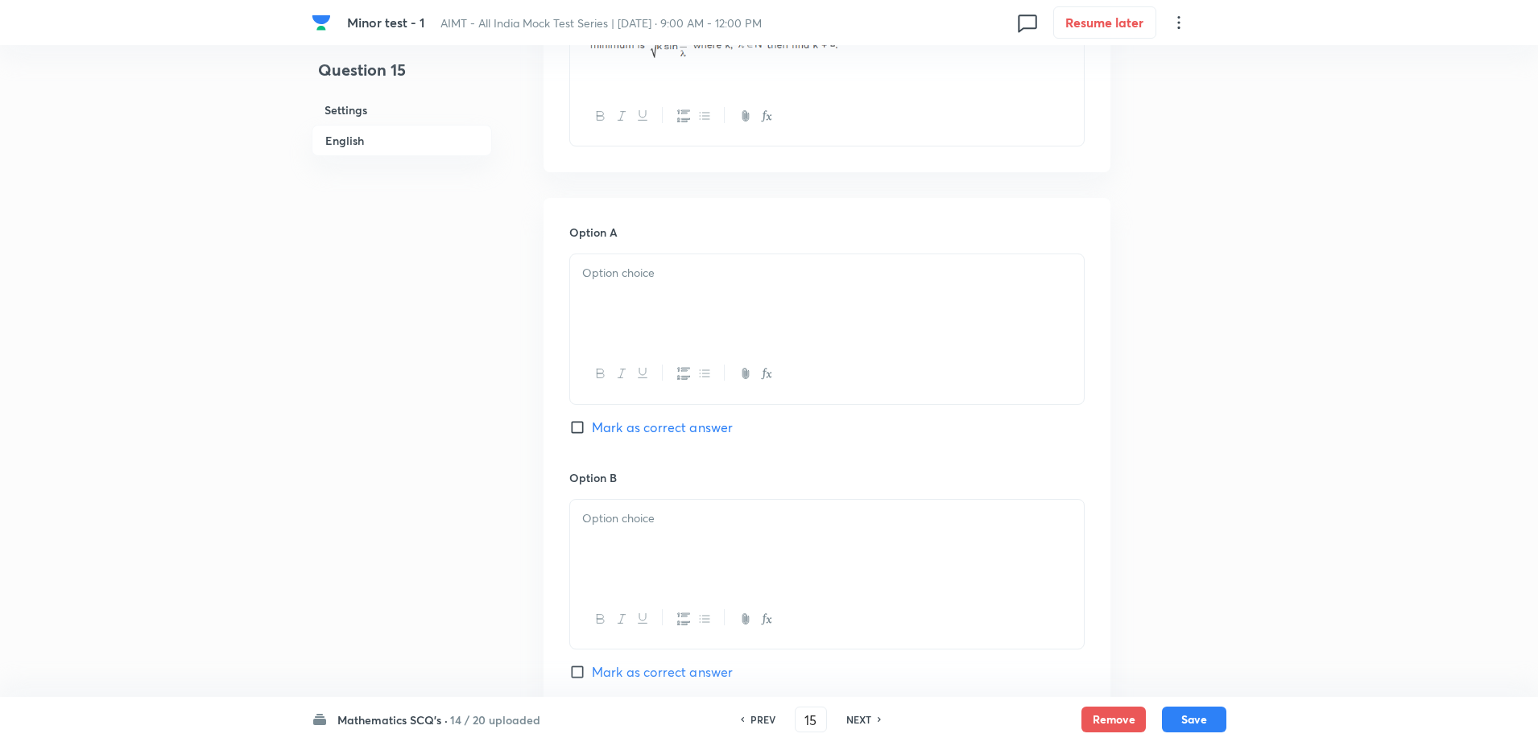
click at [651, 307] on div at bounding box center [827, 299] width 514 height 90
click at [640, 544] on div at bounding box center [827, 545] width 514 height 90
click at [406, 547] on div "Question 15 Settings English" at bounding box center [402, 497] width 180 height 2046
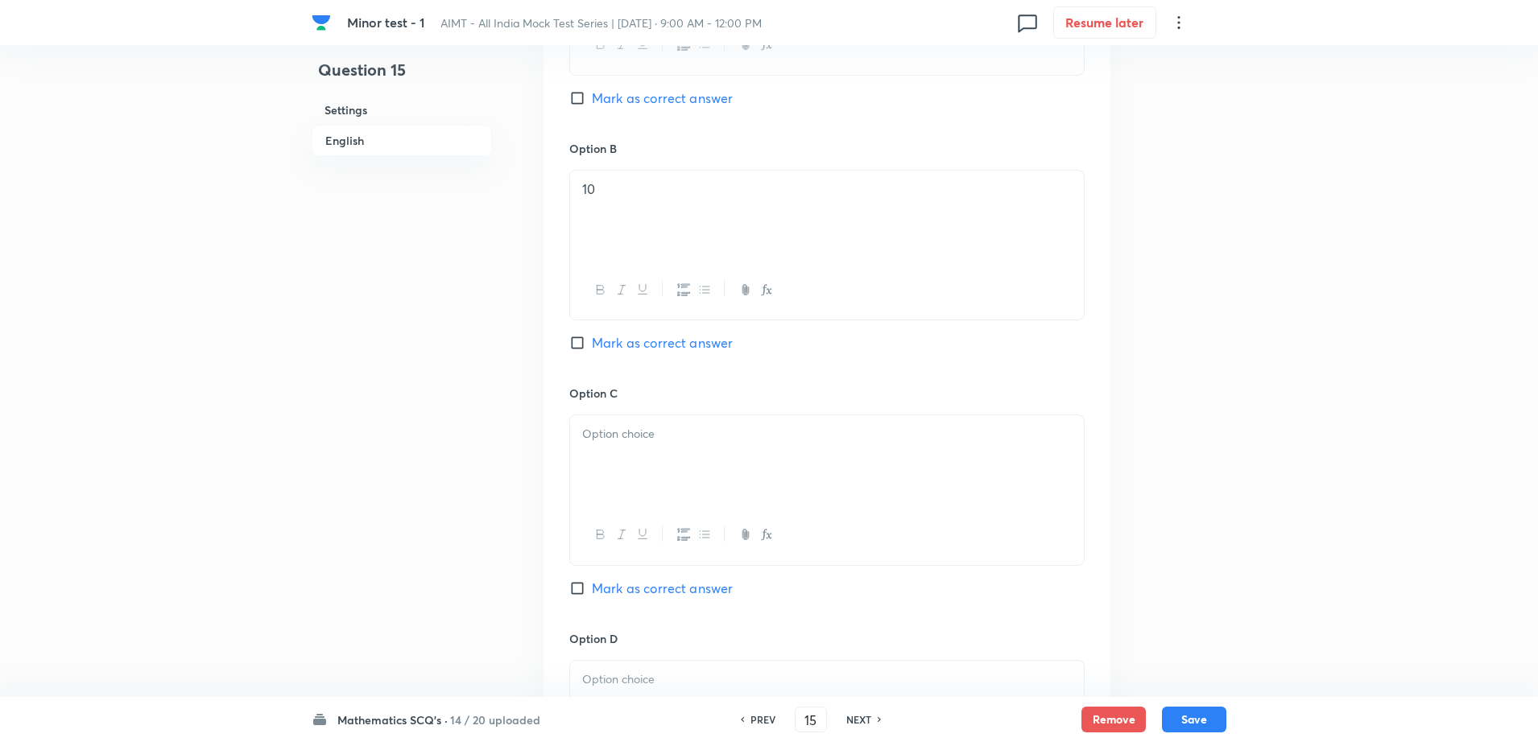
scroll to position [1127, 0]
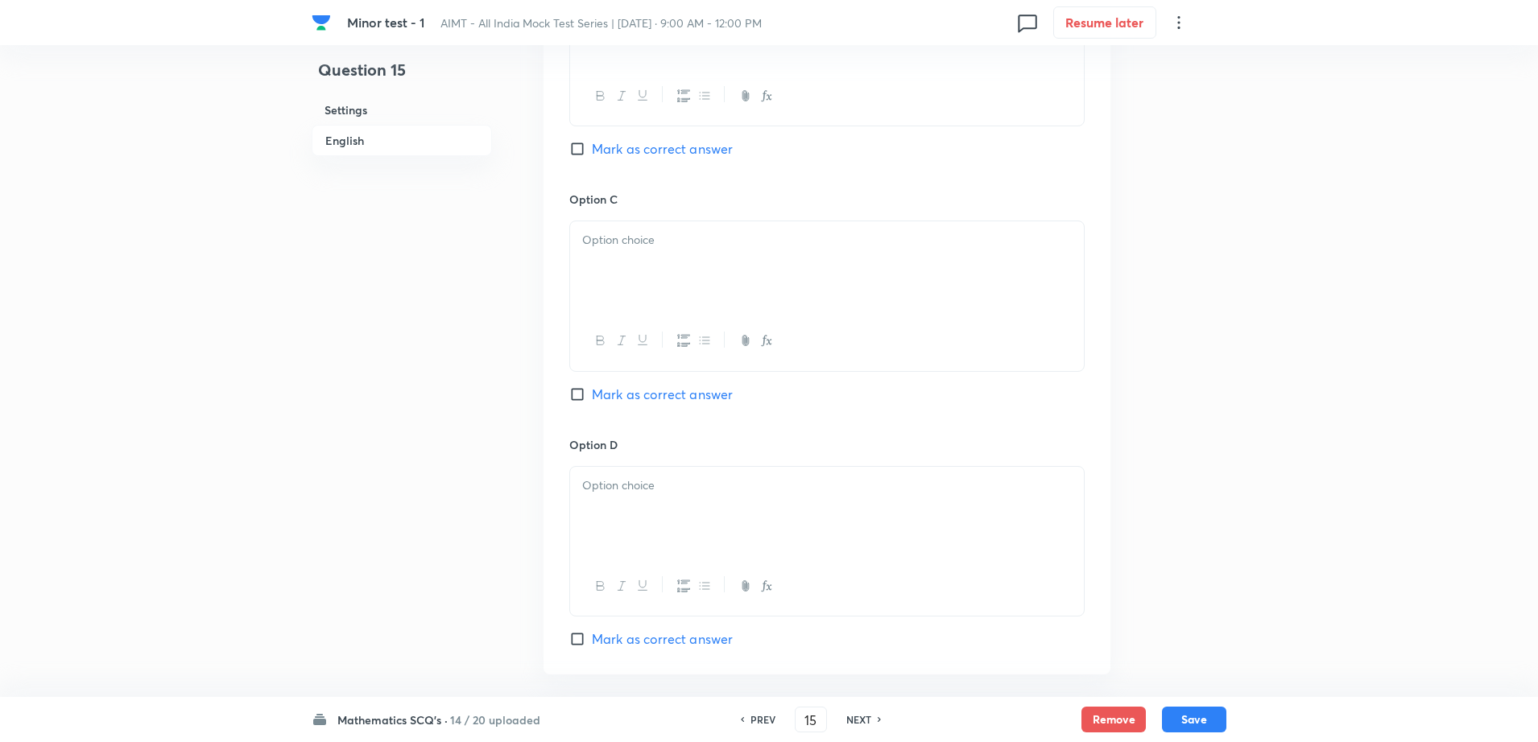
click at [724, 279] on div at bounding box center [827, 266] width 514 height 90
click at [680, 503] on div "1" at bounding box center [827, 512] width 514 height 90
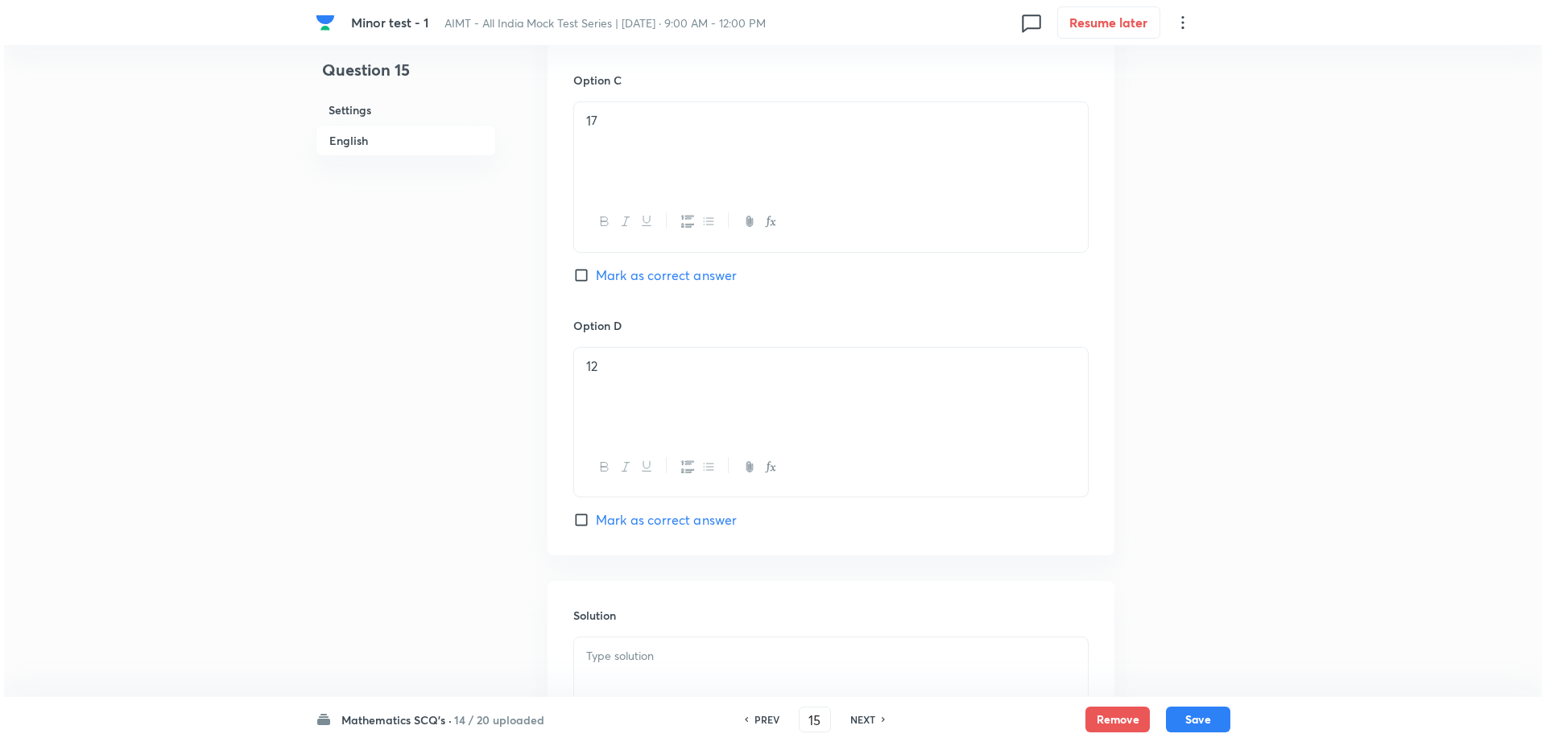
scroll to position [1459, 0]
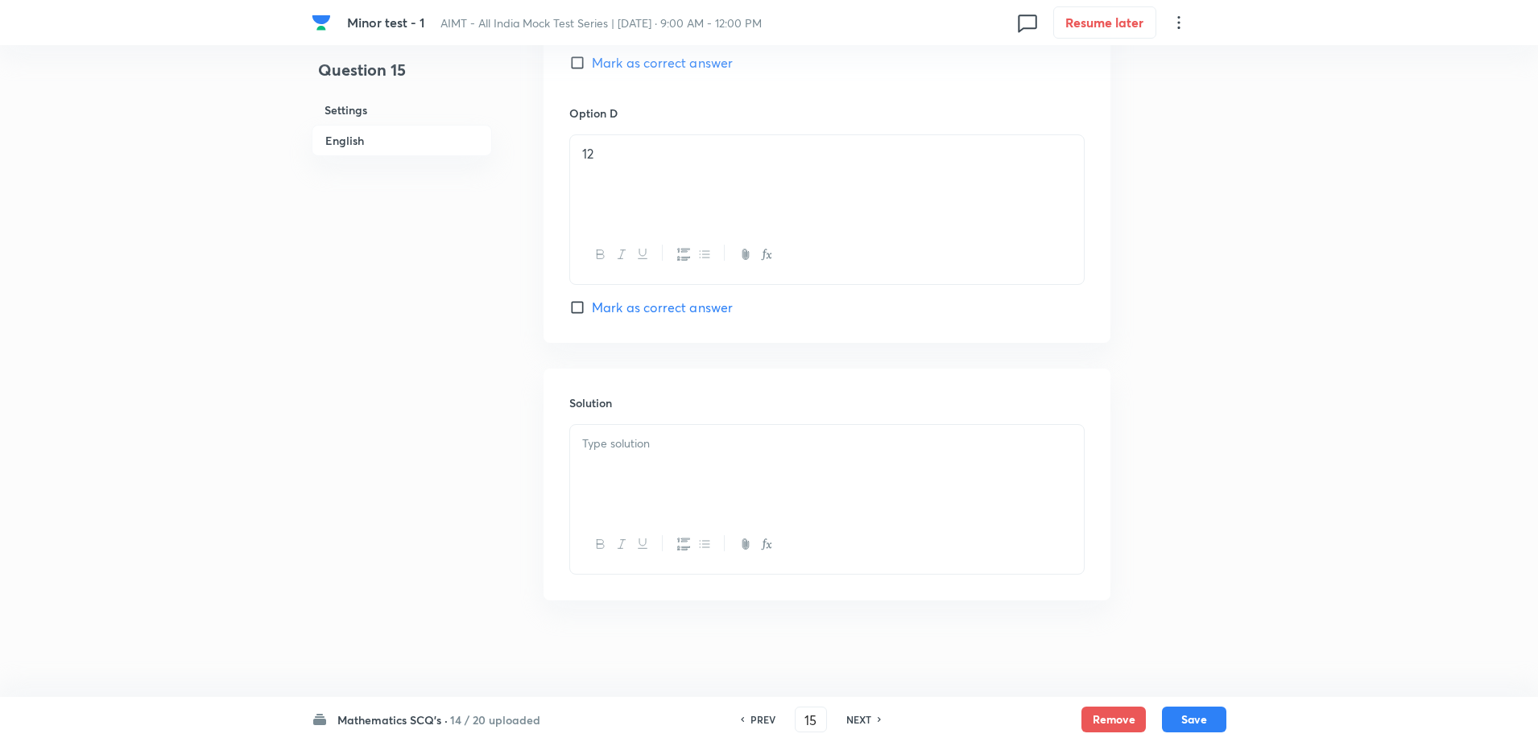
click at [733, 462] on div at bounding box center [827, 470] width 514 height 90
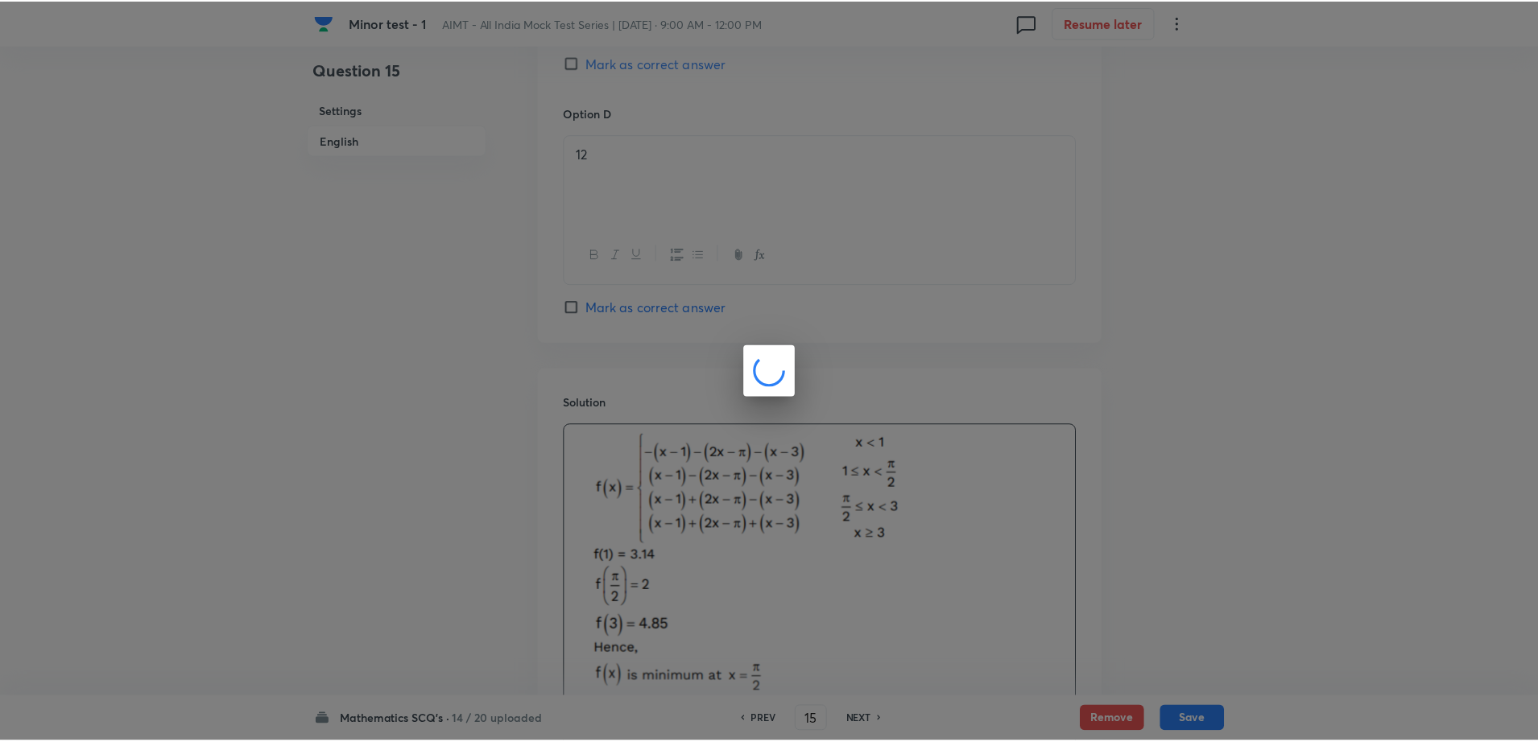
scroll to position [1664, 0]
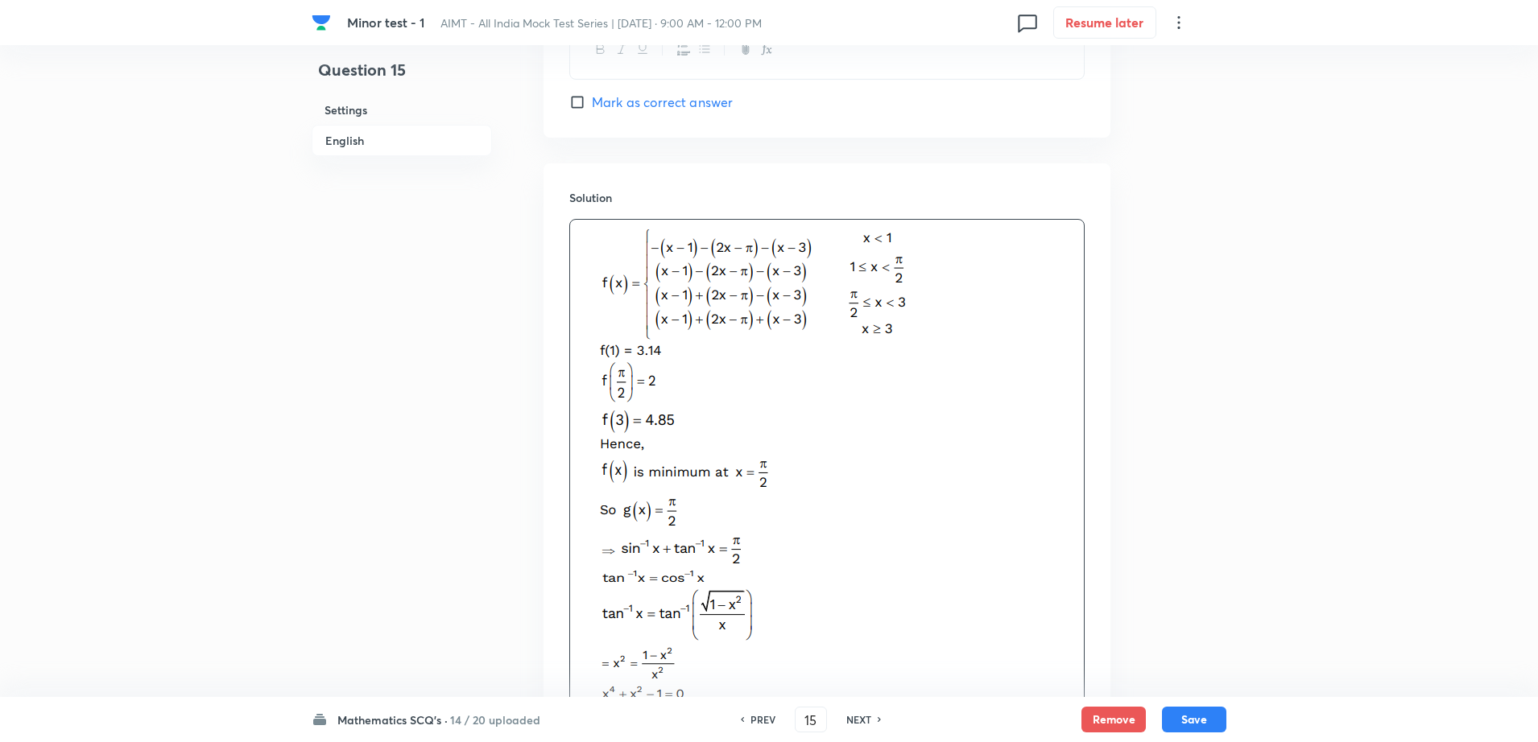
click at [645, 93] on span "Mark as correct answer" at bounding box center [662, 102] width 141 height 19
click at [592, 94] on input "Mark as correct answer" at bounding box center [580, 102] width 23 height 16
checkbox input "true"
click at [1204, 714] on button "Save" at bounding box center [1194, 718] width 64 height 26
type input "16"
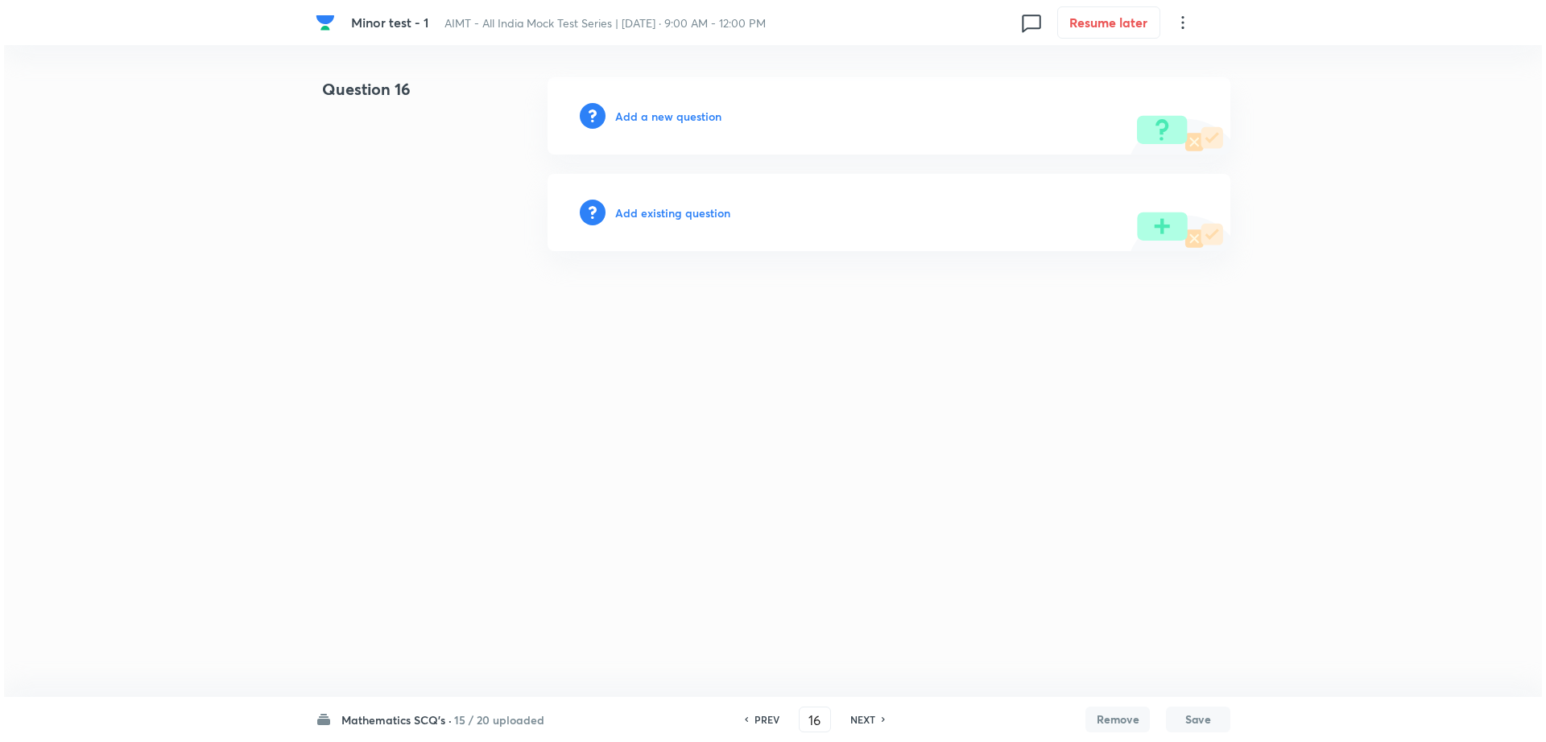
scroll to position [0, 0]
drag, startPoint x: 656, startPoint y: 115, endPoint x: 658, endPoint y: 171, distance: 55.6
click at [658, 171] on div "Question 16 Add a new question Add existing question" at bounding box center [773, 164] width 915 height 174
click at [703, 114] on h6 "Add a new question" at bounding box center [668, 116] width 106 height 17
drag, startPoint x: 703, startPoint y: 114, endPoint x: 638, endPoint y: 109, distance: 64.6
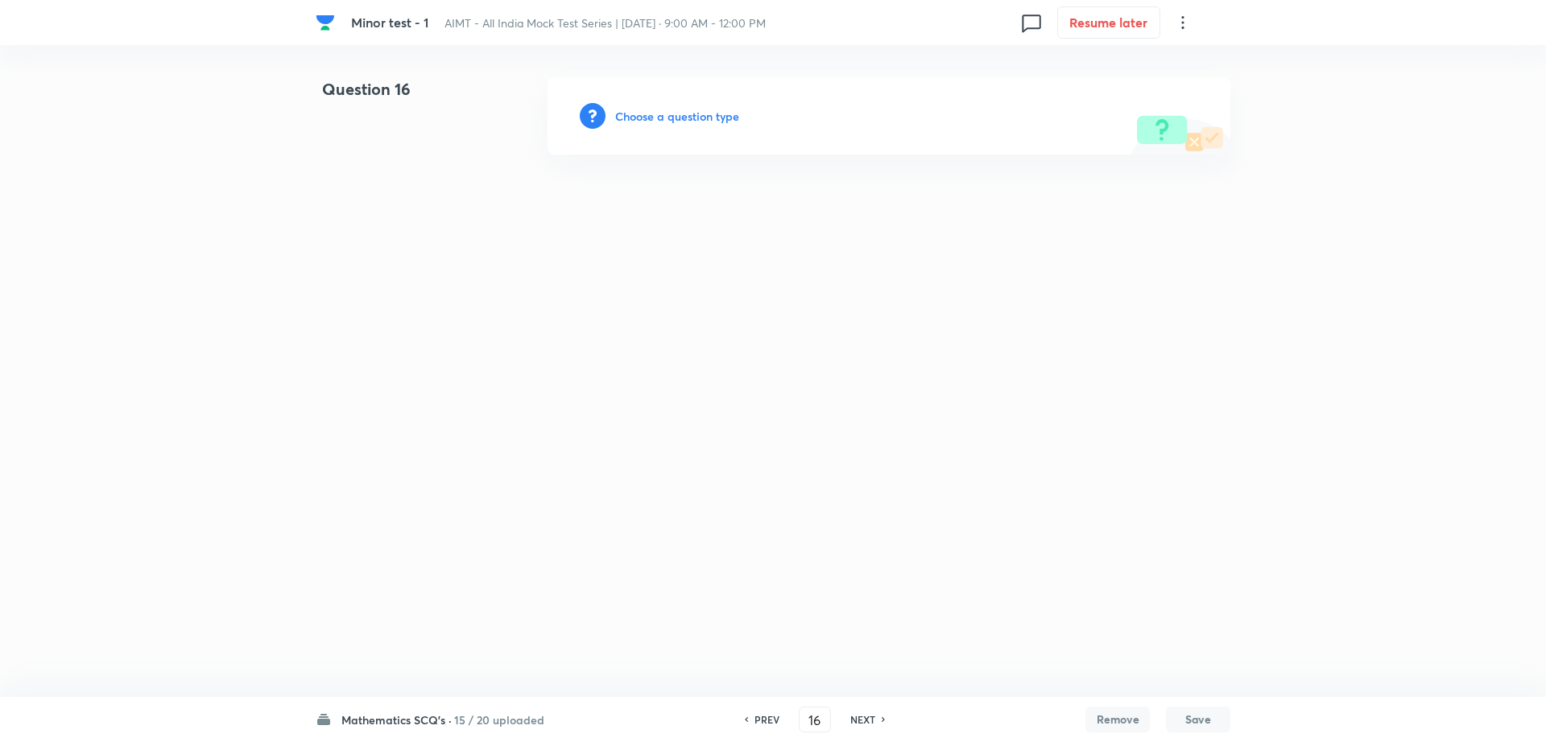
click at [638, 109] on h6 "Choose a question type" at bounding box center [677, 116] width 124 height 17
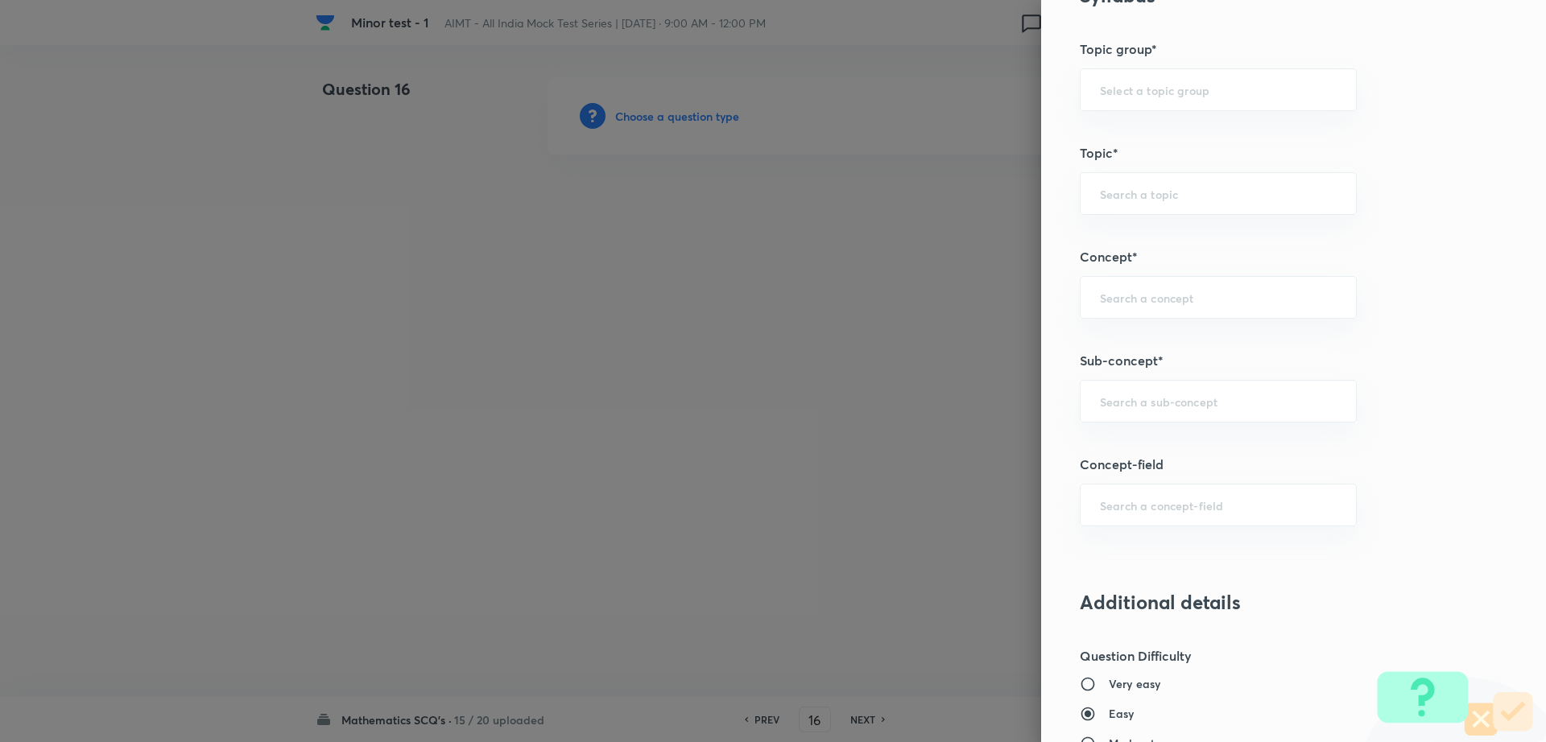
scroll to position [703, 0]
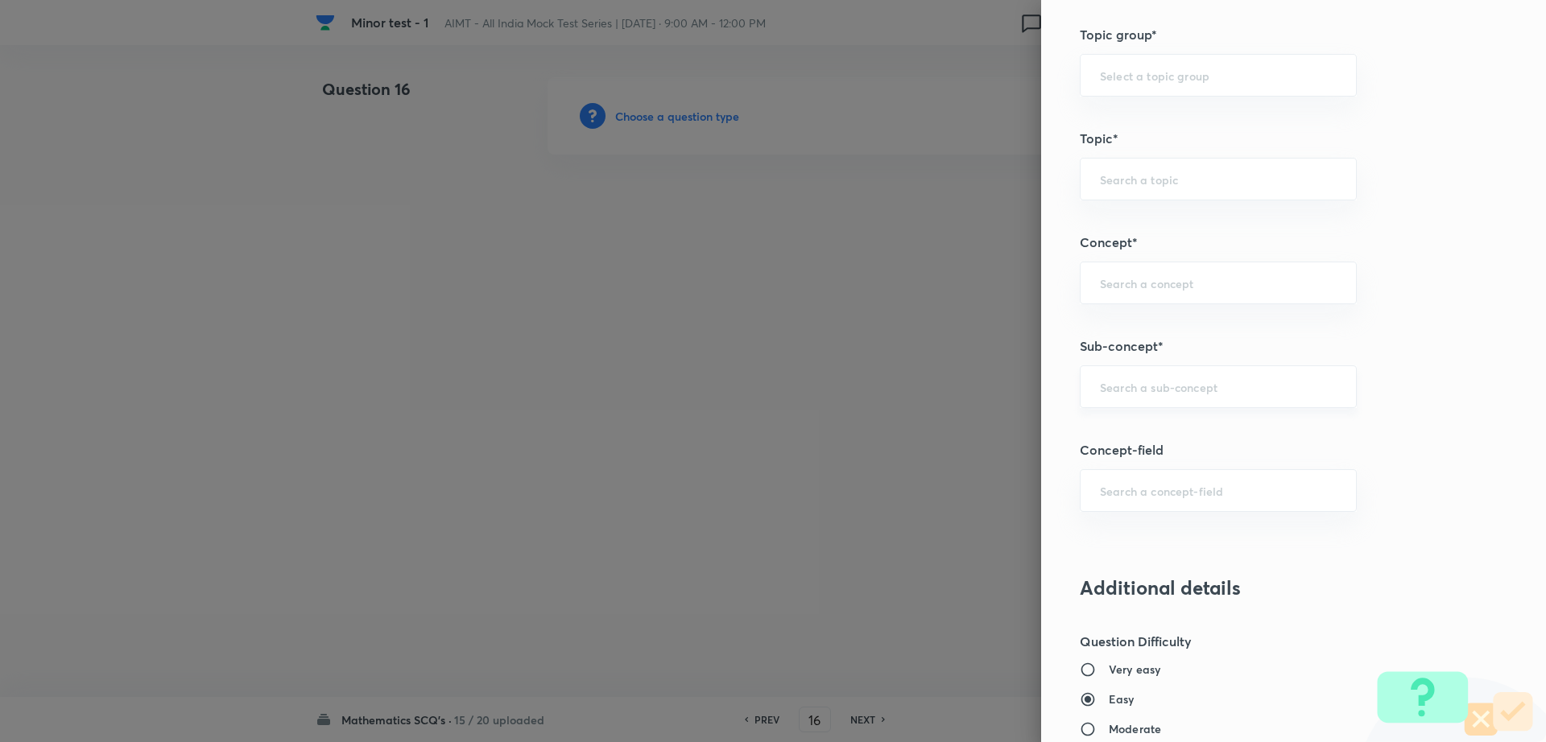
click at [1180, 386] on input "text" at bounding box center [1218, 386] width 237 height 15
click at [1154, 427] on li "Maths Mock Questions" at bounding box center [1202, 432] width 275 height 29
type input "Maths Mock Questions"
type input "Mathematics"
type input "Previous Year & Mock Questions"
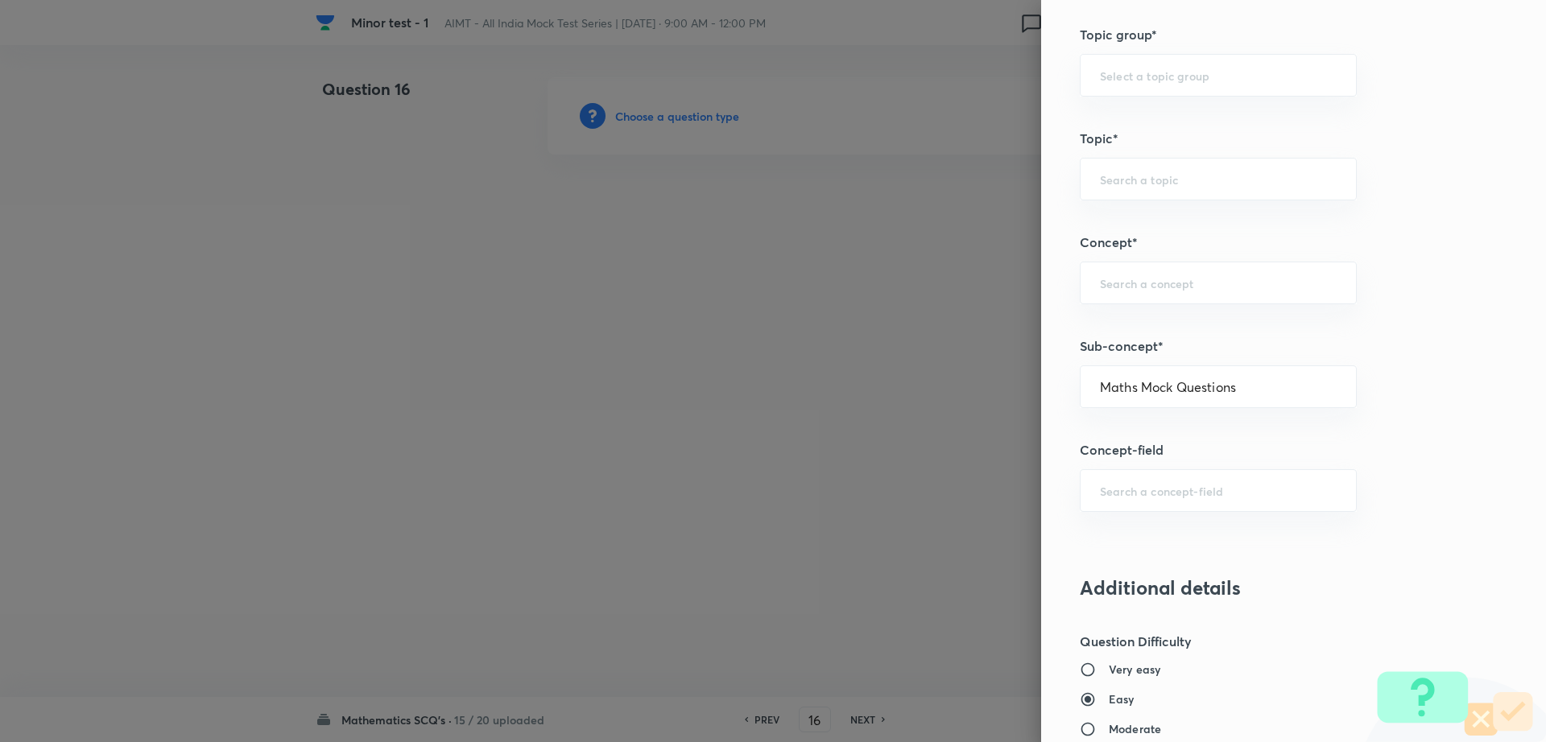
type input "Maths Mock Questions"
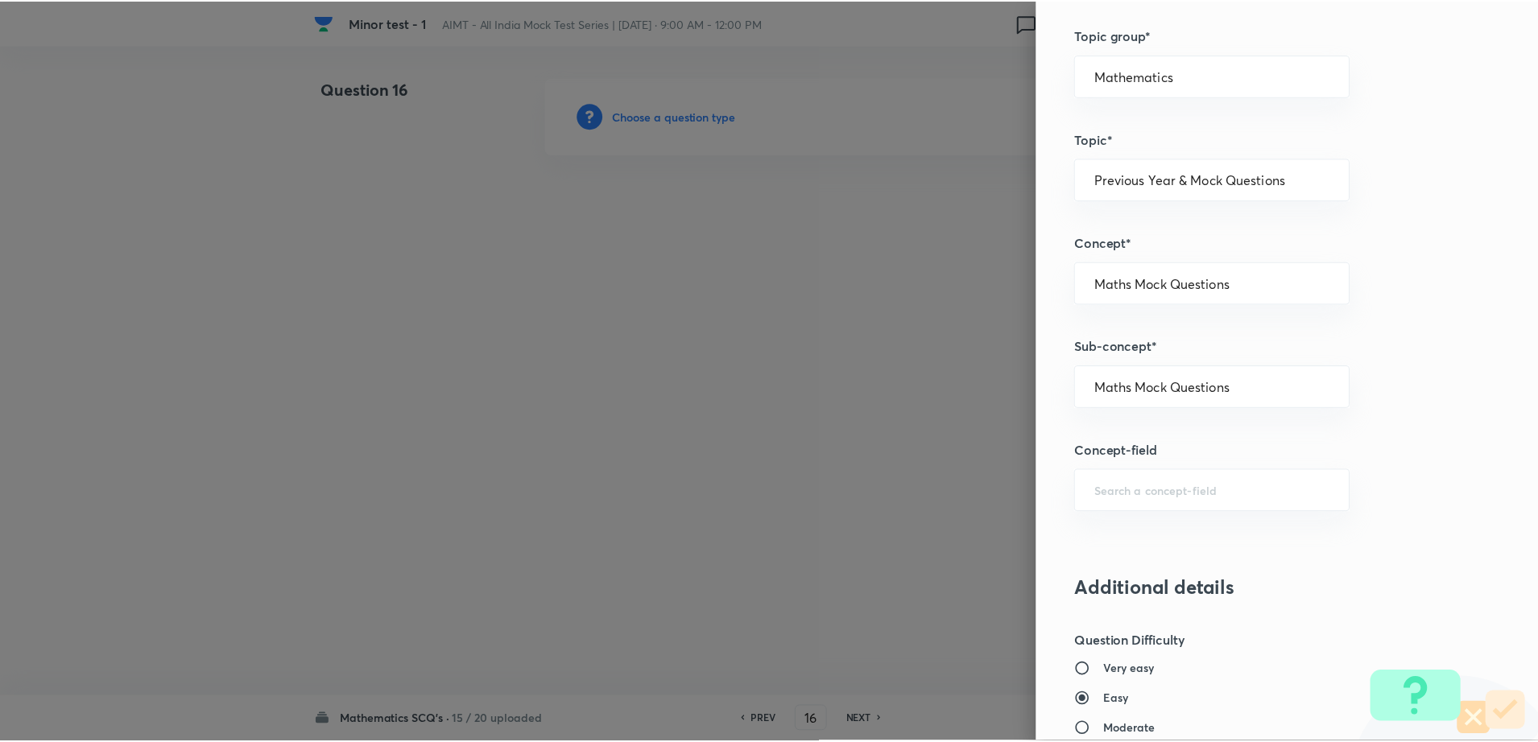
scroll to position [1452, 0]
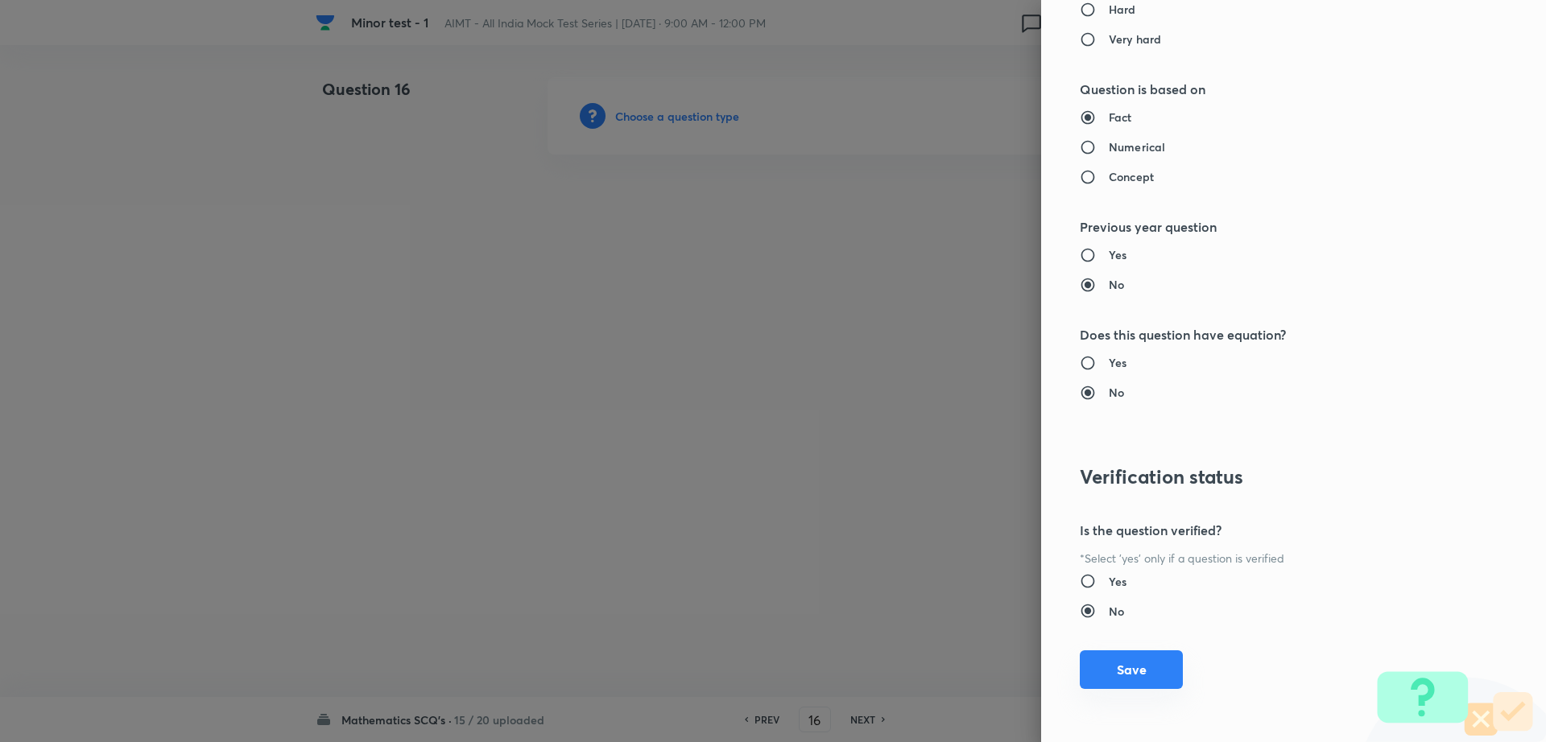
click at [1146, 679] on button "Save" at bounding box center [1131, 669] width 103 height 39
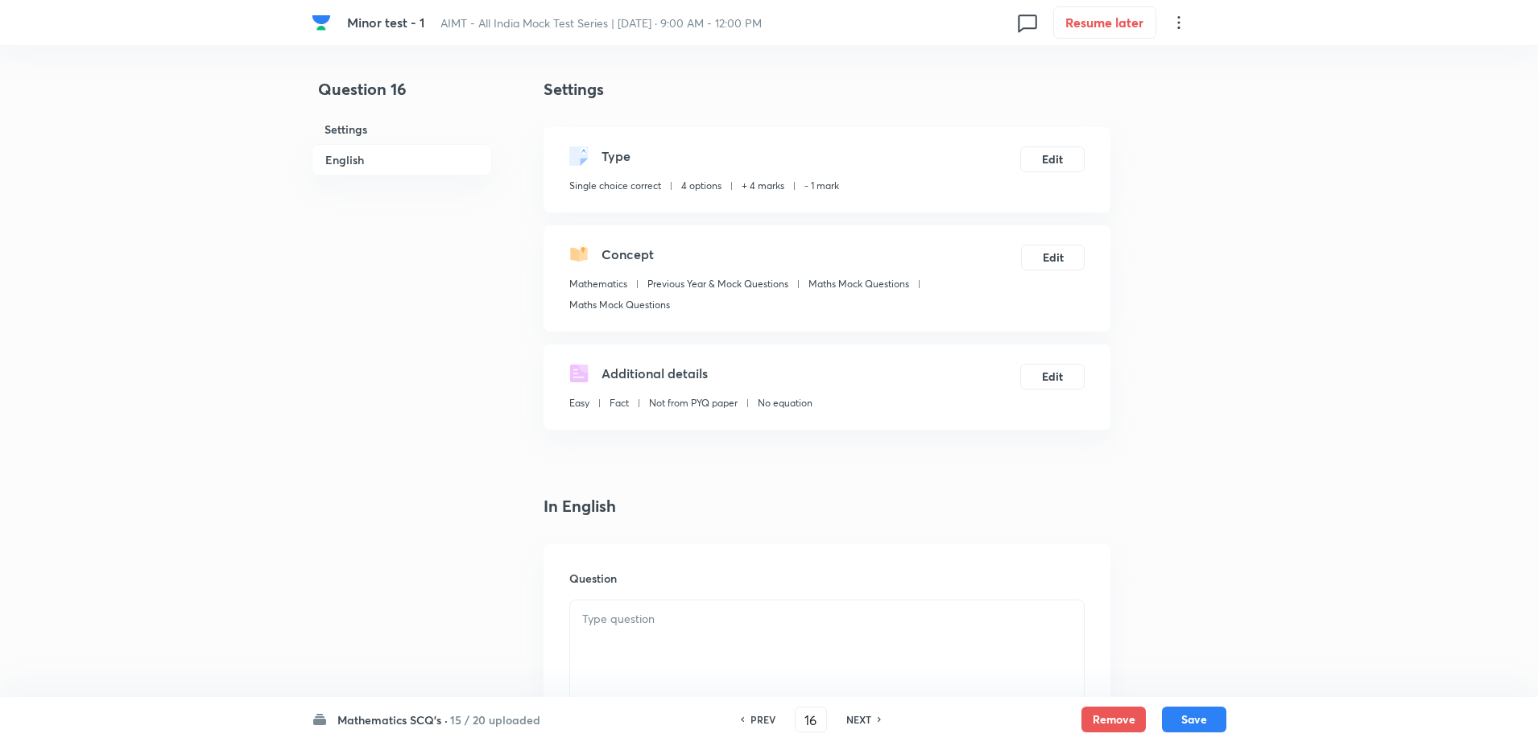
click at [662, 642] on div at bounding box center [827, 646] width 514 height 90
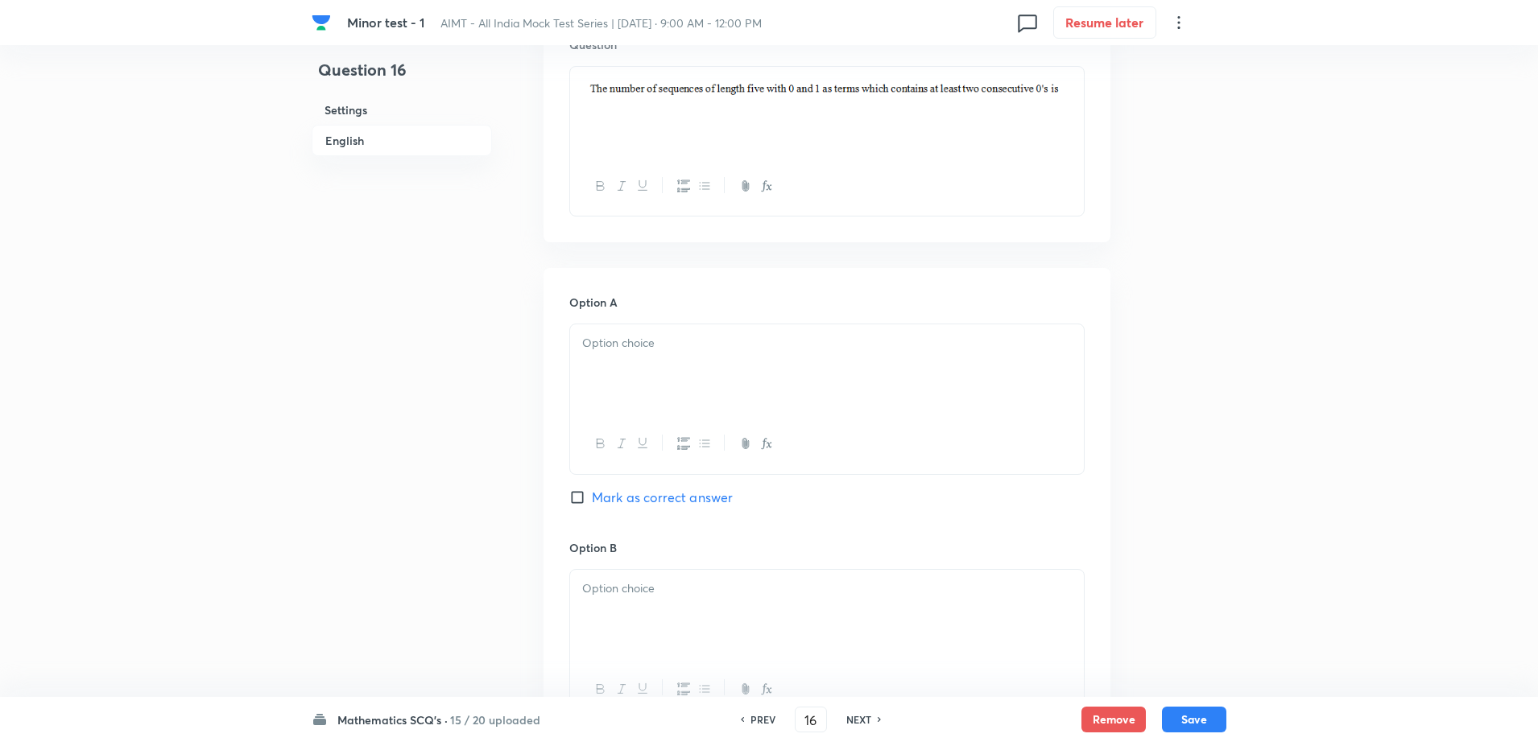
scroll to position [604, 0]
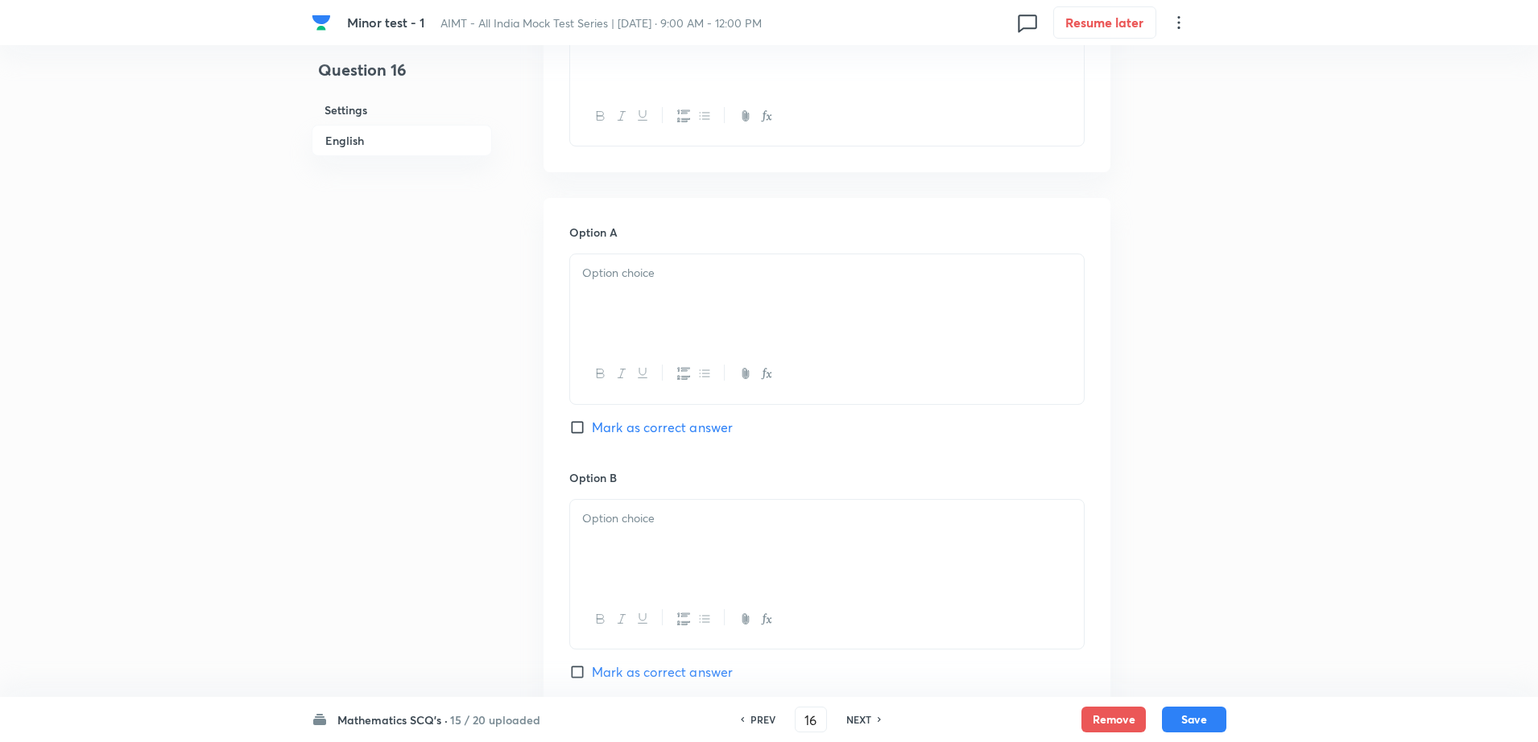
click at [642, 287] on div at bounding box center [827, 299] width 514 height 90
click at [634, 433] on span "Mark as correct answer" at bounding box center [662, 427] width 141 height 19
click at [592, 433] on input "Mark as correct answer" at bounding box center [580, 427] width 23 height 16
checkbox input "true"
click at [624, 536] on div at bounding box center [827, 545] width 514 height 90
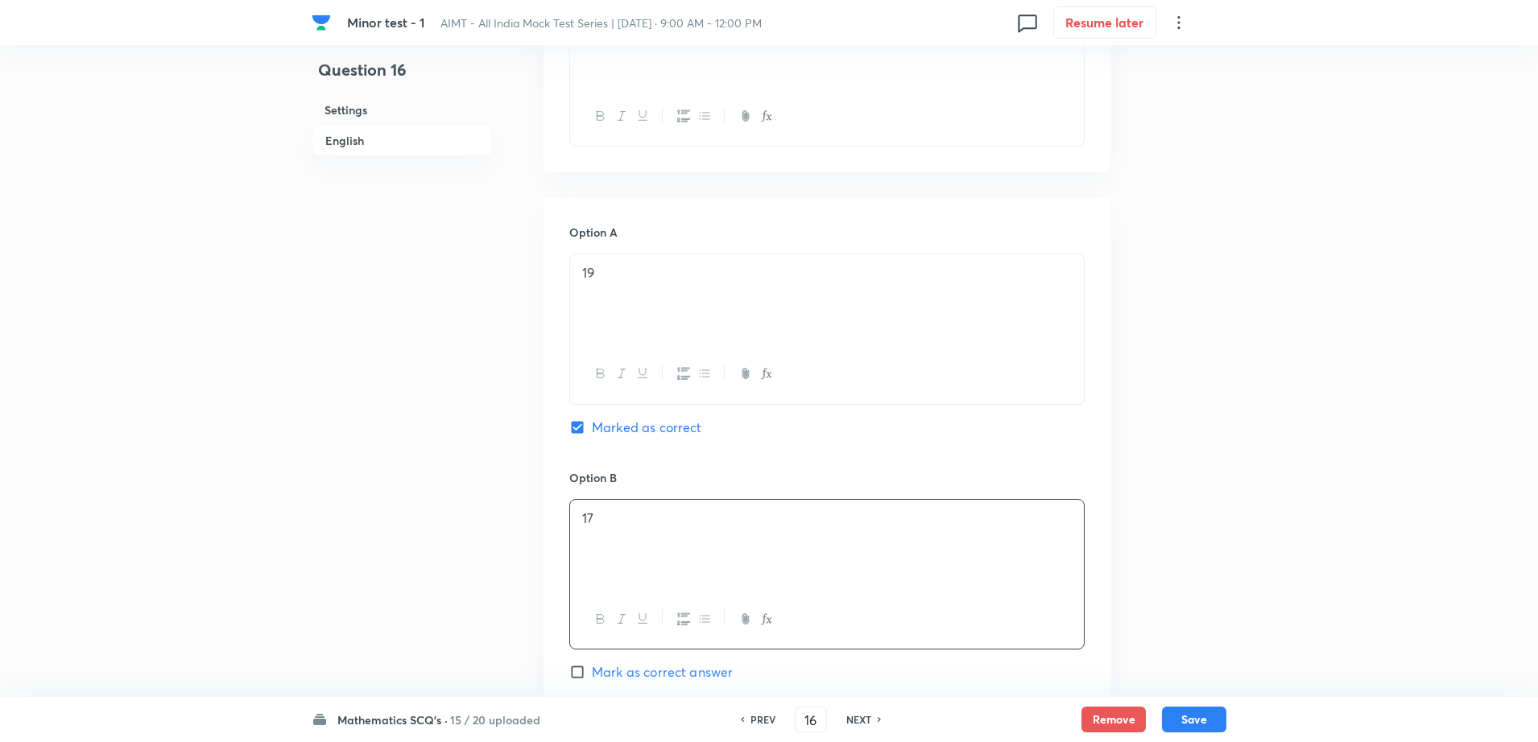
click at [394, 547] on div "Question 16 Settings English" at bounding box center [402, 497] width 180 height 2046
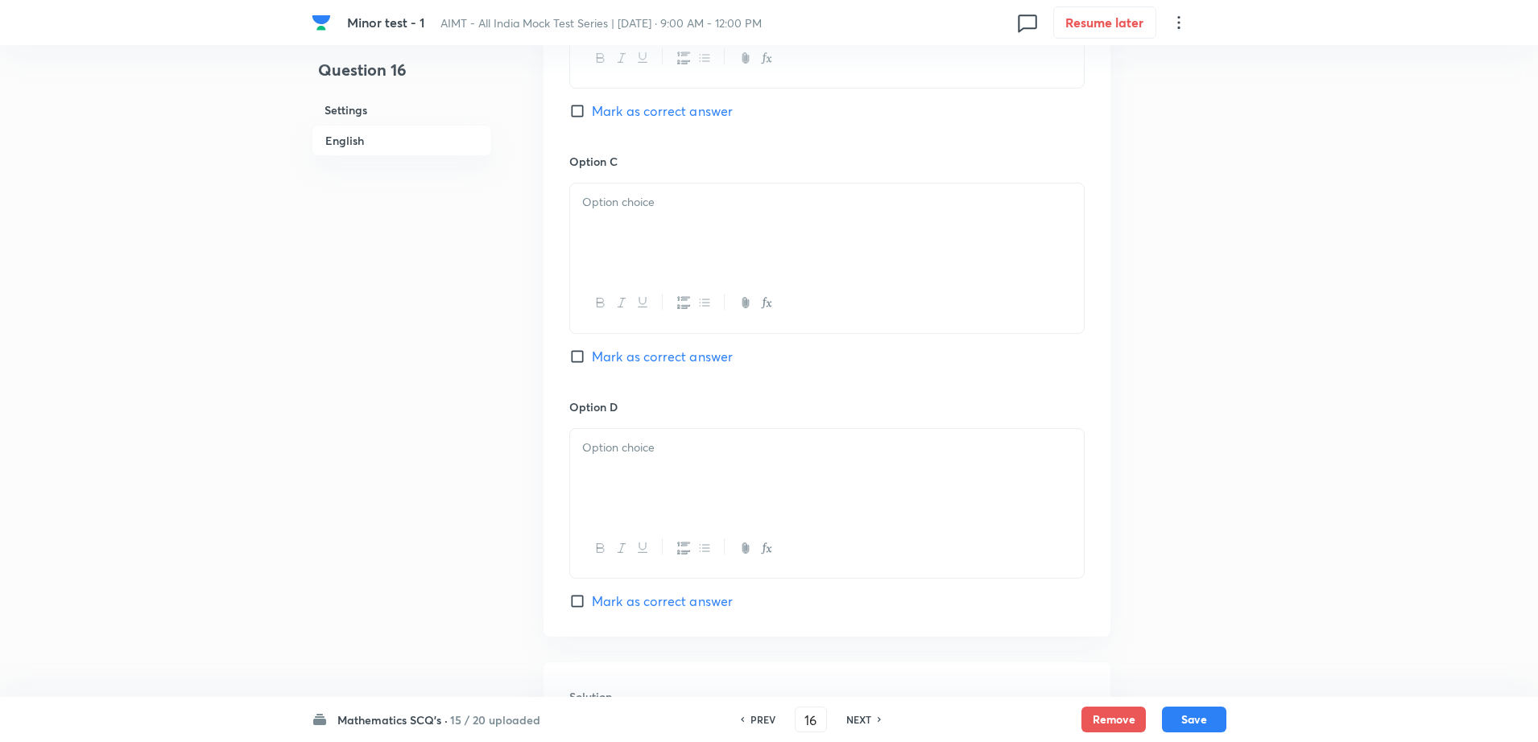
scroll to position [1167, 0]
click at [650, 246] on div at bounding box center [827, 226] width 514 height 90
click at [630, 459] on div "1" at bounding box center [827, 472] width 514 height 90
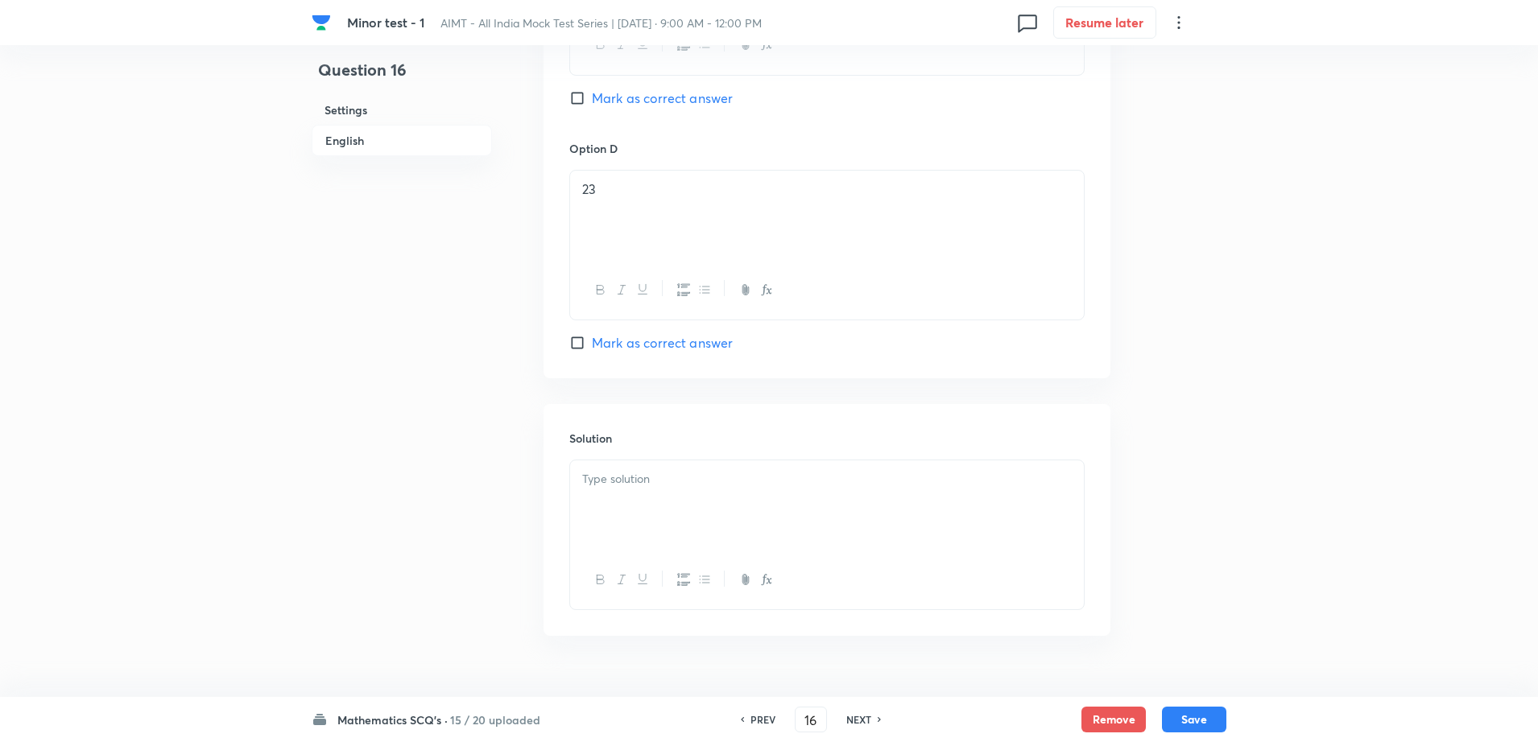
scroll to position [1459, 0]
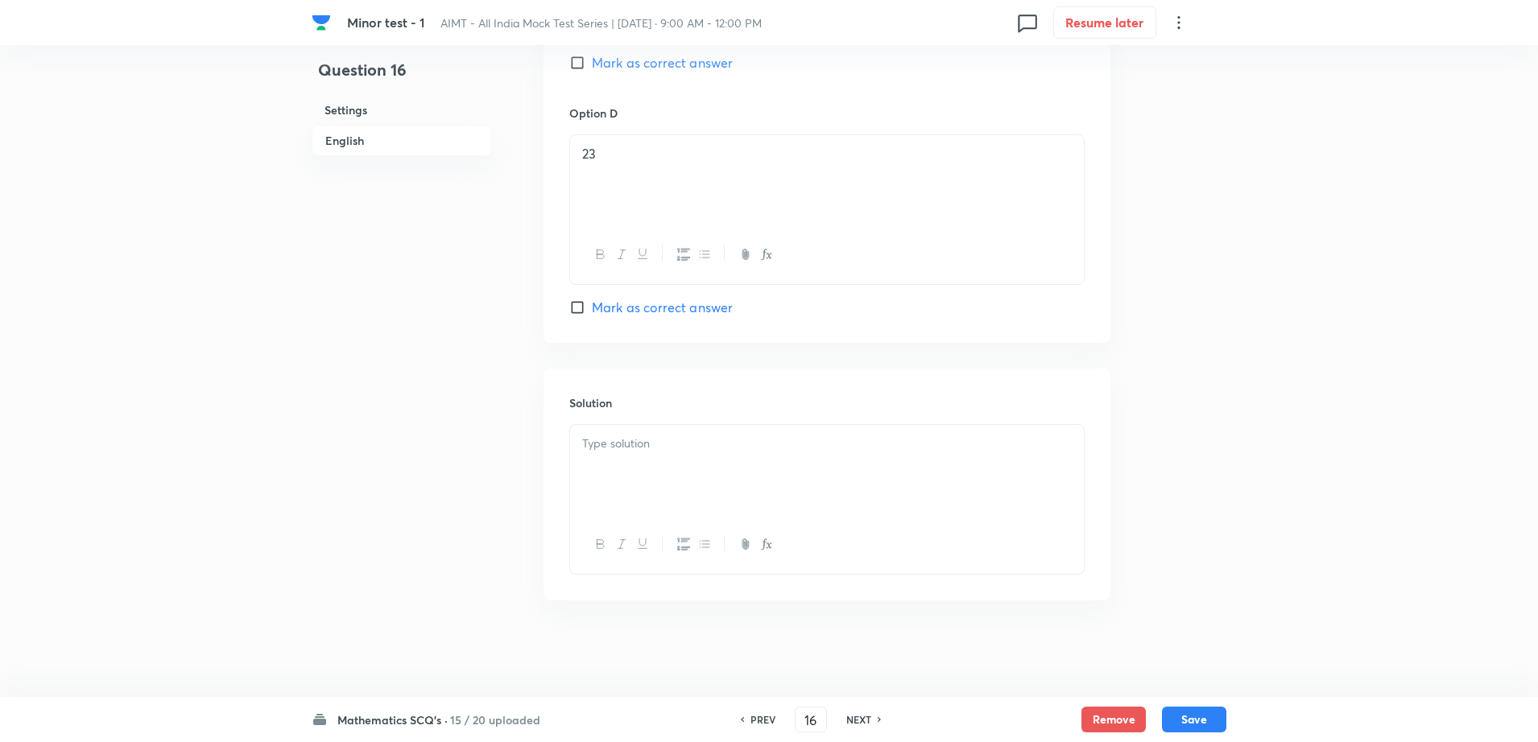
click at [646, 465] on div at bounding box center [827, 470] width 514 height 90
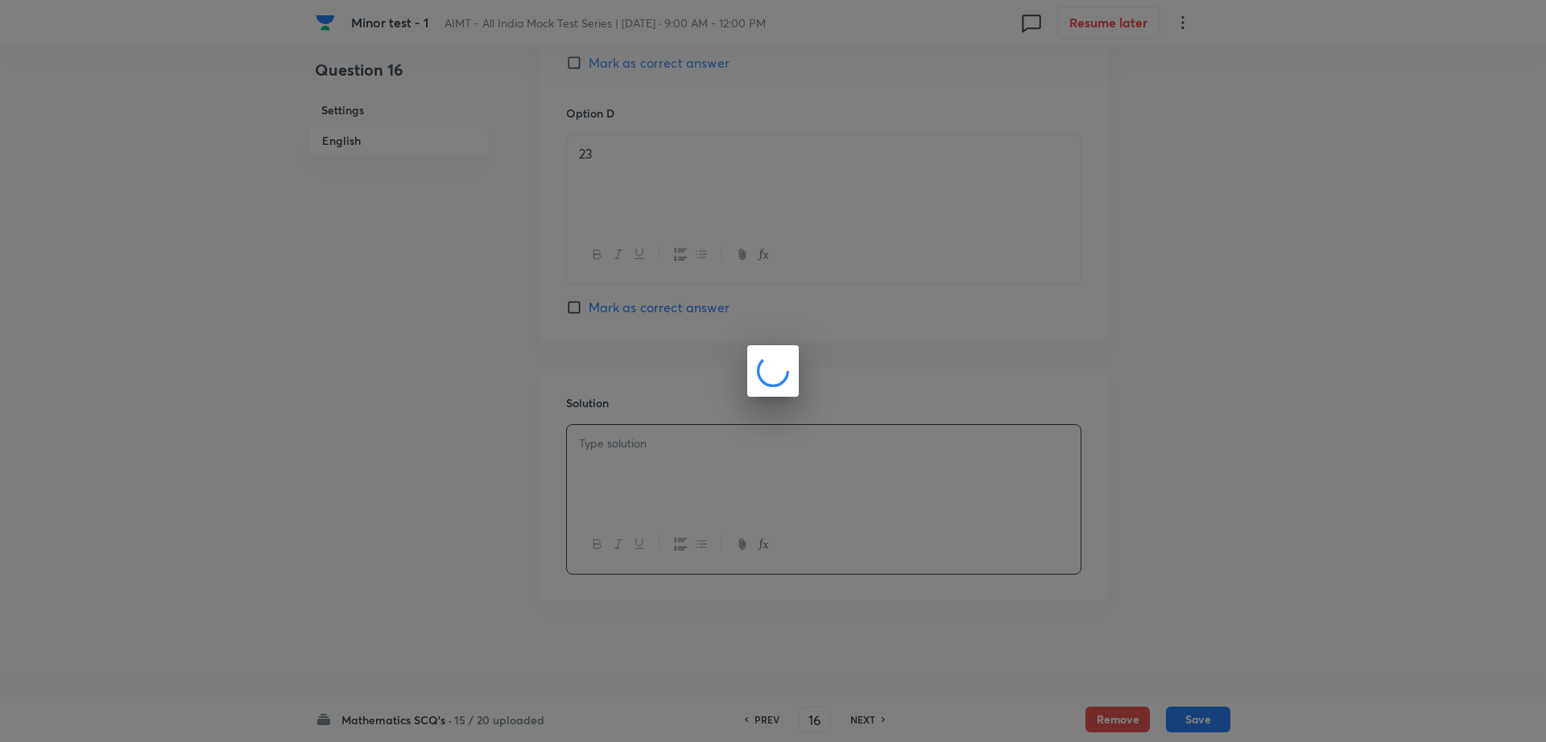
click at [382, 481] on div at bounding box center [773, 371] width 1546 height 742
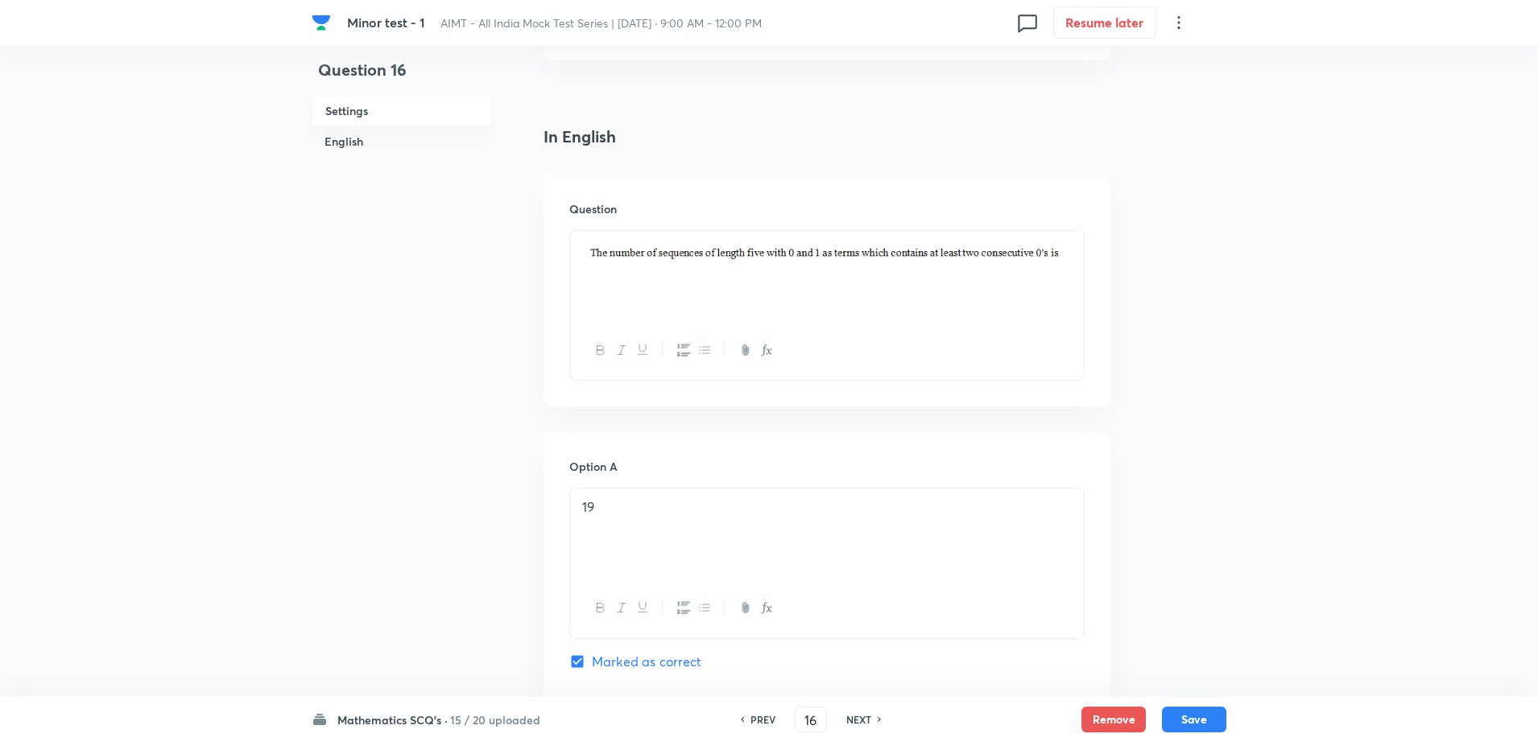
scroll to position [291, 0]
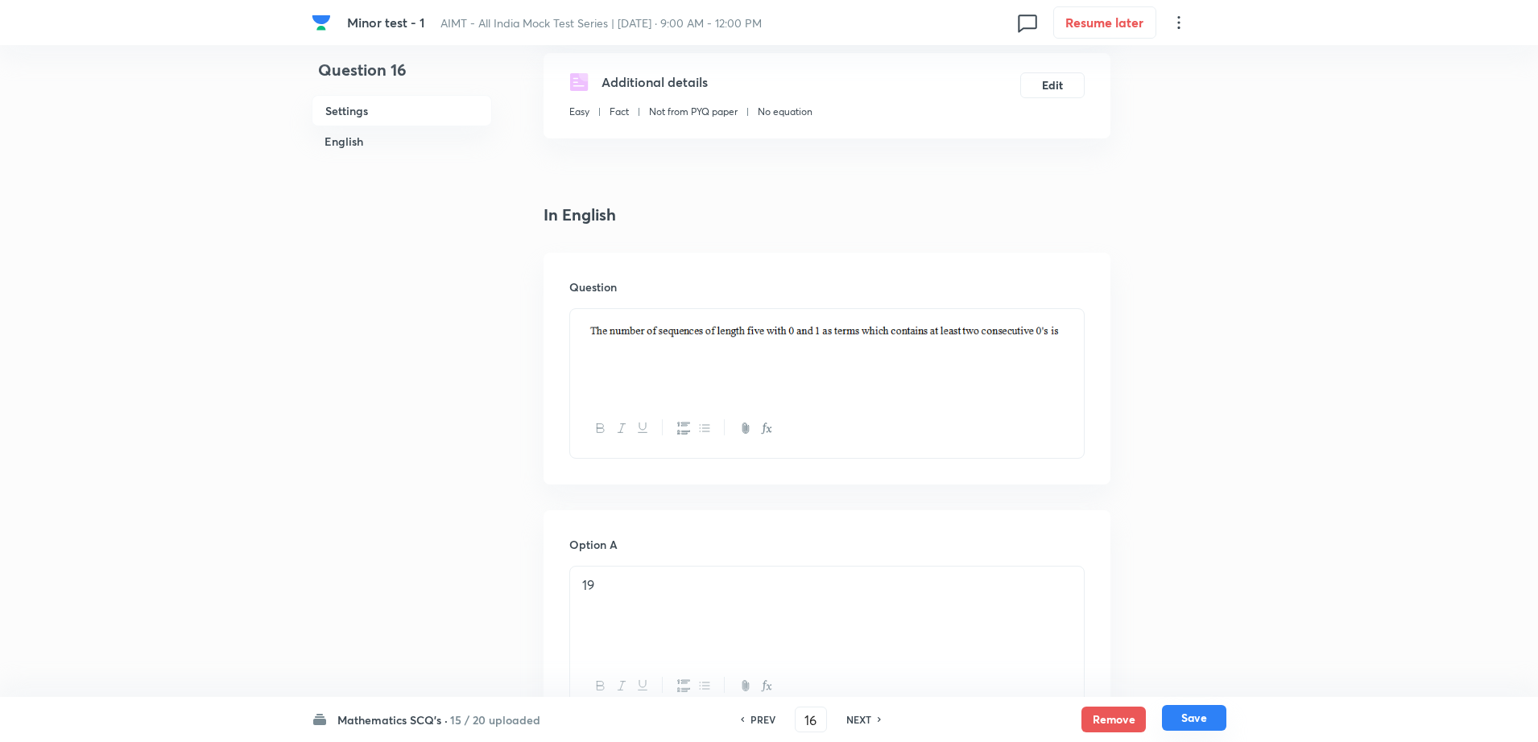
click at [1189, 717] on button "Save" at bounding box center [1194, 718] width 64 height 26
type input "17"
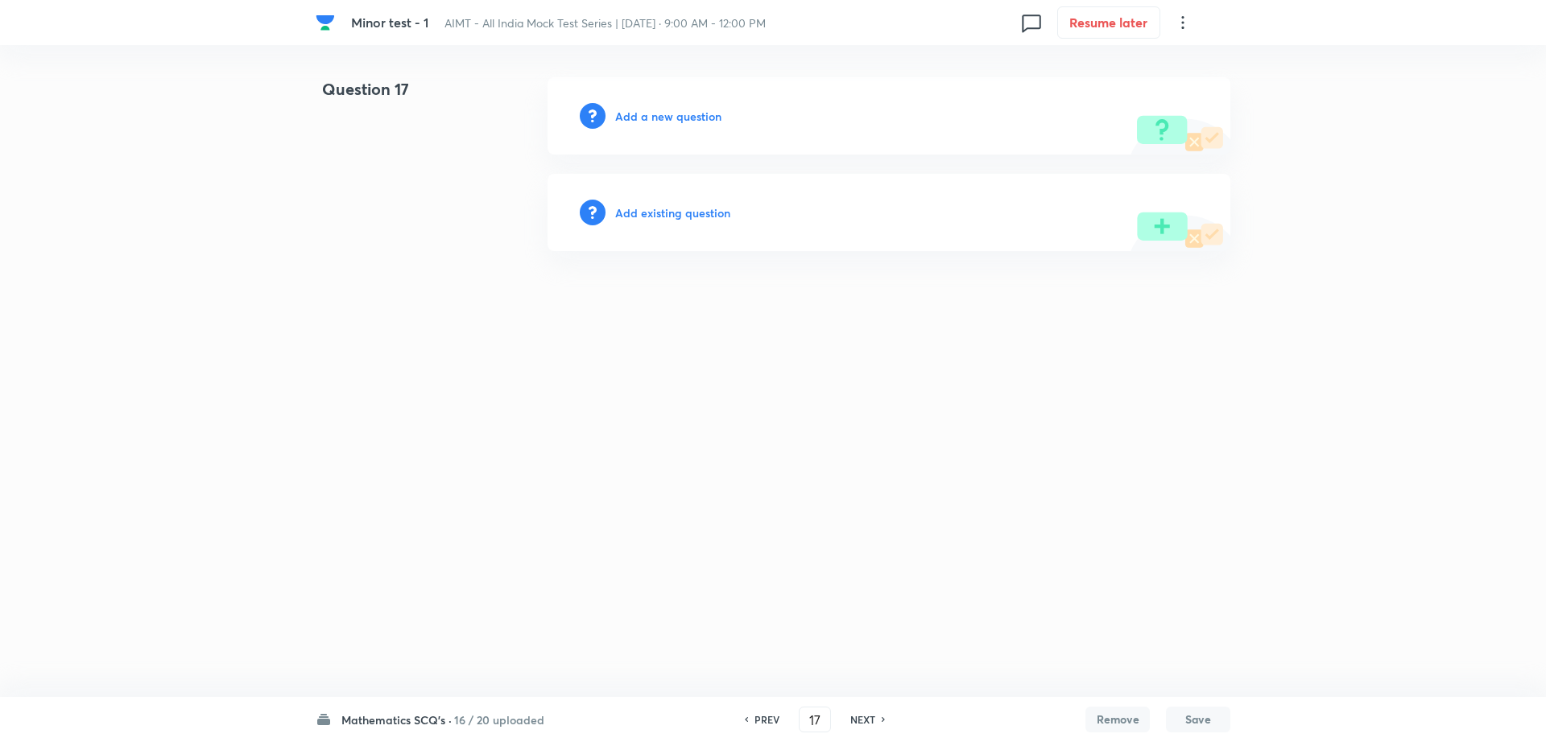
click at [683, 122] on h6 "Add a new question" at bounding box center [668, 116] width 106 height 17
click at [683, 122] on h6 "Choose a question type" at bounding box center [677, 116] width 124 height 17
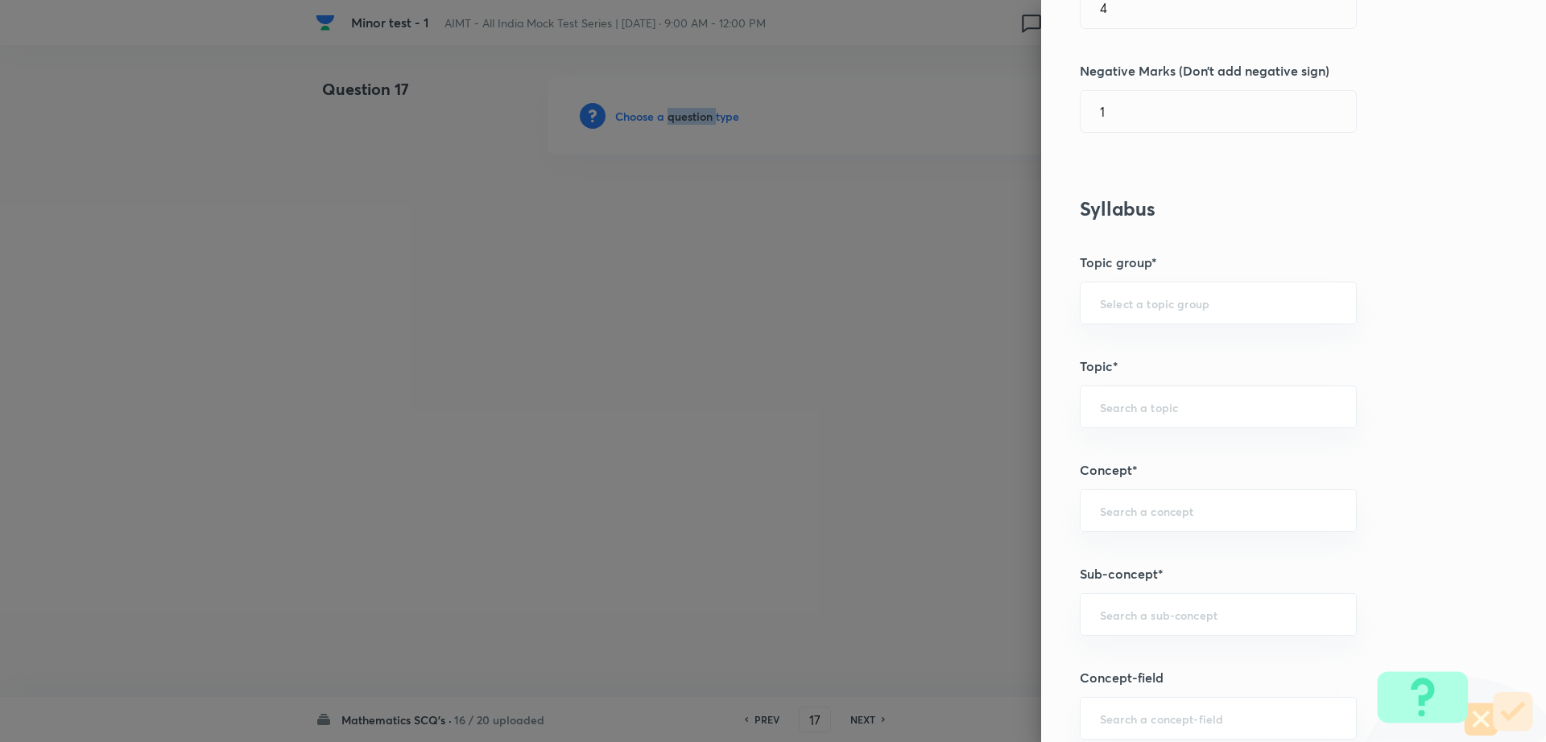
scroll to position [502, 0]
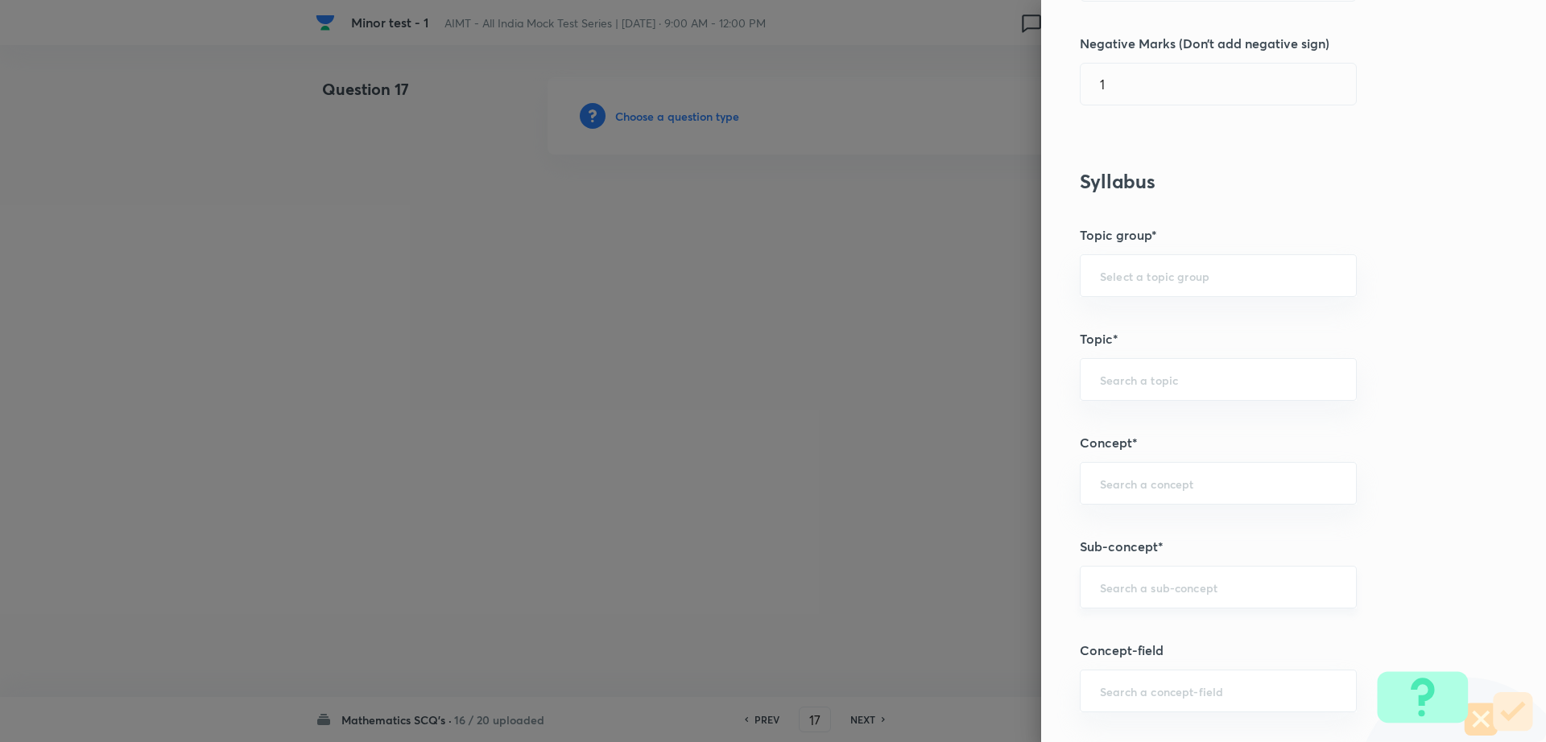
click at [1162, 586] on input "text" at bounding box center [1218, 587] width 237 height 15
click at [1134, 633] on li "Maths Mock Questions" at bounding box center [1202, 632] width 275 height 29
type input "Maths Mock Questions"
type input "Mathematics"
type input "Previous Year & Mock Questions"
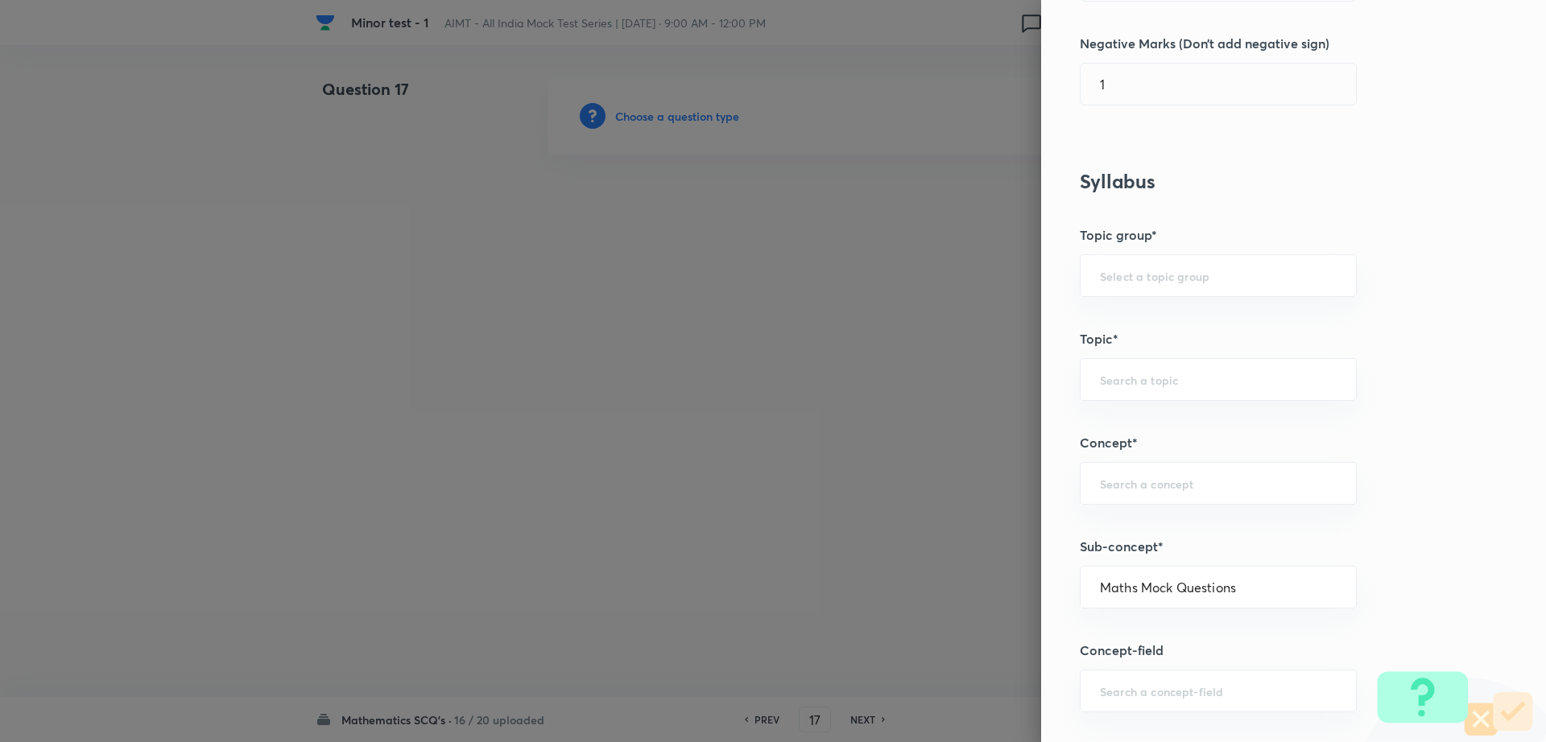
type input "Maths Mock Questions"
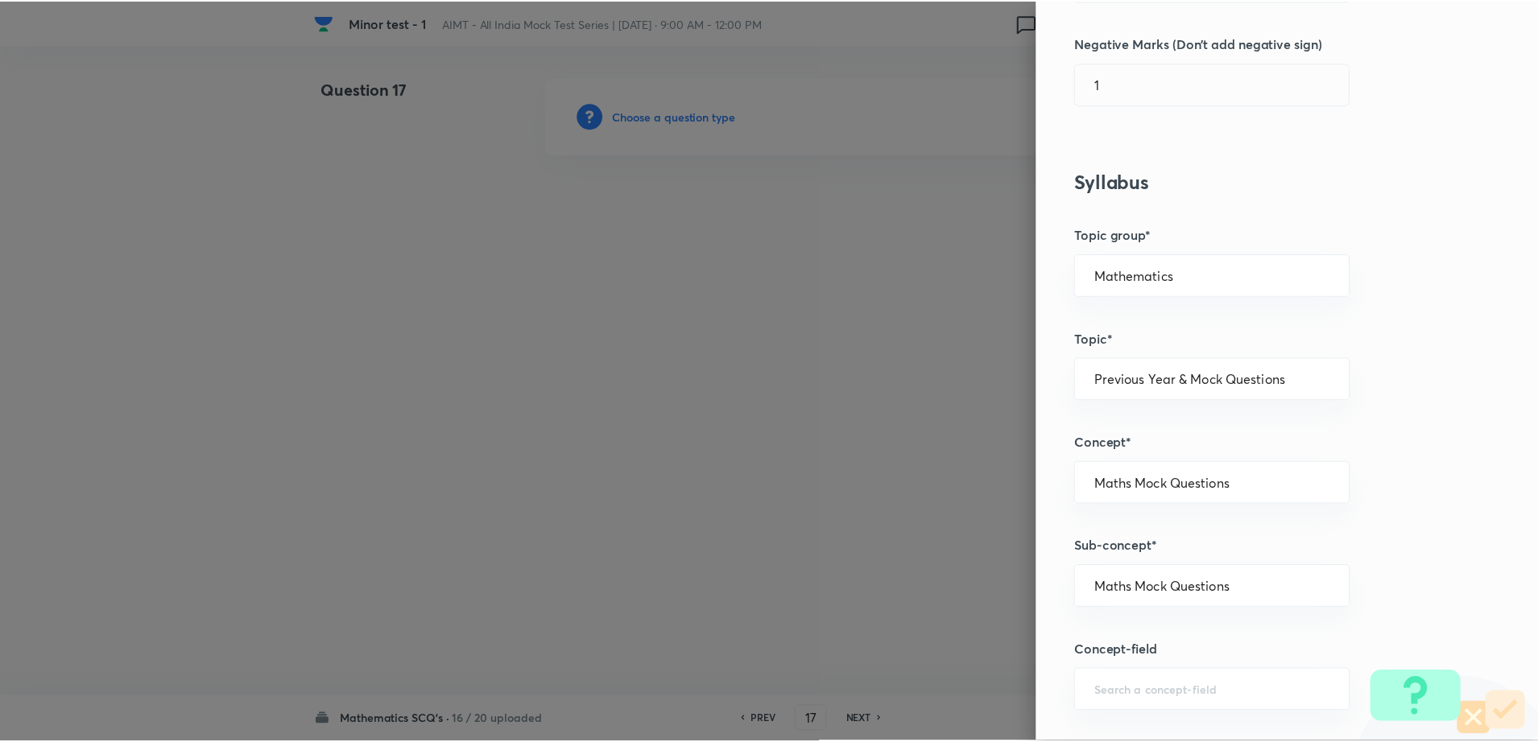
scroll to position [1452, 0]
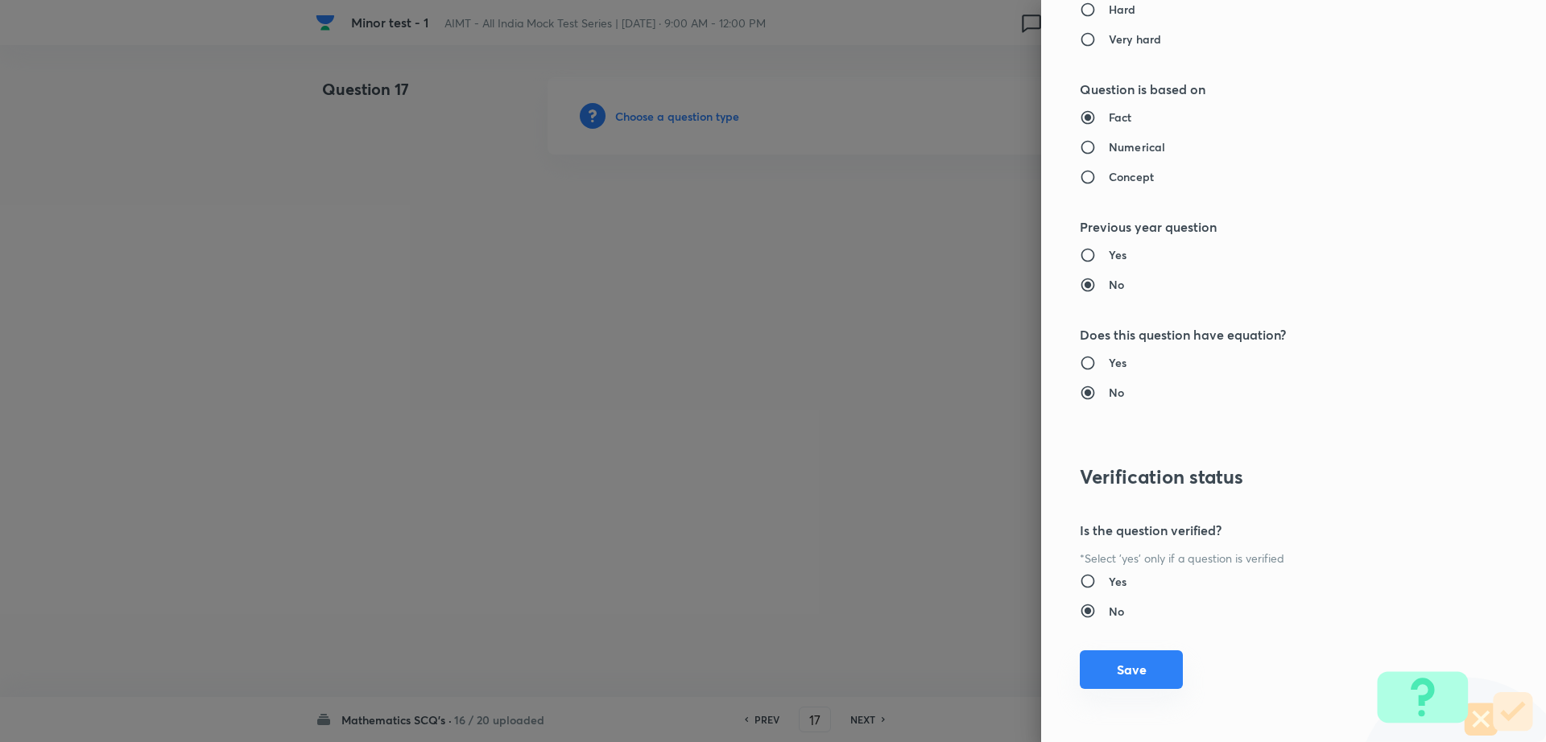
click at [1136, 672] on button "Save" at bounding box center [1131, 669] width 103 height 39
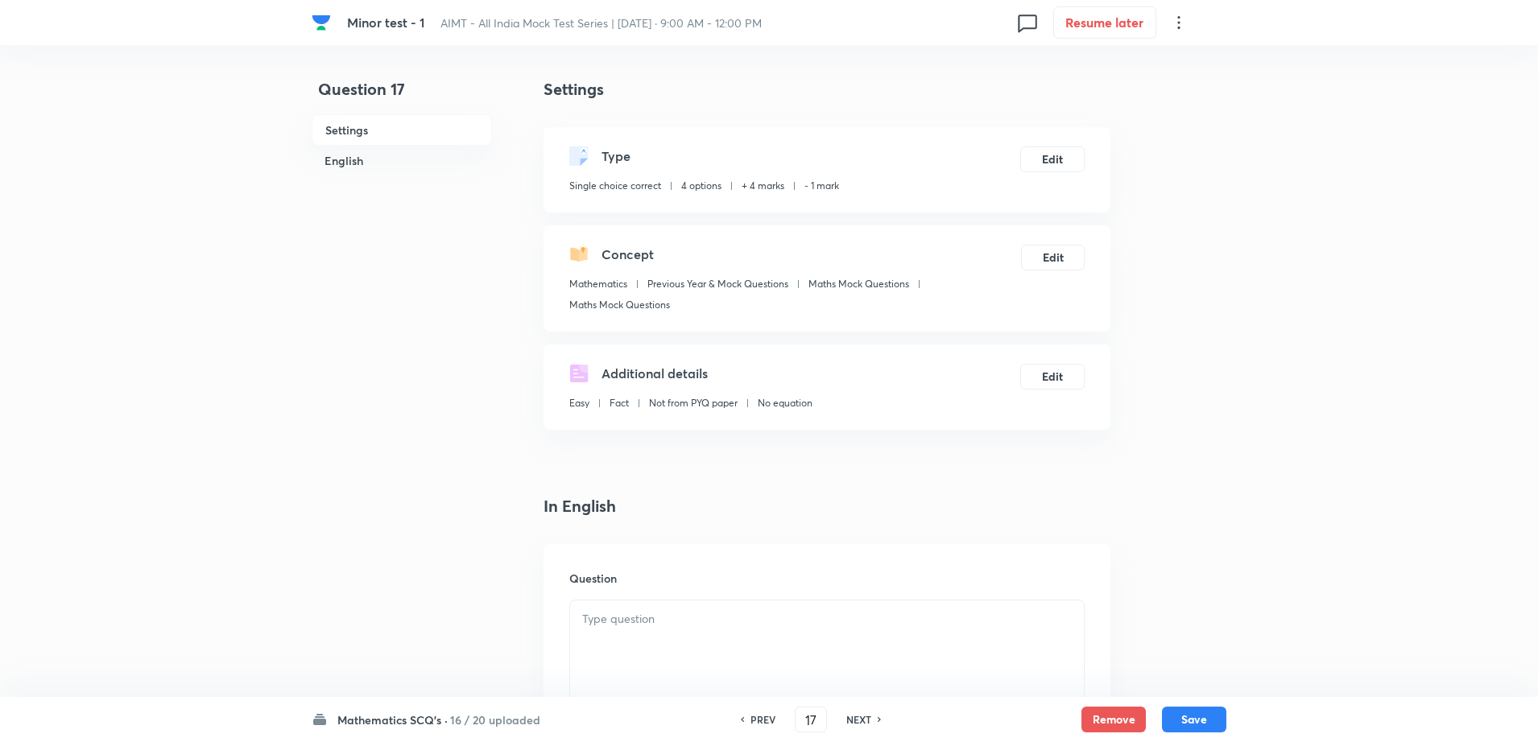
click at [683, 636] on div at bounding box center [827, 646] width 514 height 90
click at [420, 593] on div at bounding box center [773, 371] width 1546 height 742
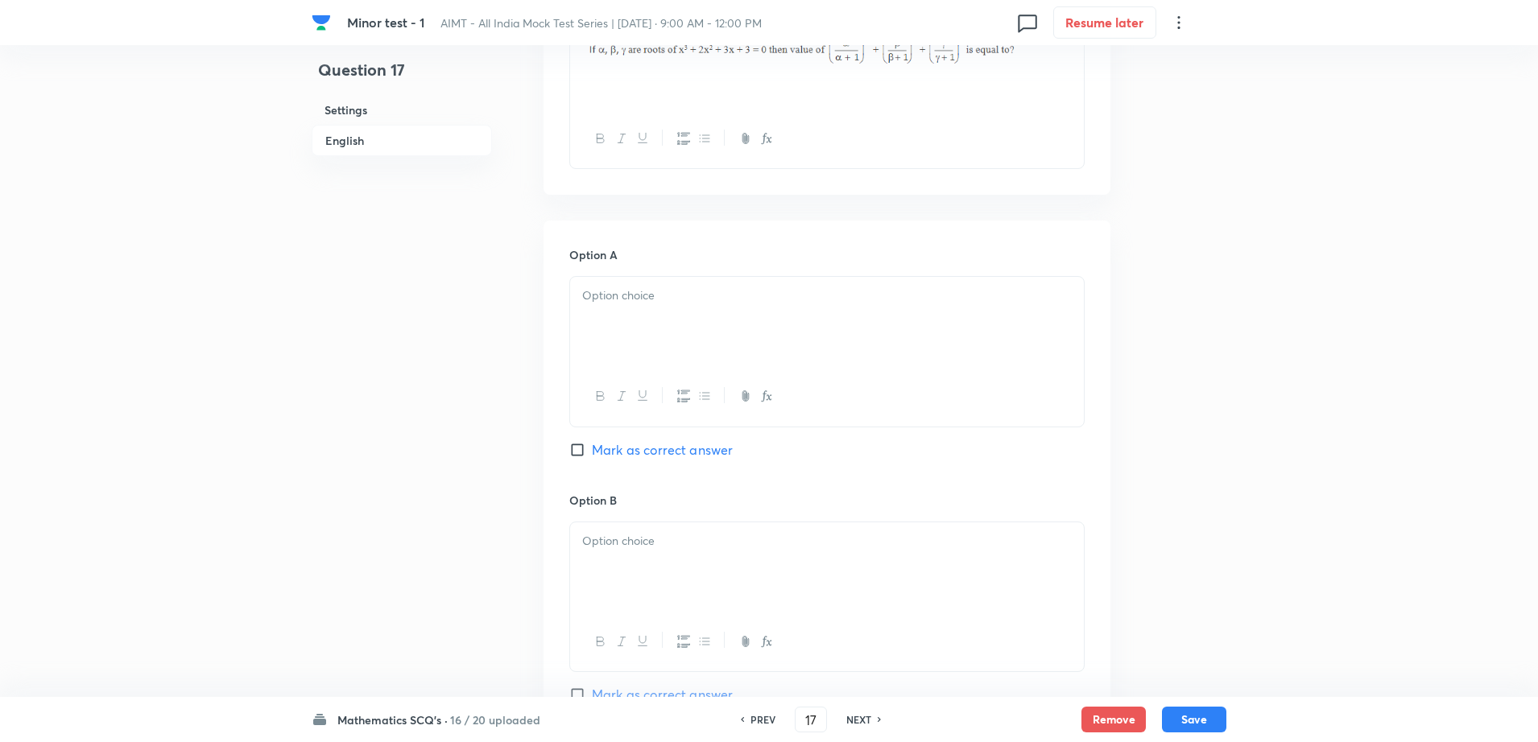
scroll to position [604, 0]
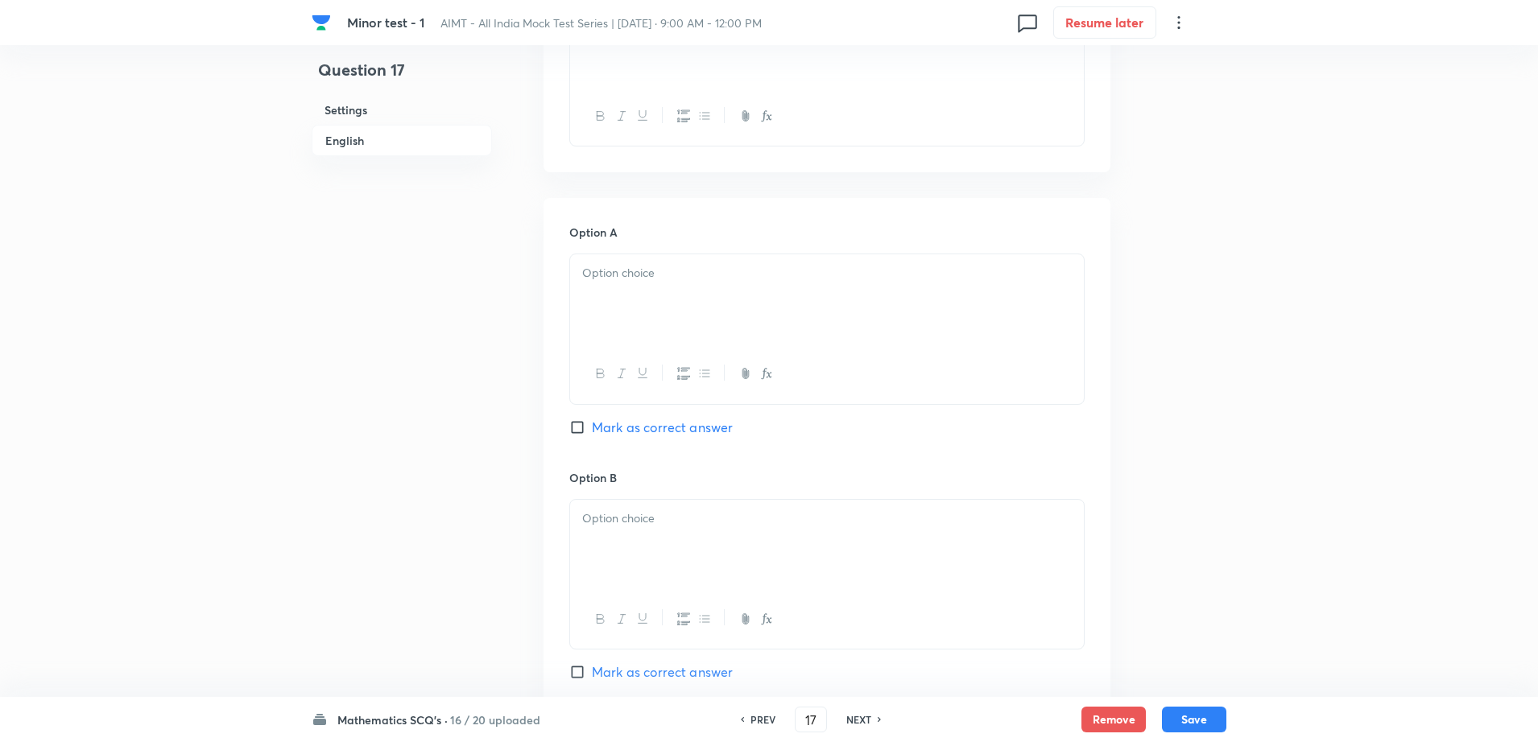
click at [693, 301] on div at bounding box center [827, 299] width 514 height 90
click at [644, 559] on div at bounding box center [827, 545] width 514 height 90
click at [404, 555] on div "Question 17 Settings English" at bounding box center [402, 497] width 180 height 2046
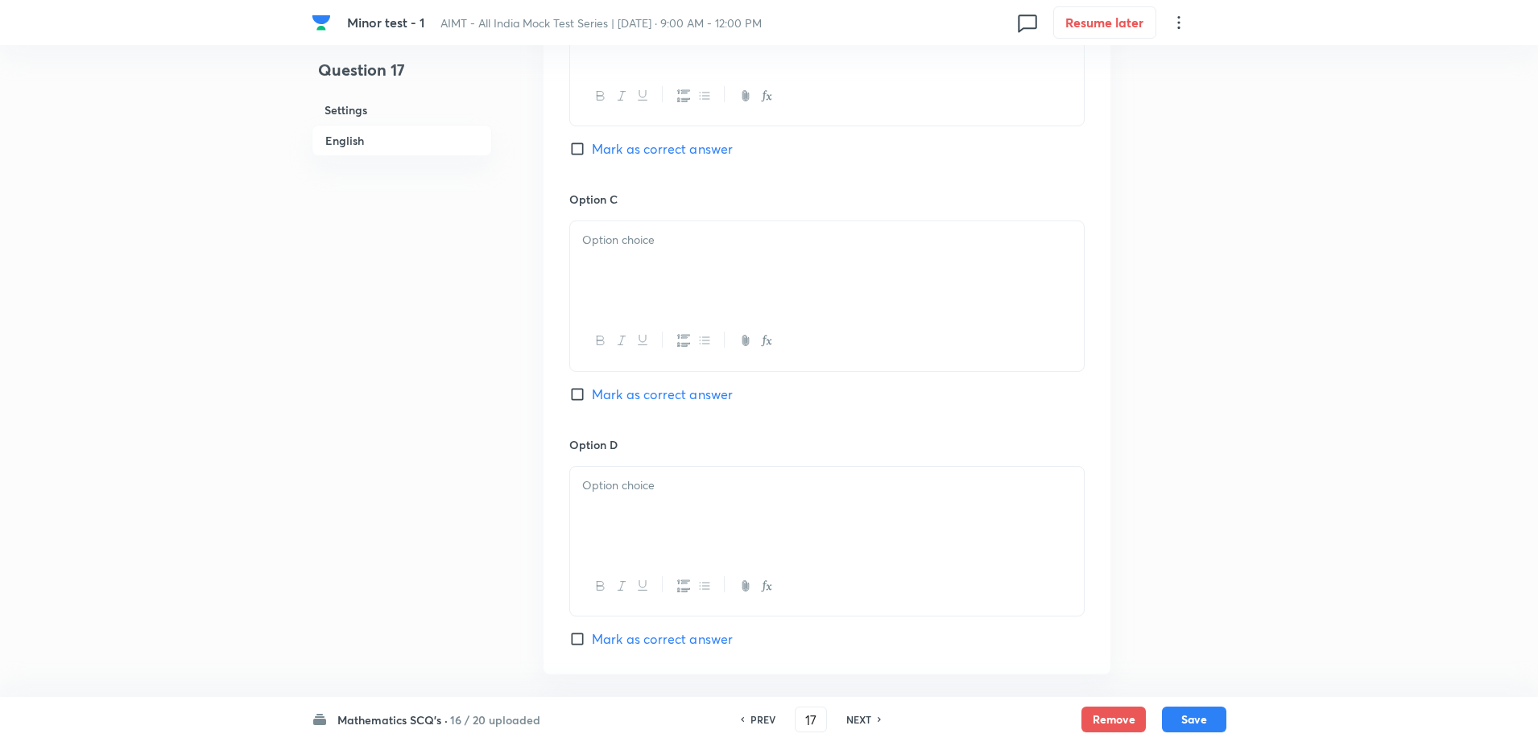
click at [653, 313] on div at bounding box center [827, 341] width 514 height 59
click at [628, 267] on div at bounding box center [827, 266] width 514 height 90
click at [610, 536] on div at bounding box center [827, 512] width 514 height 90
click at [657, 642] on span "Mark as correct answer" at bounding box center [662, 639] width 141 height 19
click at [592, 642] on input "Mark as correct answer" at bounding box center [580, 639] width 23 height 16
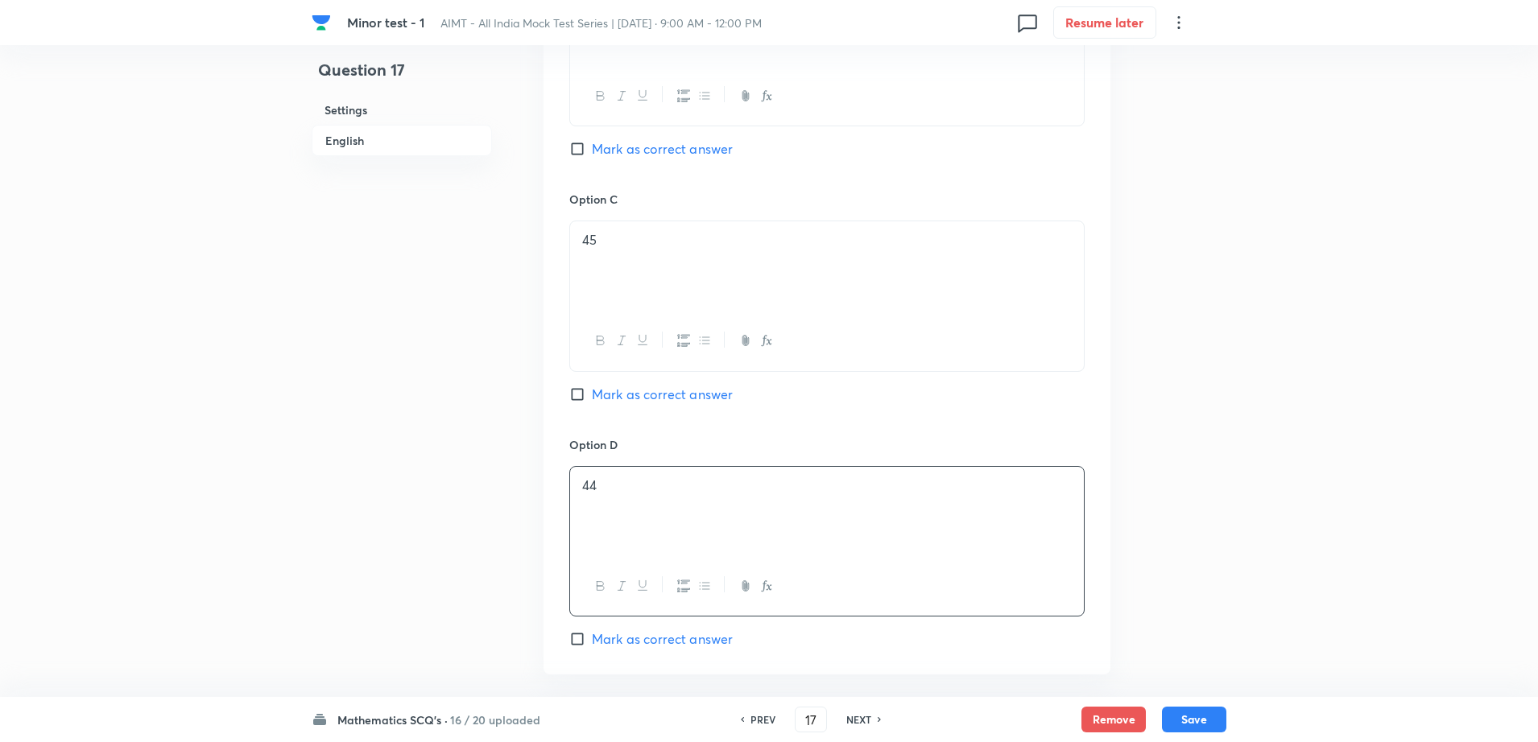
checkbox input "true"
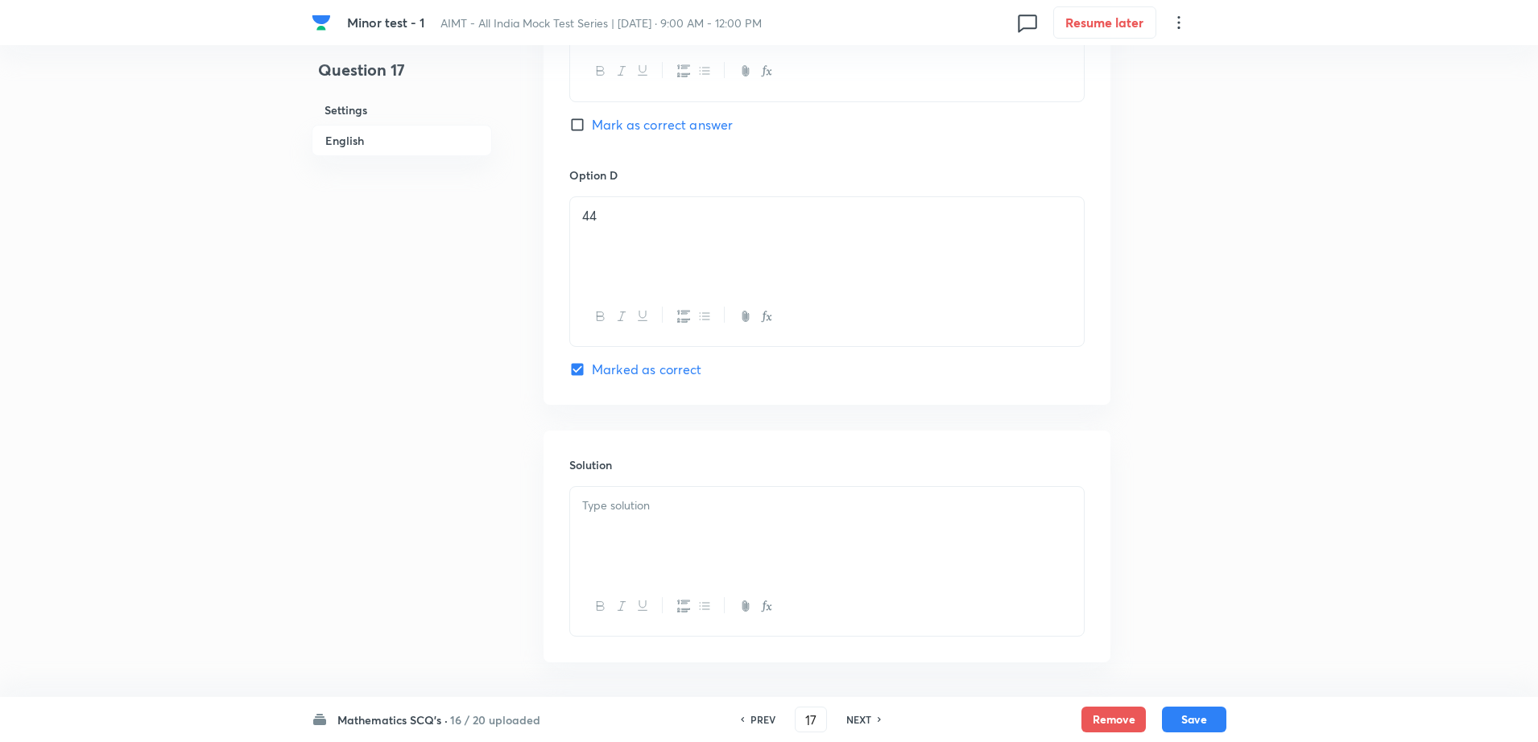
scroll to position [1459, 0]
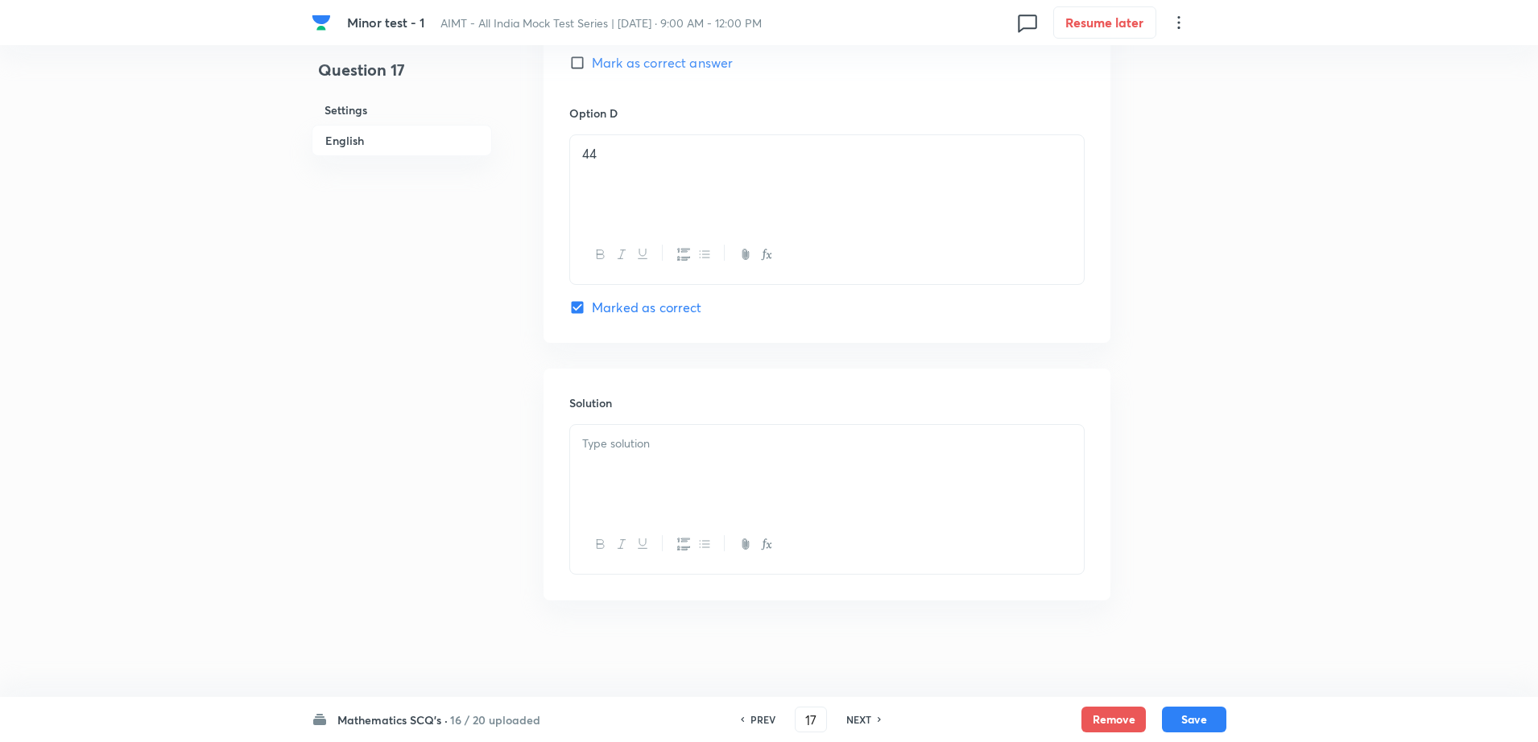
click at [598, 469] on div at bounding box center [827, 470] width 514 height 90
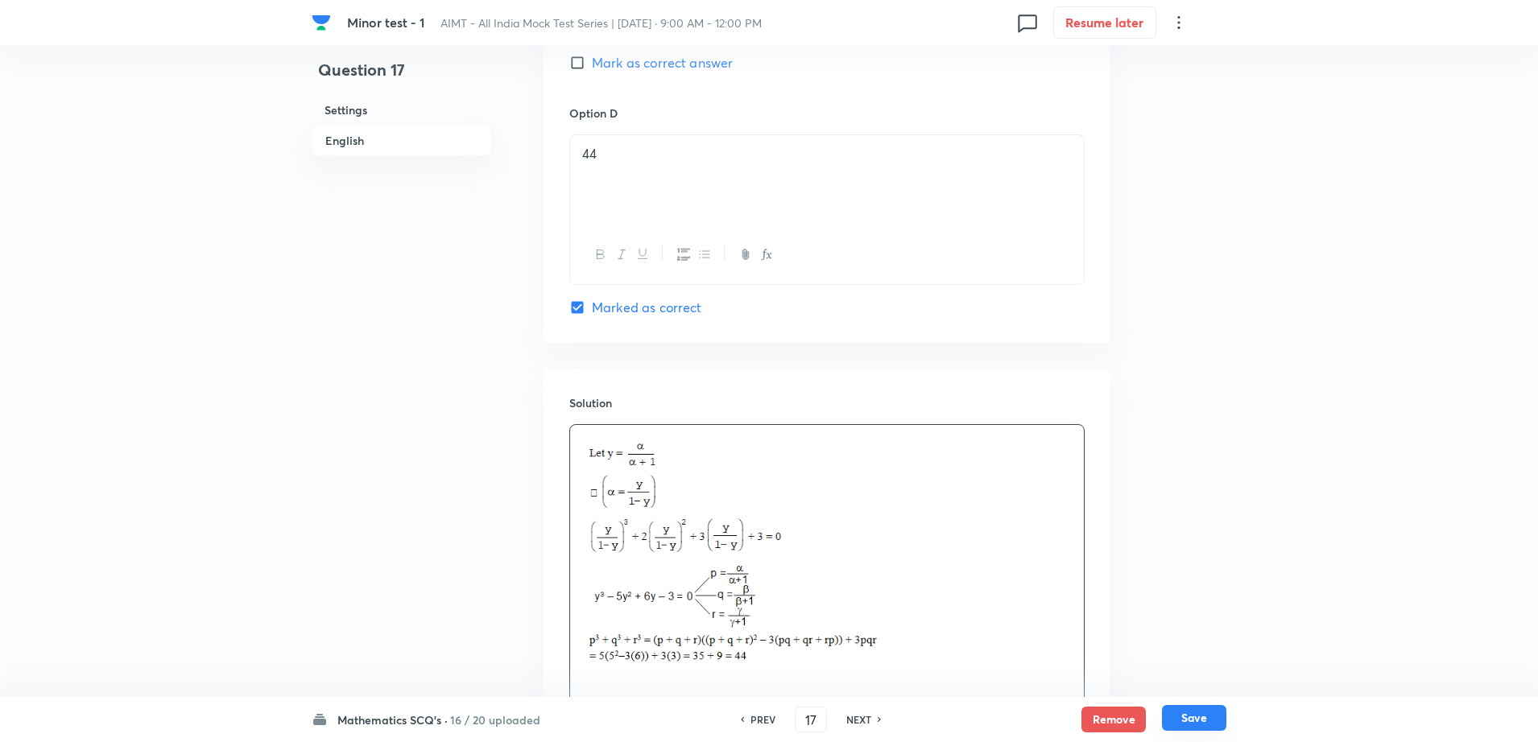
click at [1200, 729] on button "Save" at bounding box center [1194, 718] width 64 height 26
type input "18"
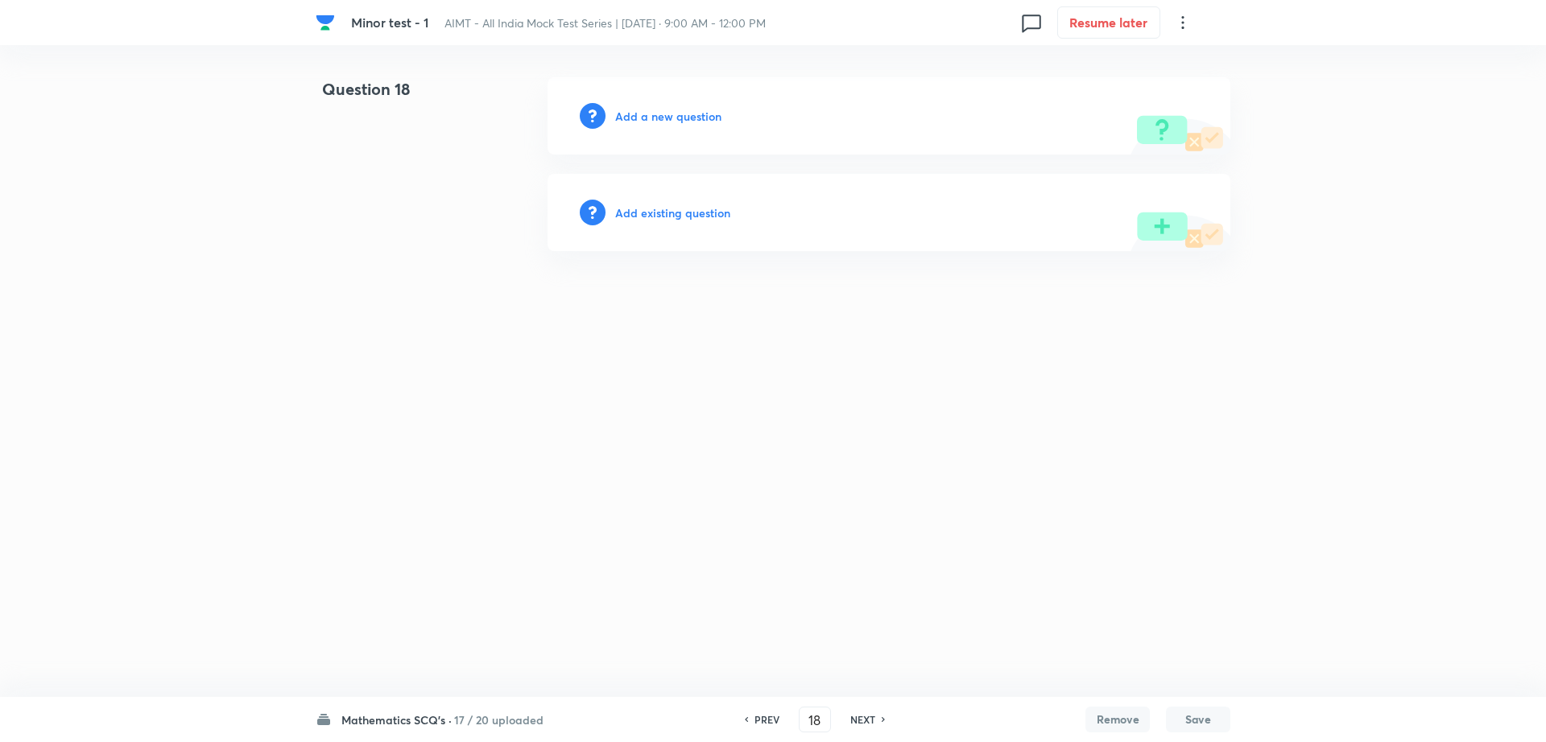
click at [636, 116] on h6 "Add a new question" at bounding box center [668, 116] width 106 height 17
click at [636, 116] on h6 "Choose a question type" at bounding box center [677, 116] width 124 height 17
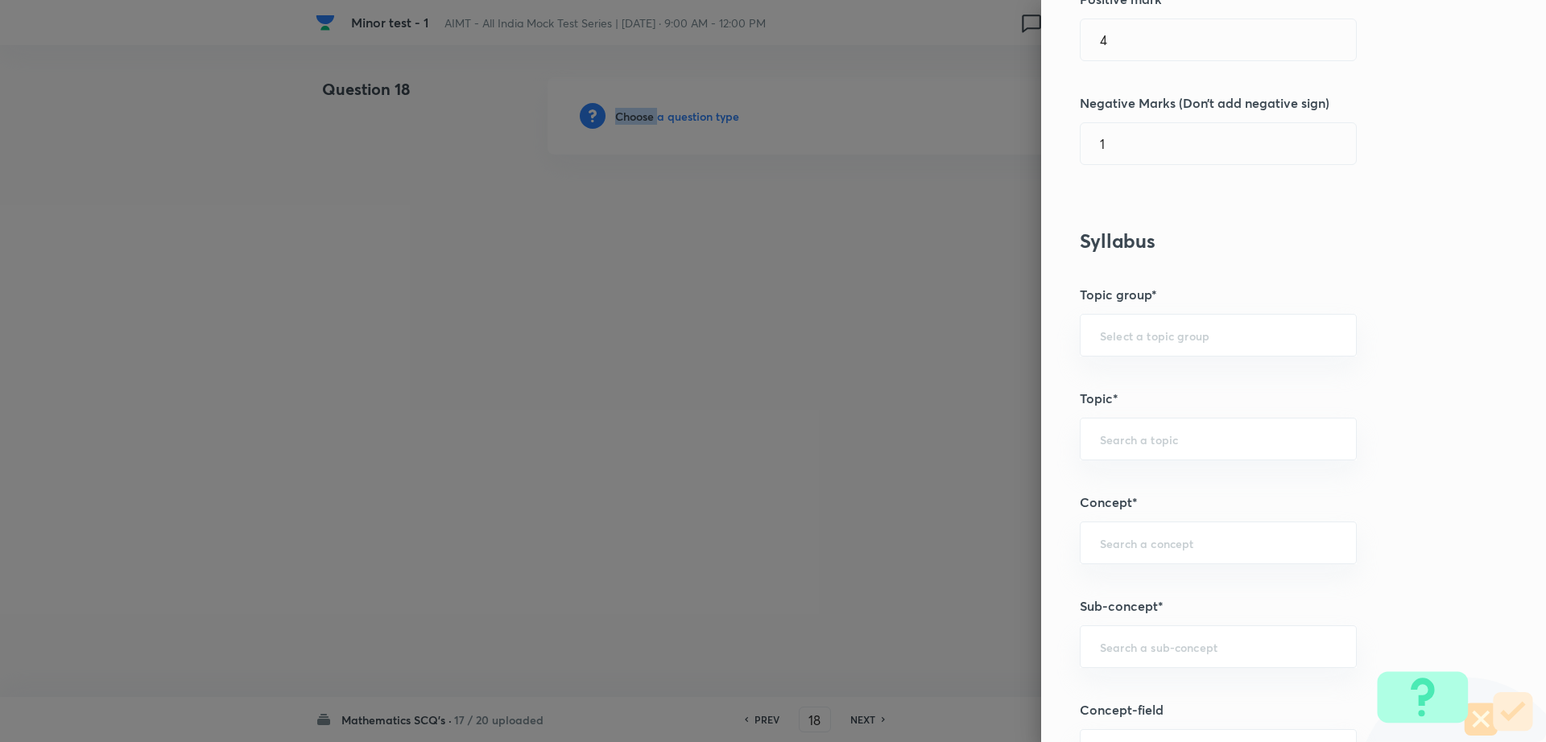
scroll to position [508, 0]
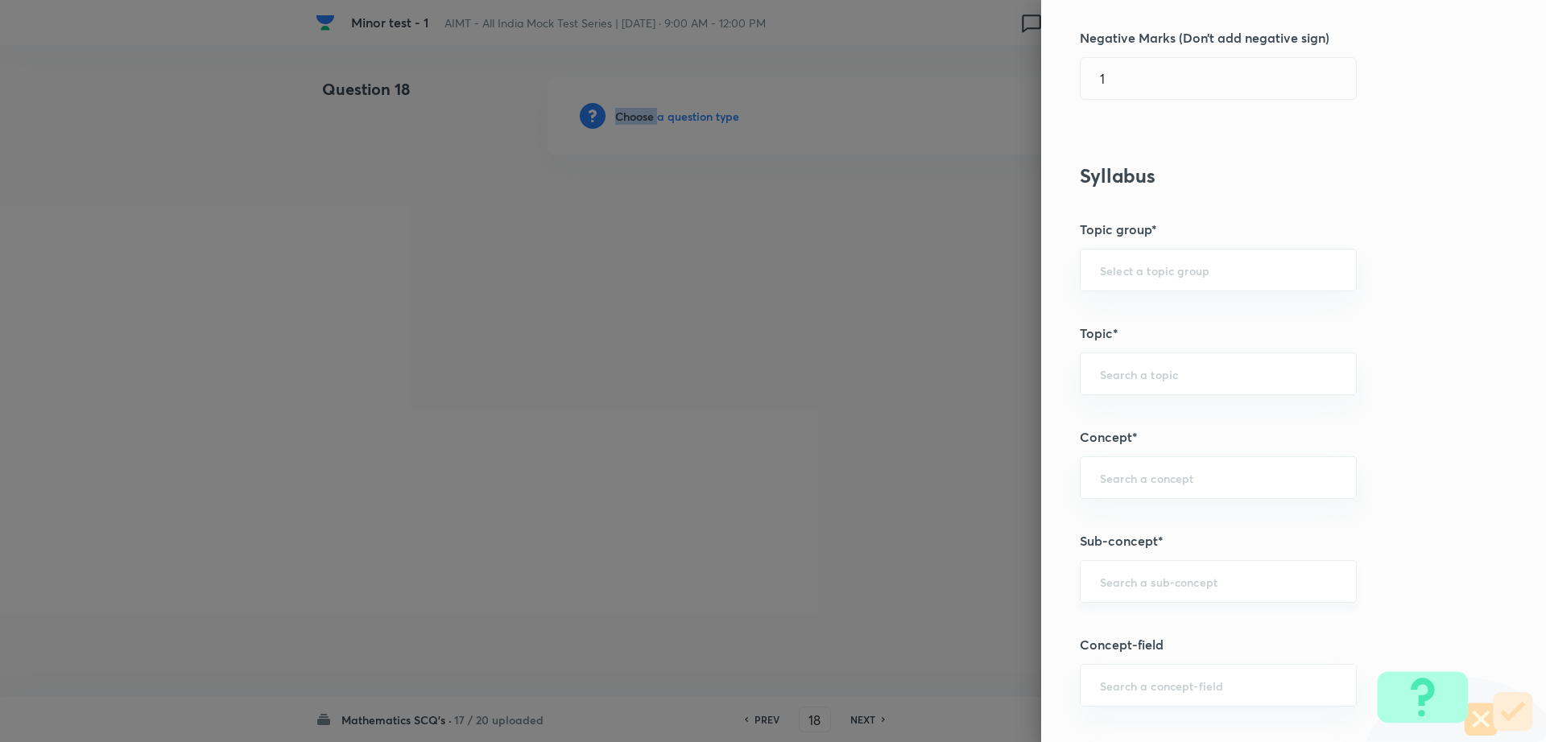
click at [1191, 572] on div "​" at bounding box center [1218, 581] width 277 height 43
click at [1150, 623] on li "Maths Mock Questions" at bounding box center [1202, 627] width 275 height 29
type input "Maths Mock Questions"
type input "Mathematics"
type input "Previous Year & Mock Questions"
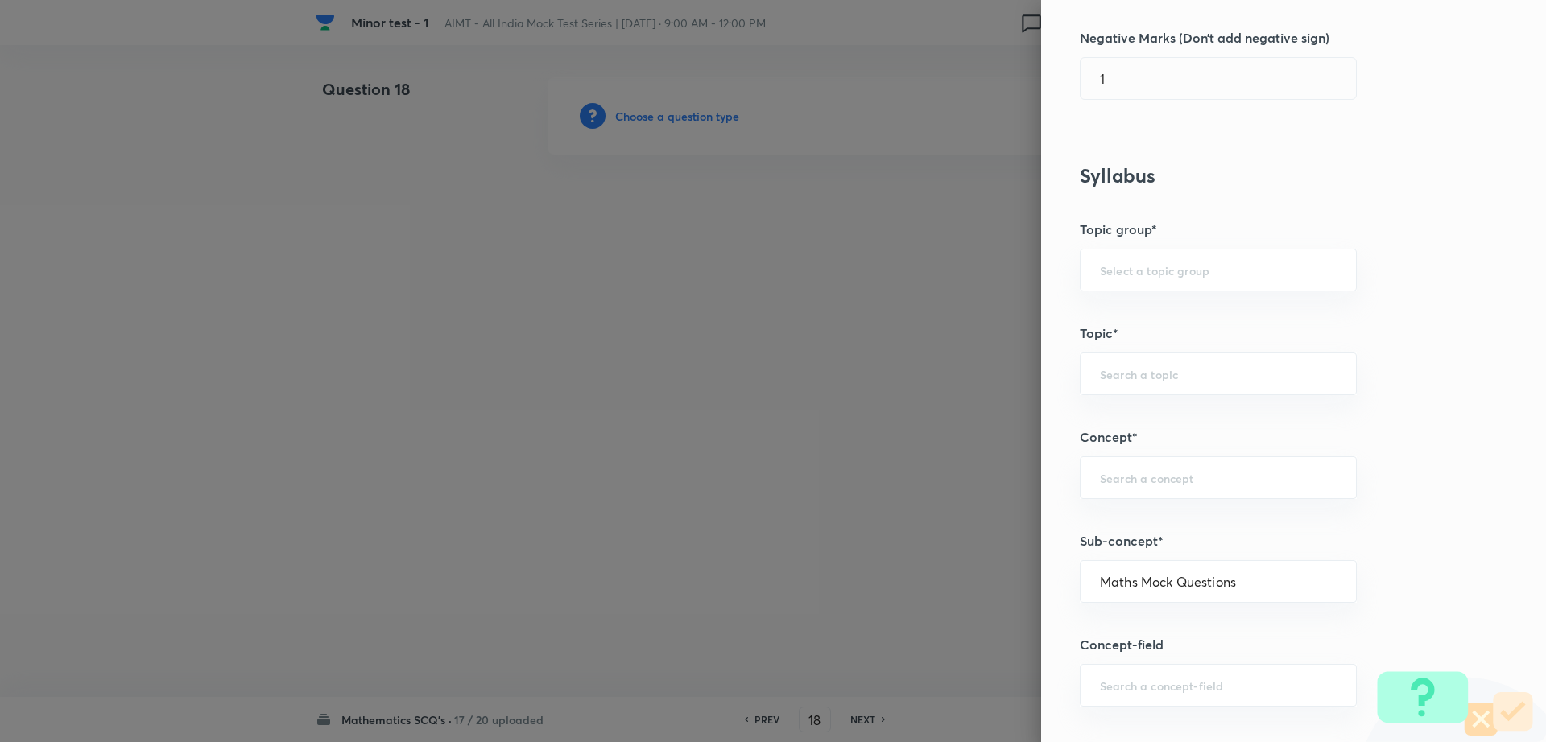
type input "Maths Mock Questions"
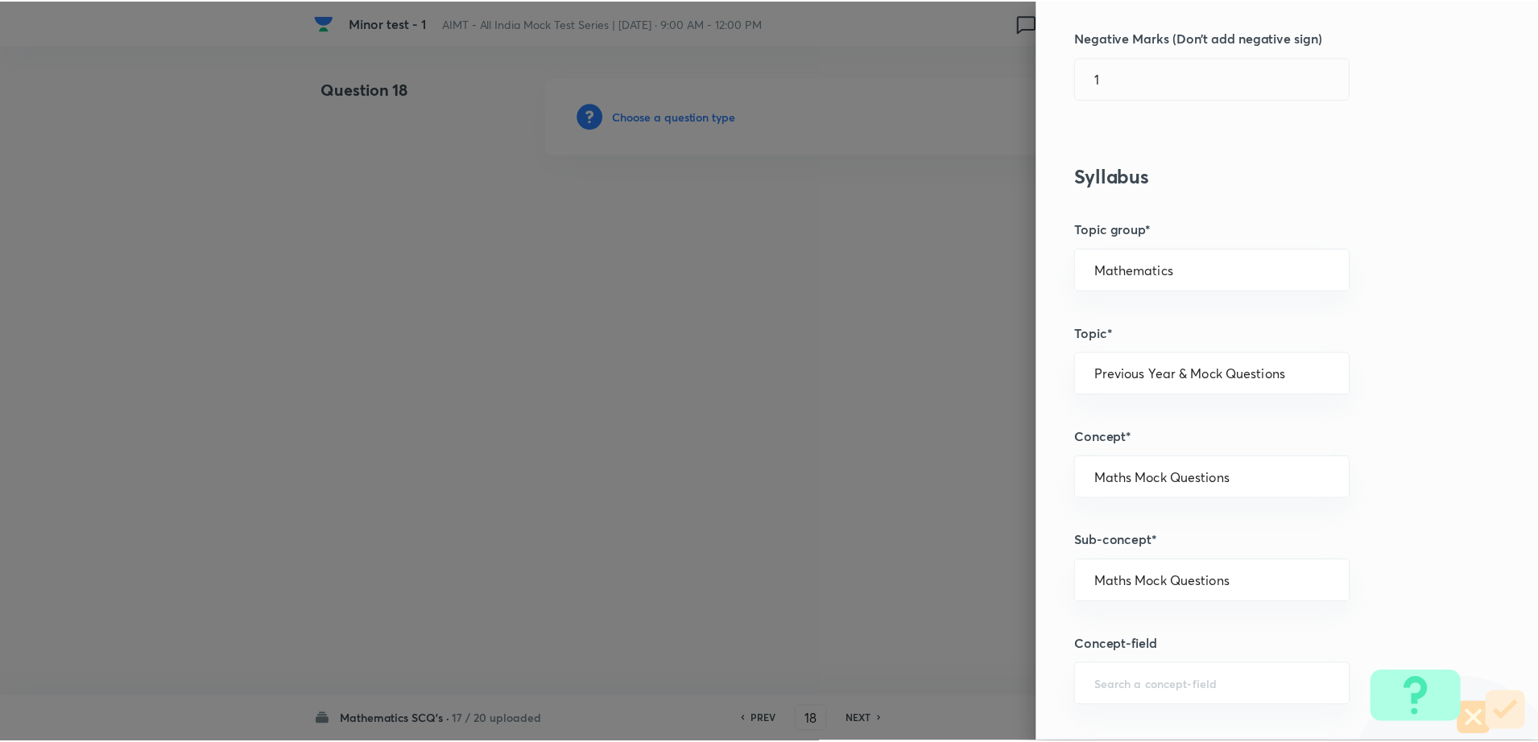
scroll to position [1452, 0]
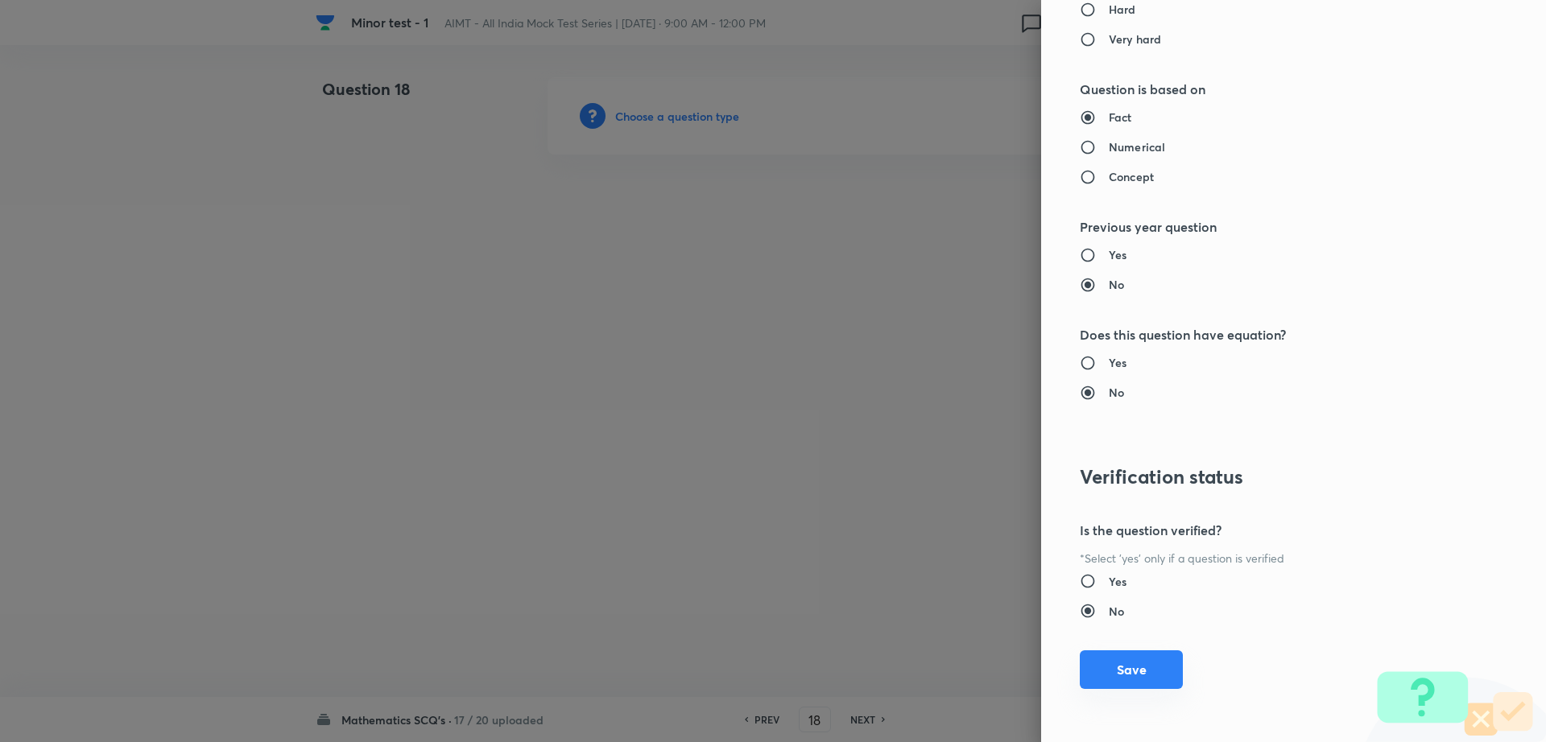
click at [1095, 660] on button "Save" at bounding box center [1131, 669] width 103 height 39
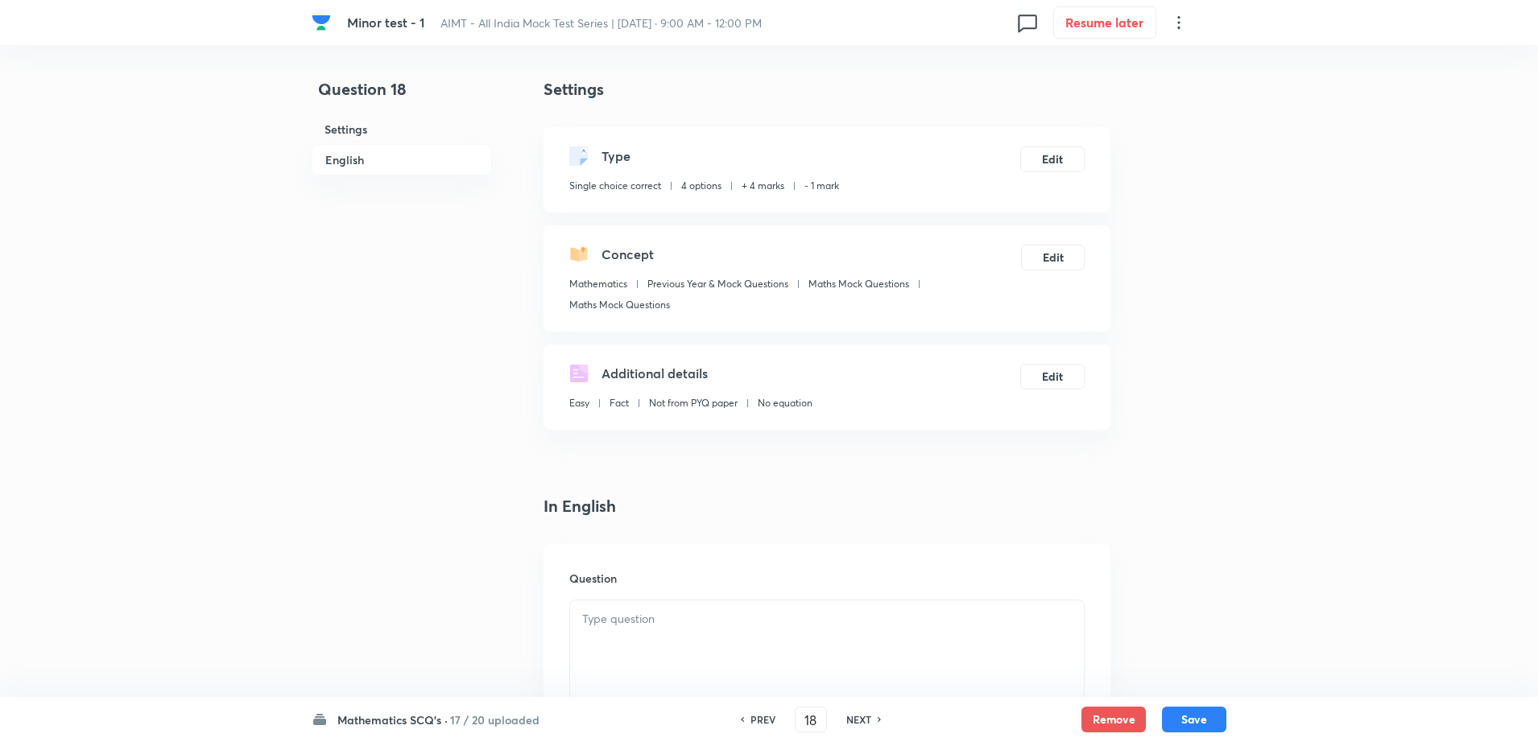
click at [690, 684] on div at bounding box center [827, 646] width 514 height 90
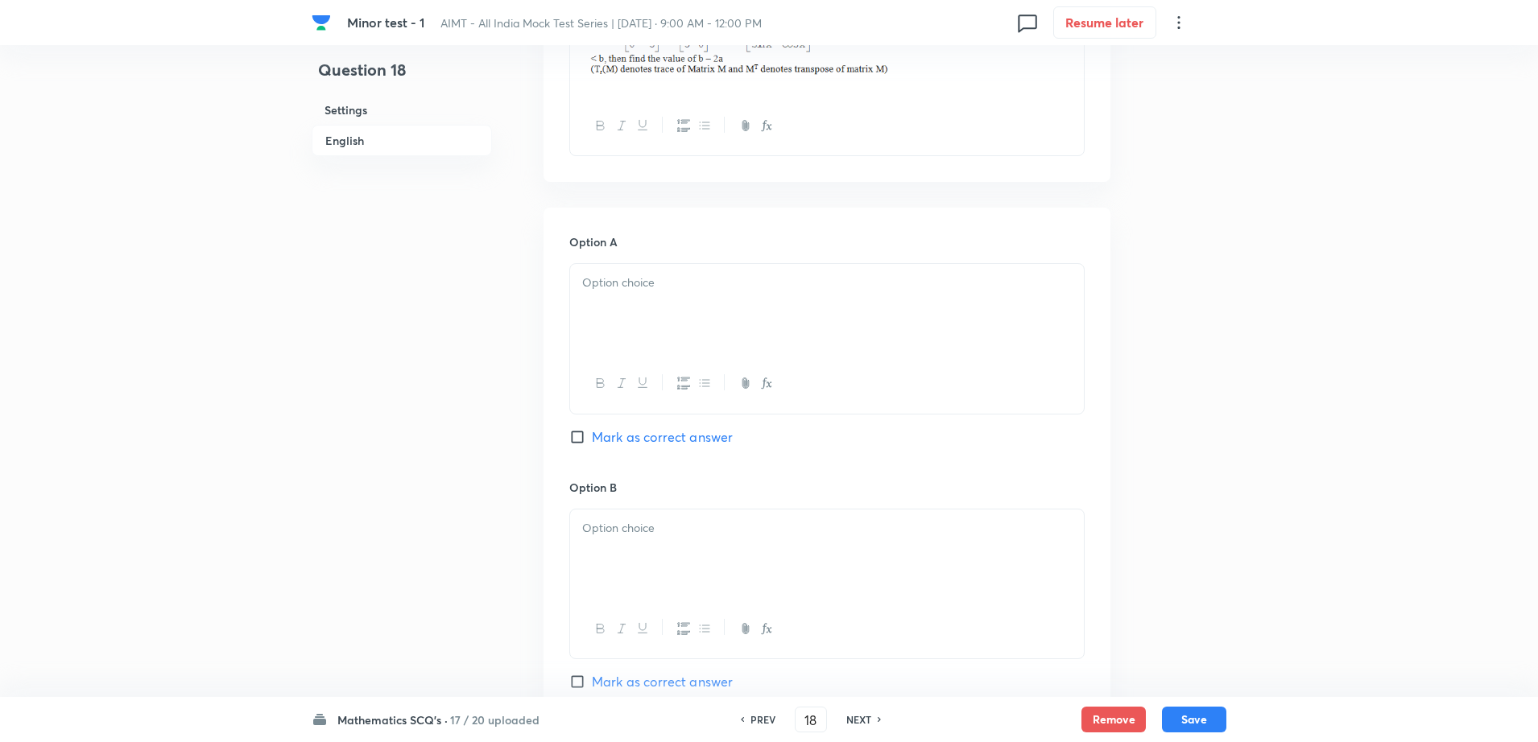
scroll to position [644, 0]
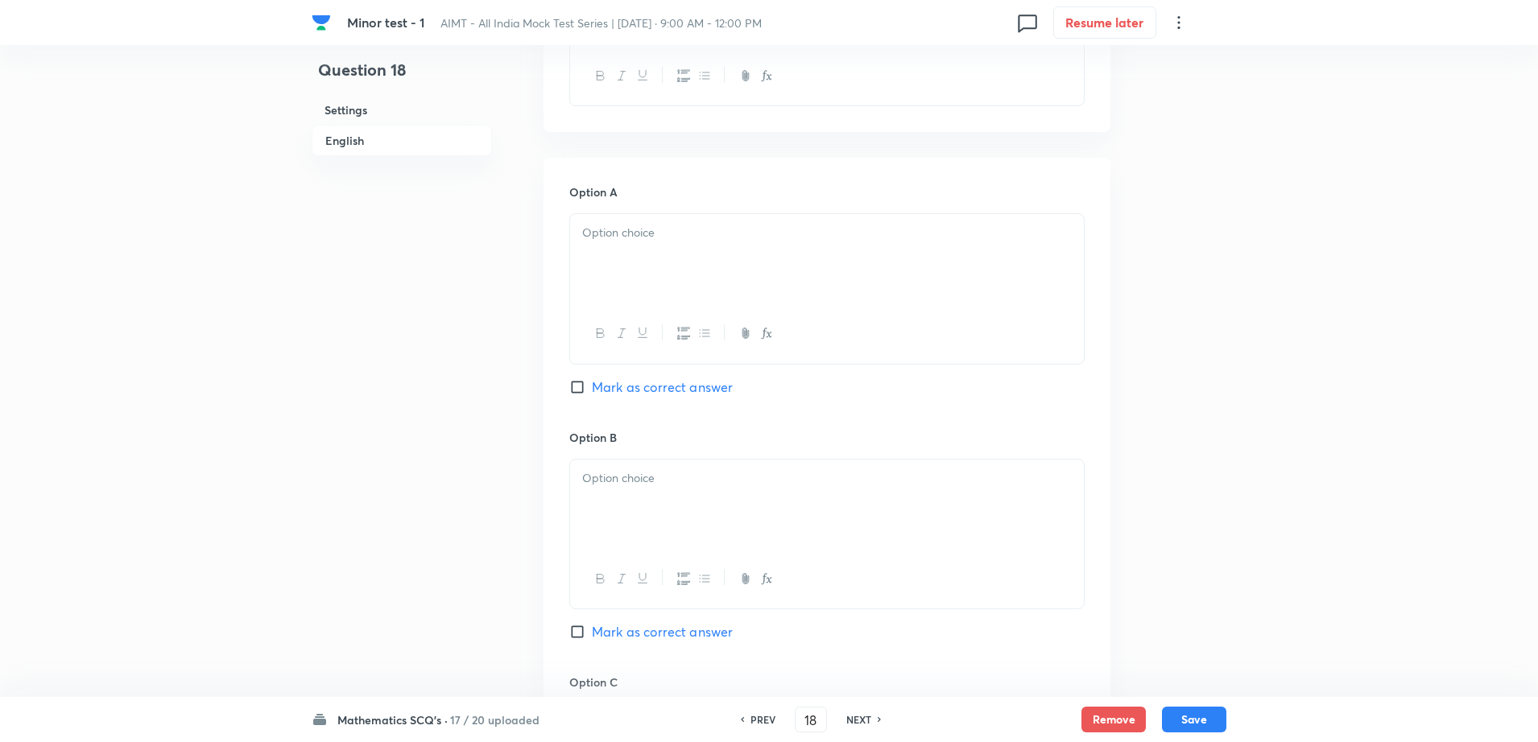
click at [632, 248] on div at bounding box center [827, 259] width 514 height 90
click at [617, 500] on div "3" at bounding box center [827, 505] width 514 height 90
click at [618, 634] on span "Mark as correct answer" at bounding box center [662, 631] width 141 height 19
click at [592, 634] on input "Mark as correct answer" at bounding box center [580, 632] width 23 height 16
checkbox input "true"
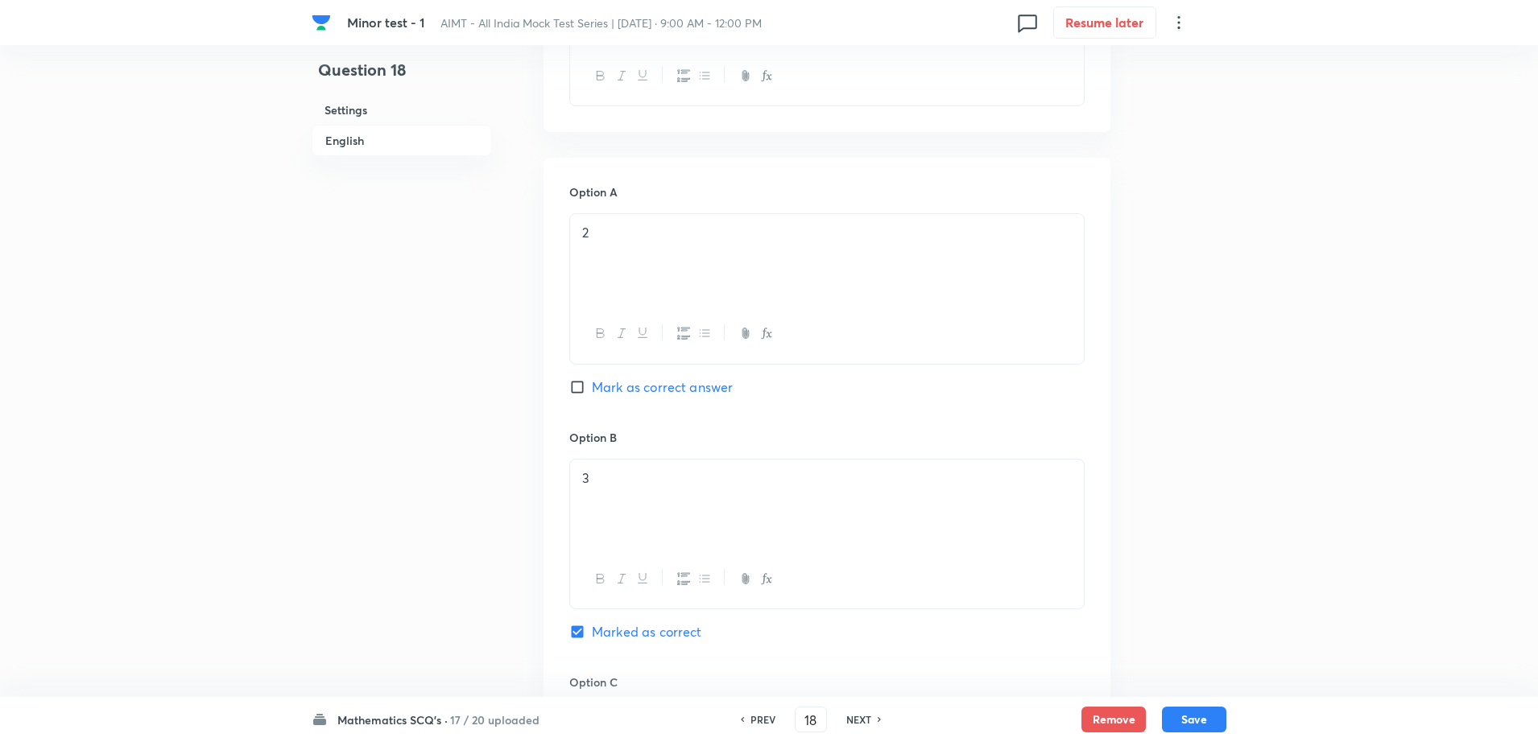
click at [350, 618] on div "Question 18 Settings English" at bounding box center [402, 456] width 180 height 2046
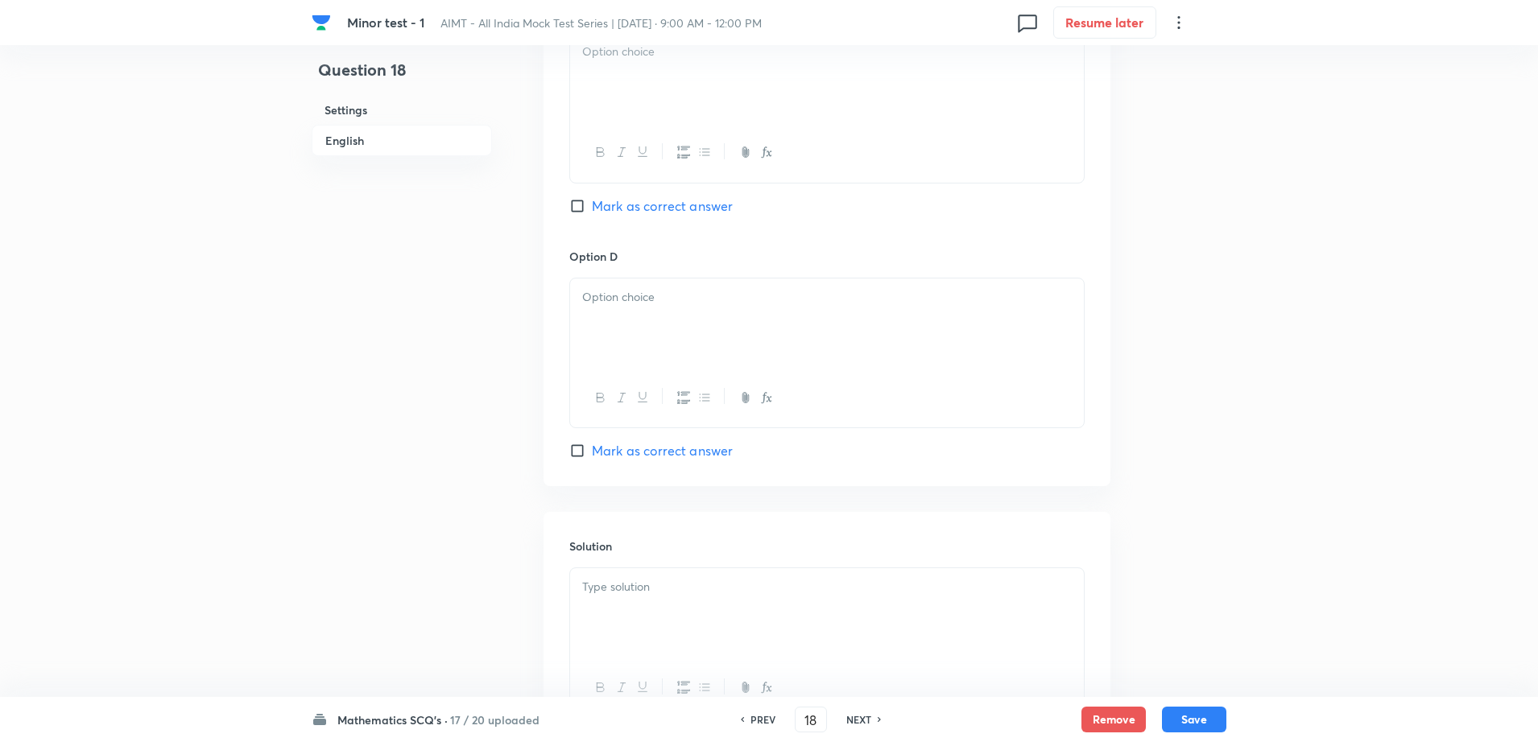
scroll to position [1328, 0]
click at [630, 290] on p at bounding box center [826, 284] width 489 height 19
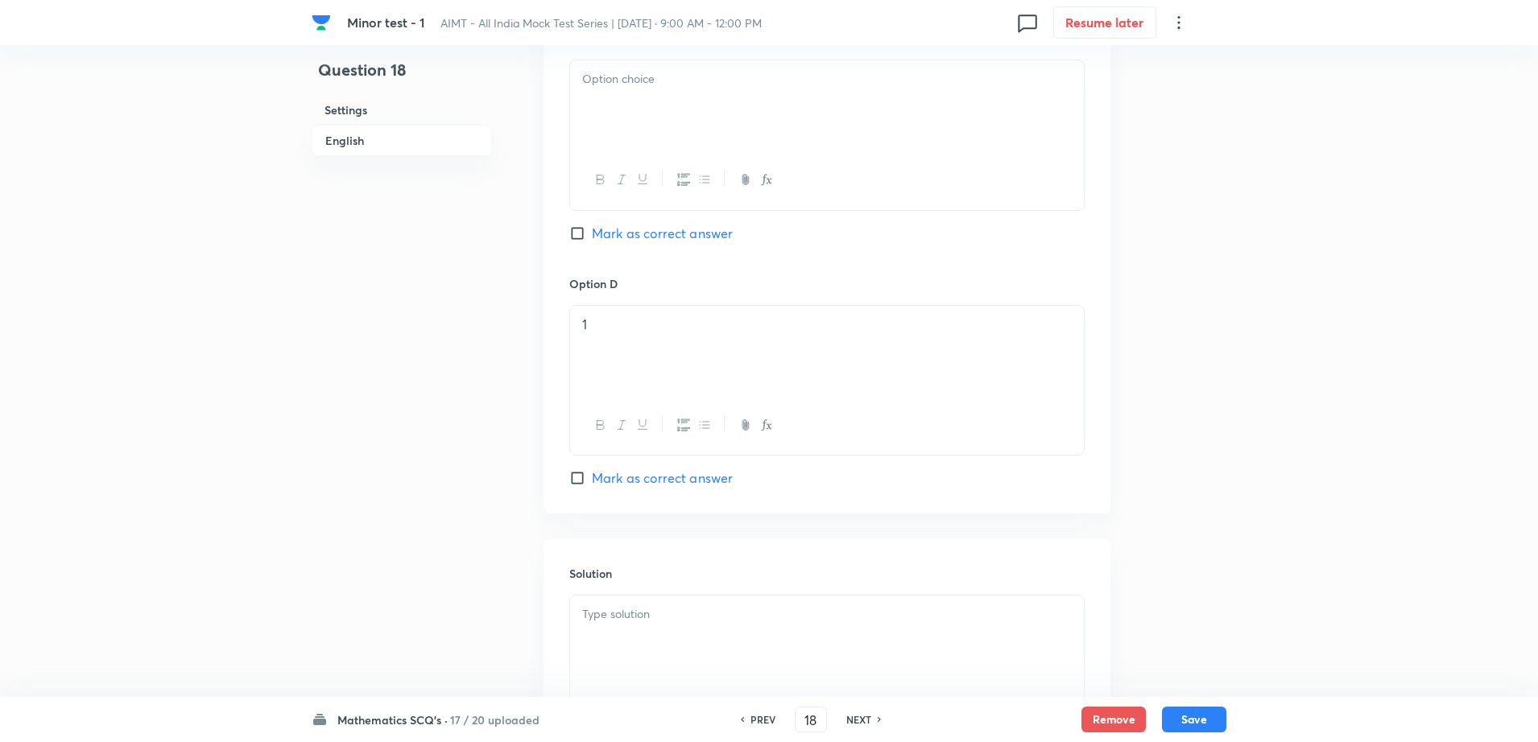
scroll to position [1248, 0]
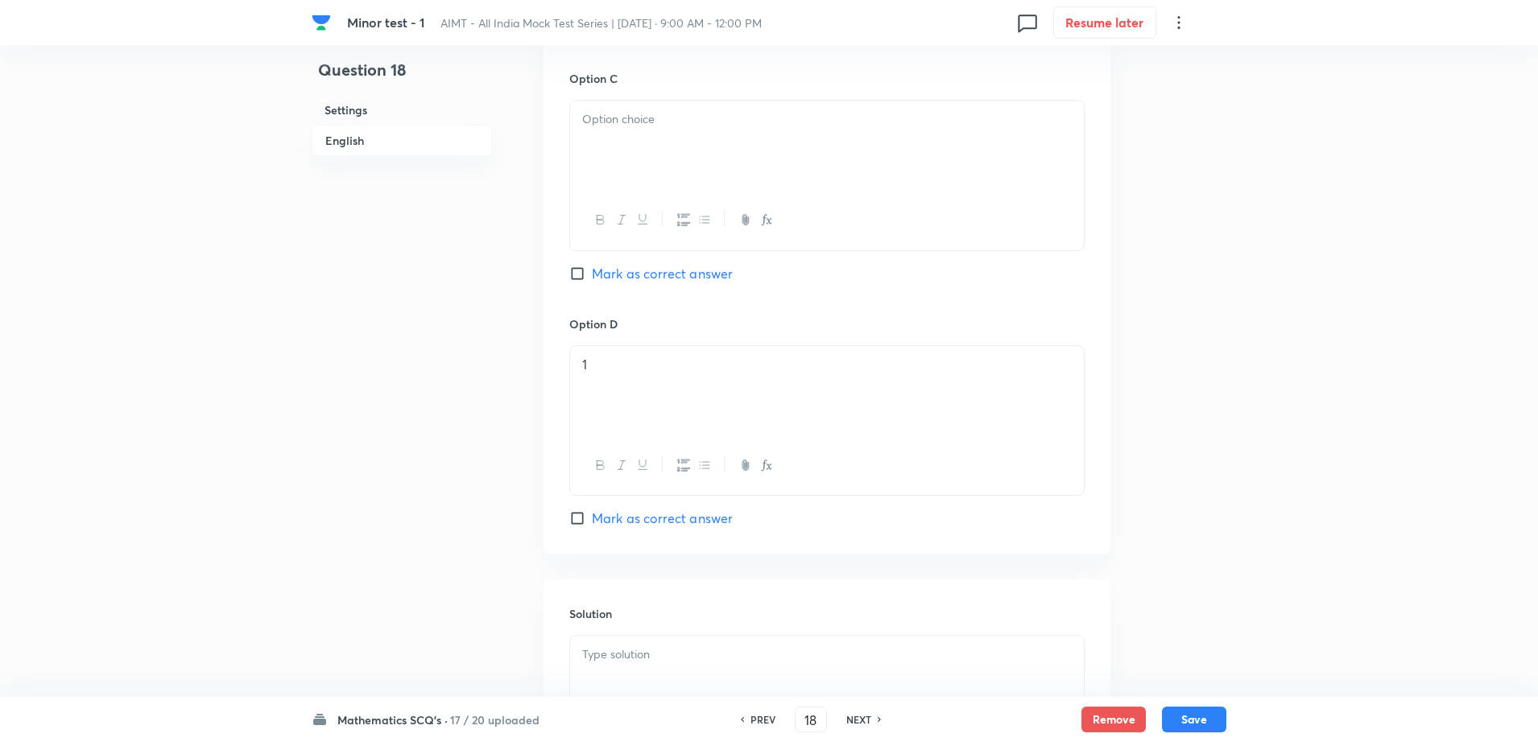
click at [648, 134] on div at bounding box center [827, 146] width 514 height 90
click at [621, 672] on div at bounding box center [827, 681] width 514 height 90
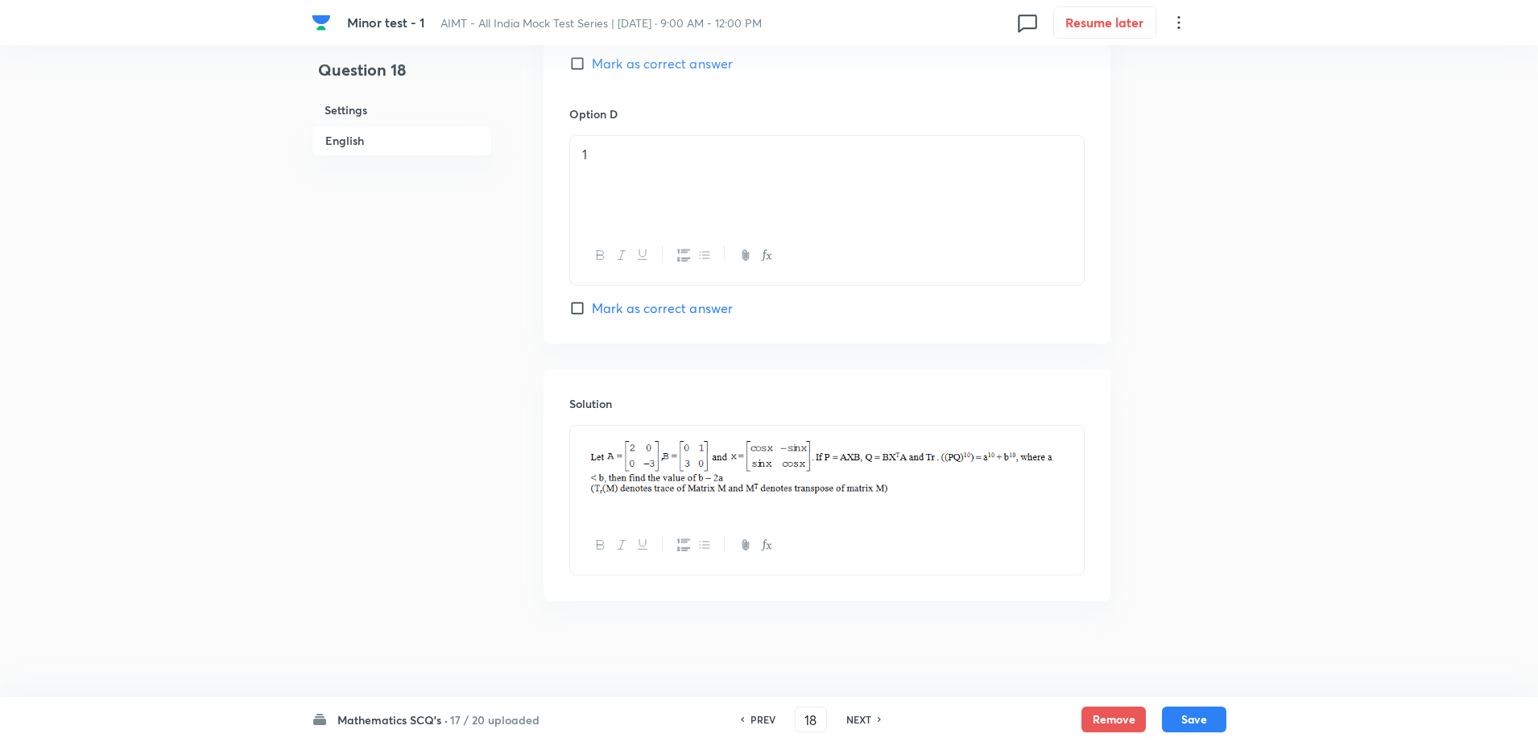
scroll to position [1459, 0]
drag, startPoint x: 929, startPoint y: 506, endPoint x: 919, endPoint y: 469, distance: 38.3
click at [919, 469] on div at bounding box center [827, 470] width 514 height 90
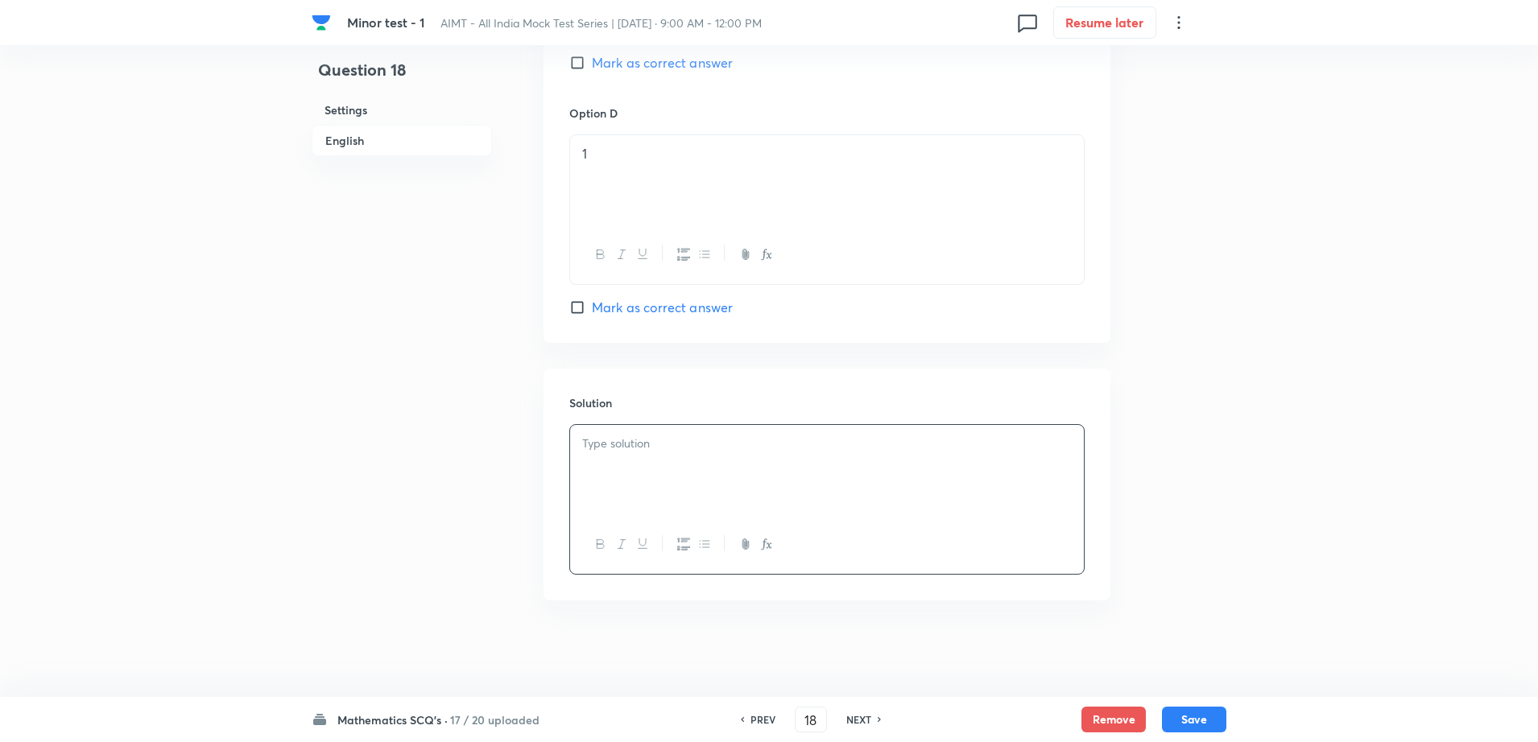
click at [630, 486] on div at bounding box center [827, 470] width 514 height 90
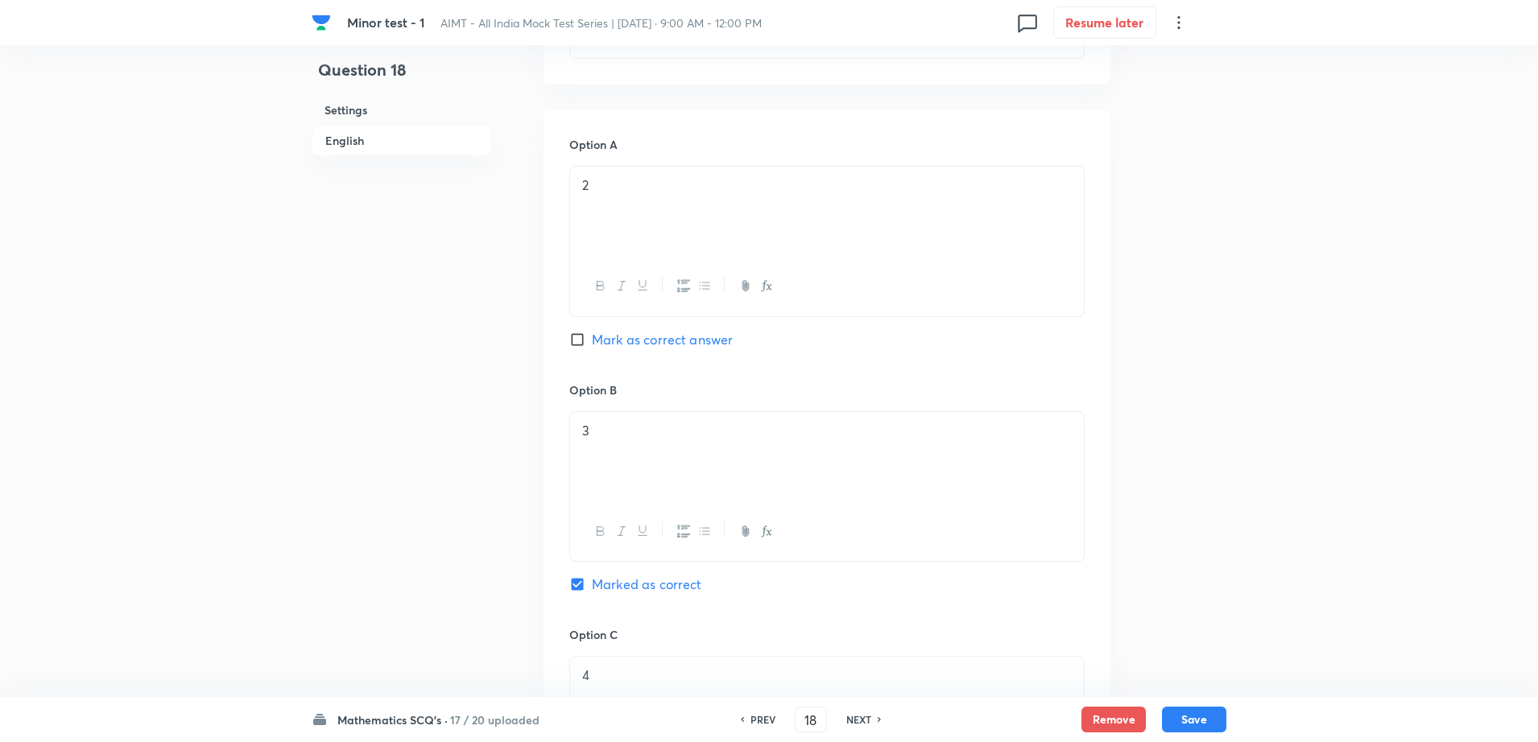
scroll to position [613, 0]
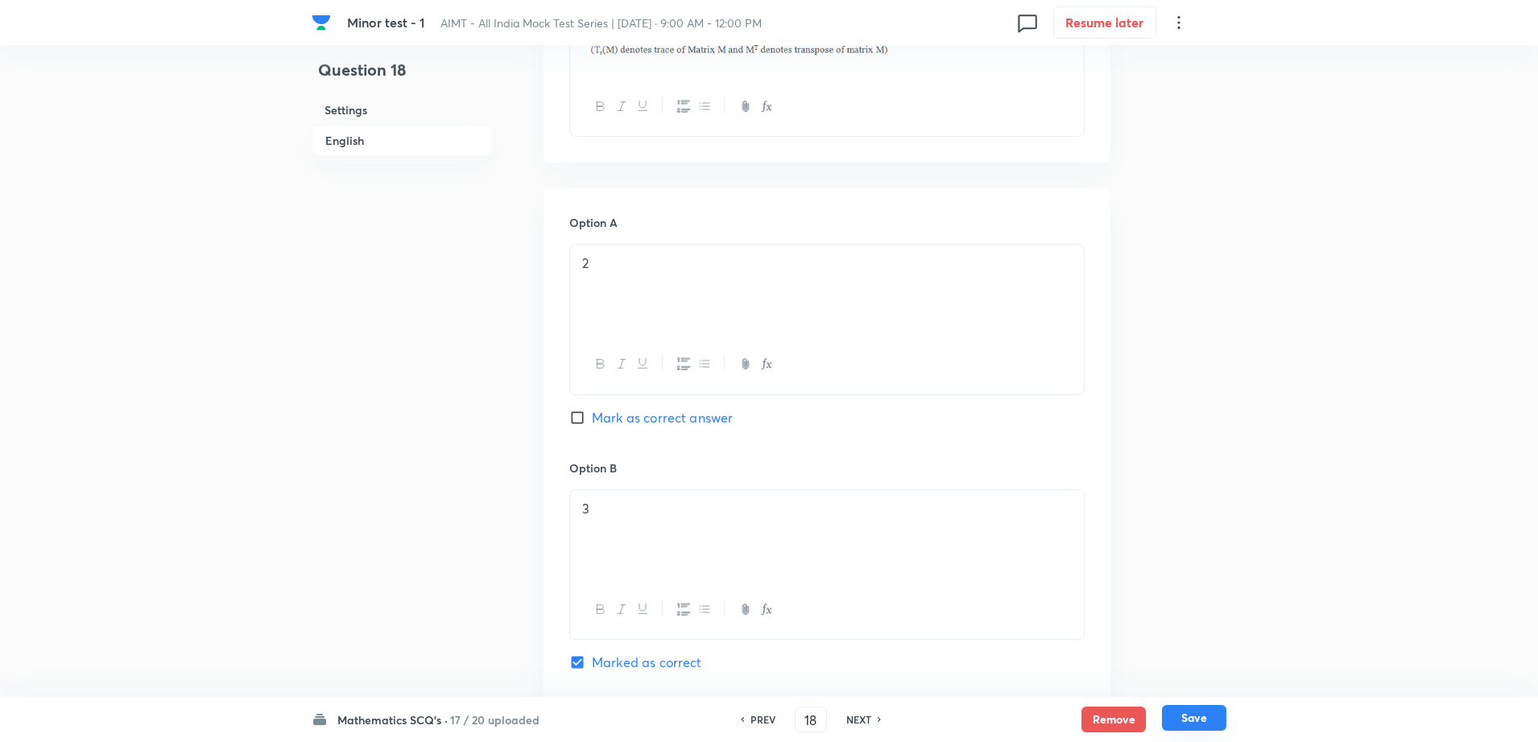
click at [1184, 726] on button "Save" at bounding box center [1194, 718] width 64 height 26
type input "19"
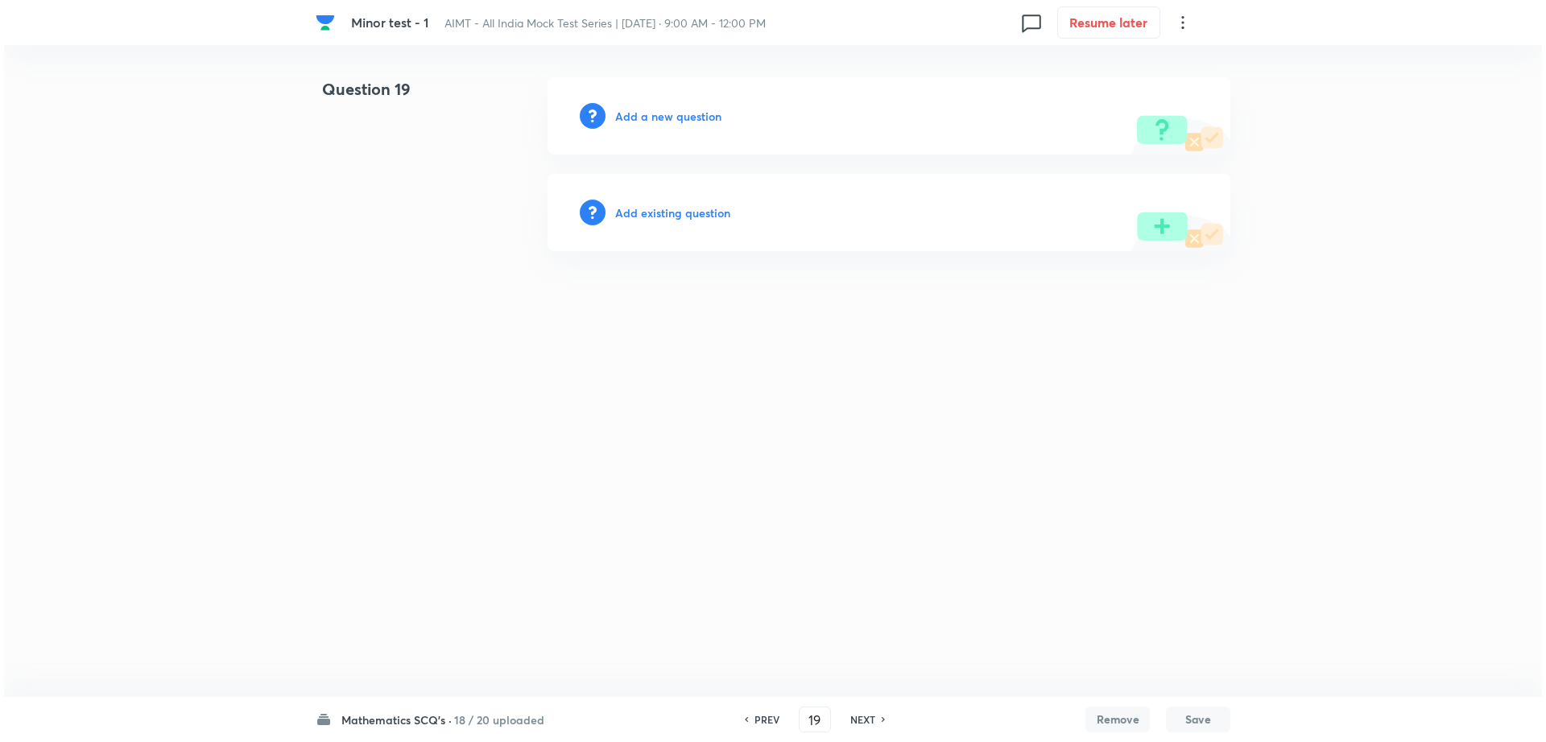
scroll to position [0, 0]
click at [681, 111] on h6 "Add a new question" at bounding box center [668, 116] width 106 height 17
click at [681, 111] on h6 "Choose a question type" at bounding box center [677, 116] width 124 height 17
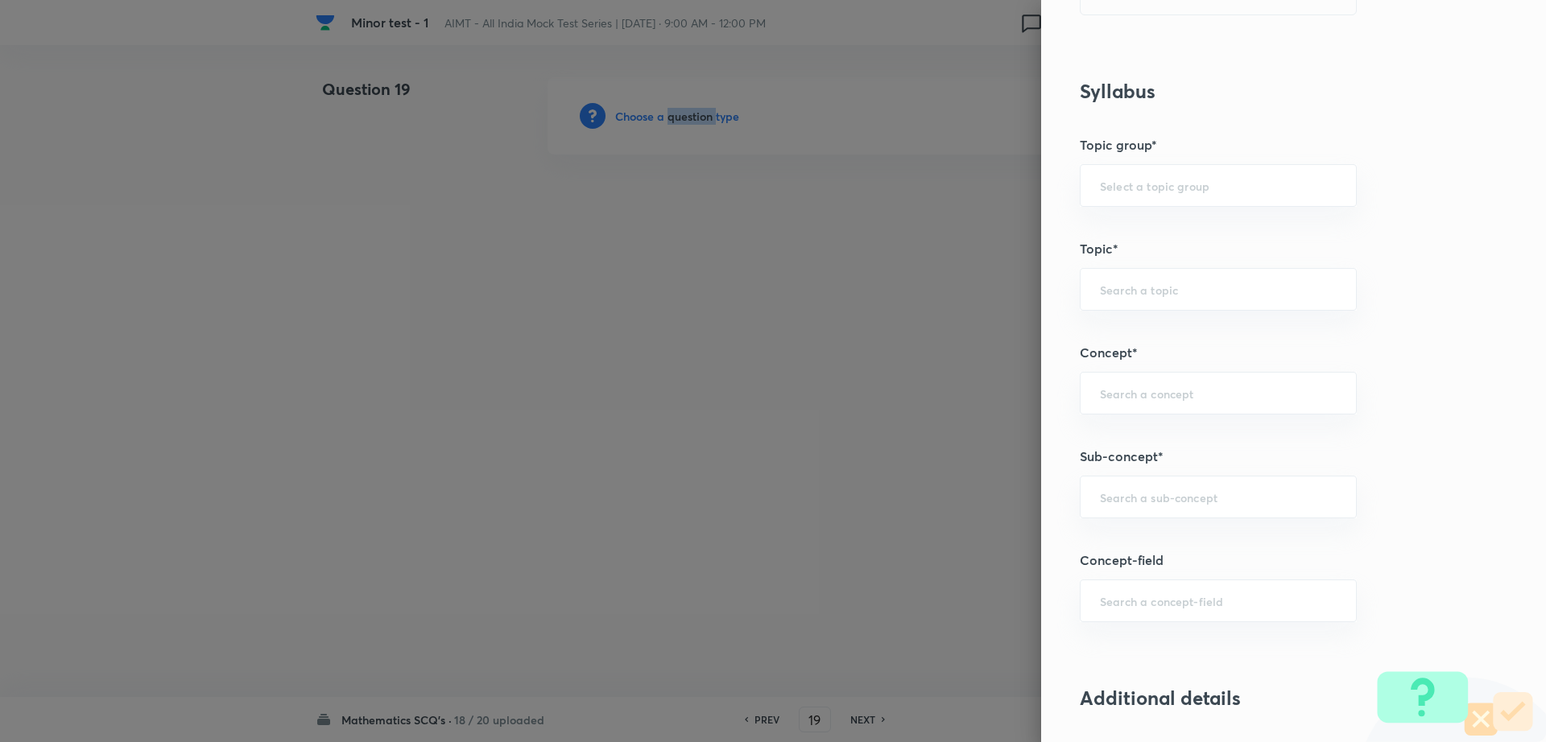
scroll to position [698, 0]
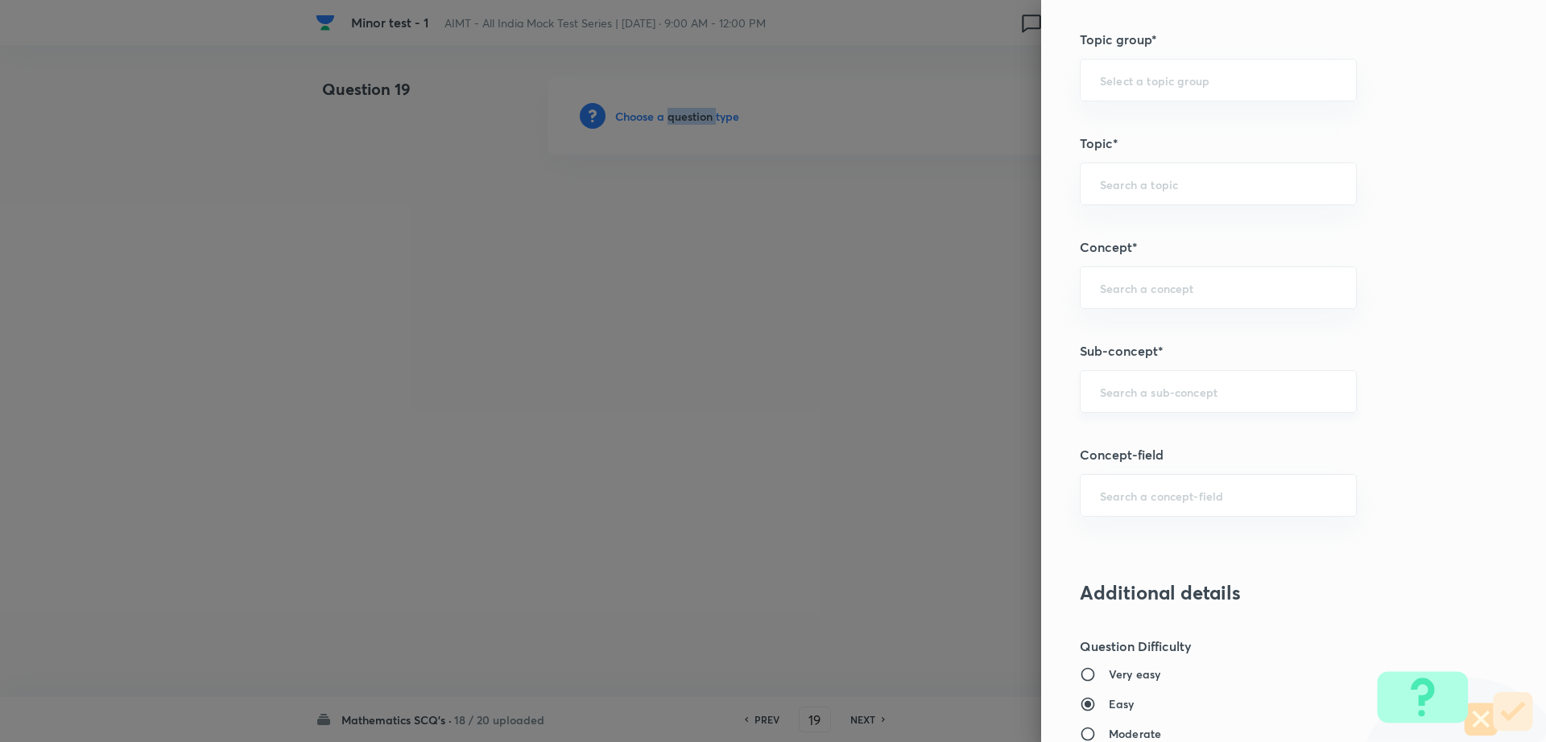
click at [1166, 403] on div "​" at bounding box center [1218, 391] width 277 height 43
click at [1120, 426] on li "Maths Mock Questions" at bounding box center [1202, 437] width 275 height 29
type input "Maths Mock Questions"
type input "Mathematics"
type input "Previous Year & Mock Questions"
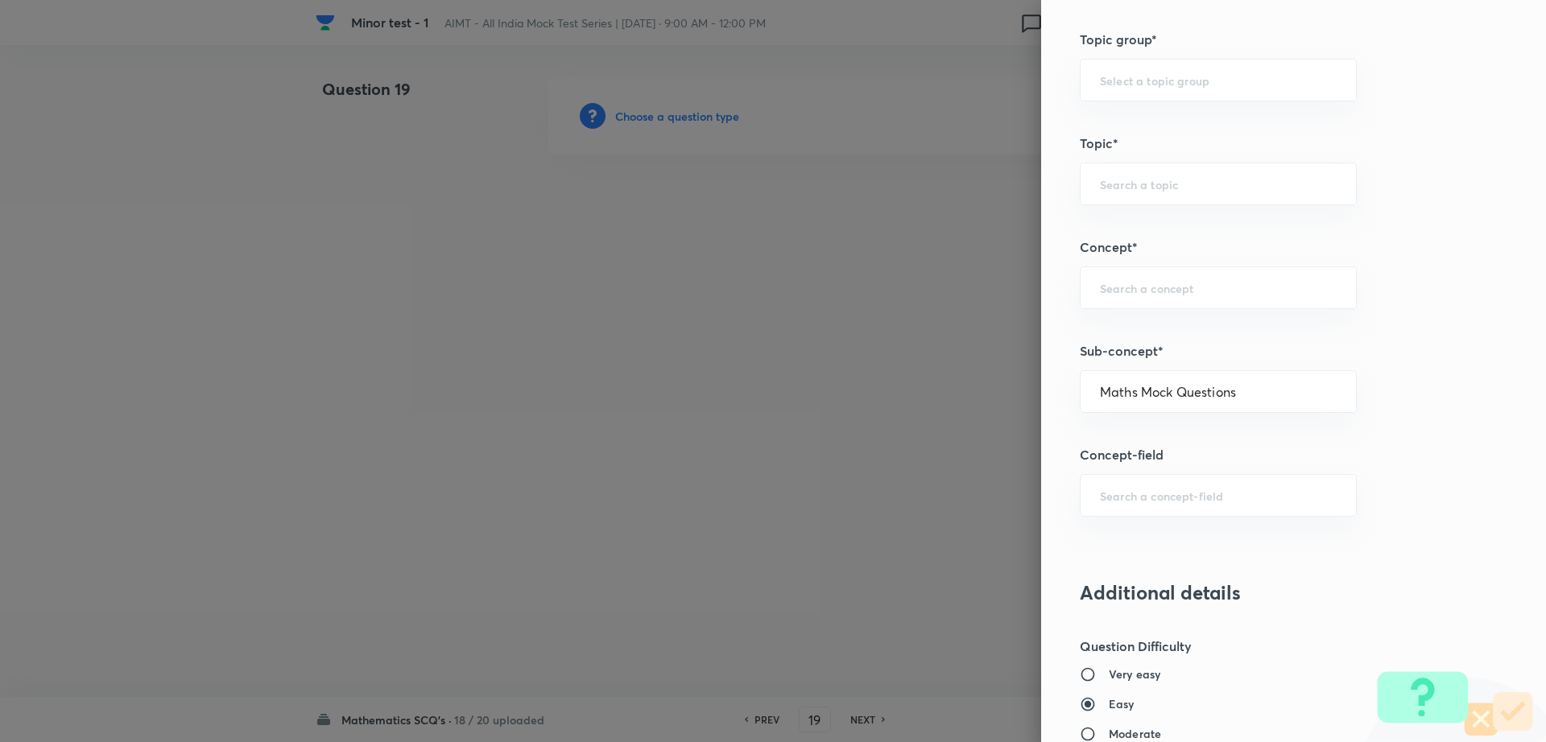
type input "Maths Mock Questions"
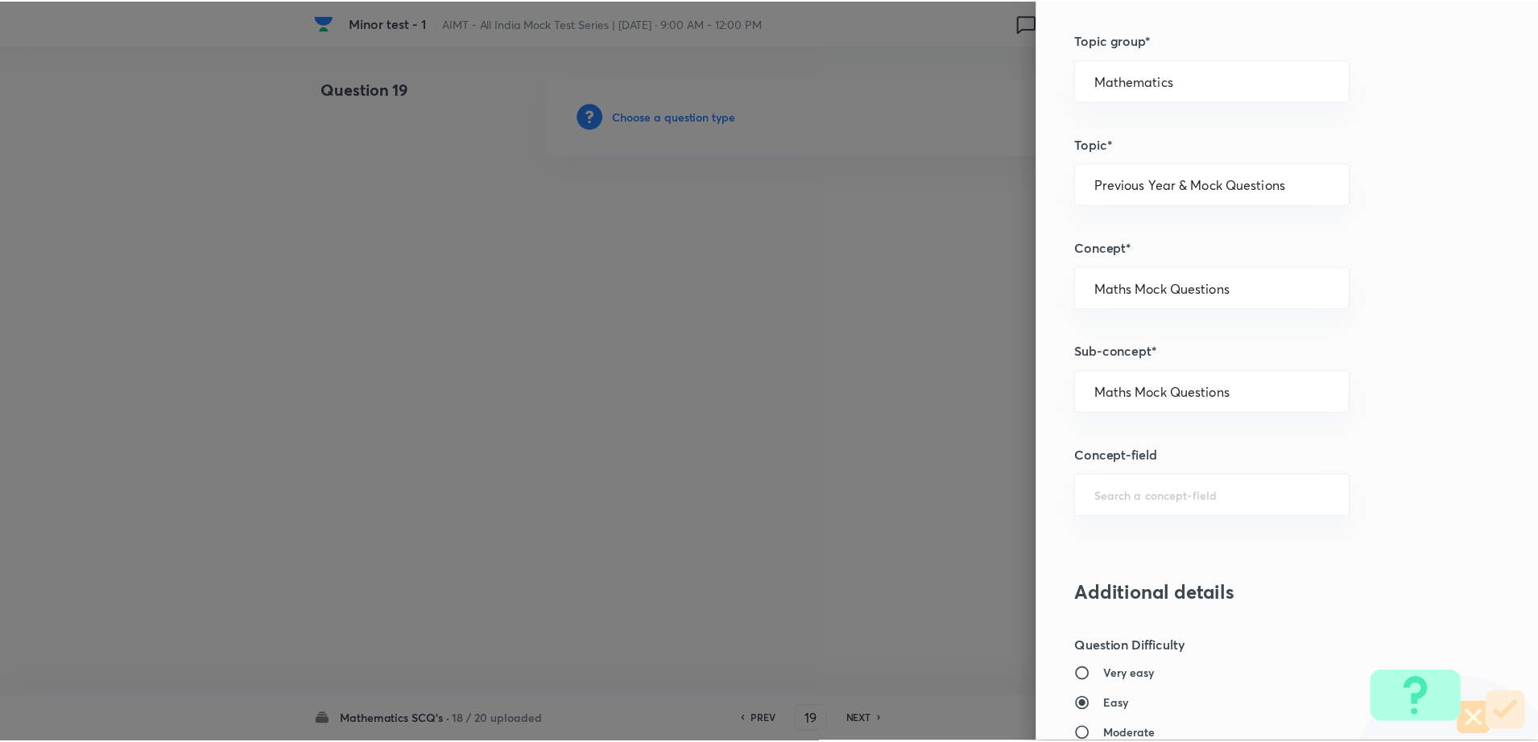
scroll to position [1452, 0]
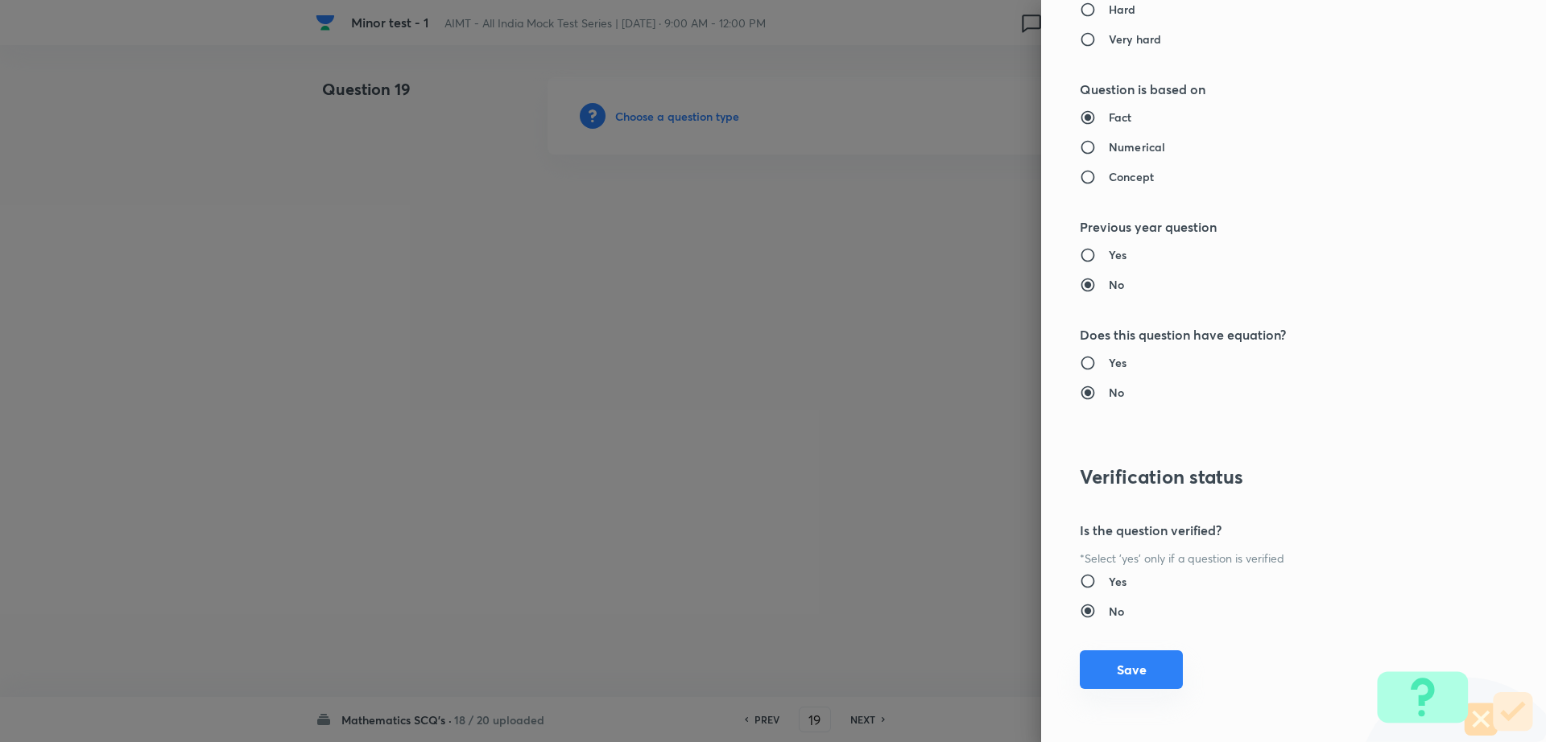
click at [1125, 677] on button "Save" at bounding box center [1131, 669] width 103 height 39
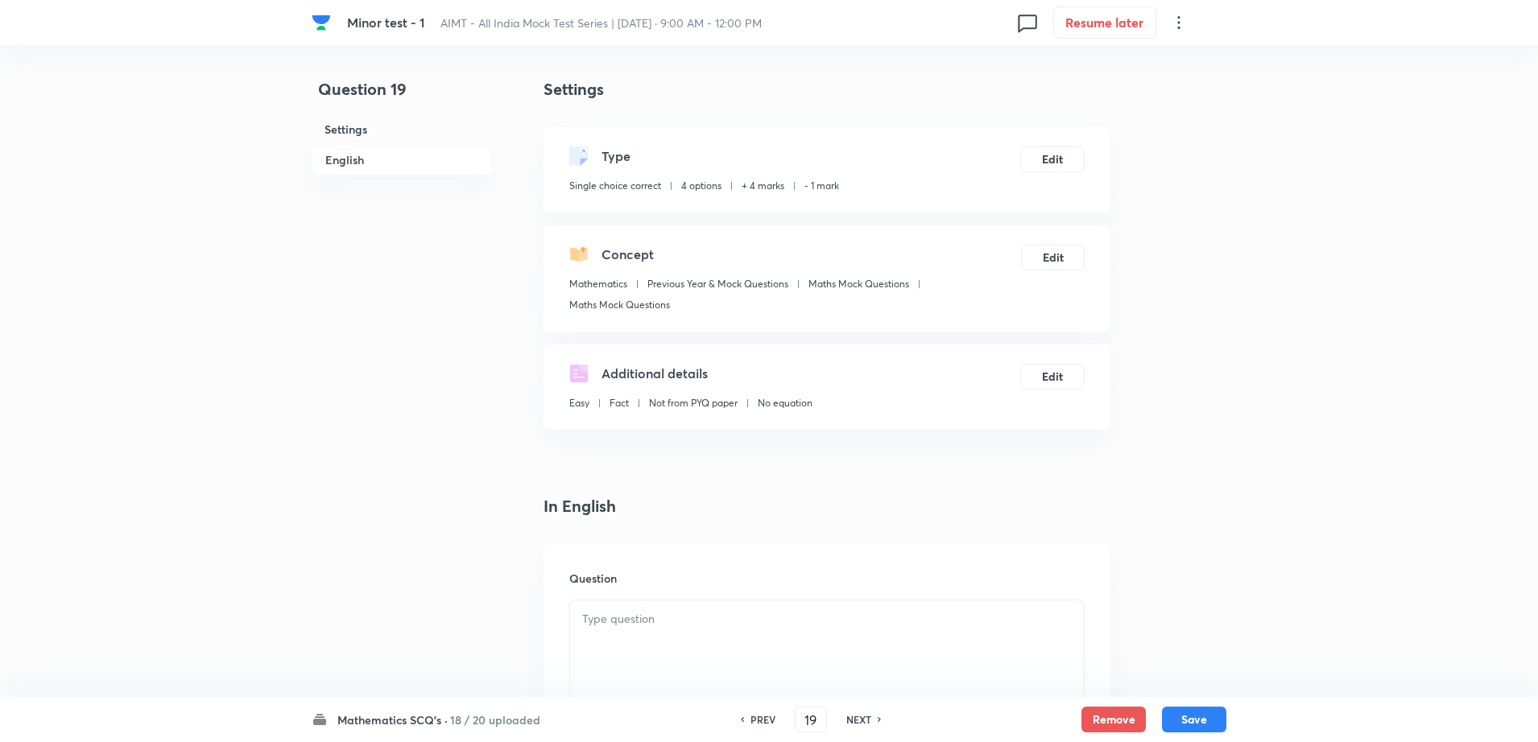
click at [685, 679] on div at bounding box center [827, 646] width 514 height 90
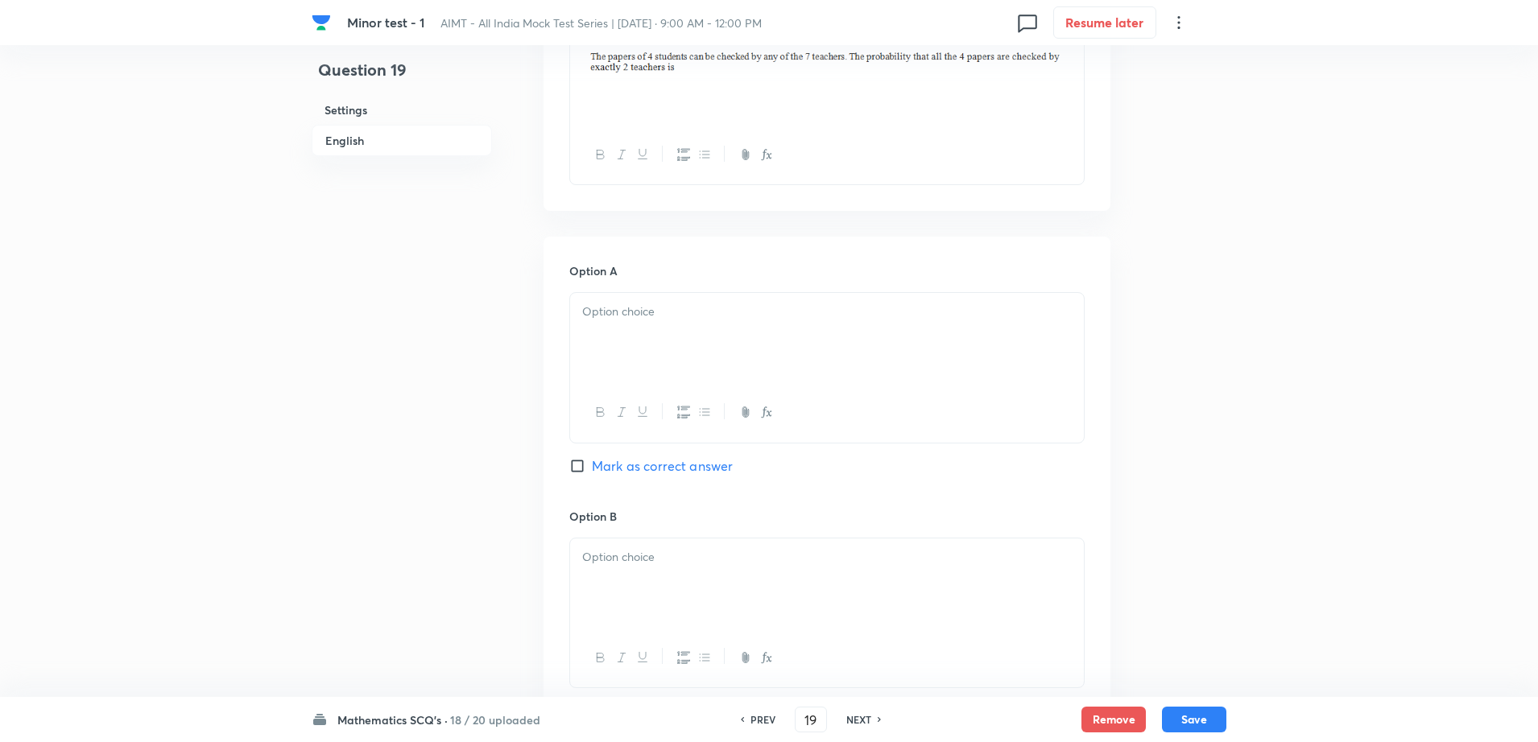
scroll to position [604, 0]
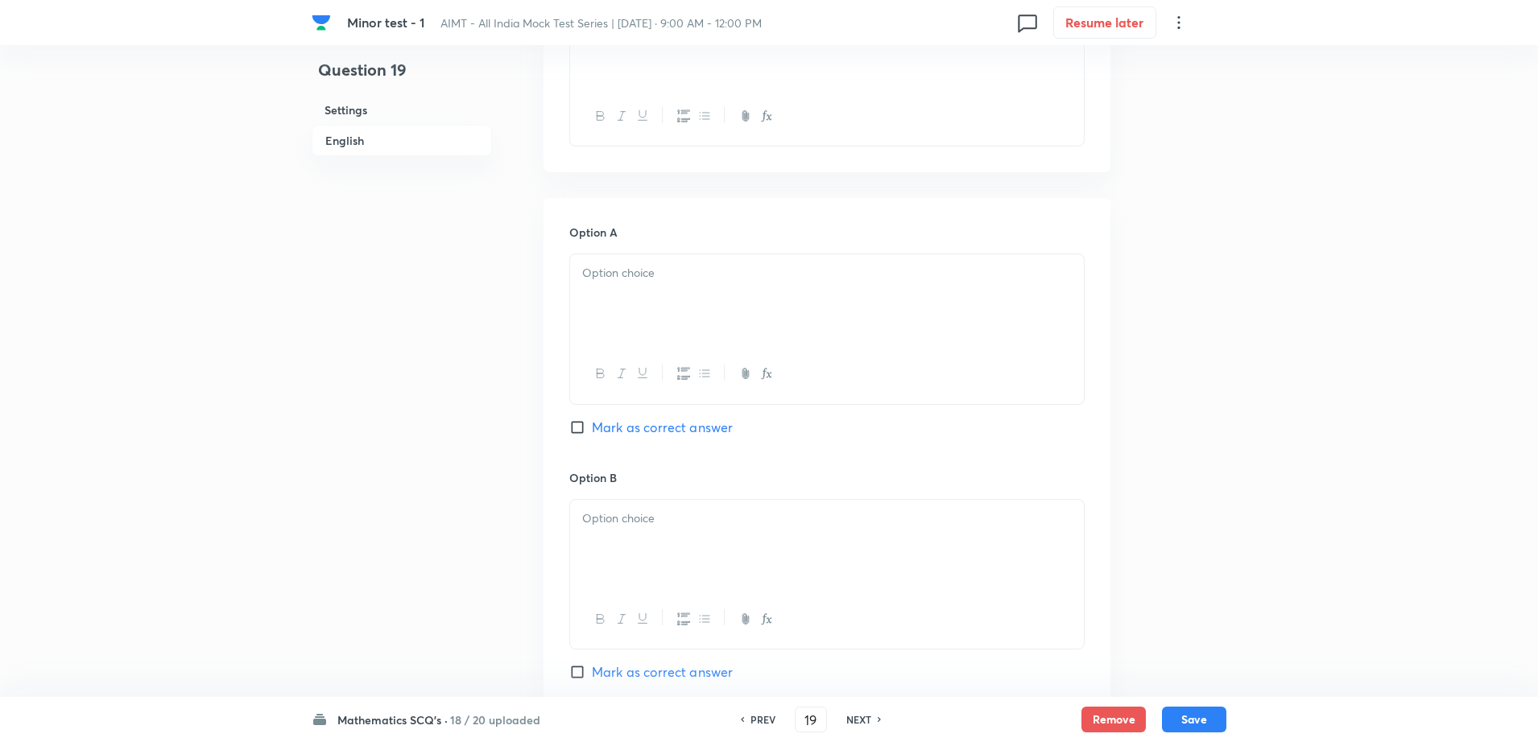
click at [701, 295] on div at bounding box center [827, 299] width 514 height 90
click at [621, 545] on div at bounding box center [827, 545] width 514 height 90
click at [611, 667] on span "Mark as correct answer" at bounding box center [662, 672] width 141 height 19
click at [592, 667] on input "Mark as correct answer" at bounding box center [580, 672] width 23 height 16
checkbox input "true"
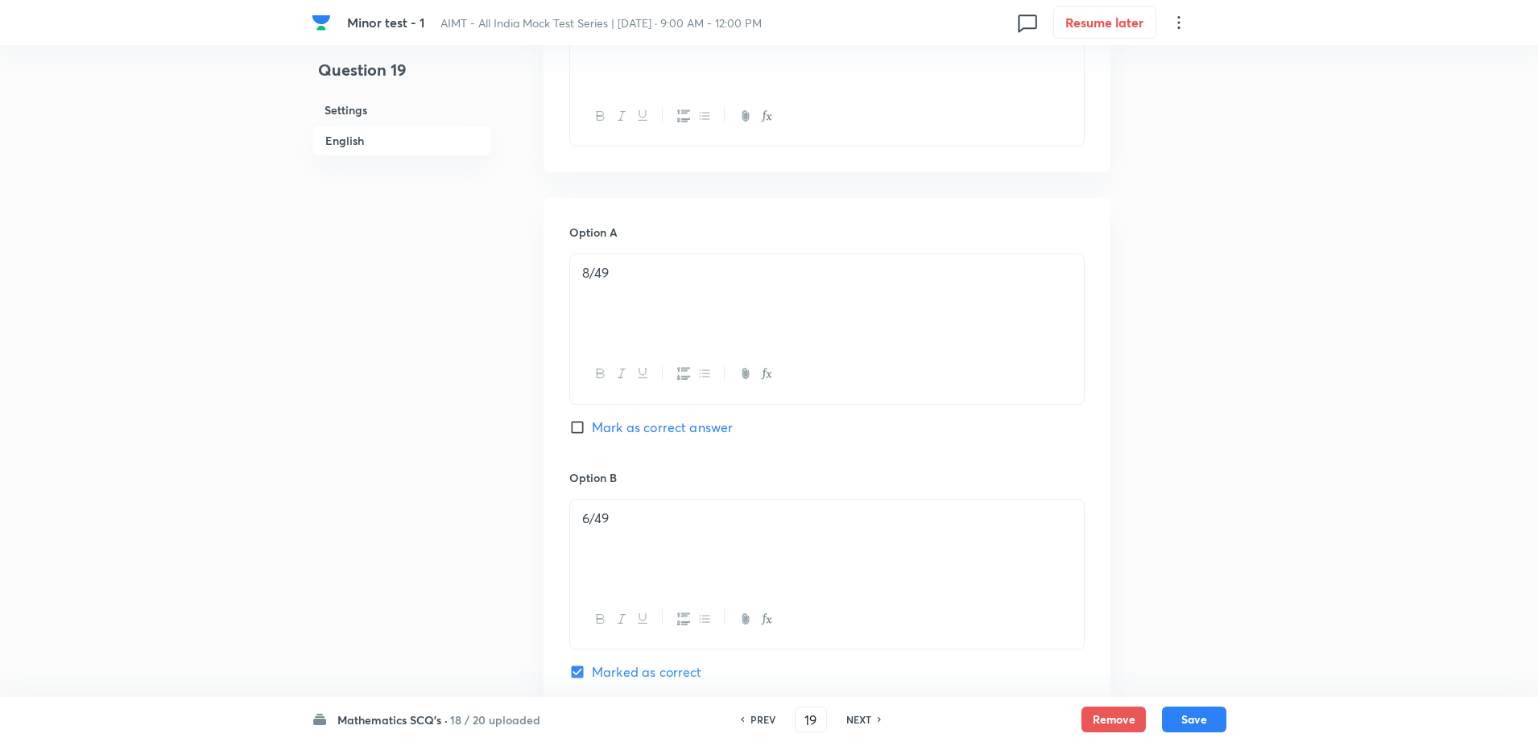
click at [432, 654] on div "Question 19 Settings English" at bounding box center [402, 497] width 180 height 2046
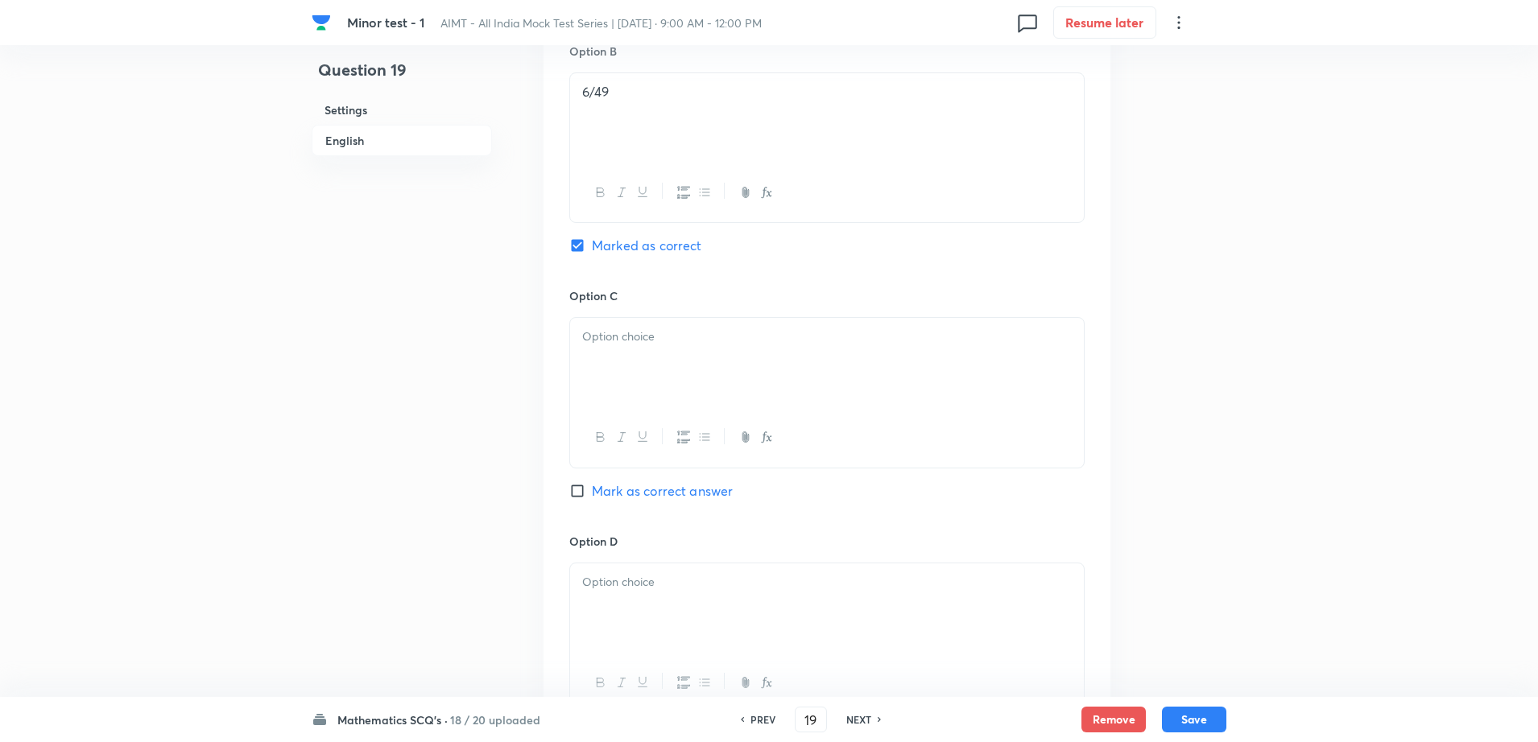
scroll to position [1087, 0]
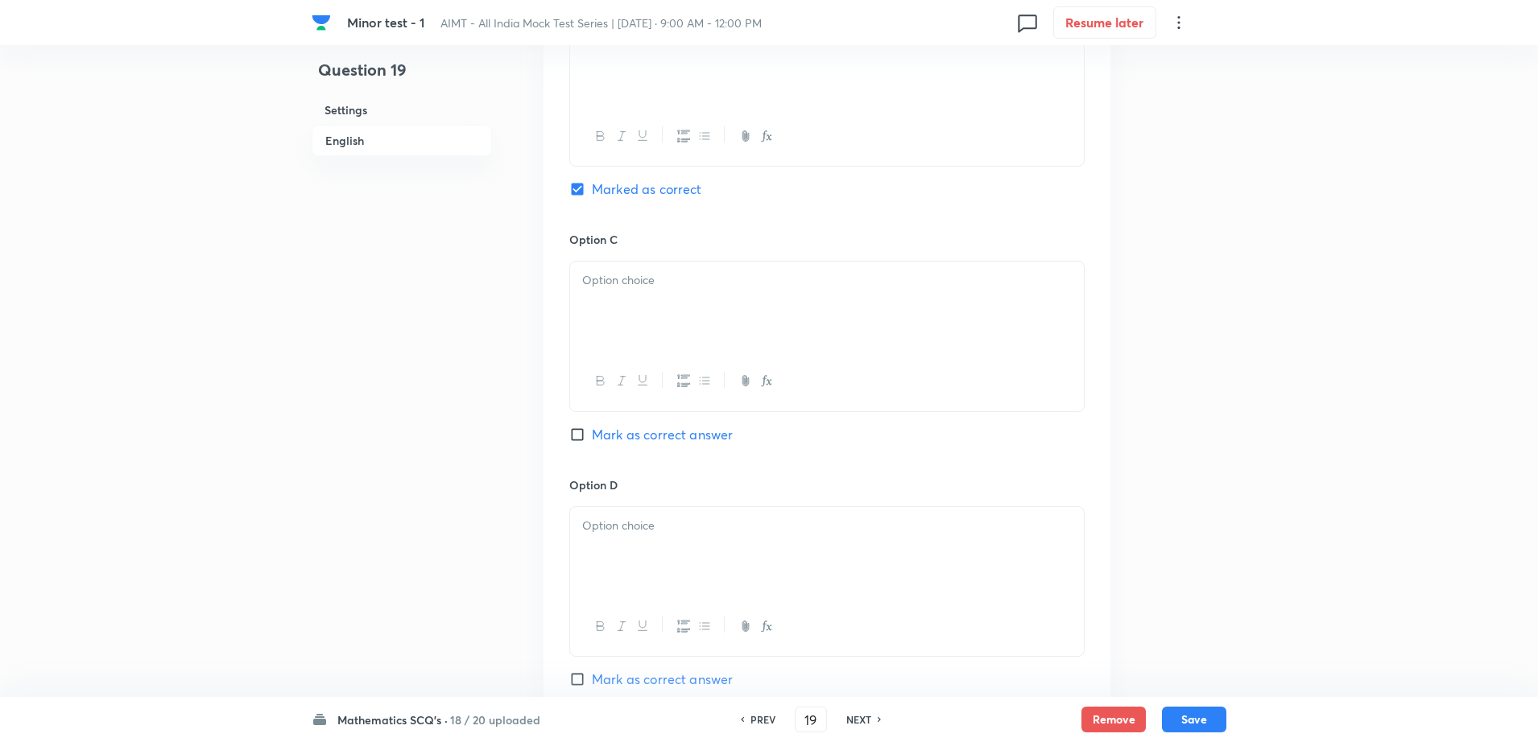
click at [671, 320] on div at bounding box center [827, 307] width 514 height 90
click at [277, 559] on div "Minor test - 1 AIMT - All India Mock Test Series | Oct 5, 2025 · 9:00 AM - 12:0…" at bounding box center [769, 13] width 1538 height 2046
click at [649, 556] on div at bounding box center [827, 552] width 514 height 90
click at [233, 471] on div "Minor test - 1 AIMT - All India Mock Test Series | Oct 5, 2025 · 9:00 AM - 12:0…" at bounding box center [769, 13] width 1538 height 2046
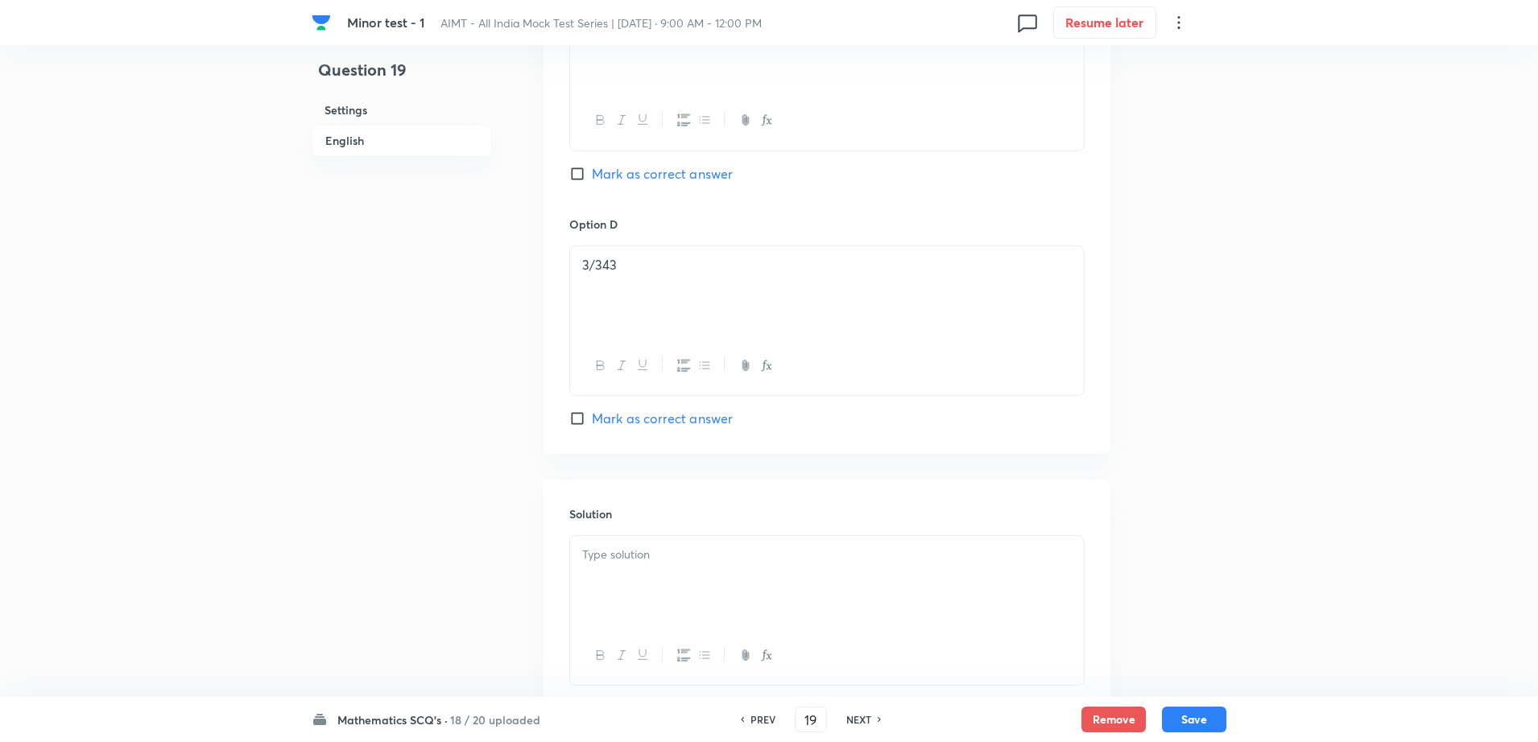
scroll to position [1459, 0]
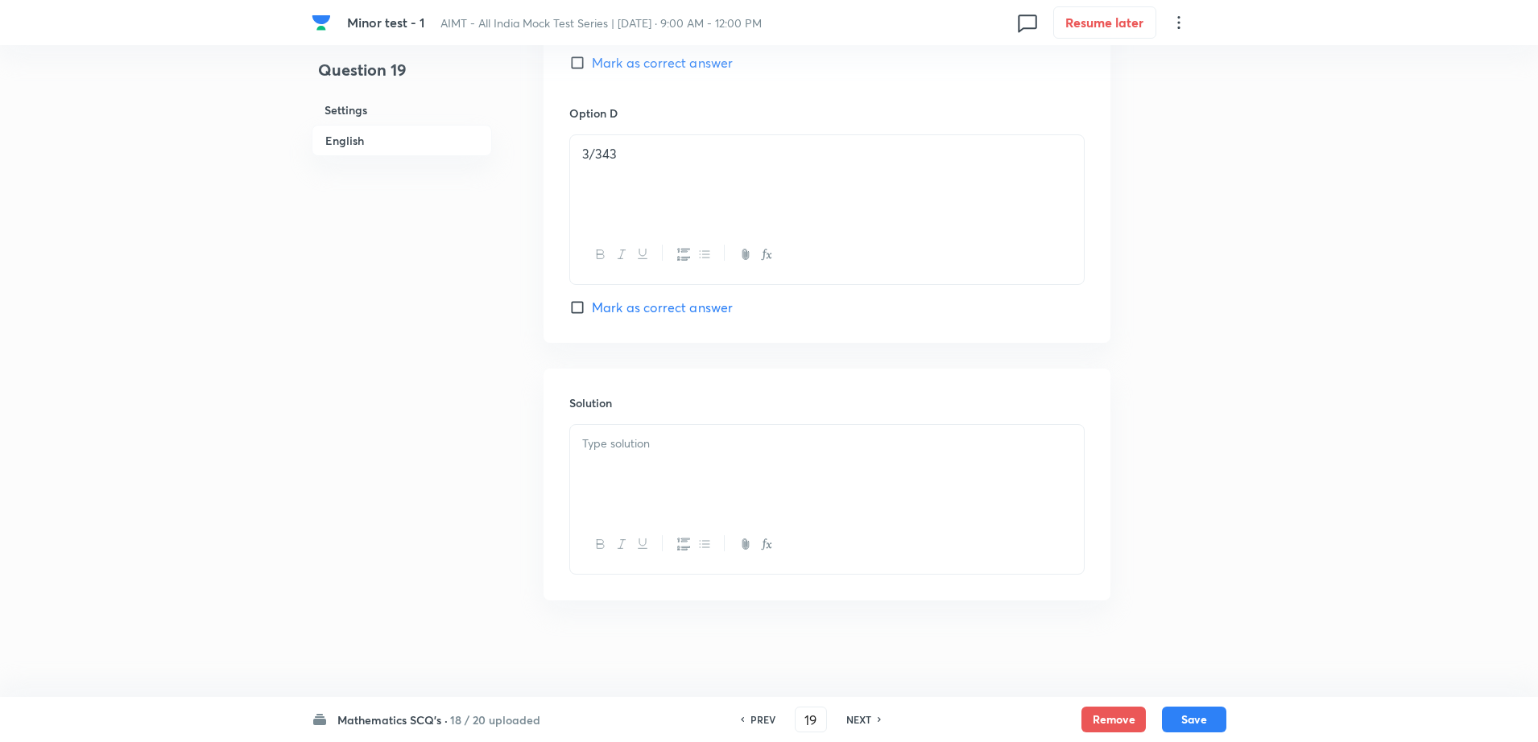
click at [607, 466] on div at bounding box center [827, 470] width 514 height 90
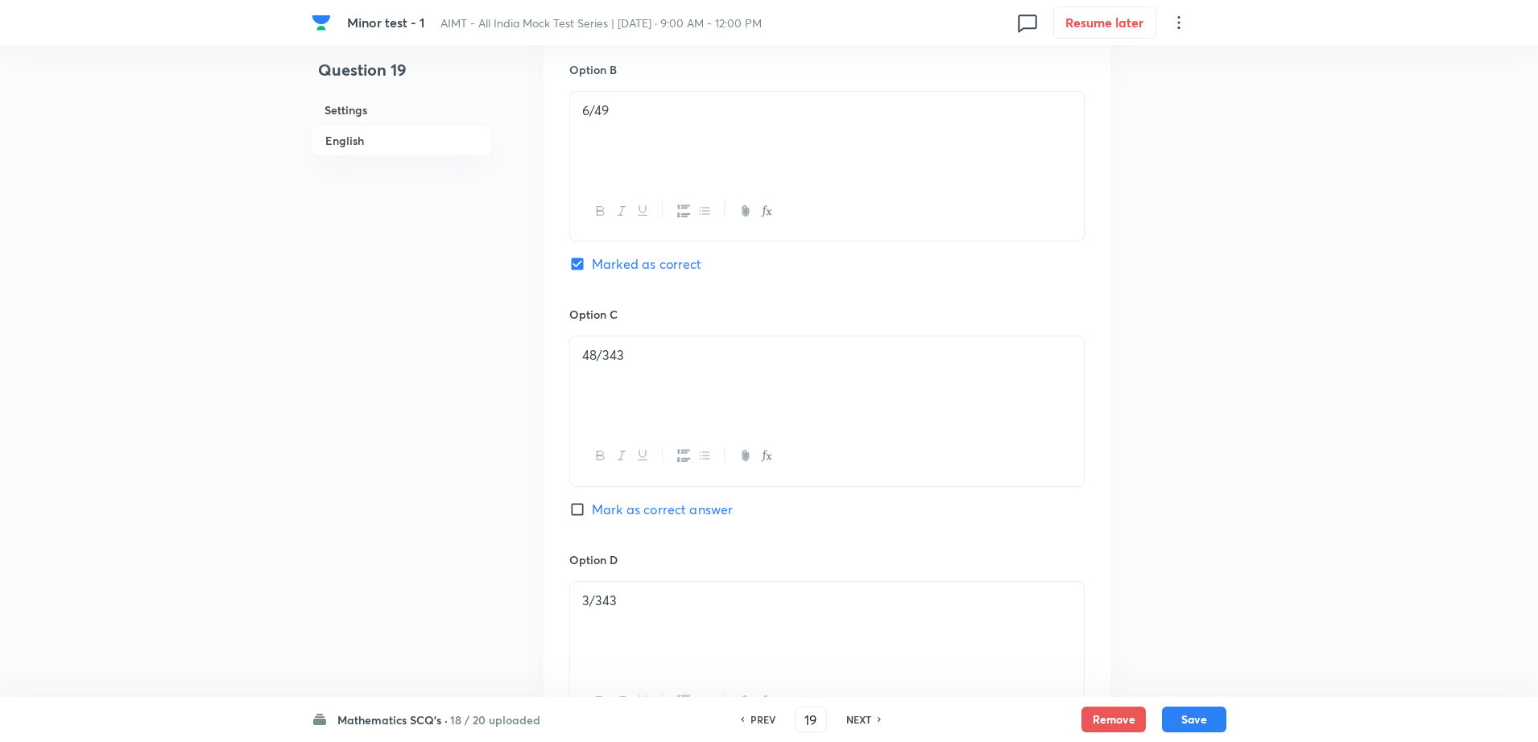
scroll to position [855, 0]
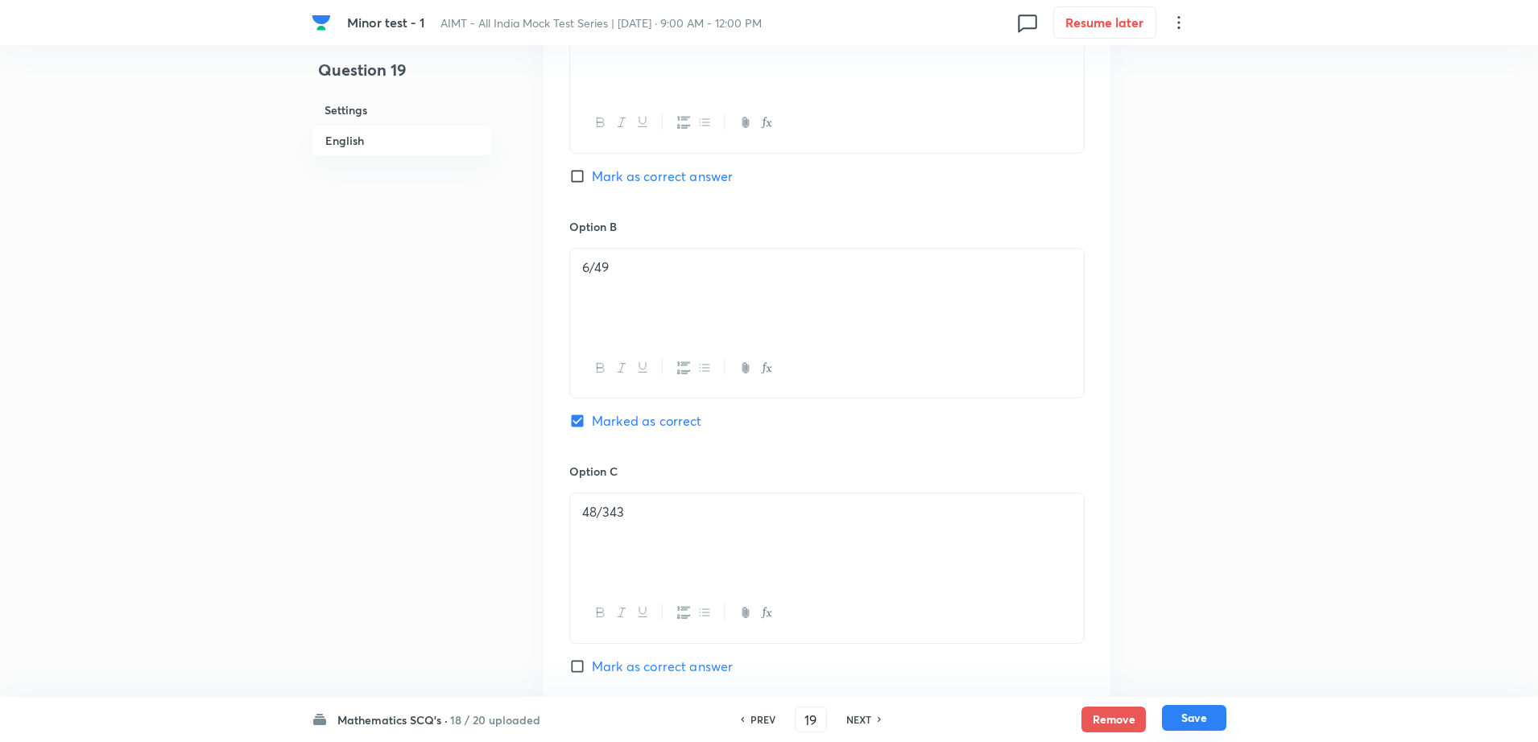
click at [1184, 716] on button "Save" at bounding box center [1194, 718] width 64 height 26
type input "20"
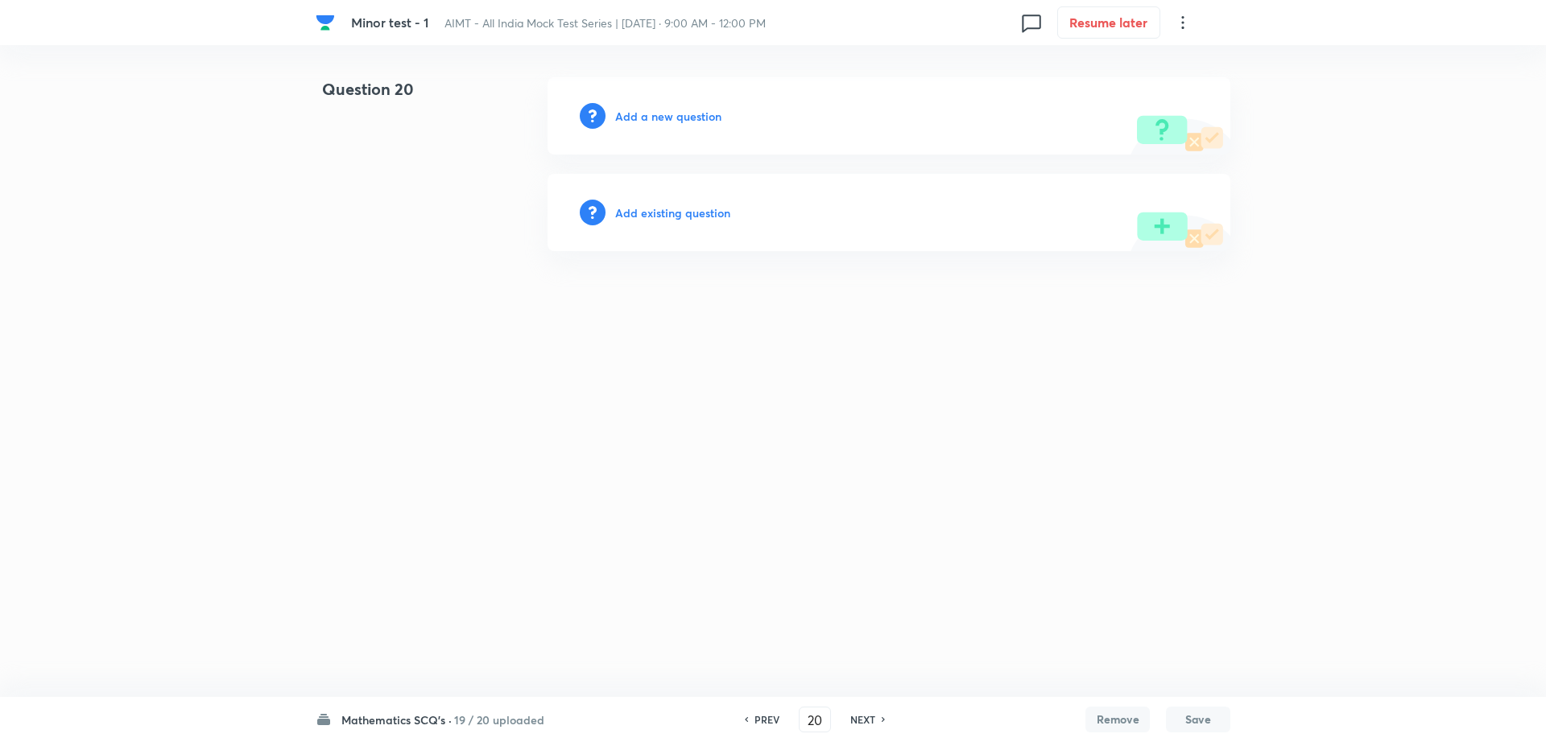
click at [642, 111] on h6 "Add a new question" at bounding box center [668, 116] width 106 height 17
click at [642, 111] on h6 "Choose a question type" at bounding box center [677, 116] width 124 height 17
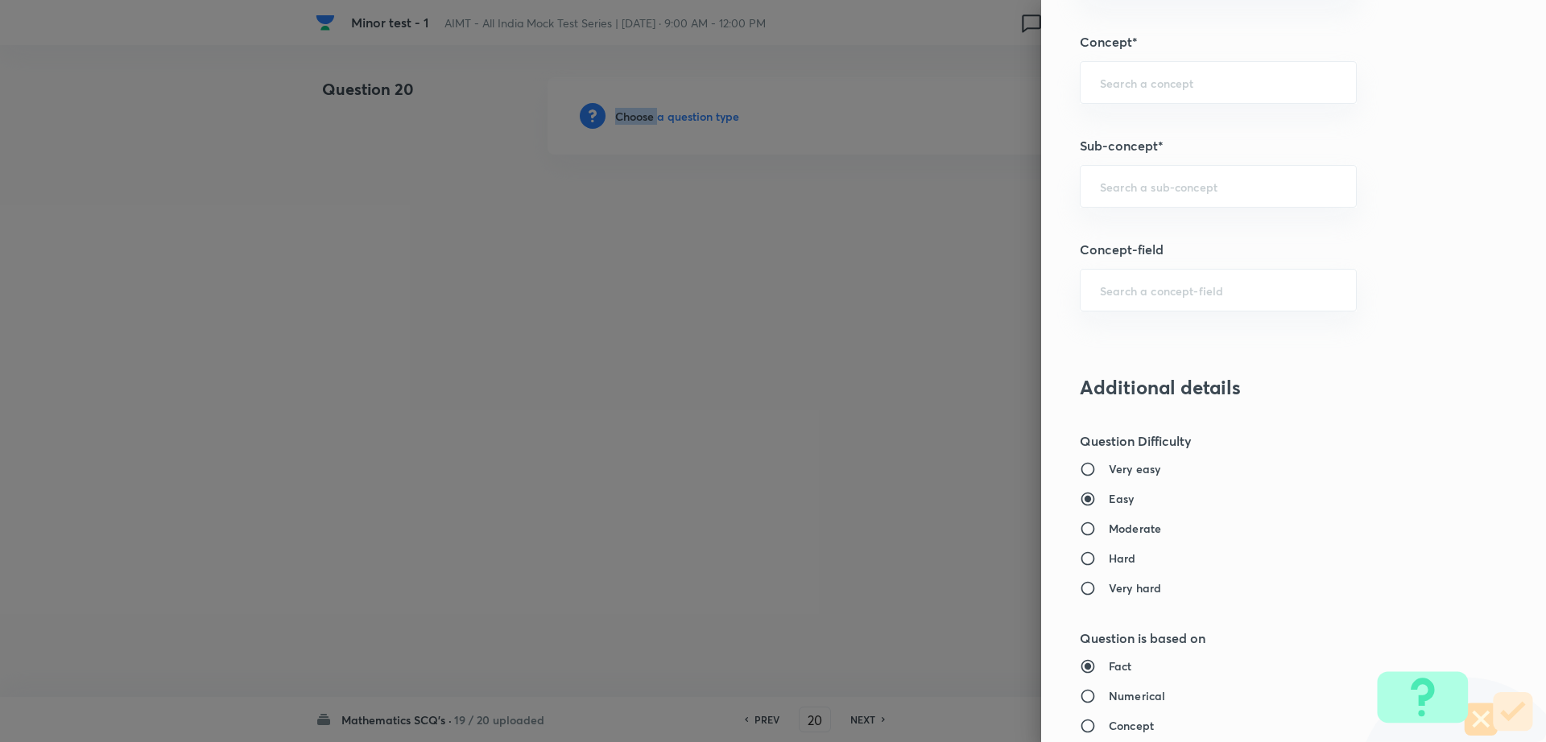
scroll to position [941, 0]
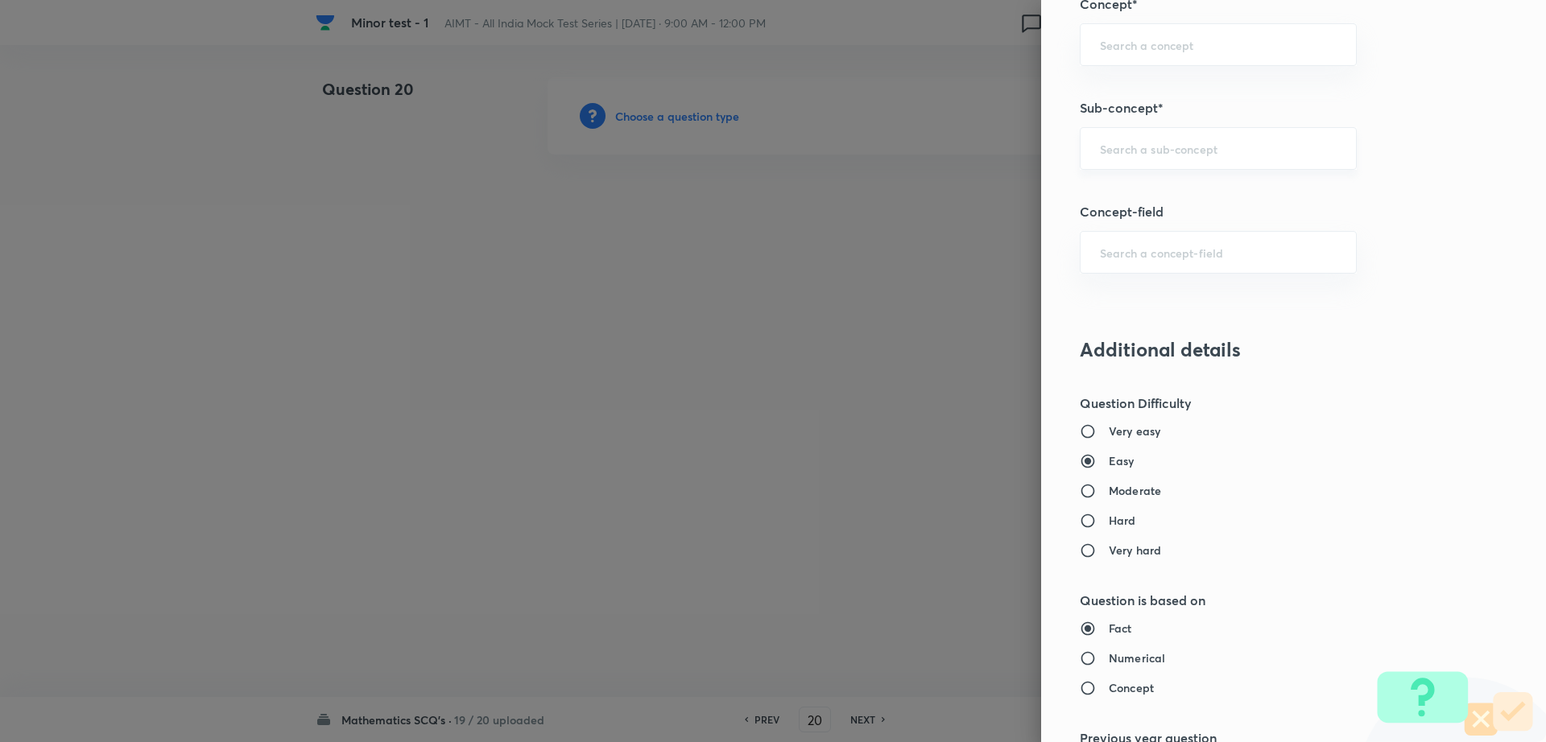
click at [1183, 153] on input "text" at bounding box center [1218, 148] width 237 height 15
click at [1161, 188] on li "Maths Mock Questions" at bounding box center [1202, 194] width 275 height 29
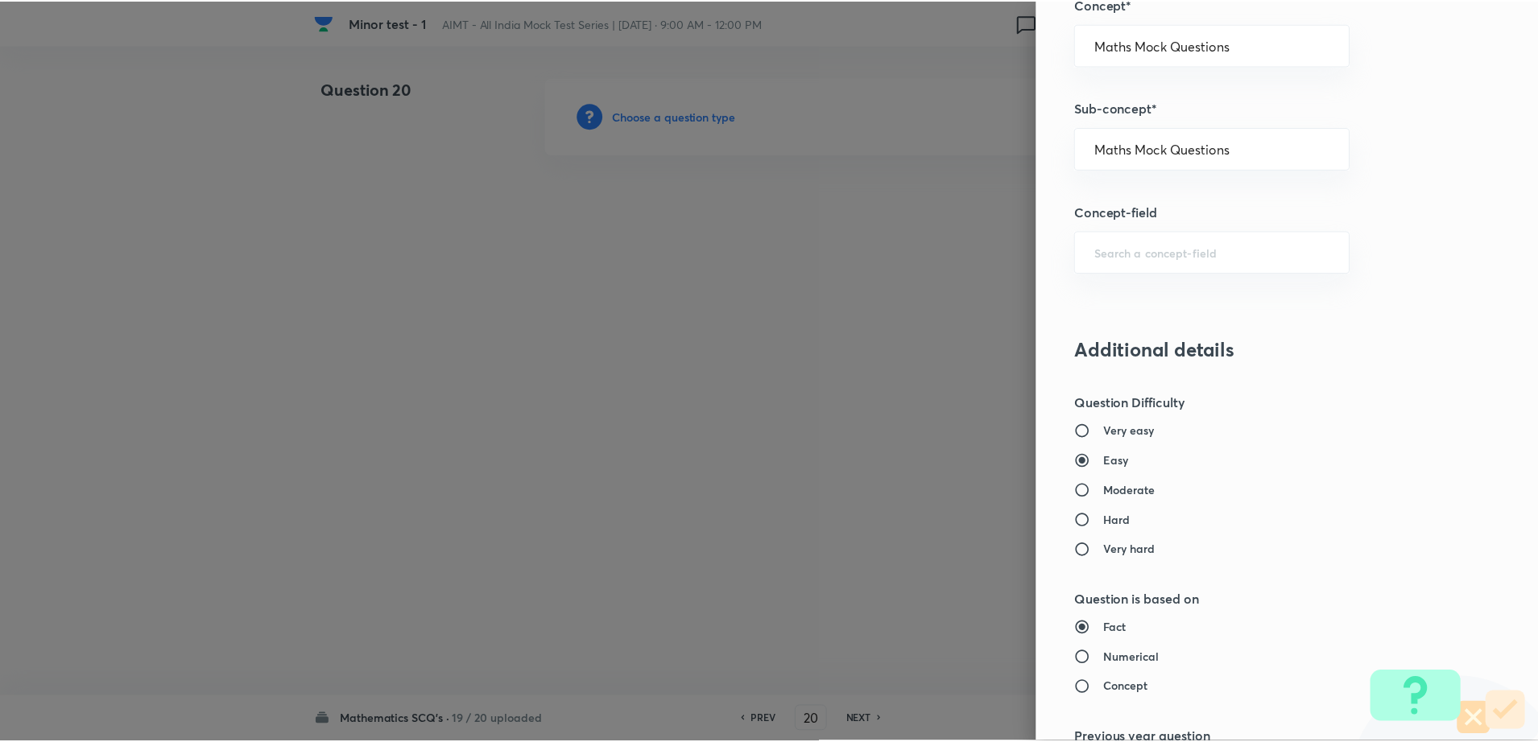
scroll to position [1452, 0]
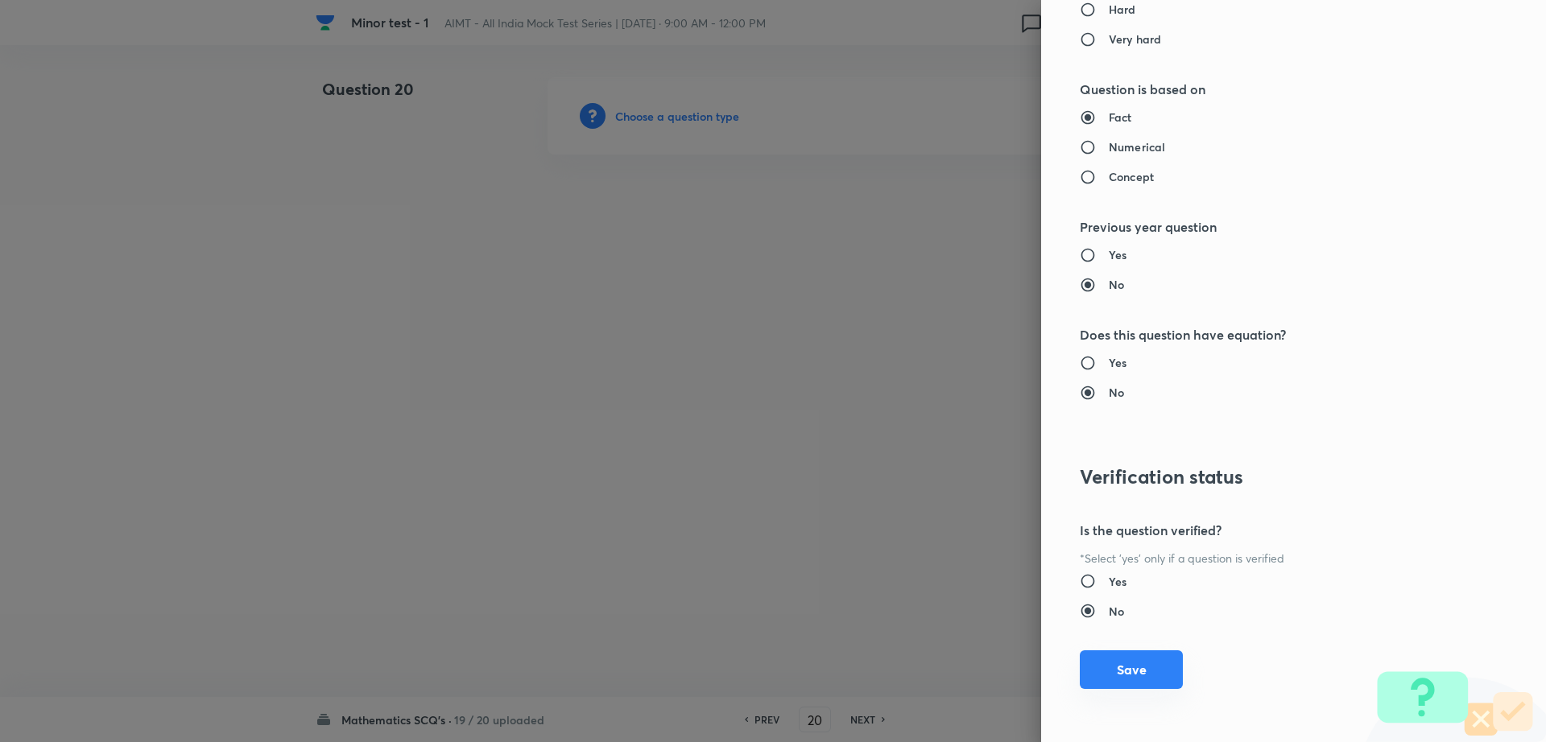
click at [1125, 668] on button "Save" at bounding box center [1131, 669] width 103 height 39
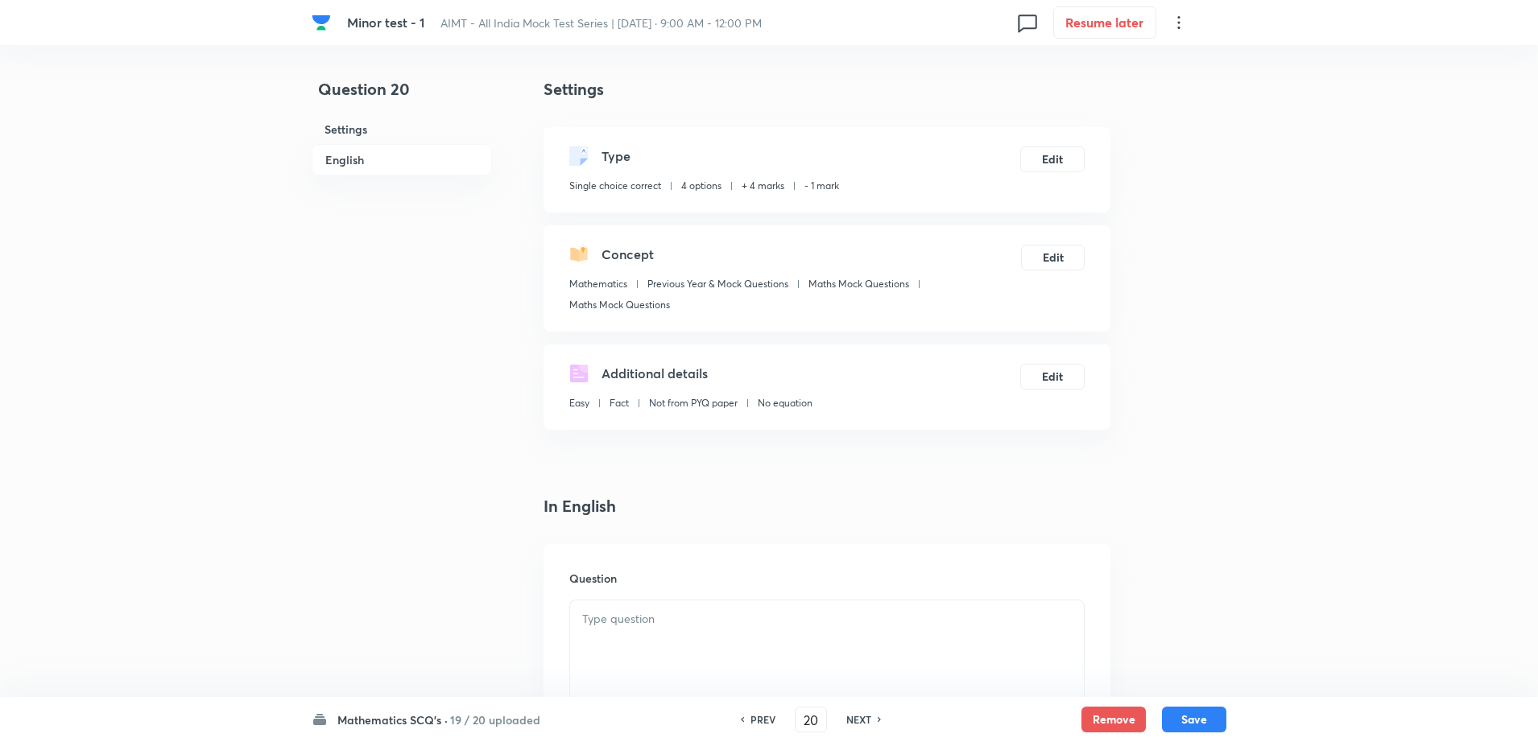
click at [693, 654] on div at bounding box center [827, 646] width 514 height 90
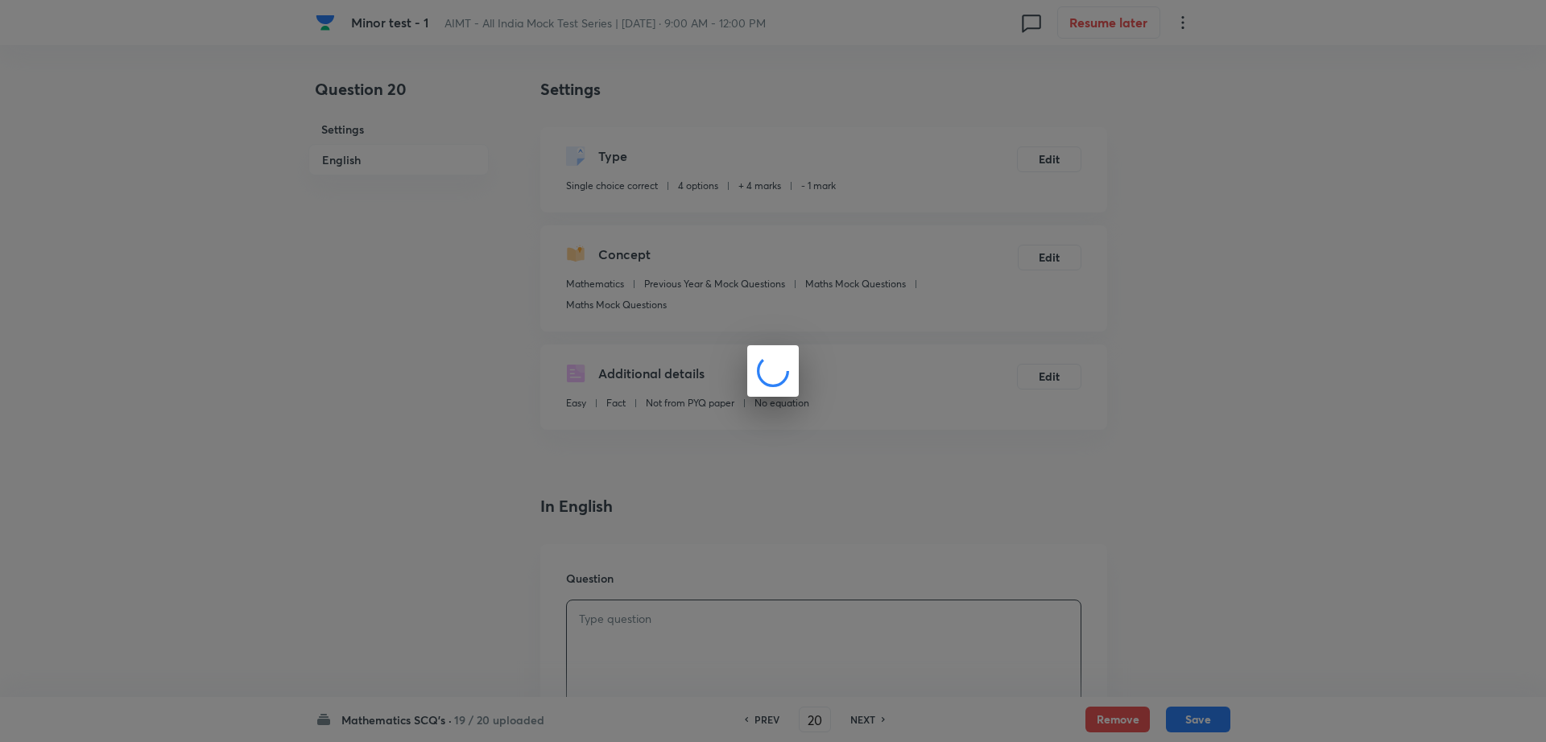
click at [460, 558] on div at bounding box center [773, 371] width 1546 height 742
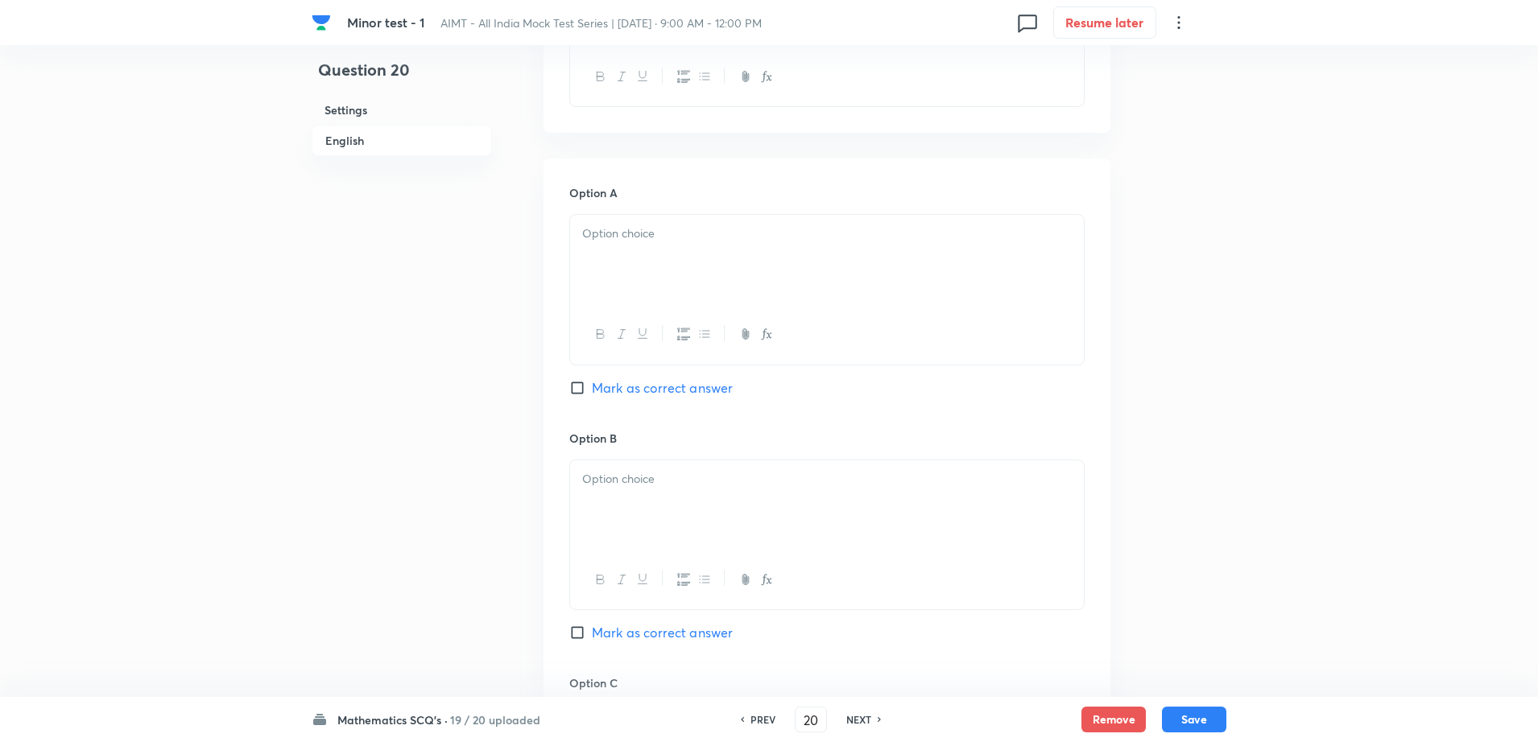
scroll to position [684, 0]
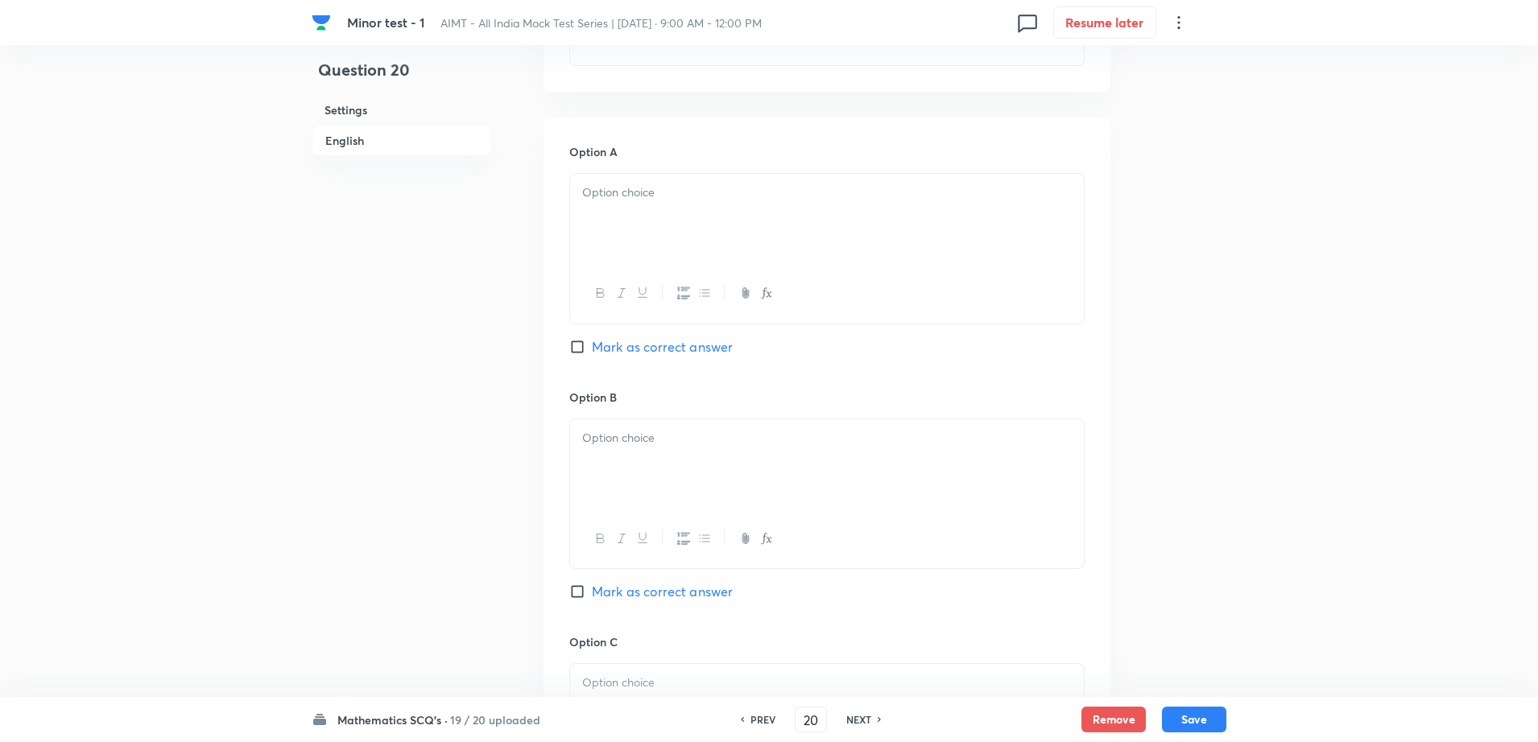
click at [732, 222] on div at bounding box center [827, 219] width 514 height 90
click at [658, 468] on div at bounding box center [827, 464] width 514 height 90
click at [608, 686] on p "1" at bounding box center [826, 683] width 489 height 19
click at [415, 606] on div "Question 20 Settings English" at bounding box center [402, 416] width 180 height 2046
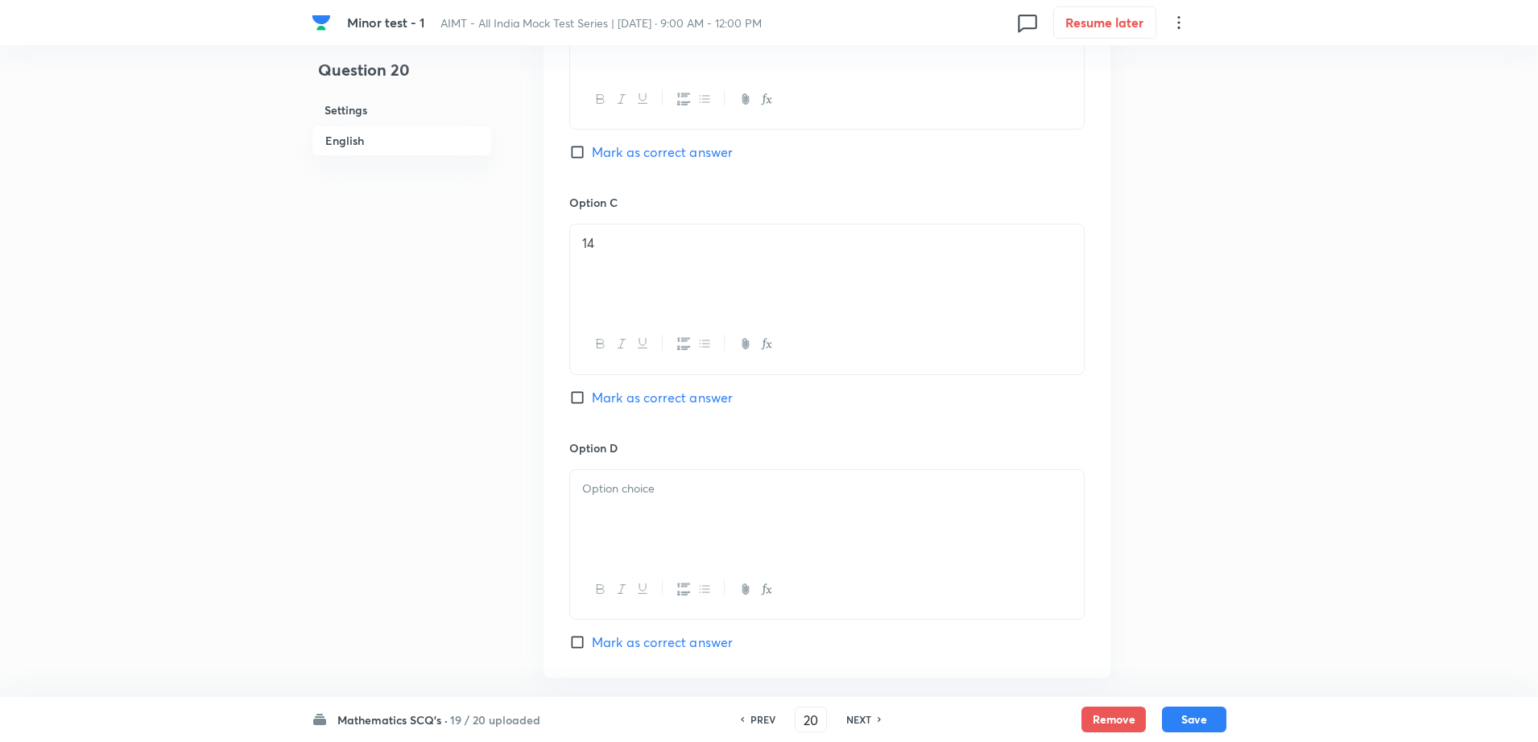
scroll to position [1127, 0]
click at [677, 485] on p at bounding box center [826, 486] width 489 height 19
click at [621, 151] on span "Mark as correct answer" at bounding box center [662, 148] width 141 height 19
click at [592, 151] on input "Mark as correct answer" at bounding box center [580, 149] width 23 height 16
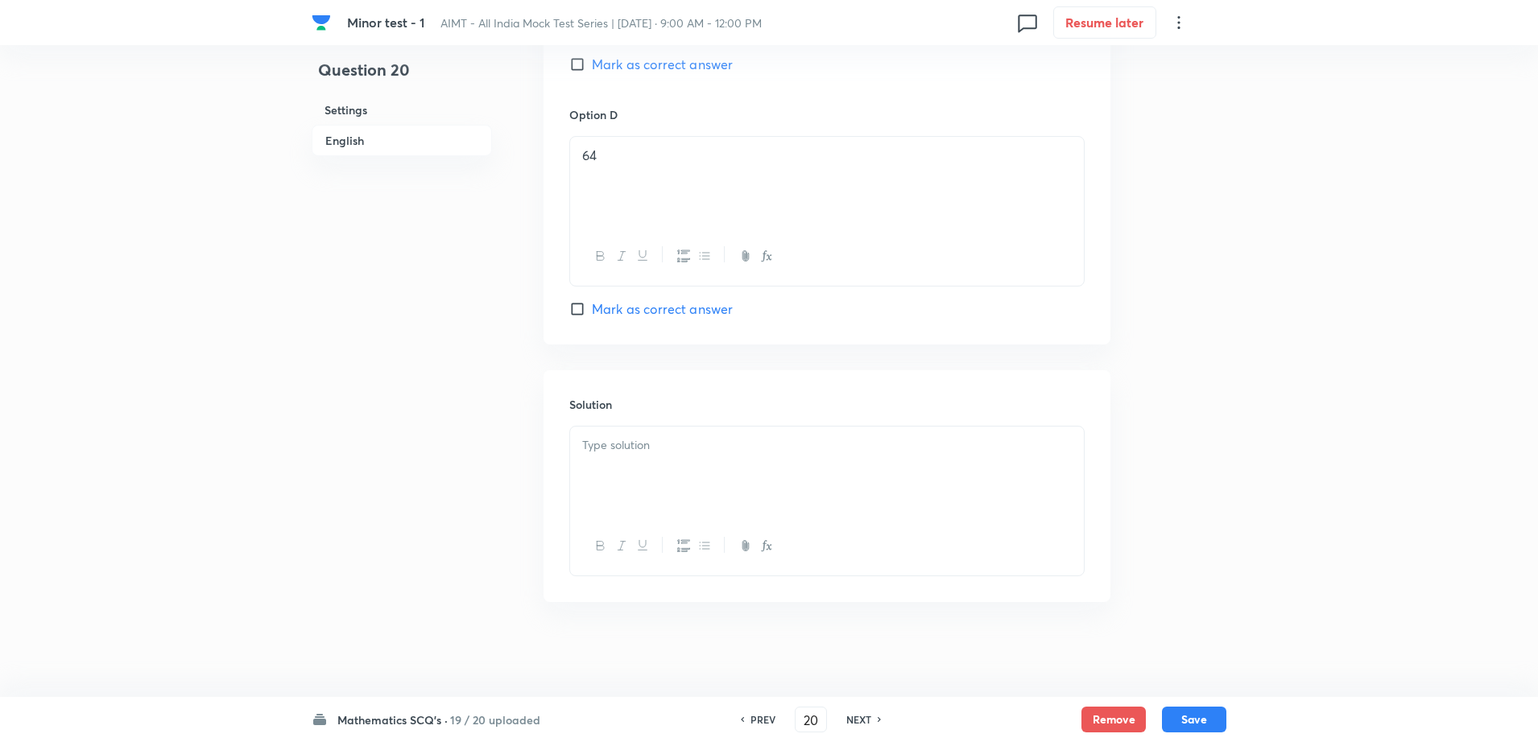
scroll to position [1459, 0]
click at [639, 500] on div at bounding box center [827, 470] width 514 height 90
click at [1187, 712] on button "Save" at bounding box center [1194, 718] width 64 height 26
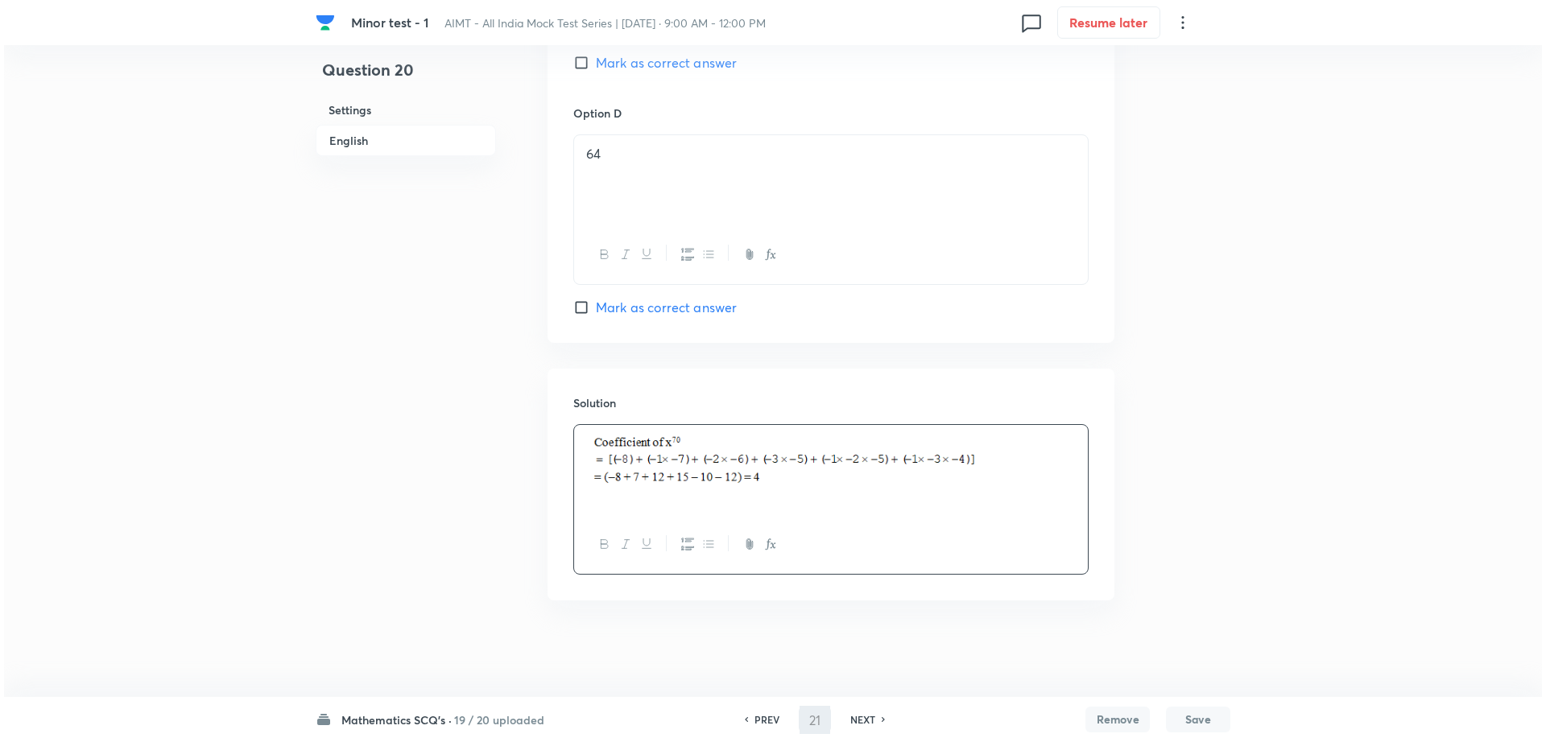
scroll to position [0, 0]
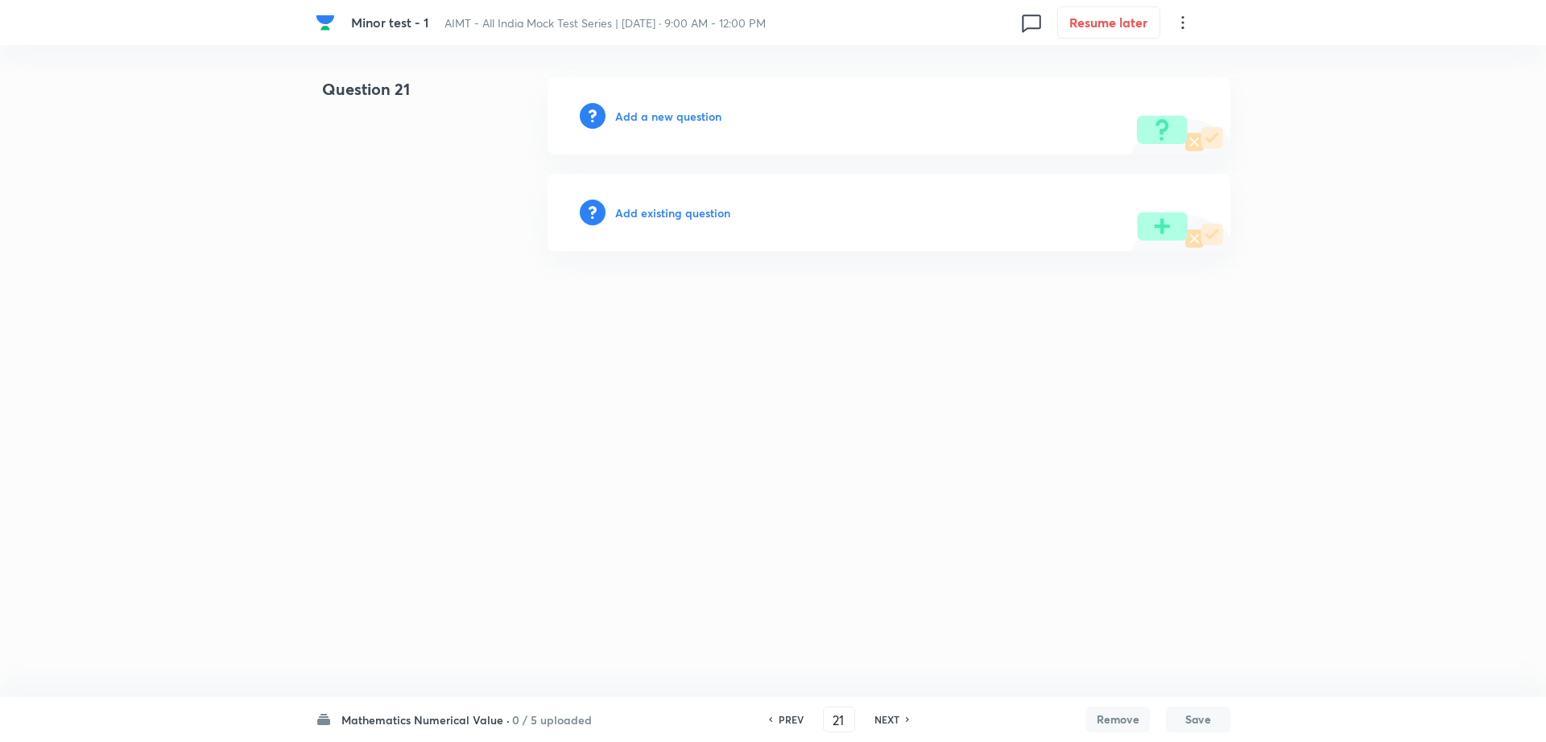
click at [638, 121] on h6 "Add a new question" at bounding box center [668, 116] width 106 height 17
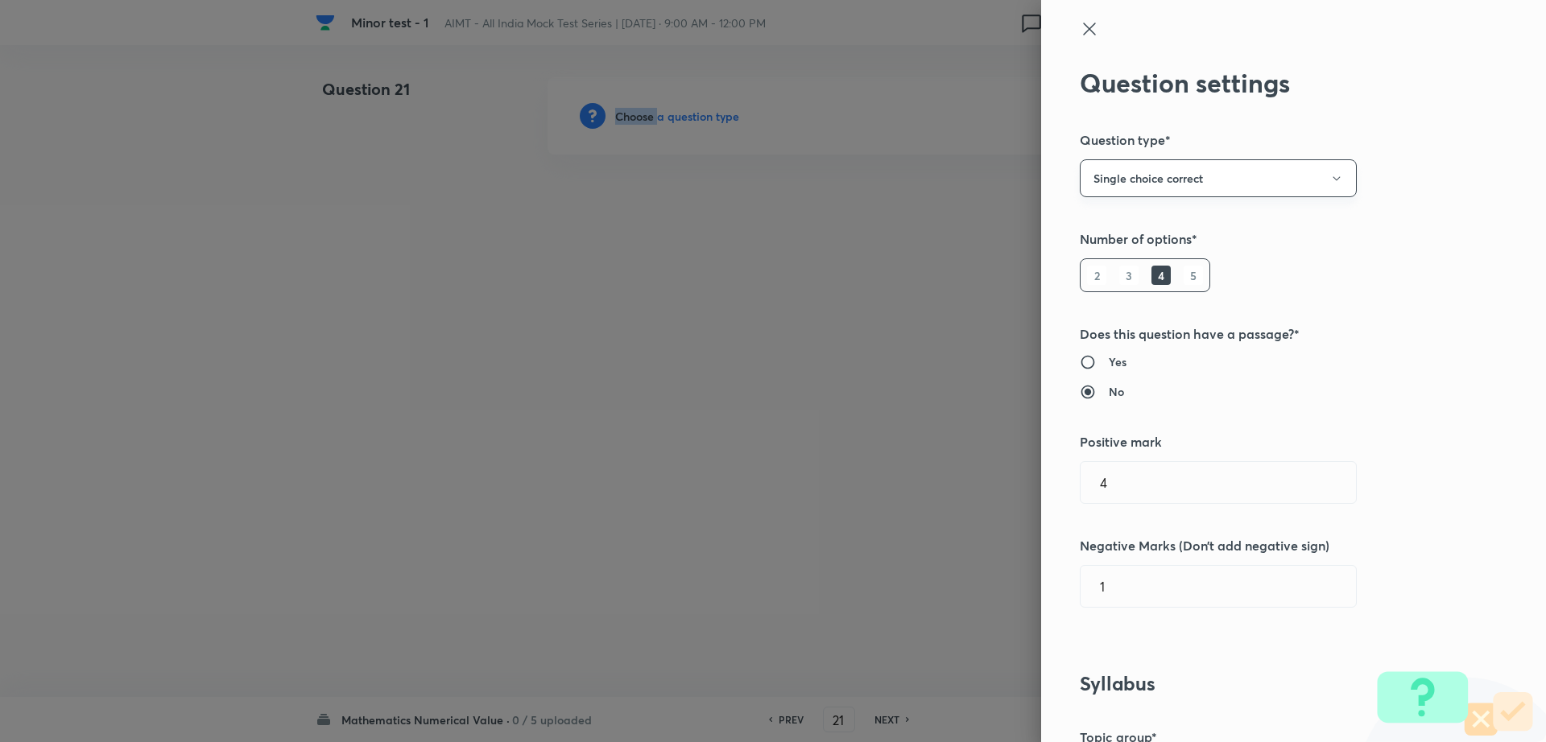
click at [1242, 188] on button "Single choice correct" at bounding box center [1218, 178] width 277 height 38
click at [1101, 288] on span "Integer" at bounding box center [1203, 287] width 256 height 17
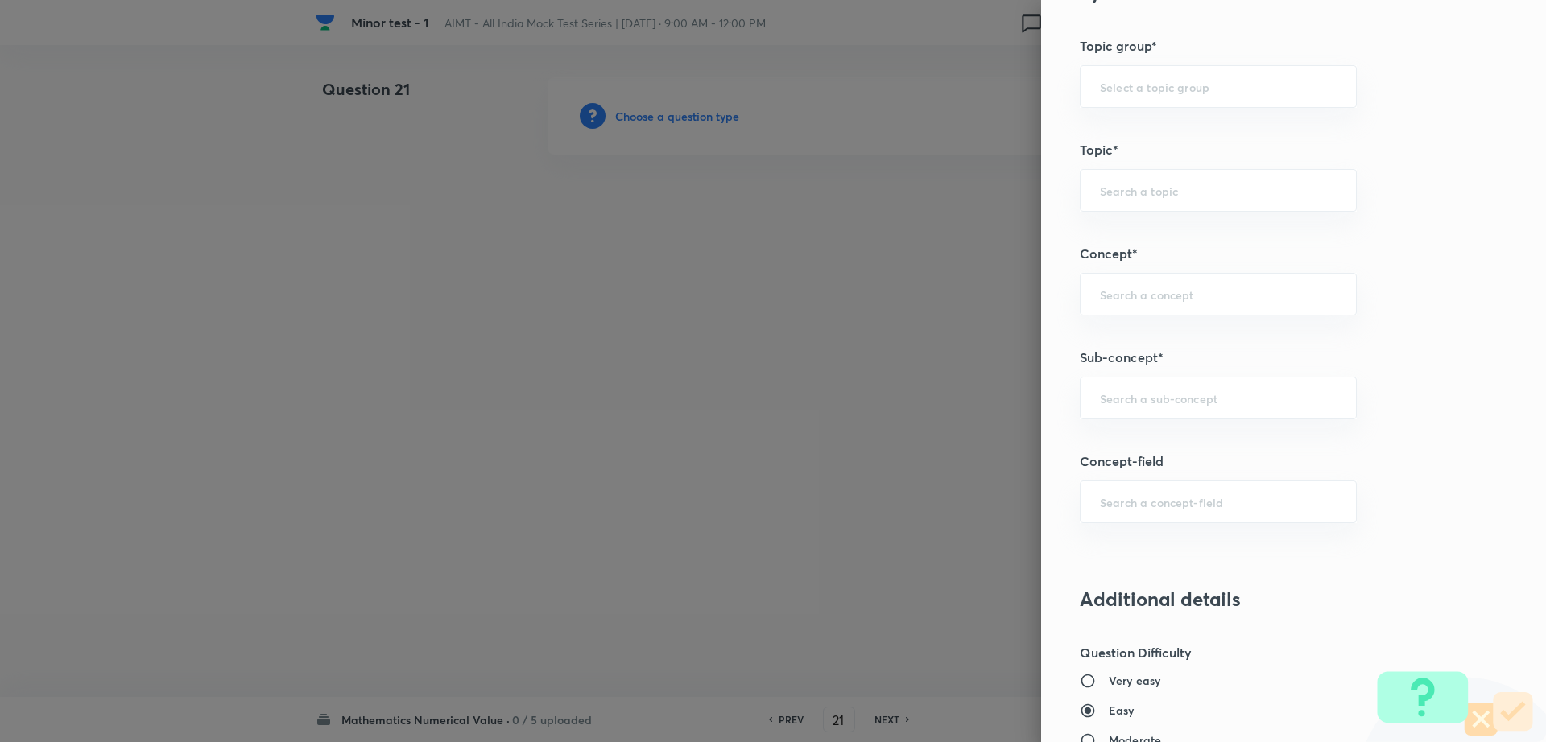
scroll to position [656, 0]
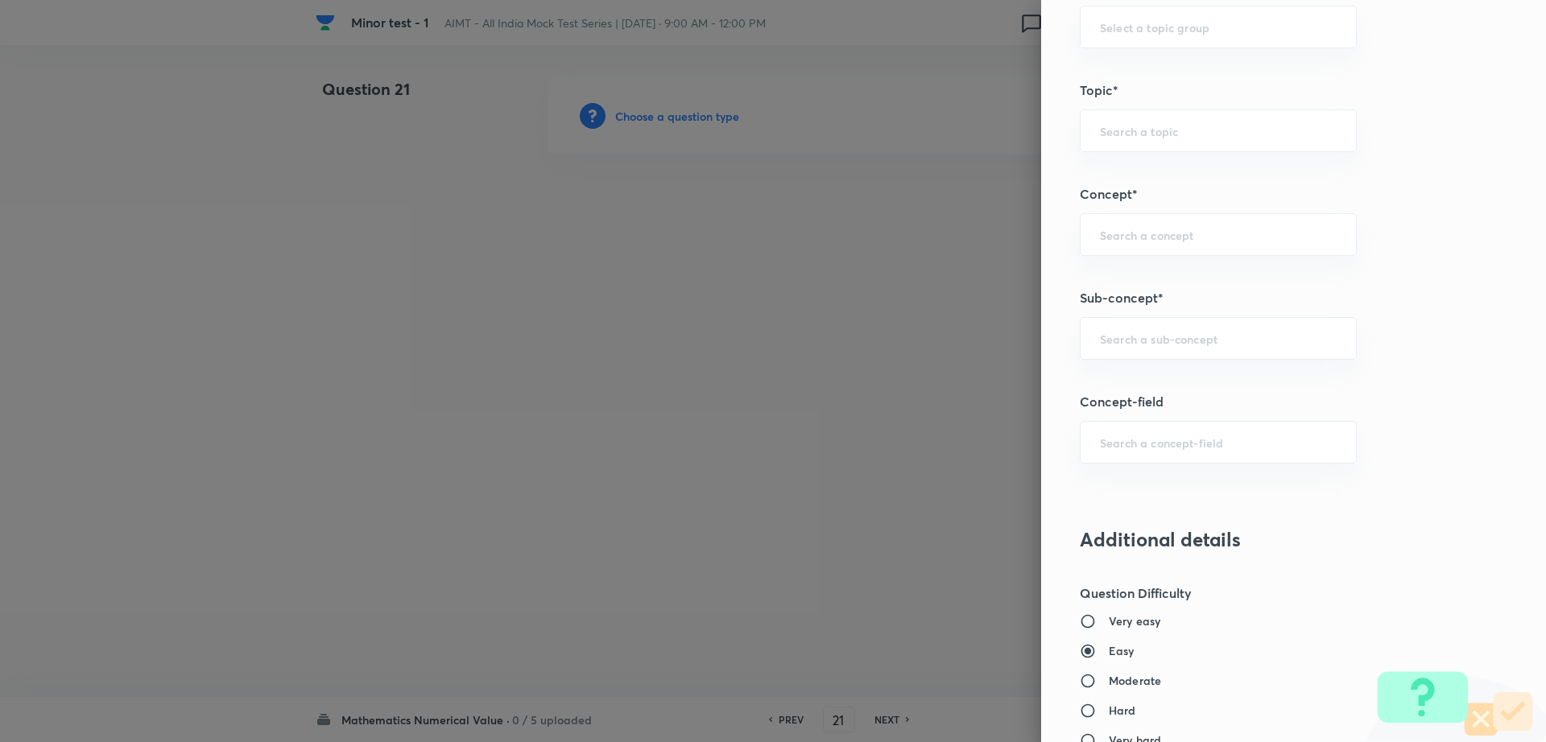
click at [1174, 364] on div "Question settings Question type* Integer Does this question have a passage?* Ye…" at bounding box center [1293, 371] width 505 height 742
click at [1152, 337] on input "text" at bounding box center [1218, 338] width 237 height 15
click at [1124, 378] on li "Maths Mock Questions" at bounding box center [1202, 384] width 275 height 29
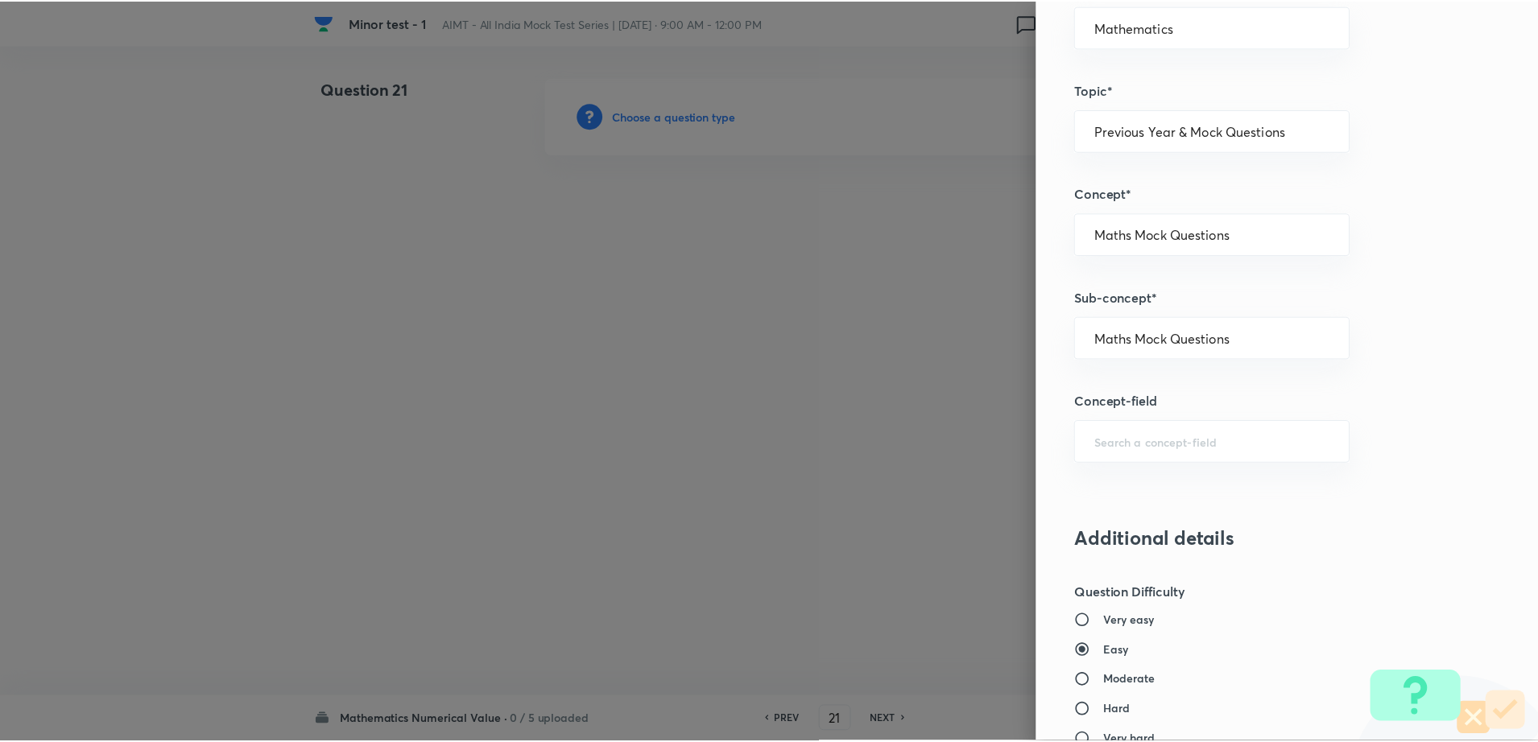
scroll to position [1357, 0]
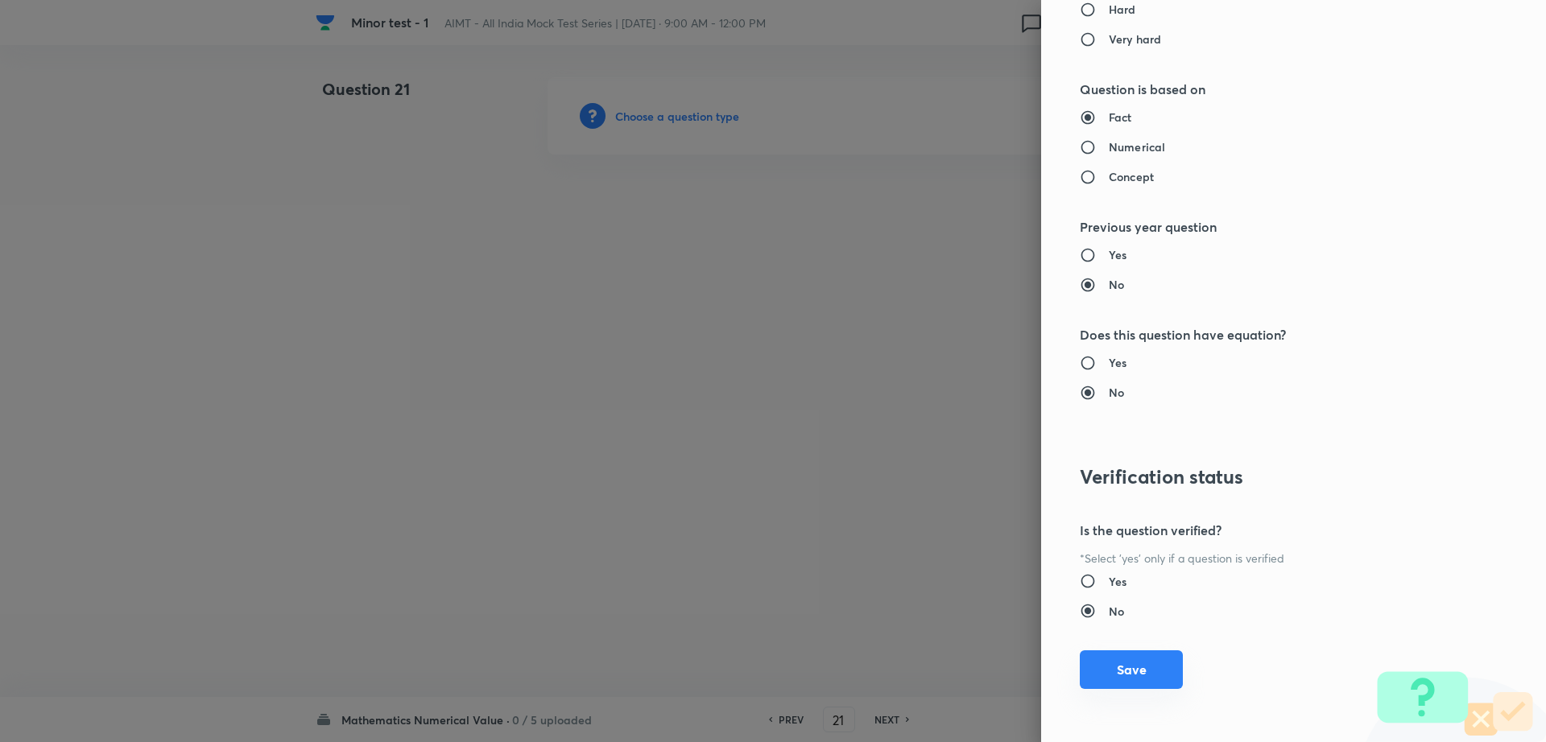
click at [1095, 668] on button "Save" at bounding box center [1131, 669] width 103 height 39
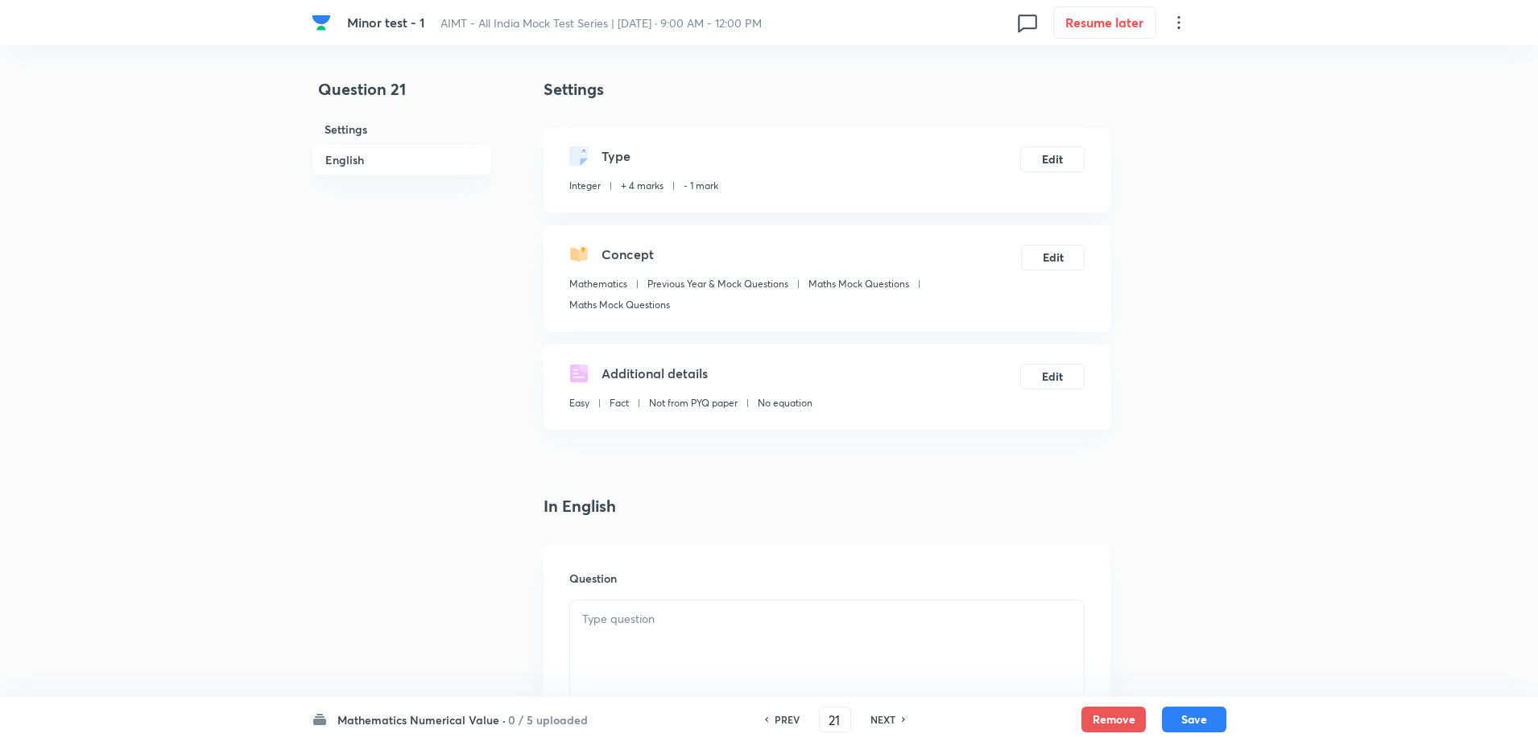
click at [671, 658] on div at bounding box center [827, 646] width 514 height 90
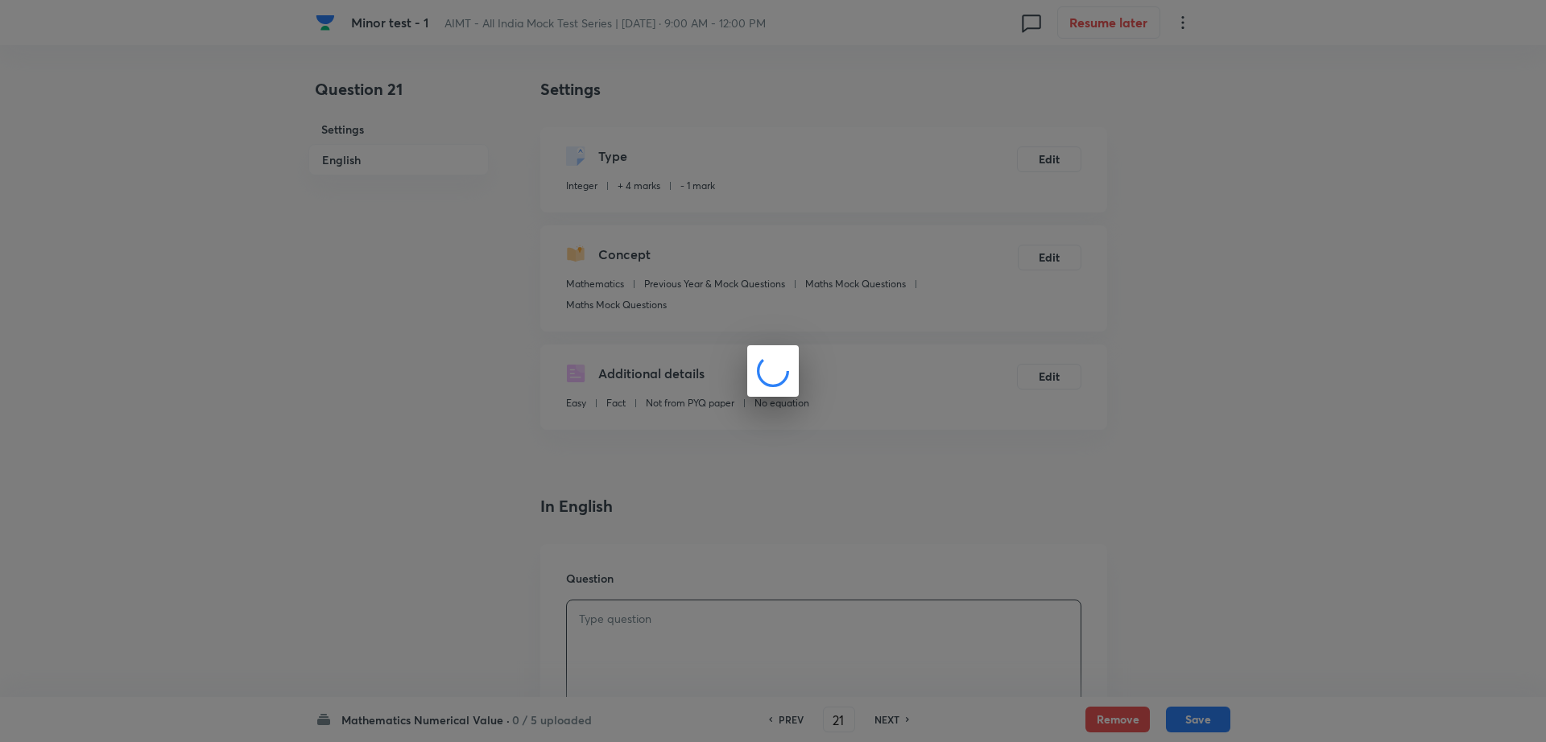
click at [447, 606] on div at bounding box center [773, 371] width 1546 height 742
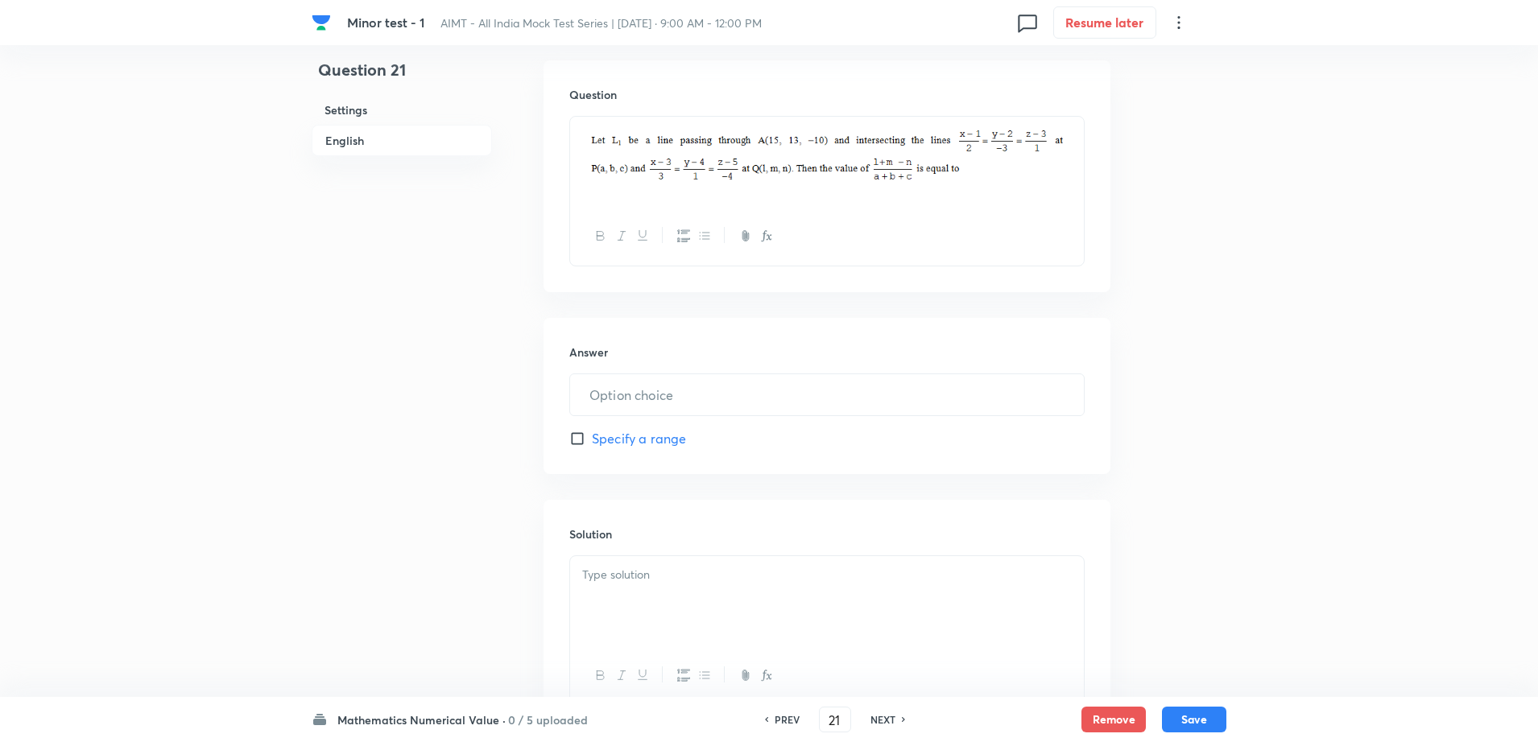
scroll to position [523, 0]
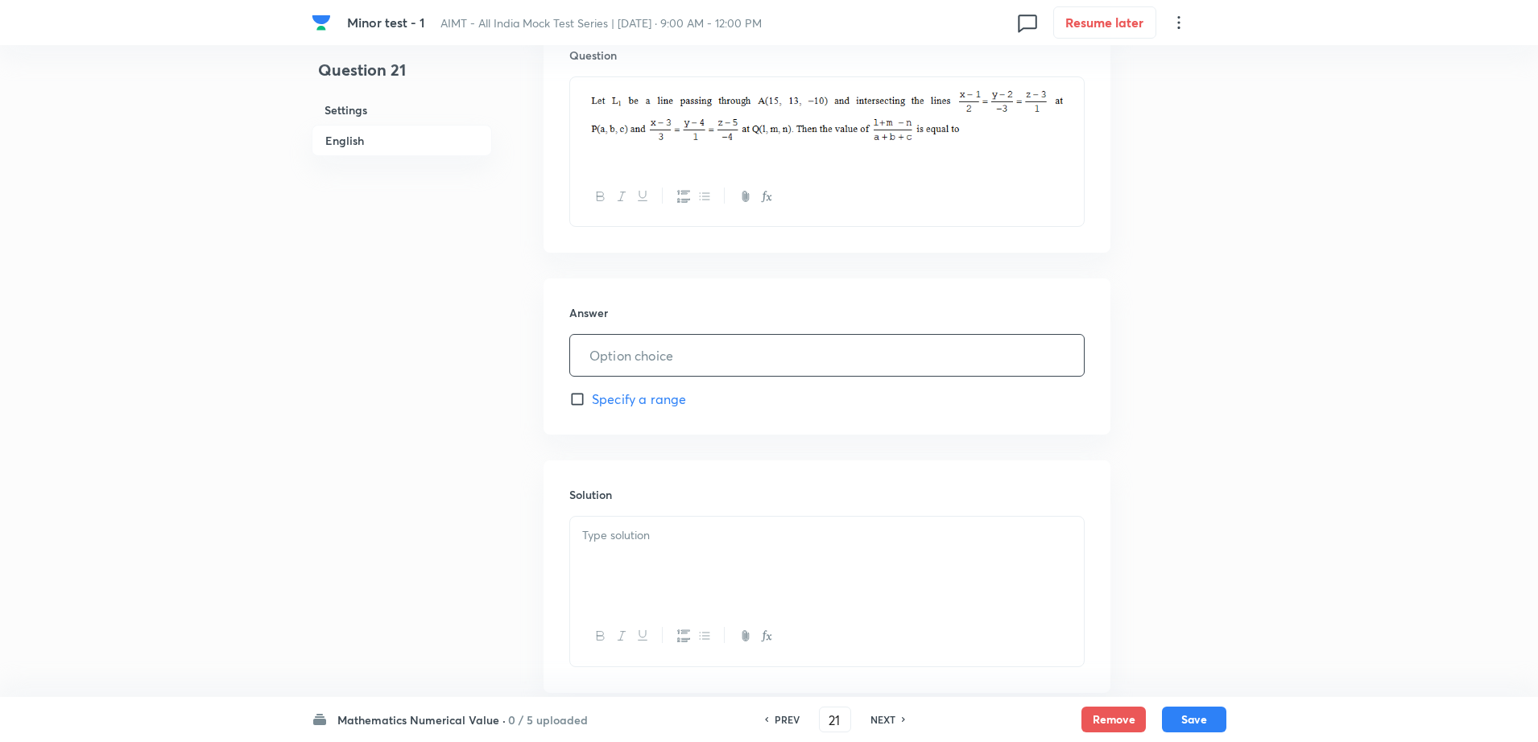
click at [698, 348] on input "text" at bounding box center [827, 355] width 514 height 41
paste input "text"
click at [621, 580] on div at bounding box center [827, 562] width 514 height 90
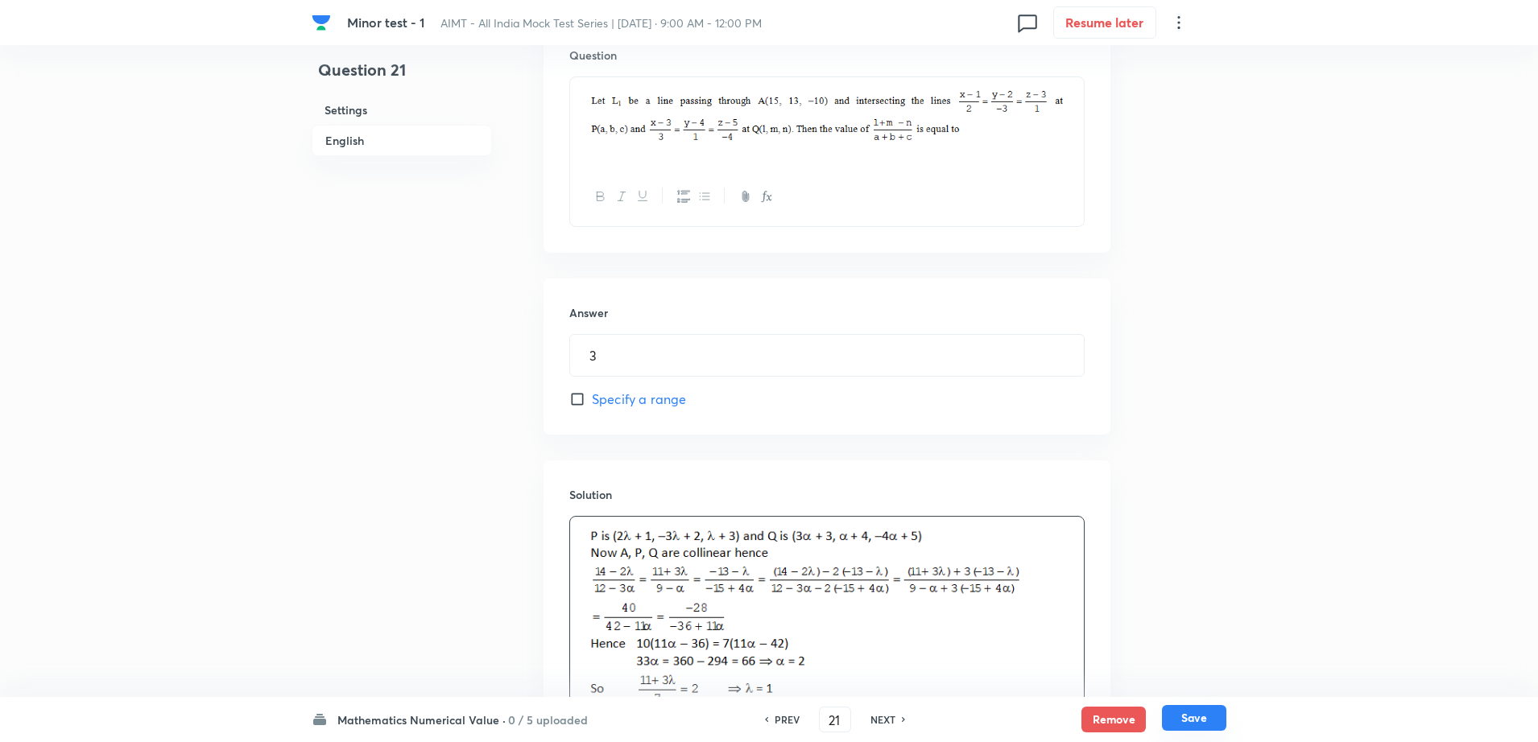
click at [1214, 720] on button "Save" at bounding box center [1194, 718] width 64 height 26
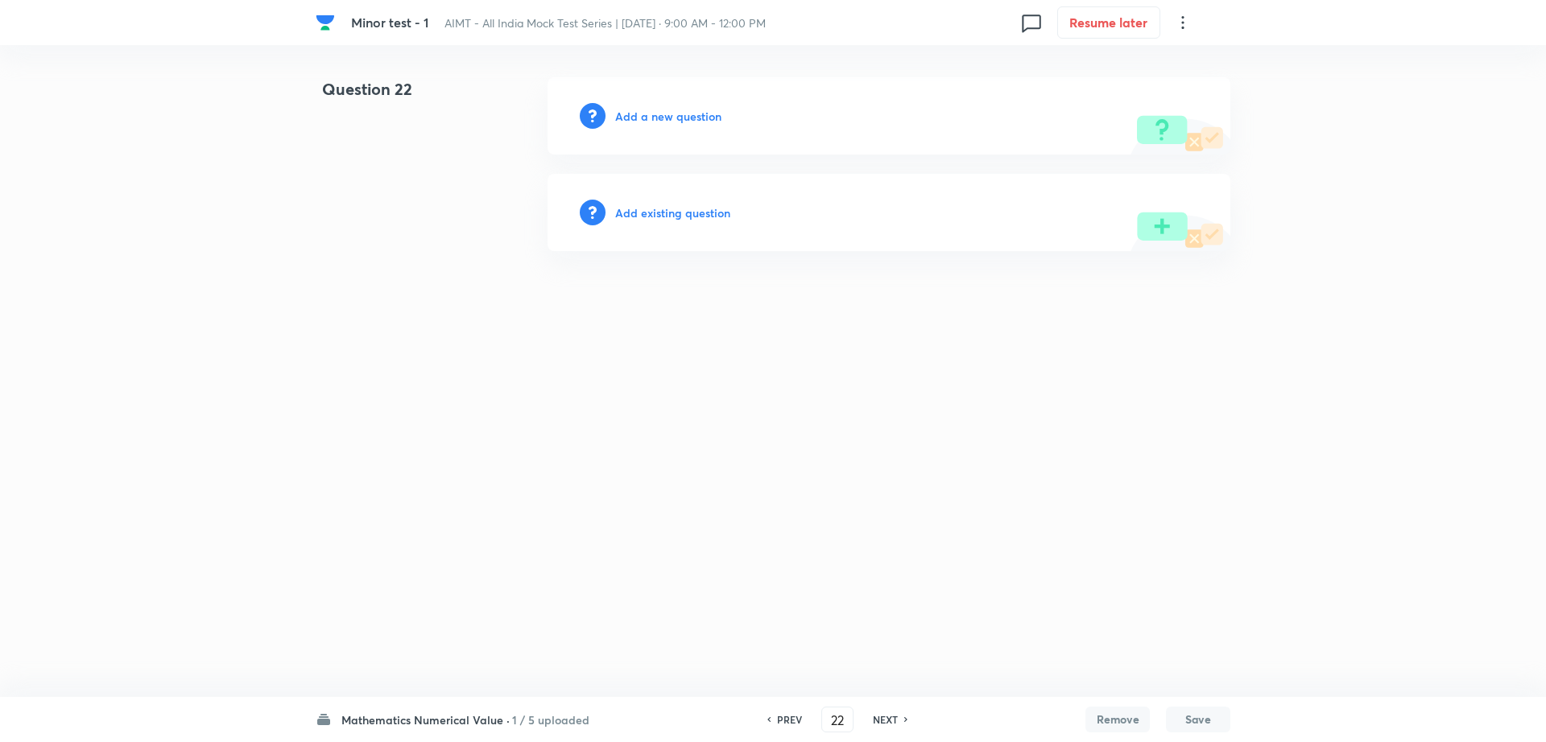
click at [642, 123] on h6 "Add a new question" at bounding box center [668, 116] width 106 height 17
click at [642, 123] on h6 "Choose a question type" at bounding box center [677, 116] width 124 height 17
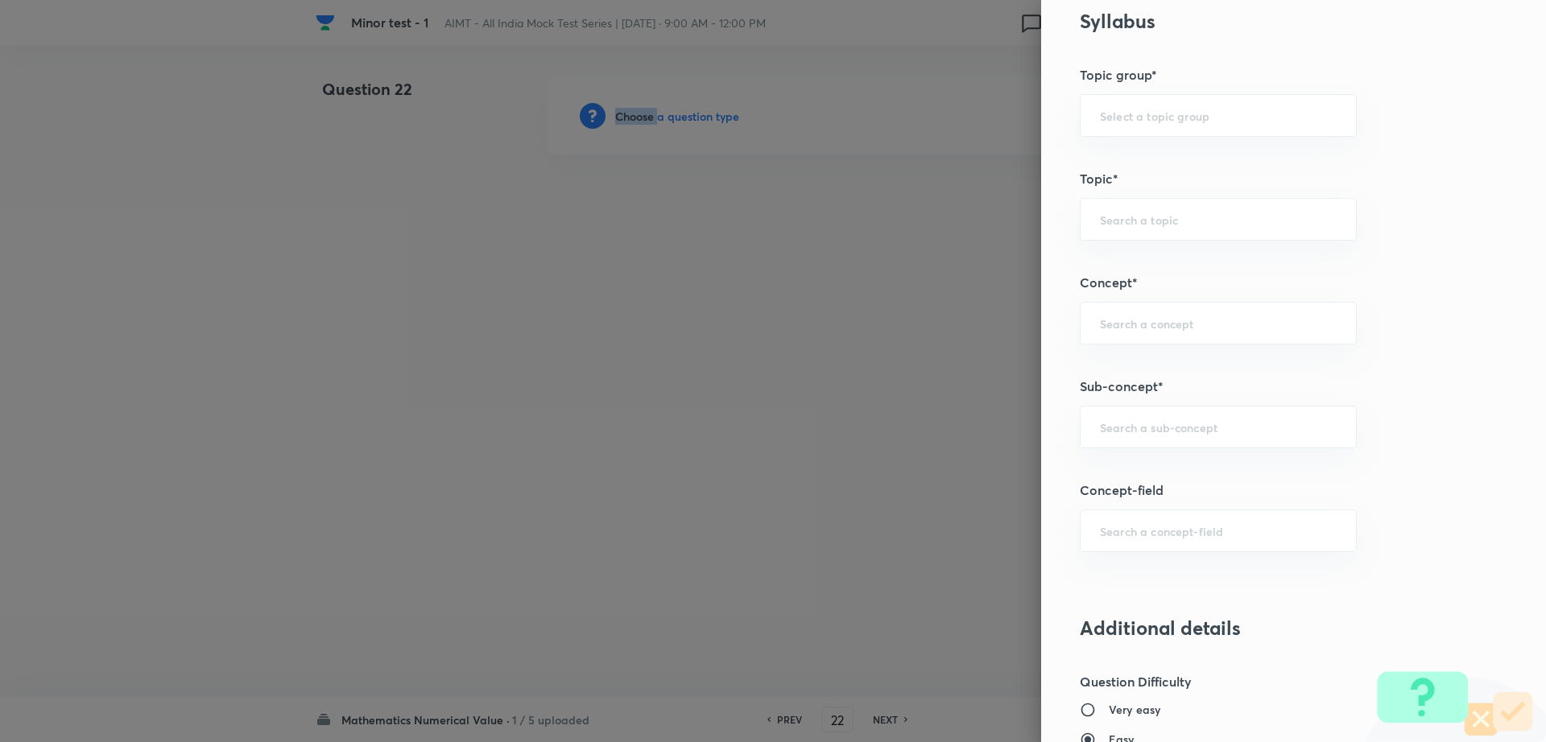
scroll to position [630, 0]
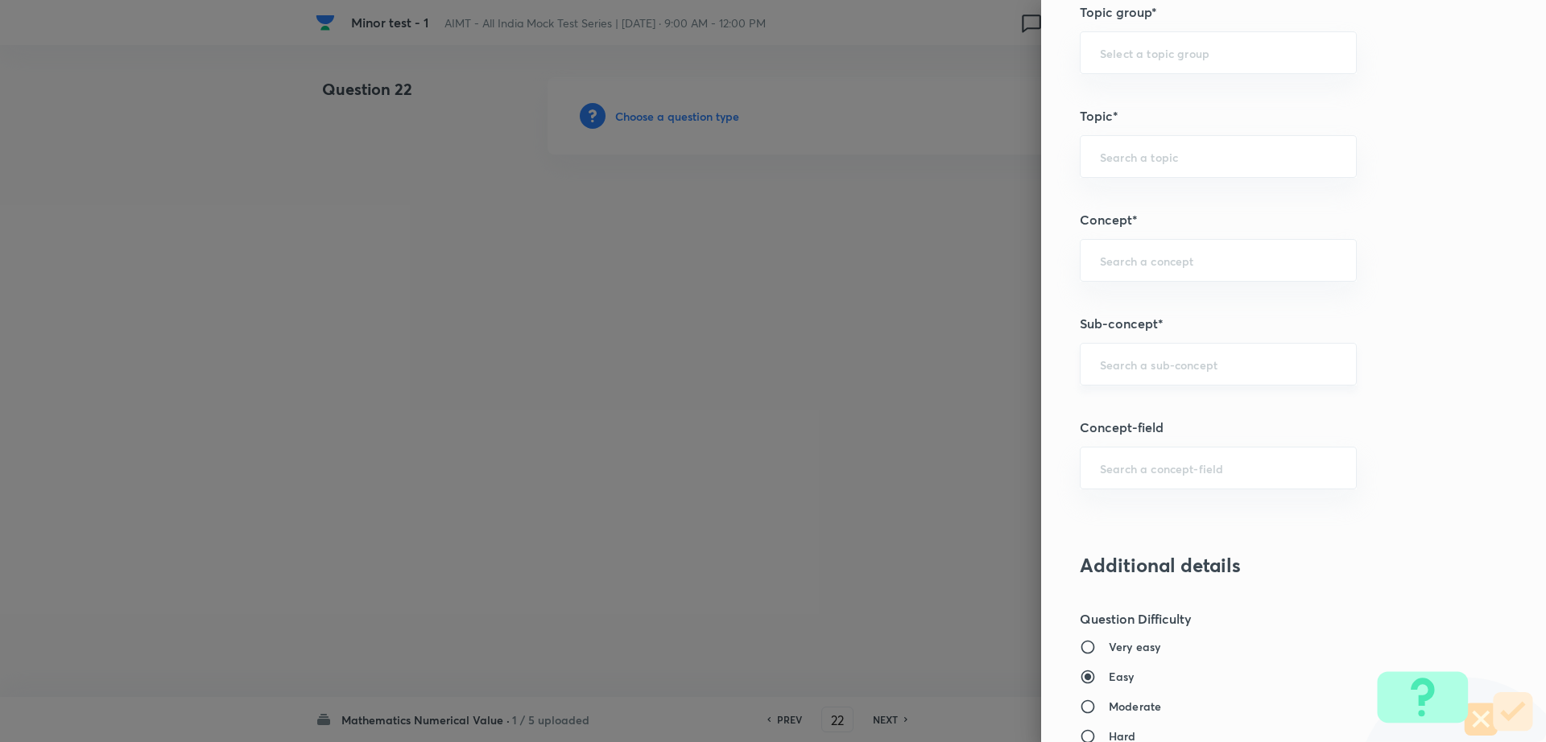
click at [1190, 365] on input "text" at bounding box center [1218, 364] width 237 height 15
click at [1136, 370] on input "text" at bounding box center [1218, 364] width 237 height 15
click at [1121, 348] on div "​" at bounding box center [1218, 364] width 277 height 43
click at [1121, 361] on input "text" at bounding box center [1218, 364] width 237 height 15
click at [1142, 406] on li "Maths Mock Questions" at bounding box center [1202, 409] width 275 height 29
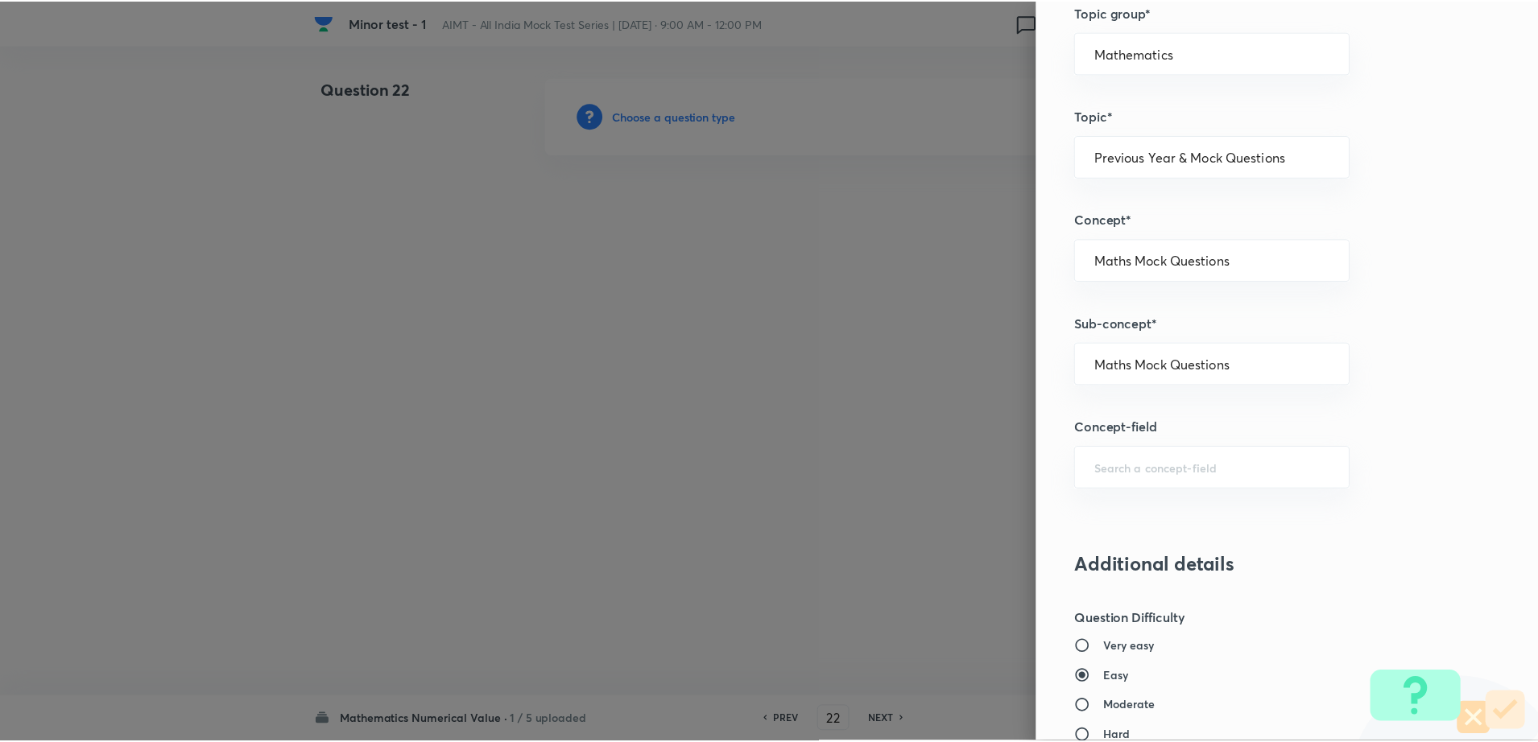
scroll to position [1357, 0]
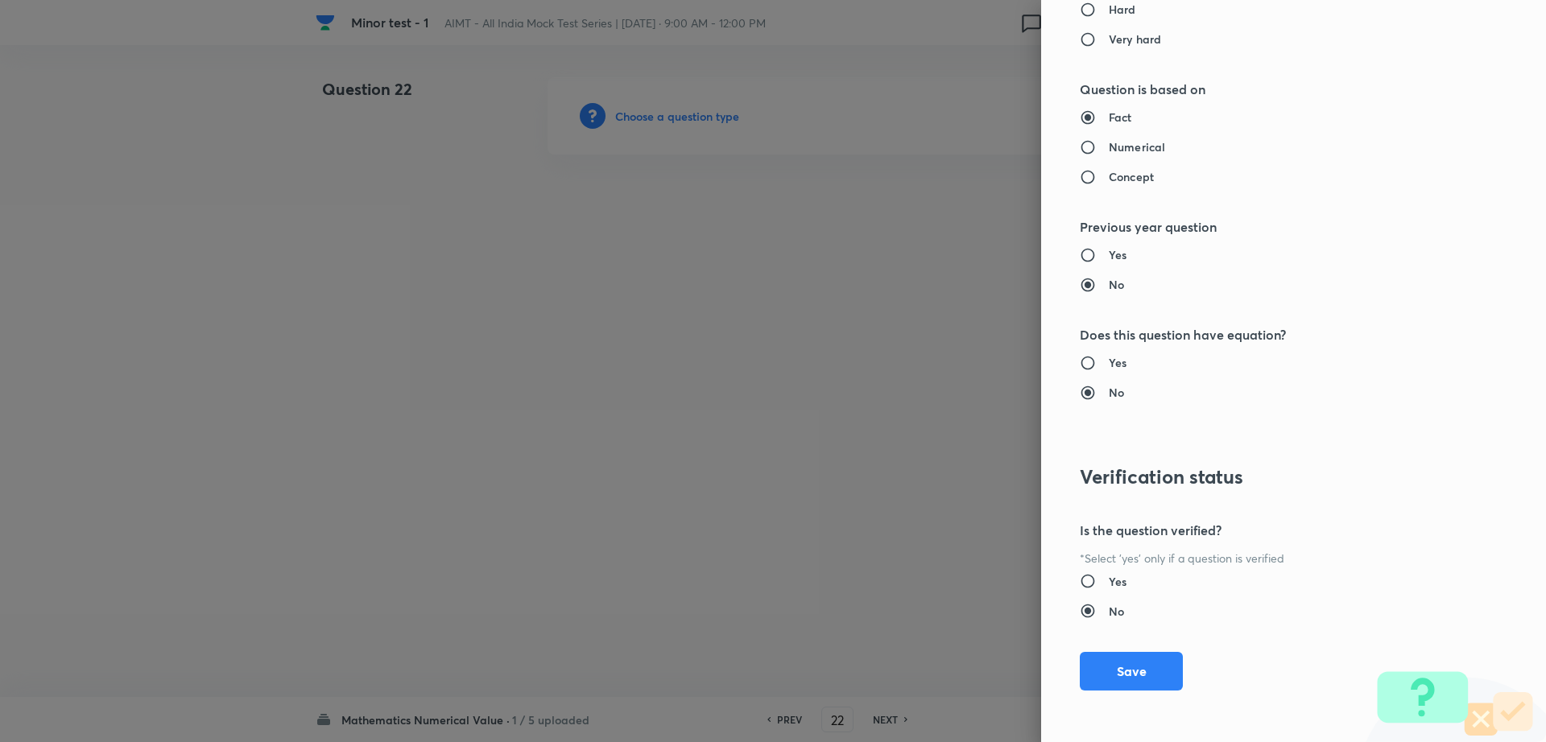
click at [1143, 692] on div "Question settings Question type* Integer Does this question have a passage?* Ye…" at bounding box center [1293, 371] width 505 height 742
click at [1129, 682] on button "Save" at bounding box center [1131, 669] width 103 height 39
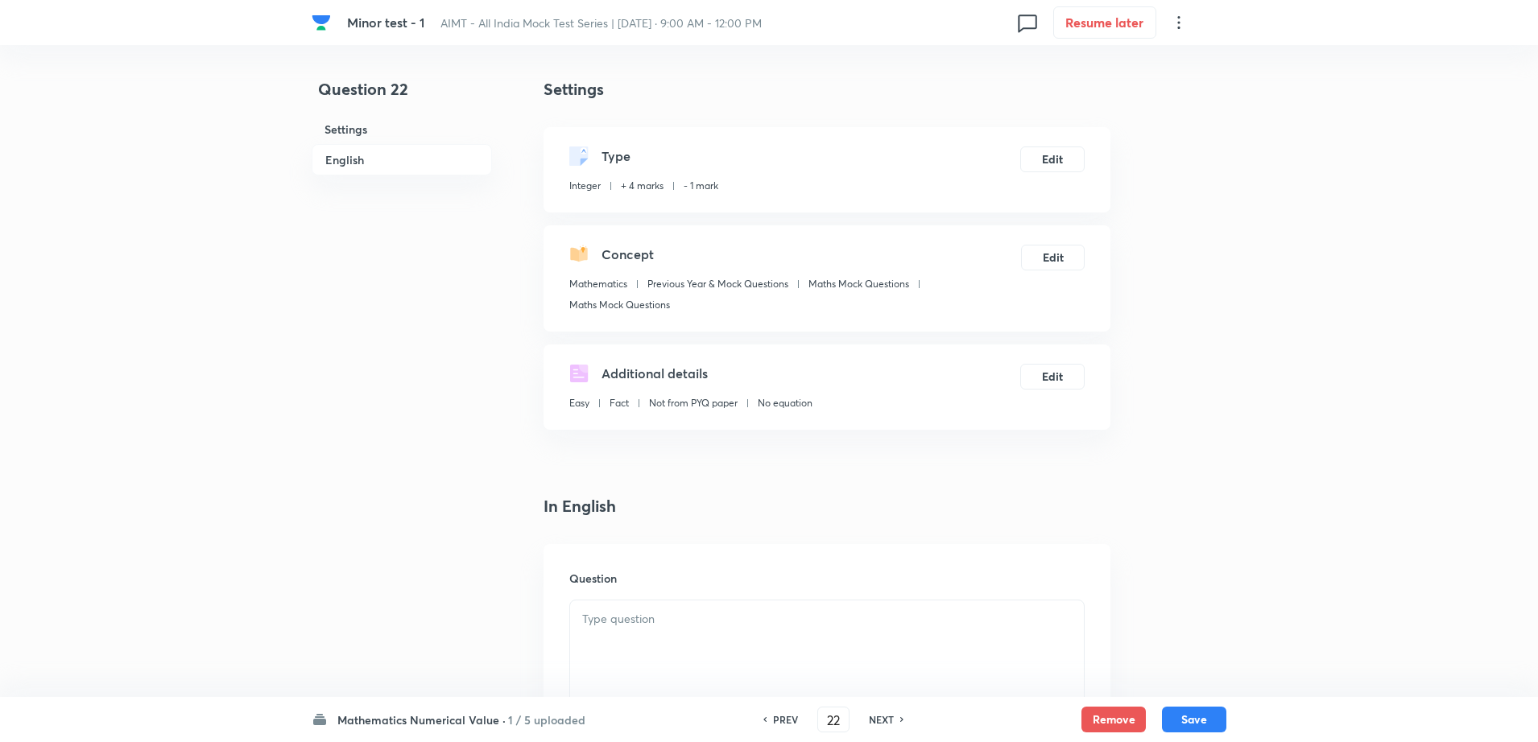
click at [715, 676] on div at bounding box center [827, 646] width 514 height 90
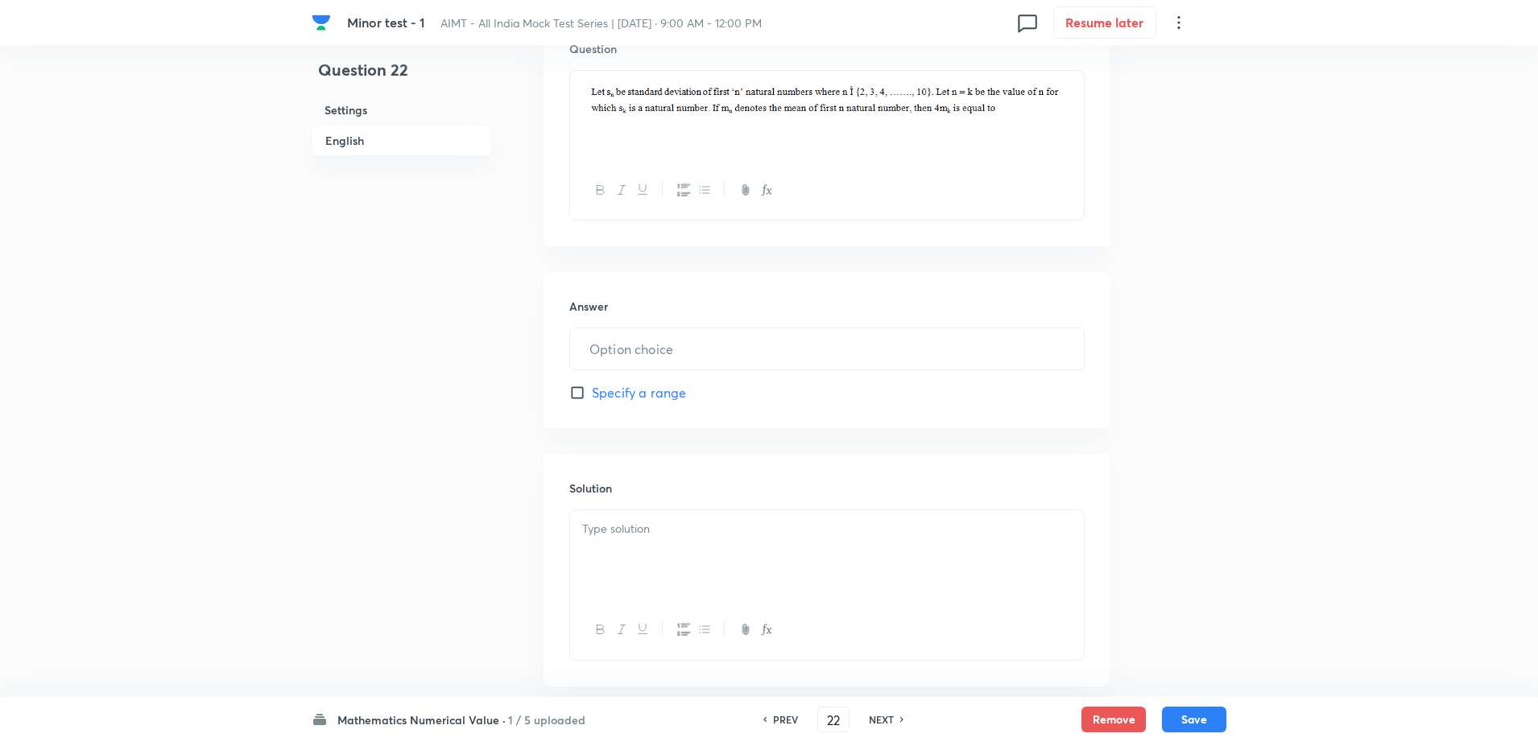
scroll to position [616, 0]
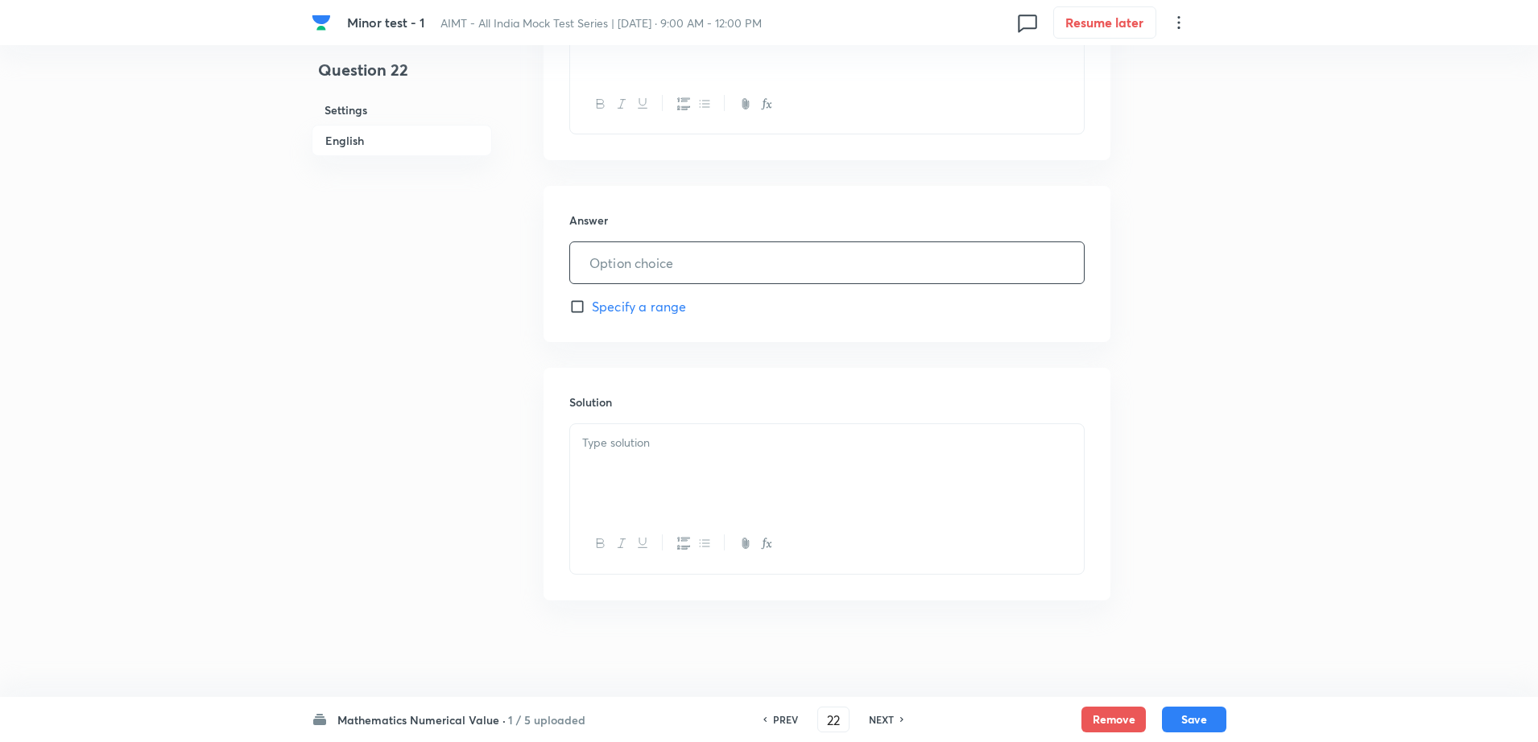
click at [644, 254] on input "text" at bounding box center [827, 262] width 514 height 41
click at [671, 464] on div at bounding box center [827, 469] width 514 height 90
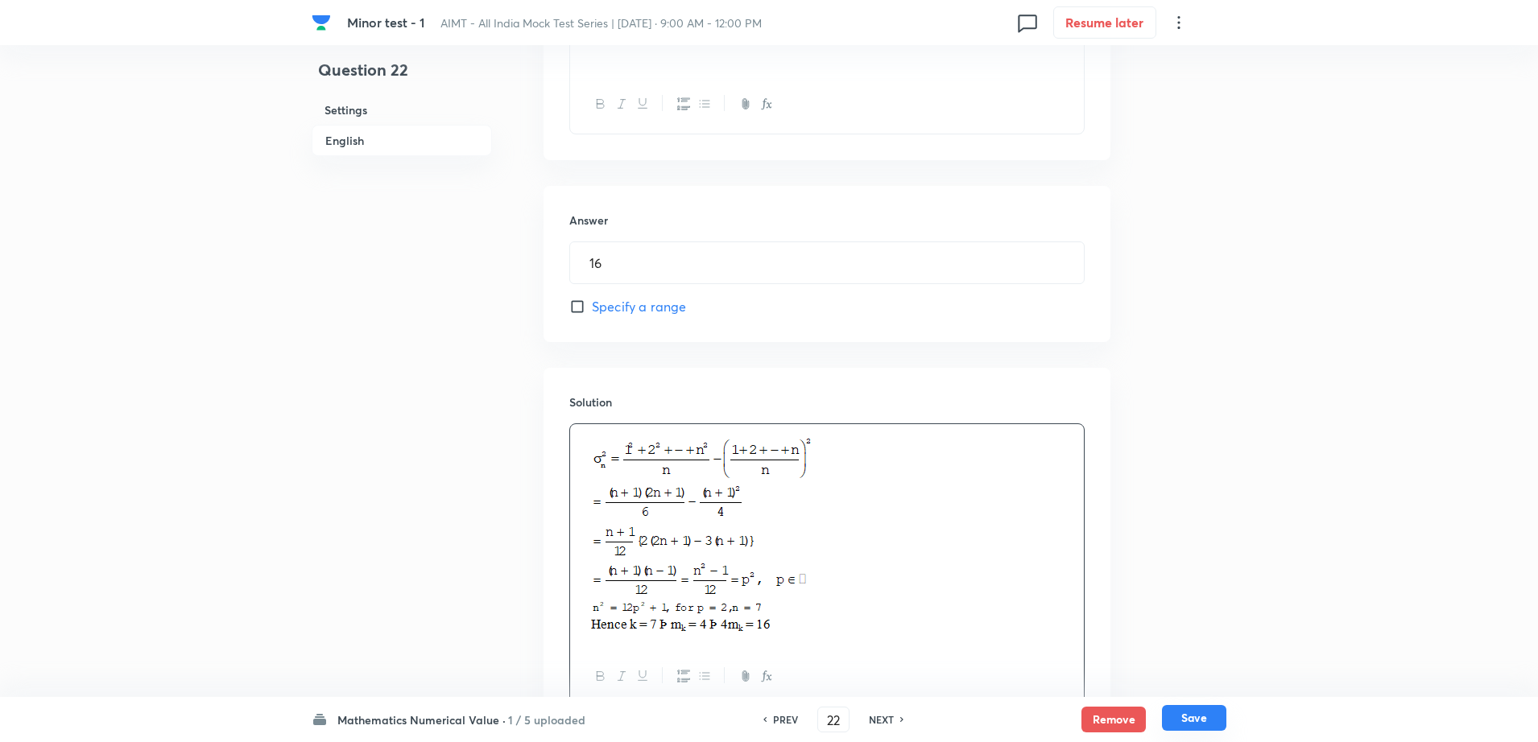
click at [1216, 724] on button "Save" at bounding box center [1194, 718] width 64 height 26
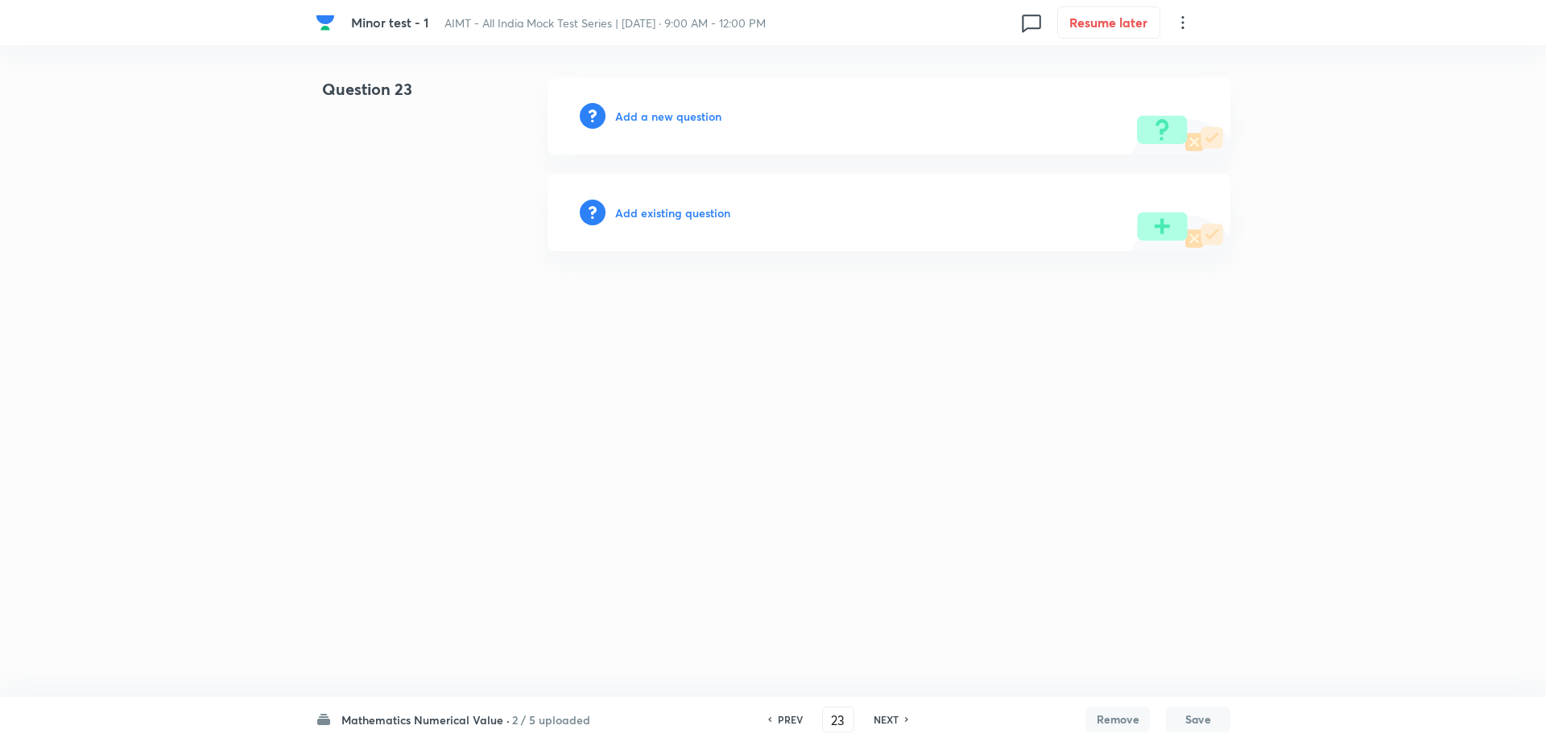
click at [659, 120] on h6 "Add a new question" at bounding box center [668, 116] width 106 height 17
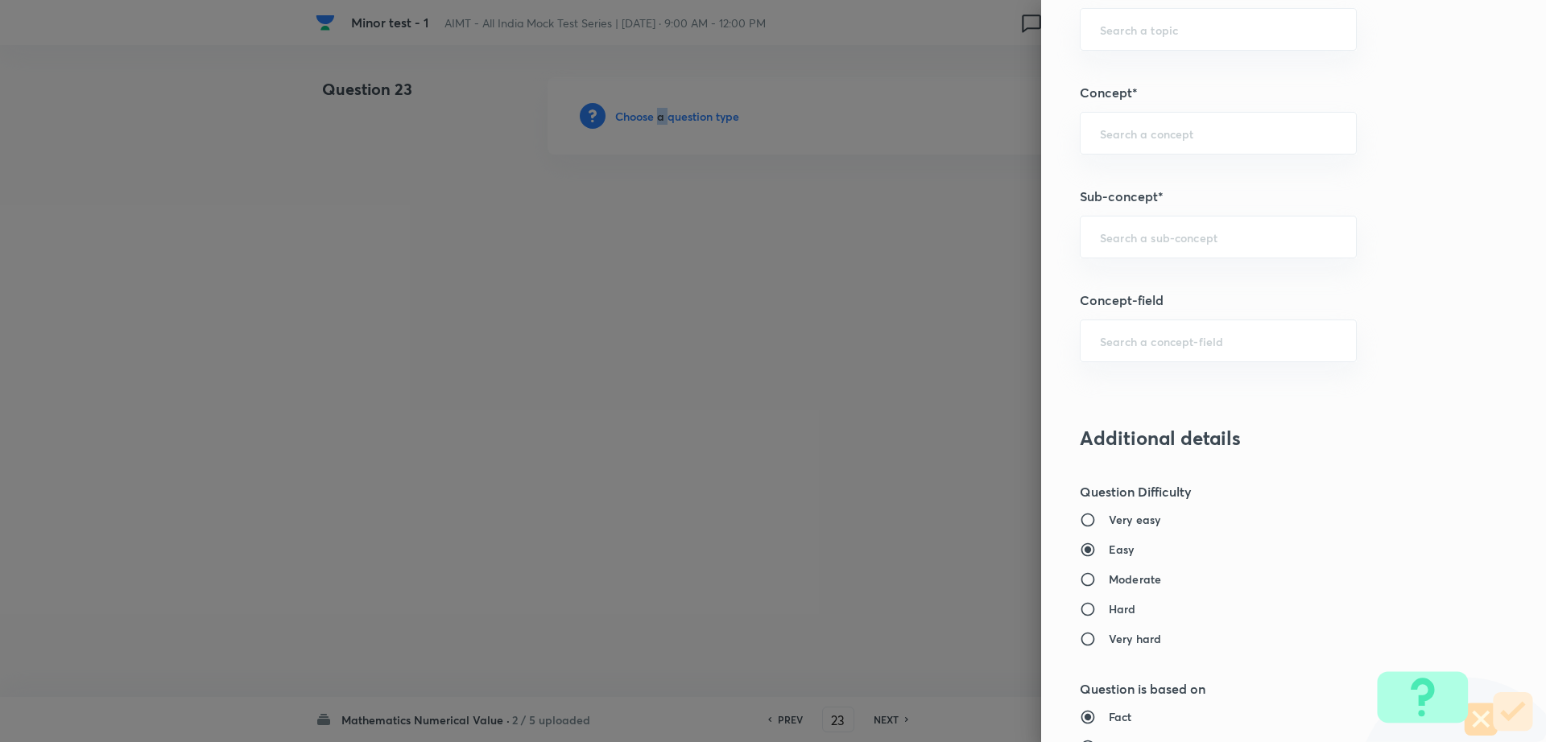
scroll to position [783, 0]
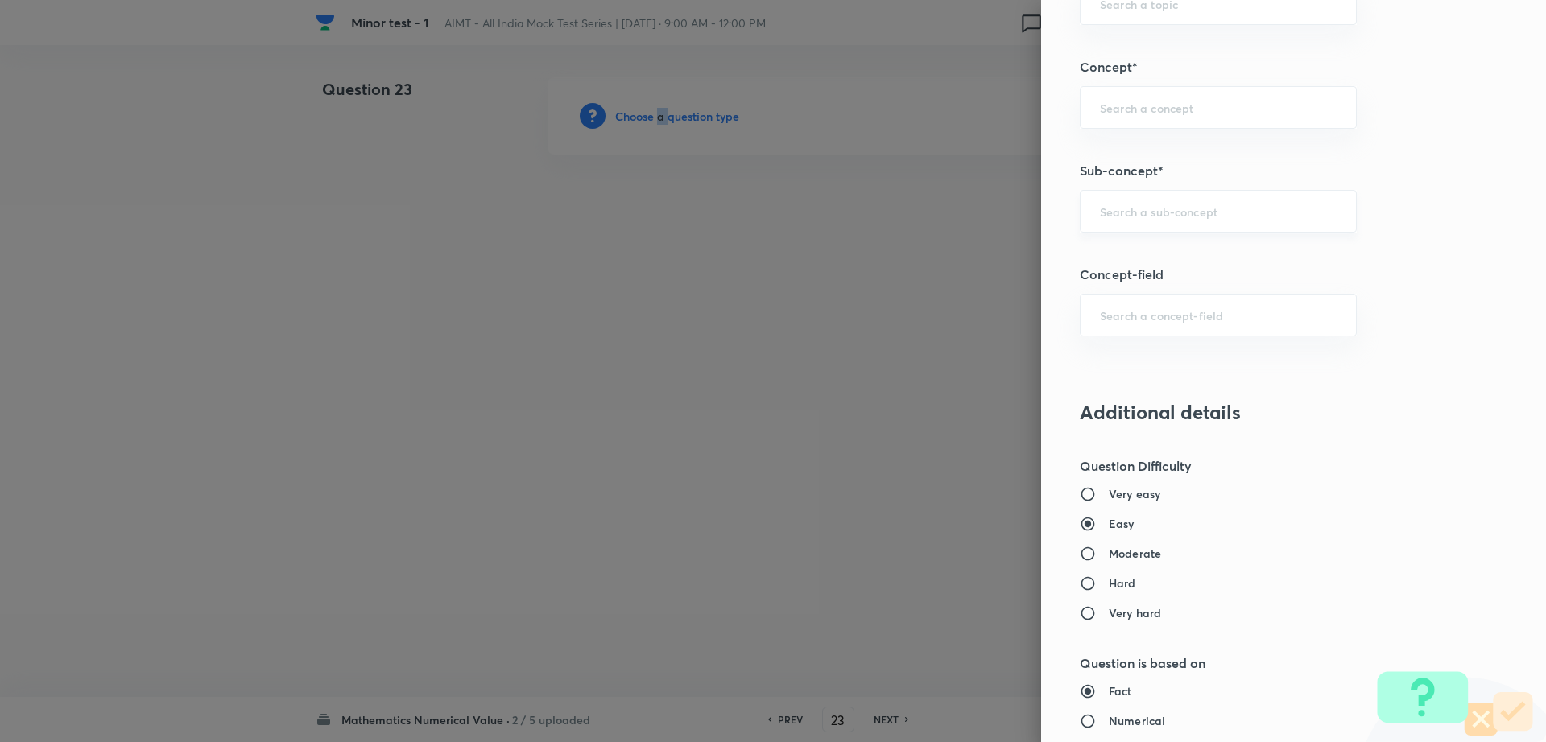
click at [1171, 221] on div "​" at bounding box center [1218, 211] width 277 height 43
click at [1138, 254] on li "Maths Mock Questions" at bounding box center [1202, 256] width 275 height 29
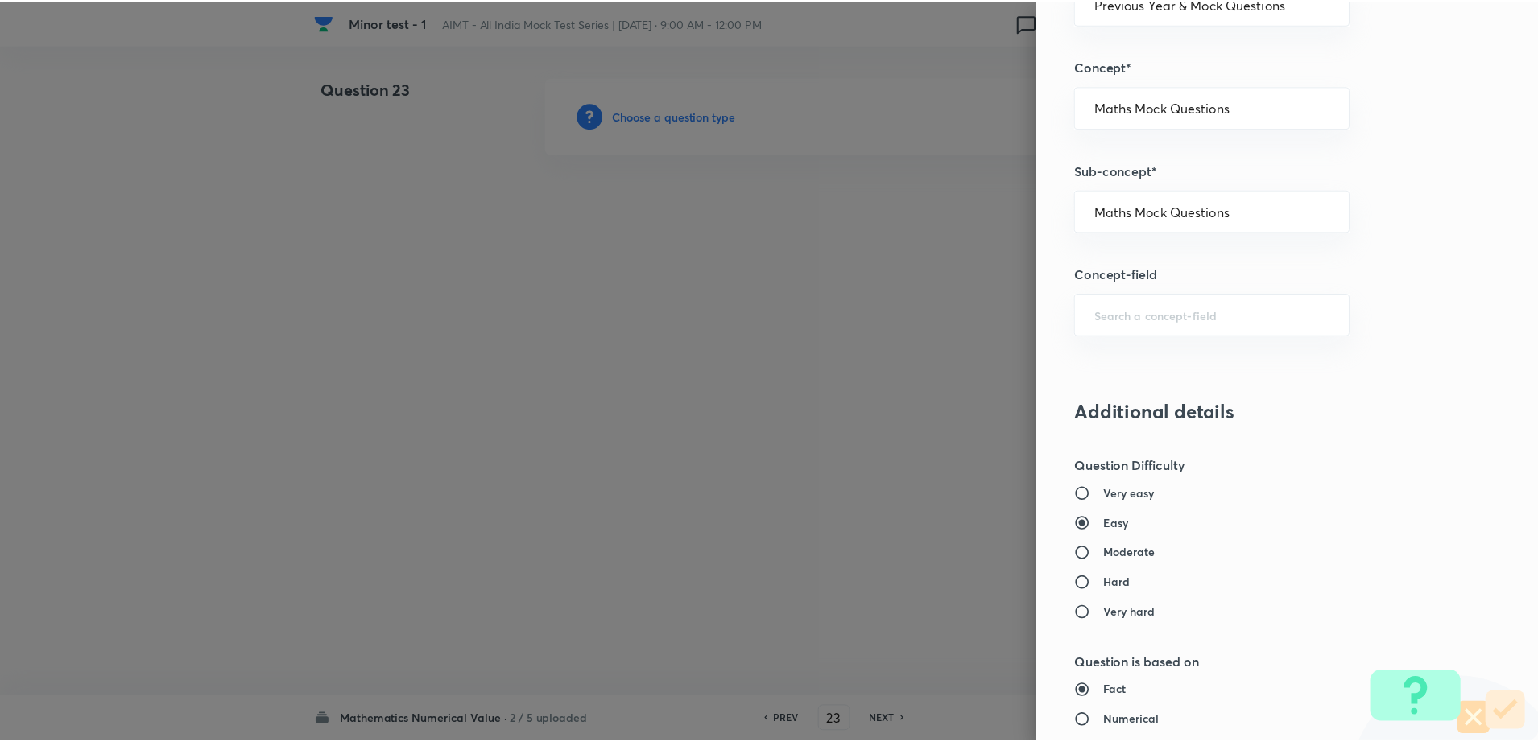
scroll to position [1357, 0]
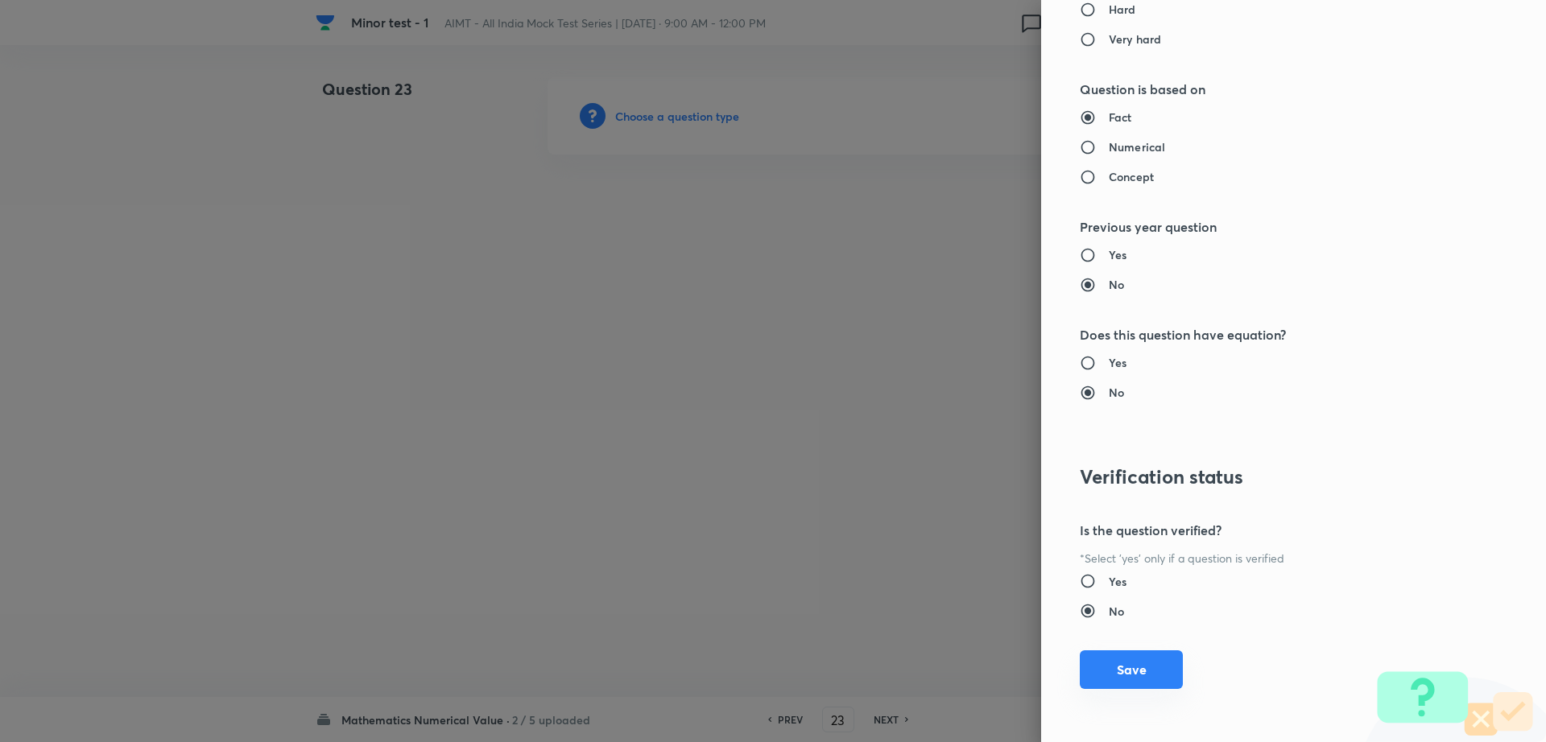
click at [1112, 664] on button "Save" at bounding box center [1131, 669] width 103 height 39
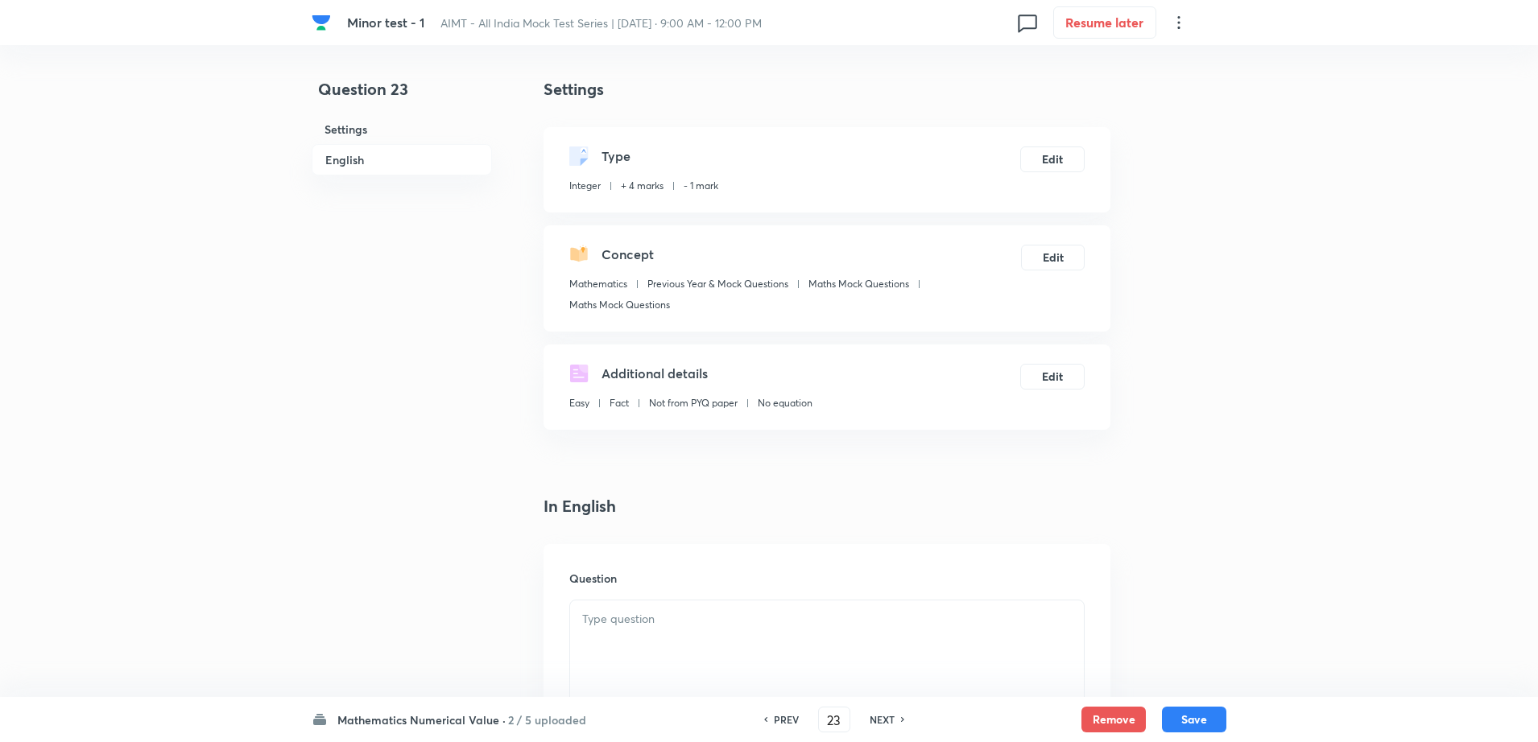
click at [667, 674] on div at bounding box center [827, 646] width 514 height 90
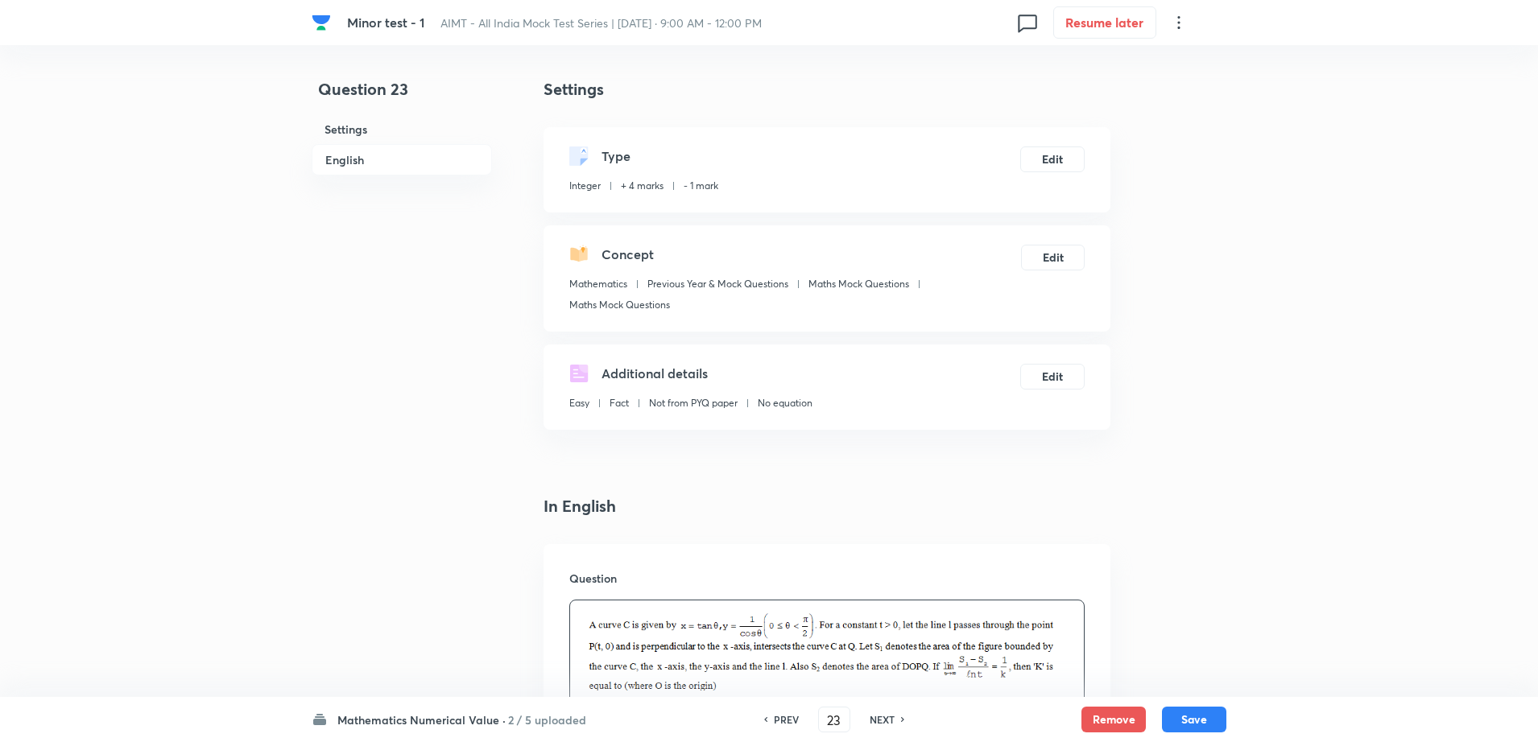
click at [443, 529] on div "Question 23 Settings English" at bounding box center [402, 685] width 180 height 1217
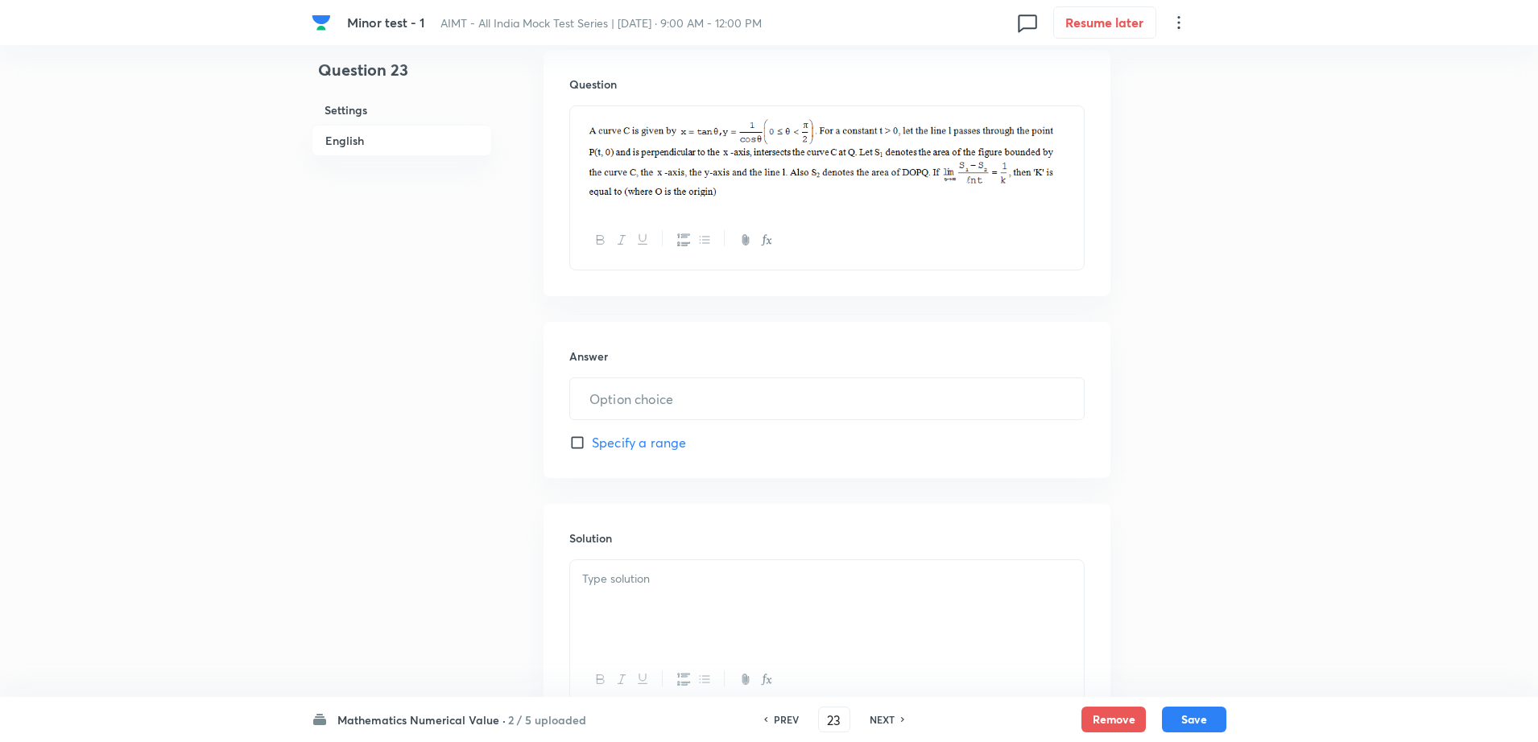
scroll to position [630, 0]
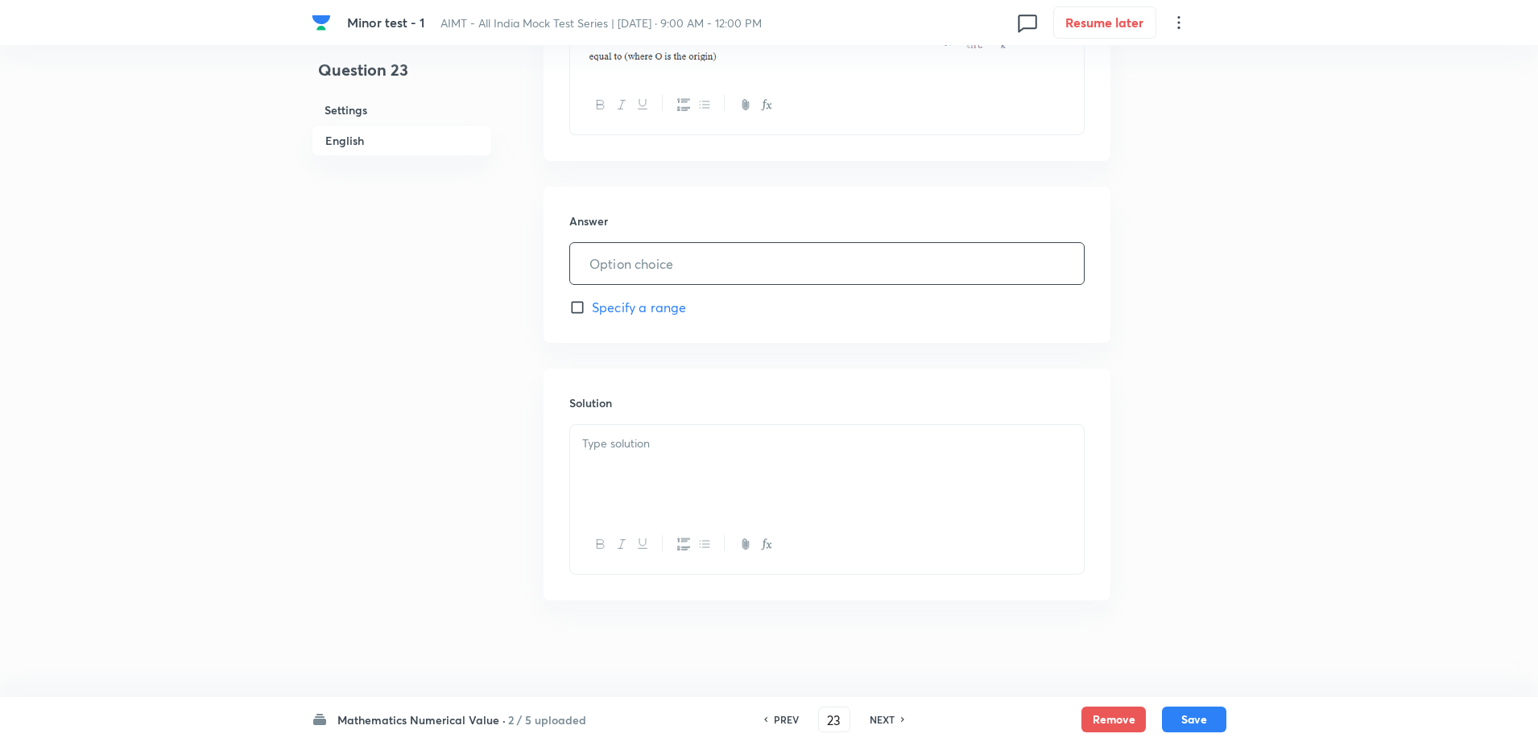
click at [679, 243] on input "text" at bounding box center [827, 263] width 514 height 41
click at [640, 481] on div at bounding box center [827, 470] width 514 height 90
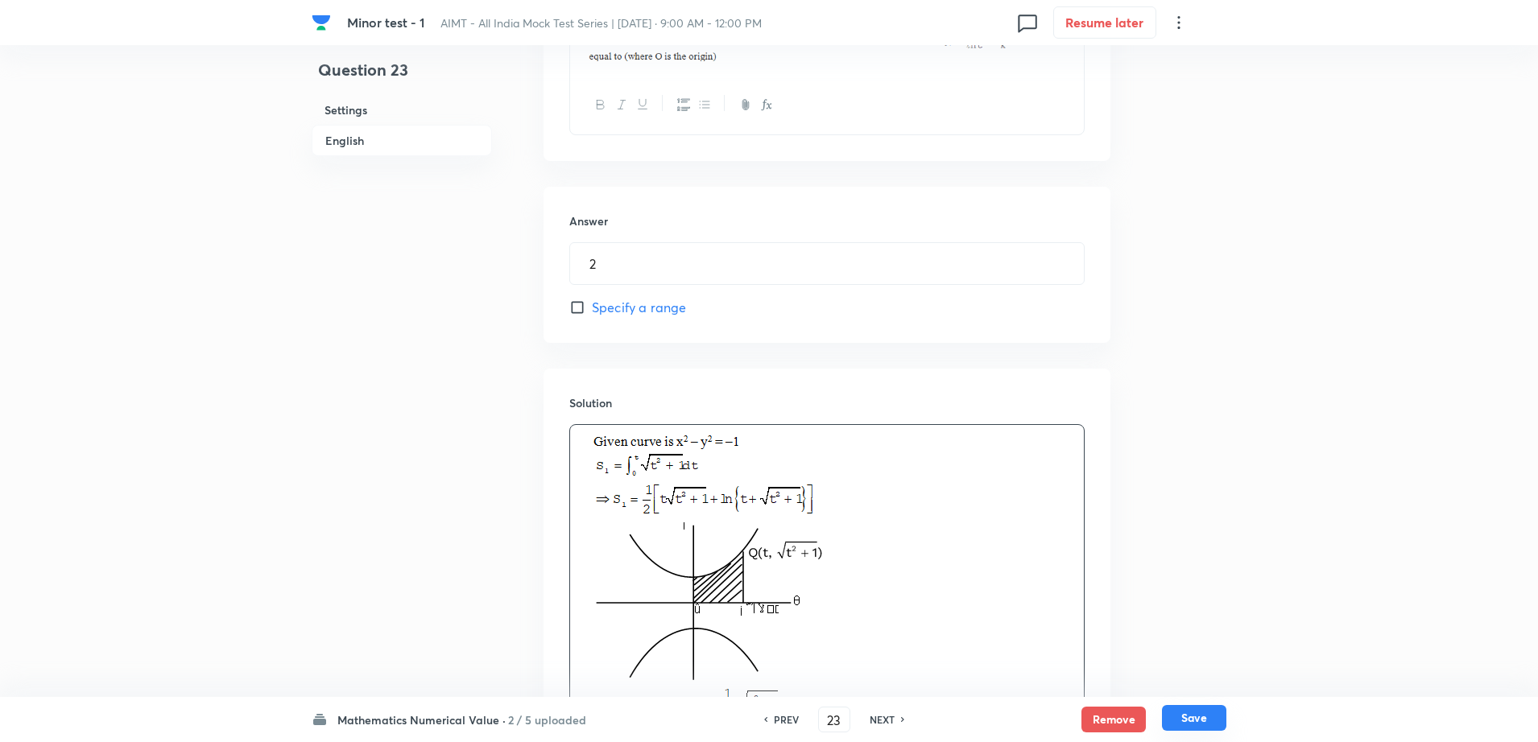
click at [1210, 725] on button "Save" at bounding box center [1194, 718] width 64 height 26
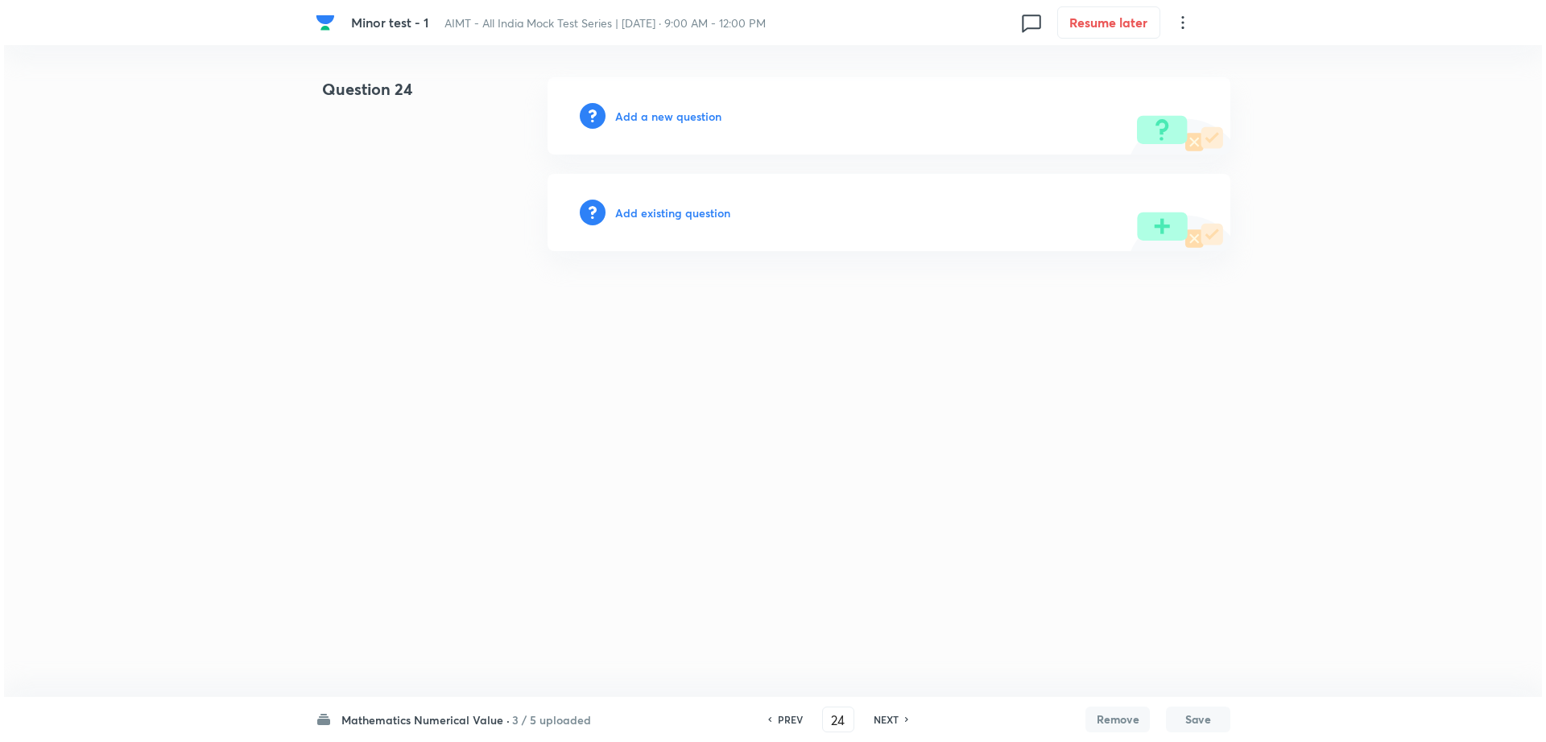
scroll to position [0, 0]
click at [688, 116] on h6 "Add a new question" at bounding box center [668, 116] width 106 height 17
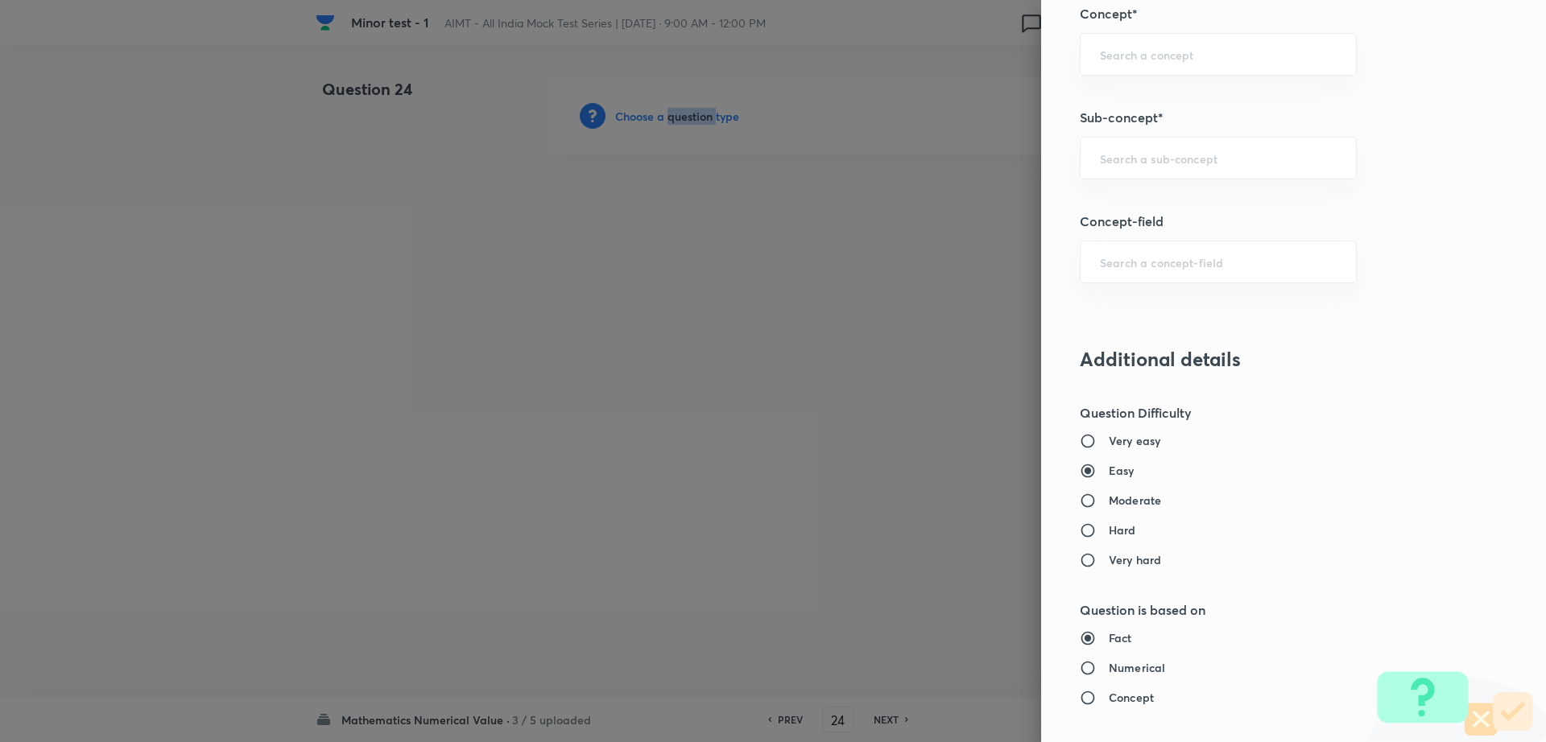
scroll to position [853, 0]
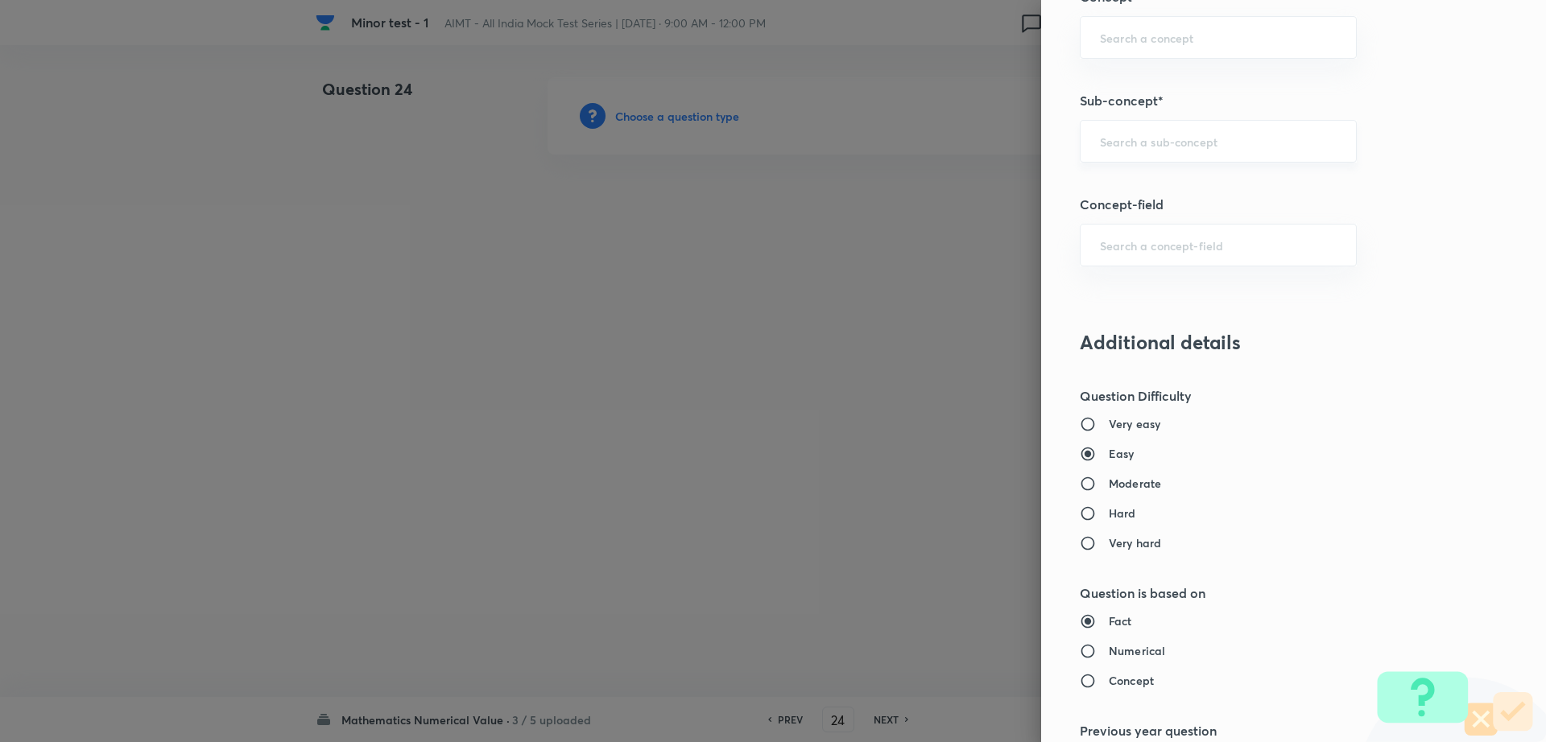
click at [1121, 142] on input "text" at bounding box center [1218, 141] width 237 height 15
click at [1134, 181] on li "Maths Mock Questions" at bounding box center [1202, 186] width 275 height 29
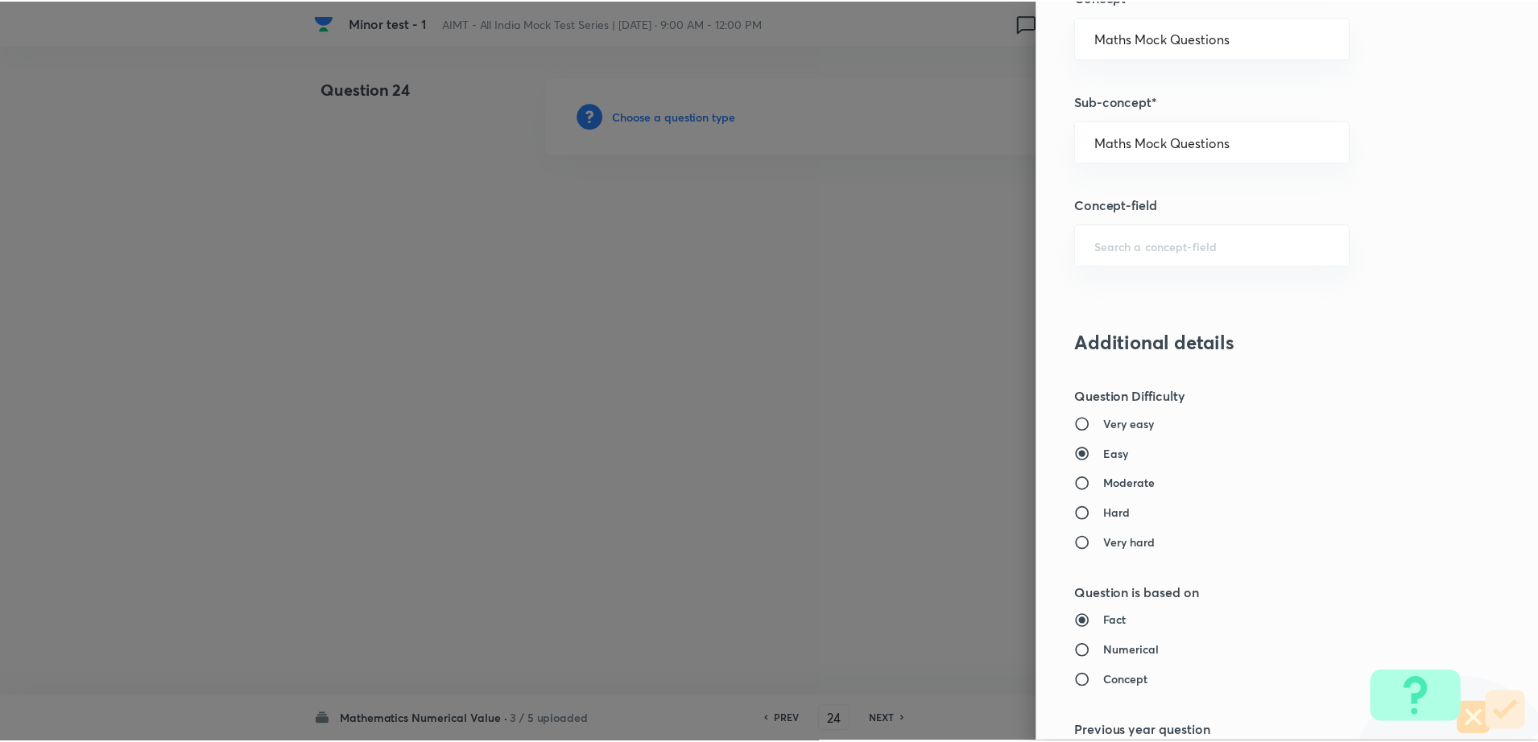
scroll to position [1357, 0]
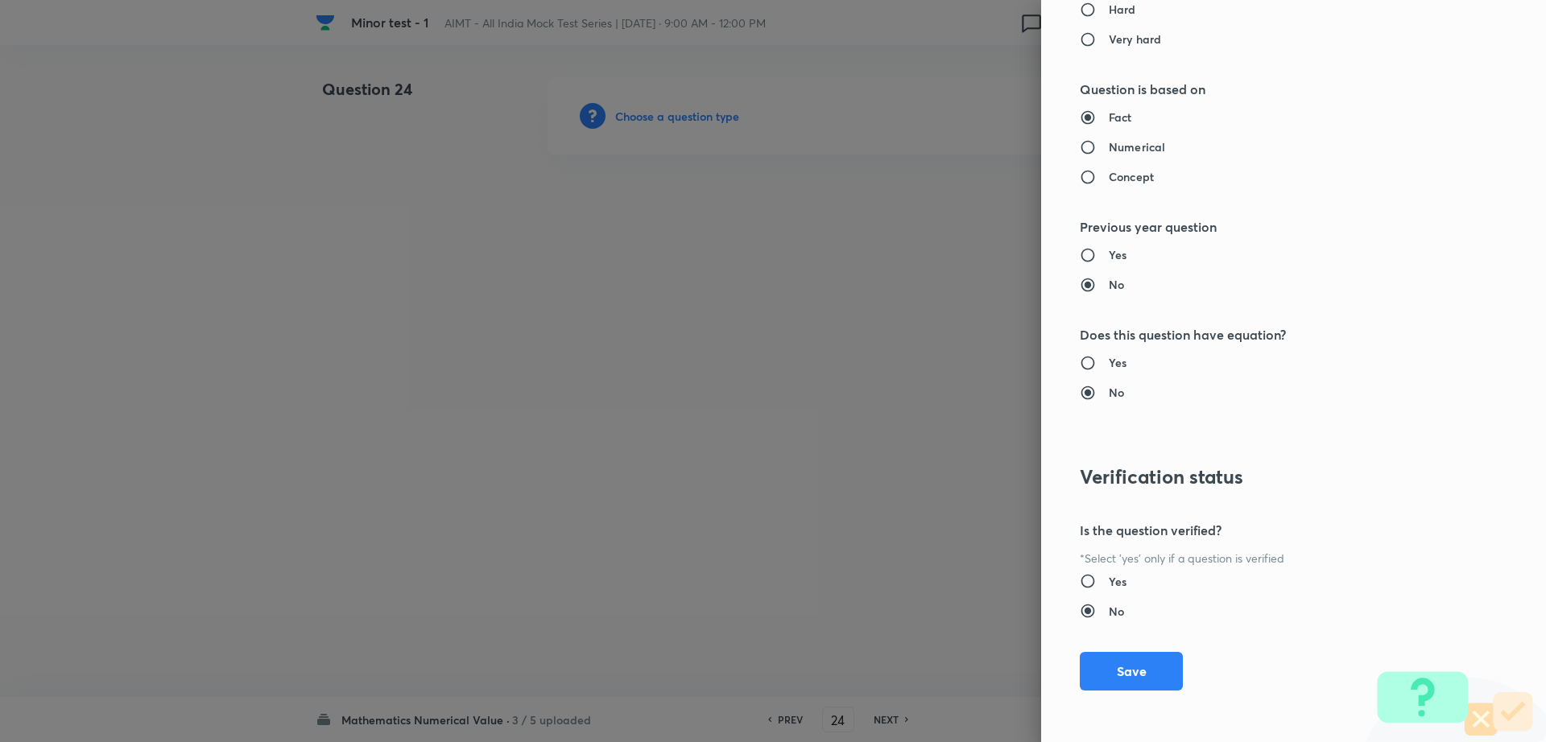
click at [1092, 691] on div "Question settings Question type* Integer Does this question have a passage?* Ye…" at bounding box center [1293, 371] width 505 height 742
click at [1094, 675] on button "Save" at bounding box center [1131, 669] width 103 height 39
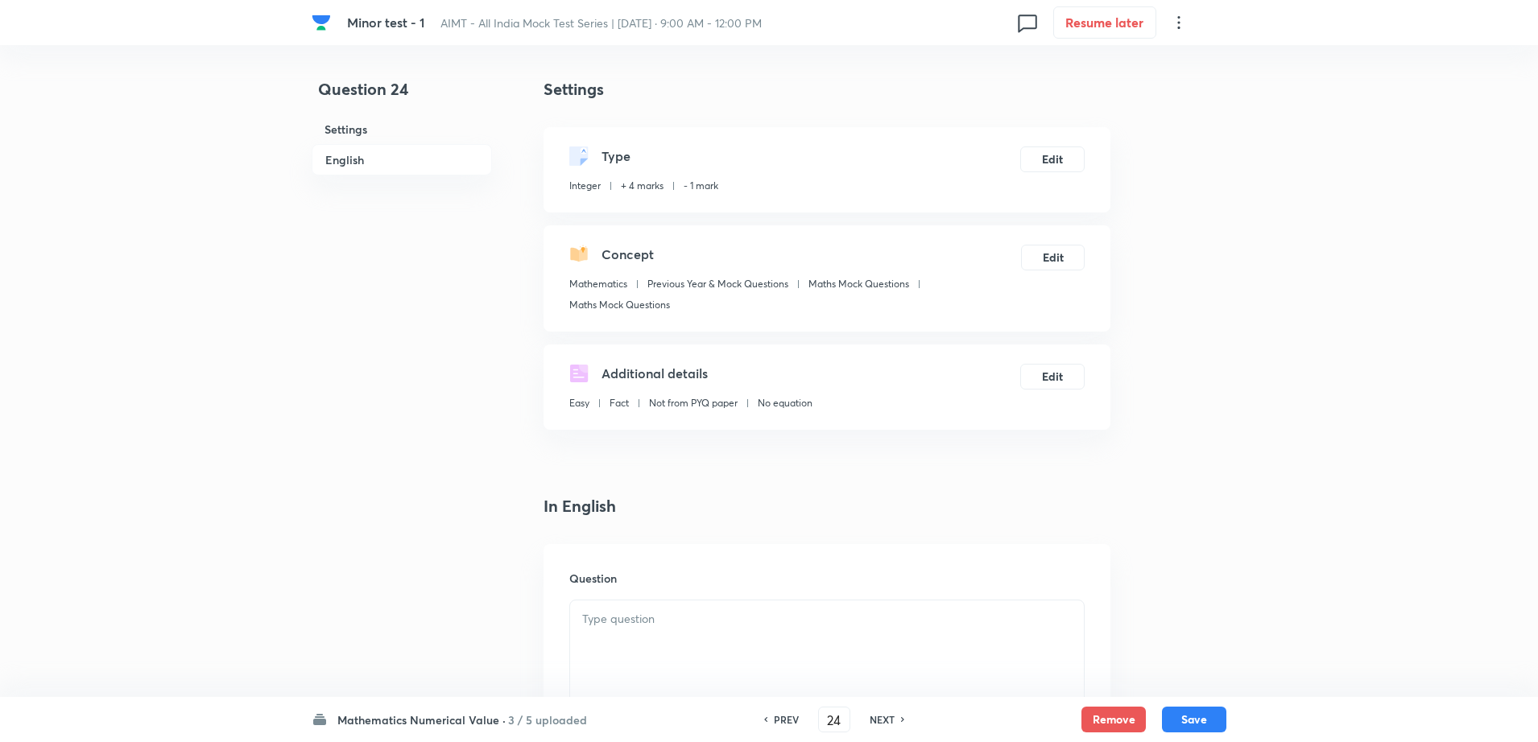
click at [726, 637] on div at bounding box center [827, 646] width 514 height 90
click at [388, 547] on div "Question 24 Settings English" at bounding box center [402, 679] width 180 height 1204
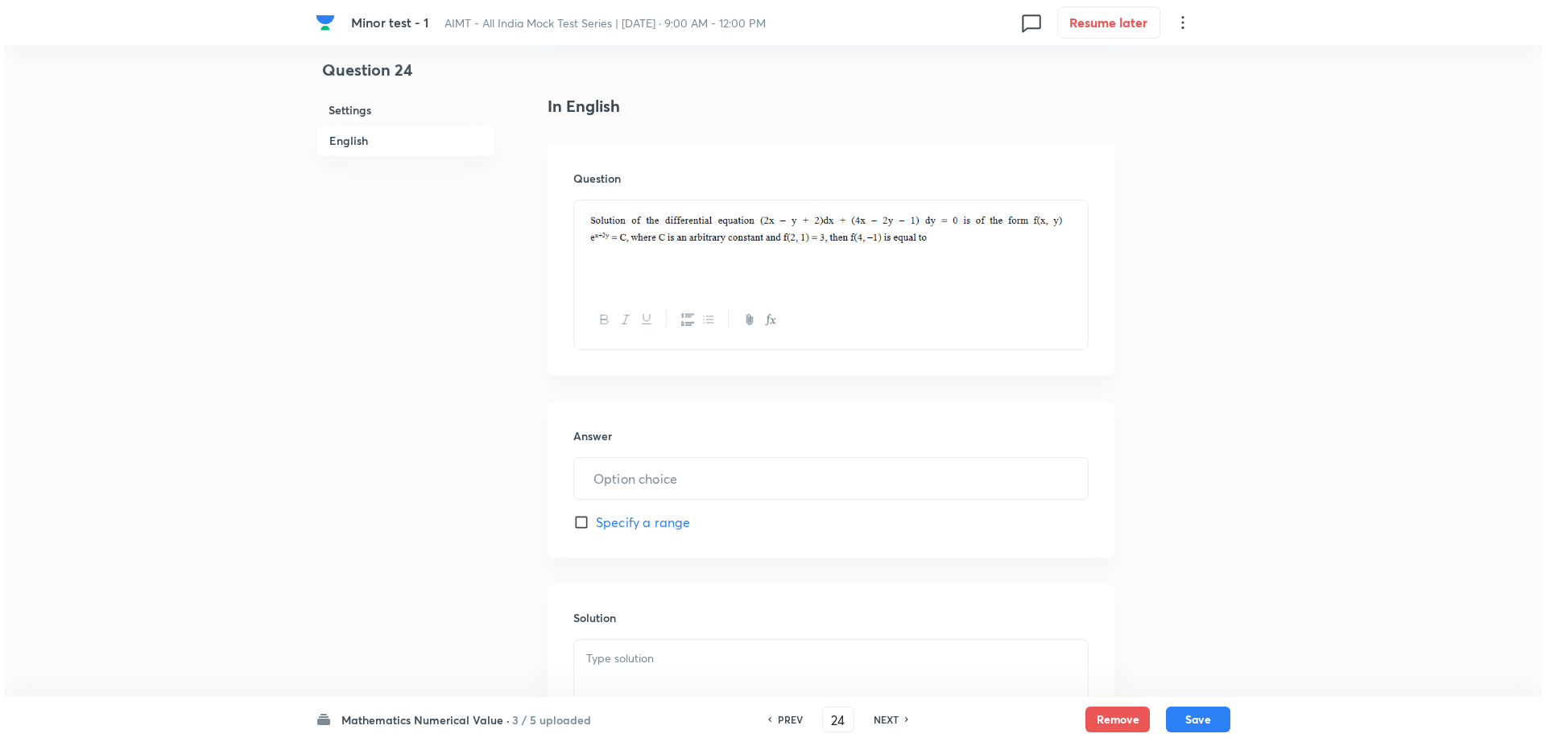
scroll to position [403, 0]
click at [699, 469] on input "text" at bounding box center [827, 476] width 514 height 41
click at [652, 667] on div at bounding box center [827, 683] width 514 height 90
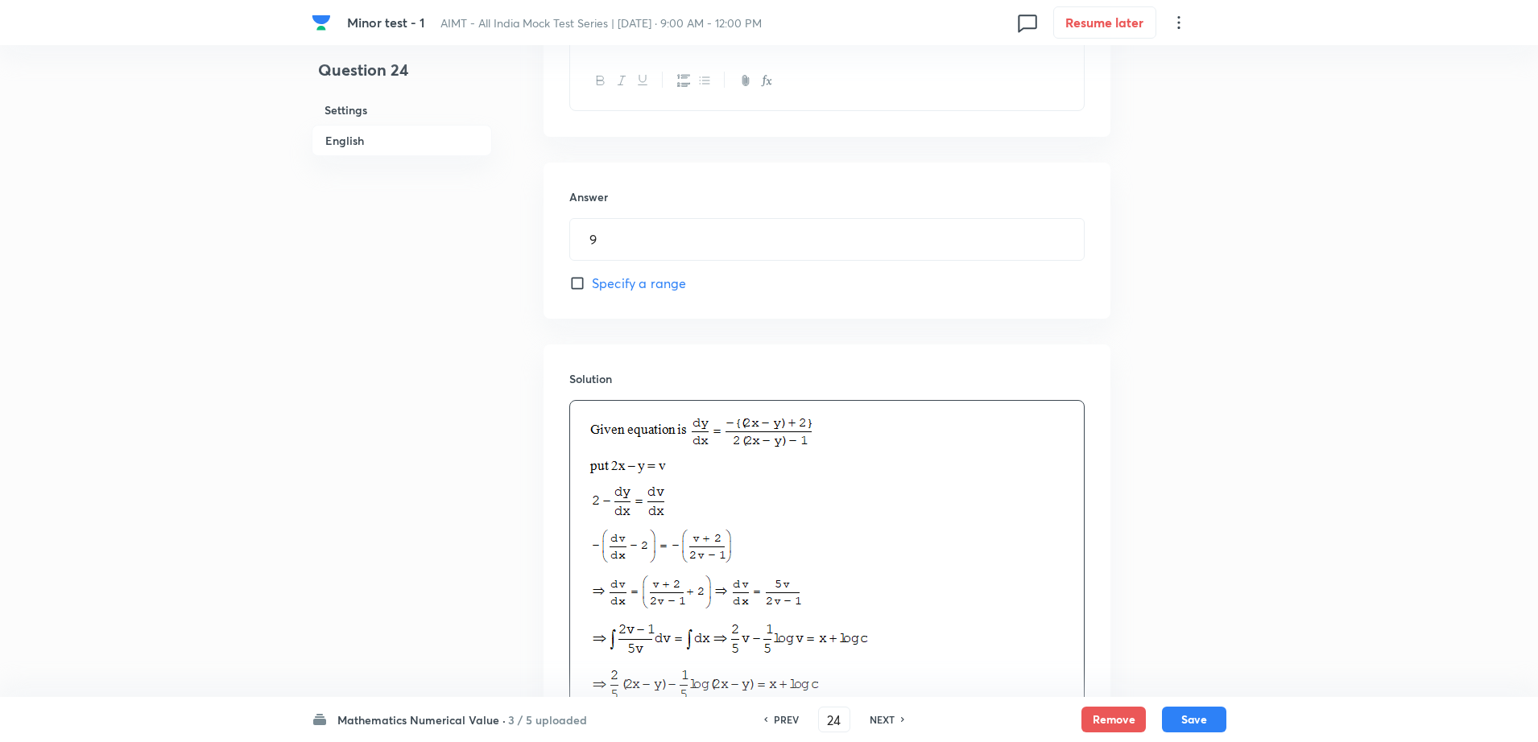
click at [1160, 526] on div "Question 24 Settings English Settings Type Integer + 4 marks - 1 mark Edit Conc…" at bounding box center [769, 247] width 915 height 1618
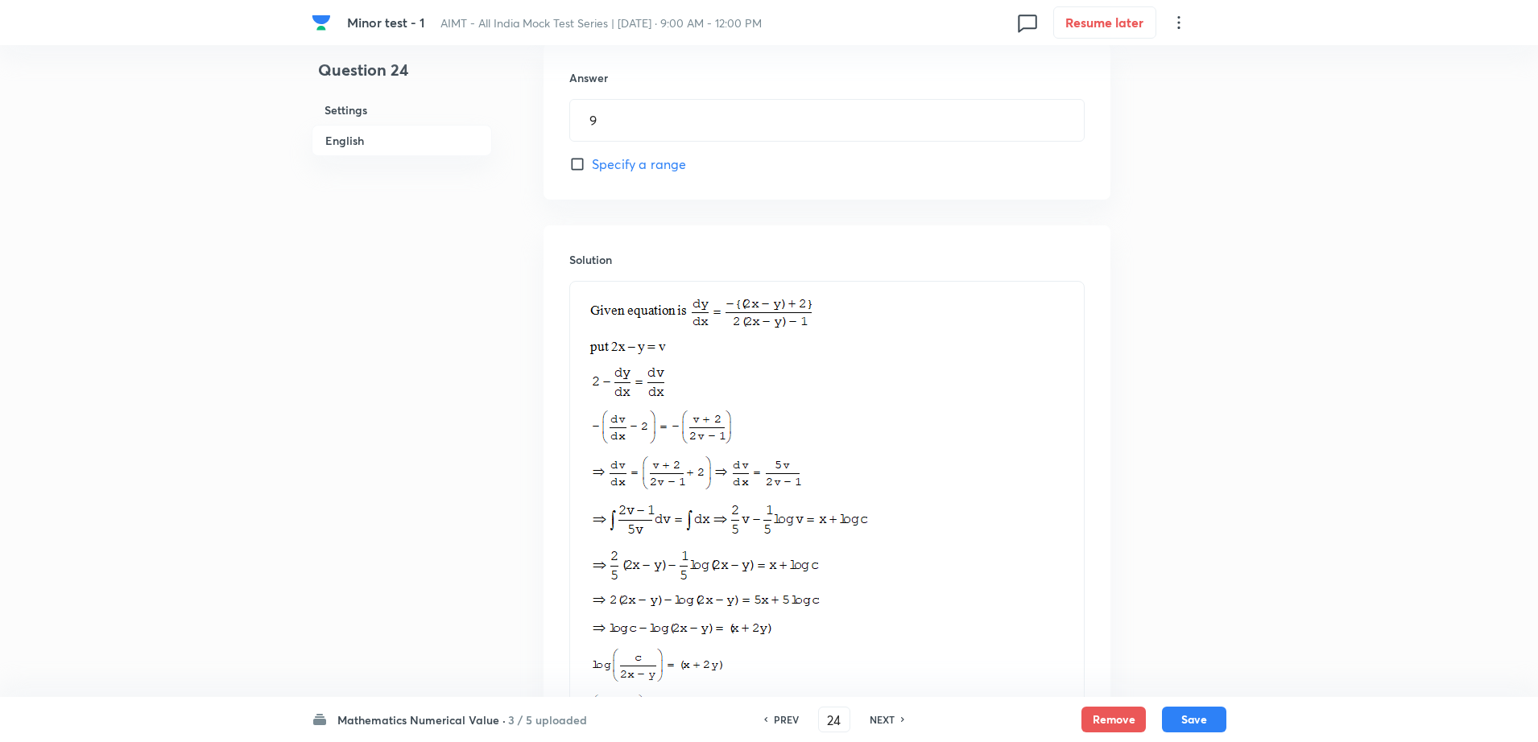
scroll to position [1030, 0]
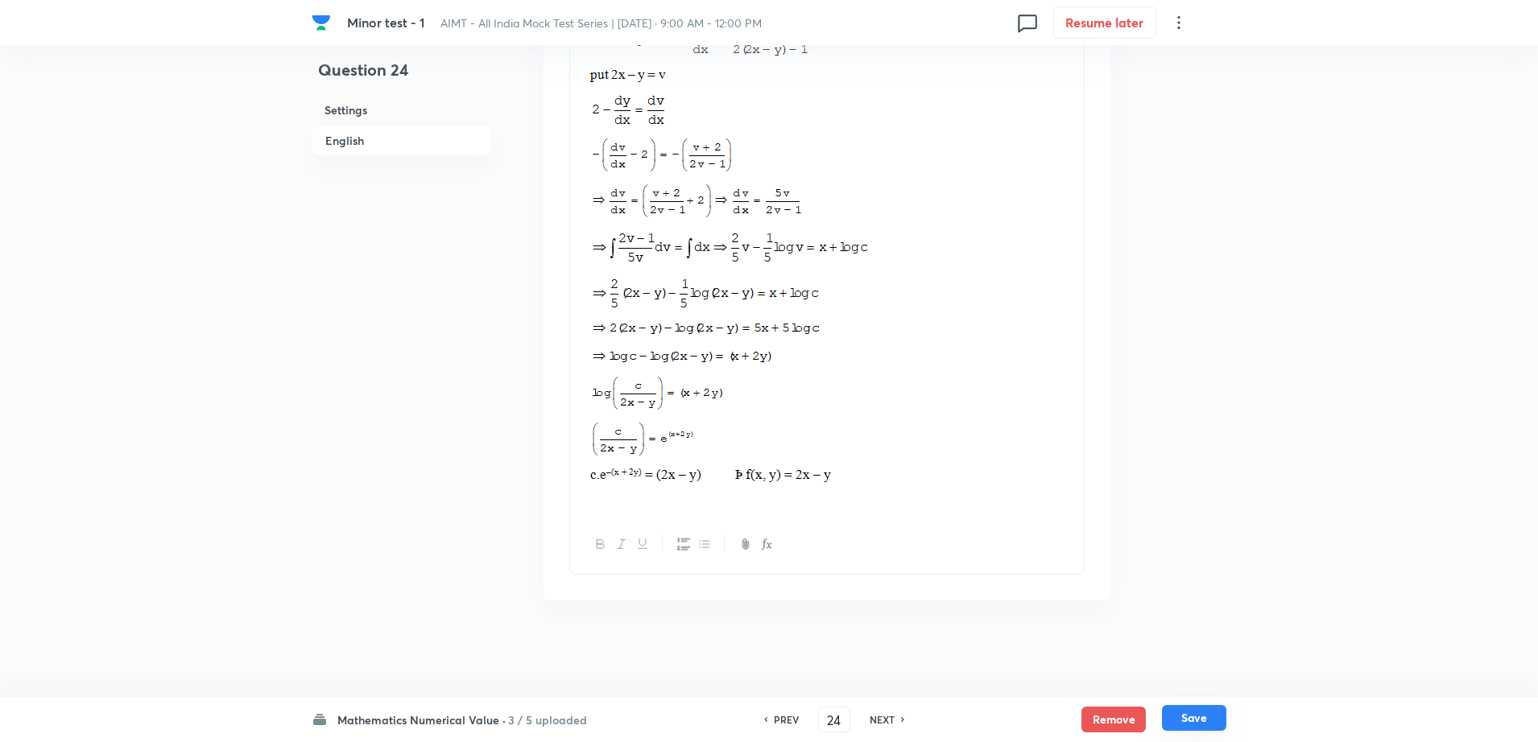
click at [1169, 717] on button "Save" at bounding box center [1194, 718] width 64 height 26
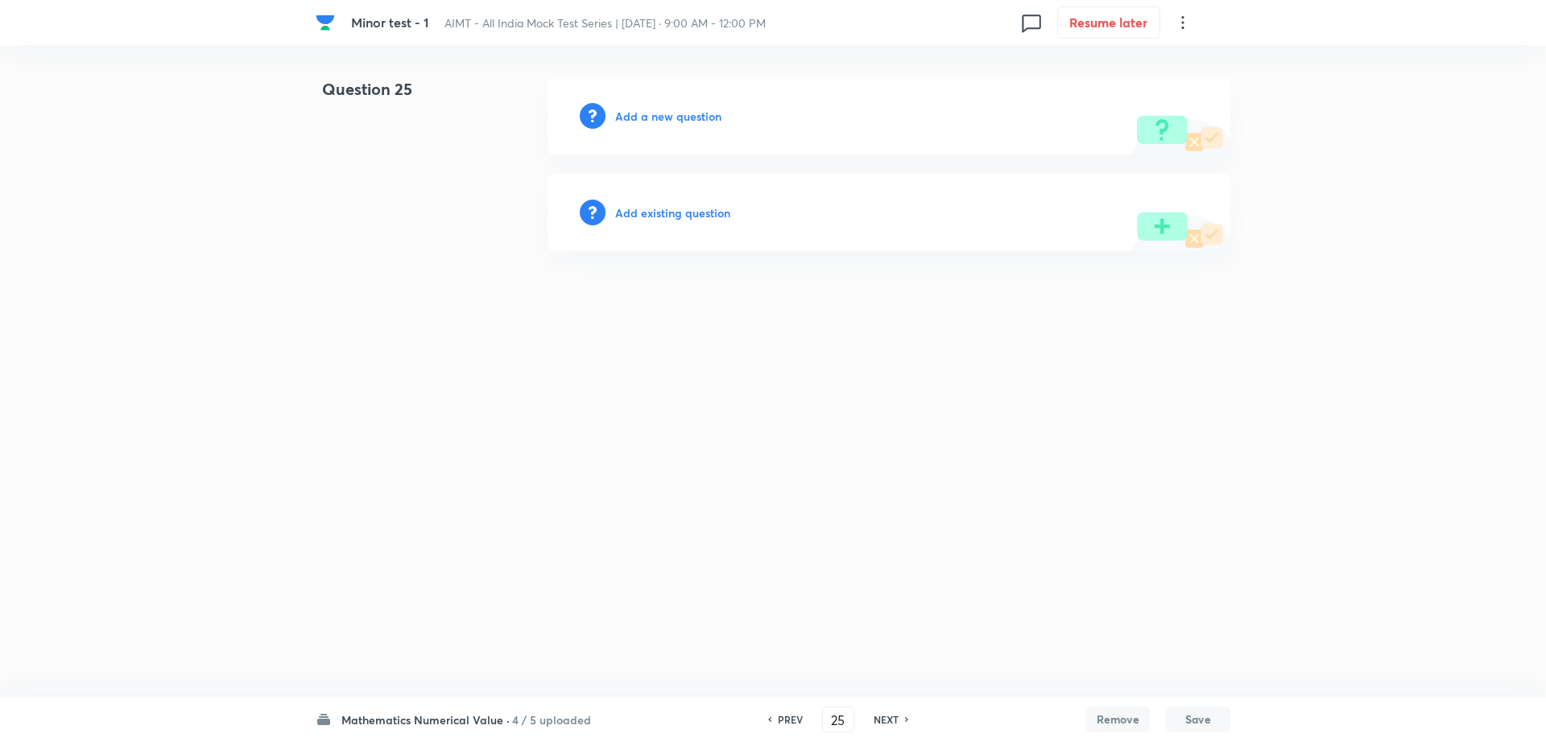
click at [638, 114] on h6 "Add a new question" at bounding box center [668, 116] width 106 height 17
click at [638, 114] on h6 "Choose a question type" at bounding box center [677, 116] width 124 height 17
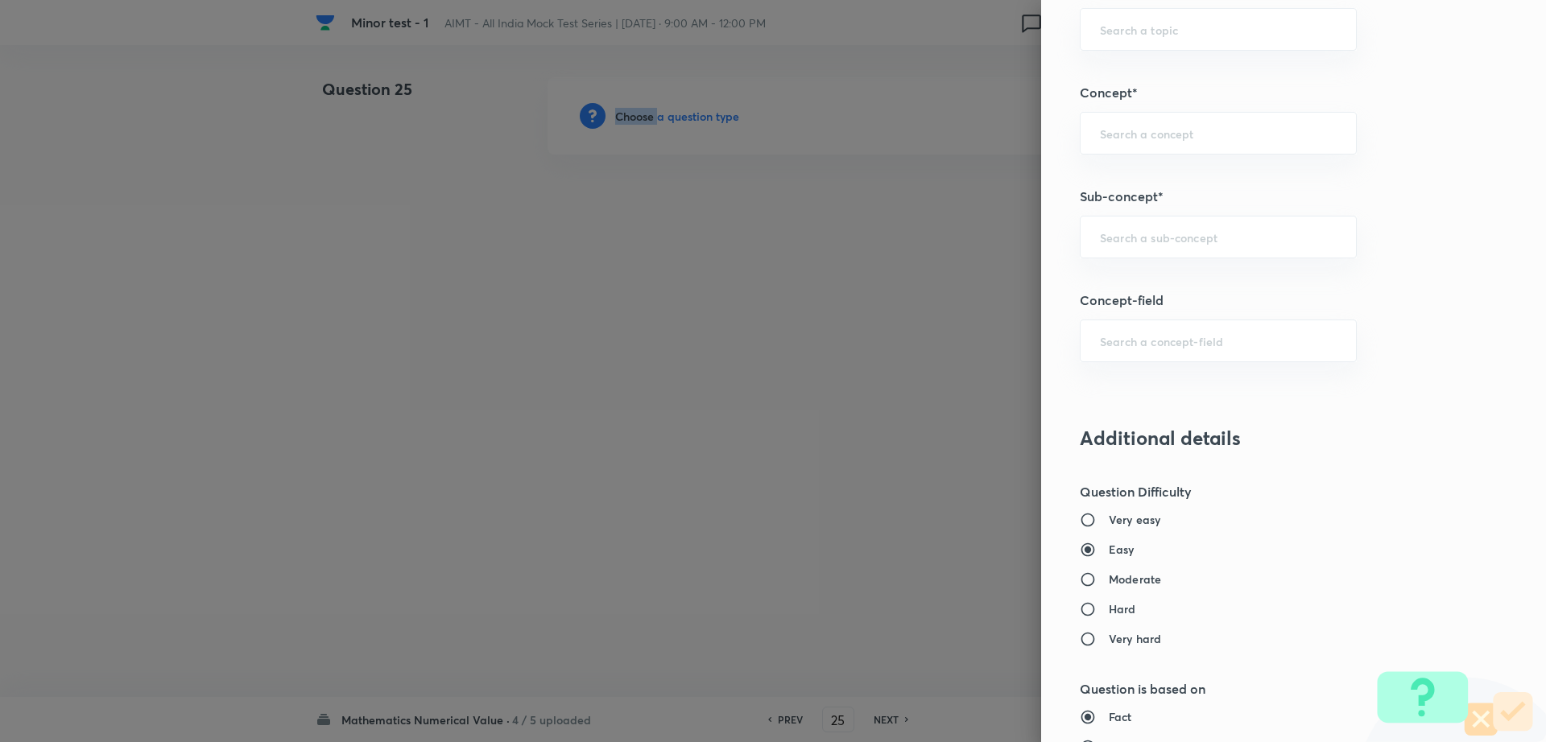
scroll to position [815, 0]
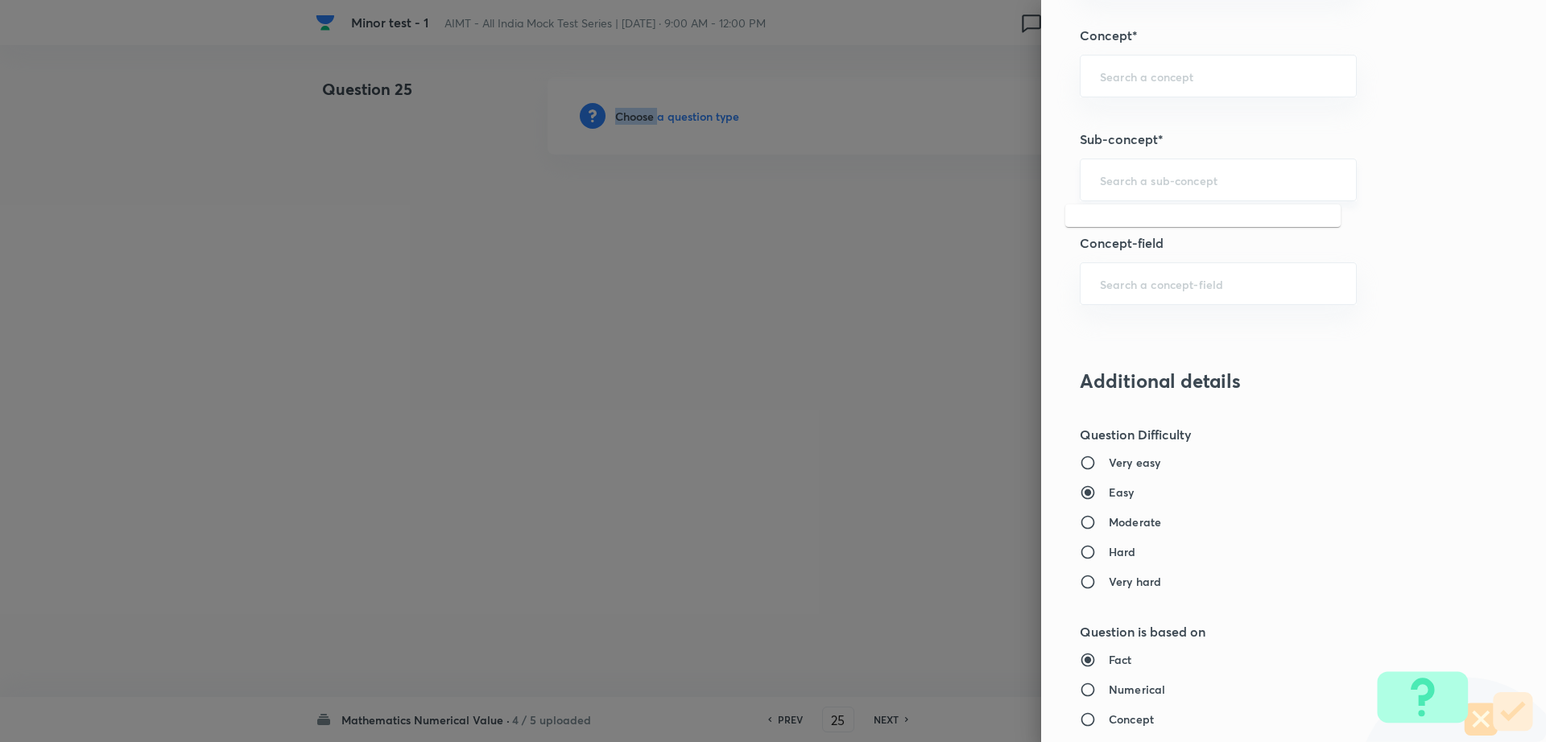
click at [1214, 180] on input "text" at bounding box center [1218, 179] width 237 height 15
click at [1157, 237] on li "Maths Mock Questions" at bounding box center [1202, 225] width 275 height 29
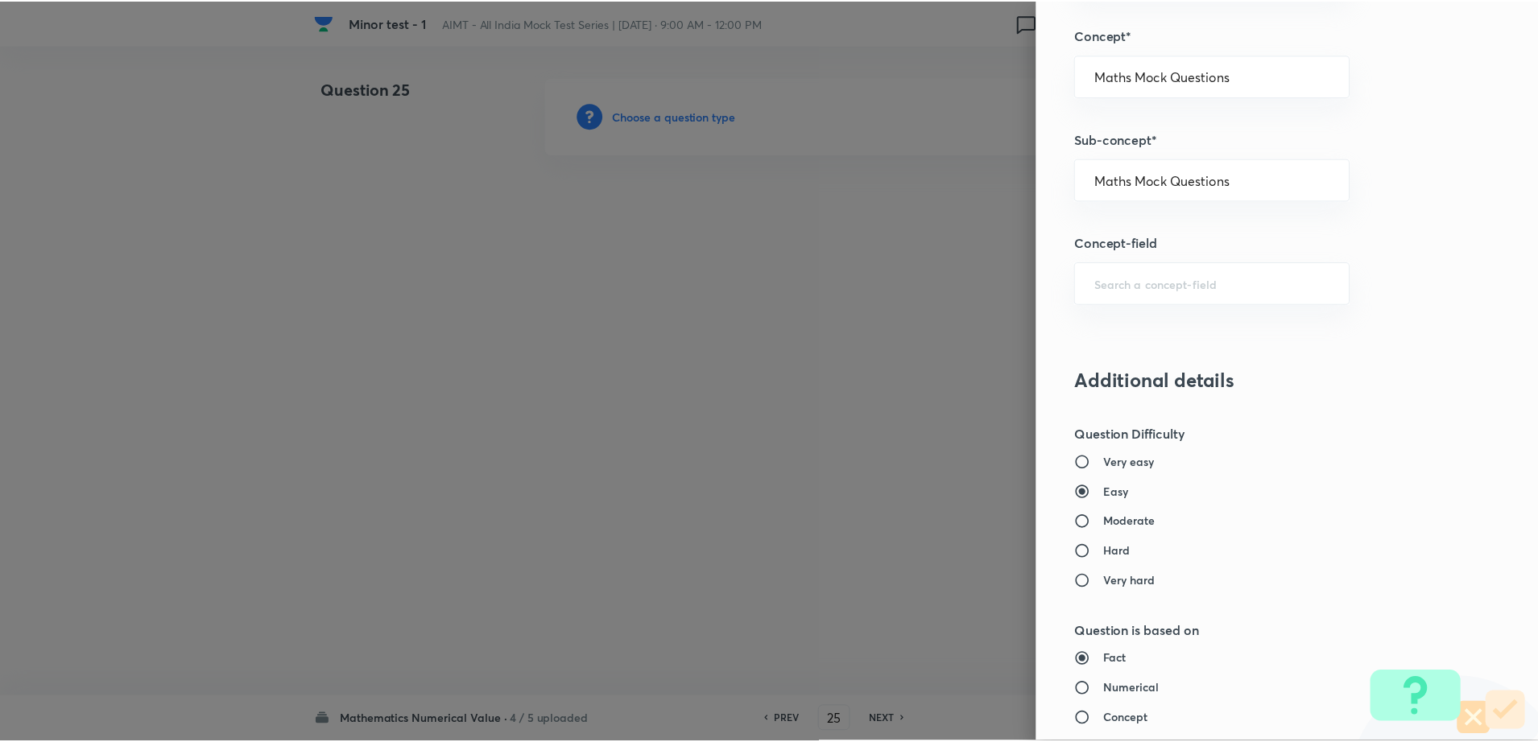
scroll to position [1357, 0]
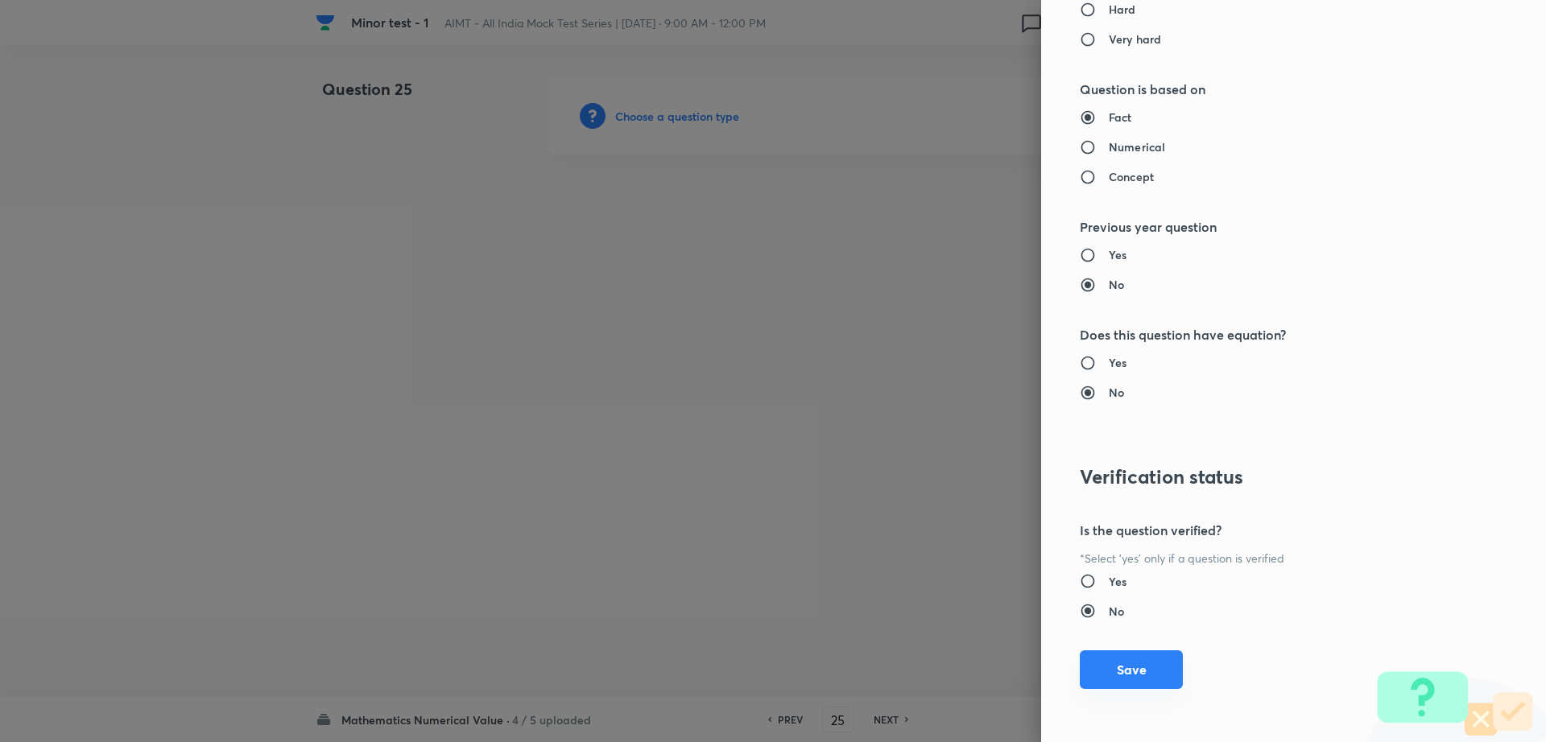
click at [1111, 659] on button "Save" at bounding box center [1131, 669] width 103 height 39
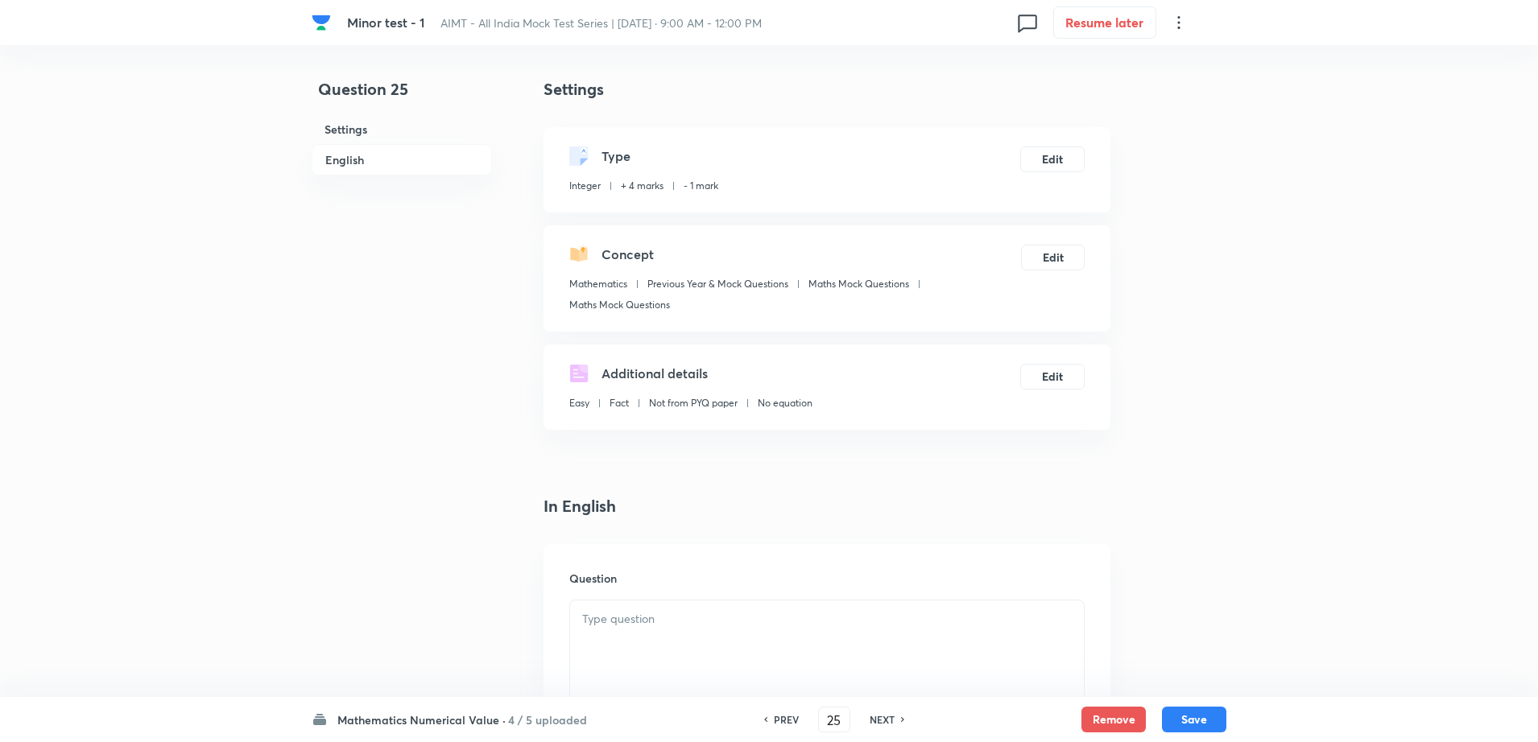
click at [687, 636] on div at bounding box center [827, 646] width 514 height 90
click at [432, 539] on div "Question 25 Settings English" at bounding box center [402, 679] width 180 height 1204
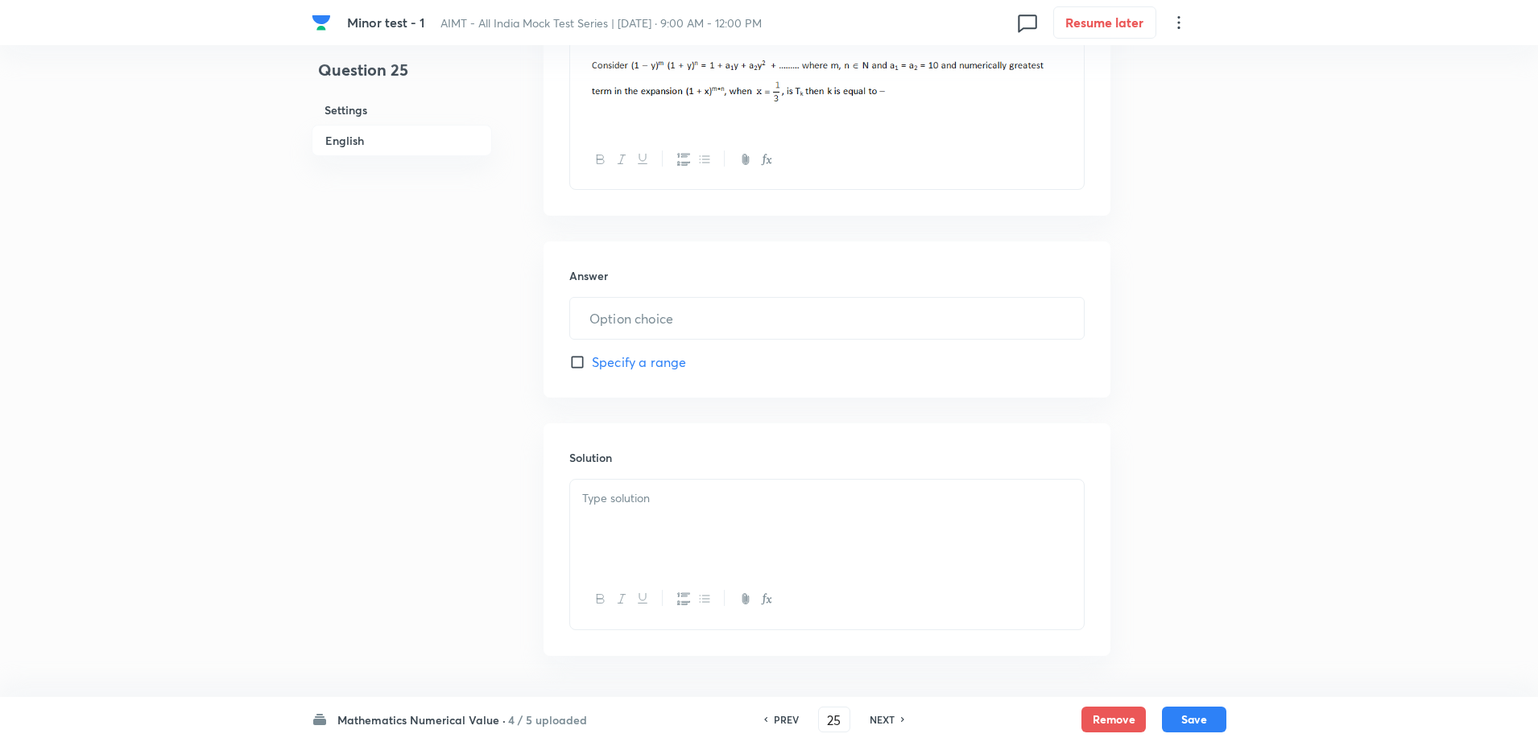
scroll to position [564, 0]
click at [667, 314] on input "text" at bounding box center [827, 315] width 514 height 41
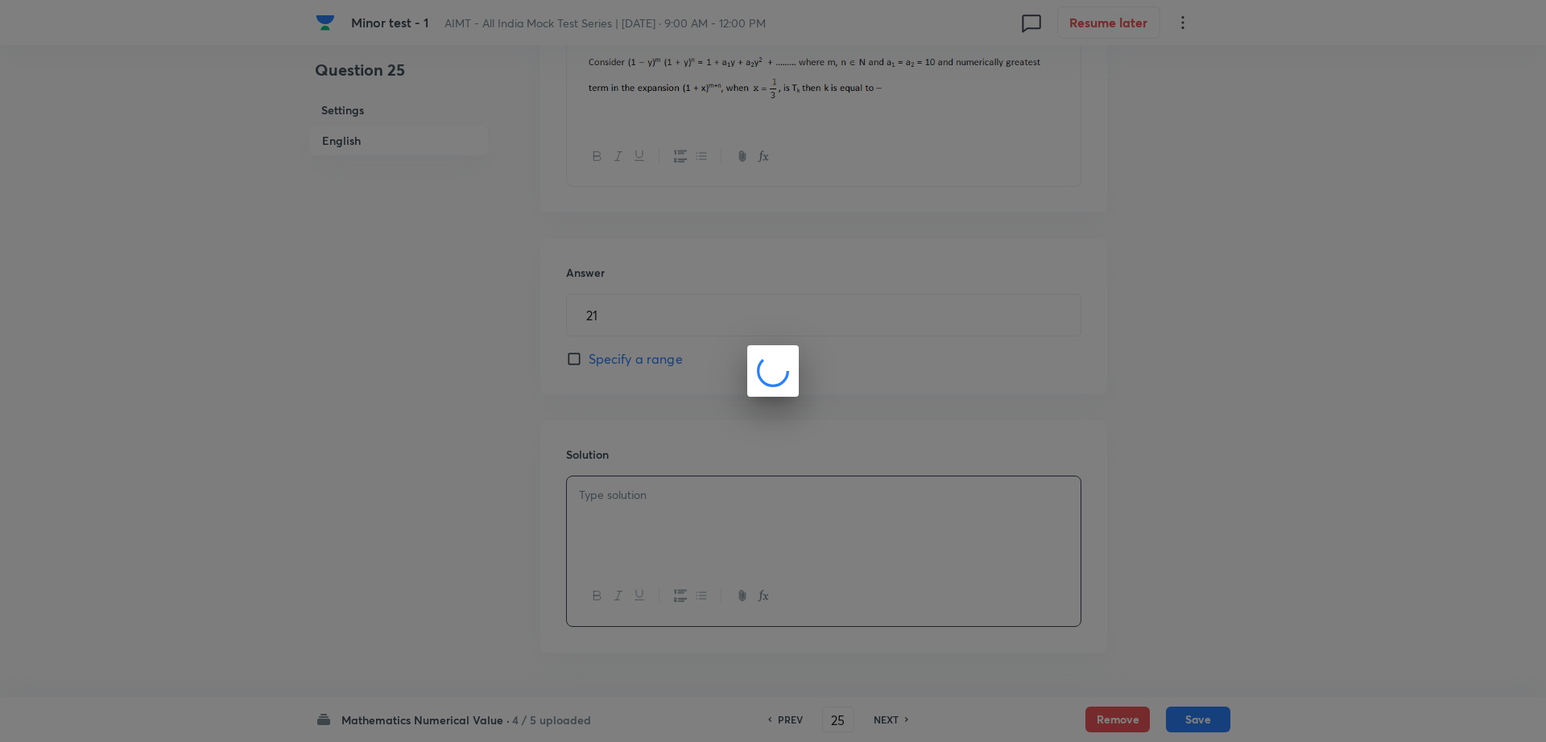
click at [608, 505] on body "Minor test - 1 AIMT - All India Mock Test Series | Oct 5, 2025 · 9:00 AM - 12:0…" at bounding box center [773, 116] width 1546 height 1204
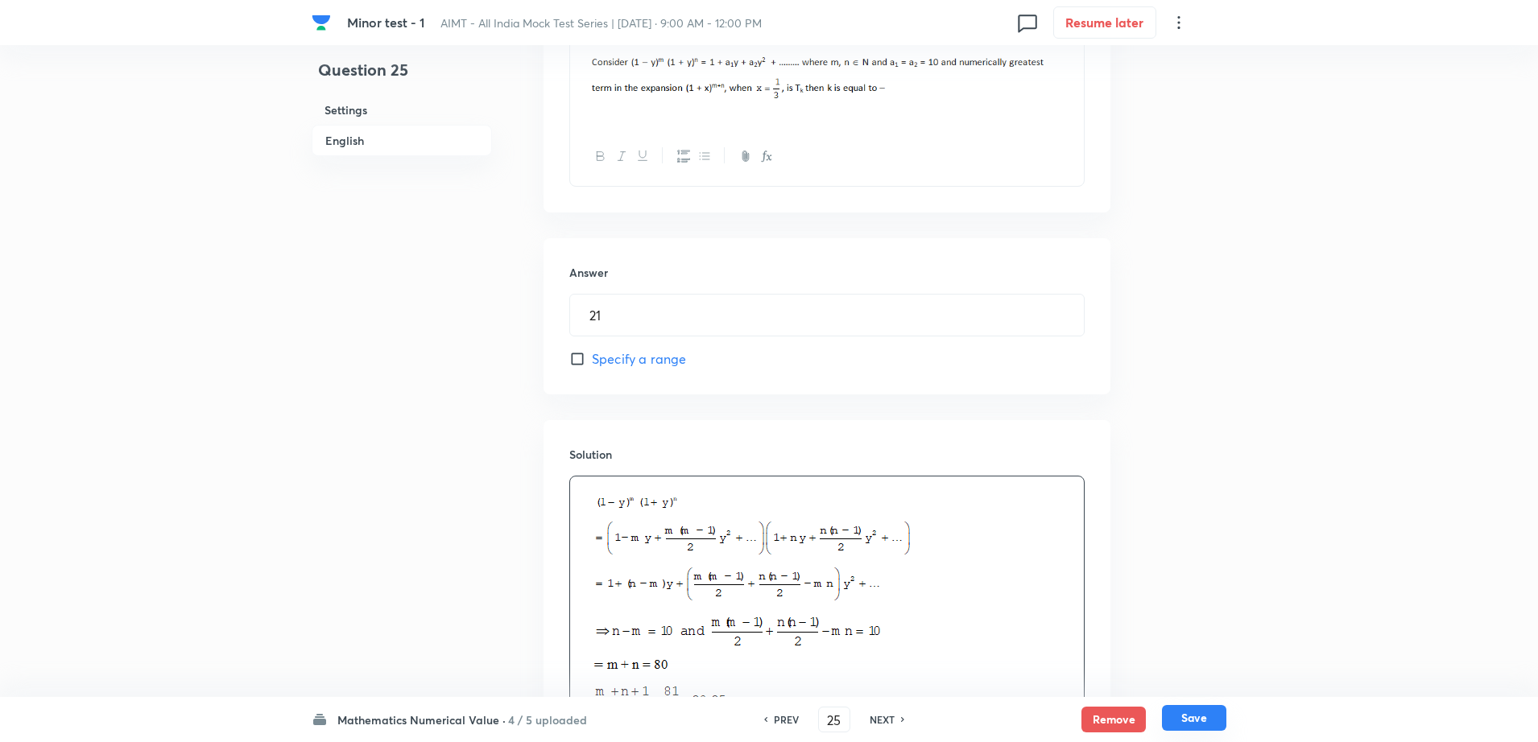
click at [1192, 709] on button "Save" at bounding box center [1194, 718] width 64 height 26
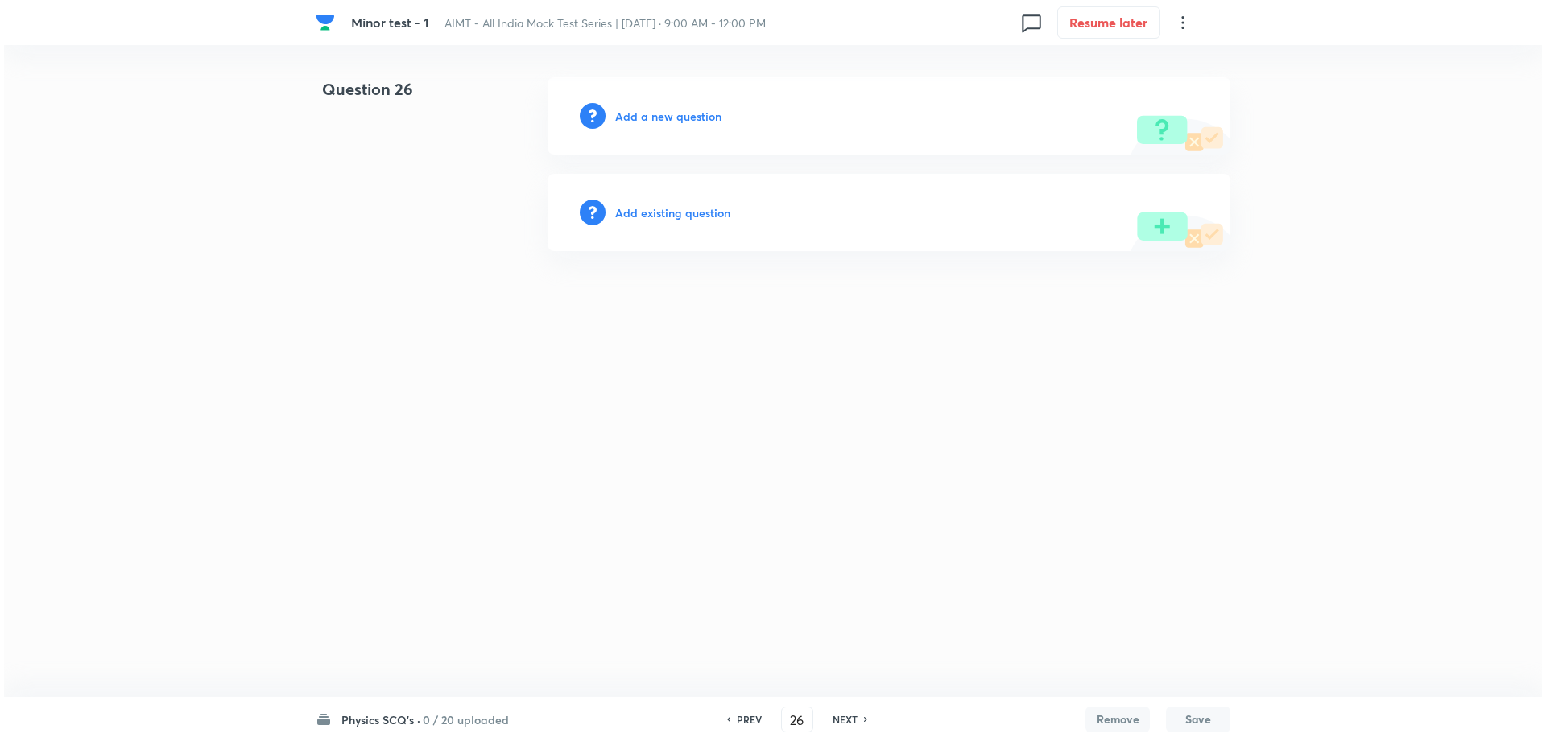
scroll to position [0, 0]
